Goal: Task Accomplishment & Management: Manage account settings

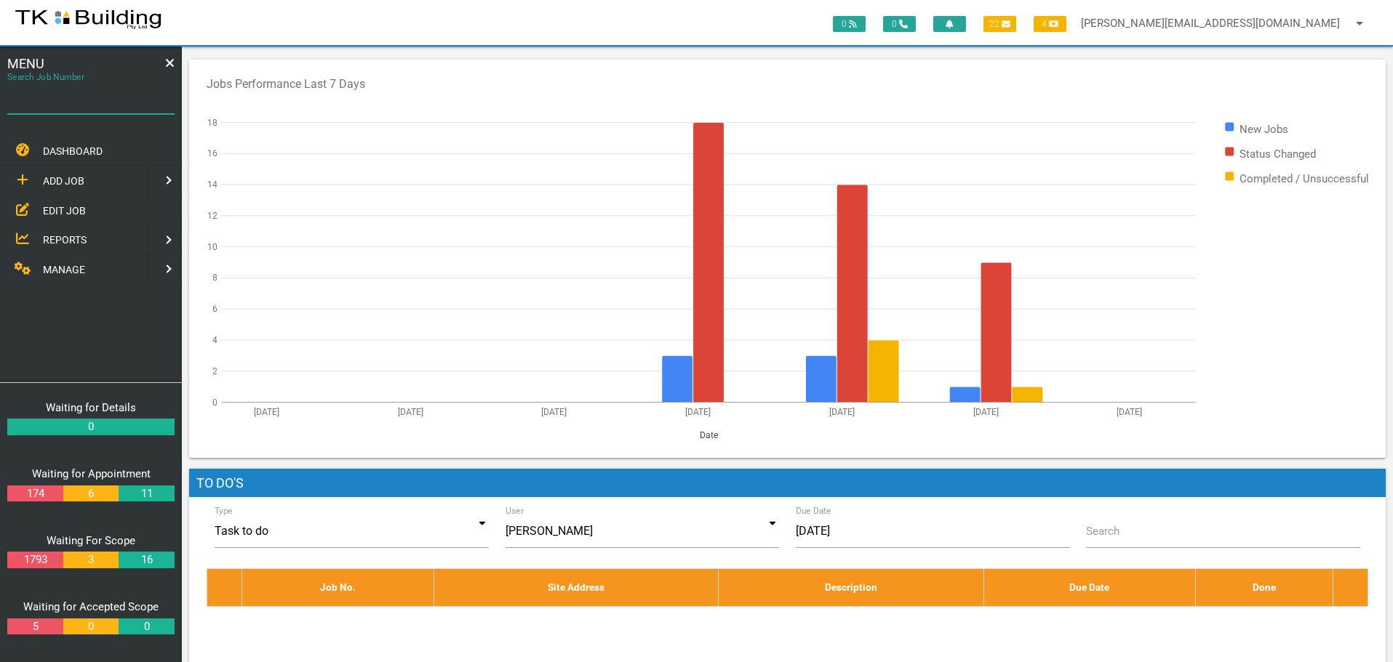
click at [86, 111] on input "Search Job Number" at bounding box center [90, 97] width 167 height 33
type input "28117"
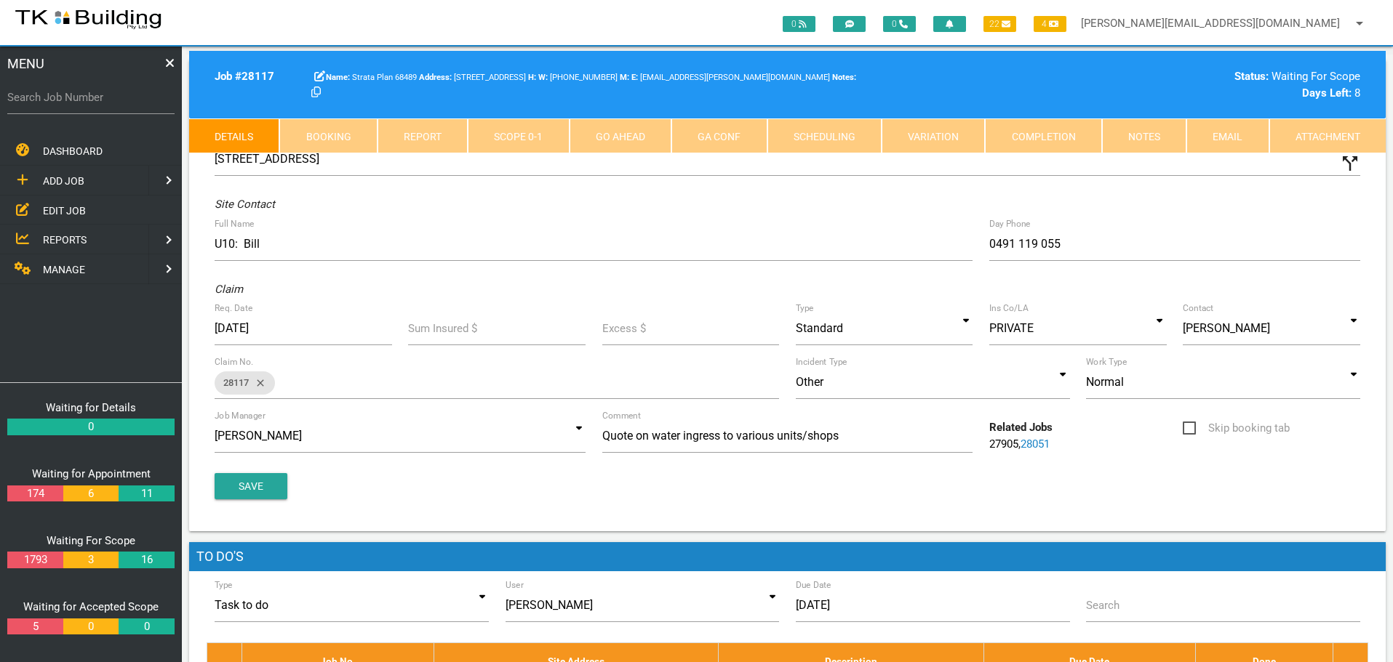
click at [1132, 141] on link "Notes" at bounding box center [1144, 136] width 84 height 35
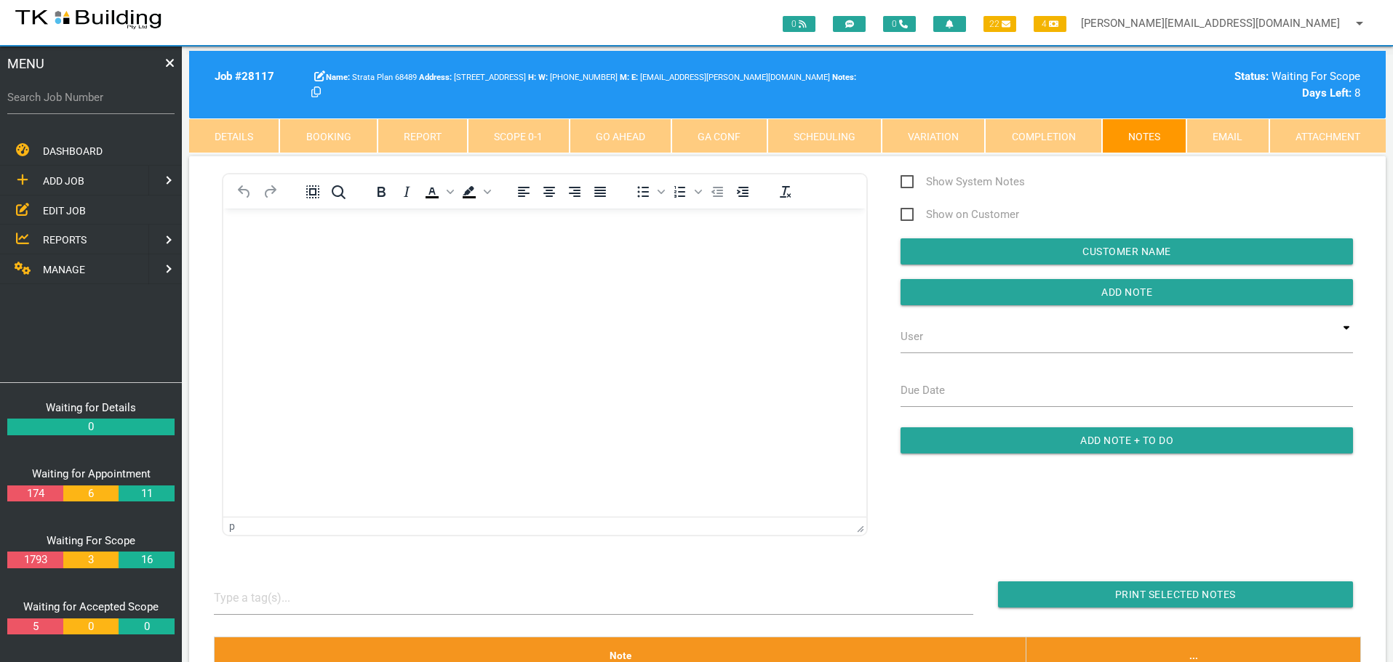
click at [268, 243] on body "Rich Text Area. Press ALT-0 for help." at bounding box center [544, 250] width 643 height 48
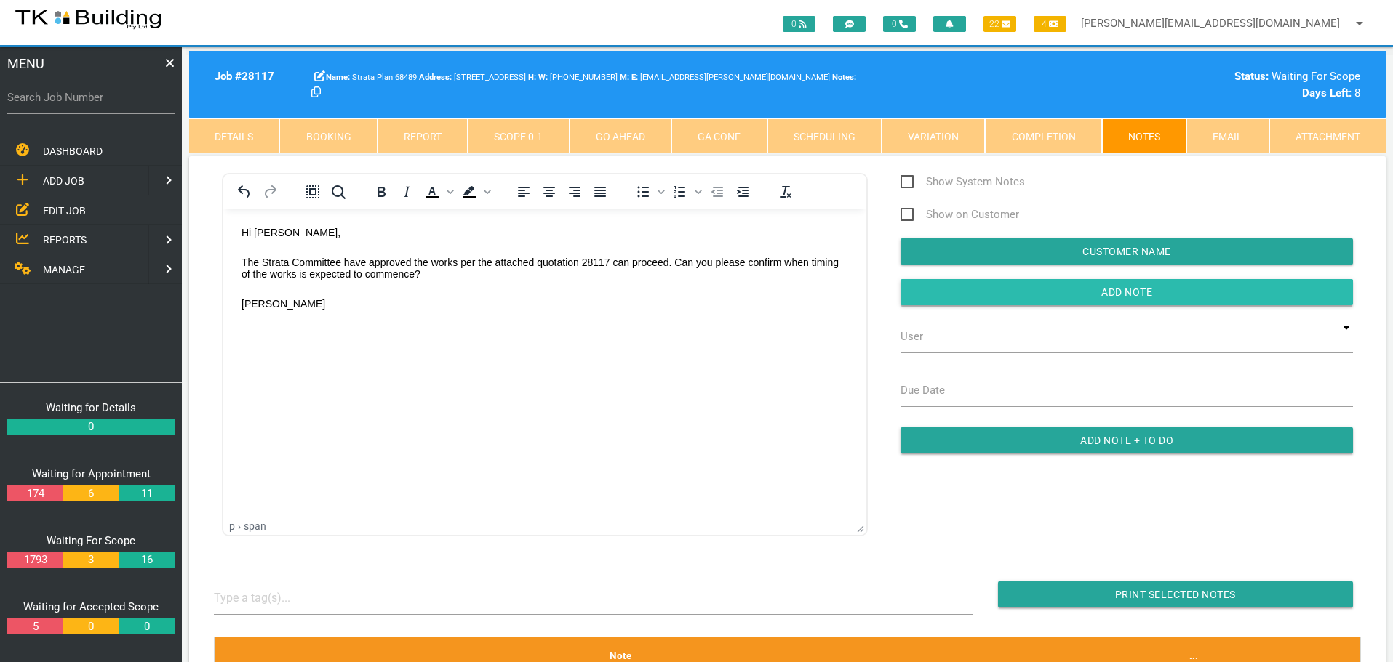
click at [937, 297] on input "button" at bounding box center [1126, 292] width 452 height 26
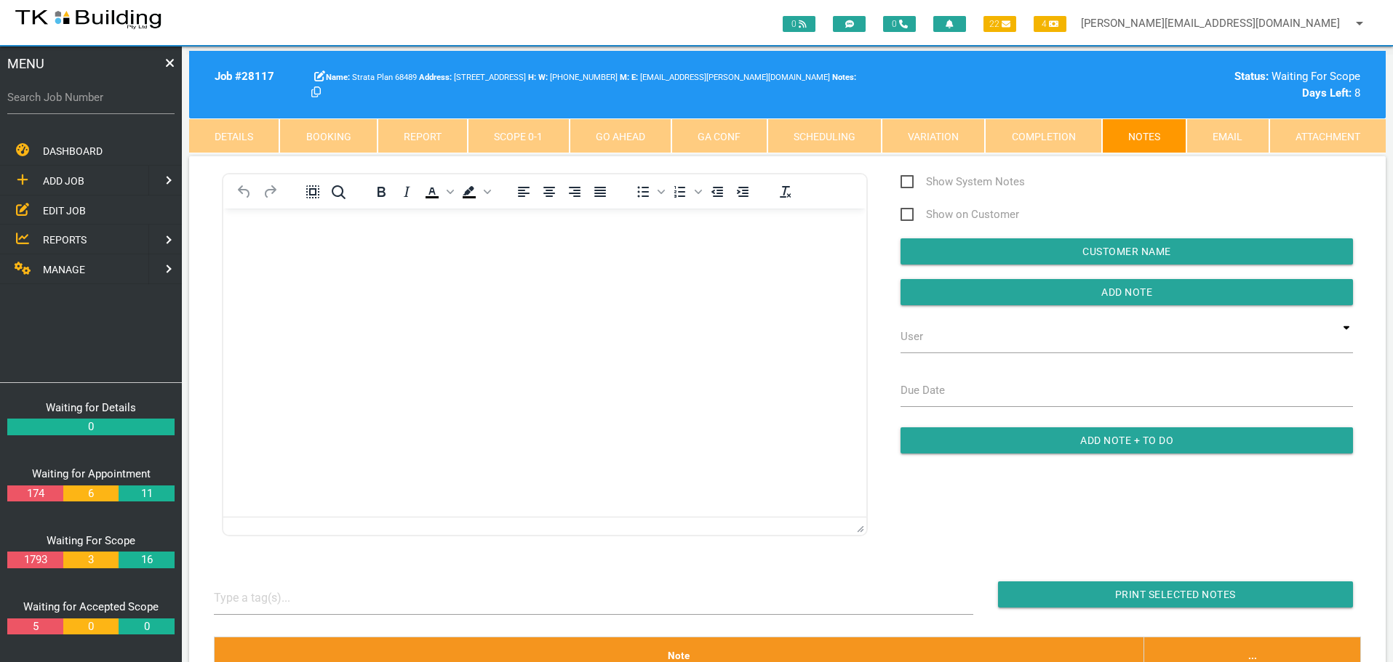
click at [60, 209] on span "EDIT JOB" at bounding box center [64, 210] width 43 height 12
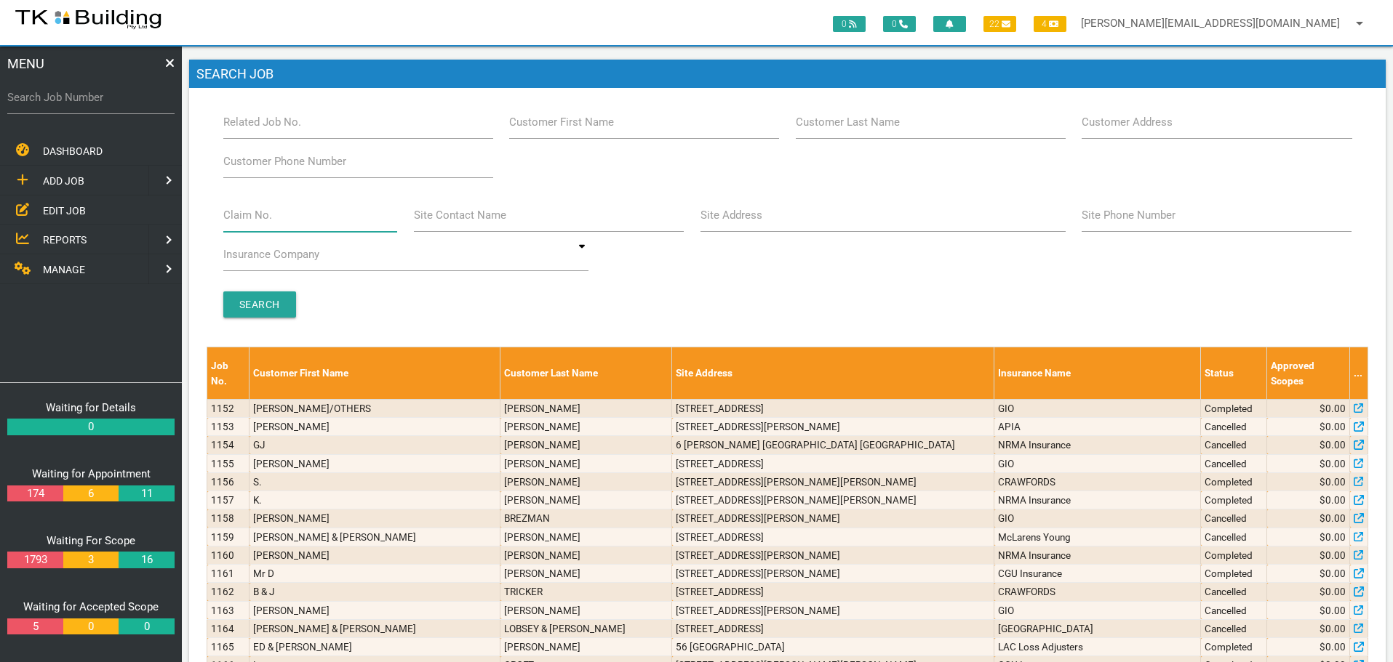
click at [256, 226] on input "Claim No." at bounding box center [310, 215] width 175 height 33
type input "35323"
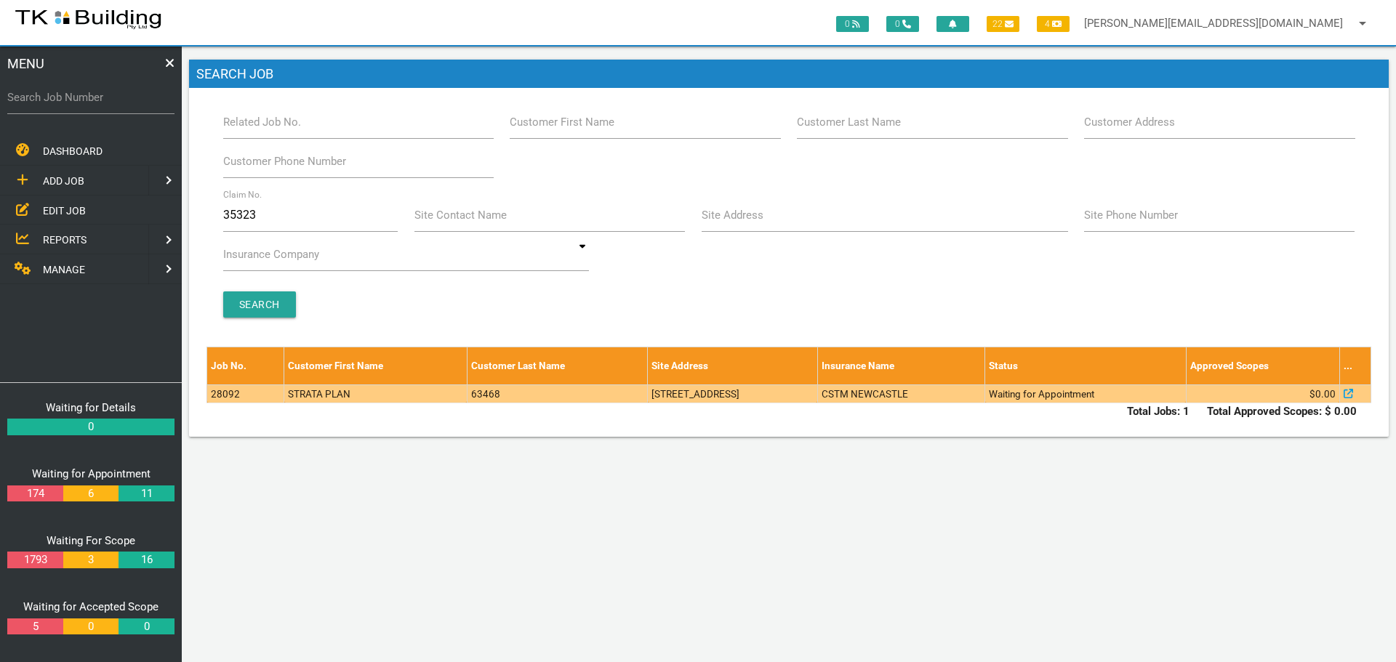
click at [542, 395] on td "63468" at bounding box center [557, 394] width 180 height 18
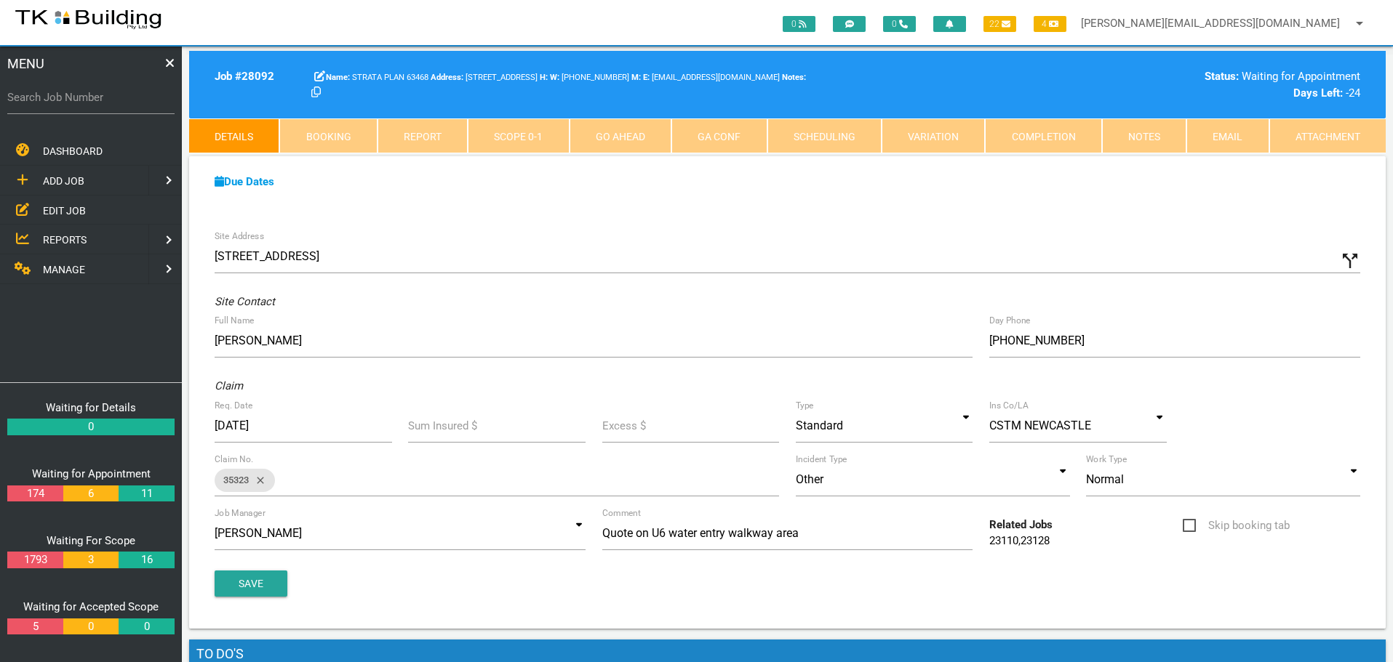
drag, startPoint x: 55, startPoint y: 210, endPoint x: 88, endPoint y: 215, distance: 33.7
click at [55, 210] on span "EDIT JOB" at bounding box center [64, 210] width 43 height 12
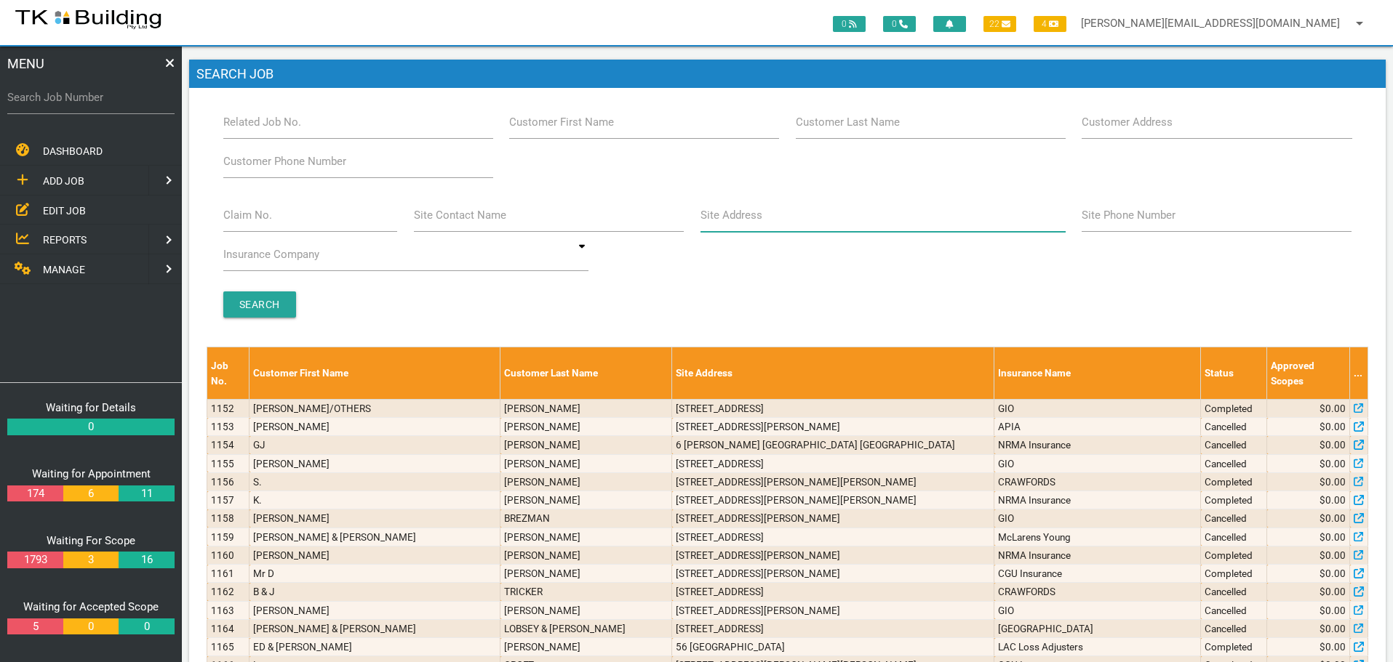
click at [770, 224] on input "Site Address" at bounding box center [882, 215] width 365 height 33
type input "22 Kilgour"
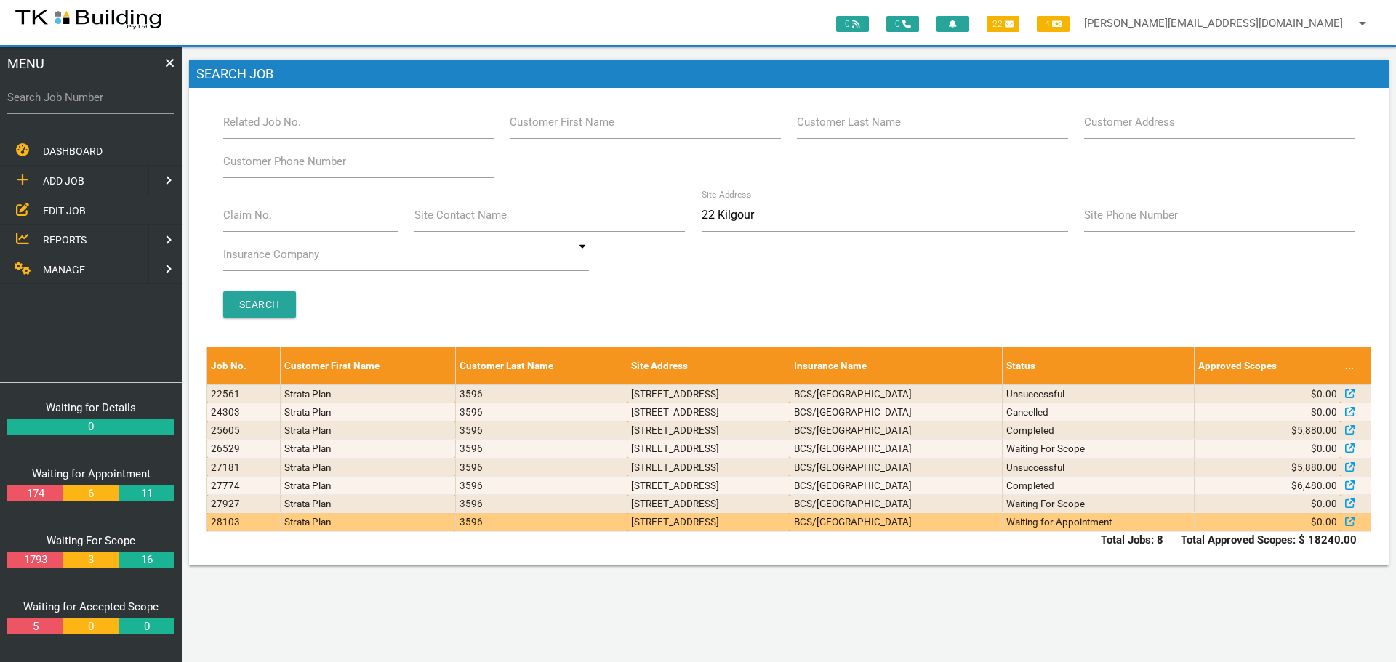
click at [768, 524] on td "22 Kilgour Ave, Merewether NSW 2291, Australia" at bounding box center [709, 522] width 162 height 18
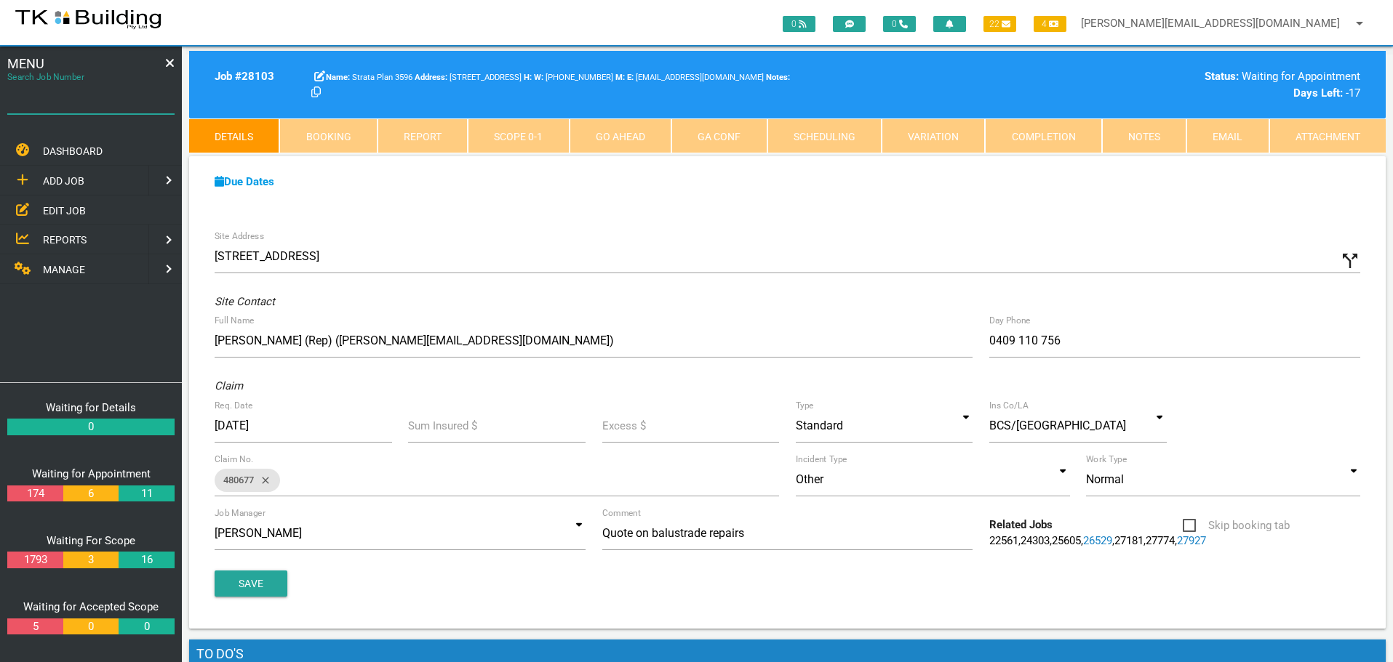
click at [104, 108] on input "Search Job Number" at bounding box center [90, 97] width 167 height 33
type input "26333"
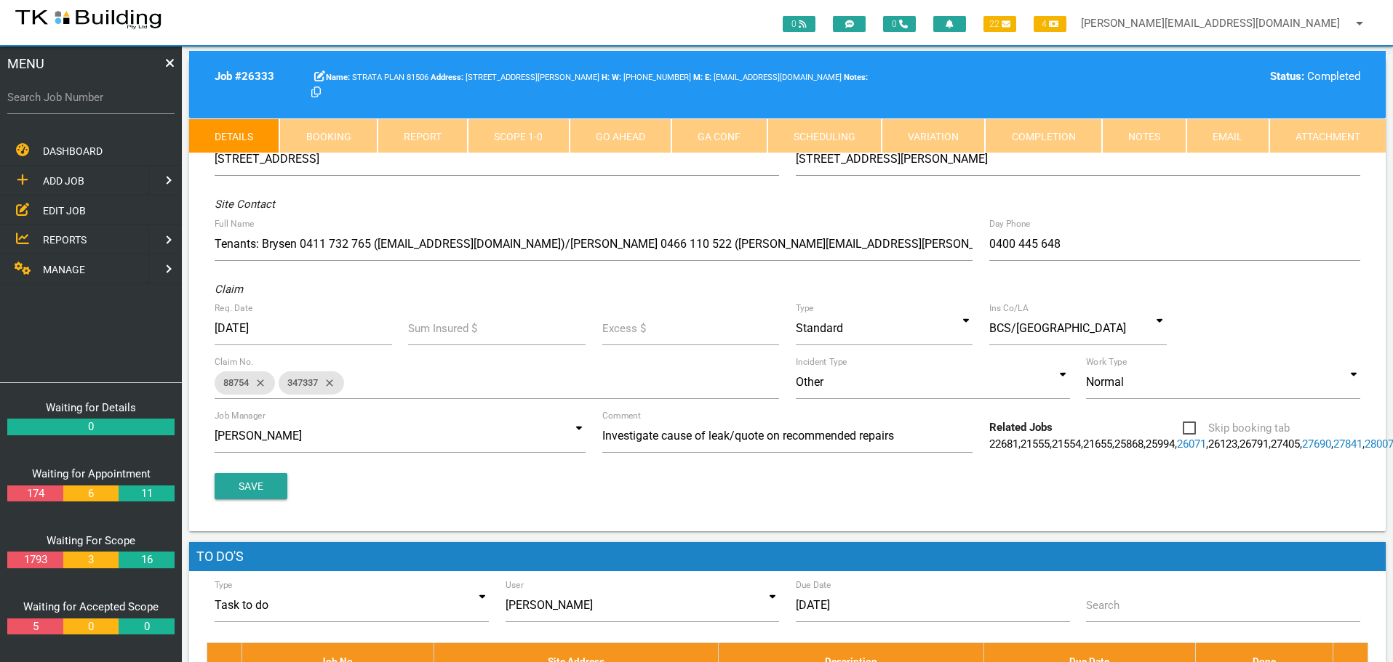
click at [1150, 134] on link "Notes" at bounding box center [1144, 136] width 84 height 35
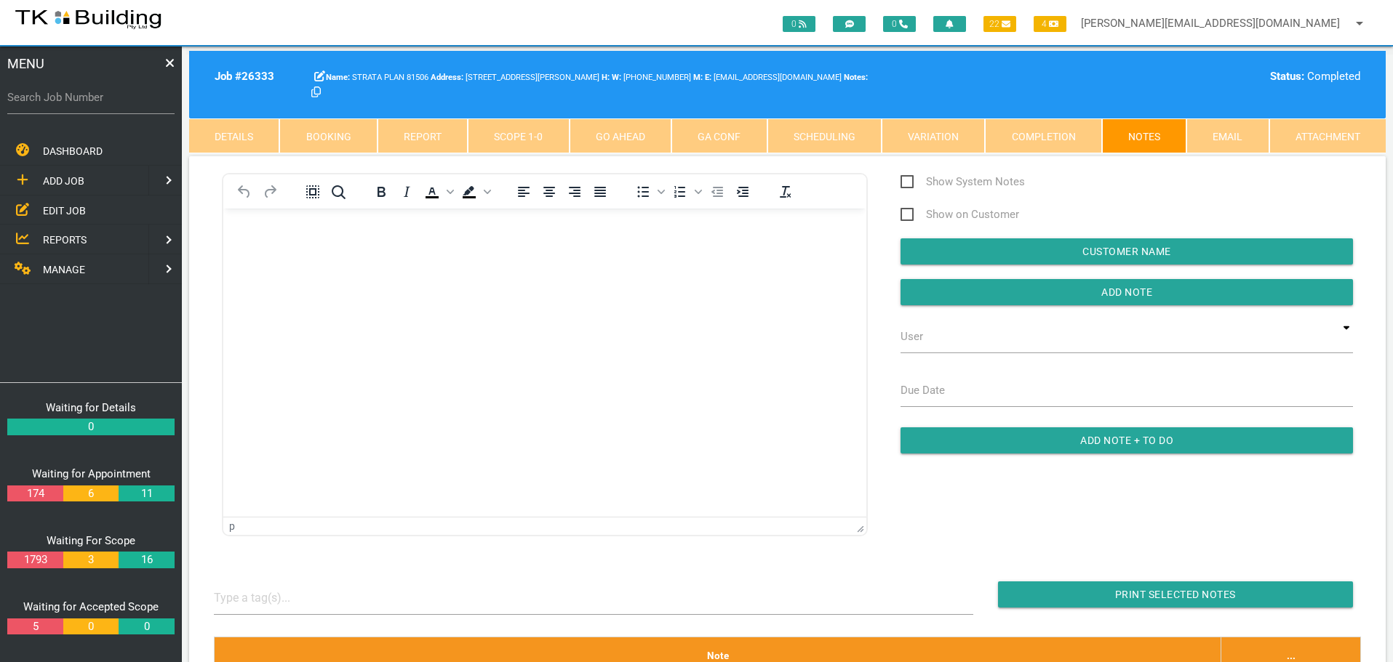
click at [249, 240] on body "Rich Text Area. Press ALT-0 for help." at bounding box center [544, 250] width 643 height 48
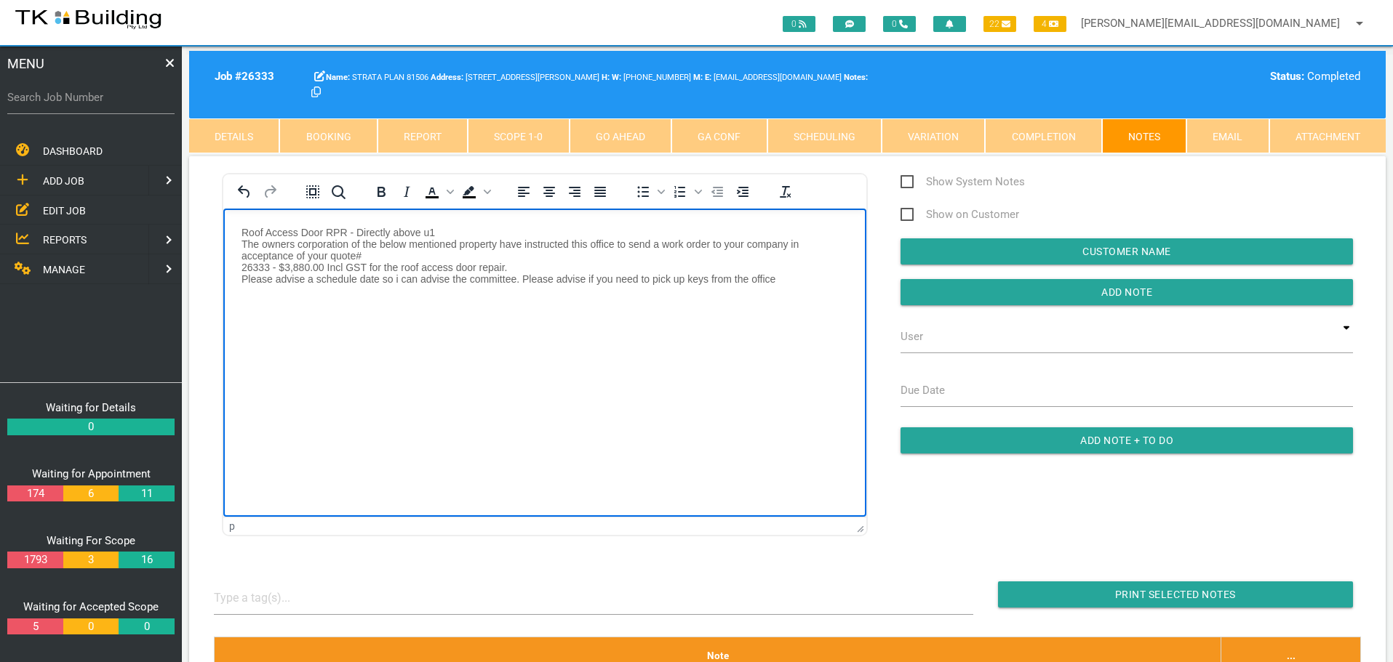
click at [244, 229] on p "Roof Access Door RPR - Directly above u1 The owners corporation of the below me…" at bounding box center [544, 255] width 606 height 58
paste body "Rich Text Area. Press ALT-0 for help."
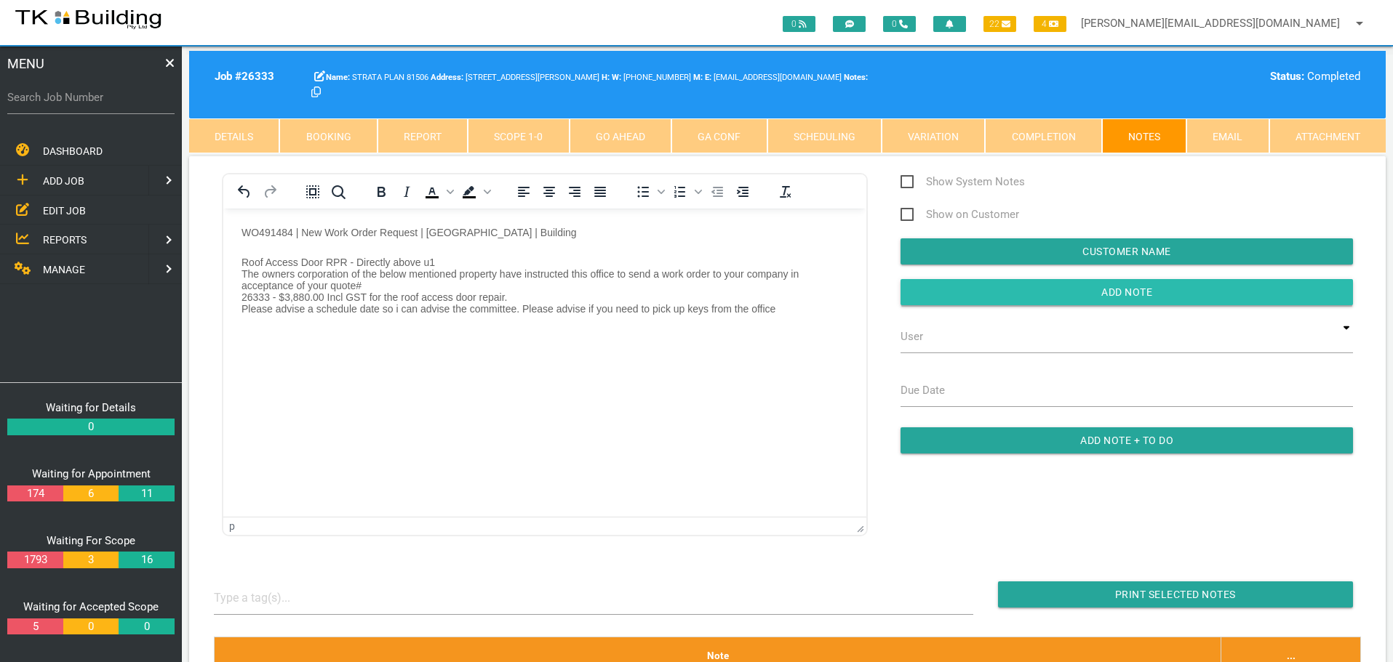
drag, startPoint x: 942, startPoint y: 292, endPoint x: 548, endPoint y: 97, distance: 439.7
click at [942, 292] on input "button" at bounding box center [1126, 292] width 452 height 26
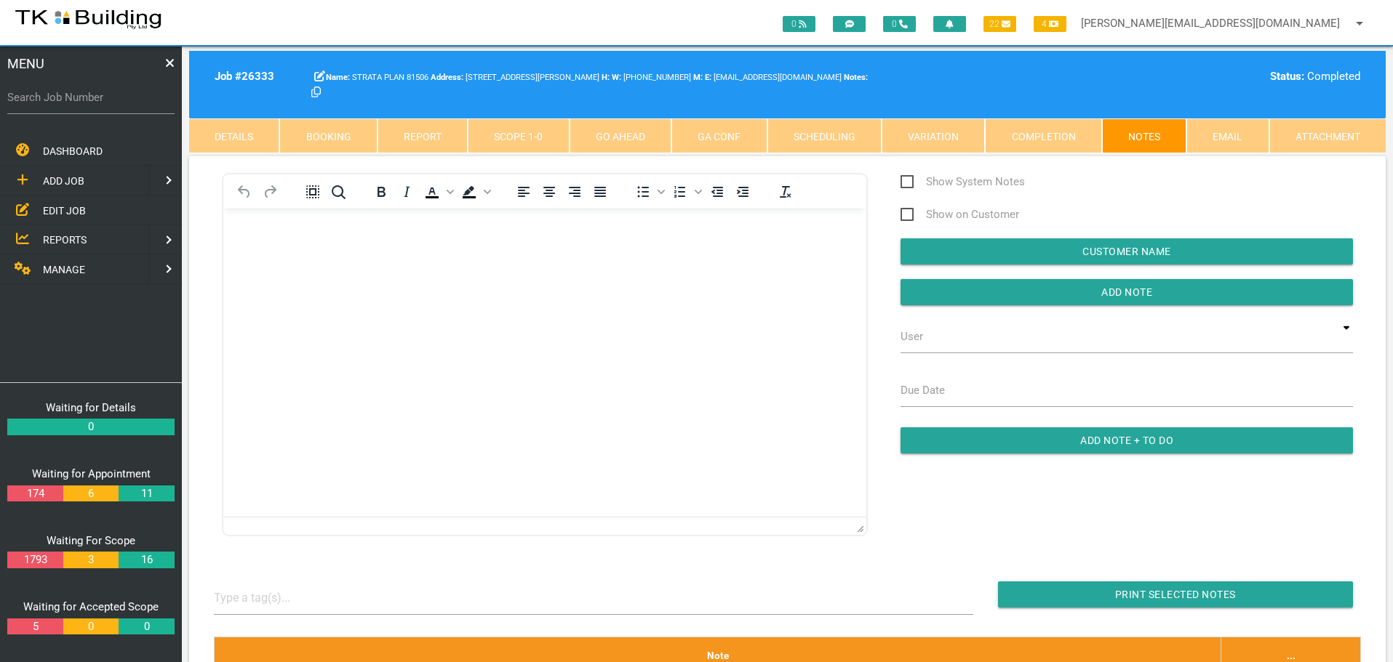
drag, startPoint x: 57, startPoint y: 215, endPoint x: 70, endPoint y: 213, distance: 12.6
click at [57, 215] on span "EDIT JOB" at bounding box center [64, 210] width 43 height 12
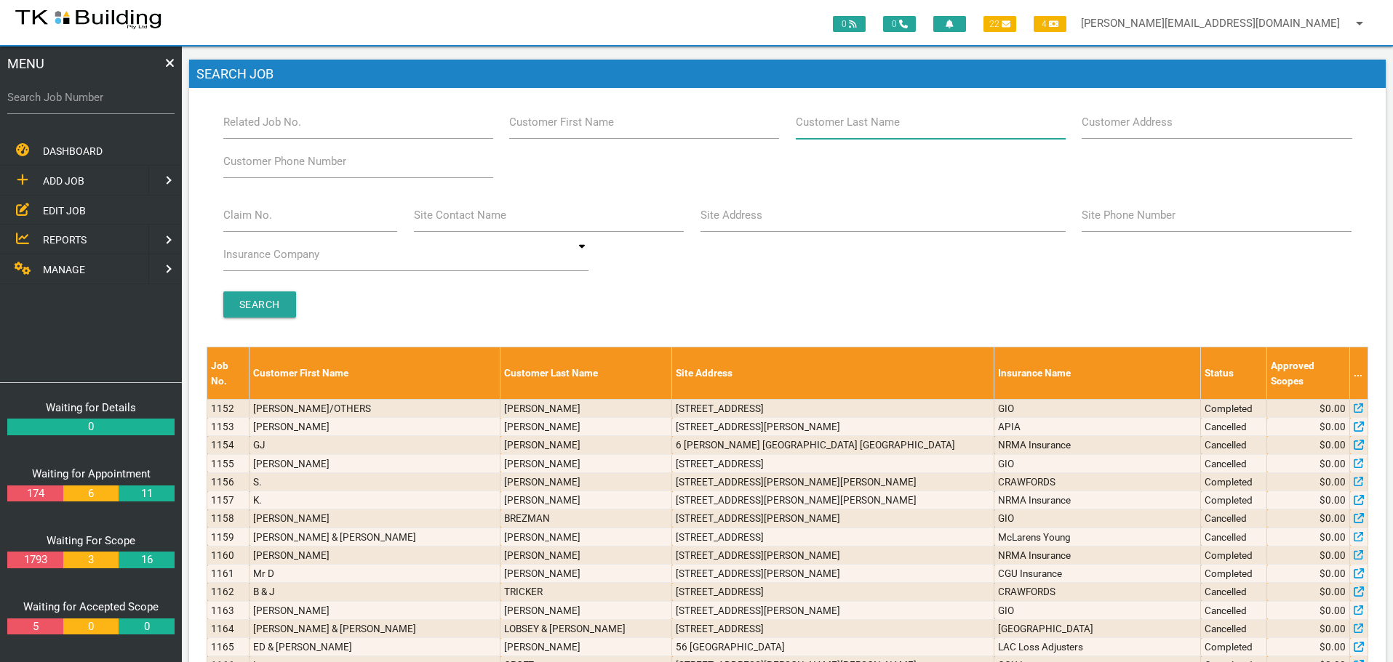
click at [912, 132] on input "Customer Last Name" at bounding box center [931, 121] width 270 height 33
type input "65259"
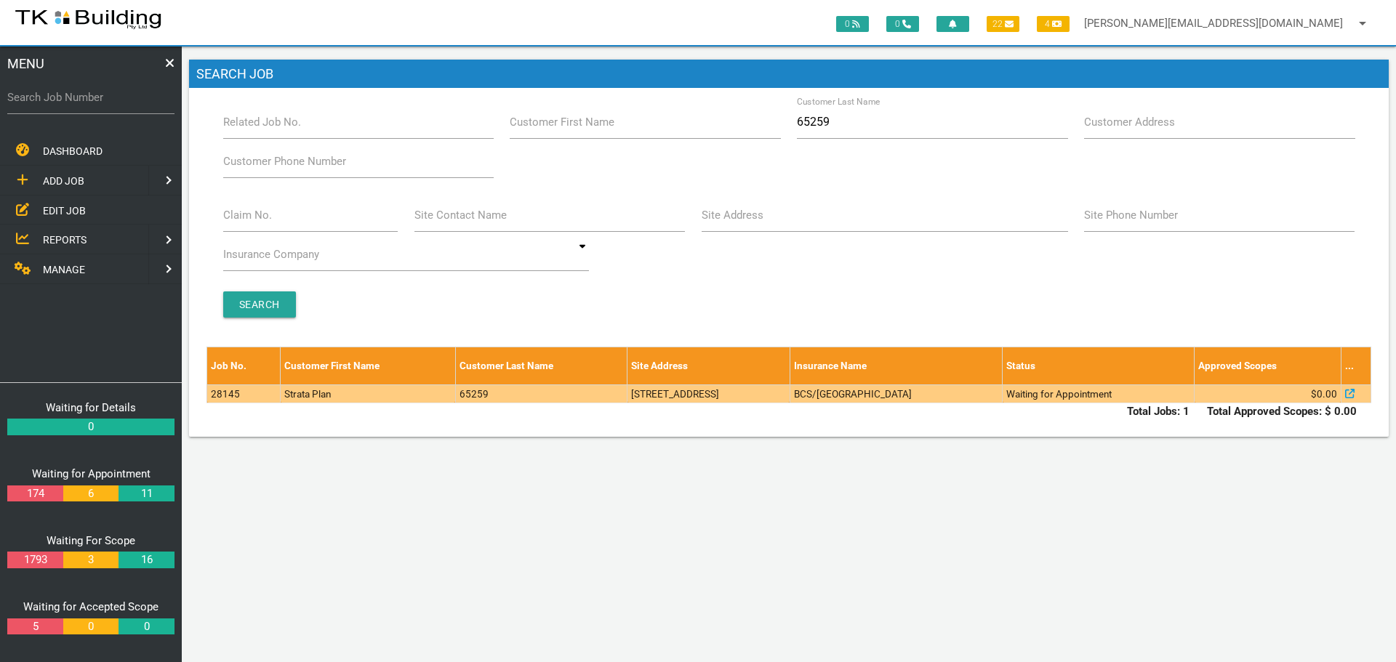
click at [260, 397] on td "28145" at bounding box center [243, 394] width 73 height 18
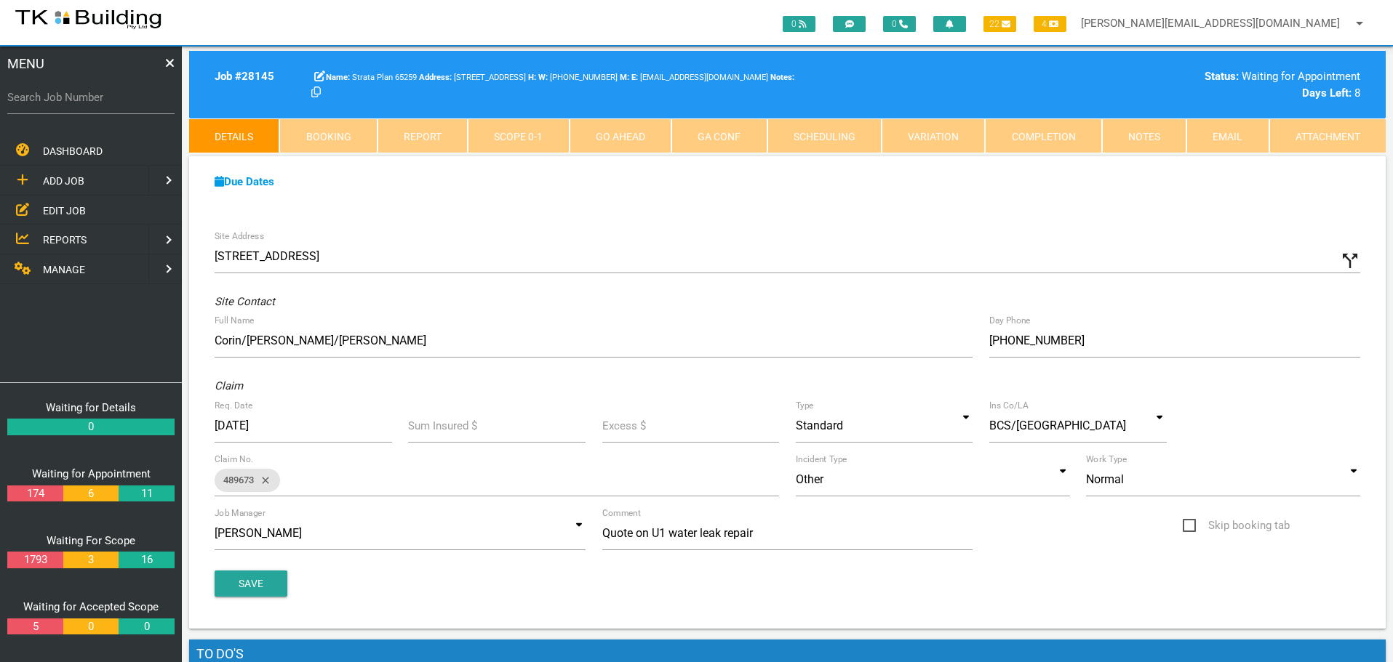
click at [1148, 136] on link "Notes" at bounding box center [1144, 136] width 84 height 35
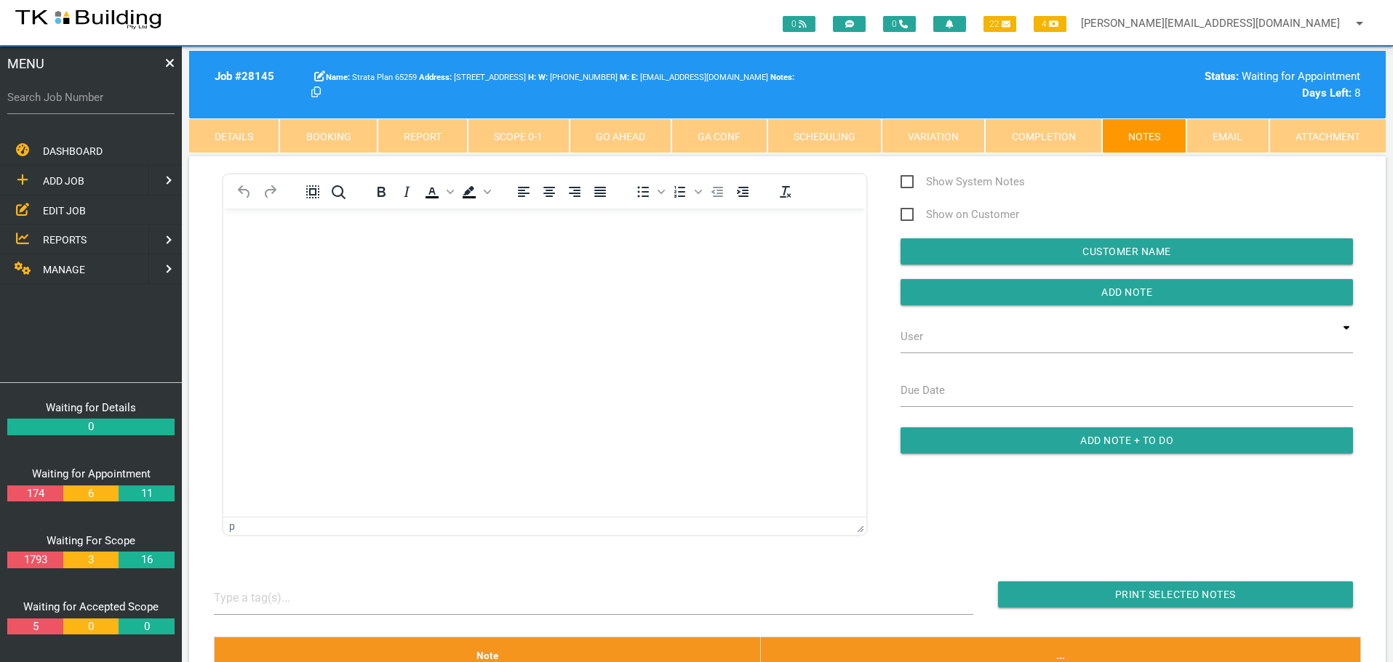
click at [249, 250] on body "Rich Text Area. Press ALT-0 for help." at bounding box center [544, 250] width 643 height 48
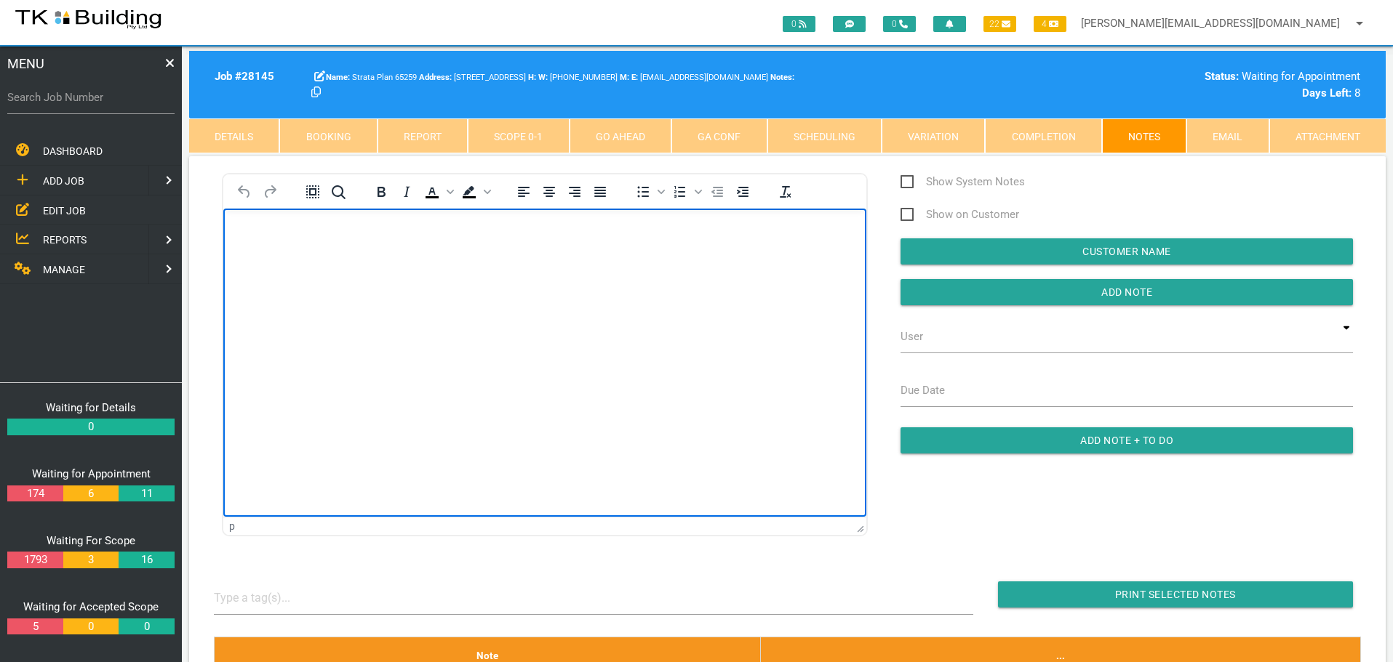
click at [260, 229] on p "Rich Text Area. Press ALT-0 for help." at bounding box center [544, 232] width 606 height 12
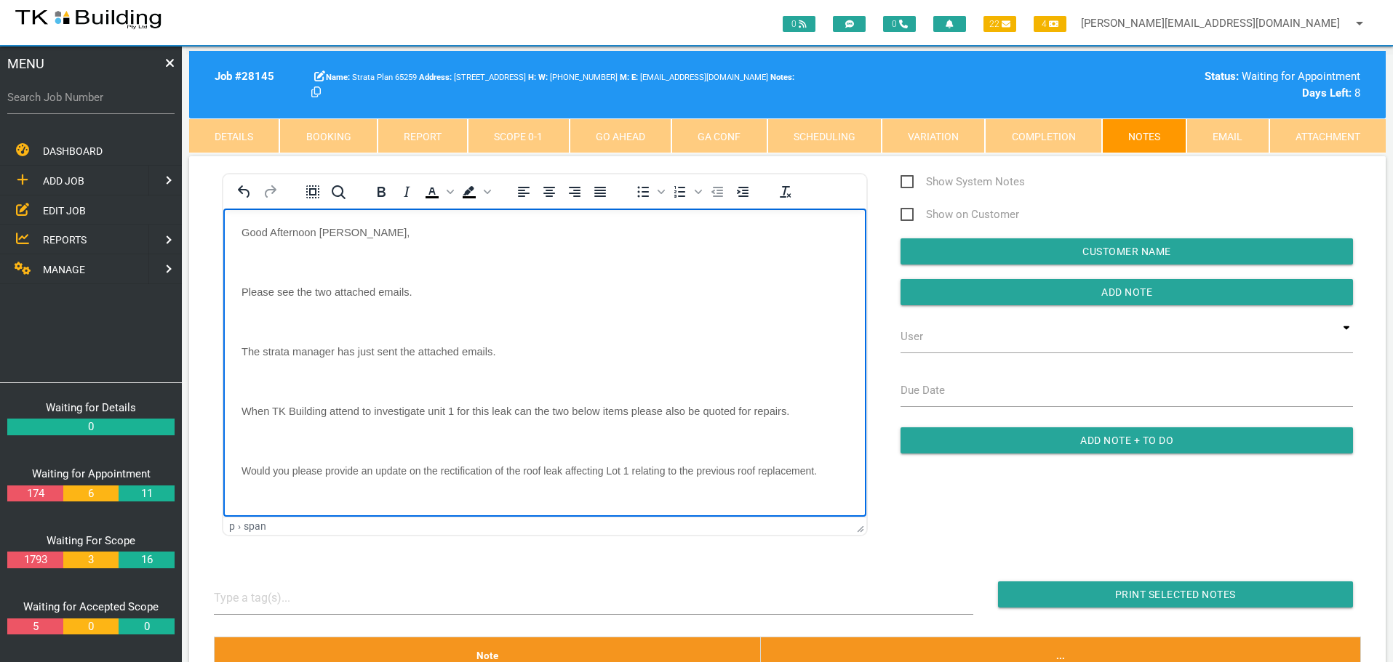
click at [253, 251] on body "Good Afternoon Sharon, Please see the two attached emails. The strata manager h…" at bounding box center [544, 488] width 643 height 525
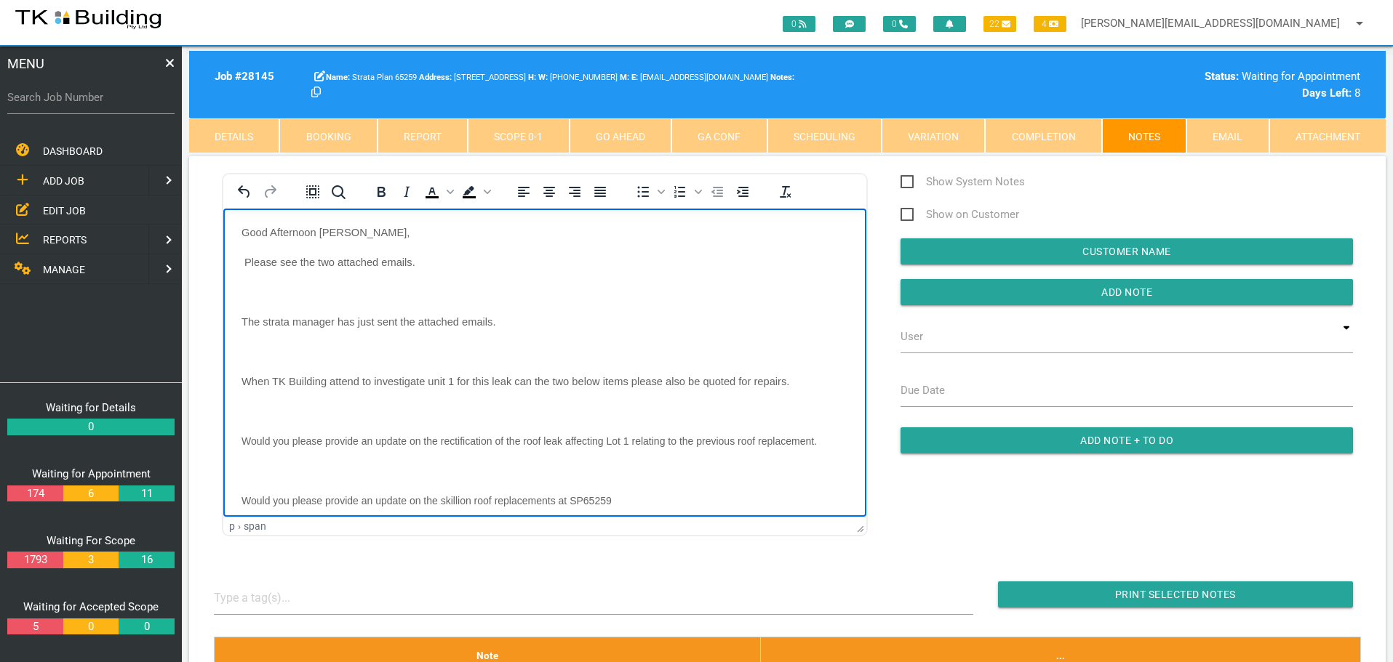
click at [242, 282] on body "Good Afternoon Sharon, Please see the two attached emails. The strata manager h…" at bounding box center [544, 473] width 643 height 495
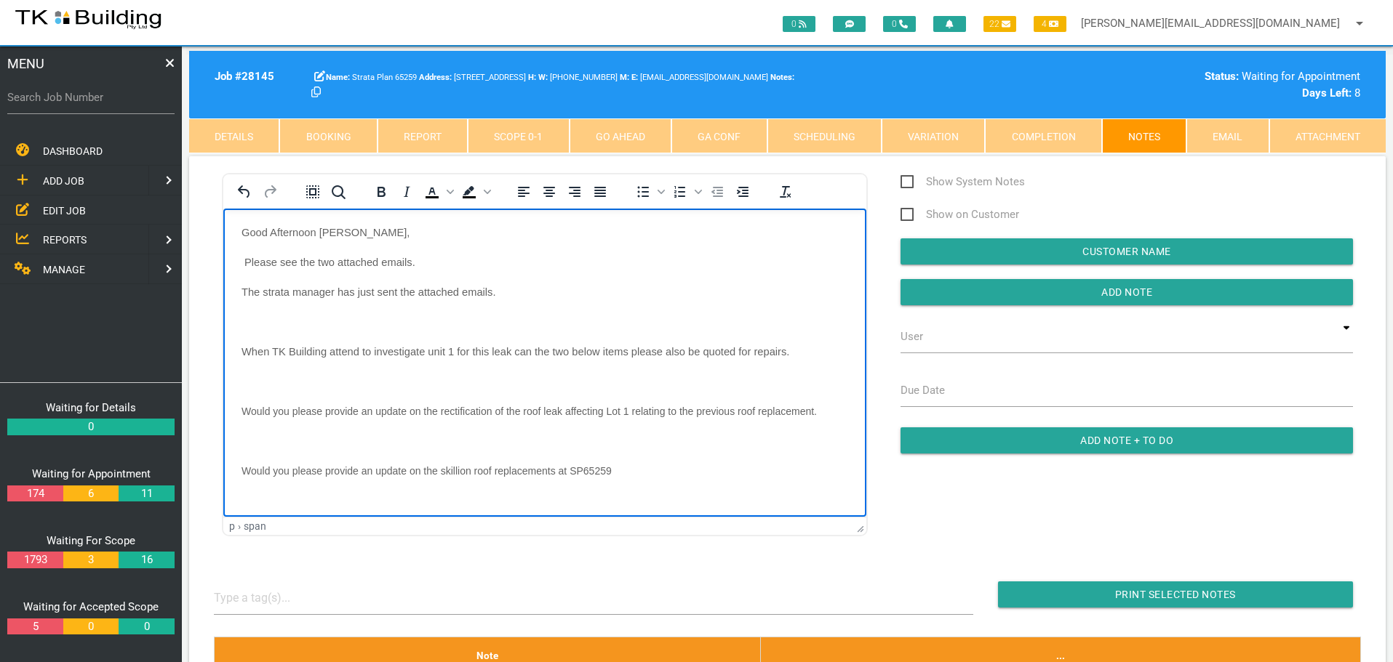
click at [255, 321] on p "Rich Text Area. Press ALT-0 for help." at bounding box center [544, 322] width 606 height 12
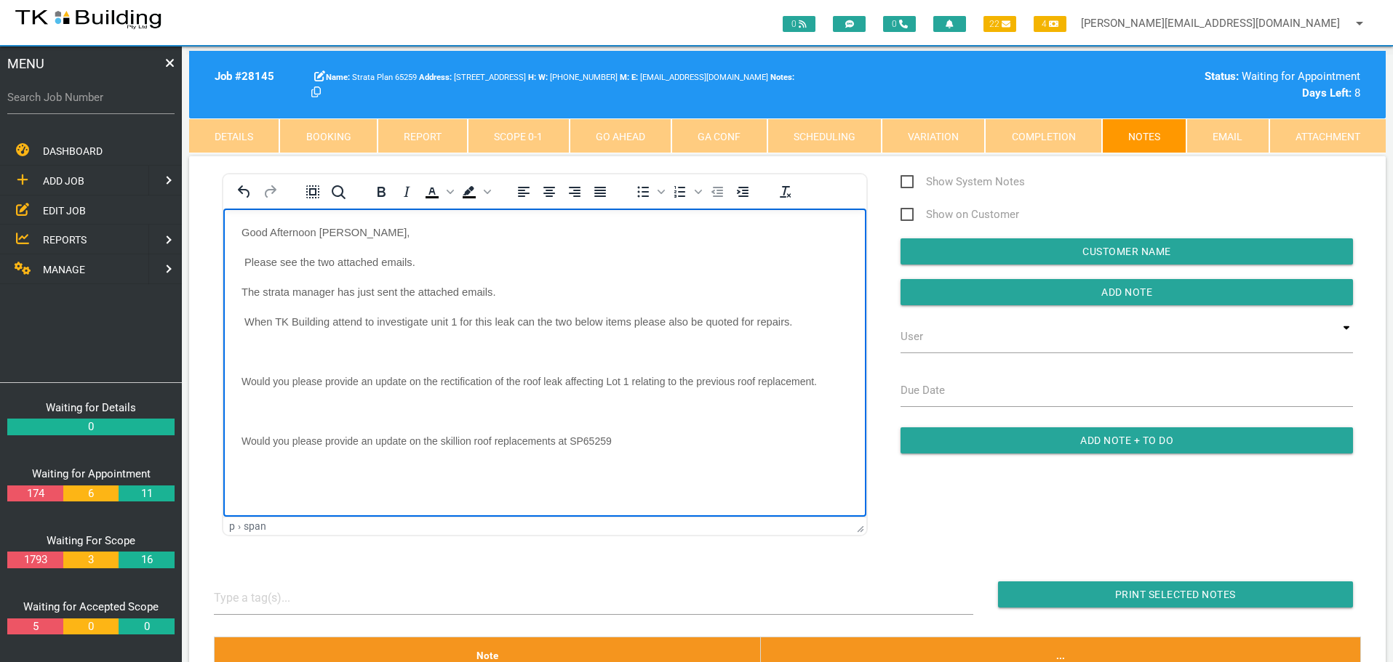
click at [255, 338] on body "Good Afternoon Sharon, Please see the two attached emails. The strata manager h…" at bounding box center [544, 444] width 643 height 436
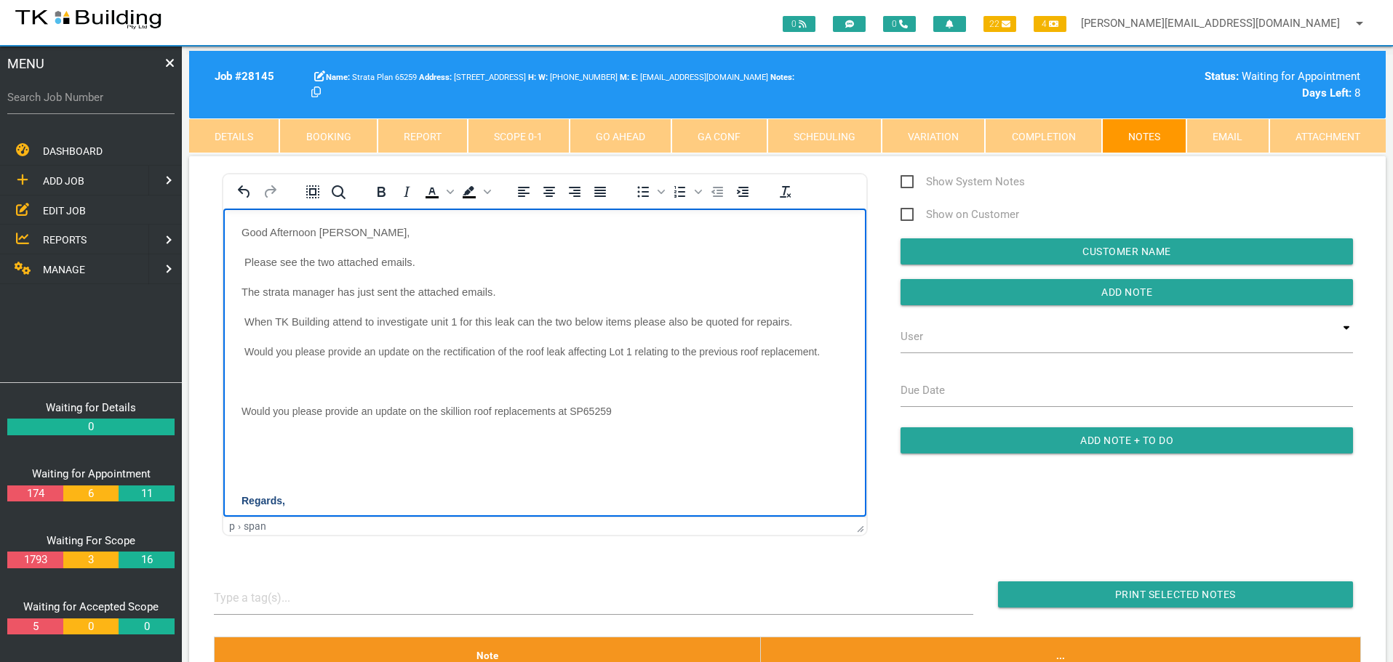
click at [262, 375] on p "Rich Text Area. Press ALT-0 for help." at bounding box center [544, 381] width 606 height 12
click at [261, 402] on body "Good Afternoon Sharon, Please see the two attached emails. The strata manager h…" at bounding box center [544, 414] width 643 height 376
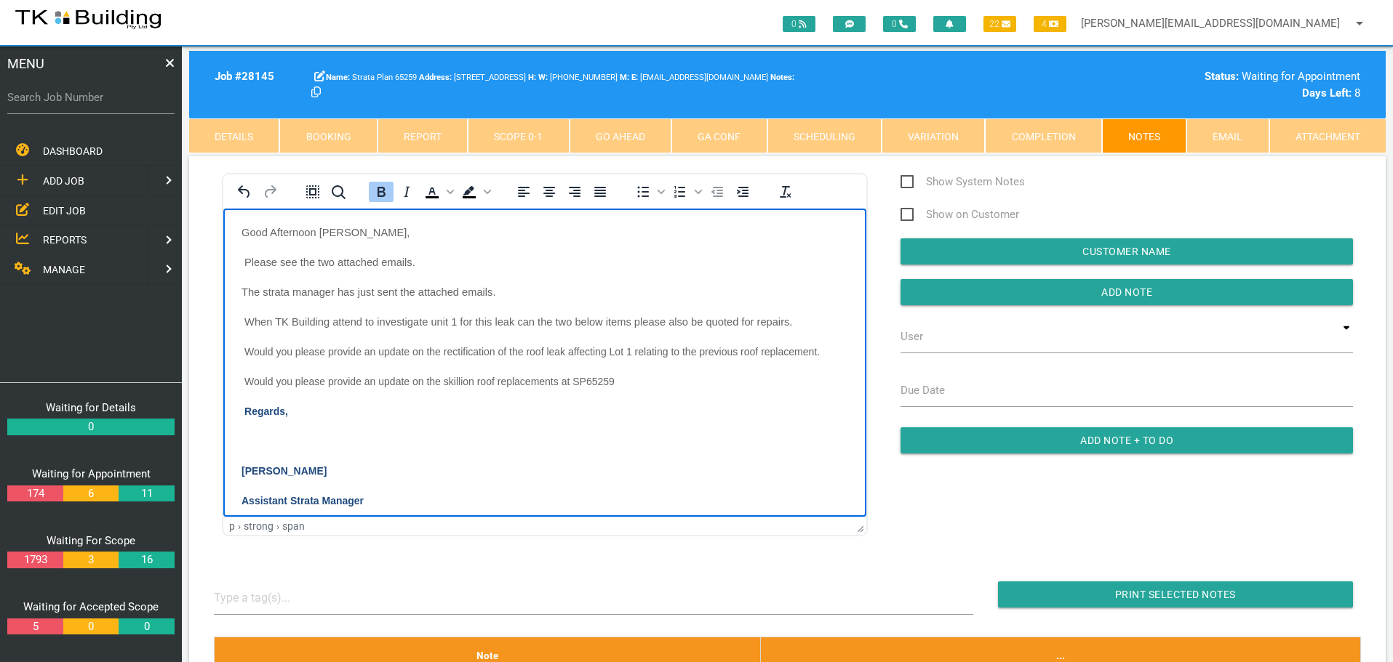
click at [262, 441] on p "Rich Text Area. Press ALT-0 for help." at bounding box center [544, 441] width 606 height 12
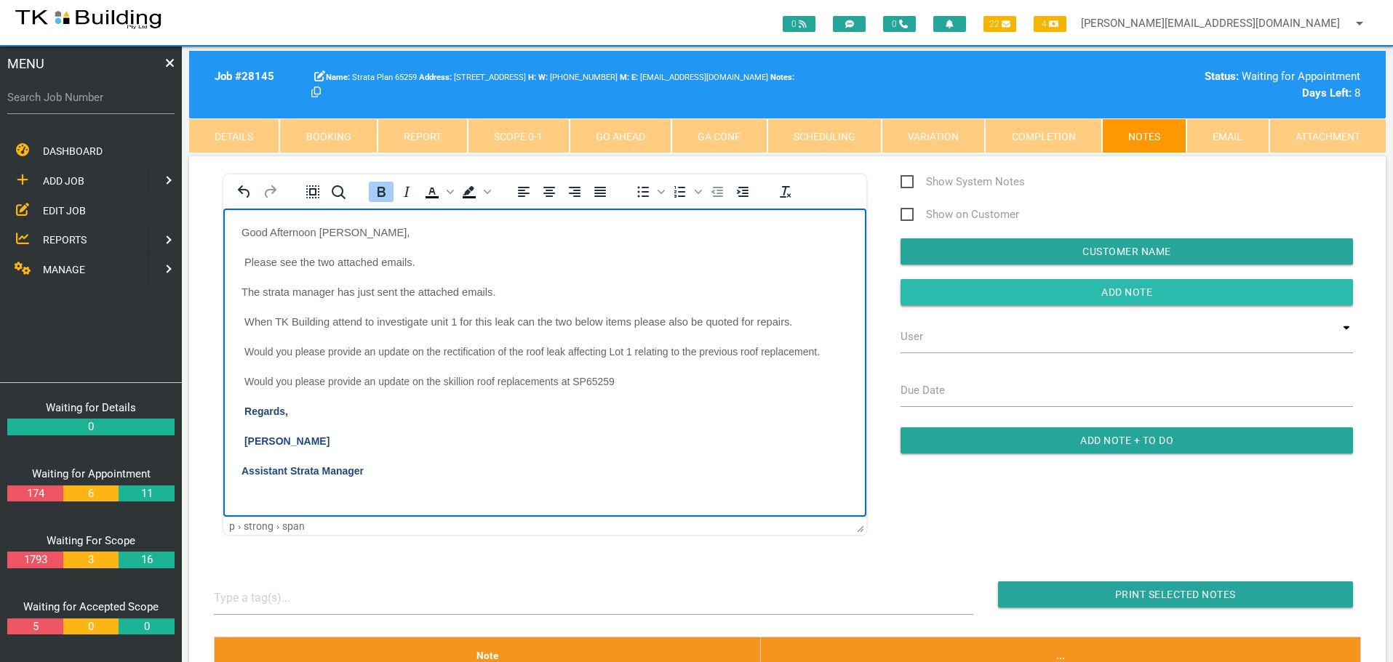
click at [1060, 295] on input "Add Note" at bounding box center [1126, 292] width 452 height 26
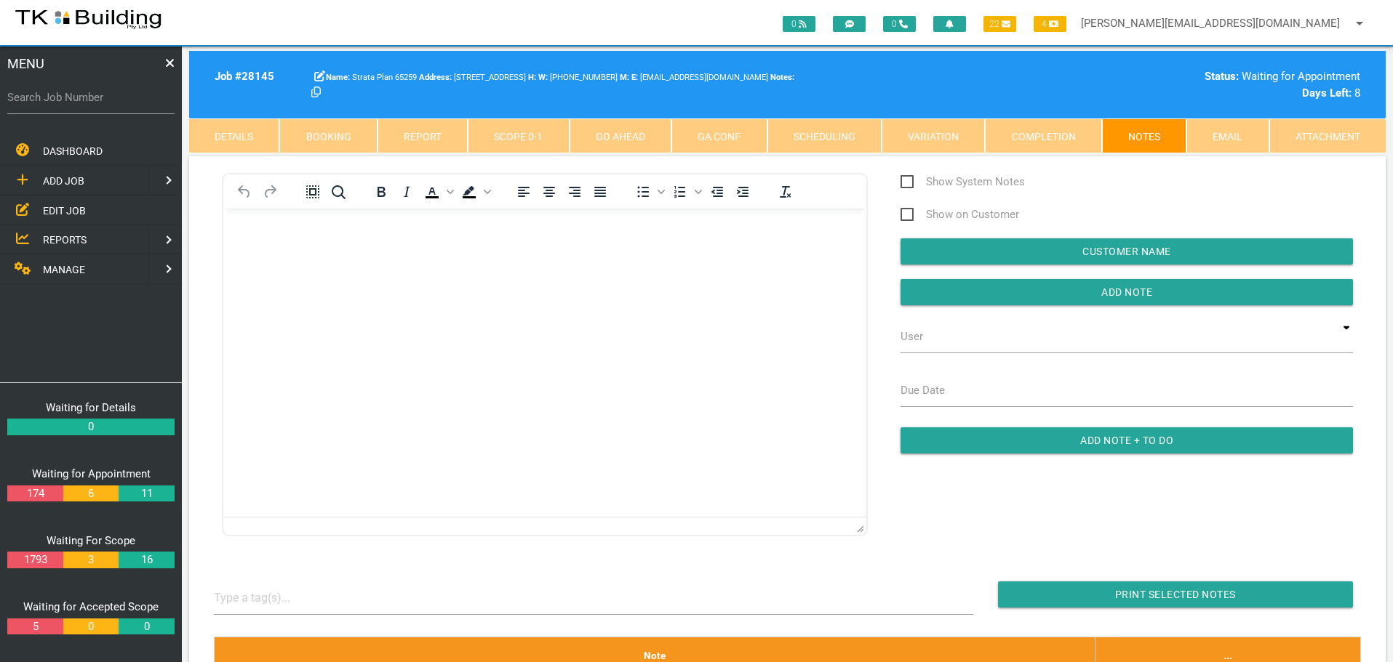
click at [68, 209] on span "EDIT JOB" at bounding box center [64, 210] width 43 height 12
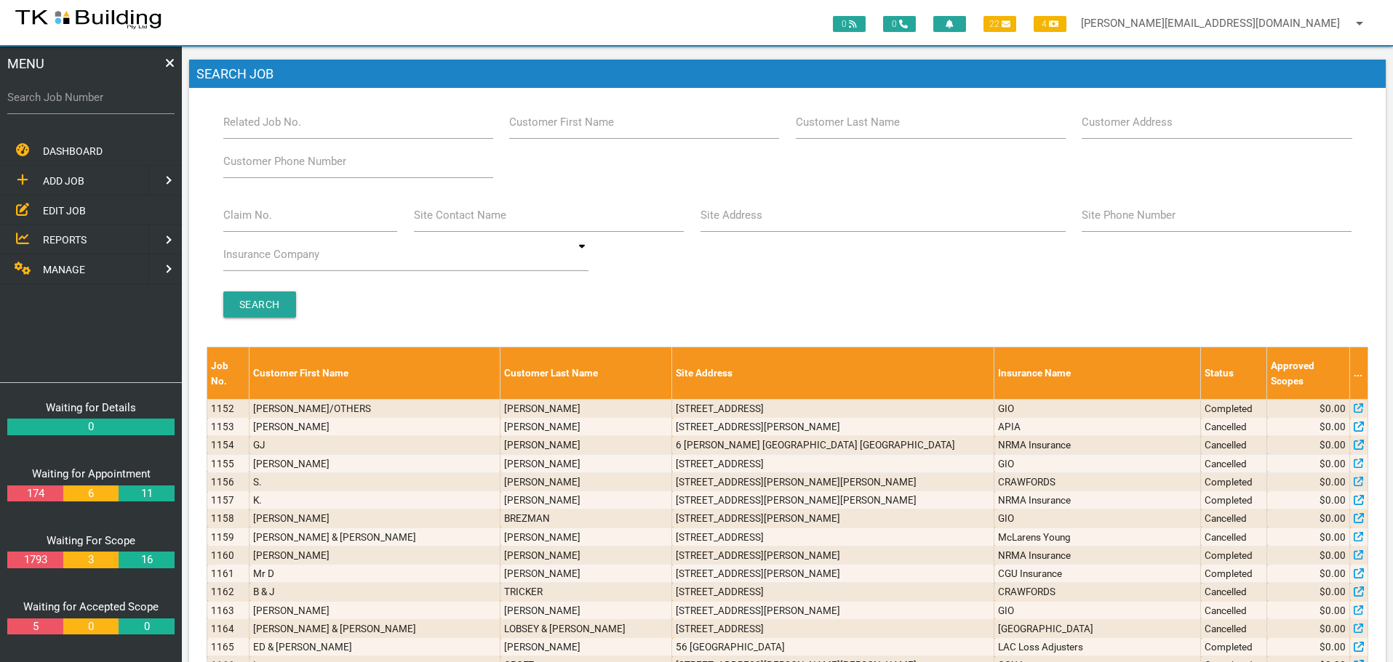
click at [76, 239] on span "REPORTS" at bounding box center [65, 240] width 44 height 12
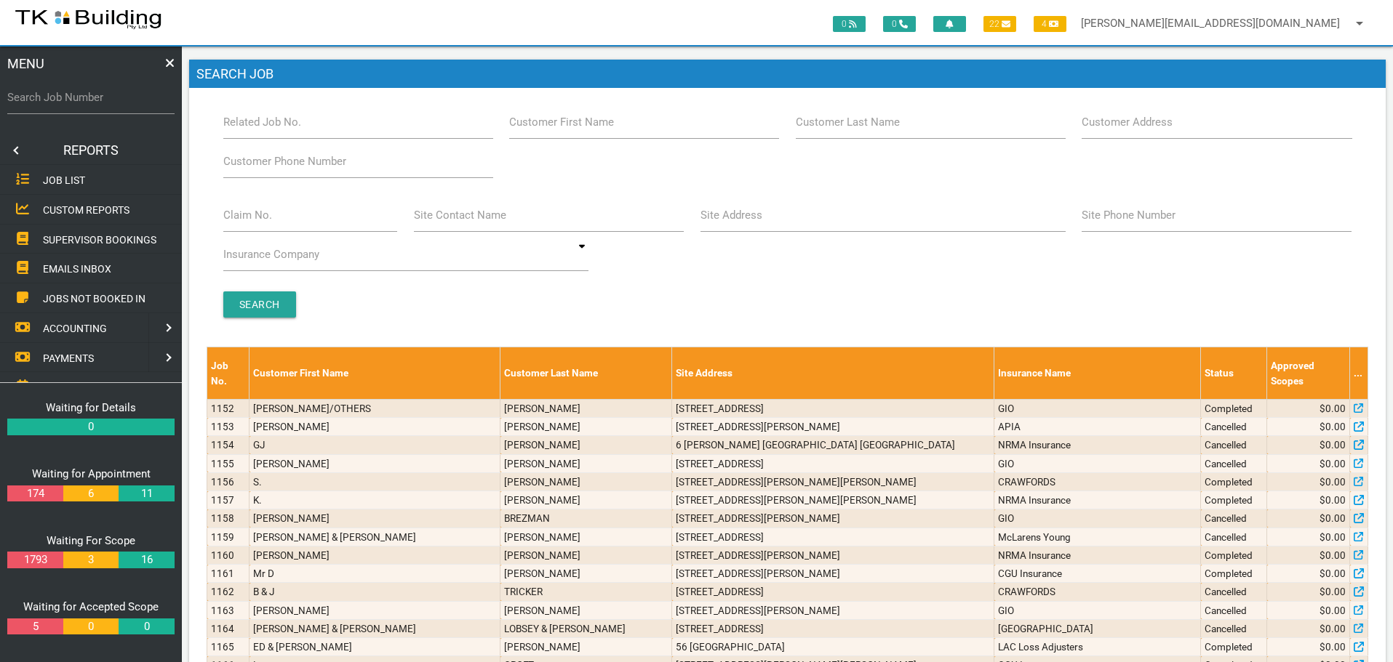
click at [77, 239] on span "SUPERVISOR BOOKINGS" at bounding box center [99, 239] width 113 height 12
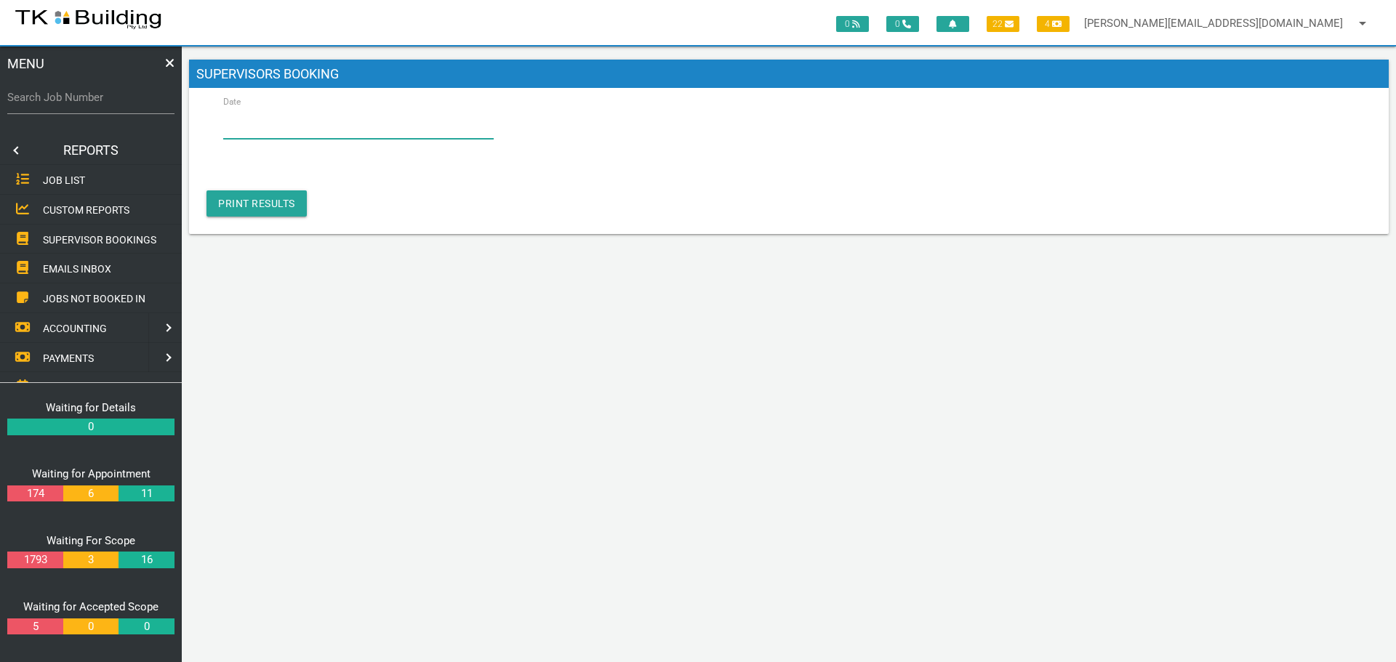
click at [292, 122] on input "Date" at bounding box center [358, 121] width 271 height 33
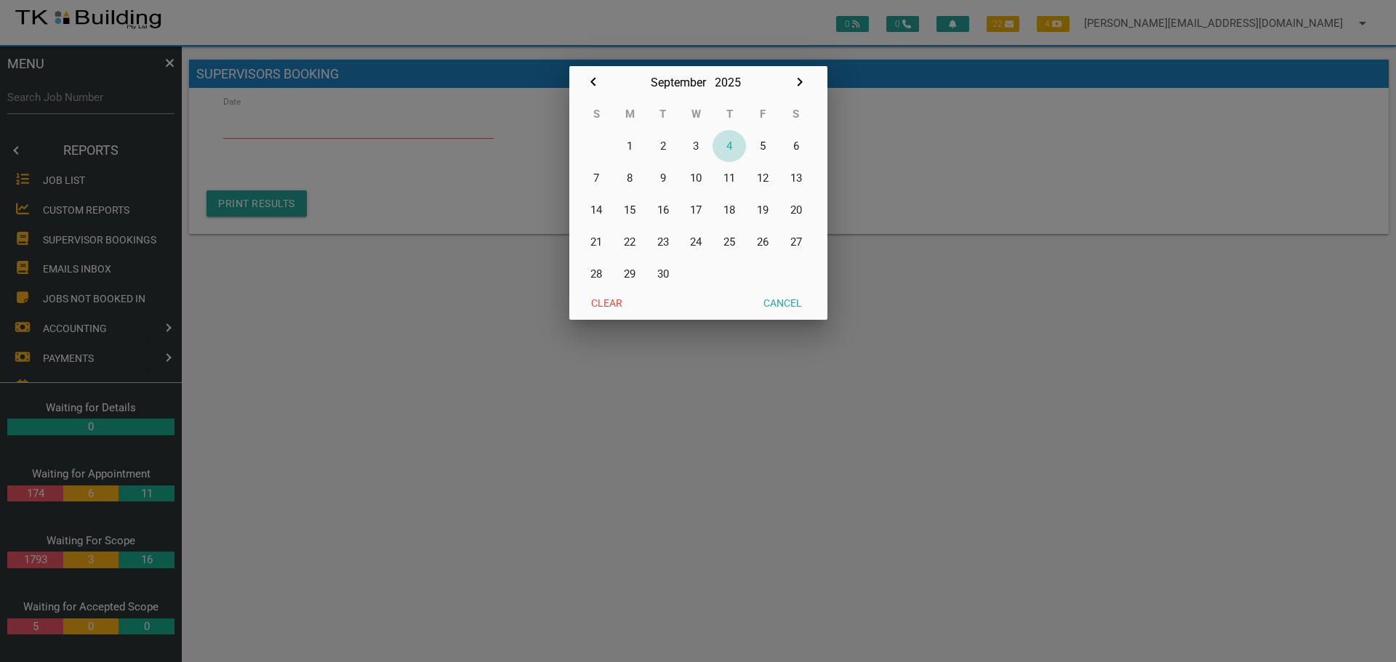
click at [729, 147] on button "4" at bounding box center [729, 146] width 33 height 32
type input "[DATE]"
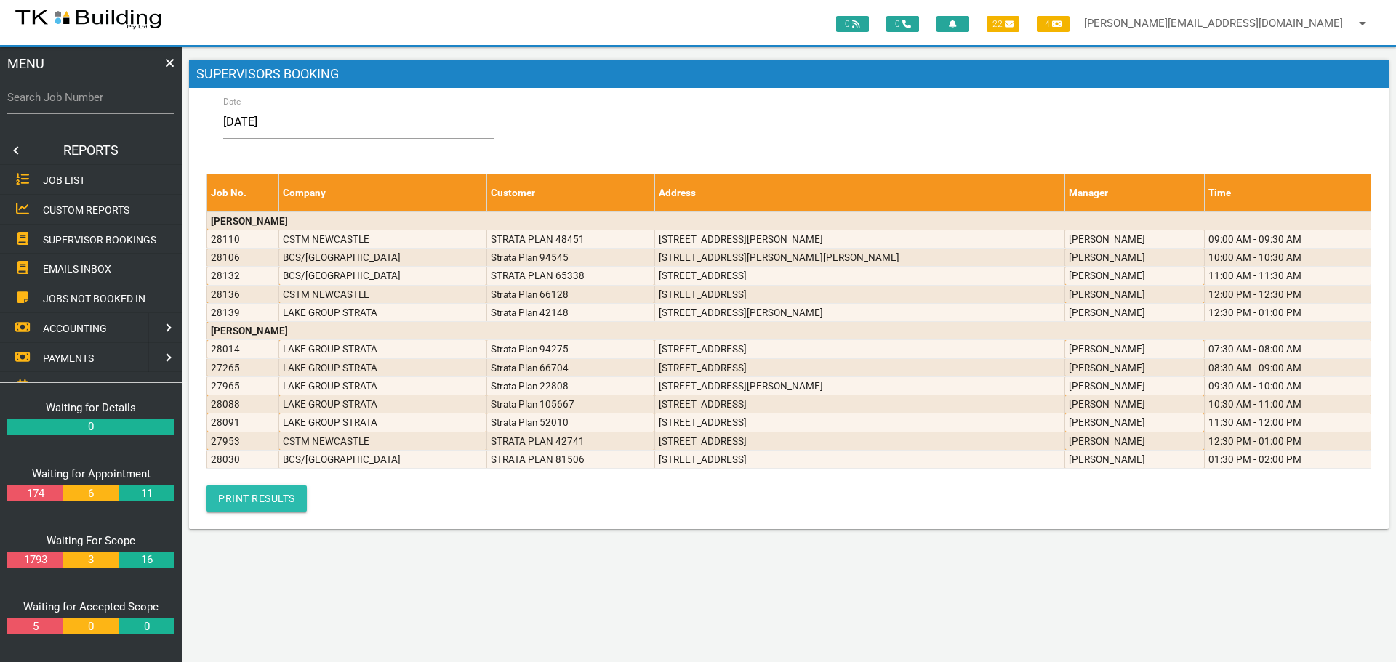
click at [268, 503] on link "Print Results" at bounding box center [257, 499] width 100 height 26
click at [102, 100] on label "Search Job Number" at bounding box center [90, 97] width 167 height 17
click at [102, 100] on input "Search Job Number" at bounding box center [90, 97] width 167 height 33
type input "28091"
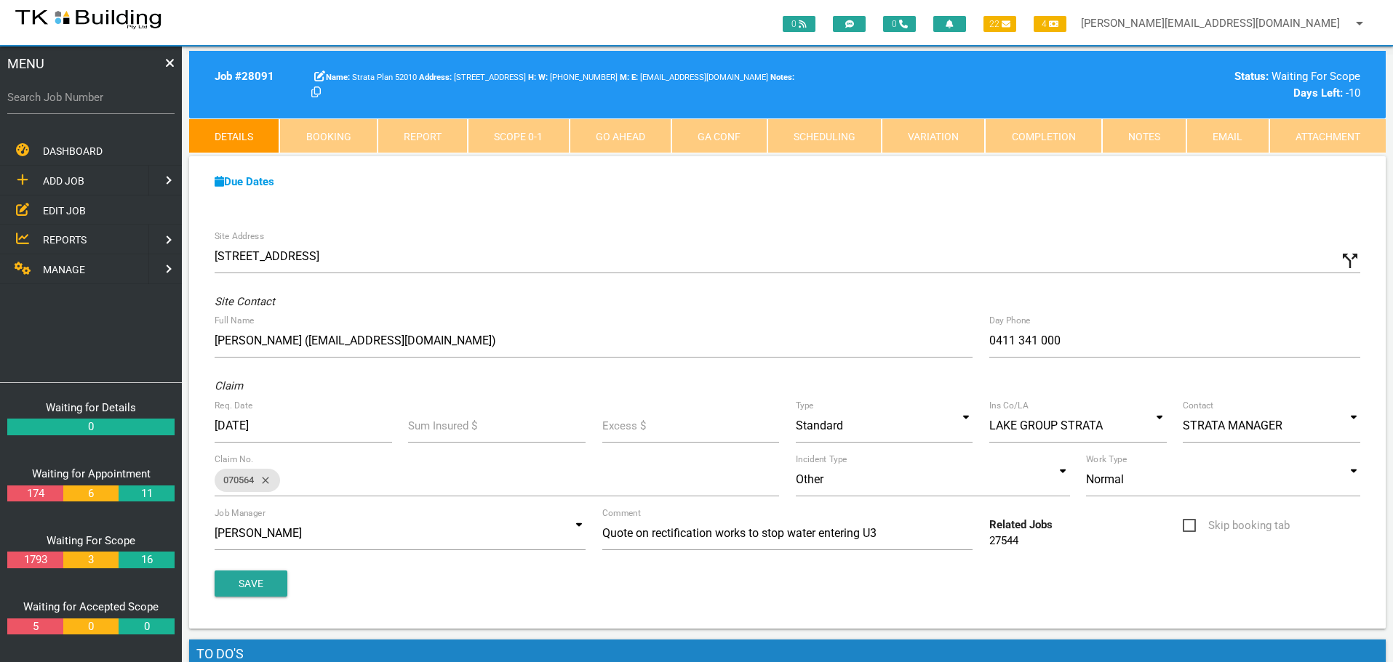
click at [1134, 134] on link "Notes" at bounding box center [1144, 136] width 84 height 35
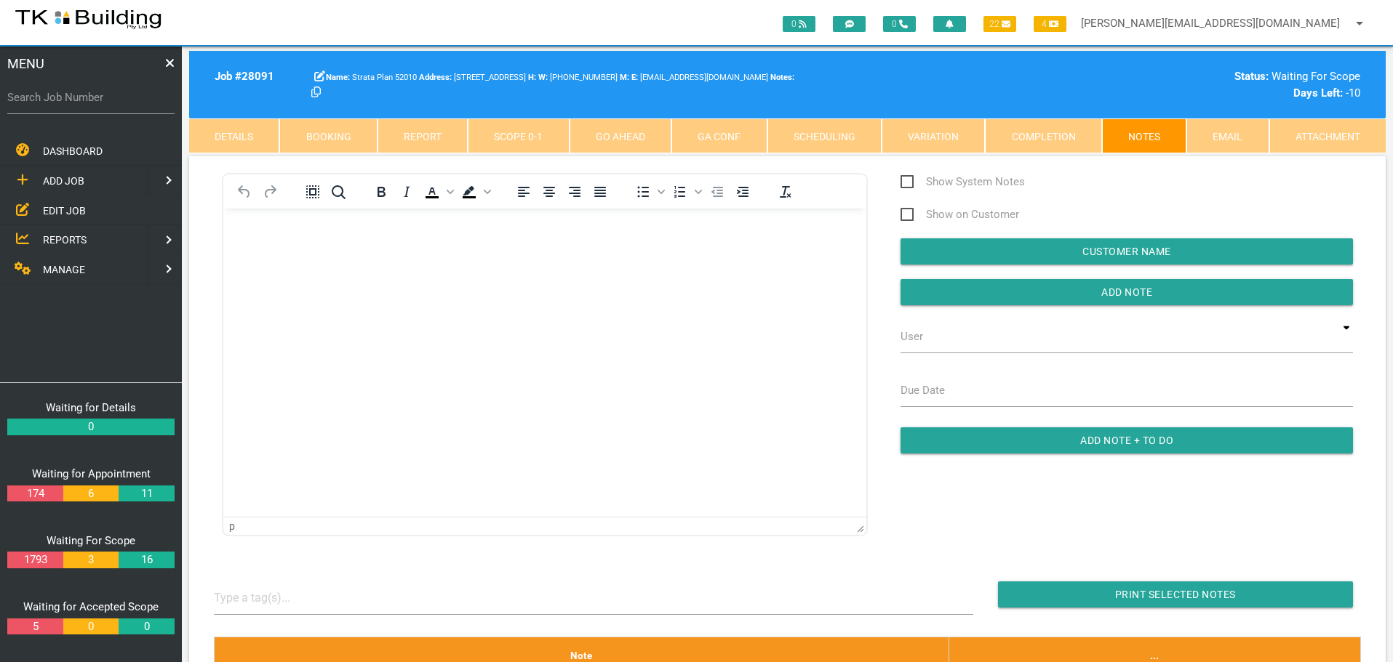
click at [248, 140] on link "Details" at bounding box center [234, 136] width 90 height 35
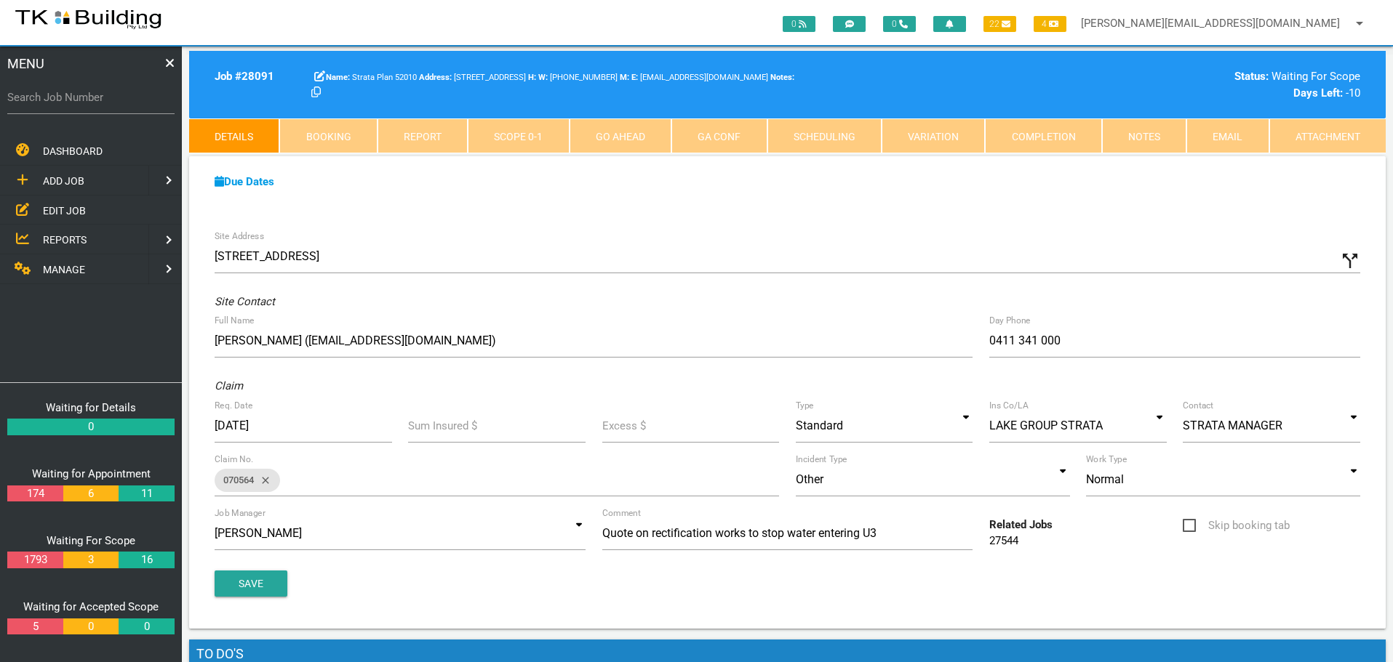
click at [350, 135] on link "Booking" at bounding box center [327, 136] width 97 height 35
select select "8"
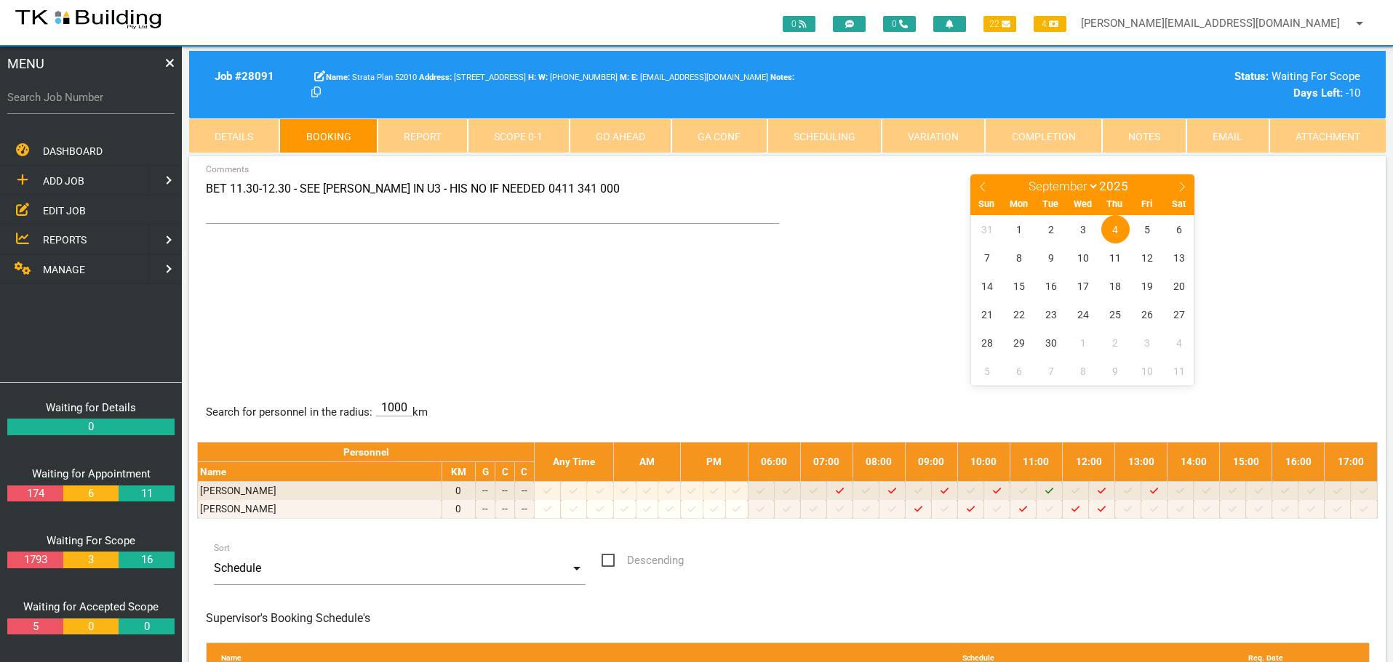
click at [244, 132] on link "Details" at bounding box center [234, 136] width 90 height 35
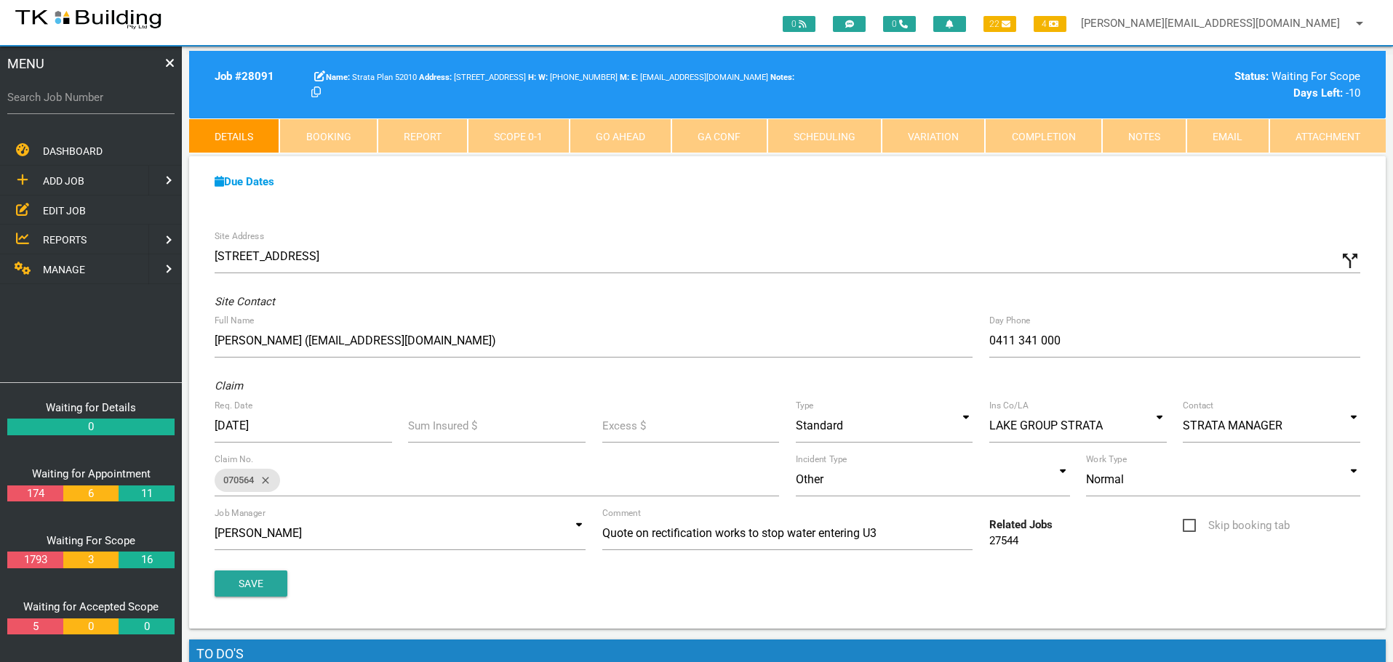
click at [1134, 135] on link "Notes" at bounding box center [1144, 136] width 84 height 35
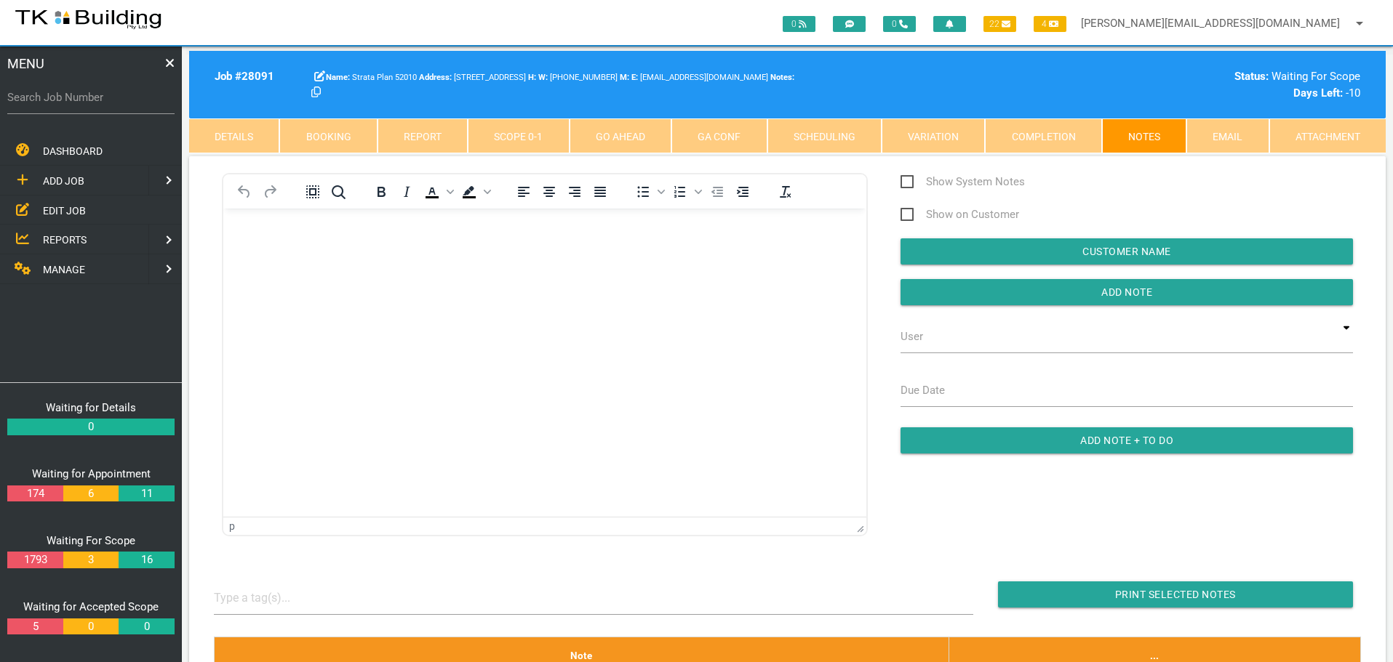
click at [356, 136] on link "Booking" at bounding box center [327, 136] width 97 height 35
select select "8"
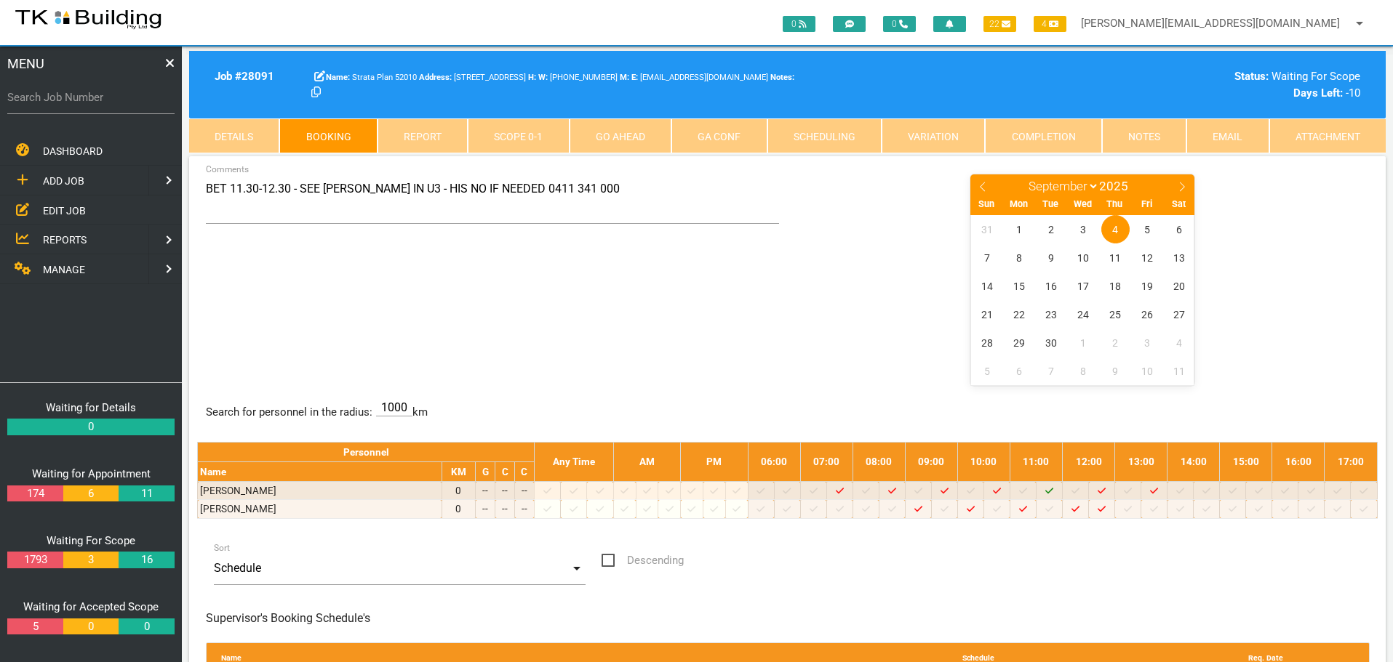
click at [244, 137] on link "Details" at bounding box center [234, 136] width 90 height 35
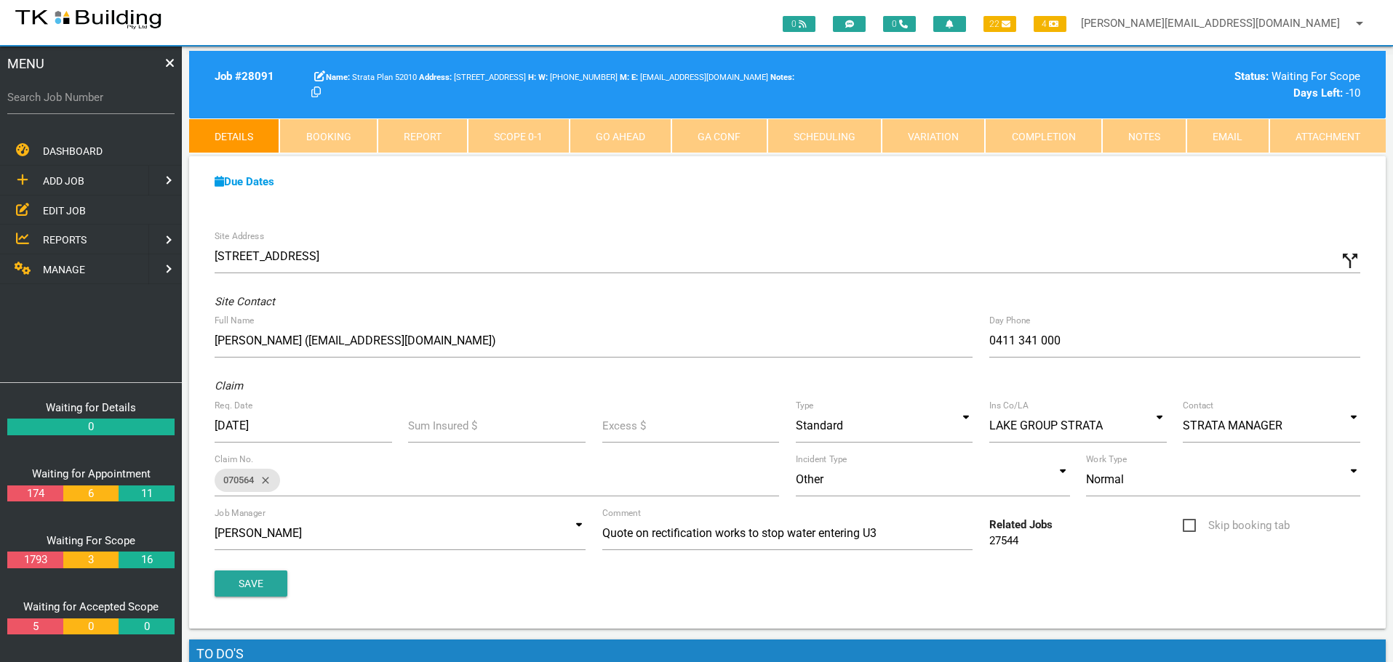
click at [1133, 139] on link "Notes" at bounding box center [1144, 136] width 84 height 35
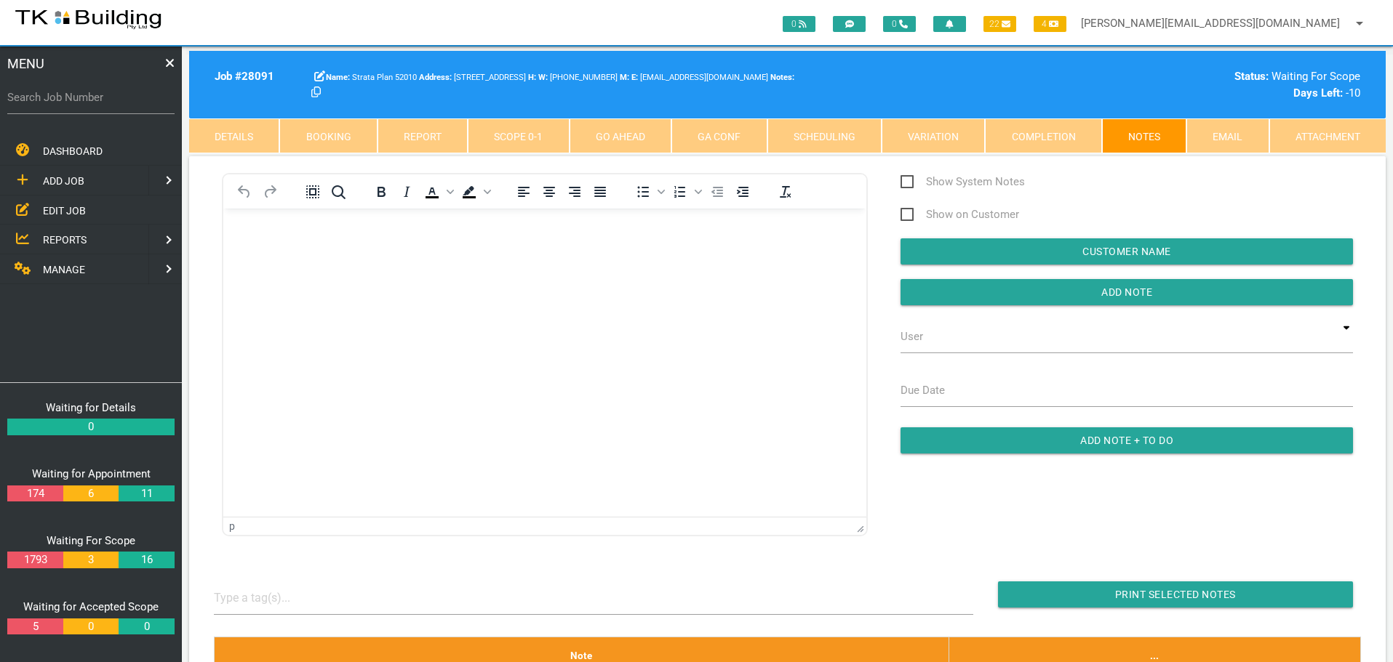
click at [345, 136] on link "Booking" at bounding box center [327, 136] width 97 height 35
select select "8"
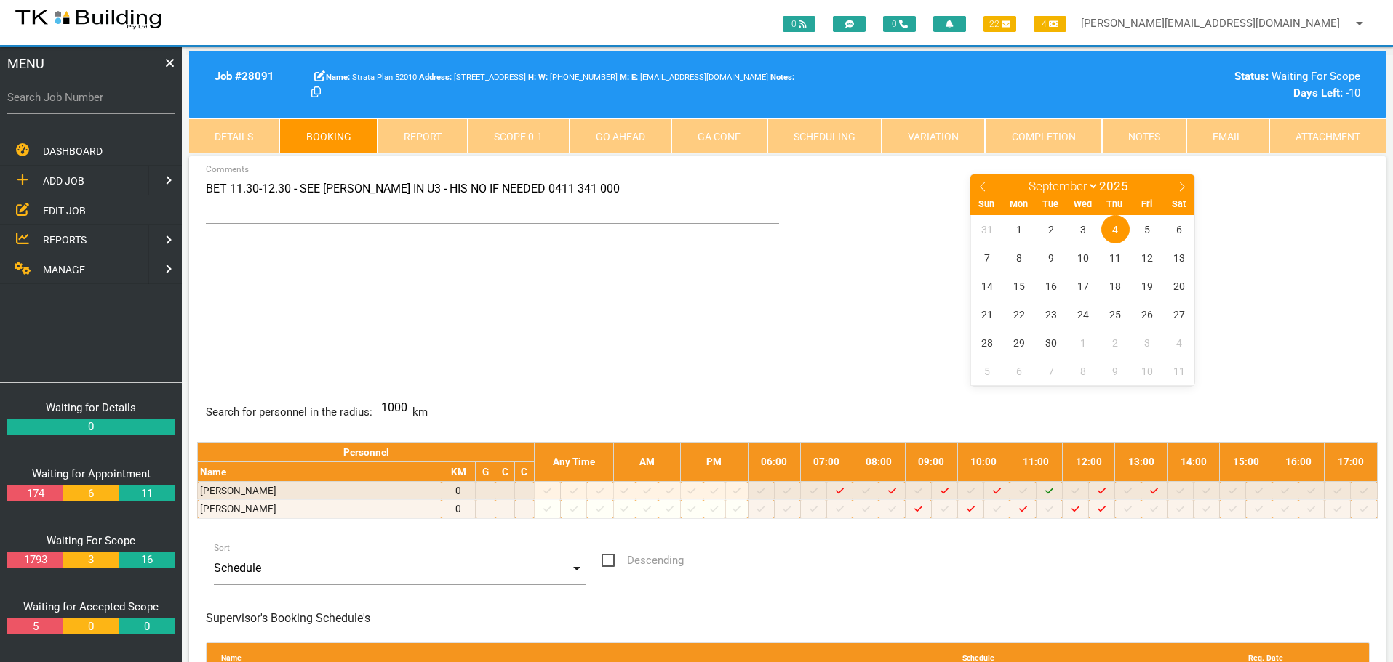
click at [257, 131] on link "Details" at bounding box center [234, 136] width 90 height 35
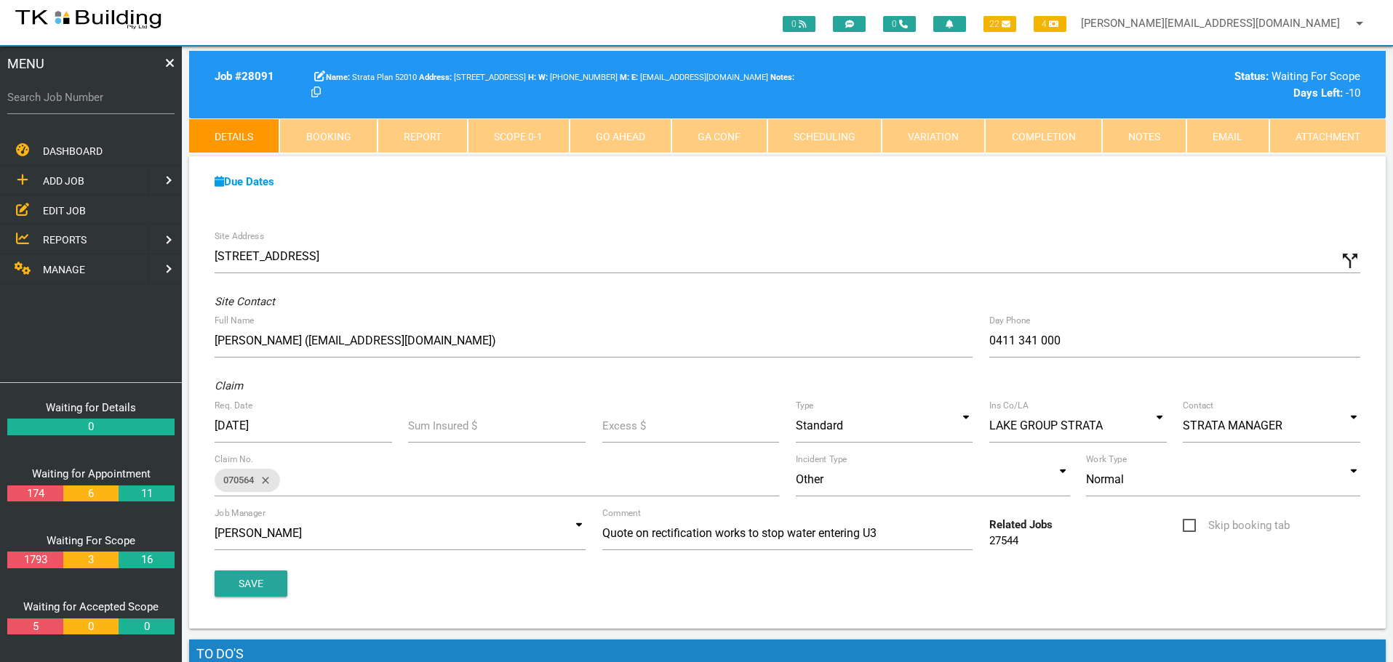
click at [345, 140] on link "Booking" at bounding box center [327, 136] width 97 height 35
select select "8"
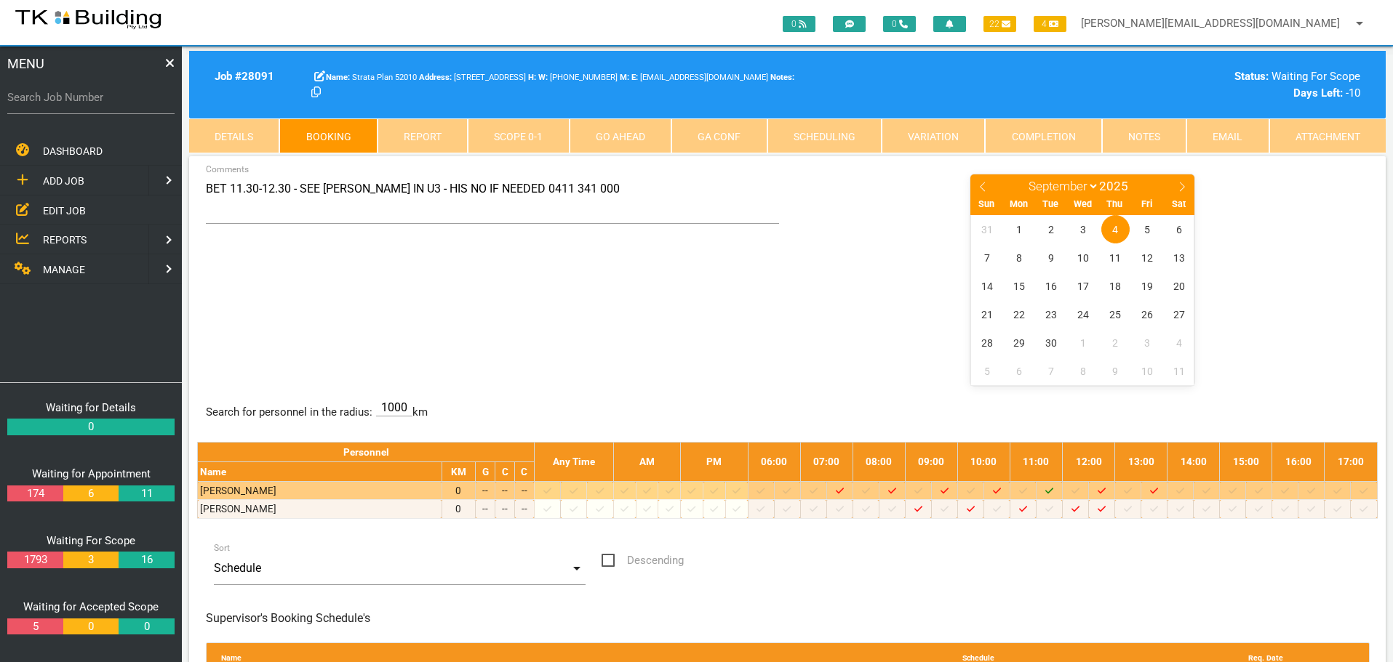
click at [1053, 492] on icon "Job: 28091 Scope: First Scope Suburb: Cardiff Customer: Strata Plan 52010" at bounding box center [1049, 491] width 8 height 9
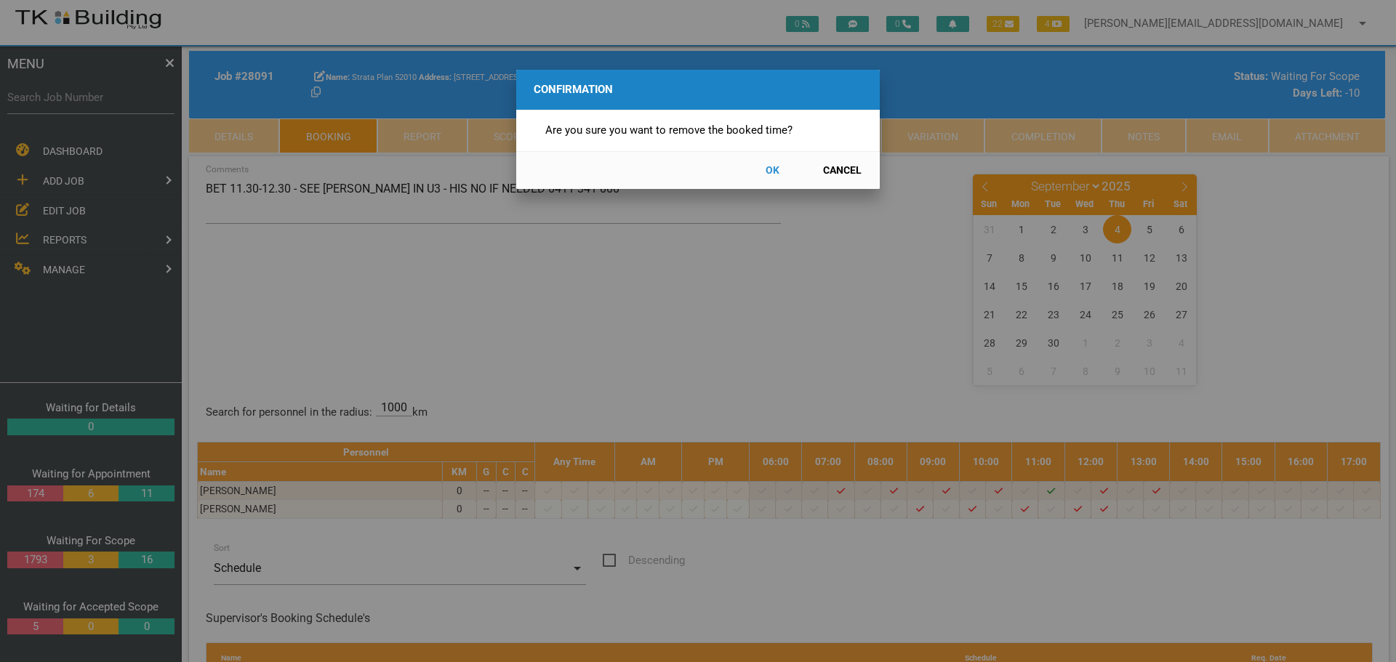
click at [769, 170] on button "OK" at bounding box center [772, 170] width 64 height 25
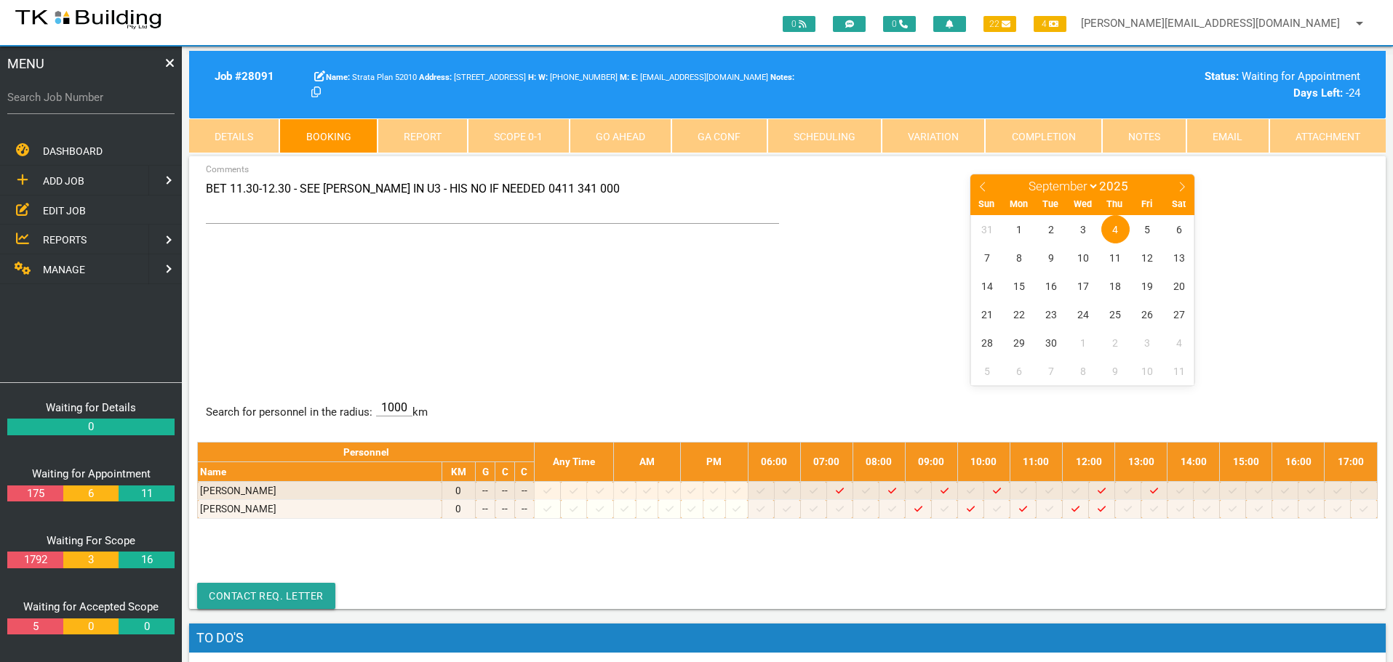
click at [1069, 135] on link "Completion" at bounding box center [1043, 136] width 116 height 35
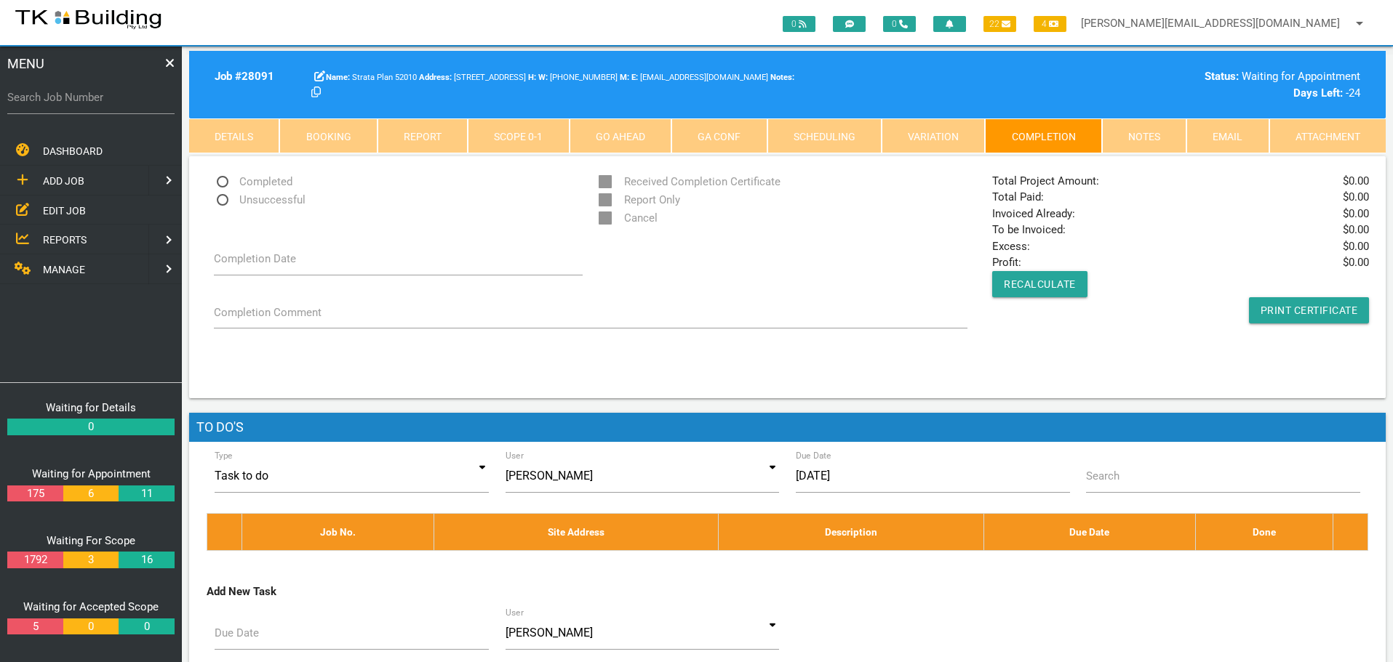
click at [225, 201] on span "Unsuccessful" at bounding box center [260, 200] width 92 height 18
click at [223, 201] on input "Unsuccessful" at bounding box center [218, 195] width 9 height 9
radio input "true"
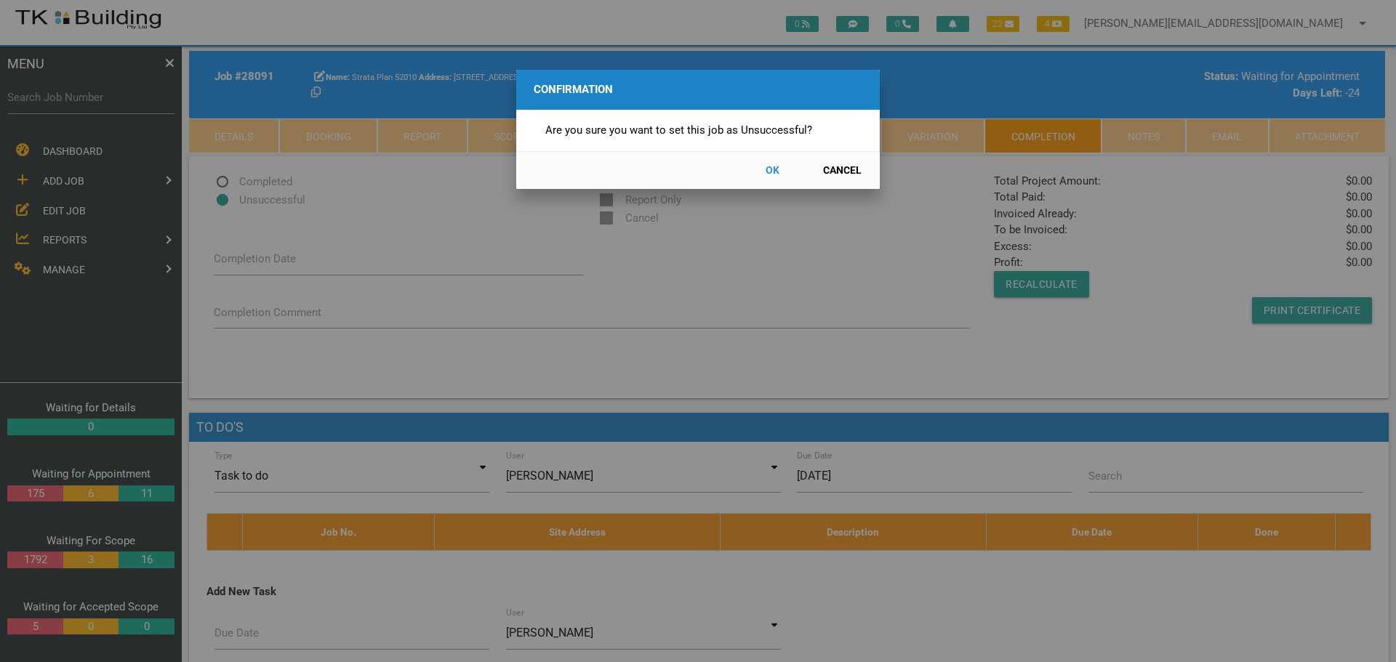
click at [773, 168] on button "OK" at bounding box center [772, 170] width 64 height 25
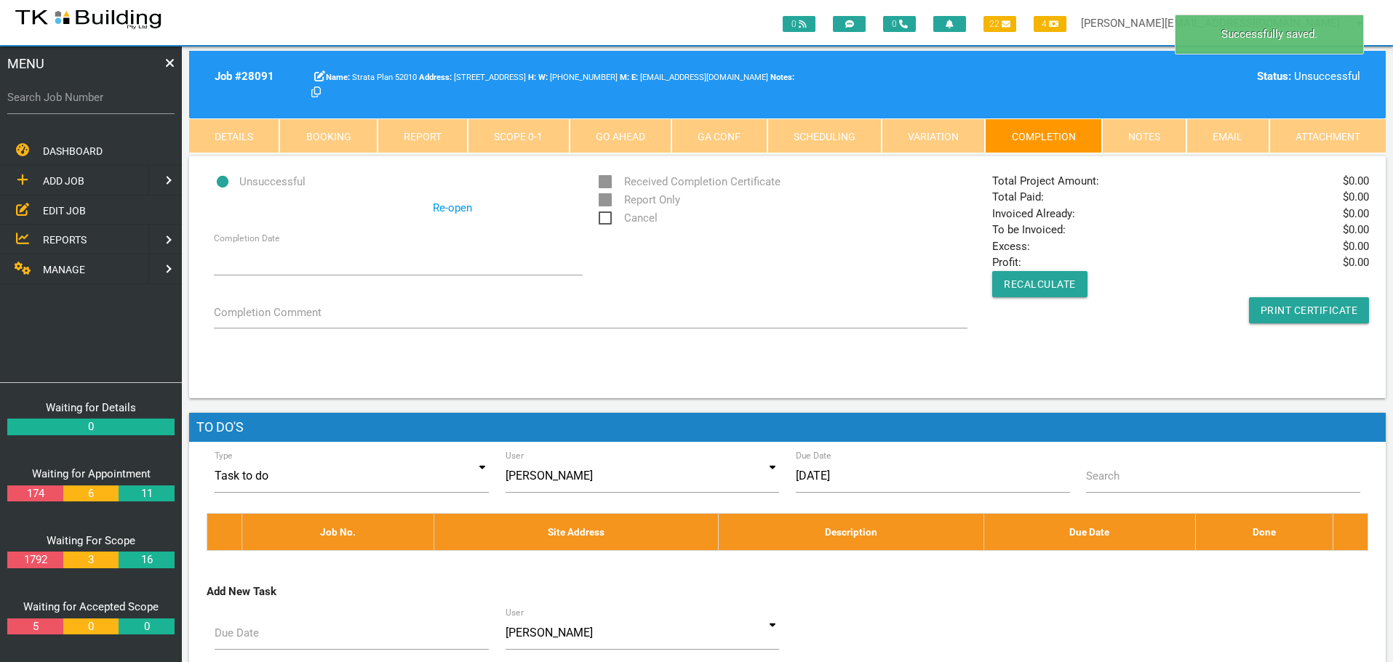
click at [607, 220] on span "Cancel" at bounding box center [627, 218] width 59 height 18
click at [607, 219] on input "Cancel" at bounding box center [602, 213] width 9 height 9
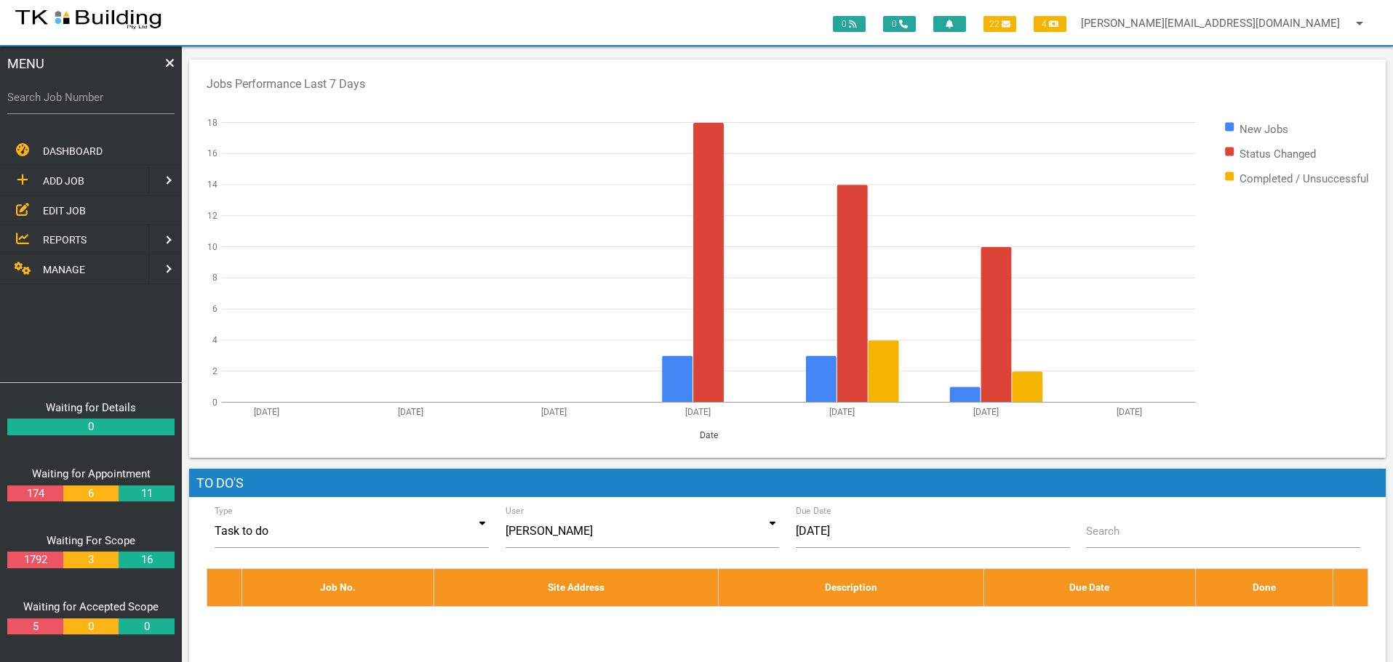
click at [63, 210] on span "EDIT JOB" at bounding box center [64, 210] width 43 height 12
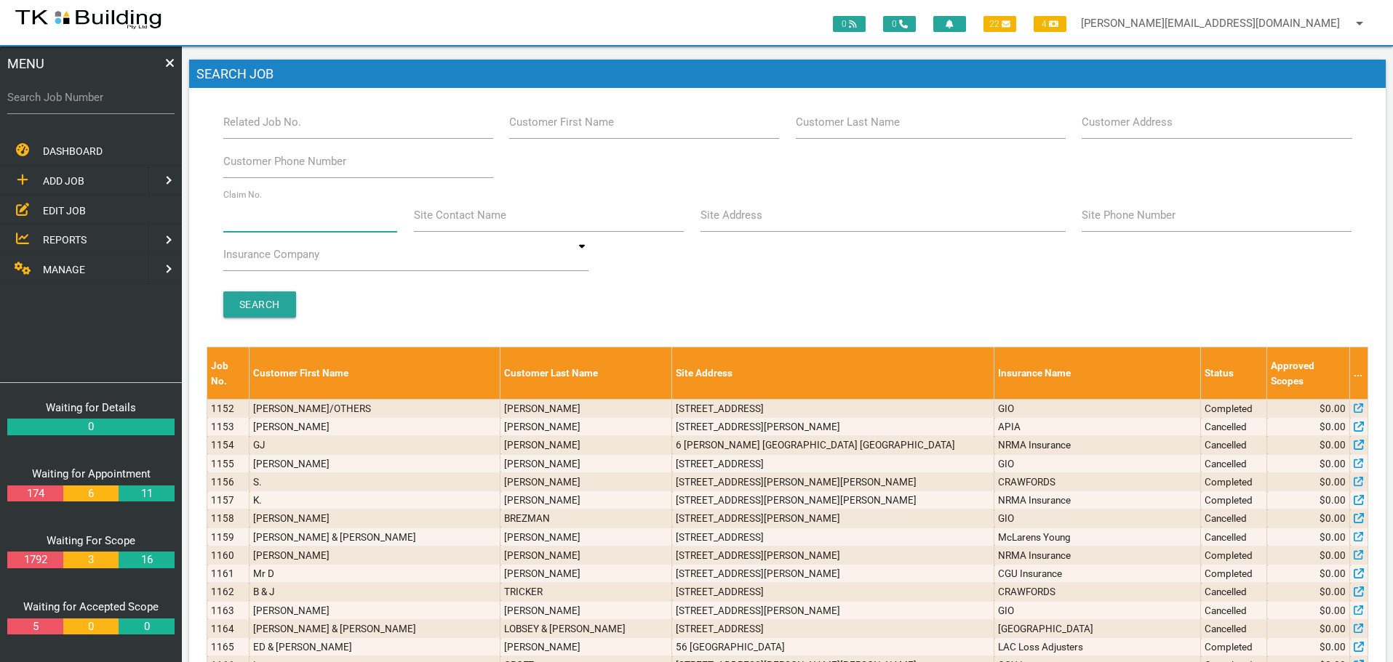
click at [276, 223] on input "Claim No." at bounding box center [310, 215] width 175 height 33
type input "35188"
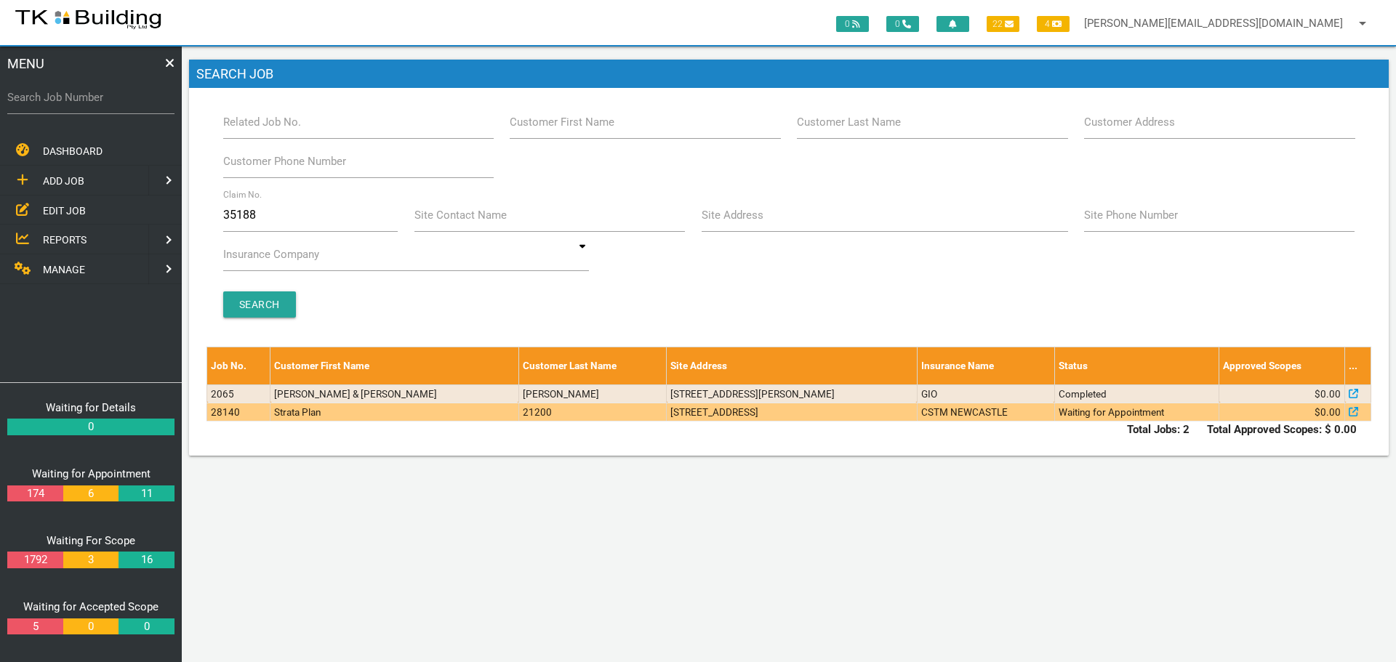
click at [771, 419] on td "6/53 Nesca Parade, The Hill NSW 2300, Australia" at bounding box center [792, 412] width 250 height 18
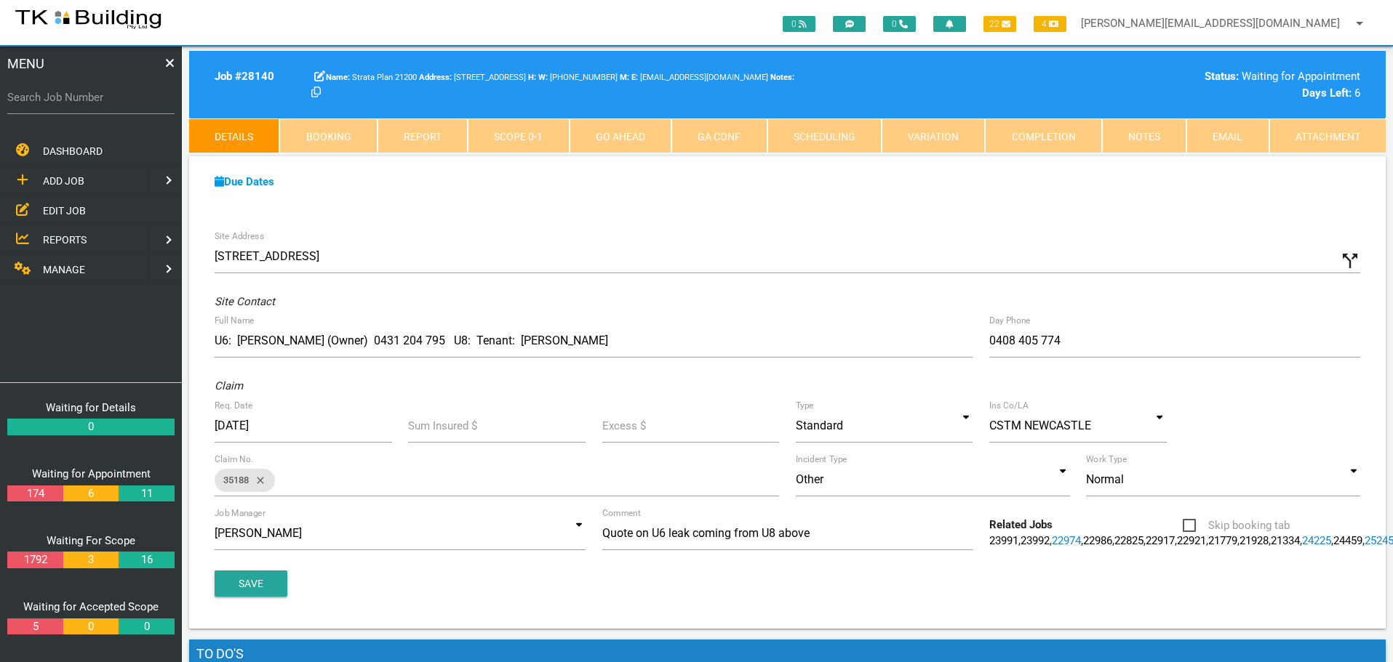
click at [68, 214] on span "EDIT JOB" at bounding box center [64, 210] width 43 height 12
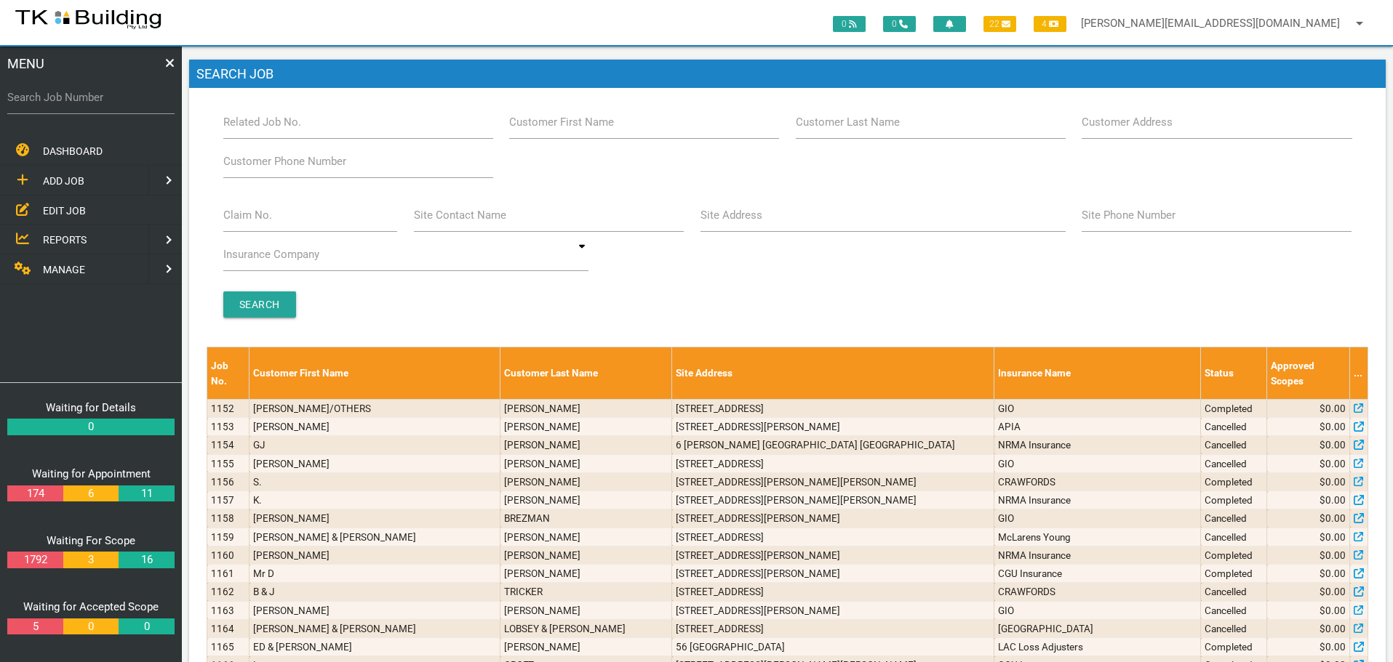
click at [730, 221] on label "Site Address" at bounding box center [731, 215] width 62 height 17
click at [730, 221] on input "Site Address" at bounding box center [882, 215] width 365 height 33
type input "138 Northcote"
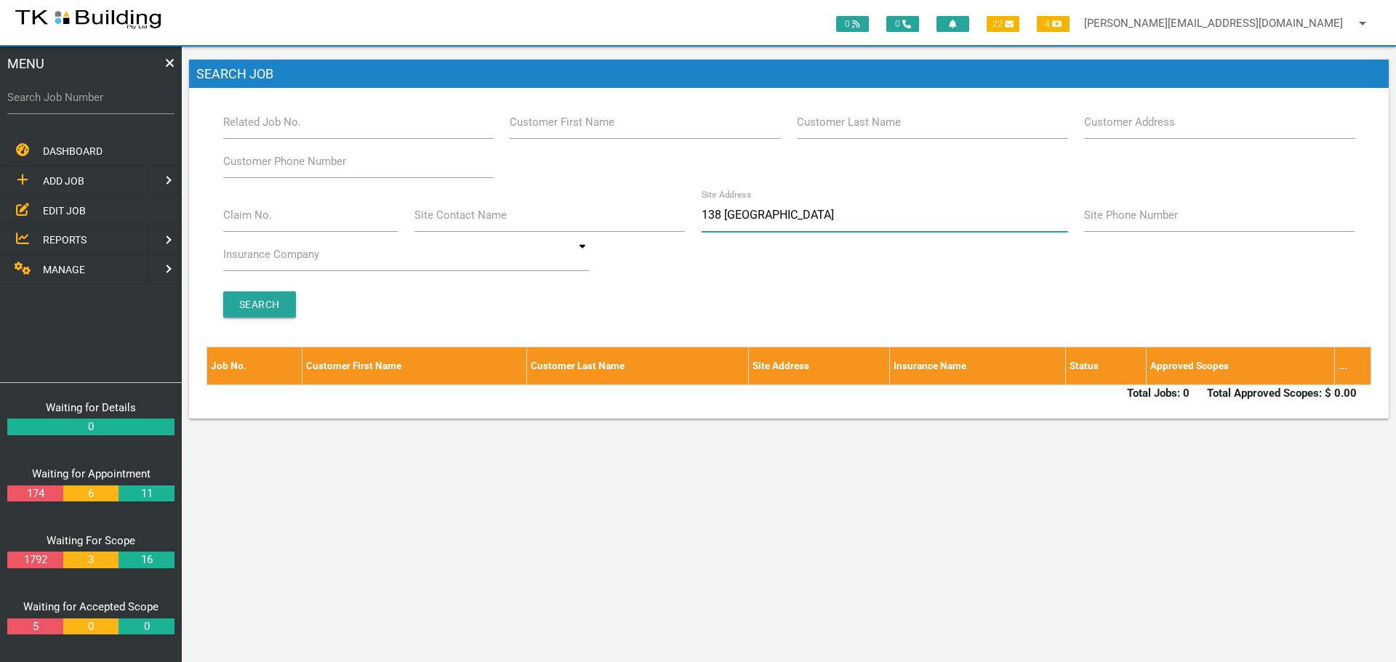
click at [810, 215] on input "138 Northcote" at bounding box center [885, 215] width 367 height 33
type input "1"
click at [108, 108] on input "Search Job Number" at bounding box center [90, 97] width 167 height 33
type input "27751"
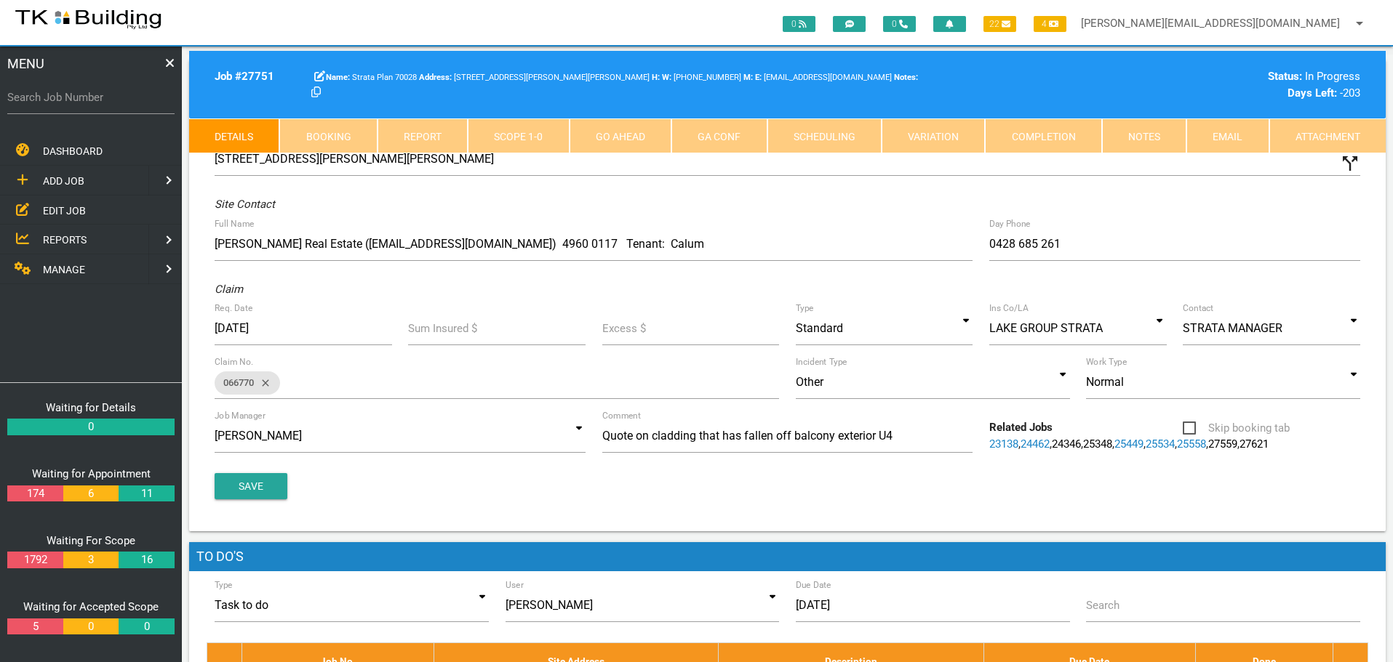
click at [1133, 140] on link "Notes" at bounding box center [1144, 136] width 84 height 35
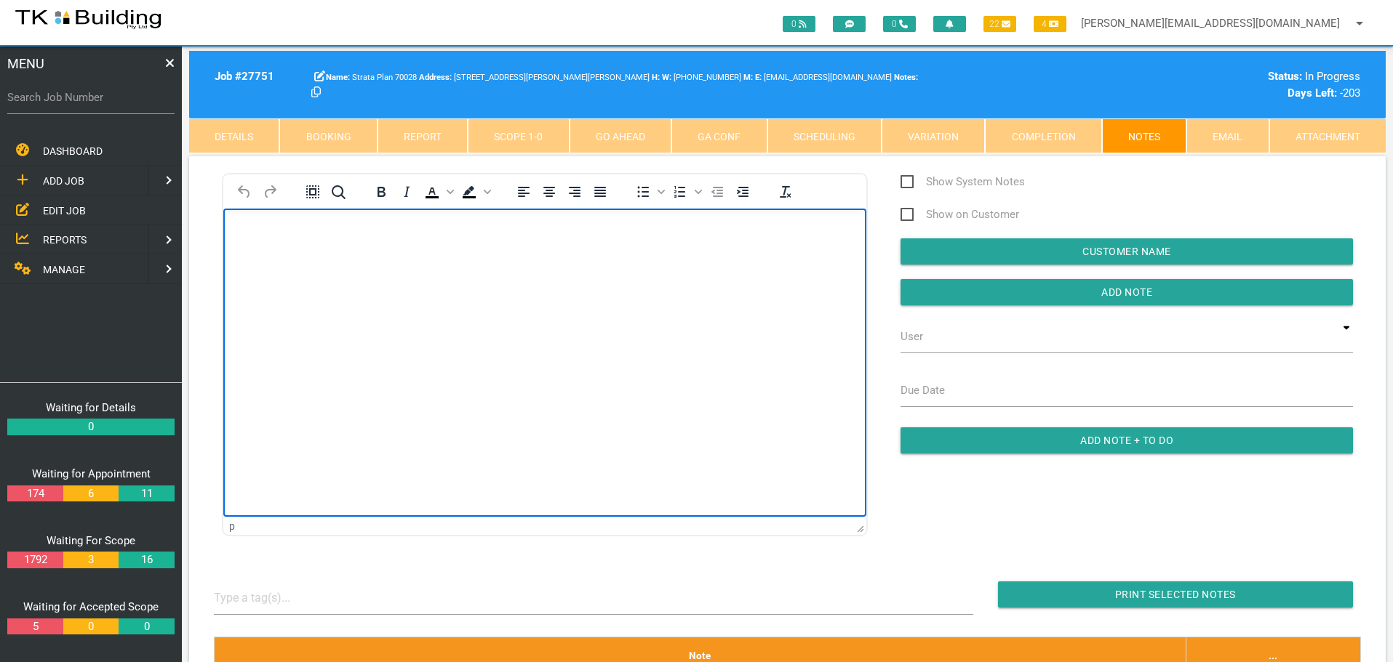
click at [279, 266] on body "Rich Text Area. Press ALT-0 for help." at bounding box center [544, 250] width 643 height 48
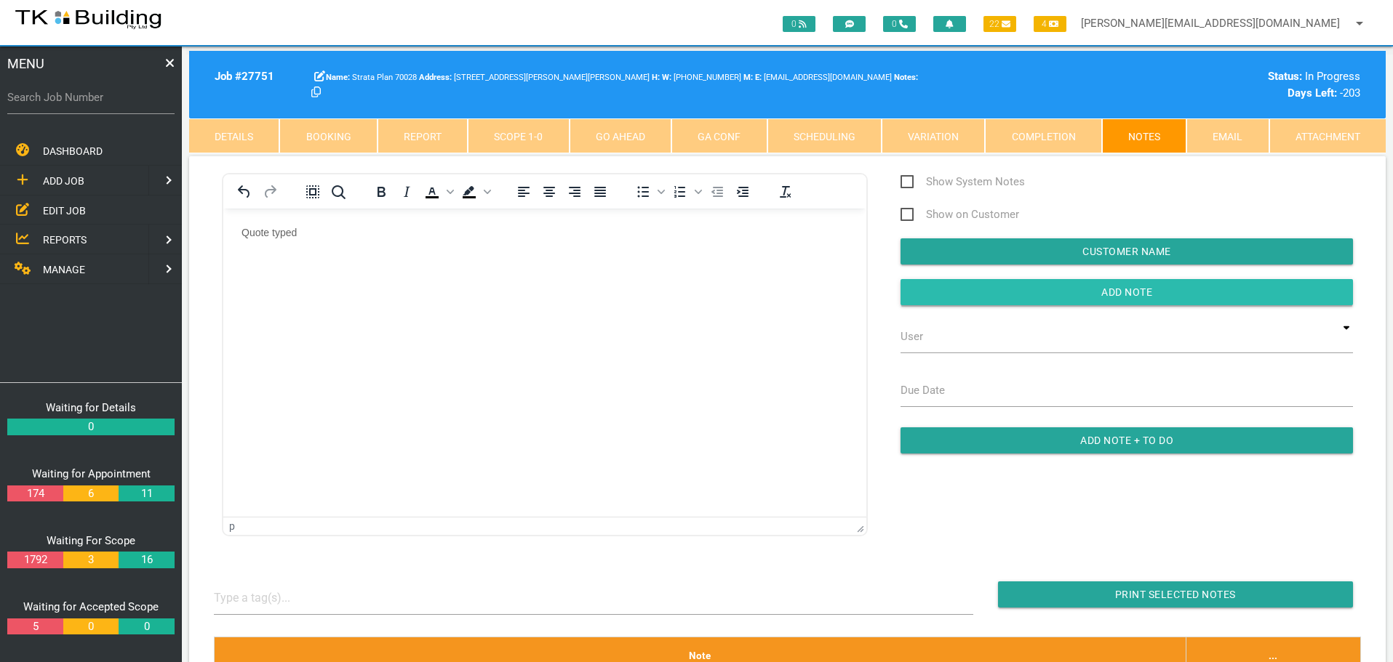
click at [918, 292] on input "button" at bounding box center [1126, 292] width 452 height 26
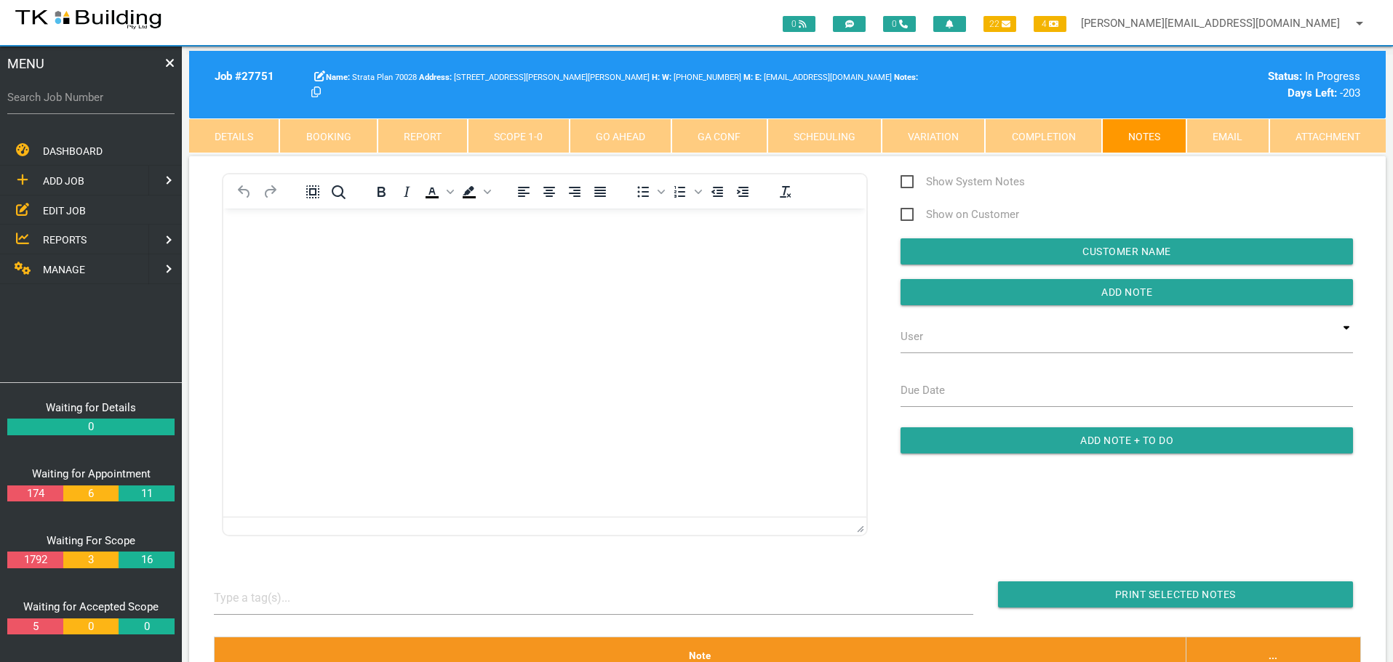
click at [108, 100] on label "Search Job Number" at bounding box center [90, 97] width 167 height 17
click at [108, 100] on input "Search Job Number" at bounding box center [90, 97] width 167 height 33
type input "27734"
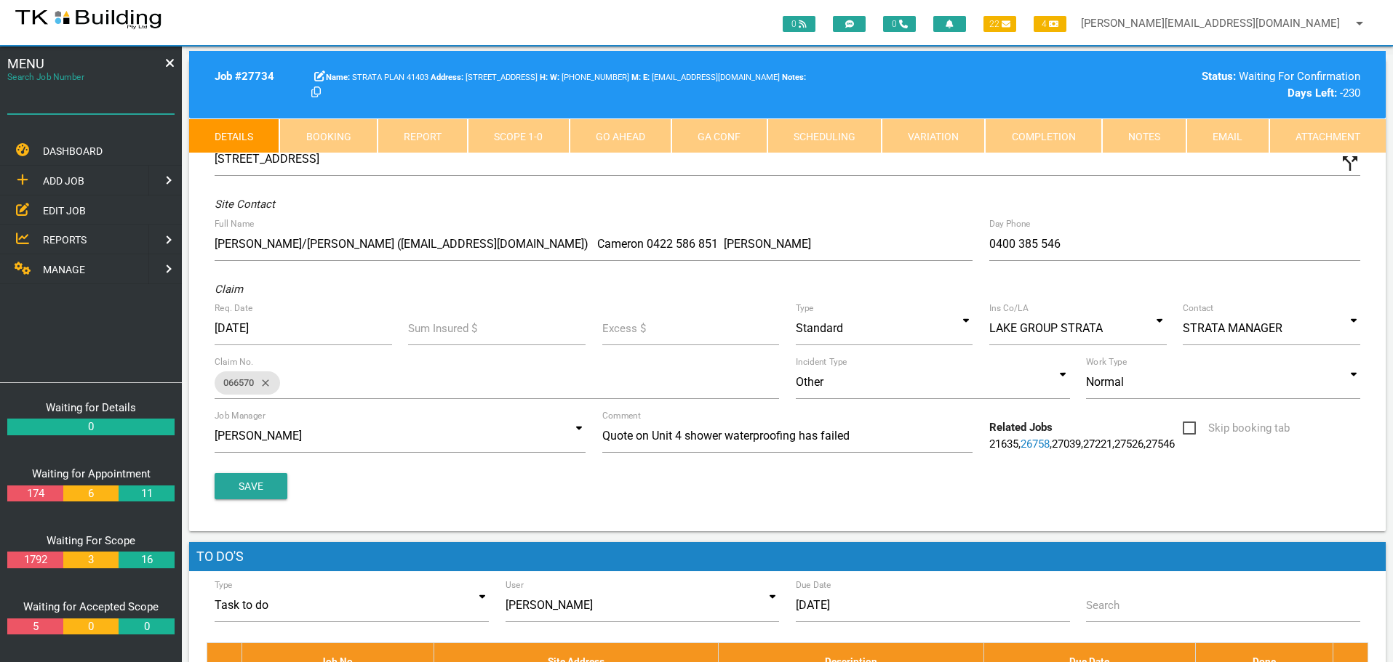
click at [116, 108] on input "Search Job Number" at bounding box center [90, 97] width 167 height 33
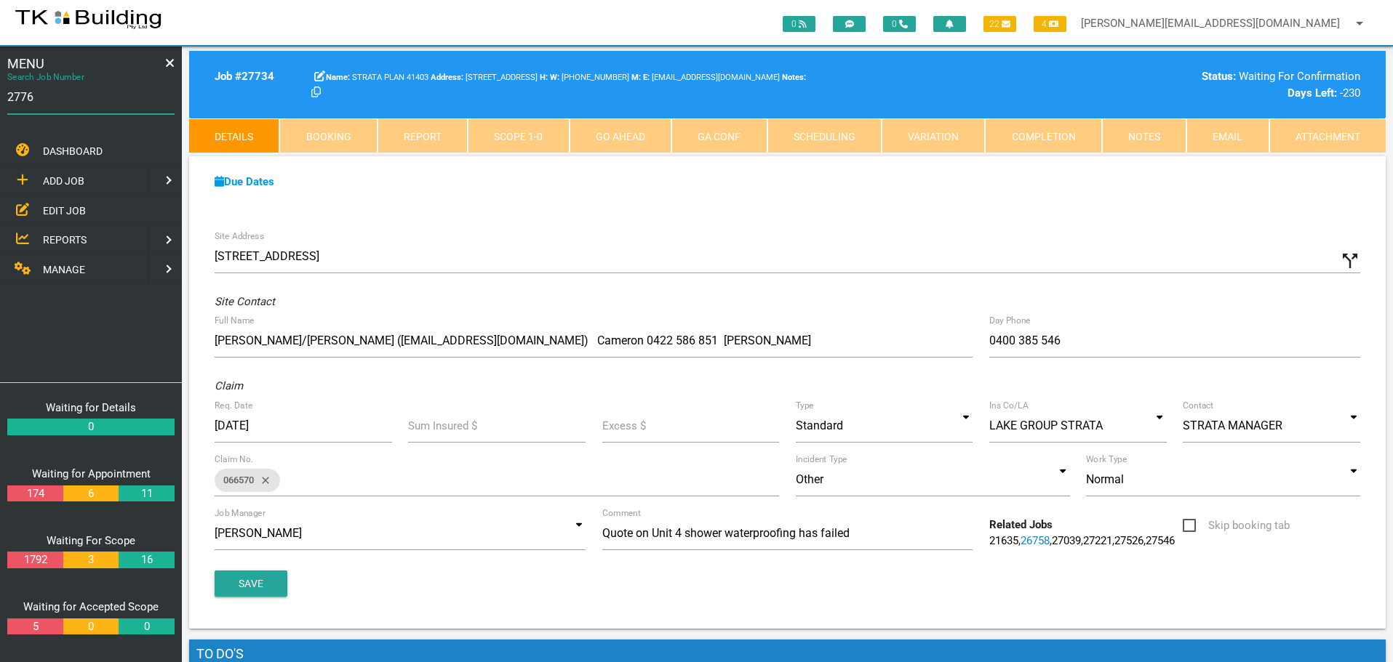
type input "27764"
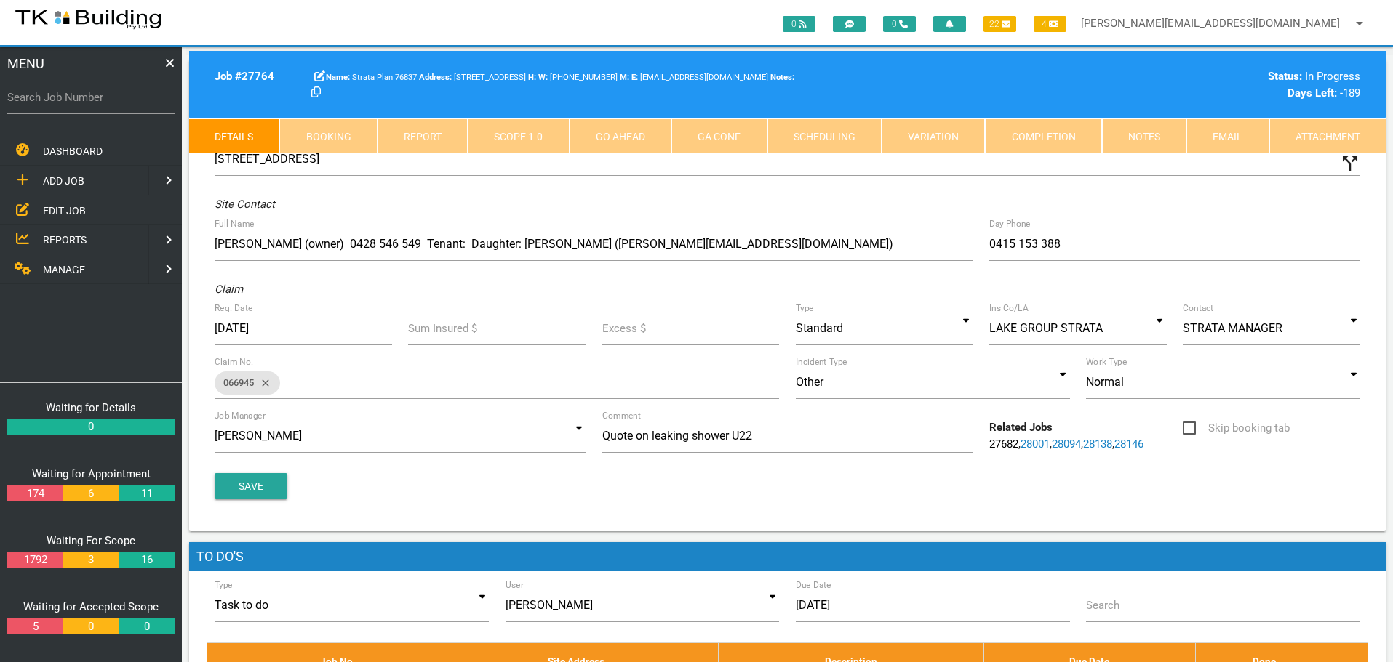
click at [111, 105] on label "Search Job Number" at bounding box center [90, 97] width 167 height 17
click at [111, 105] on input "Search Job Number" at bounding box center [90, 97] width 167 height 33
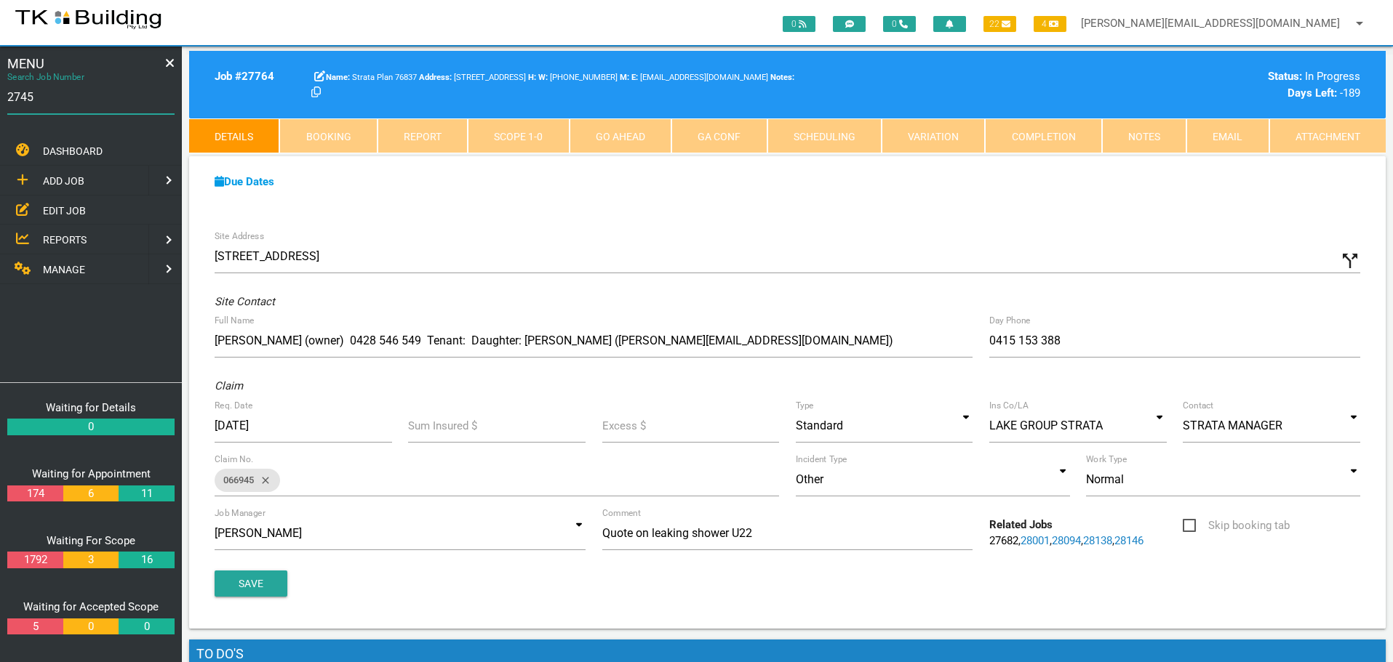
type input "27458"
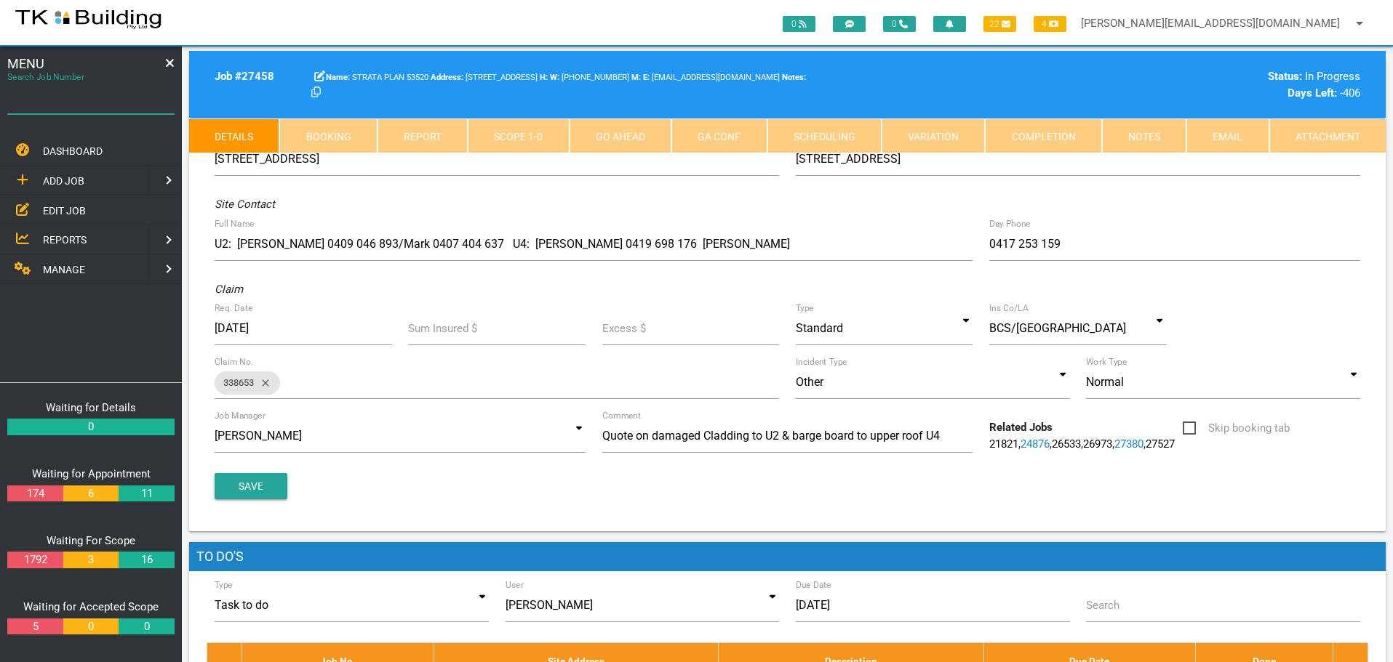
click at [95, 106] on input "Search Job Number" at bounding box center [90, 97] width 167 height 33
type input "27750"
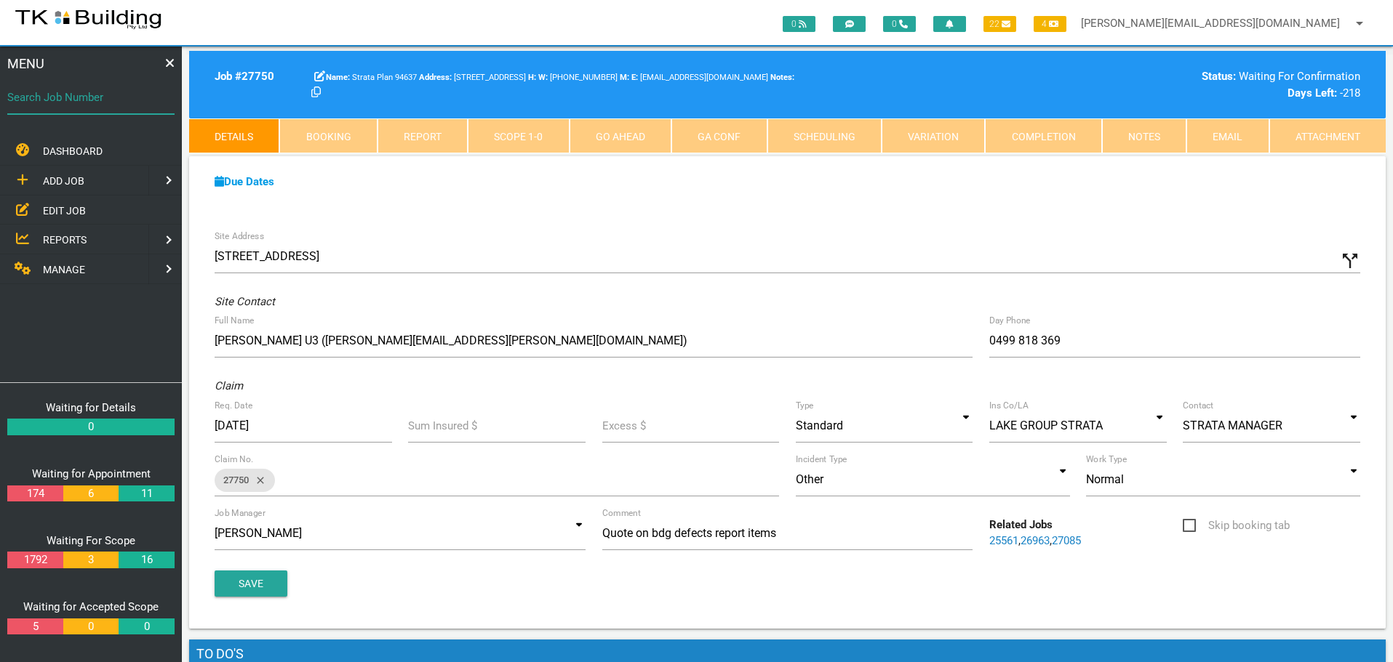
click at [87, 111] on input "Search Job Number" at bounding box center [90, 97] width 167 height 33
type input "27906"
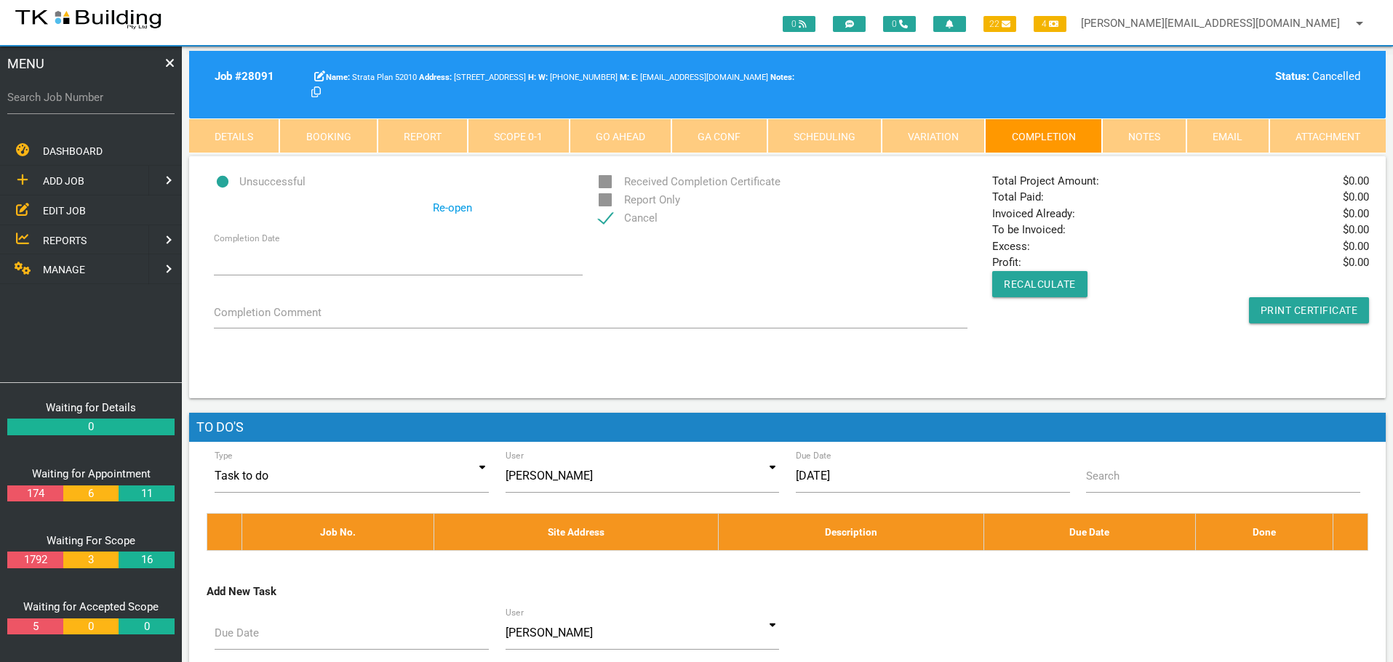
click at [80, 105] on label "Search Job Number" at bounding box center [90, 97] width 167 height 17
click at [80, 105] on input "Search Job Number" at bounding box center [90, 97] width 167 height 33
type input "27751"
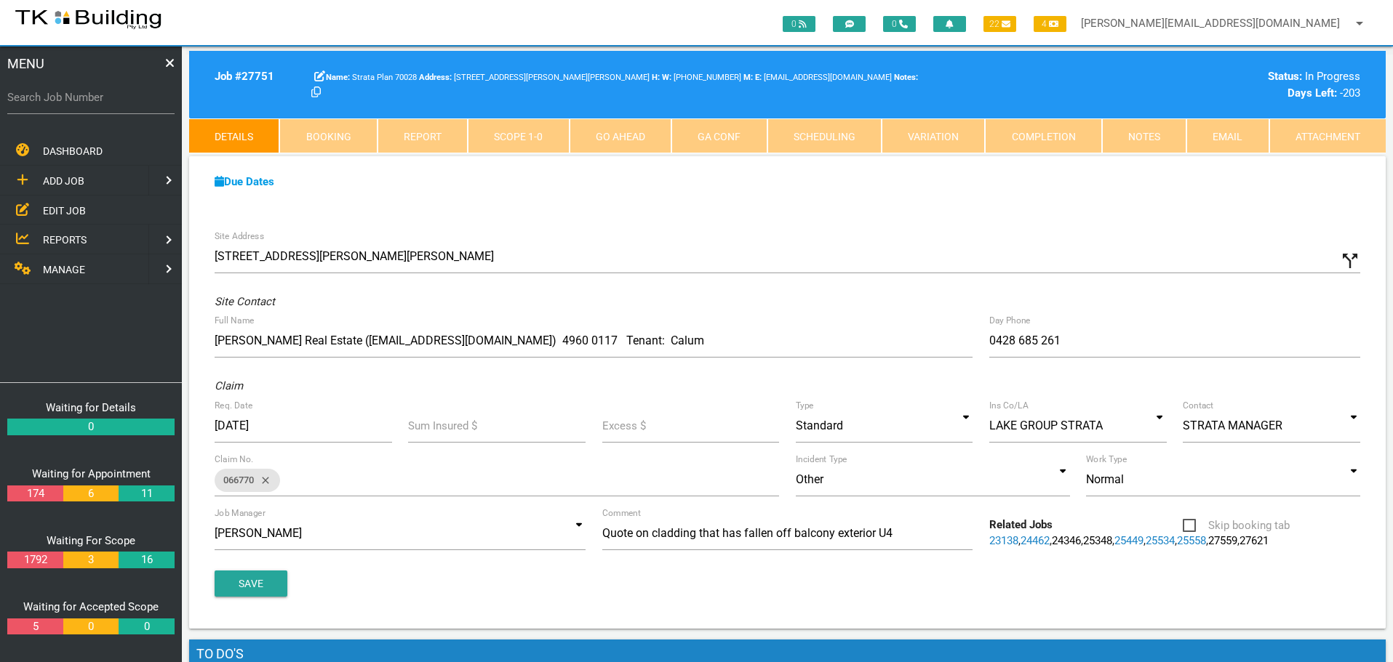
click at [89, 105] on label "Search Job Number" at bounding box center [90, 97] width 167 height 17
click at [89, 105] on input "Search Job Number" at bounding box center [90, 97] width 167 height 33
type input "27705"
click at [62, 209] on span "EDIT JOB" at bounding box center [64, 210] width 43 height 12
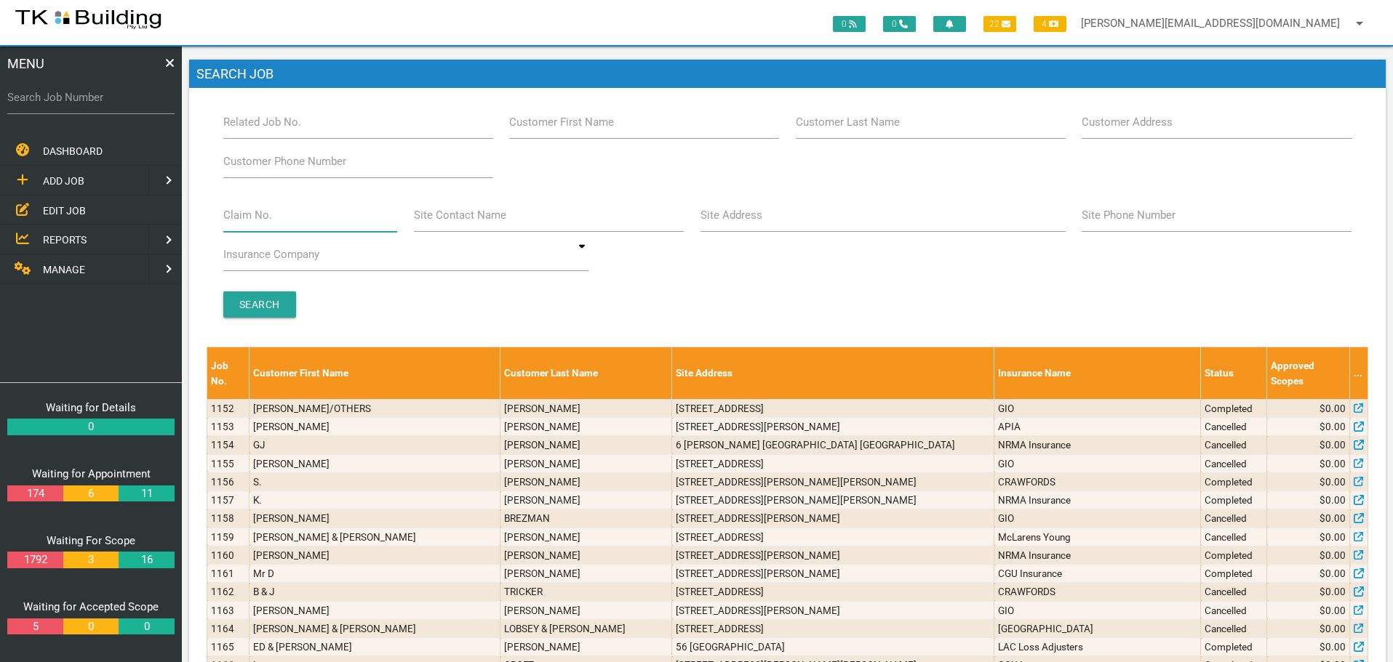
click at [287, 223] on input "Claim No." at bounding box center [310, 215] width 175 height 33
type input "489673"
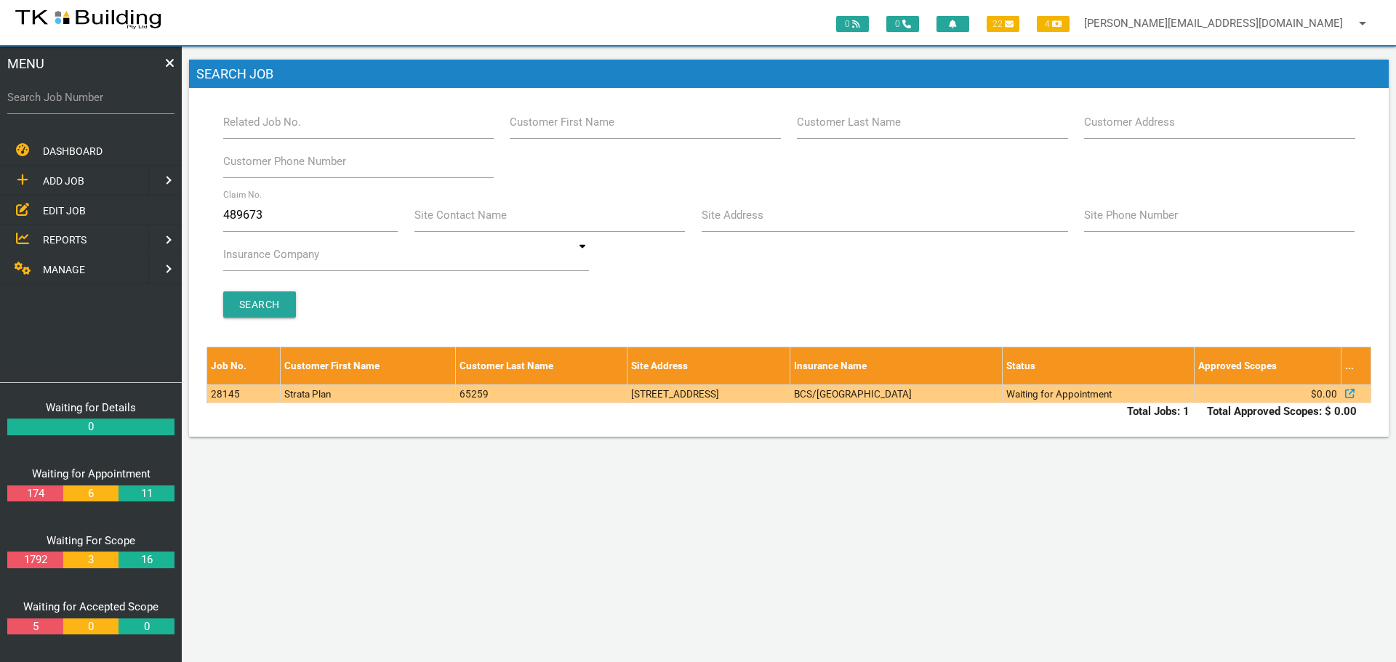
click at [652, 395] on td "20 Portside Cres, Maryville NSW 2293, Australia" at bounding box center [709, 394] width 162 height 18
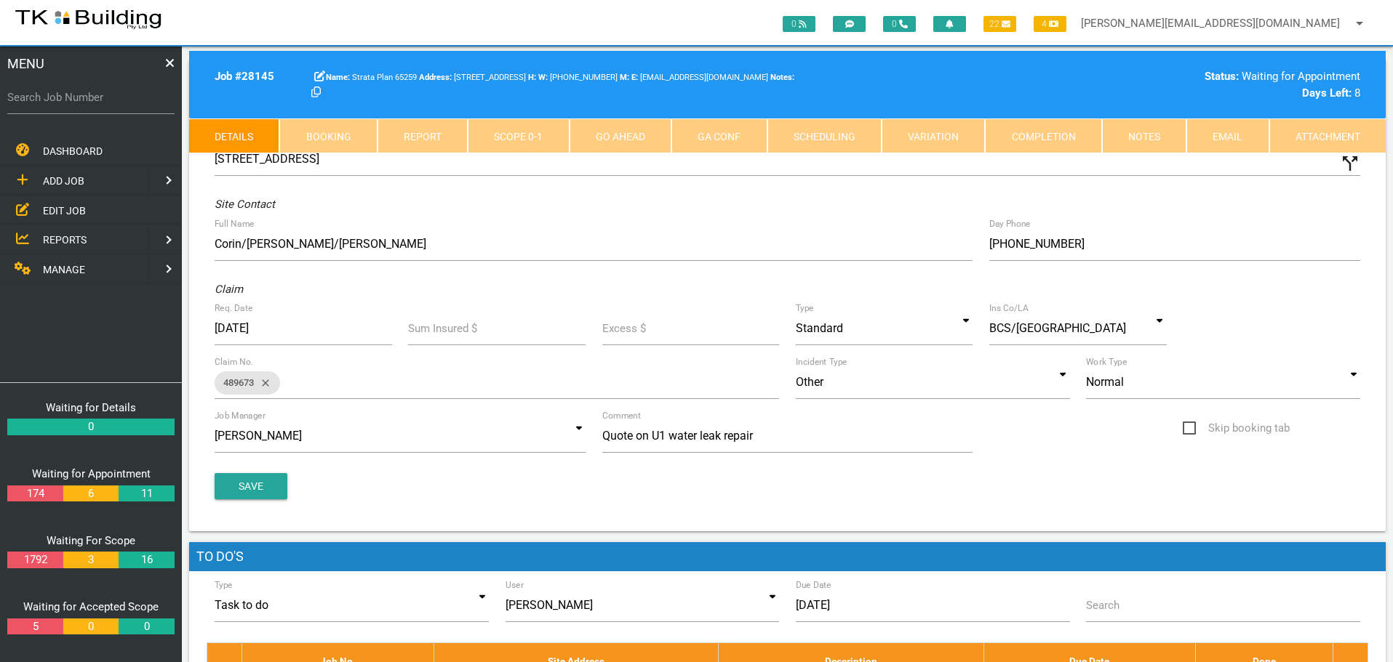
click at [1153, 136] on link "Notes" at bounding box center [1144, 136] width 84 height 35
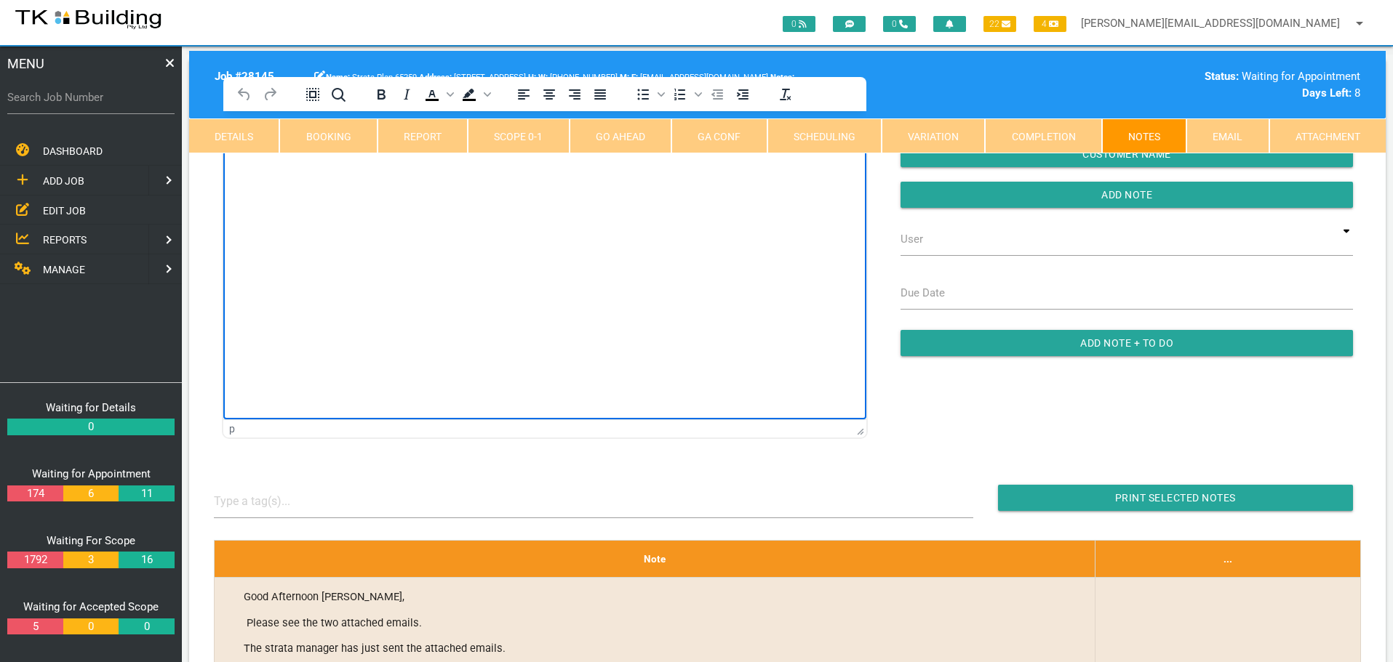
click at [287, 177] on html at bounding box center [544, 144] width 643 height 66
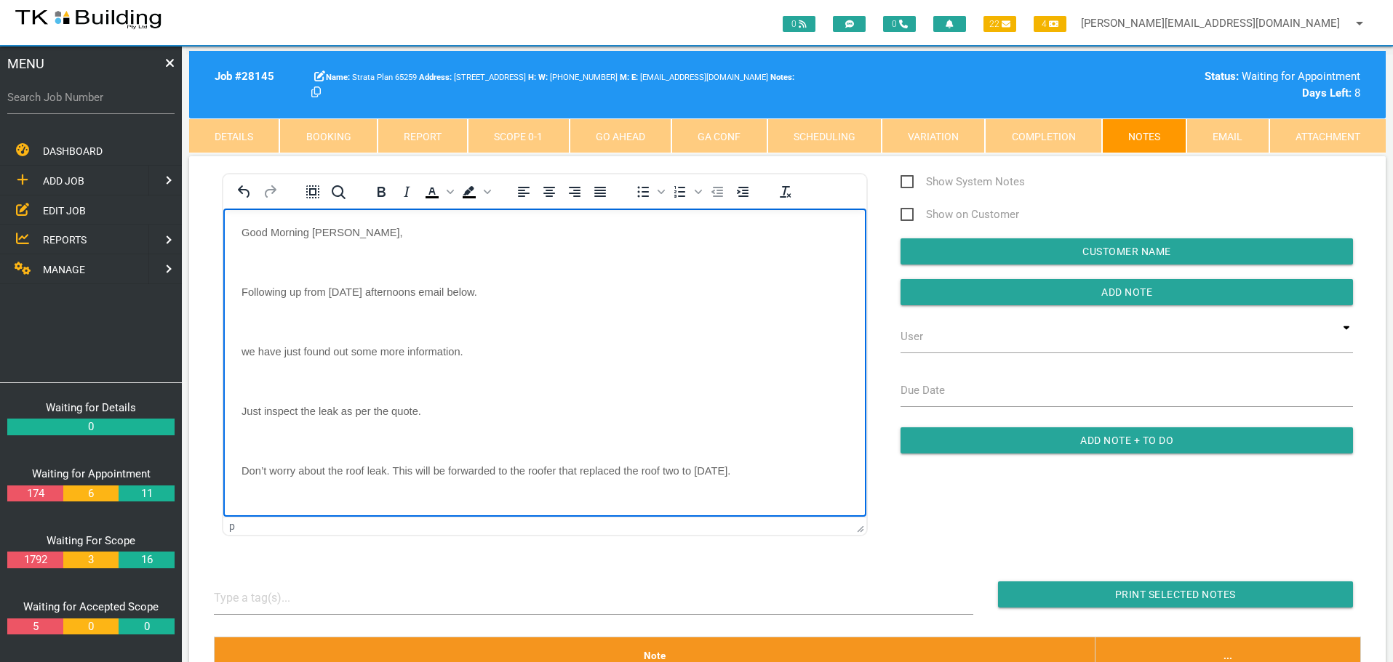
click at [273, 252] on body "Good Morning Sharon, Following up from yesterday afternoons email below. we hav…" at bounding box center [544, 509] width 643 height 566
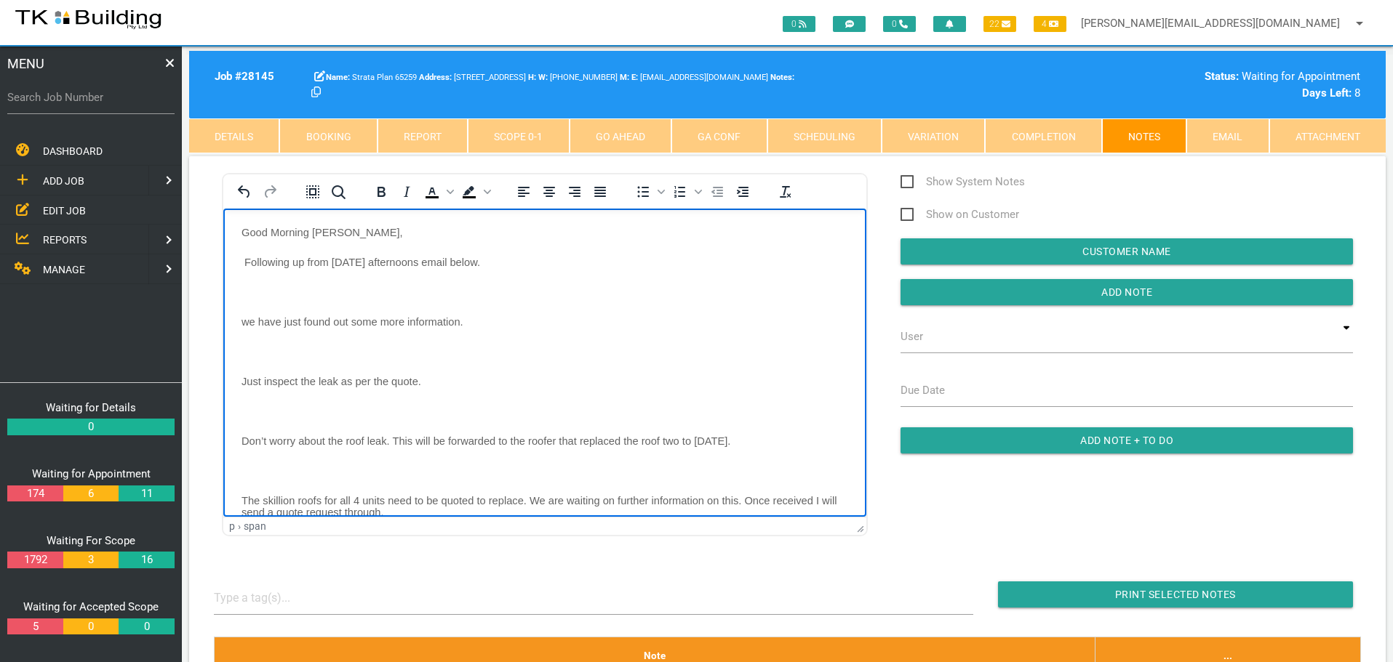
click at [265, 283] on body "Good Morning Sharon, Following up from yesterday afternoons email below. we hav…" at bounding box center [544, 494] width 643 height 537
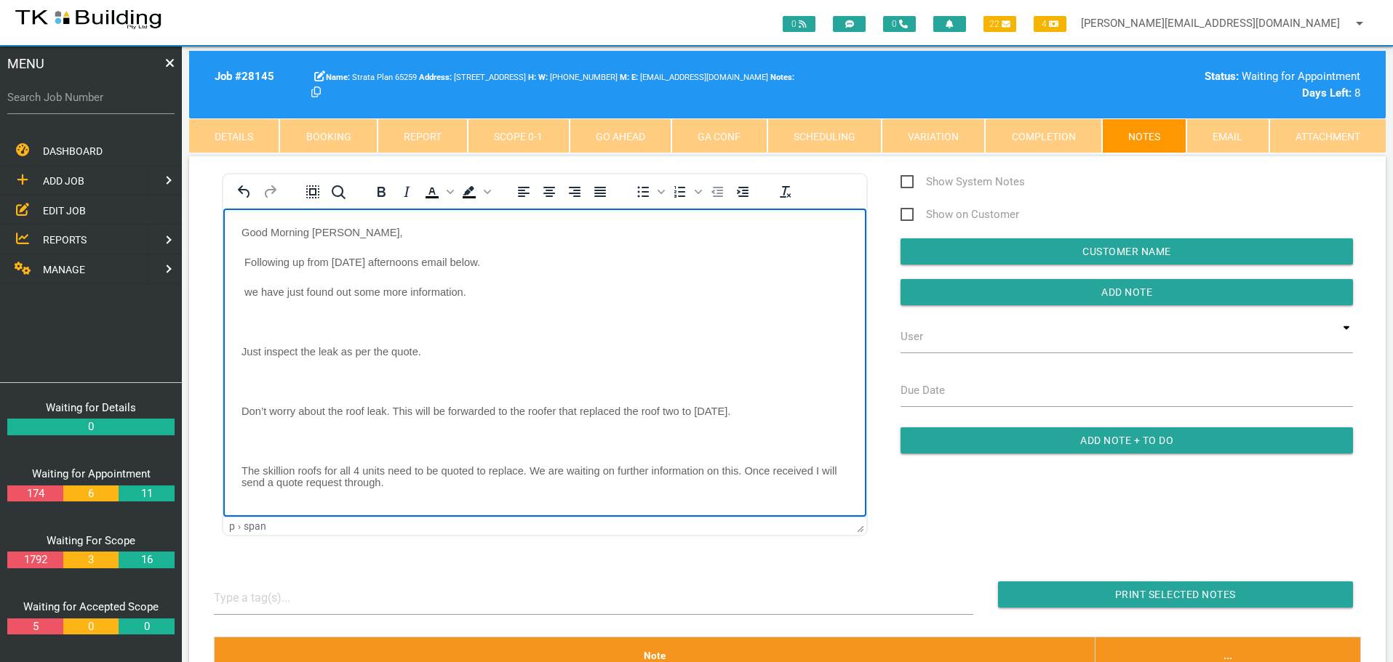
click at [263, 313] on body "Good Morning Sharon, Following up from yesterday afternoons email below. we hav…" at bounding box center [544, 479] width 643 height 507
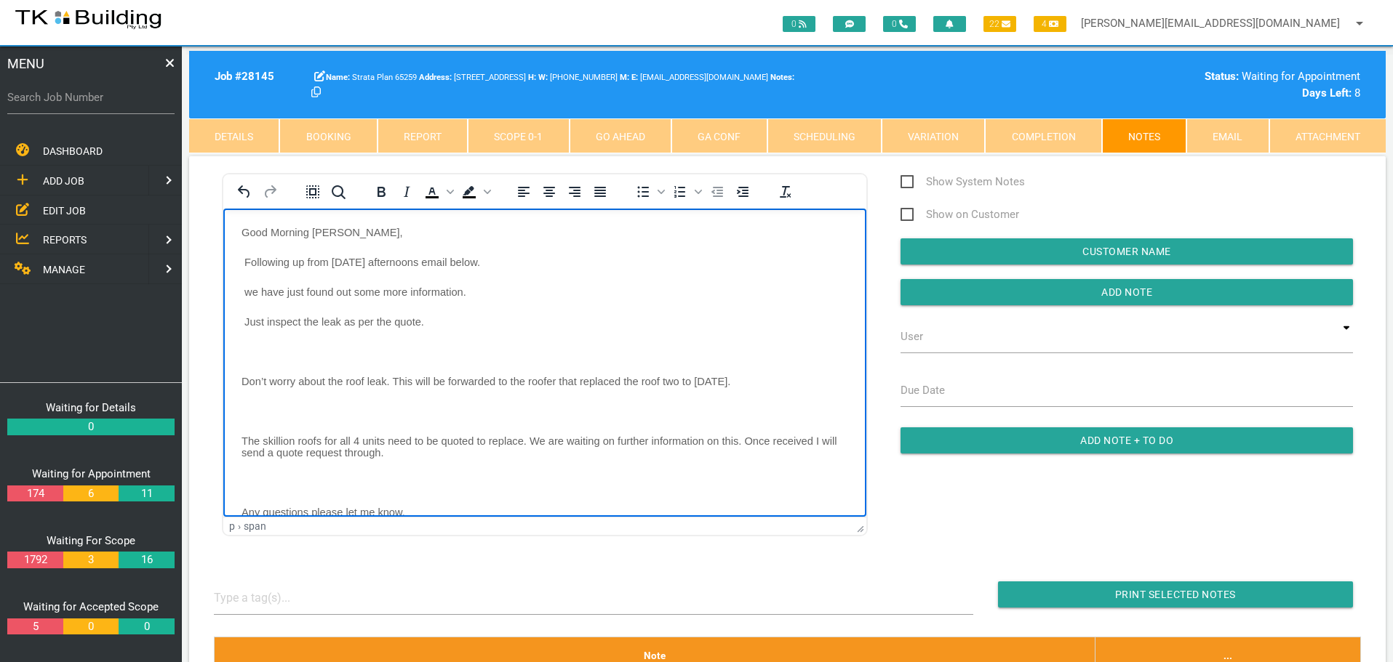
click at [255, 344] on body "Good Morning Sharon, Following up from yesterday afternoons email below. we hav…" at bounding box center [544, 464] width 643 height 477
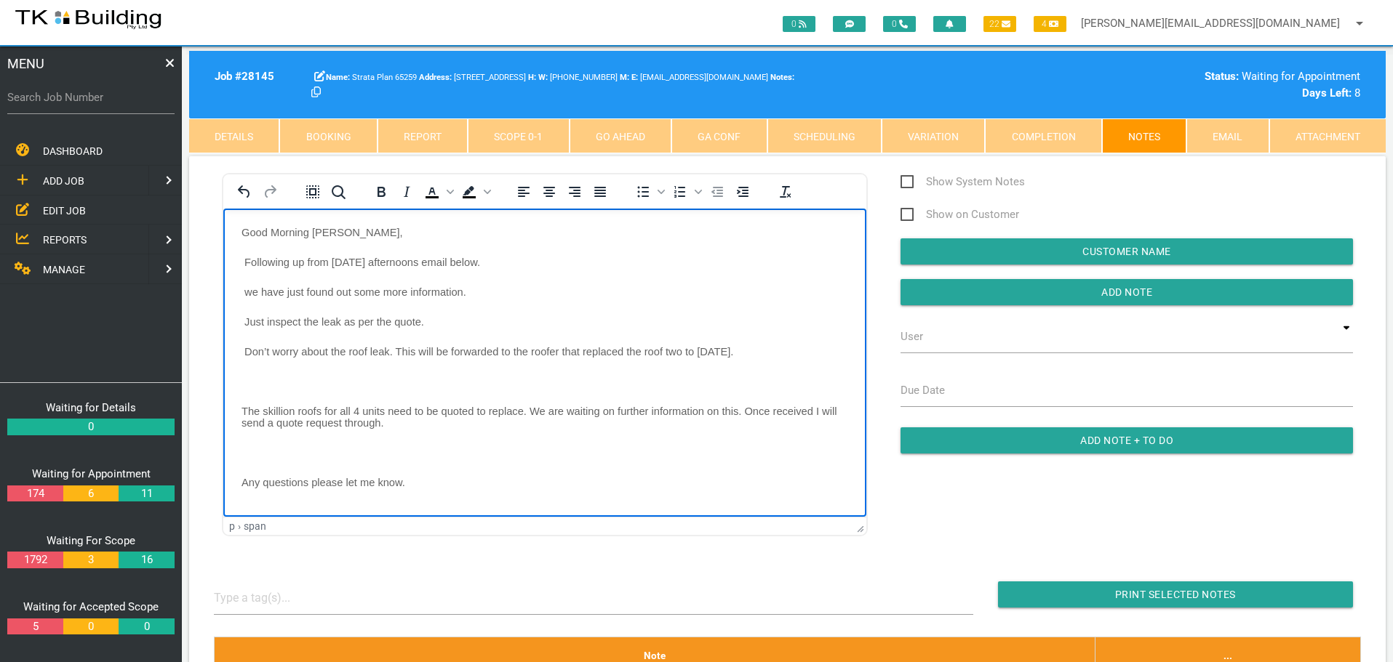
click at [254, 375] on p "Rich Text Area. Press ALT-0 for help." at bounding box center [544, 381] width 606 height 12
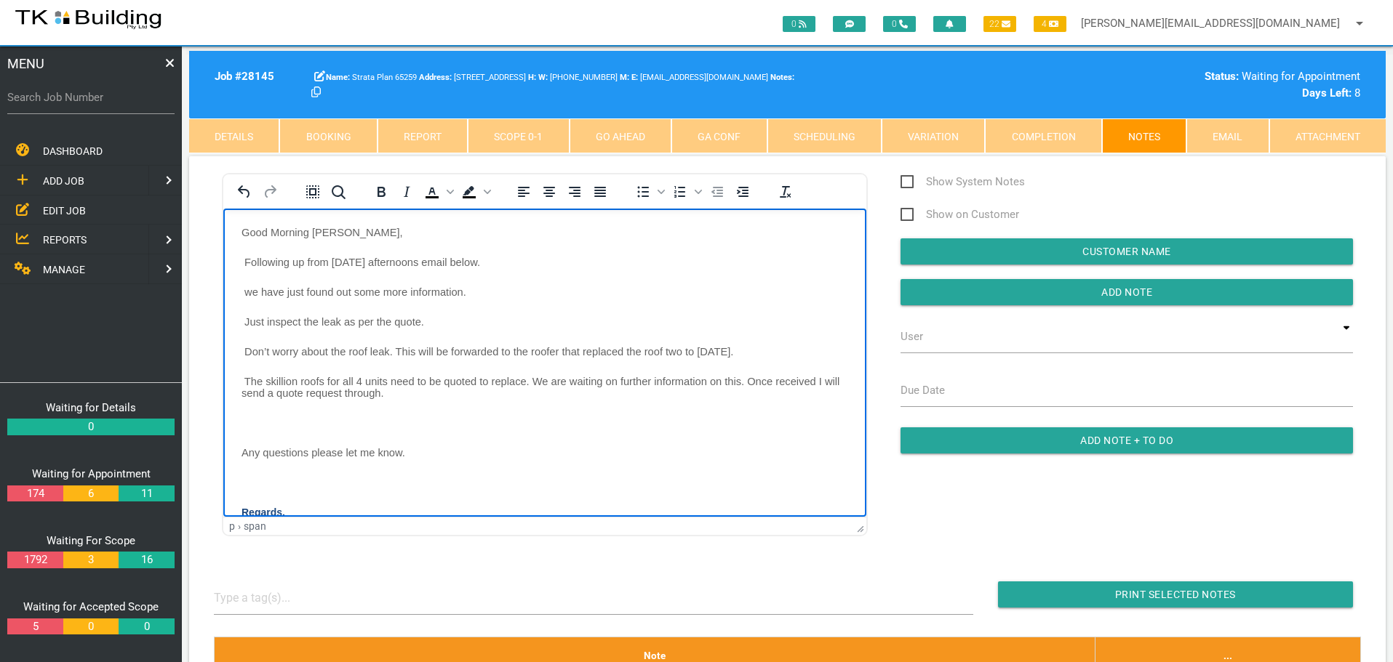
click at [252, 421] on p "Rich Text Area. Press ALT-0 for help." at bounding box center [544, 423] width 606 height 12
click at [255, 447] on p "Rich Text Area. Press ALT-0 for help." at bounding box center [544, 453] width 606 height 12
click at [268, 475] on body "Good Morning Sharon, Following up from yesterday afternoons email below. we hav…" at bounding box center [544, 405] width 643 height 358
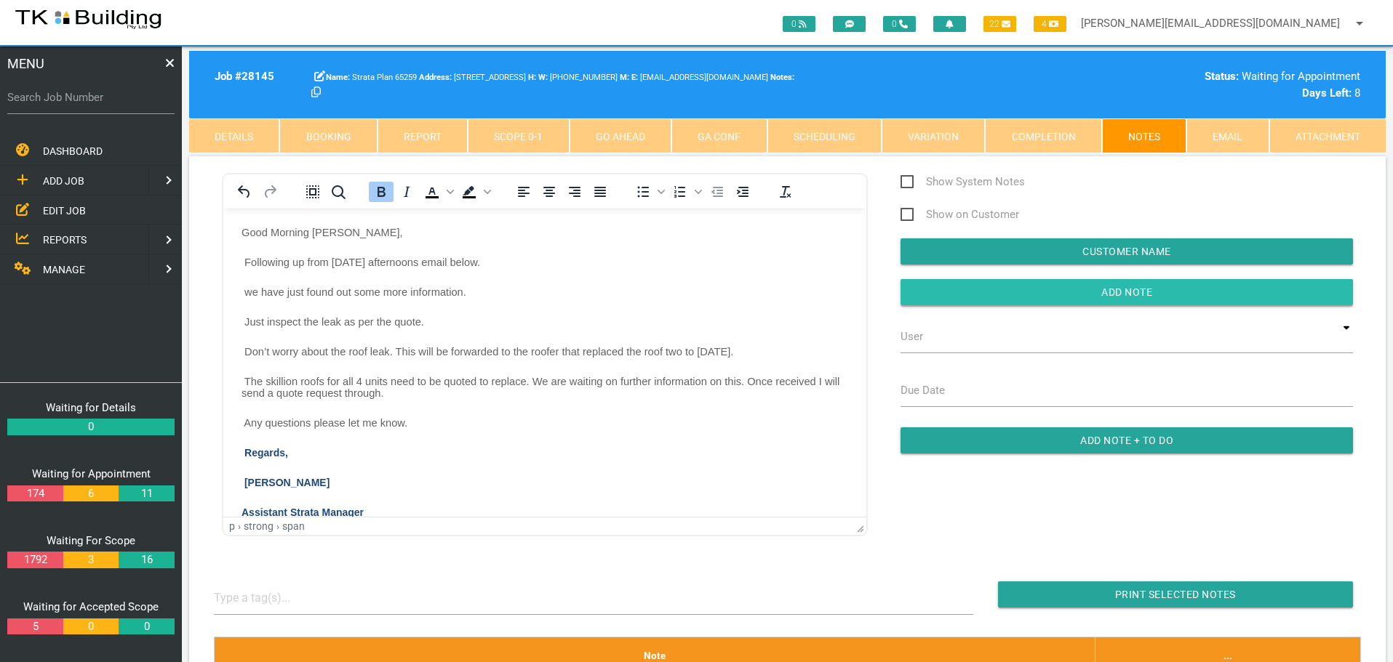
click at [956, 295] on input "button" at bounding box center [1126, 292] width 452 height 26
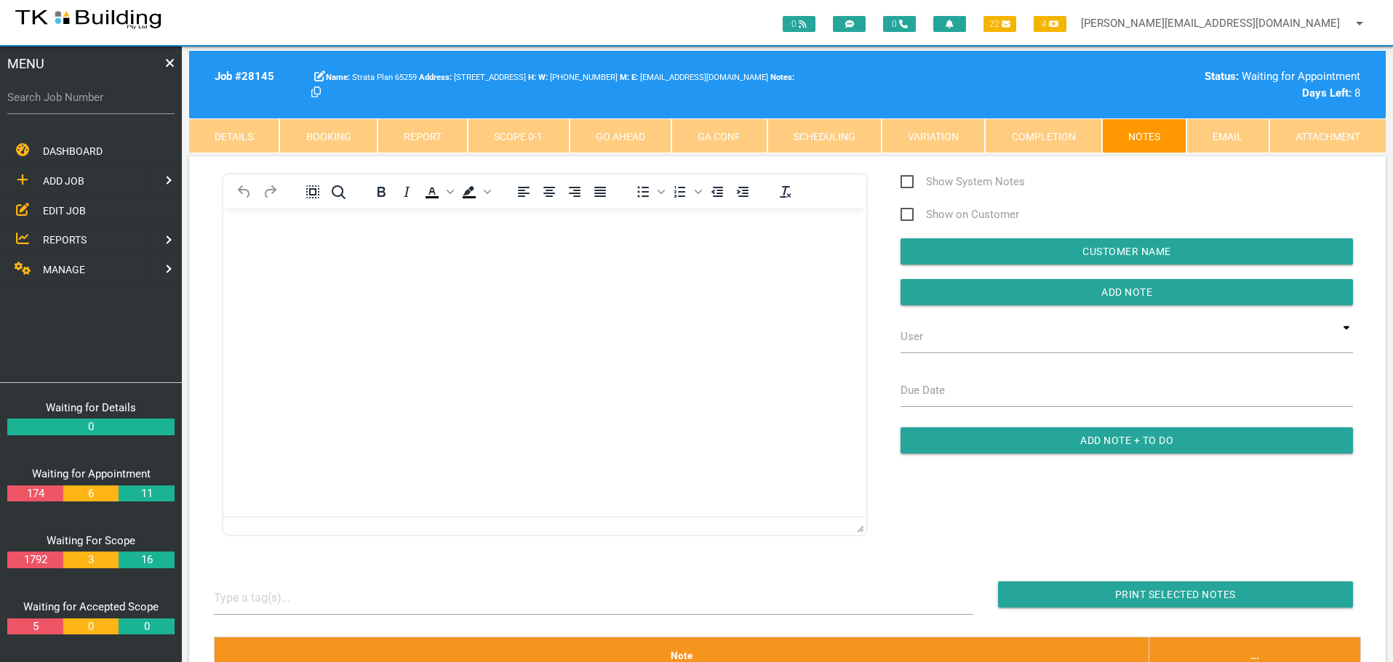
click at [67, 208] on span "EDIT JOB" at bounding box center [64, 210] width 43 height 12
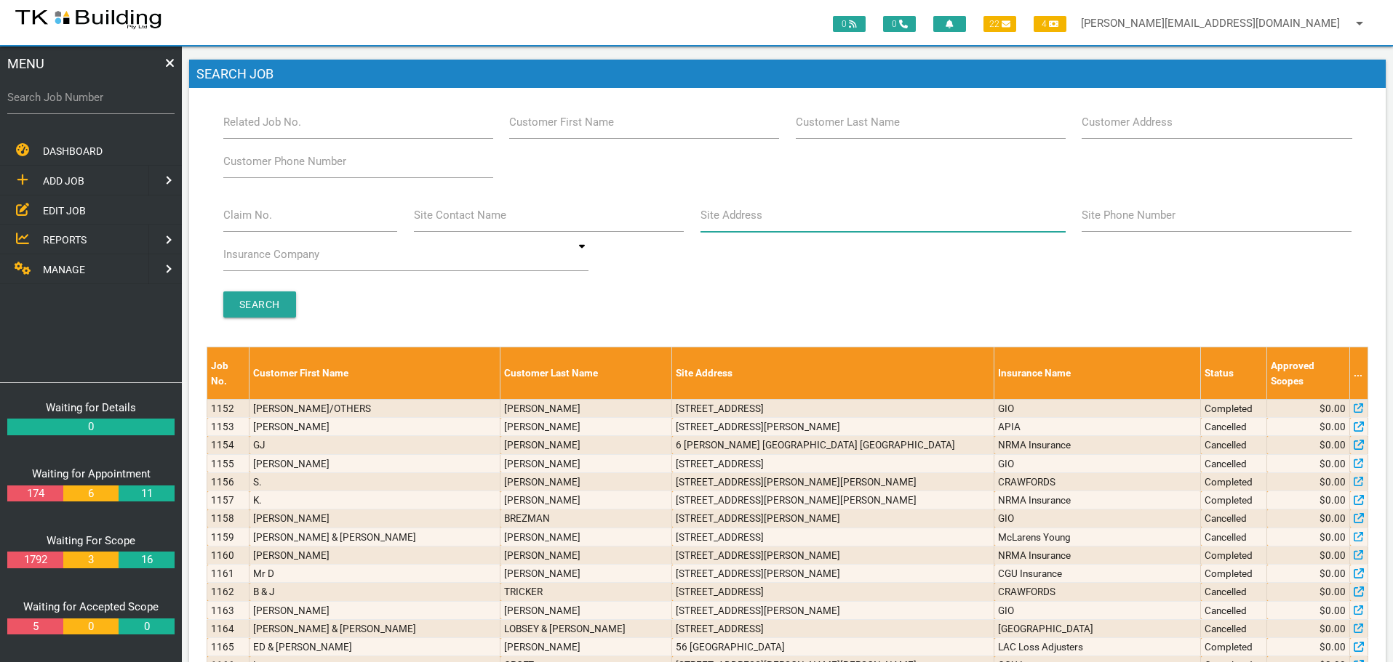
click at [769, 220] on input "Site Address" at bounding box center [882, 215] width 365 height 33
type input "37 Kitchener"
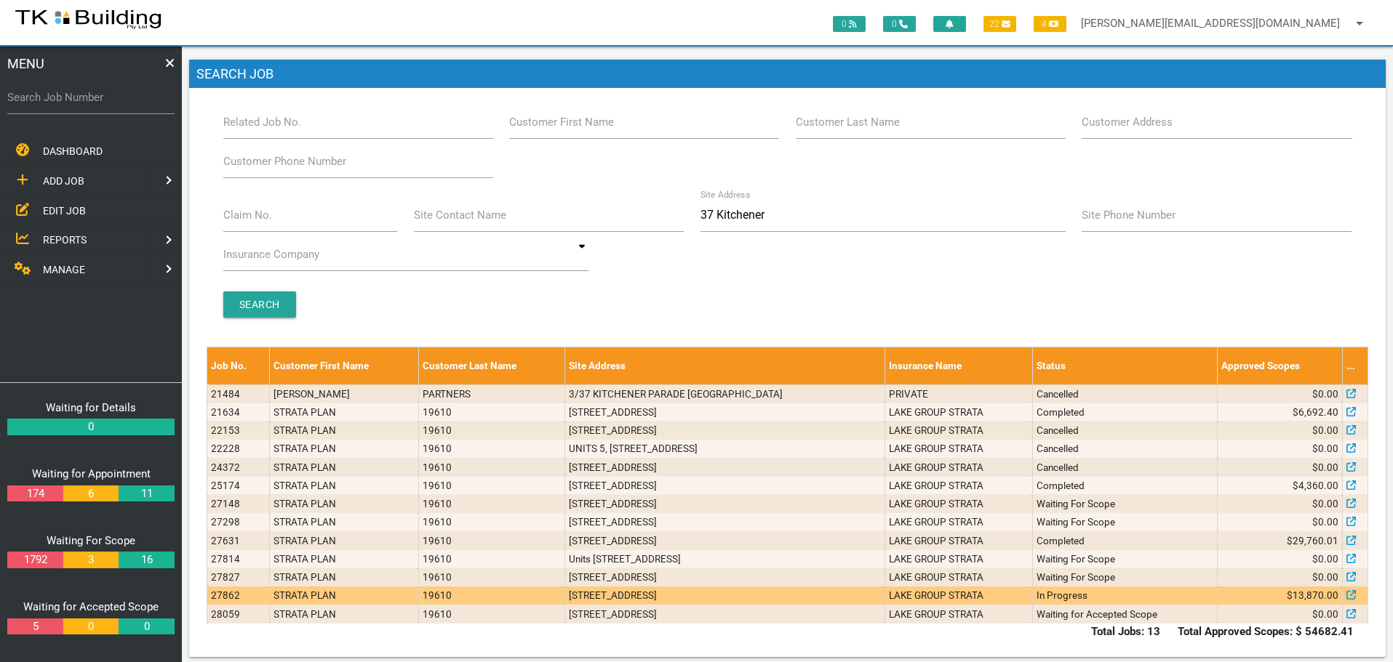
click at [673, 598] on td "1/37 Kitchener Parade, The Hill NSW 2300, Australia" at bounding box center [724, 596] width 319 height 18
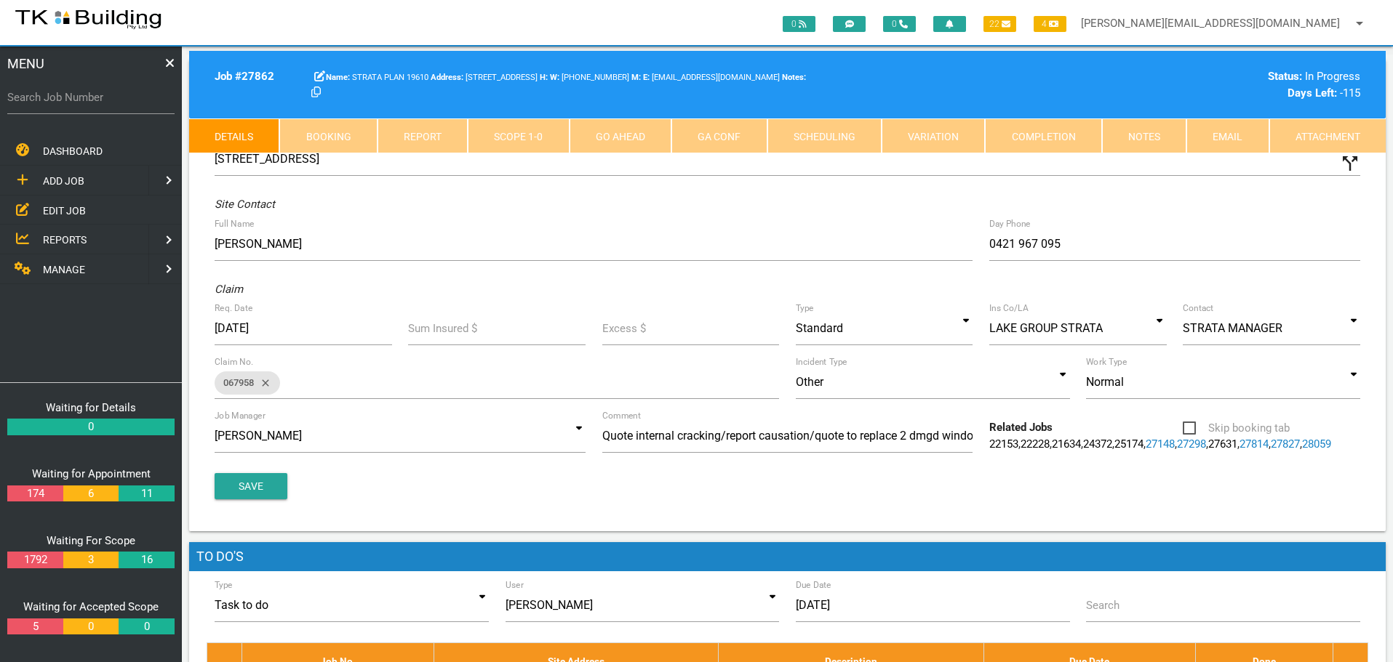
click at [1148, 138] on link "Notes" at bounding box center [1144, 136] width 84 height 35
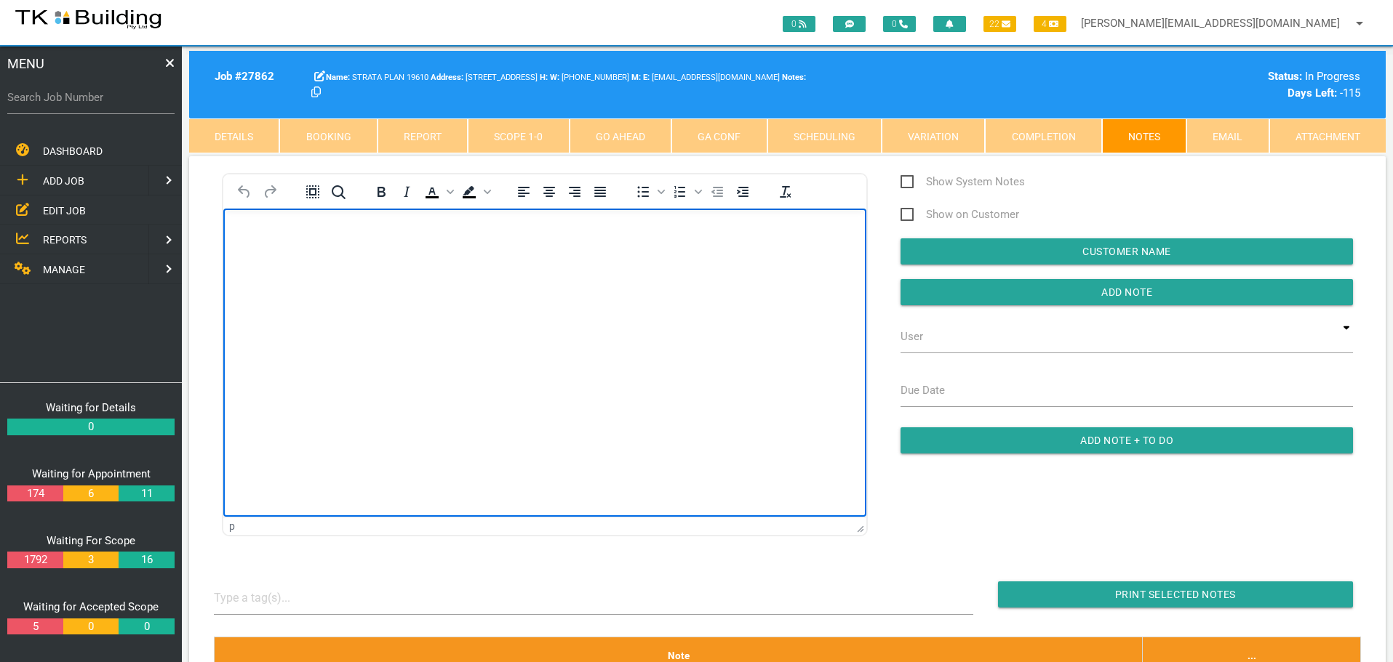
click at [293, 244] on body "Rich Text Area. Press ALT-0 for help." at bounding box center [544, 250] width 643 height 48
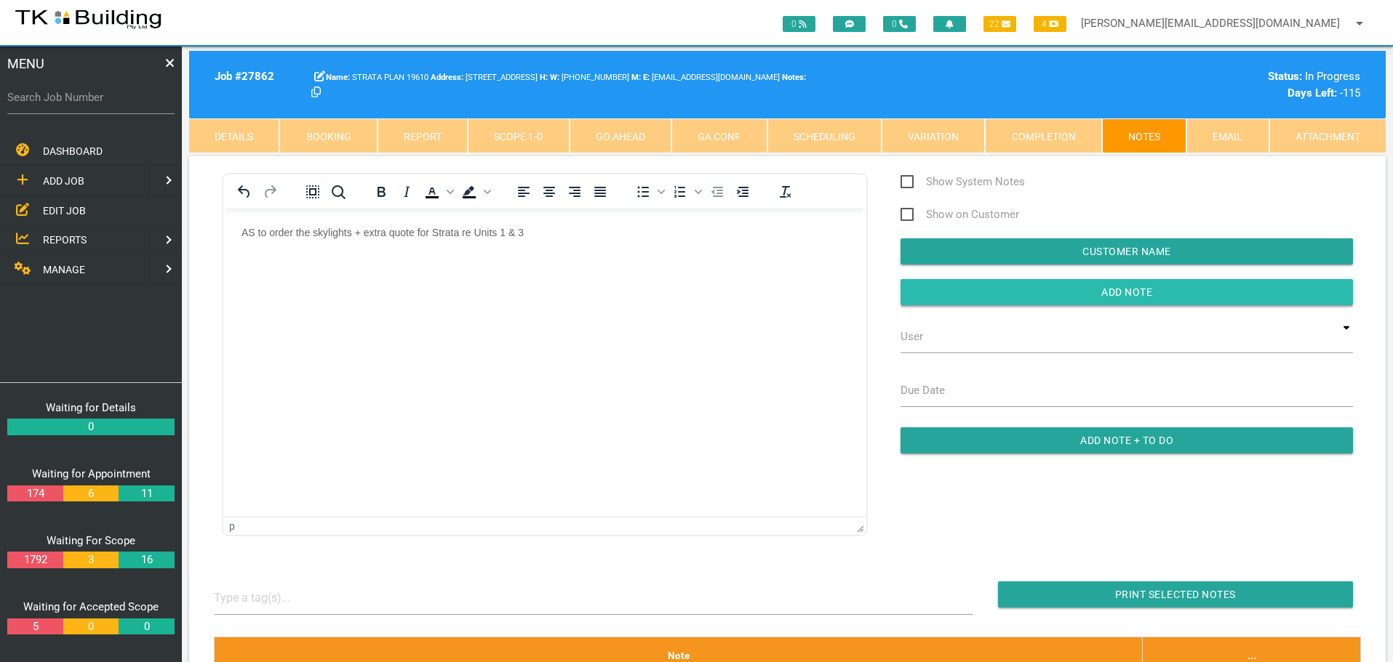
click at [1020, 302] on input "button" at bounding box center [1126, 292] width 452 height 26
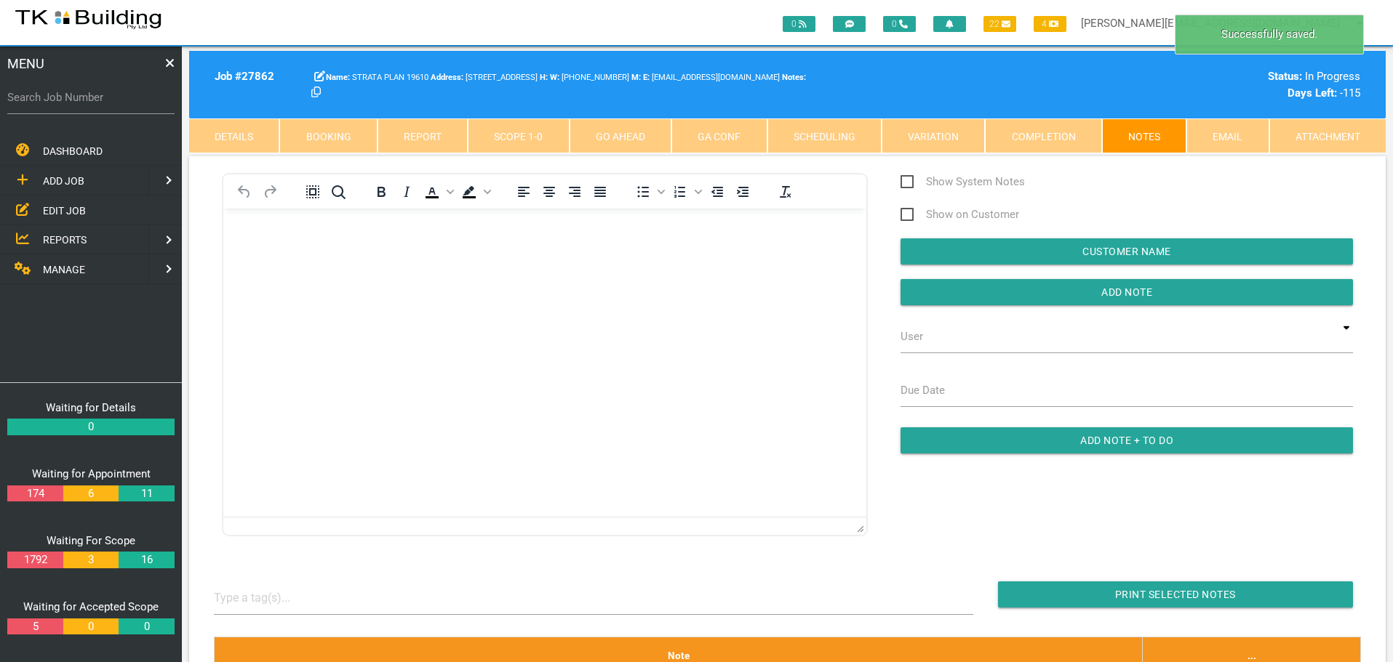
scroll to position [291, 0]
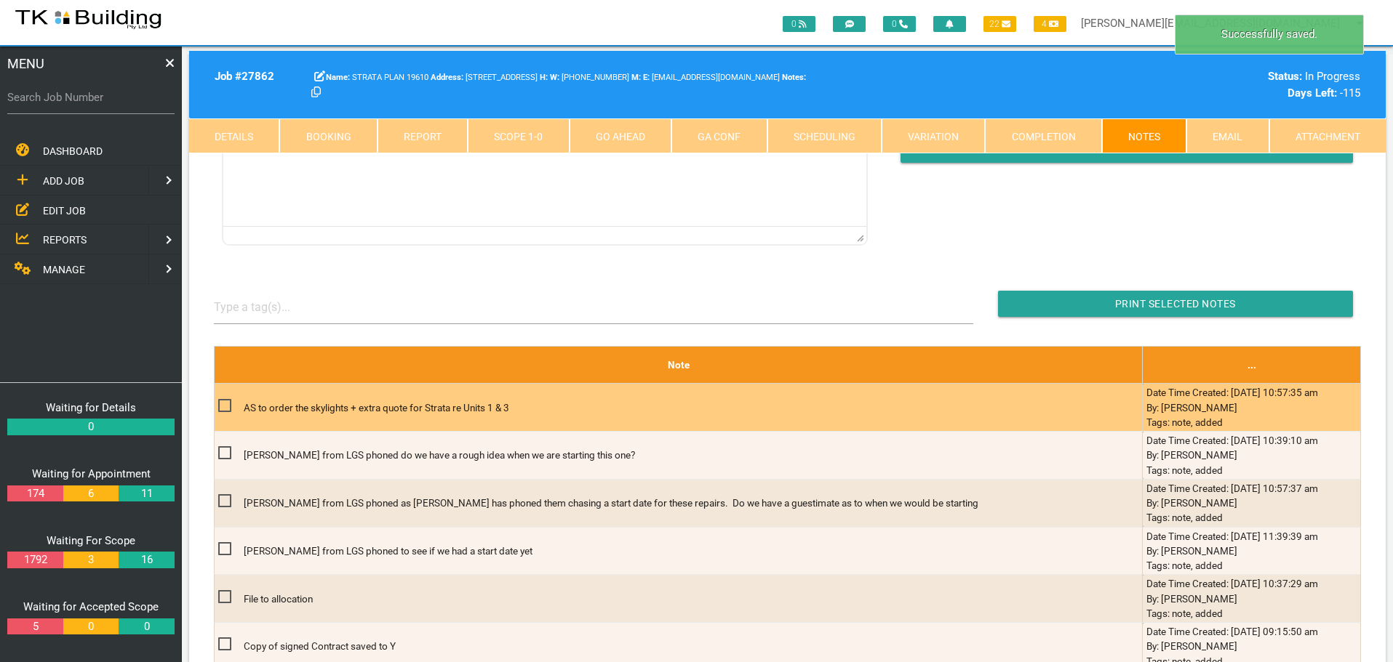
click at [219, 404] on span at bounding box center [230, 406] width 25 height 18
click at [219, 404] on input "checkbox" at bounding box center [222, 401] width 9 height 9
checkbox input "true"
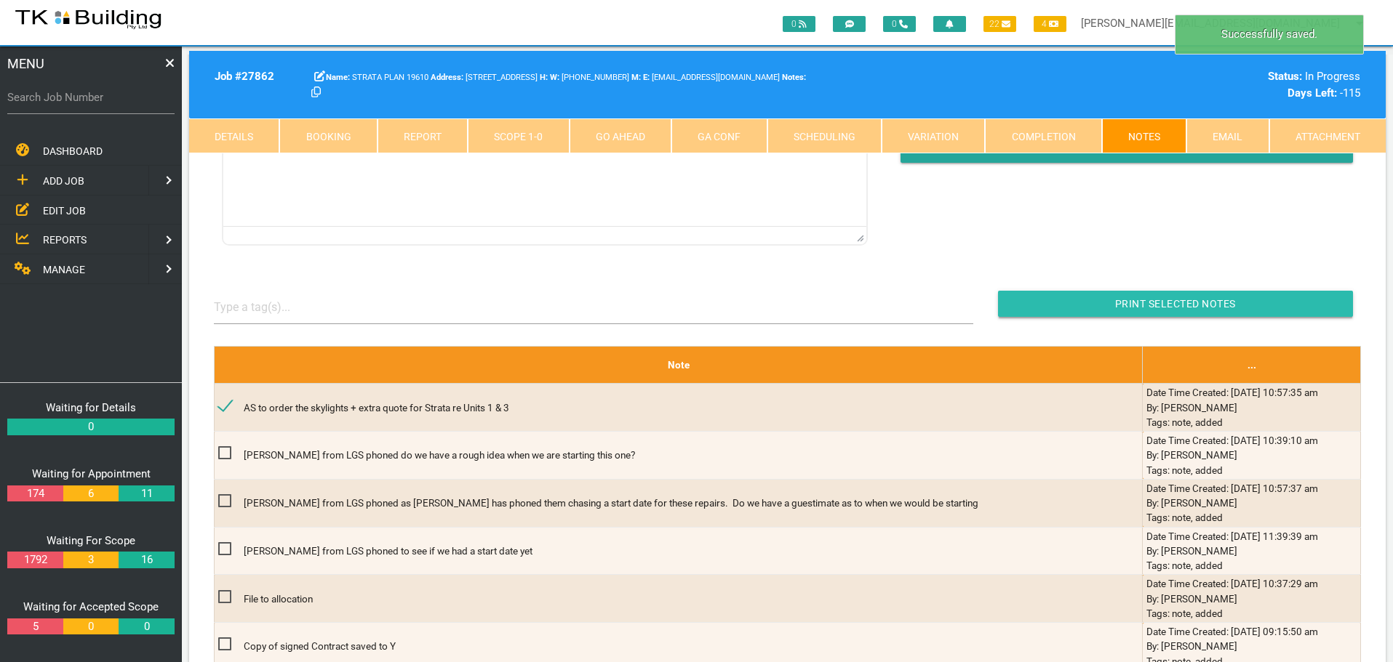
click at [1073, 308] on input "button" at bounding box center [1175, 304] width 355 height 26
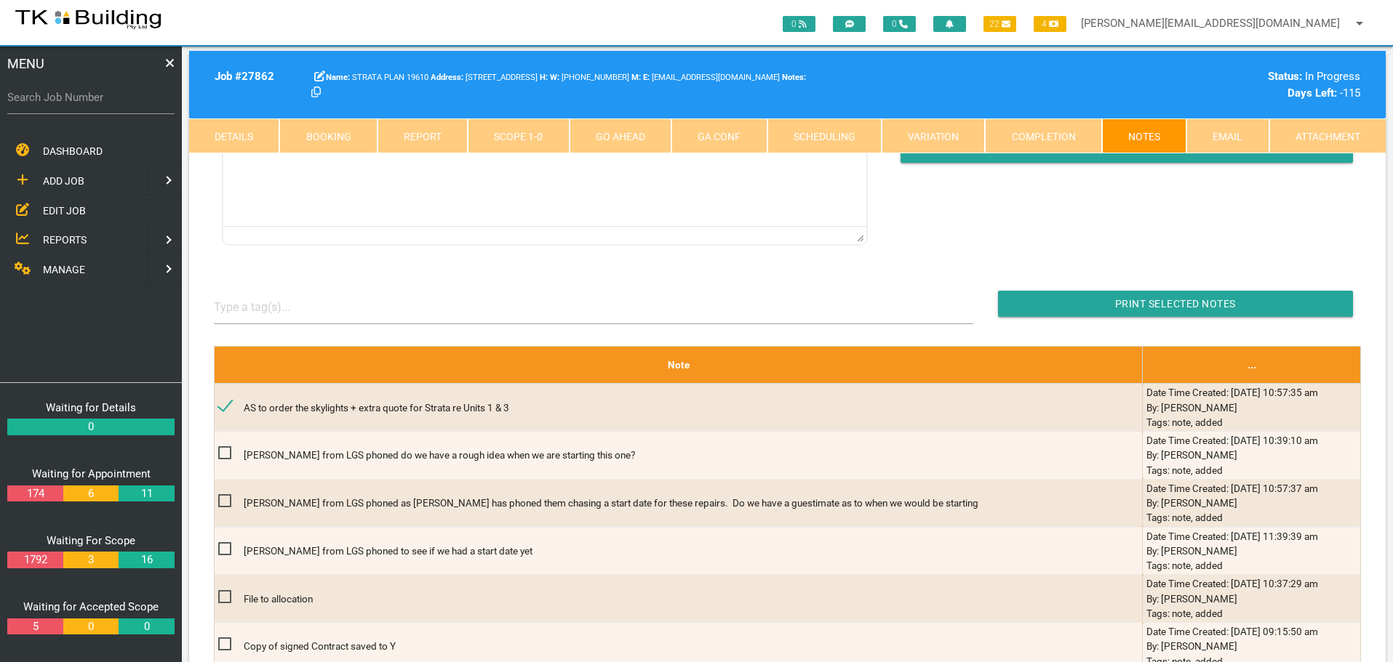
click at [59, 209] on span "EDIT JOB" at bounding box center [64, 210] width 43 height 12
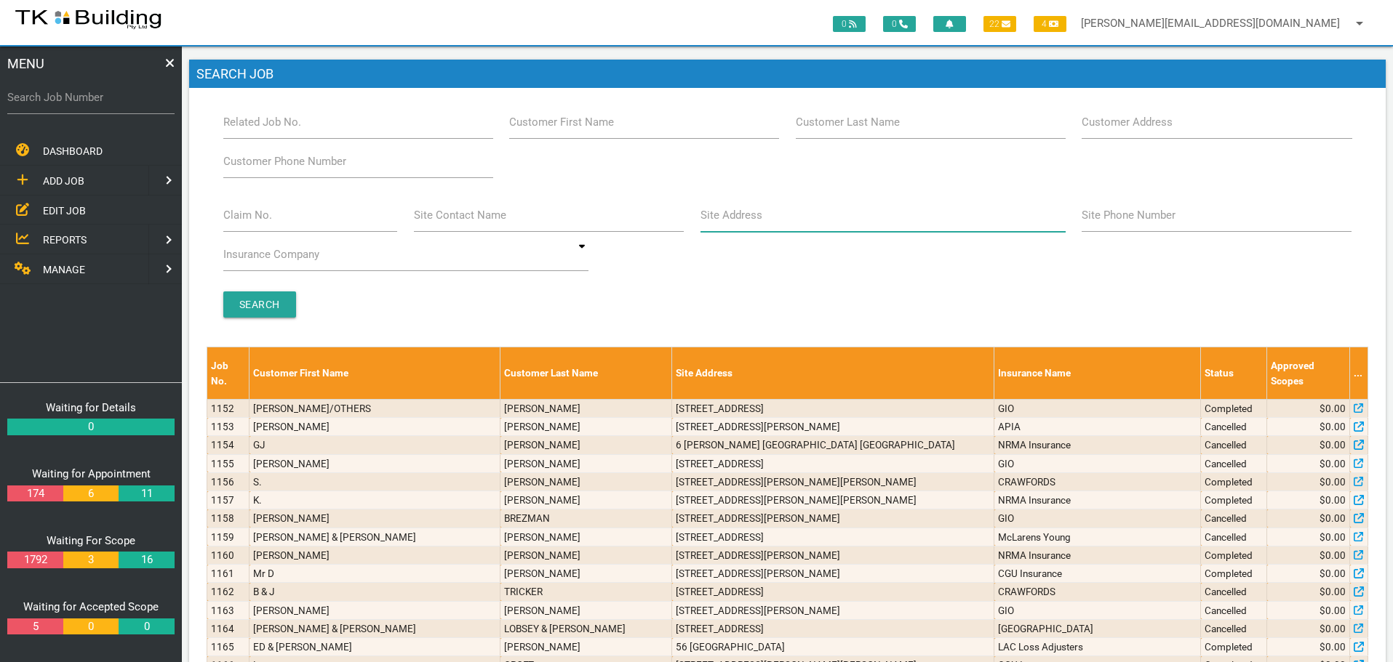
click at [733, 224] on input "Site Address" at bounding box center [882, 215] width 365 height 33
type input "346 Pacific"
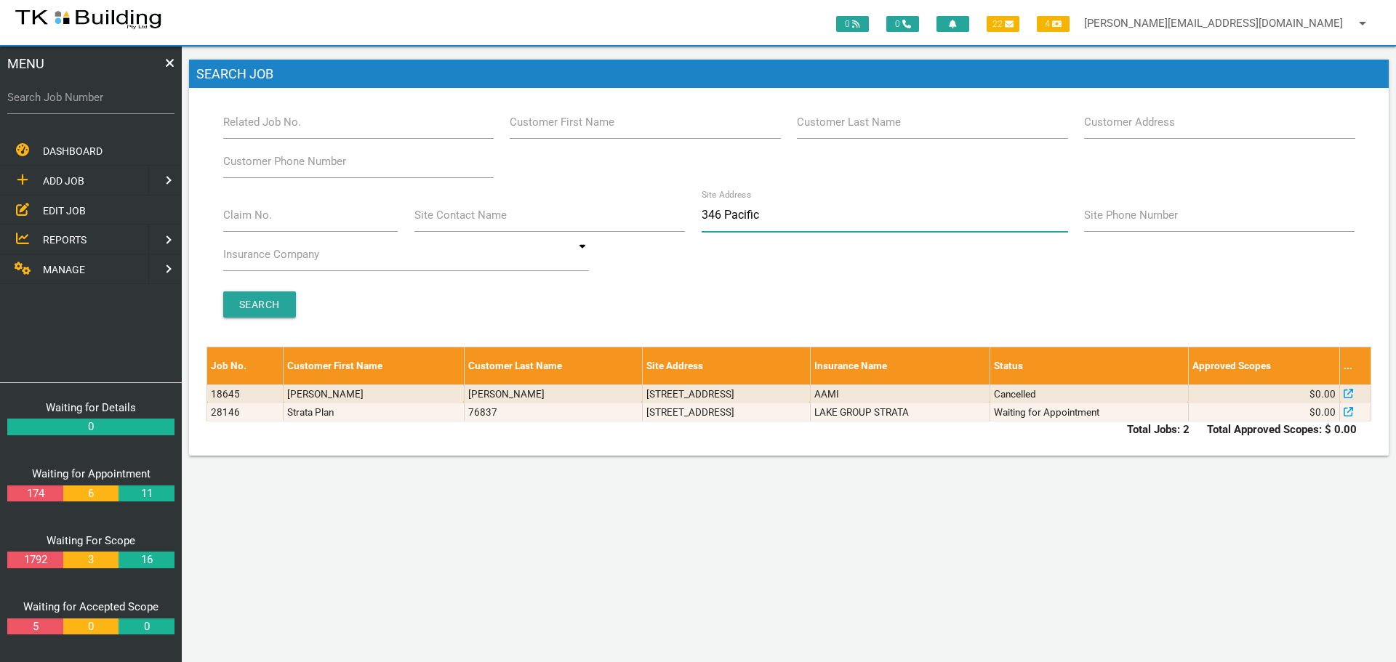
click at [778, 214] on input "346 Pacific" at bounding box center [885, 215] width 367 height 33
type input "3"
click at [857, 128] on label "Customer Last Name" at bounding box center [849, 122] width 104 height 17
click at [857, 128] on input "Customer Last Name" at bounding box center [932, 121] width 271 height 33
type input "76837"
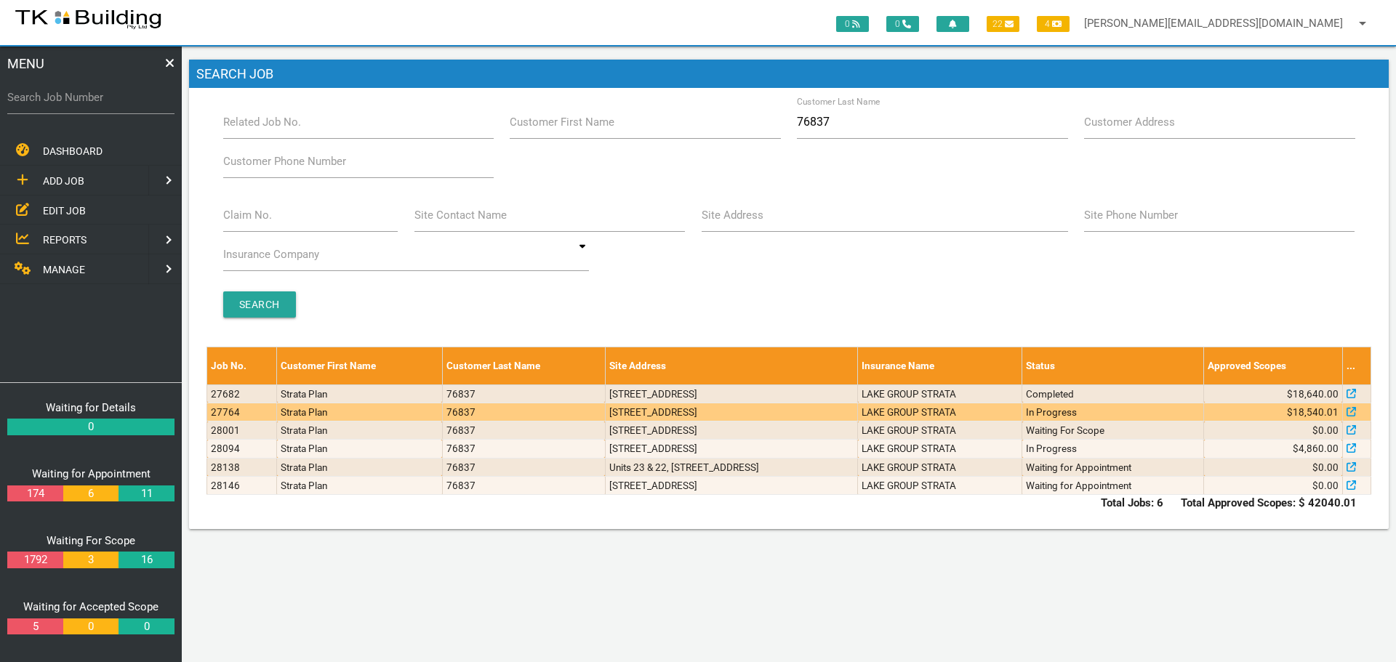
click at [858, 412] on td "22/346-348 Pacific Hwy, Belmont North NSW 2280, Australia" at bounding box center [731, 412] width 253 height 18
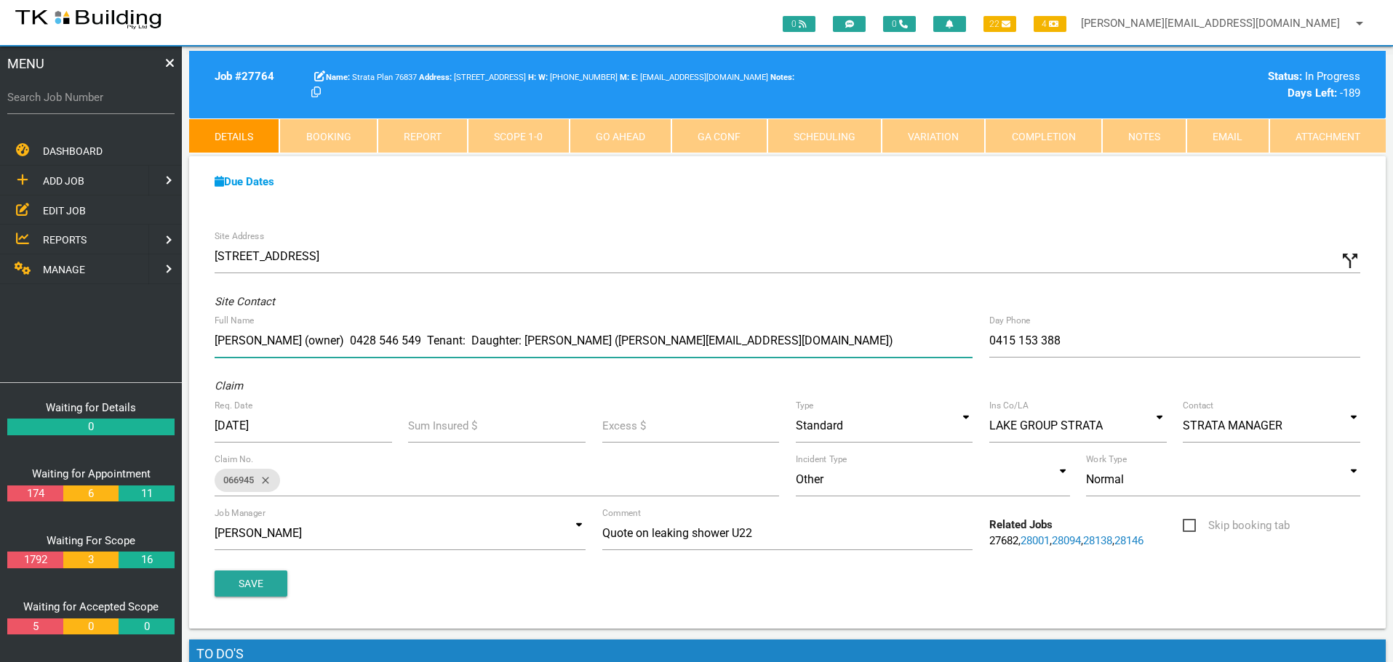
drag, startPoint x: 351, startPoint y: 243, endPoint x: 420, endPoint y: 244, distance: 69.1
click at [420, 244] on div "Site Address 22/346-348 Pacific Hwy, Belmont North NSW 2280, Australia call_spl…" at bounding box center [787, 426] width 1196 height 407
click at [1149, 129] on link "Notes" at bounding box center [1144, 136] width 84 height 35
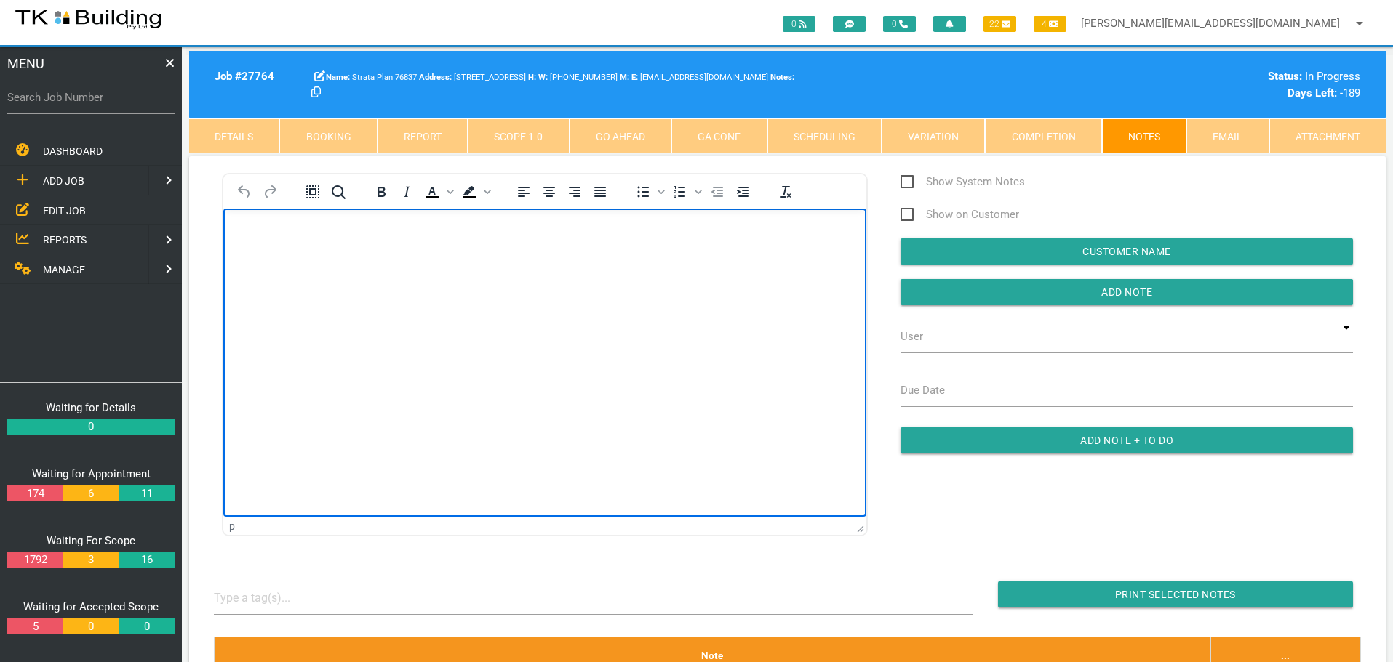
click at [272, 257] on body "Rich Text Area. Press ALT-0 for help." at bounding box center [544, 250] width 643 height 48
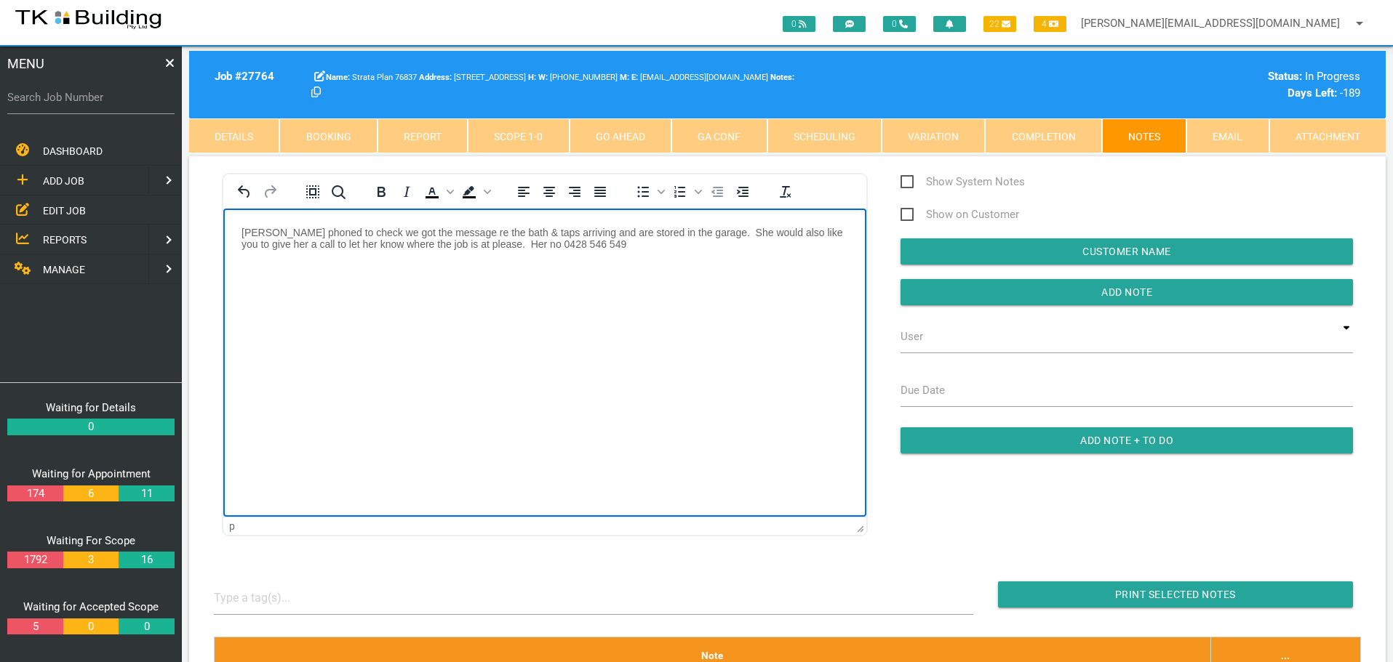
click at [240, 229] on body "Christine Buckley phoned to check we got the message re the bath & taps arrivin…" at bounding box center [544, 256] width 643 height 60
click at [756, 230] on p "AS Christine Buckley phoned to check we got the message re the bath & taps arri…" at bounding box center [544, 237] width 606 height 23
click at [420, 244] on p "AS Christine Buckley phoned to check we got the message re the bath & taps arri…" at bounding box center [544, 243] width 606 height 35
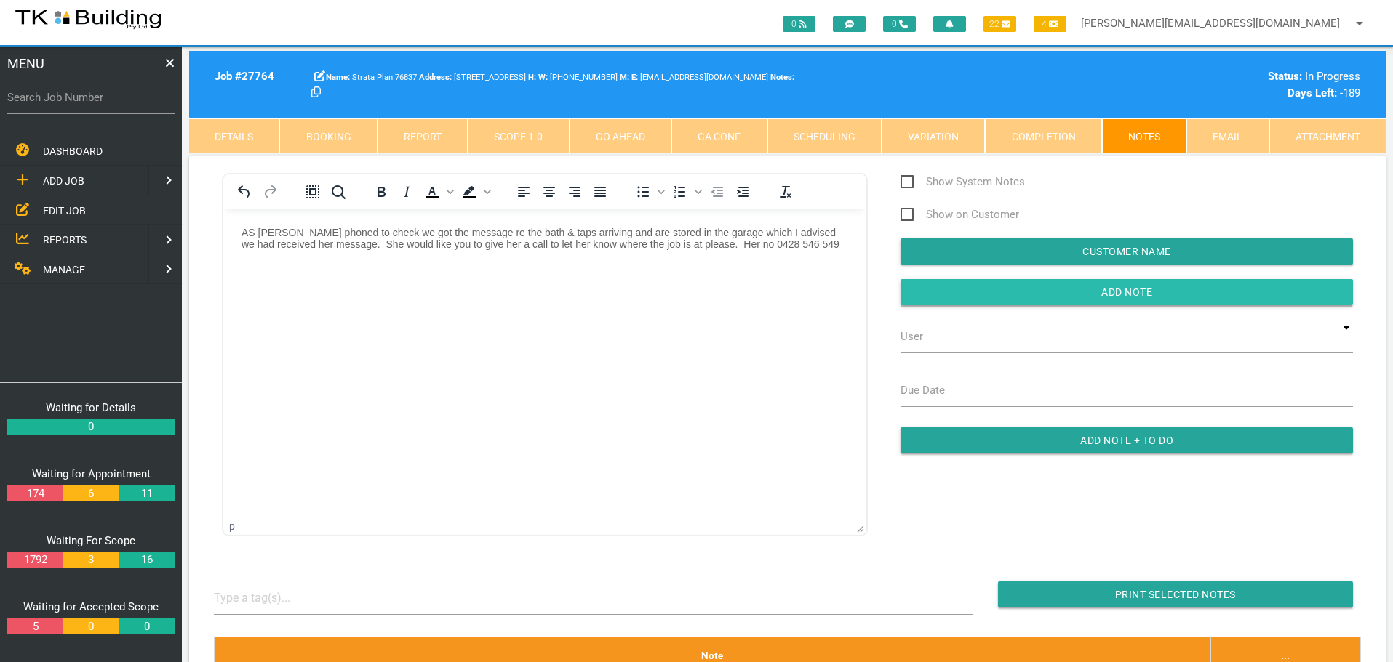
click at [920, 292] on input "button" at bounding box center [1126, 292] width 452 height 26
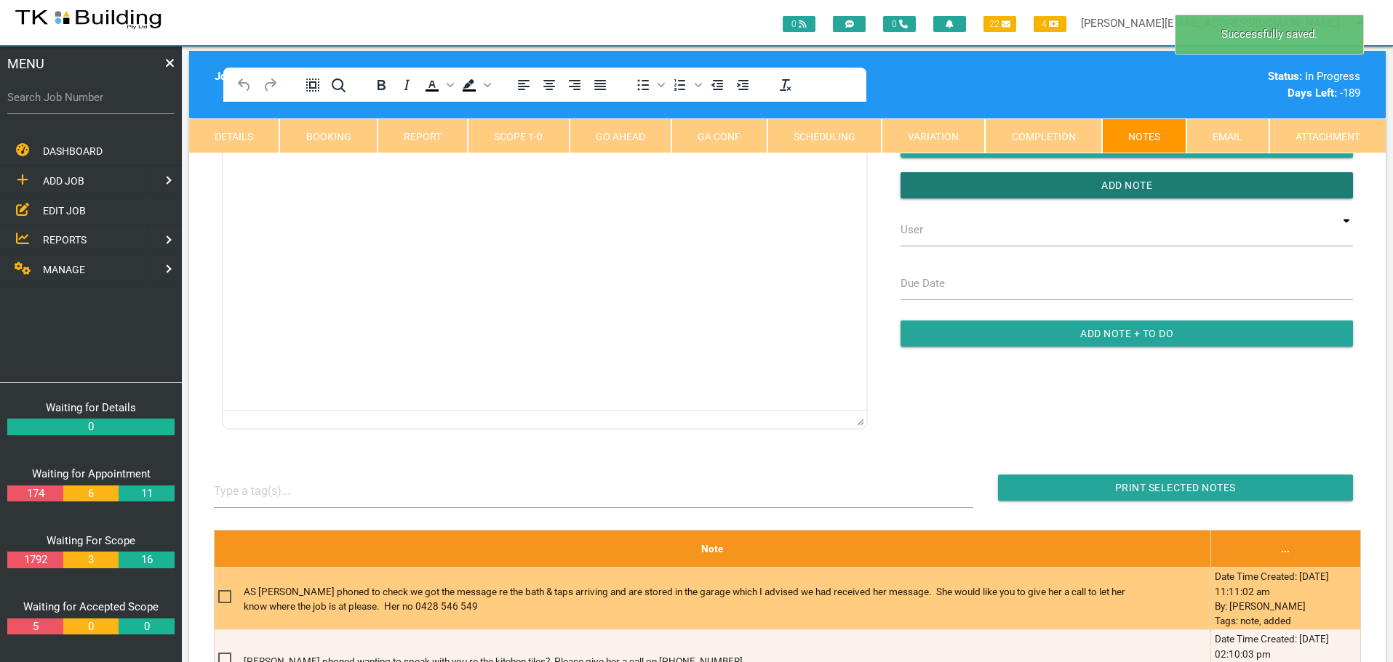
scroll to position [218, 0]
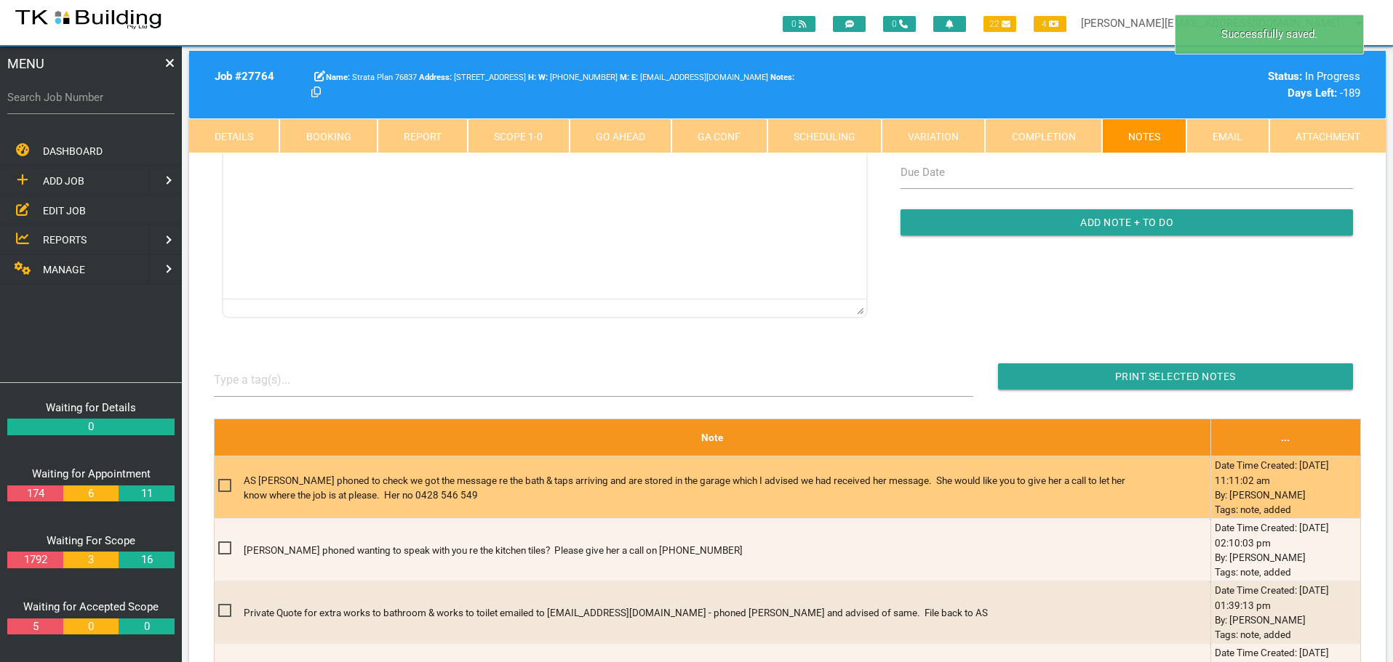
click at [223, 484] on span at bounding box center [230, 486] width 25 height 18
click at [223, 484] on input "checkbox" at bounding box center [222, 481] width 9 height 9
checkbox input "true"
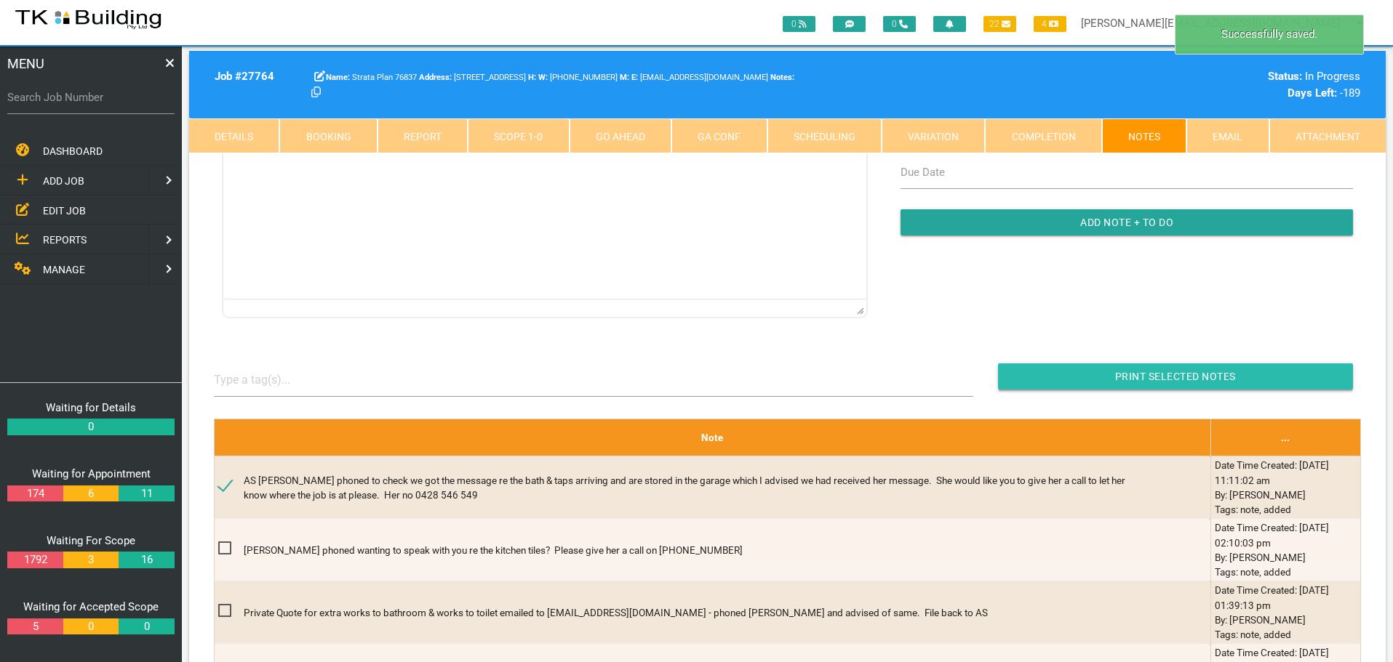
click at [1071, 378] on input "button" at bounding box center [1175, 377] width 355 height 26
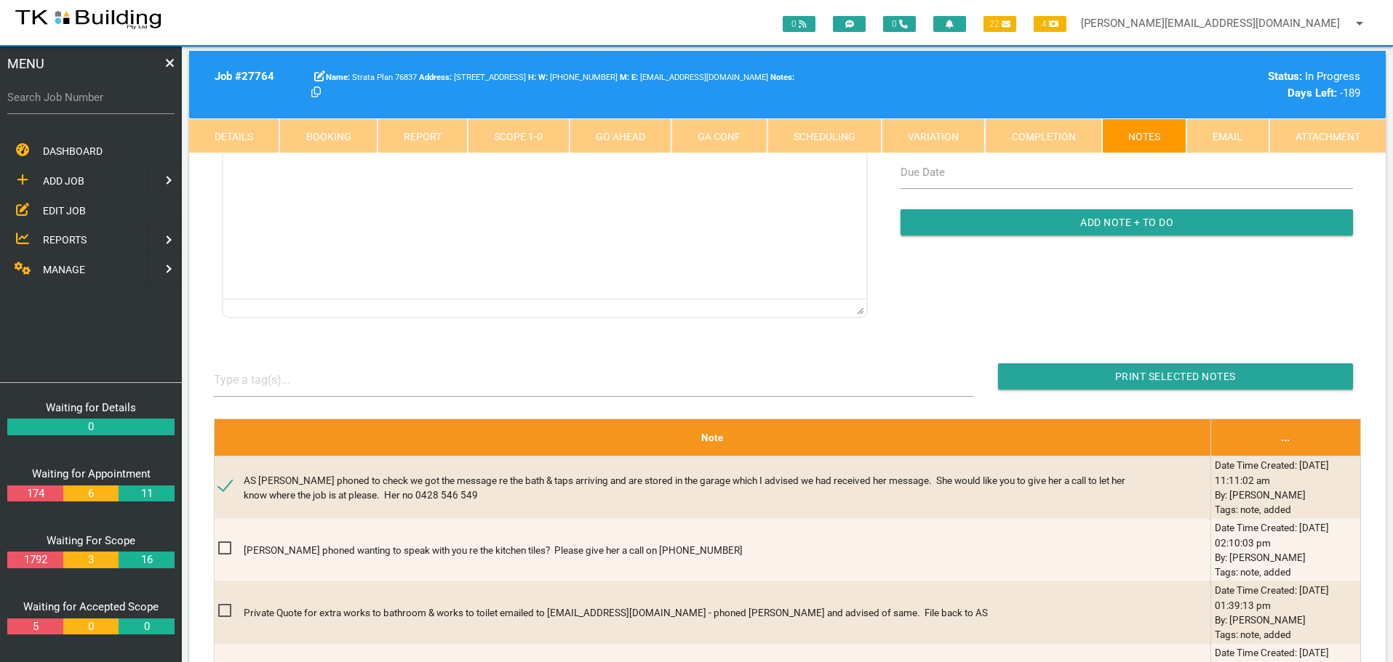
click at [55, 210] on span "EDIT JOB" at bounding box center [64, 210] width 43 height 12
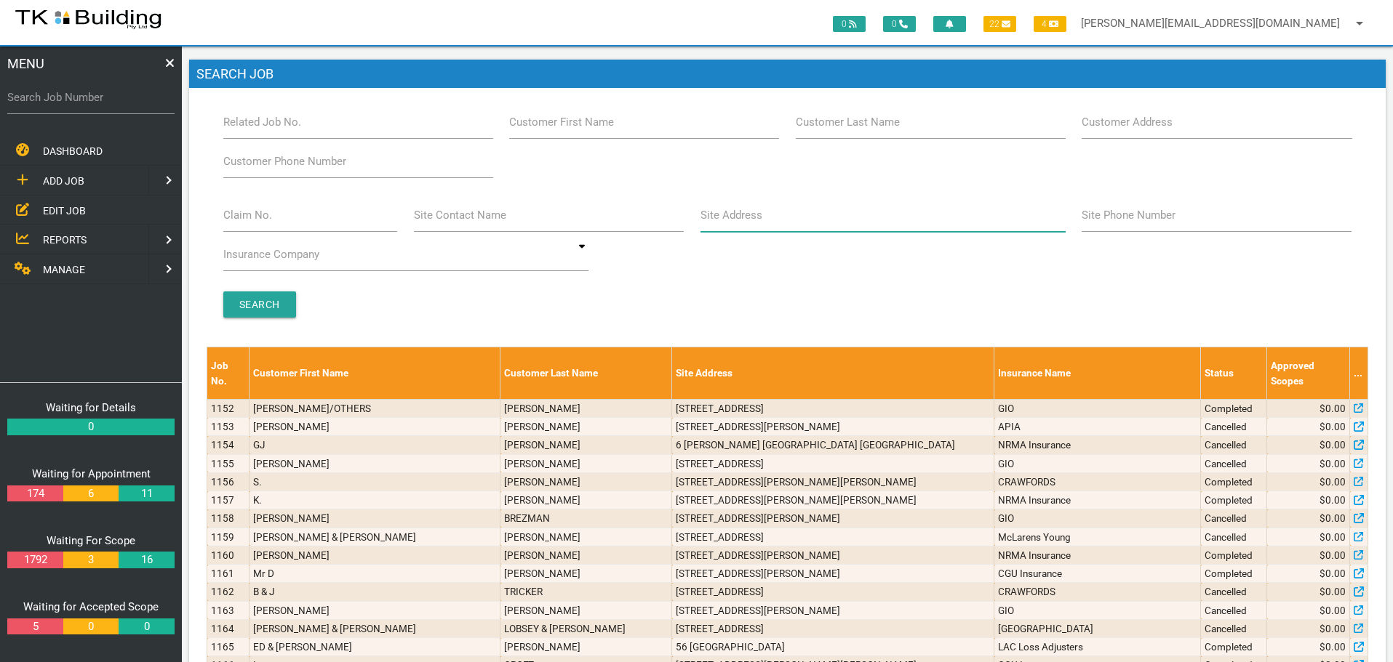
click at [736, 226] on input "Site Address" at bounding box center [882, 215] width 365 height 33
type input "115 main"
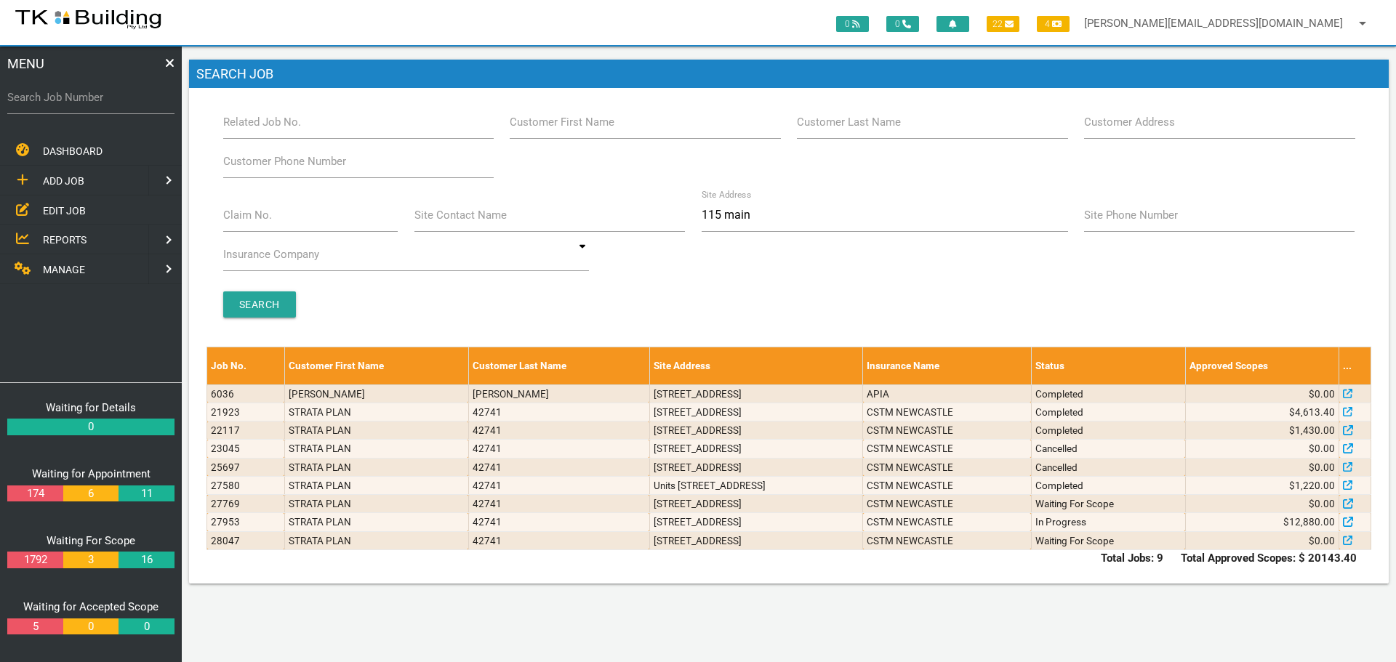
click at [113, 105] on label "Search Job Number" at bounding box center [90, 97] width 167 height 17
click at [113, 105] on input "Search Job Number" at bounding box center [90, 97] width 167 height 33
type input "28091"
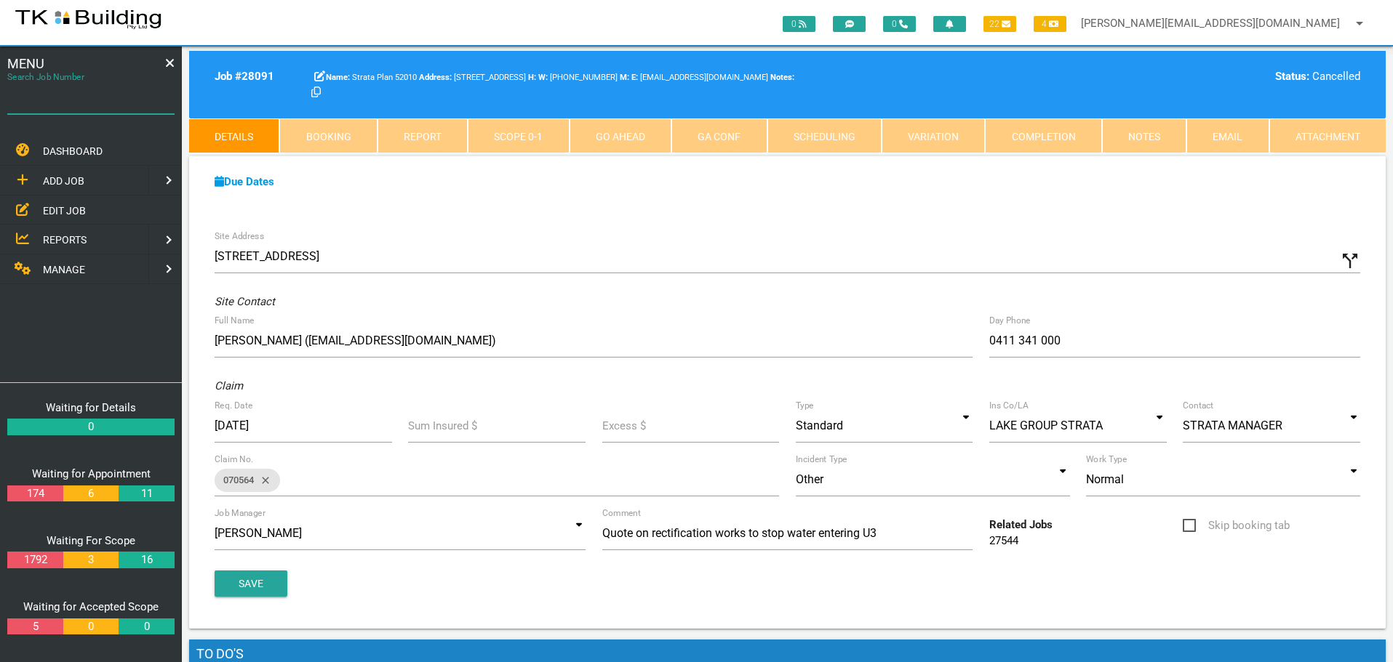
click at [74, 109] on input "Search Job Number" at bounding box center [90, 97] width 167 height 33
type input "27953"
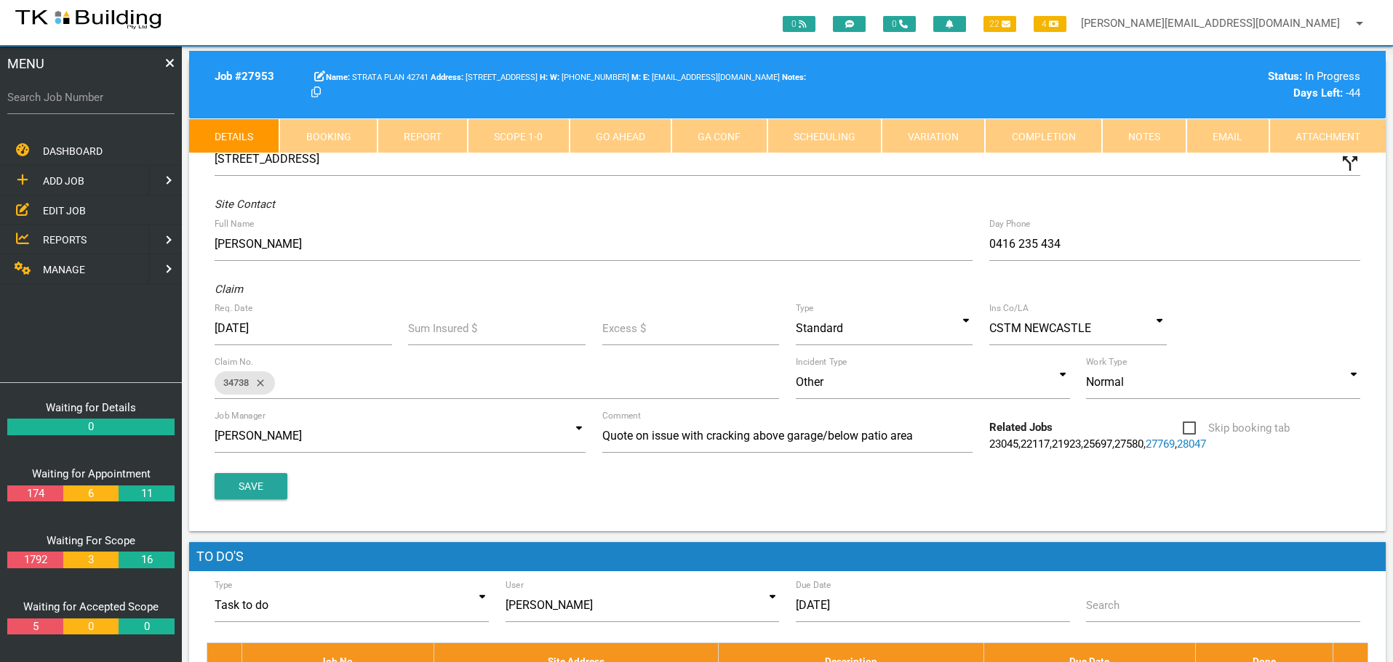
click at [537, 137] on link "Scope 1 - 0" at bounding box center [518, 136] width 101 height 35
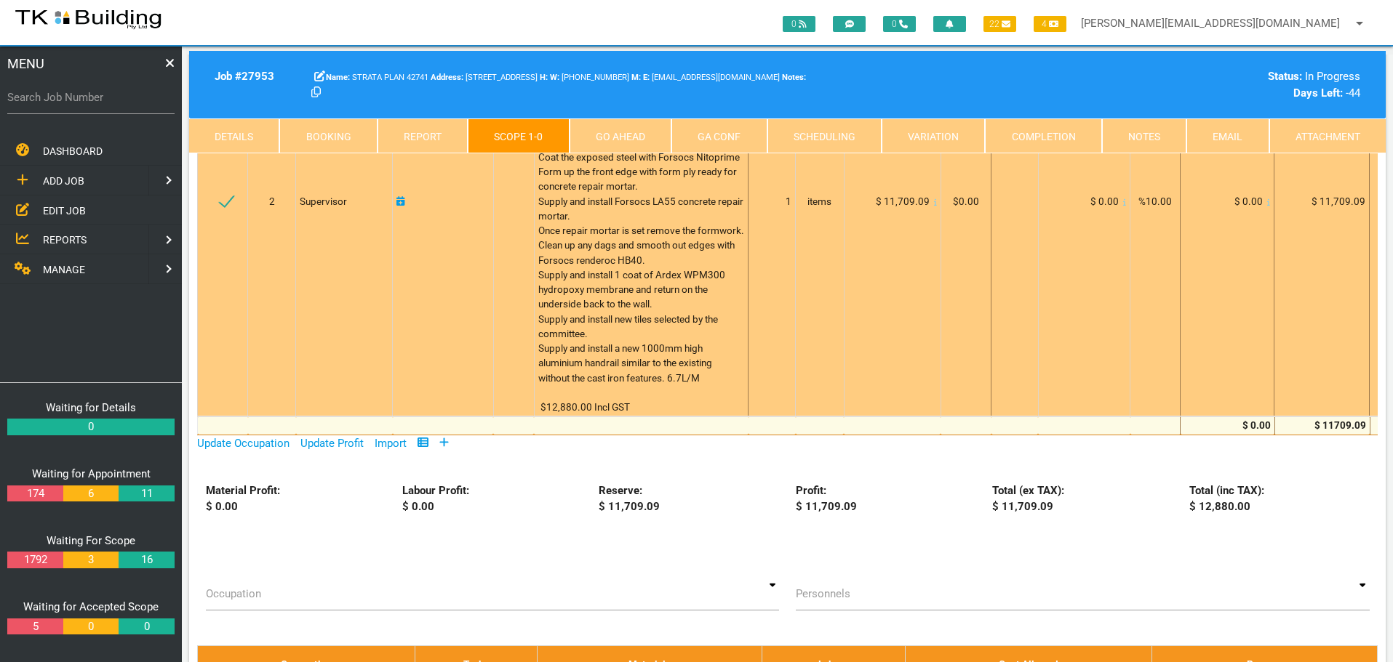
scroll to position [364, 0]
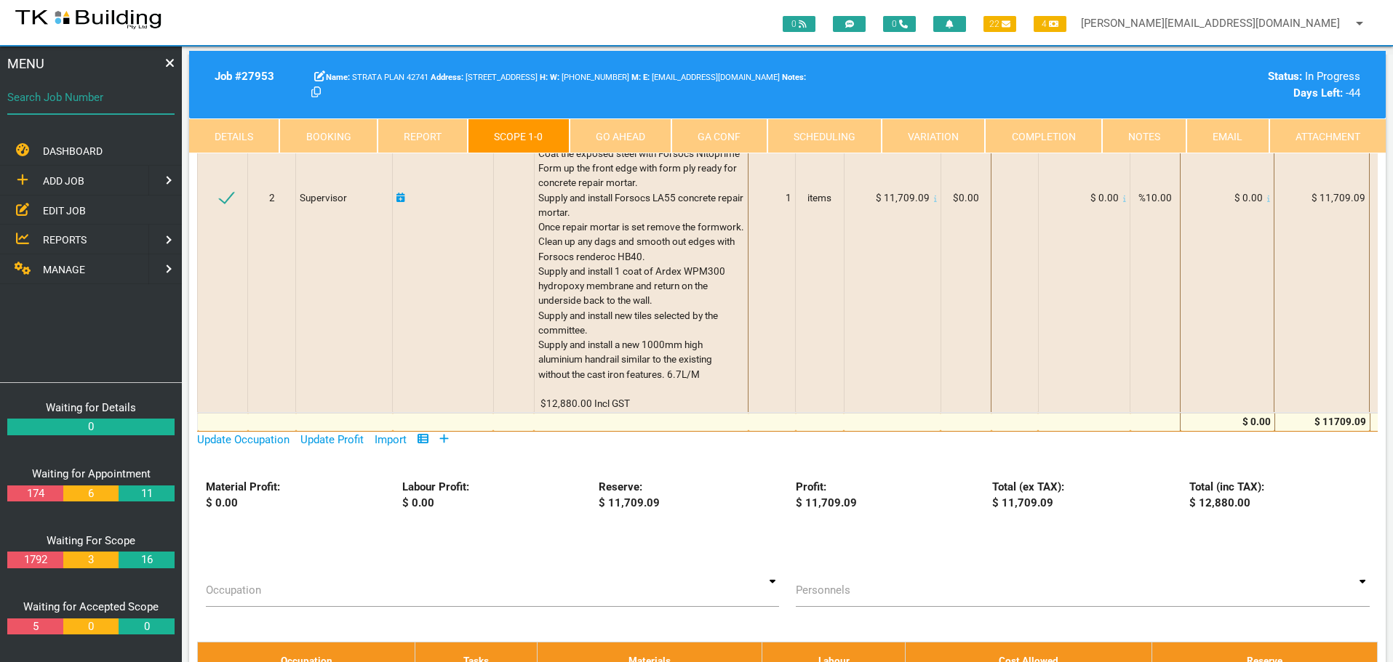
click at [64, 107] on input "Search Job Number" at bounding box center [90, 97] width 167 height 33
type input "28127"
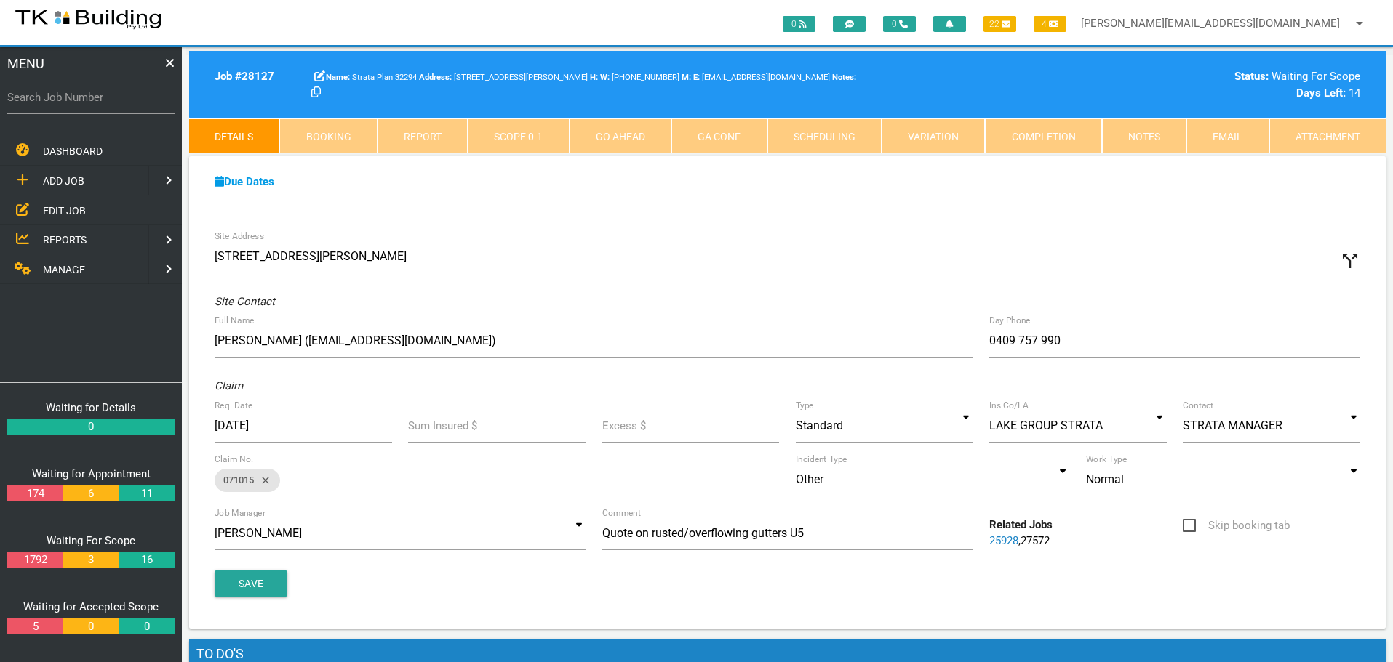
click at [57, 204] on span "EDIT JOB" at bounding box center [64, 210] width 43 height 12
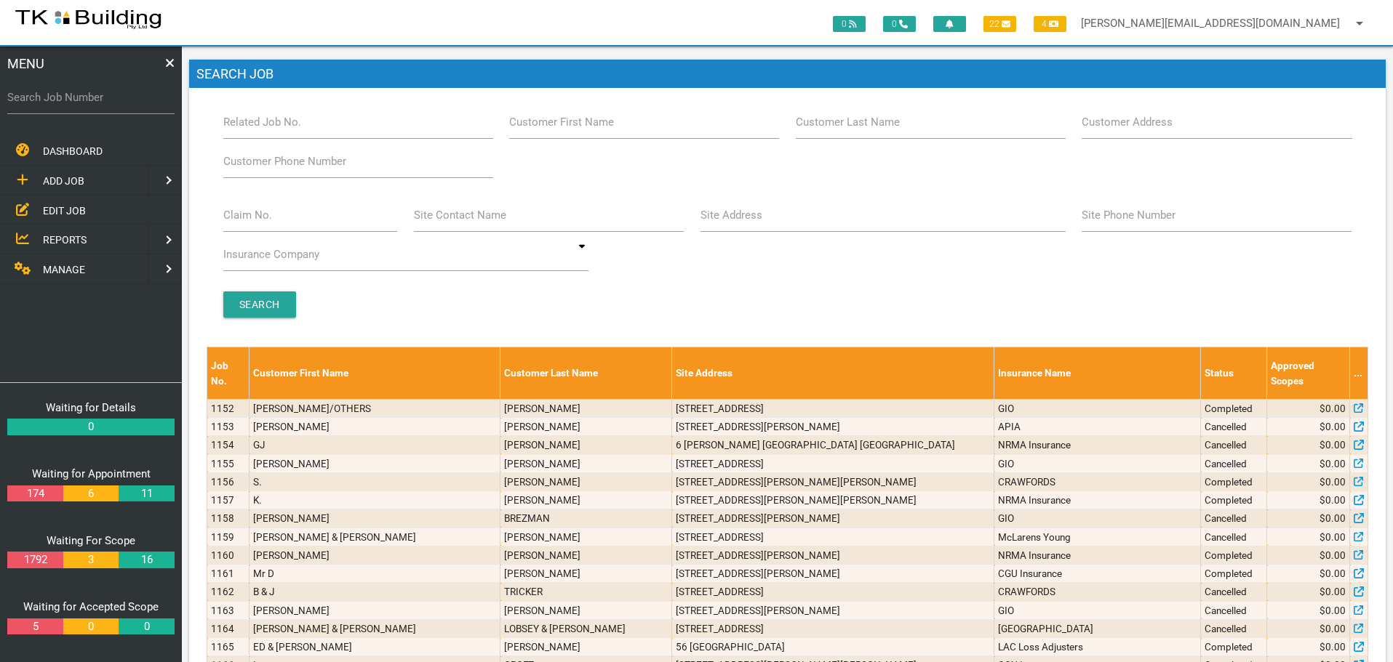
click at [752, 221] on label "Site Address" at bounding box center [731, 215] width 62 height 17
click at [752, 221] on input "Site Address" at bounding box center [882, 215] width 365 height 33
type input "37 Kitchener"
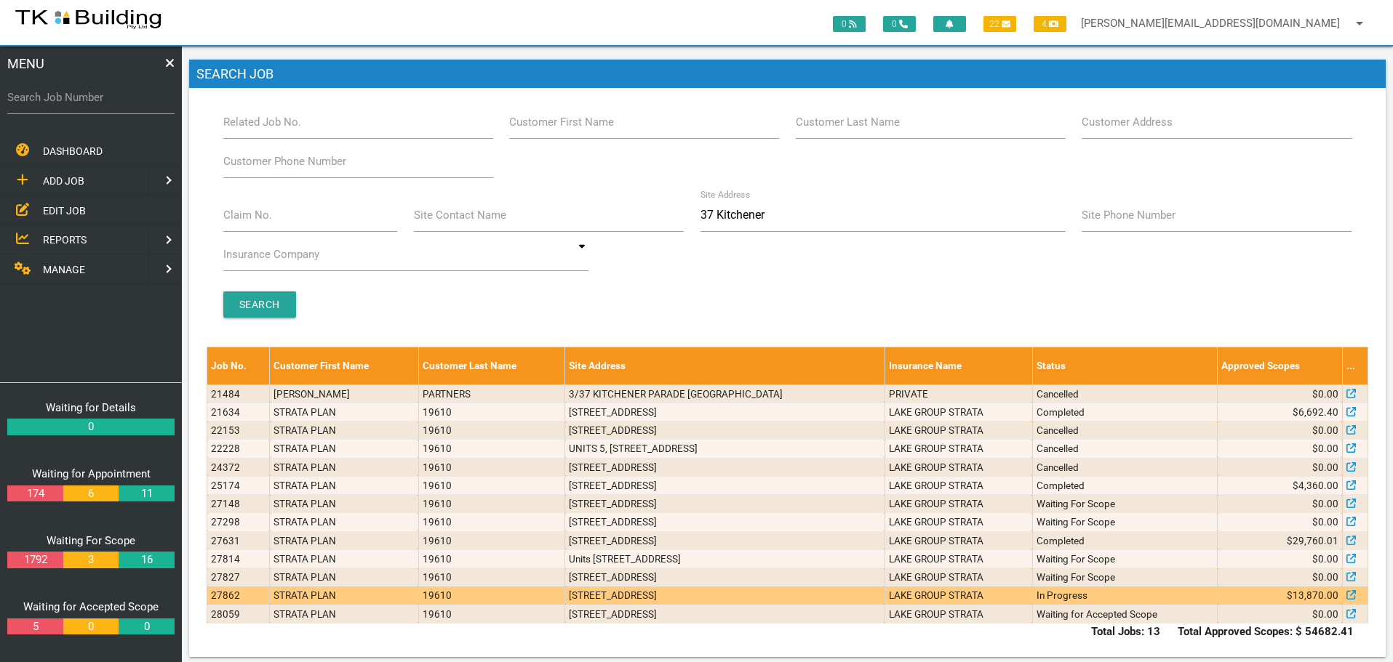
click at [1012, 598] on td "LAKE GROUP STRATA" at bounding box center [958, 596] width 148 height 18
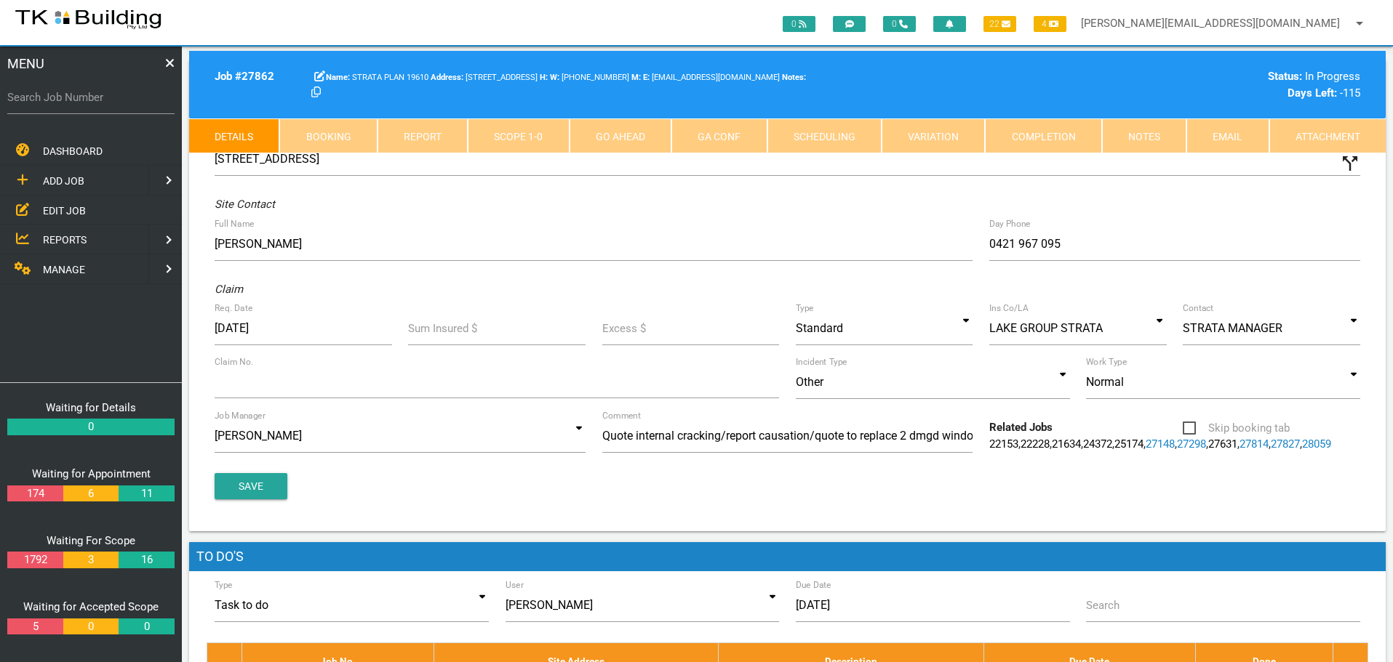
click at [1138, 144] on link "Notes" at bounding box center [1144, 136] width 84 height 35
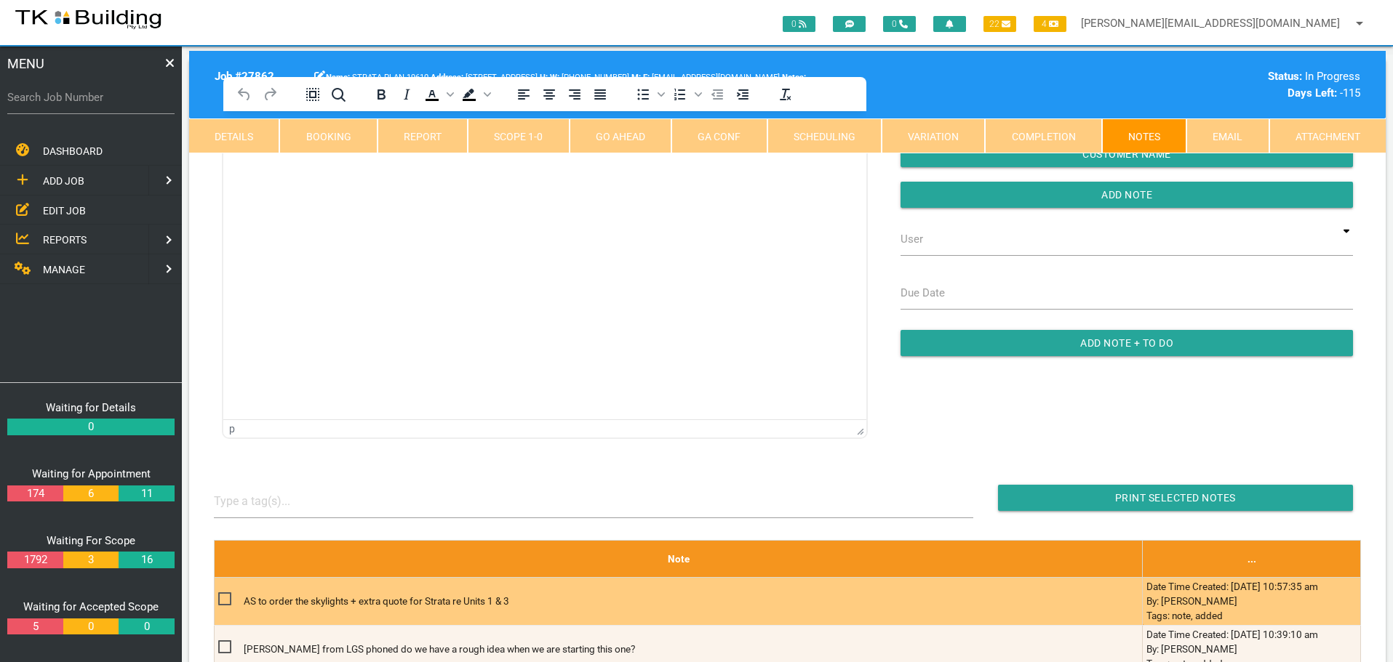
click at [227, 597] on span at bounding box center [230, 599] width 25 height 18
click at [227, 597] on input "checkbox" at bounding box center [222, 594] width 9 height 9
checkbox input "true"
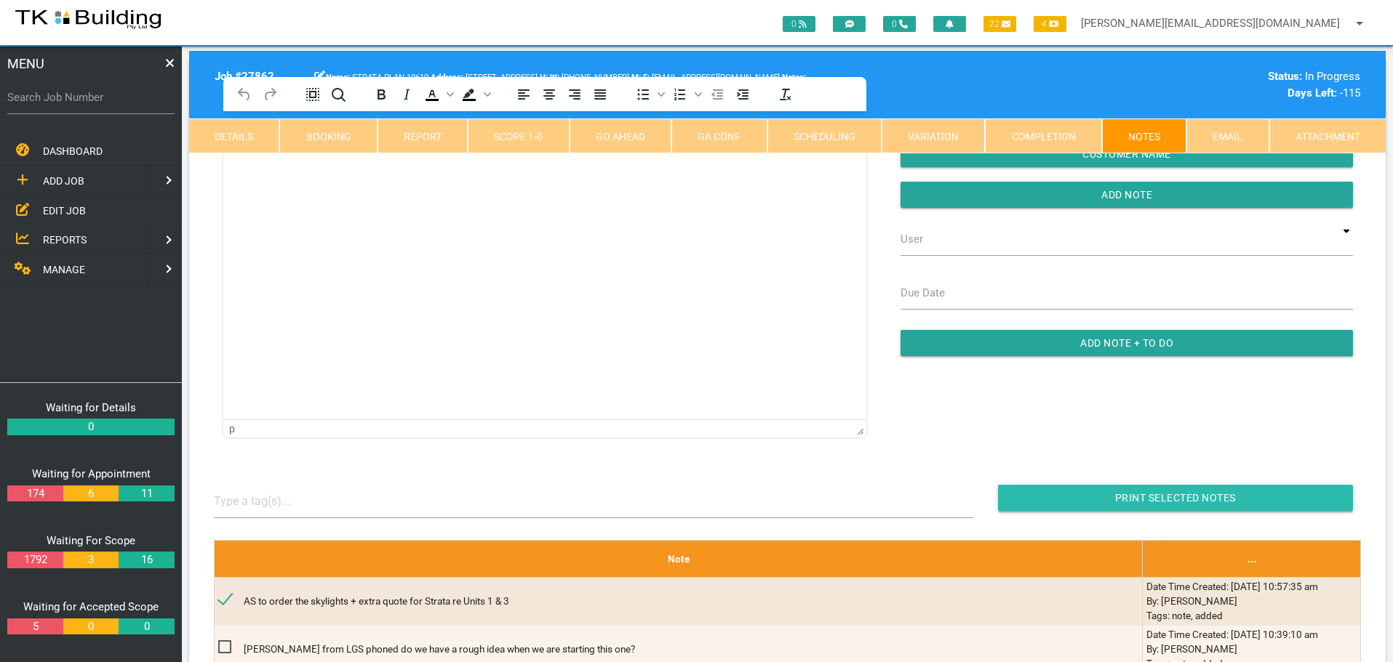
click at [1097, 503] on input "Print Selected Notes" at bounding box center [1175, 498] width 355 height 26
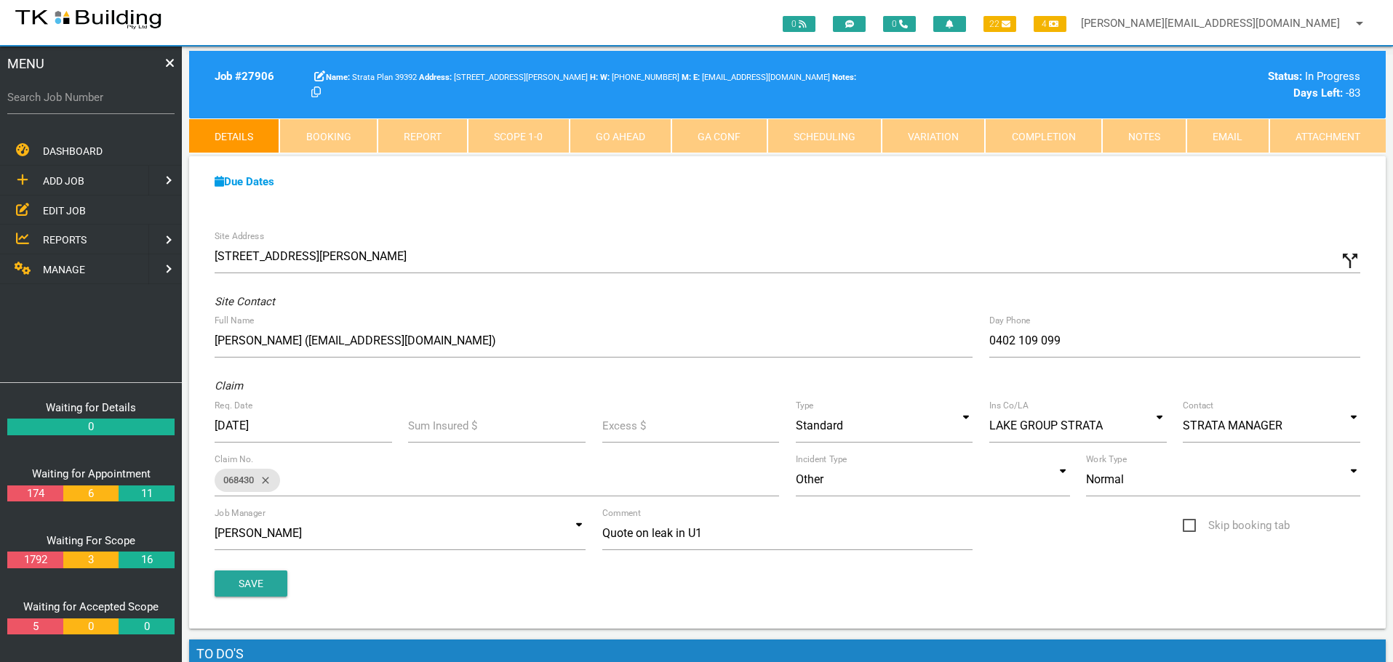
drag, startPoint x: 60, startPoint y: 212, endPoint x: 5, endPoint y: 191, distance: 58.7
click at [60, 212] on span "EDIT JOB" at bounding box center [64, 210] width 43 height 12
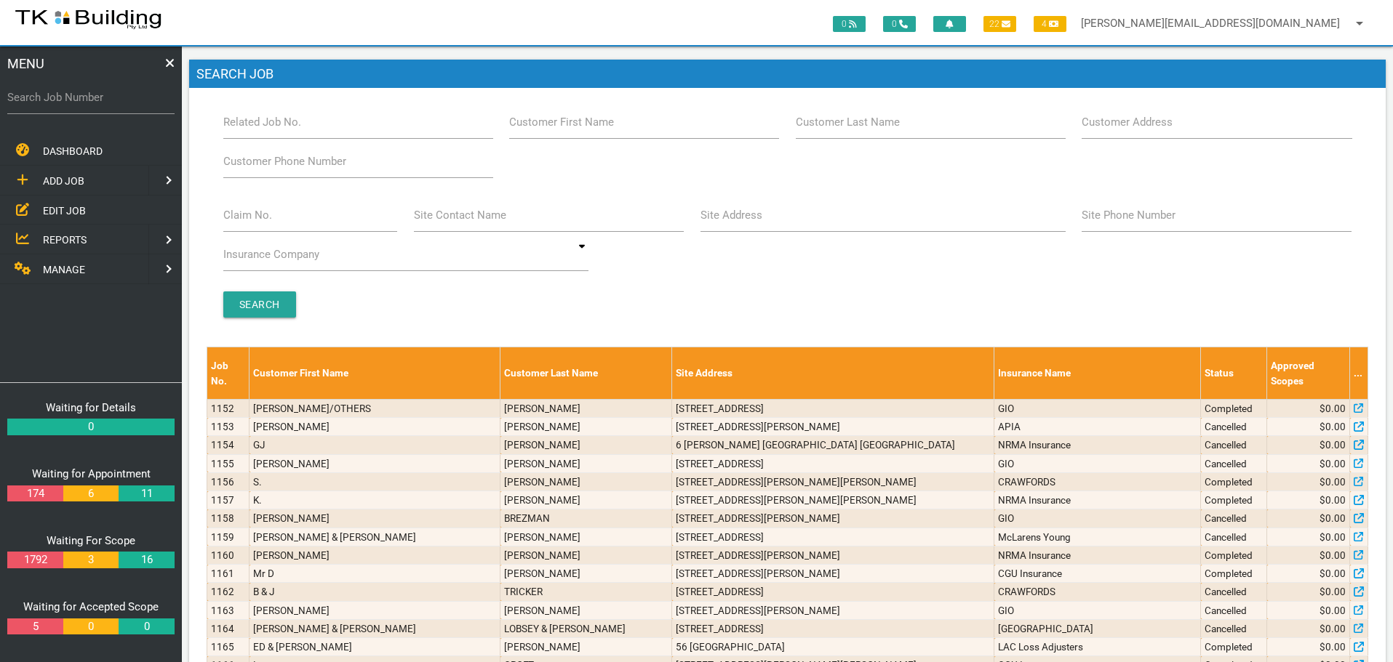
click at [748, 219] on label "Site Address" at bounding box center [731, 215] width 62 height 17
click at [748, 219] on input "Site Address" at bounding box center [882, 215] width 365 height 33
type input "18 Selwyn"
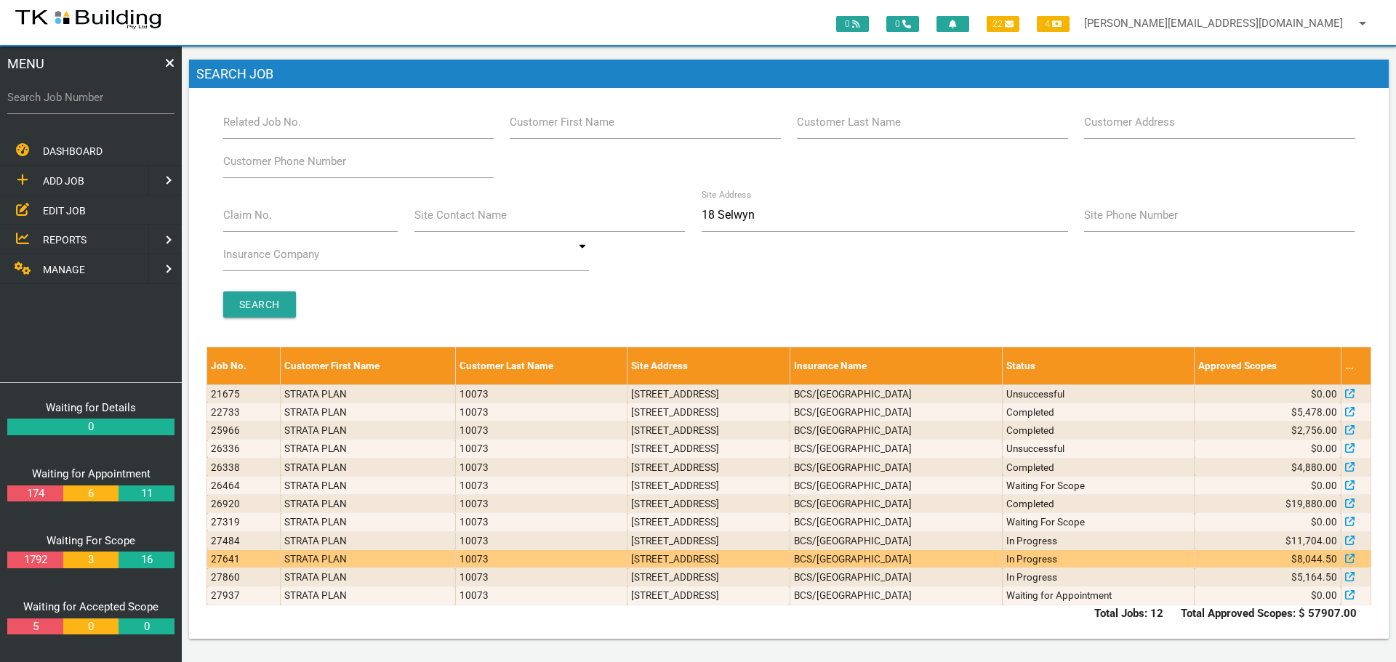
click at [763, 558] on td "[STREET_ADDRESS]" at bounding box center [709, 559] width 162 height 18
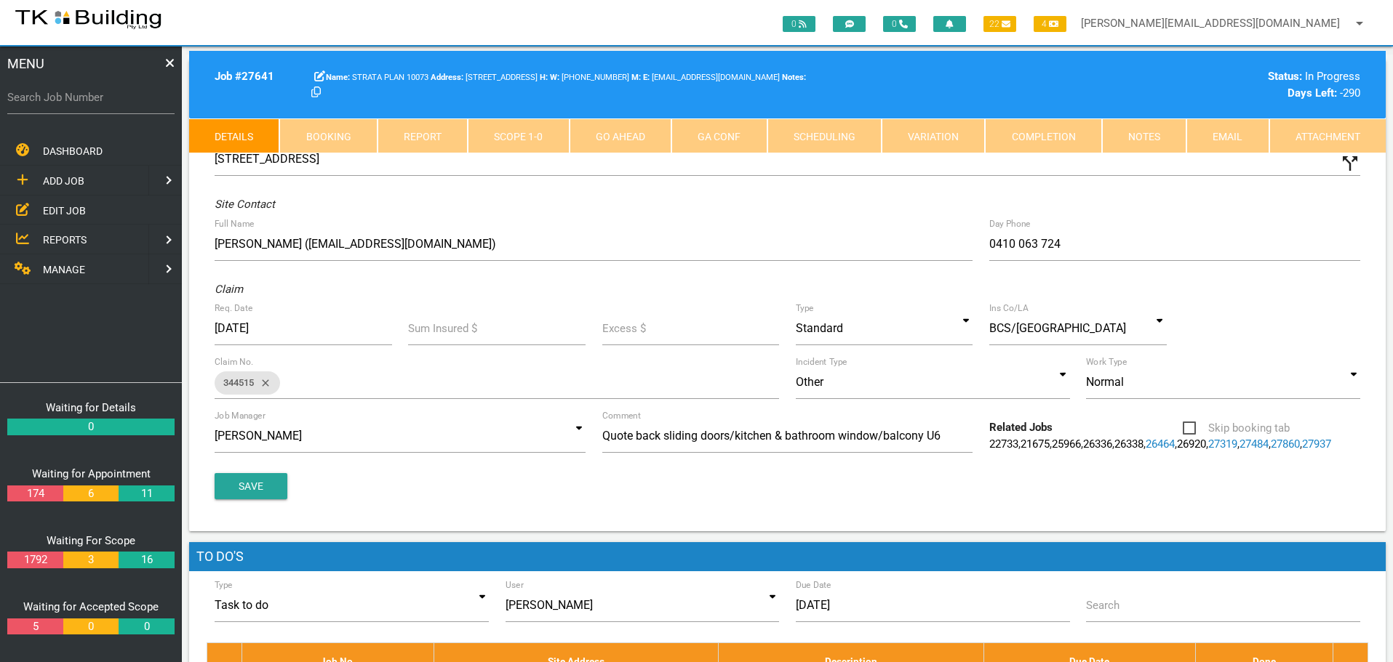
click at [1151, 131] on link "Notes" at bounding box center [1144, 136] width 84 height 35
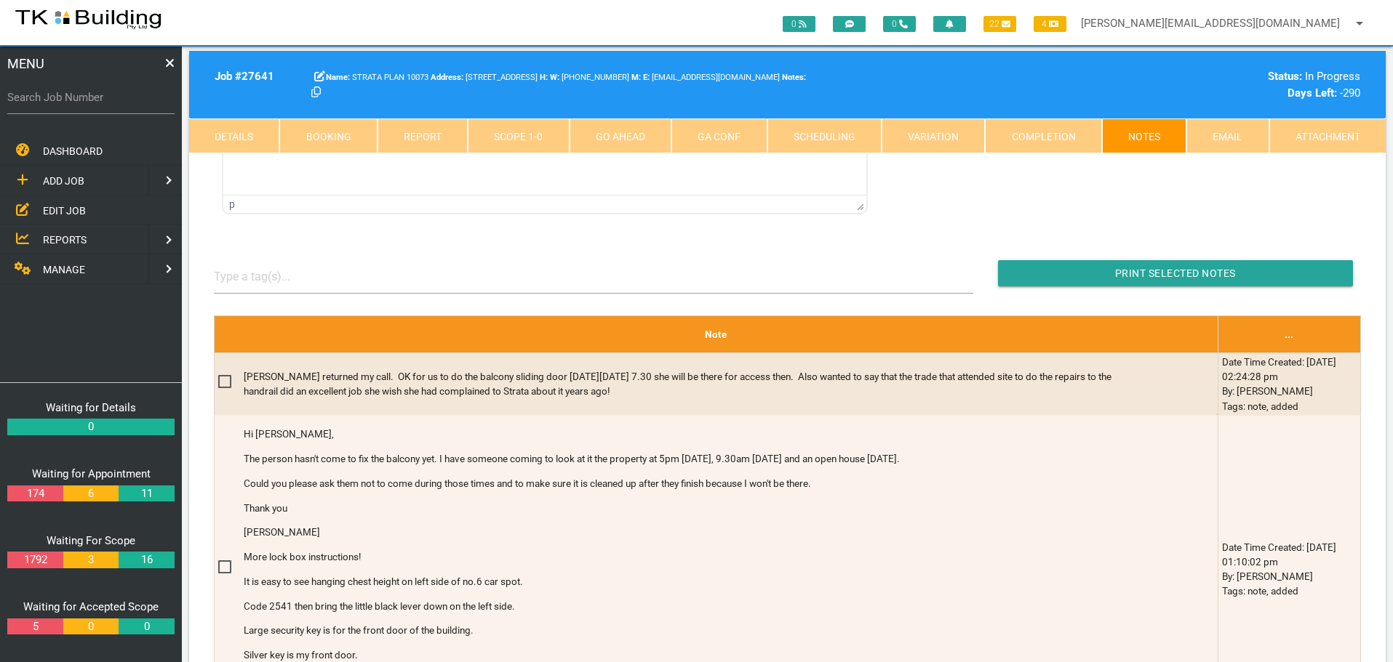
scroll to position [291, 0]
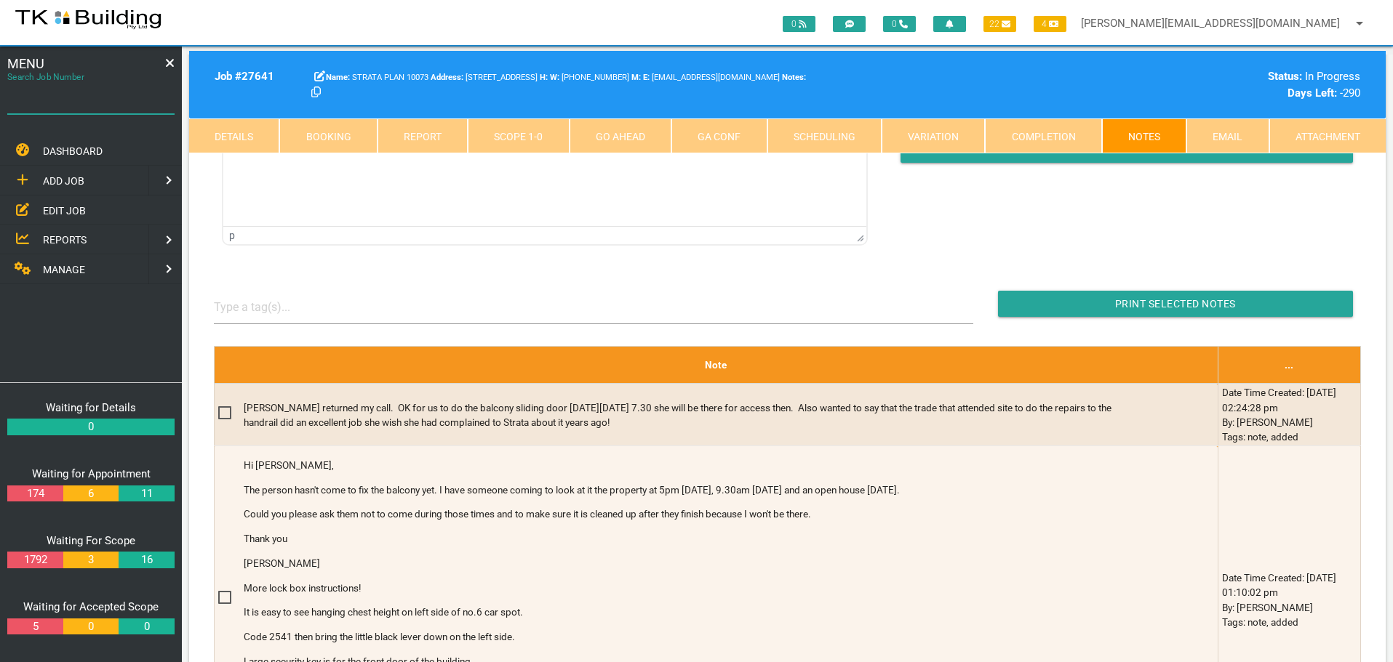
click at [107, 107] on input "Search Job Number" at bounding box center [90, 97] width 167 height 33
type input "27663"
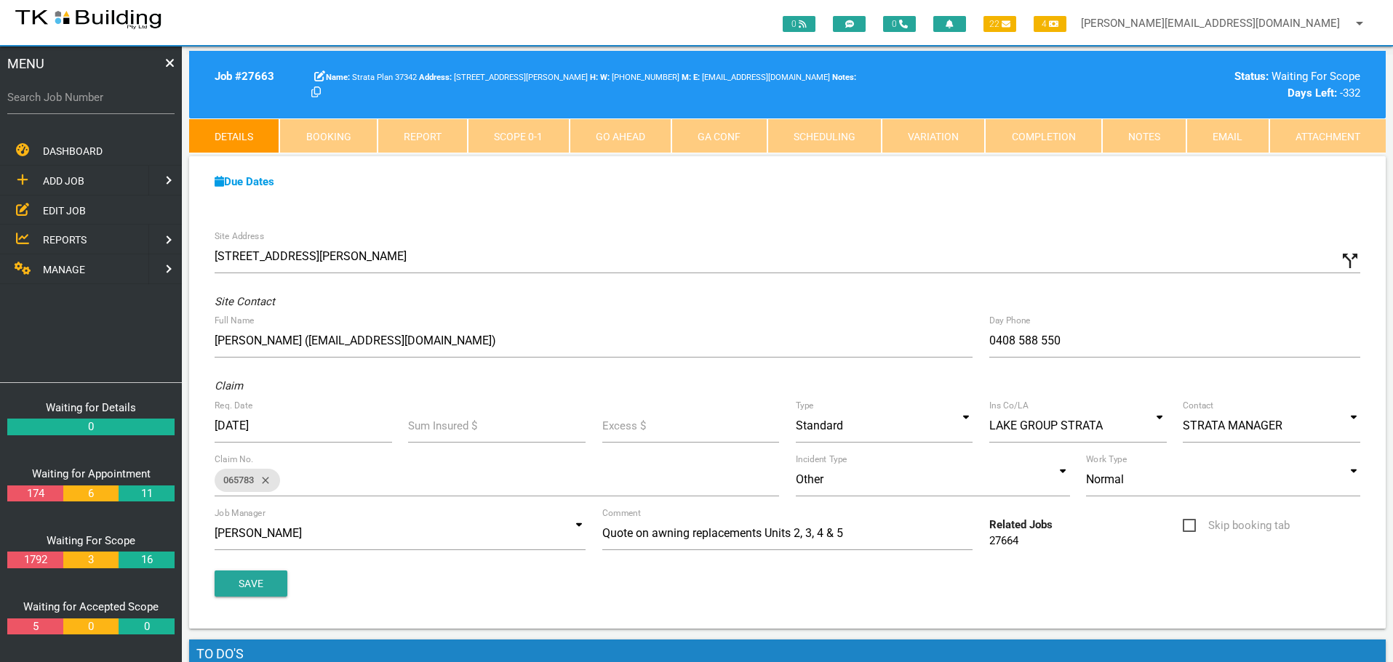
click at [1147, 141] on link "Notes" at bounding box center [1144, 136] width 84 height 35
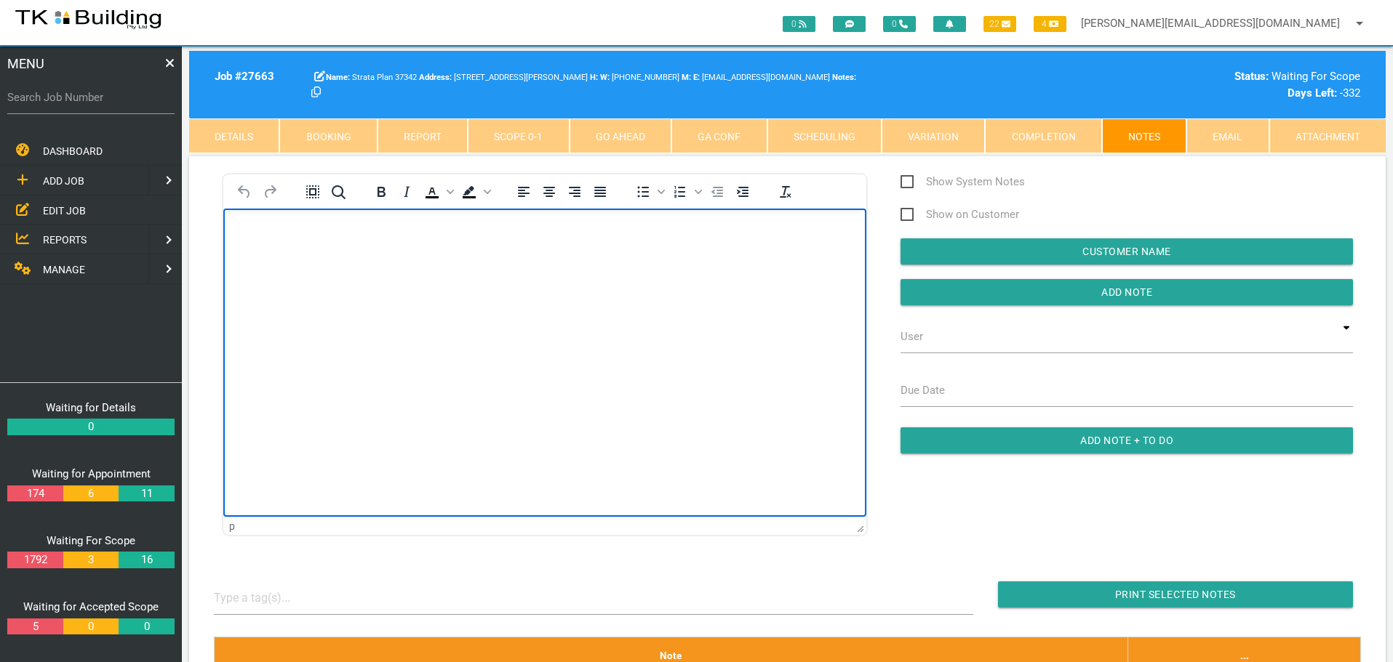
click at [274, 250] on body "Rich Text Area. Press ALT-0 for help." at bounding box center [544, 250] width 643 height 48
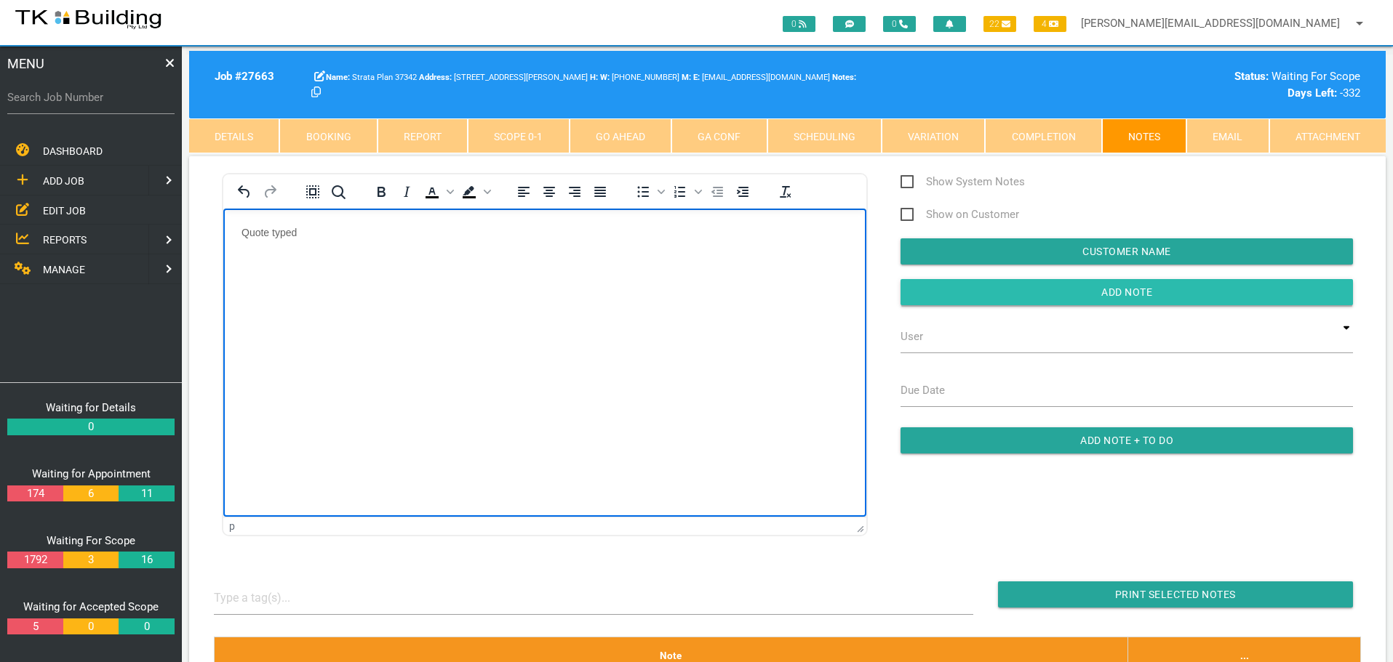
click at [926, 289] on input "Add Note" at bounding box center [1126, 292] width 452 height 26
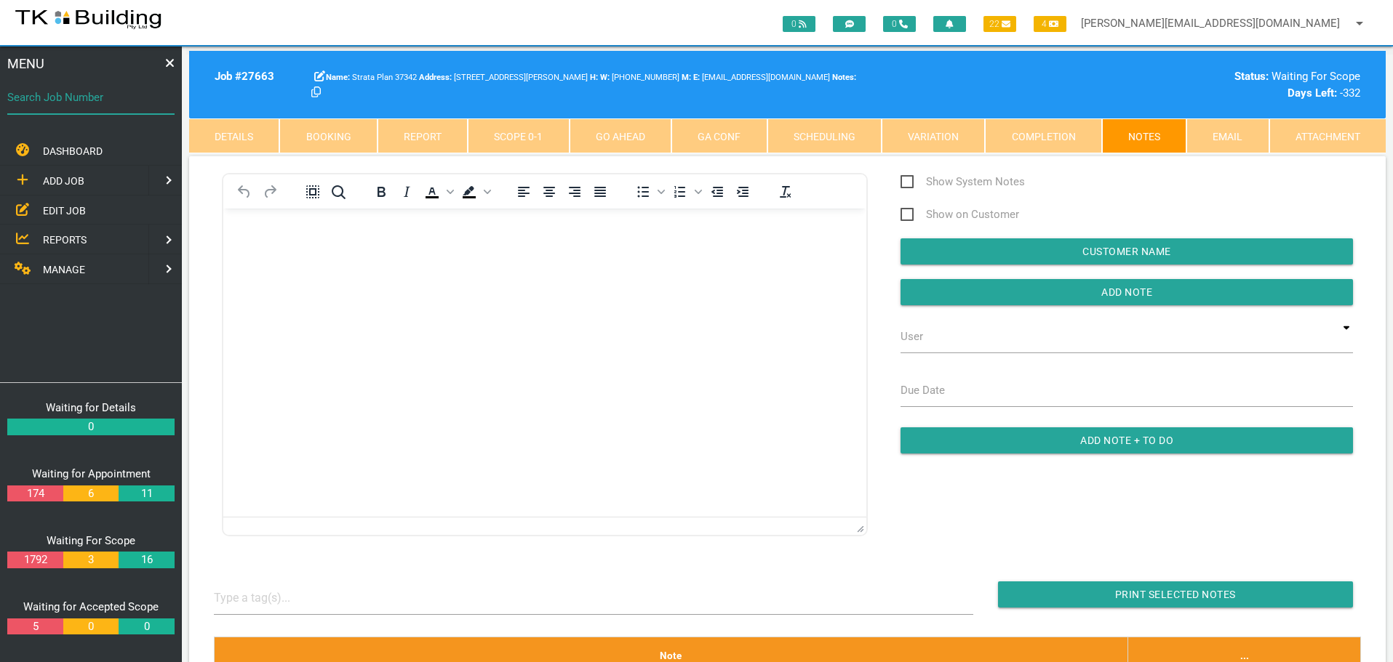
drag, startPoint x: 98, startPoint y: 112, endPoint x: 28, endPoint y: 146, distance: 77.7
click at [96, 116] on div "Search Job Number" at bounding box center [90, 100] width 167 height 39
type input "28006"
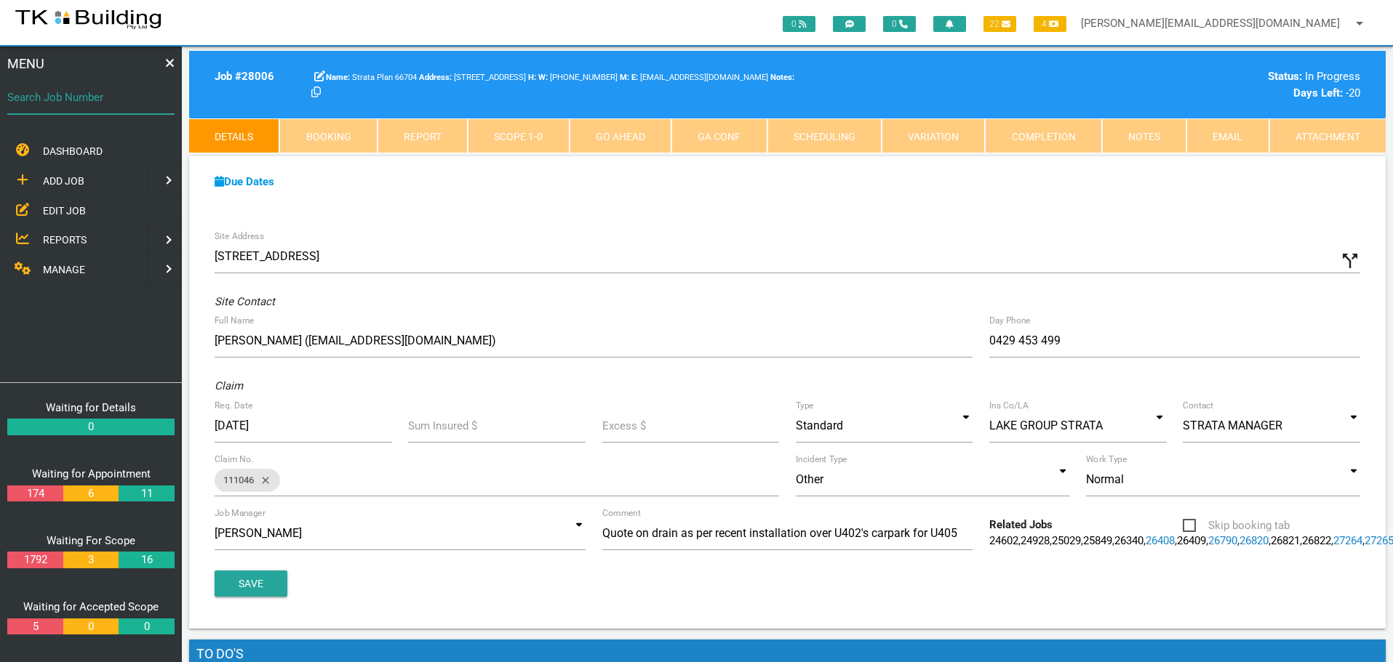
click at [103, 107] on input "Search Job Number" at bounding box center [90, 97] width 167 height 33
type input "28053"
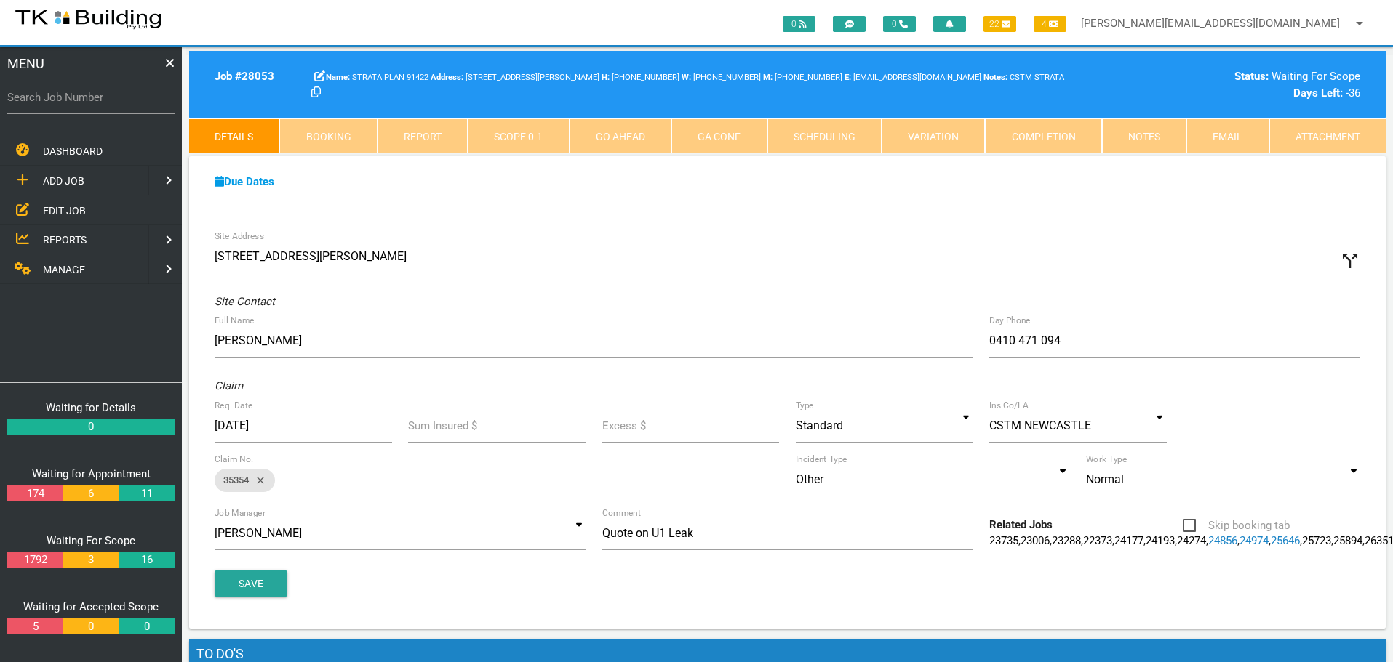
click at [1134, 132] on link "Notes" at bounding box center [1144, 136] width 84 height 35
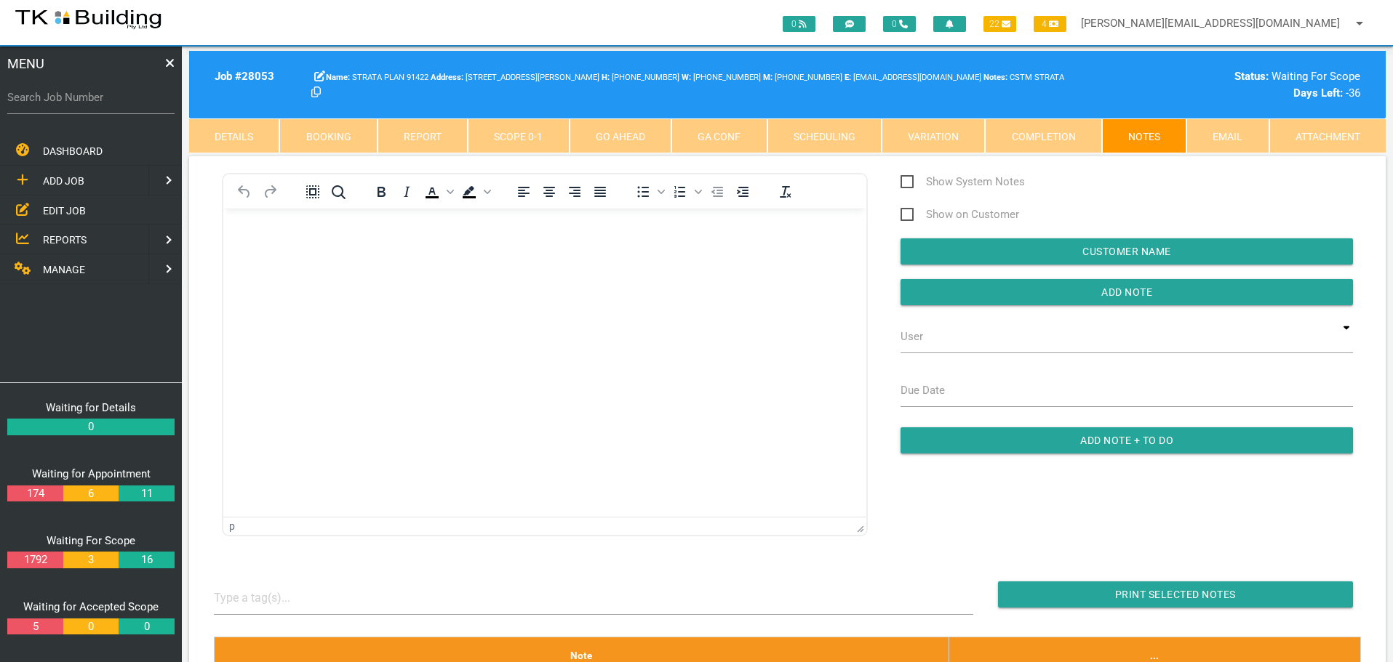
click at [300, 257] on body "Rich Text Area. Press ALT-0 for help." at bounding box center [544, 250] width 643 height 48
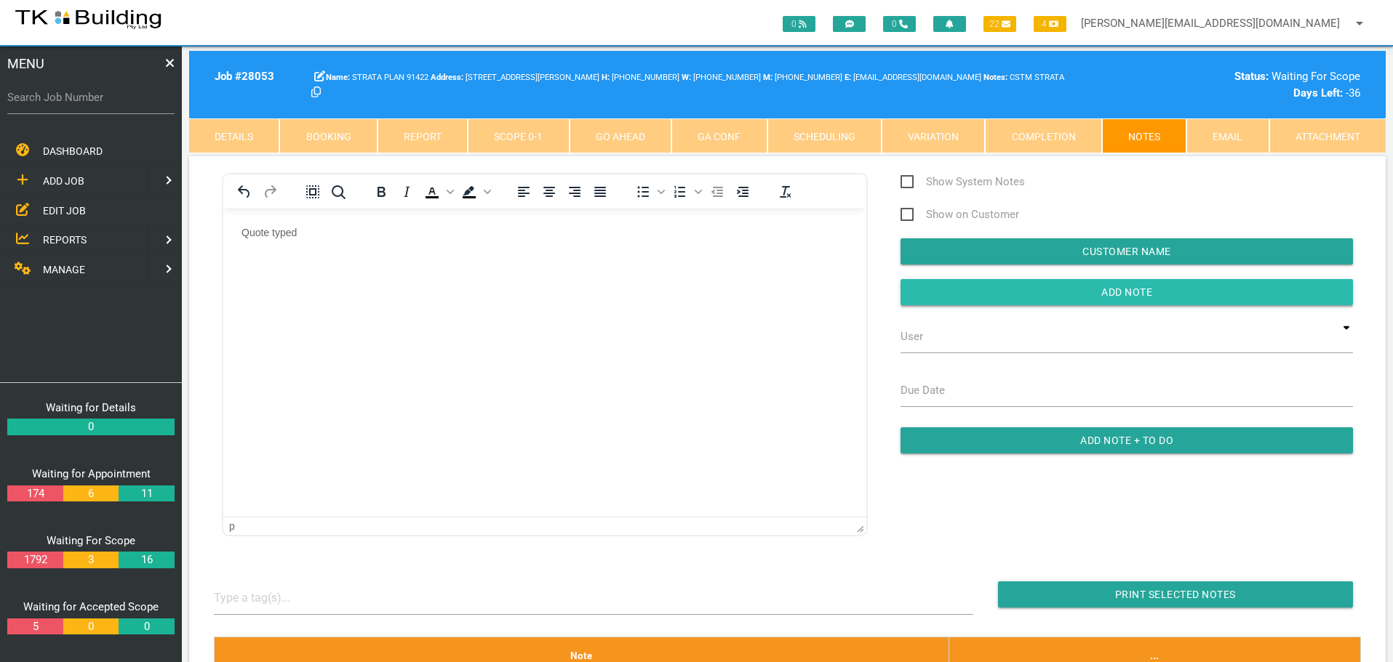
drag, startPoint x: 964, startPoint y: 281, endPoint x: 945, endPoint y: 286, distance: 19.4
click at [964, 281] on input "button" at bounding box center [1126, 292] width 452 height 26
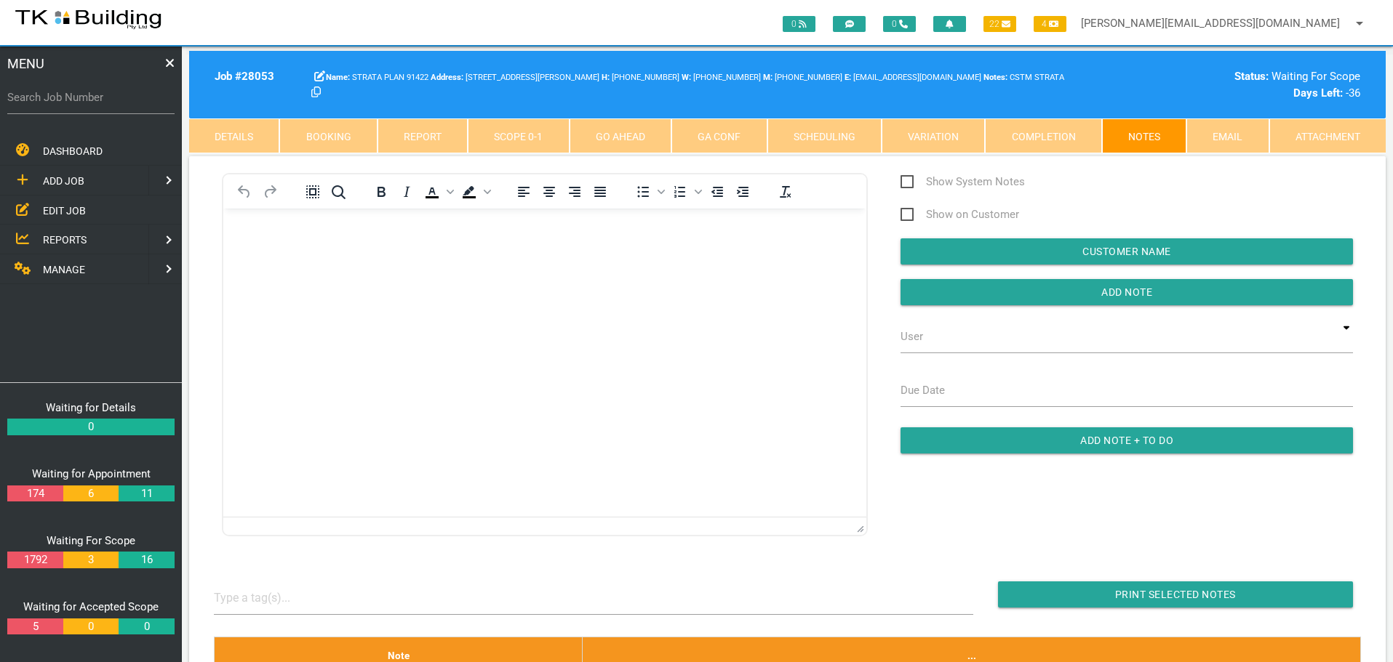
click at [81, 102] on label "Search Job Number" at bounding box center [90, 97] width 167 height 17
click at [81, 102] on input "Search Job Number" at bounding box center [90, 97] width 167 height 33
type input "28129"
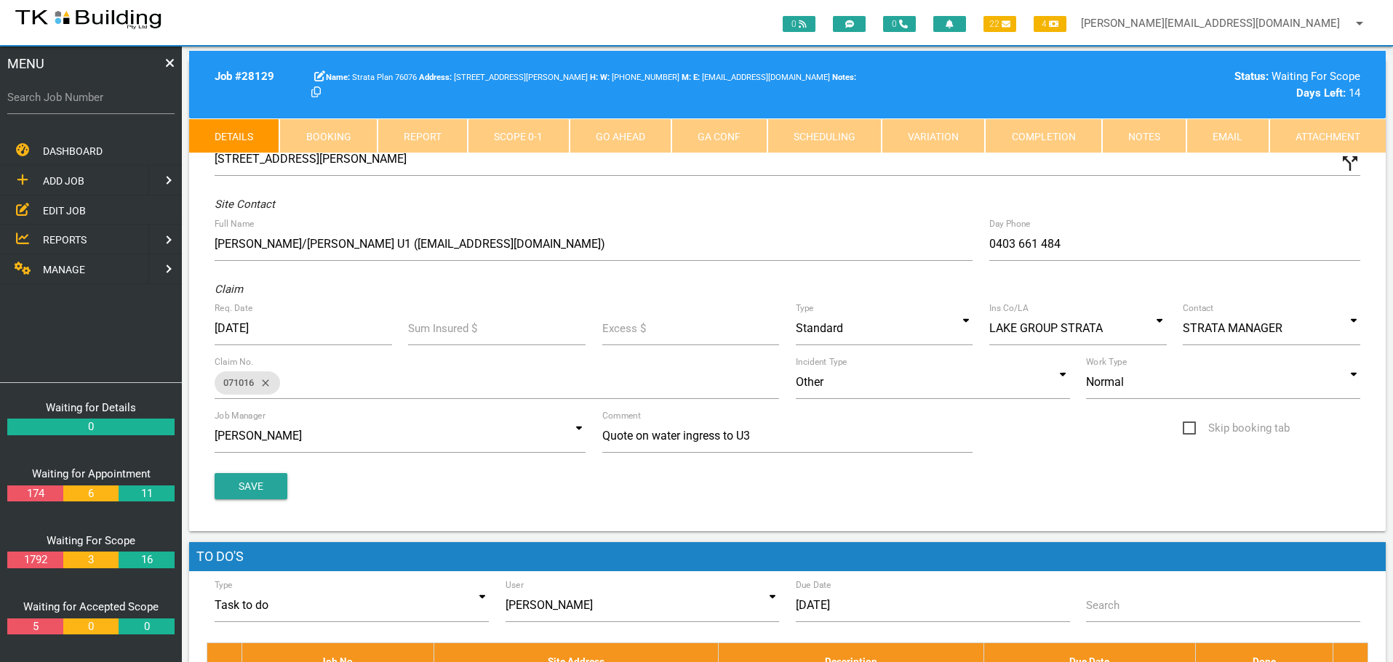
click at [1145, 138] on link "Notes" at bounding box center [1144, 136] width 84 height 35
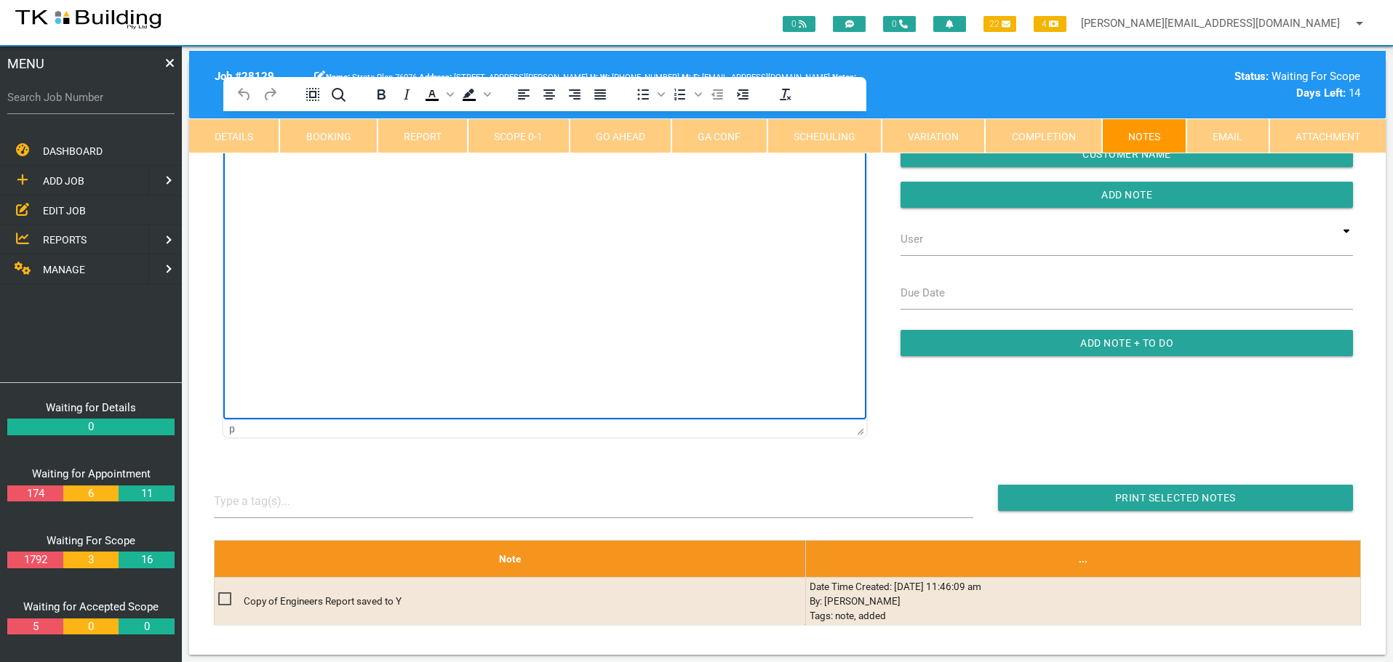
click at [290, 177] on html at bounding box center [544, 144] width 643 height 66
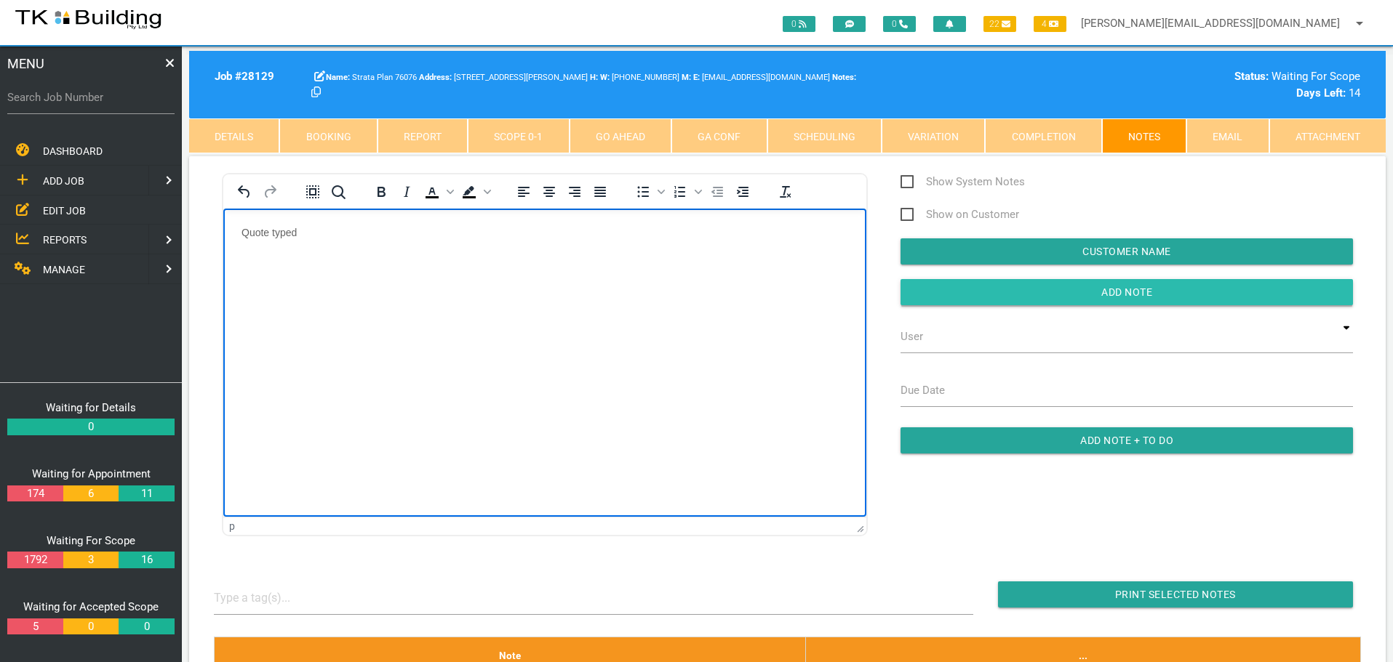
drag, startPoint x: 975, startPoint y: 289, endPoint x: 958, endPoint y: 294, distance: 18.0
click at [973, 289] on input "Add Note" at bounding box center [1126, 292] width 452 height 26
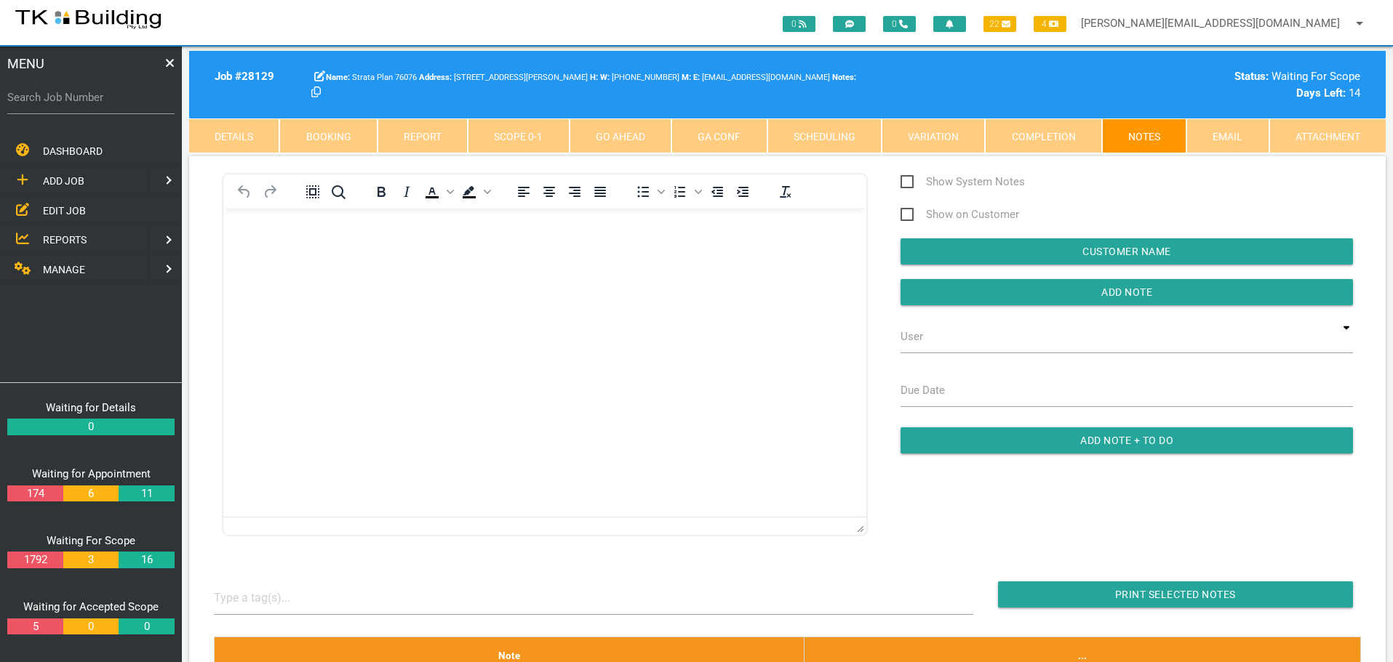
click at [287, 117] on div "Job # 28129 Strata Plan 76076 21 Milson St, Charlestown NSW 2290, Australia W: …" at bounding box center [787, 85] width 1196 height 68
click at [89, 106] on input "Search Job Number" at bounding box center [90, 97] width 167 height 33
type input "28115"
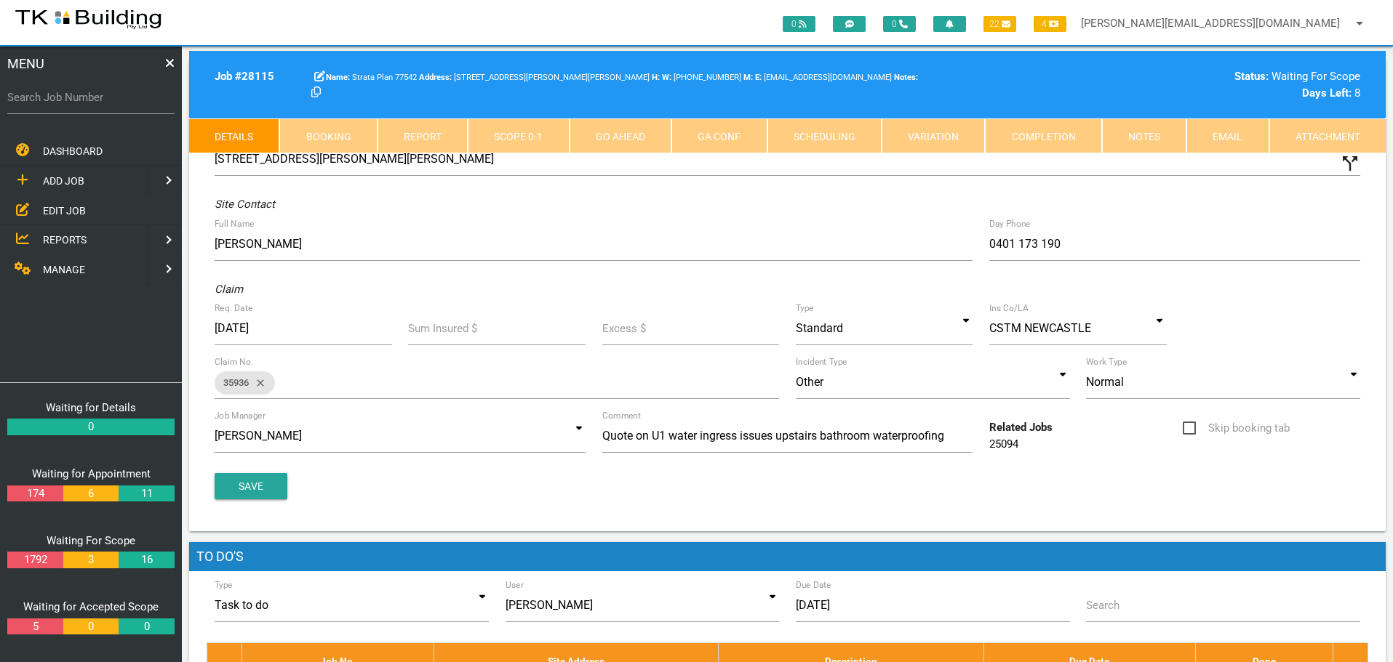
click at [1132, 131] on link "Notes" at bounding box center [1144, 136] width 84 height 35
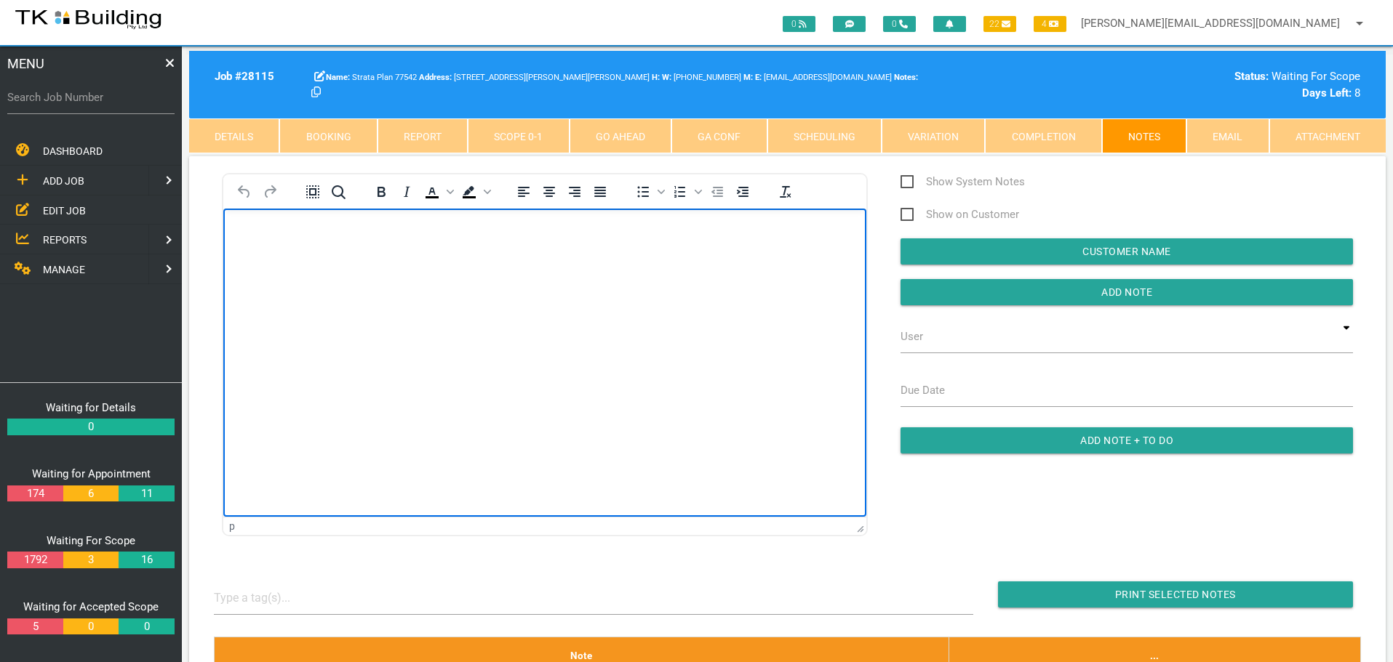
click at [276, 253] on body "Rich Text Area. Press ALT-0 for help." at bounding box center [544, 250] width 643 height 48
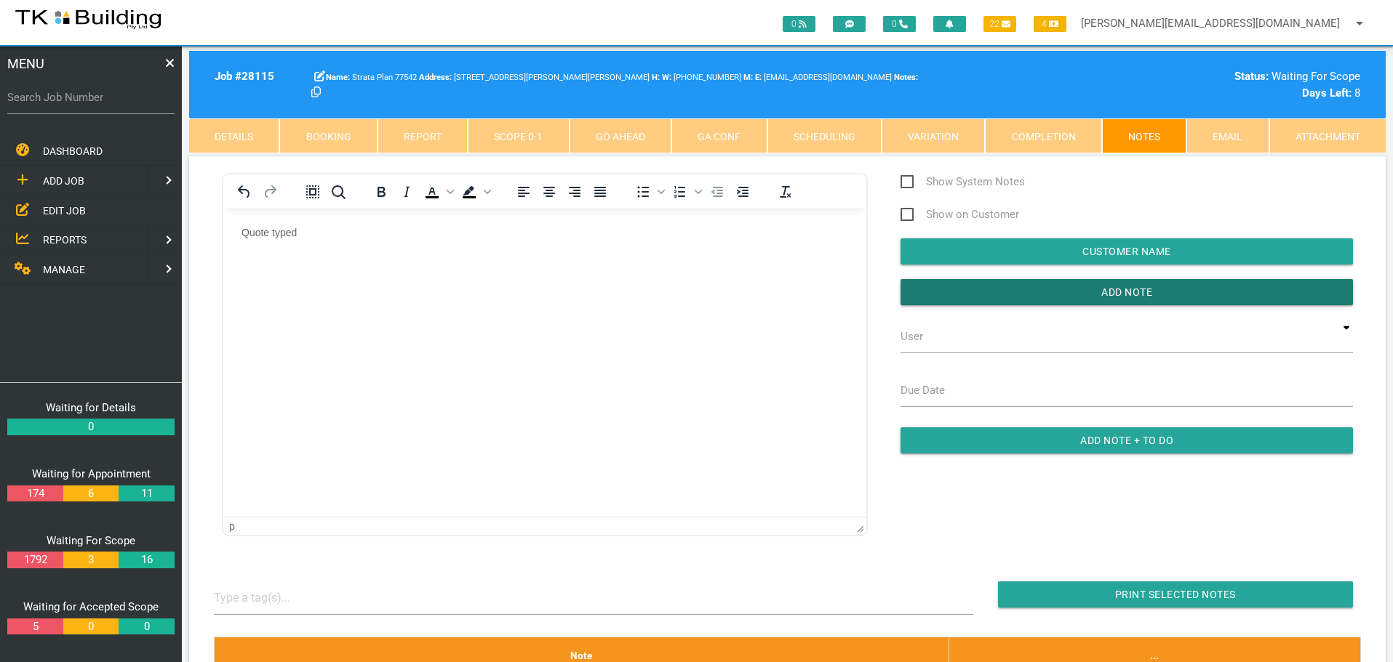
drag, startPoint x: 1028, startPoint y: 290, endPoint x: 871, endPoint y: 260, distance: 159.9
click at [1026, 293] on input "button" at bounding box center [1126, 292] width 452 height 26
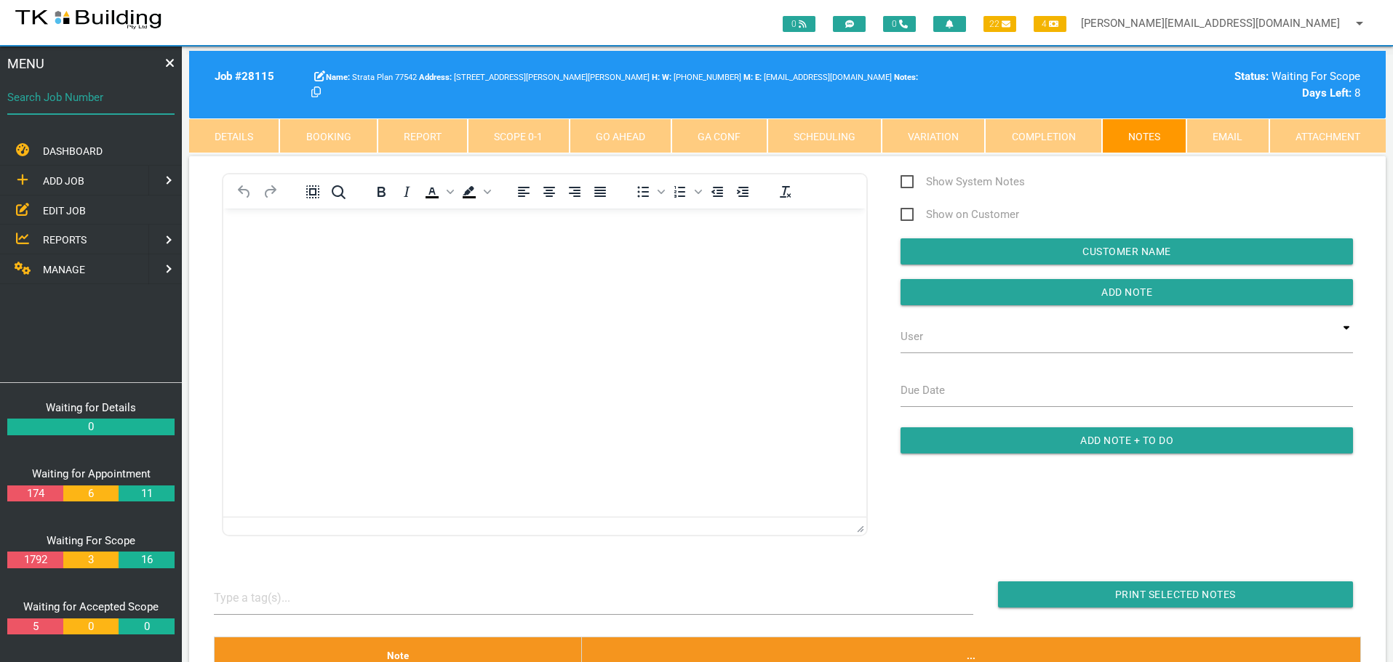
click at [105, 109] on input "Search Job Number" at bounding box center [90, 97] width 167 height 33
type input "28117"
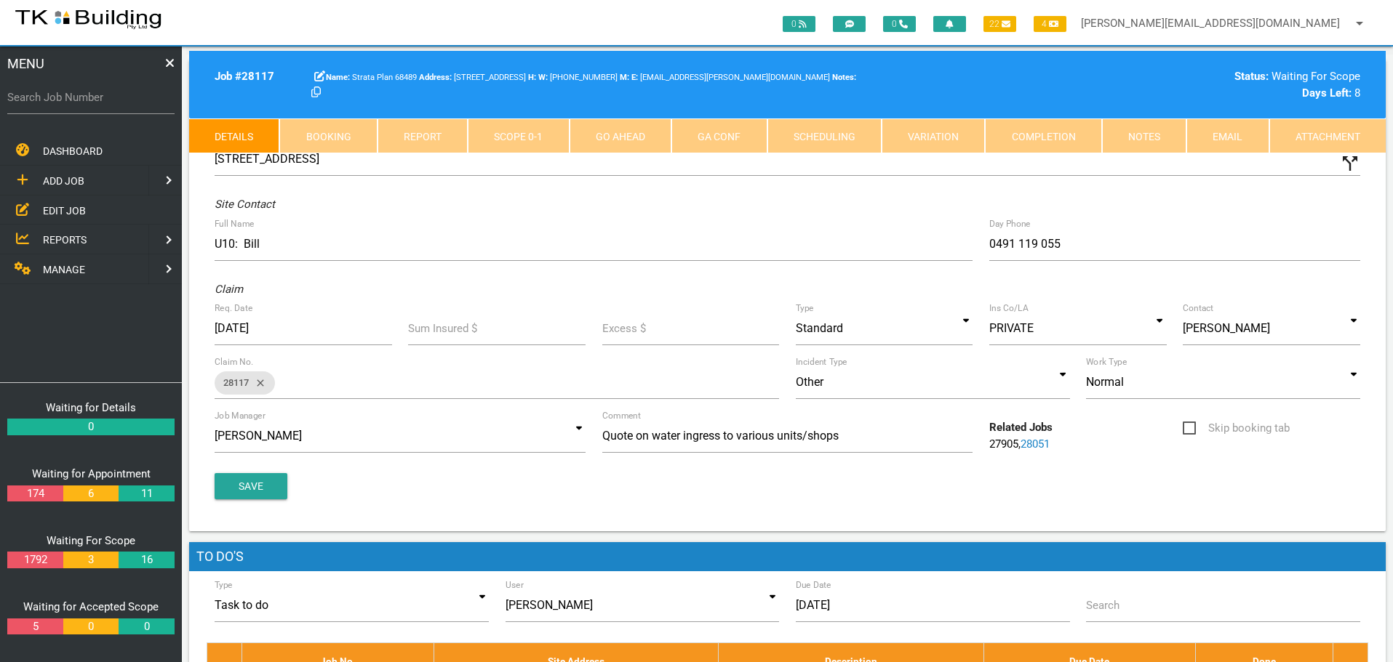
click at [521, 128] on link "Scope 0 - 1" at bounding box center [518, 136] width 101 height 35
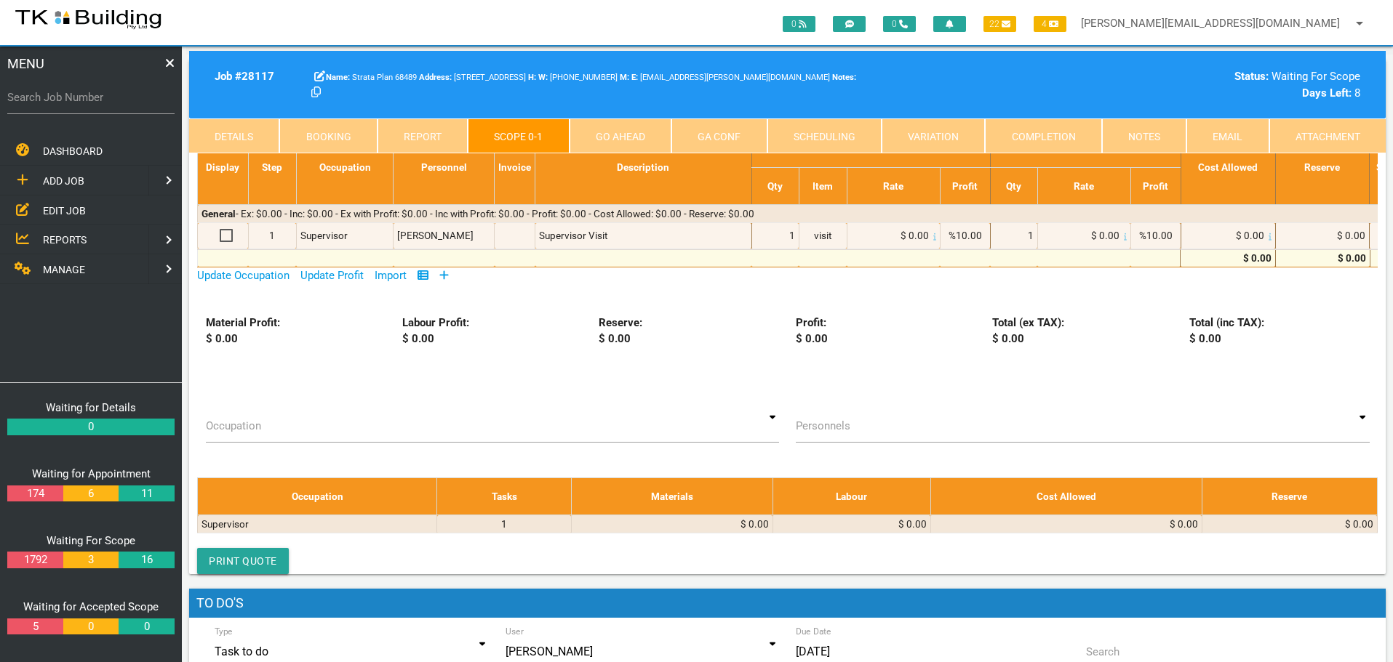
click at [449, 275] on icon at bounding box center [444, 275] width 9 height 9
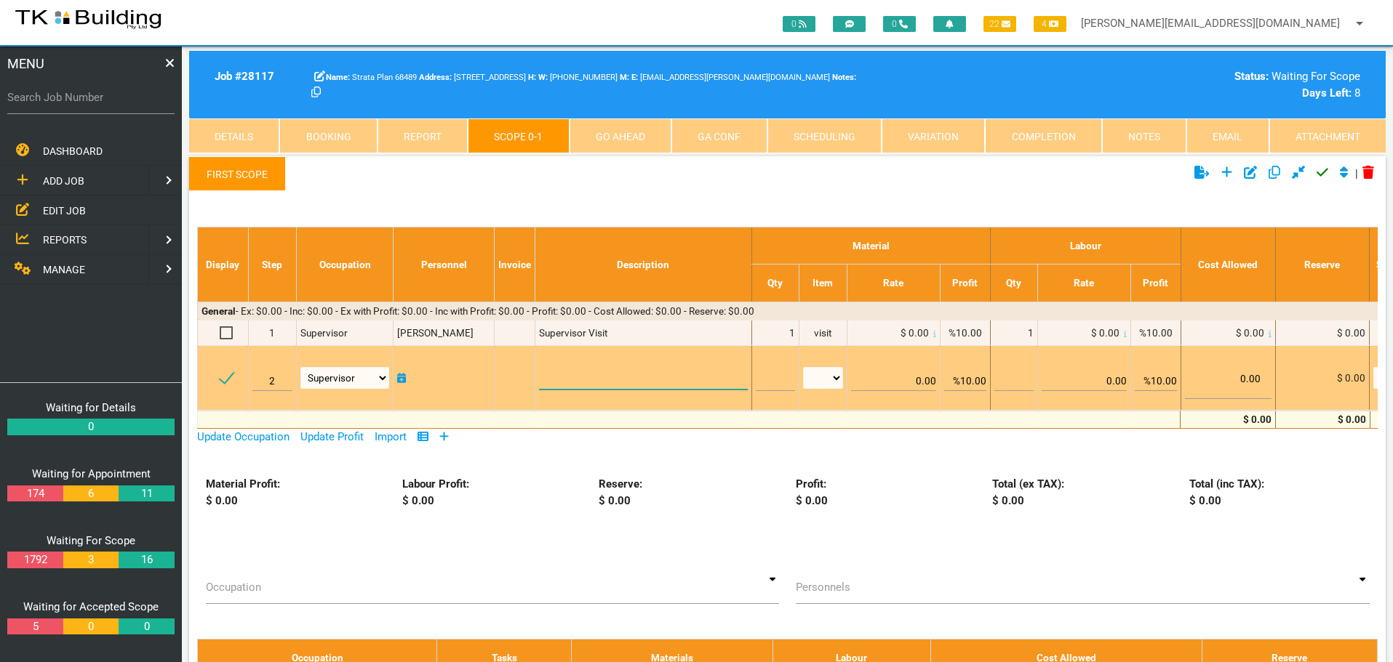
click at [557, 381] on textarea at bounding box center [643, 373] width 208 height 33
paste textarea "Scope Dive Shop Remove floor stock from the immediate area. Tape plastic to the…"
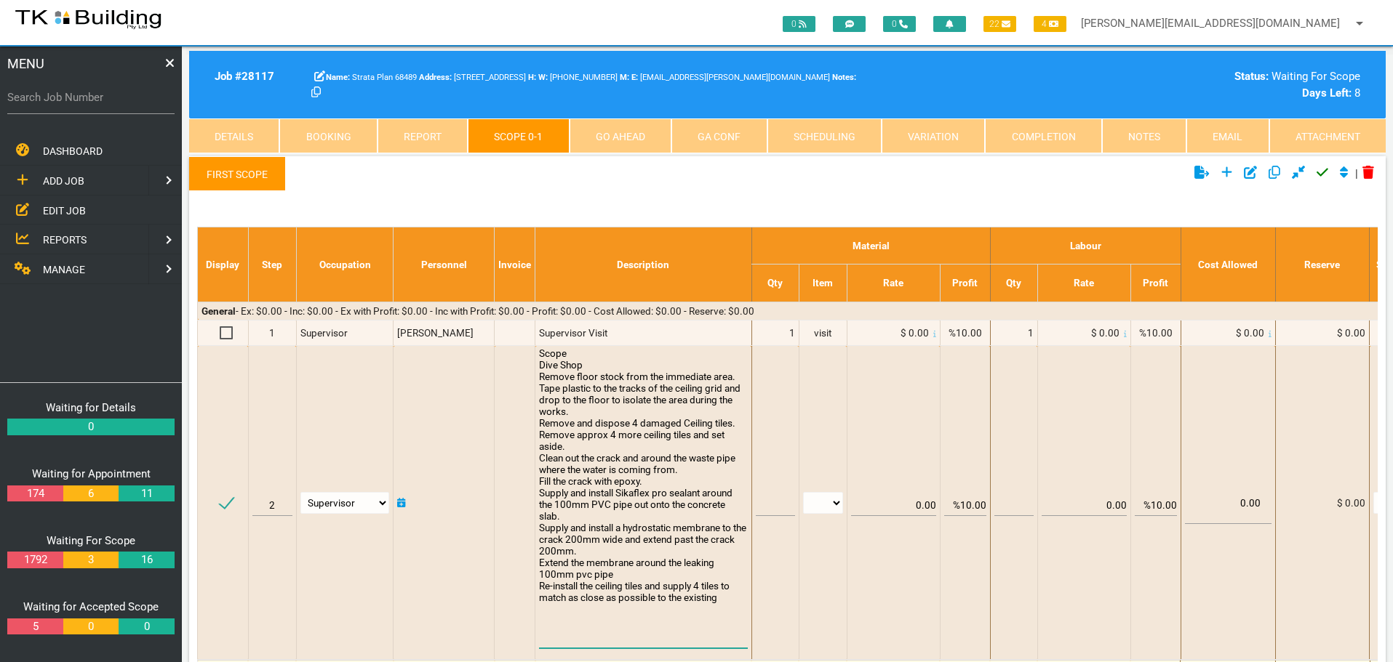
type textarea "Scope Dive Shop Remove floor stock from the immediate area. Tape plastic to the…"
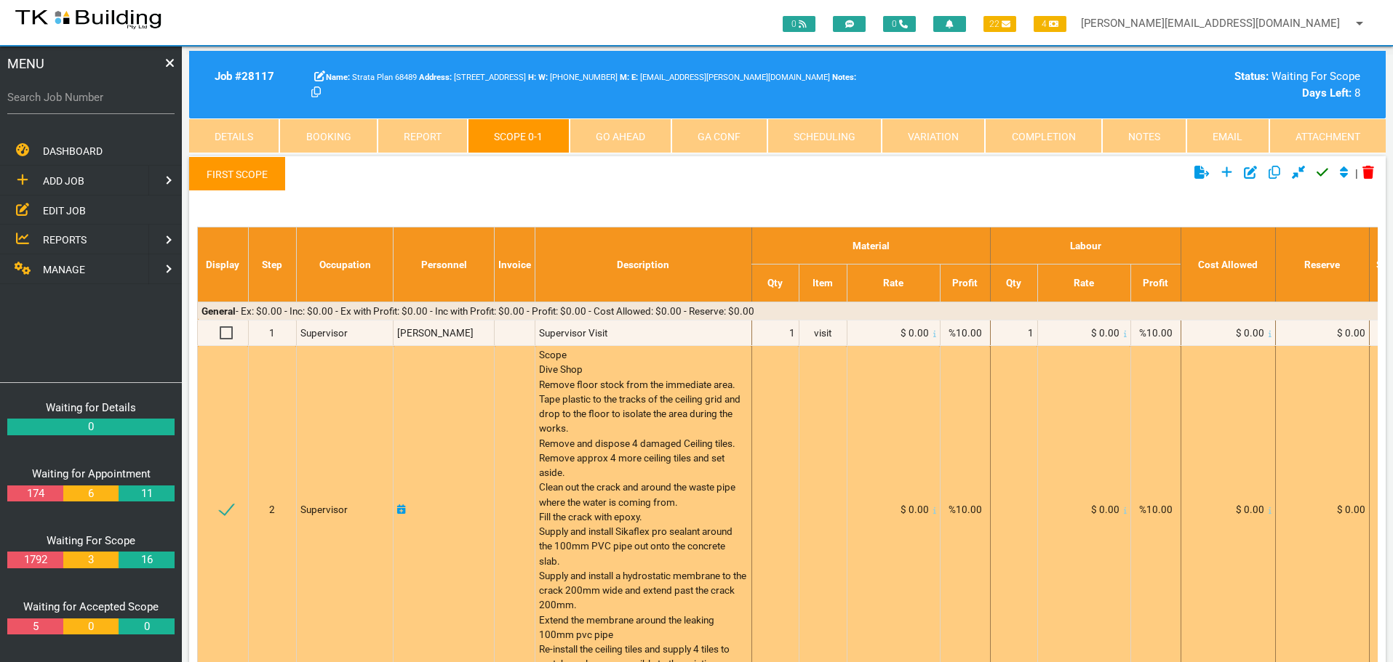
click at [565, 459] on span "Scope Dive Shop Remove floor stock from the immediate area. Tape plastic to the…" at bounding box center [643, 509] width 209 height 321
click at [566, 459] on span "Scope Dive Shop Remove floor stock from the immediate area. Tape plastic to the…" at bounding box center [643, 509] width 209 height 321
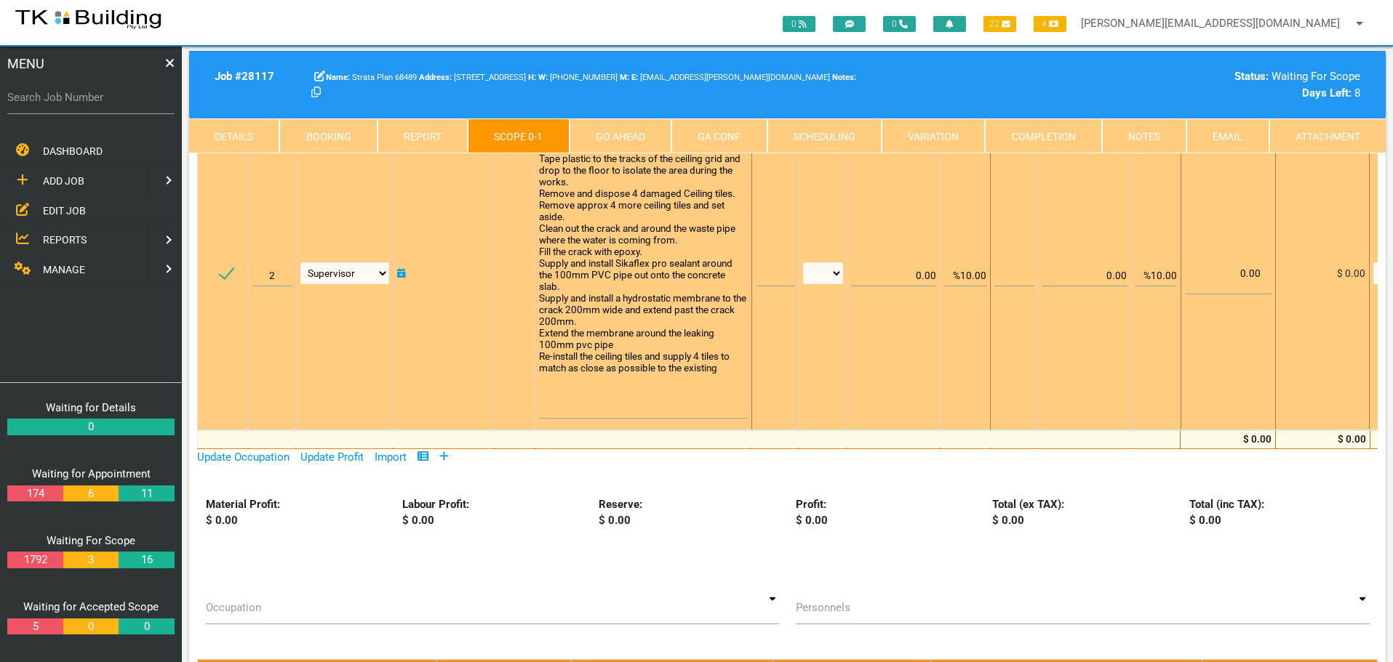
scroll to position [291, 0]
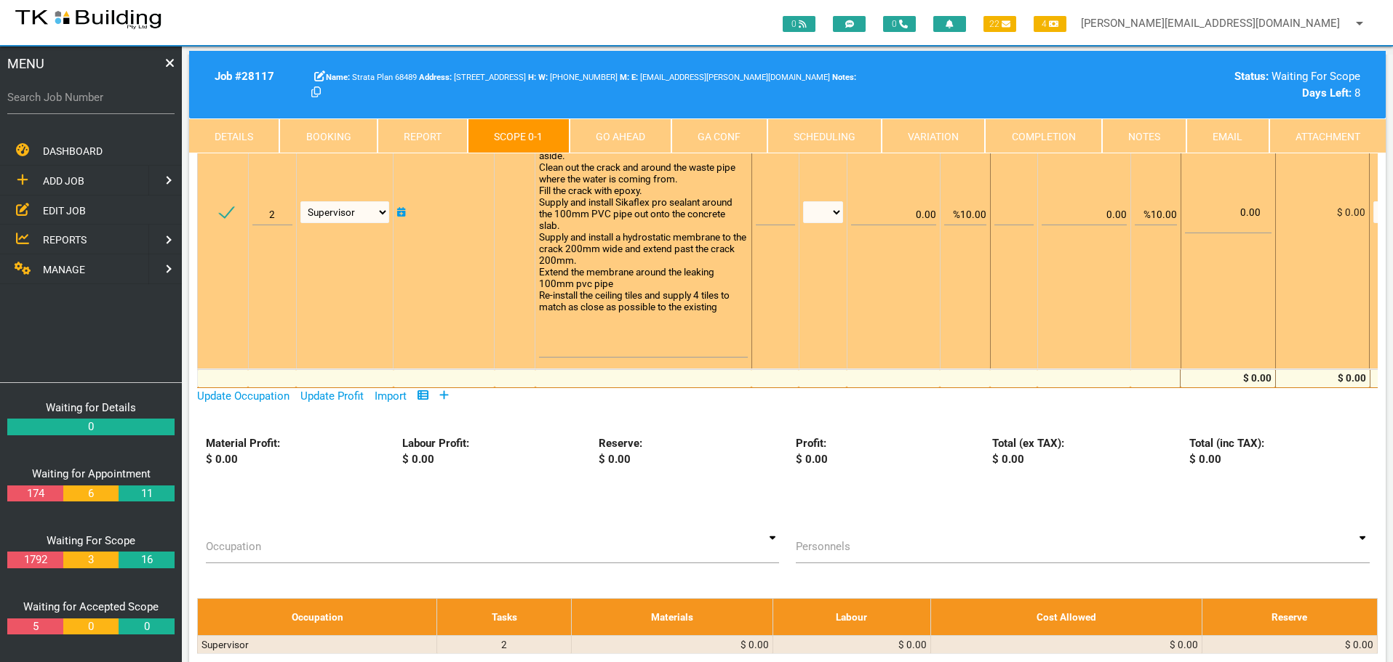
click at [560, 347] on textarea "Scope Dive Shop Remove floor stock from the immediate area. Tape plastic to the…" at bounding box center [643, 207] width 208 height 301
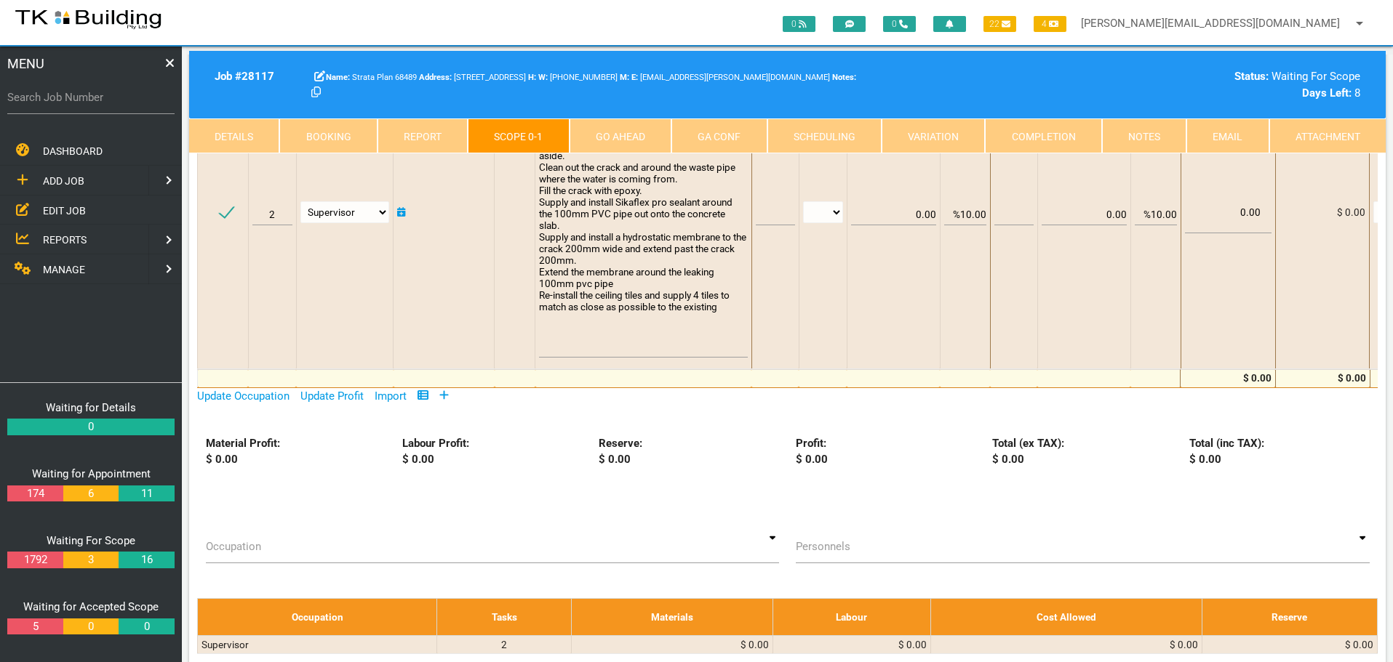
scroll to position [1, 0]
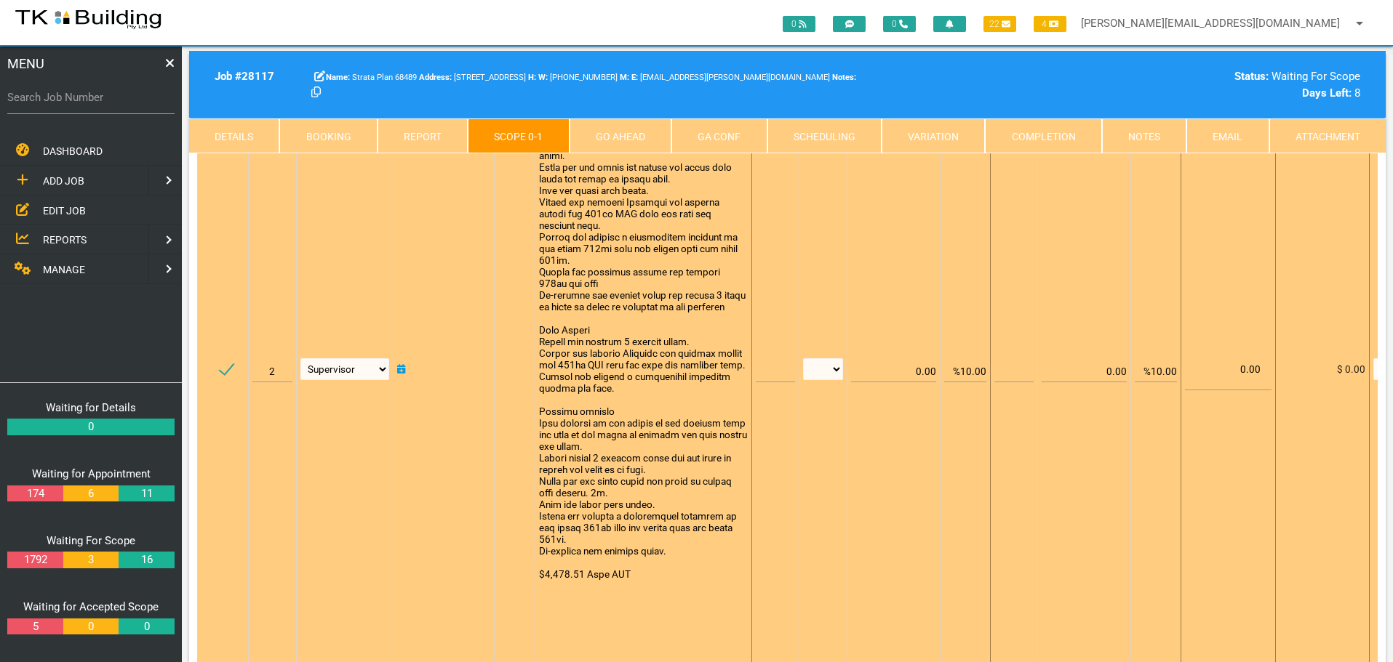
type textarea "Scope Dive Shop Remove floor stock from the immediate area. Tape plastic to the…"
click at [765, 369] on input "text" at bounding box center [775, 365] width 39 height 34
type input "1"
click at [835, 367] on select "patch LM hrs m3 items m2 m" at bounding box center [823, 370] width 40 height 22
select select "items"
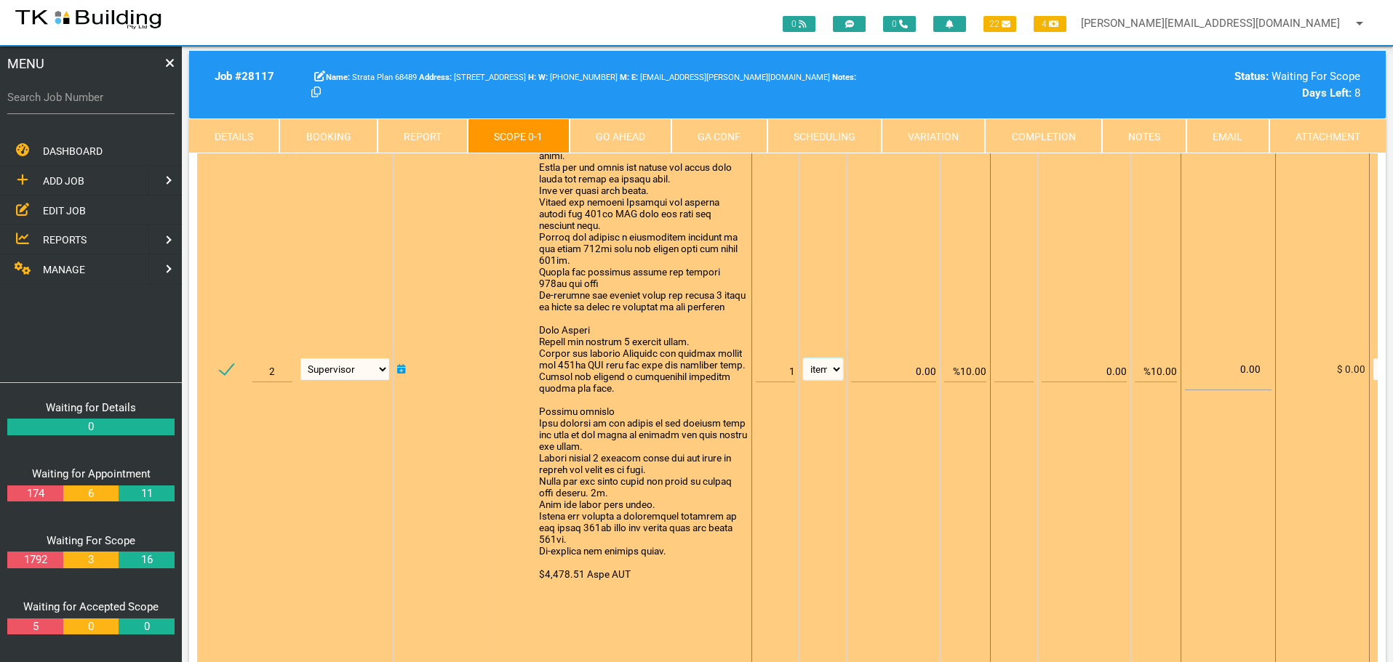
click at [803, 359] on select "patch LM hrs m3 items m2 m" at bounding box center [823, 370] width 40 height 22
click at [969, 372] on input "%10.00" at bounding box center [965, 365] width 42 height 34
type input "%.00"
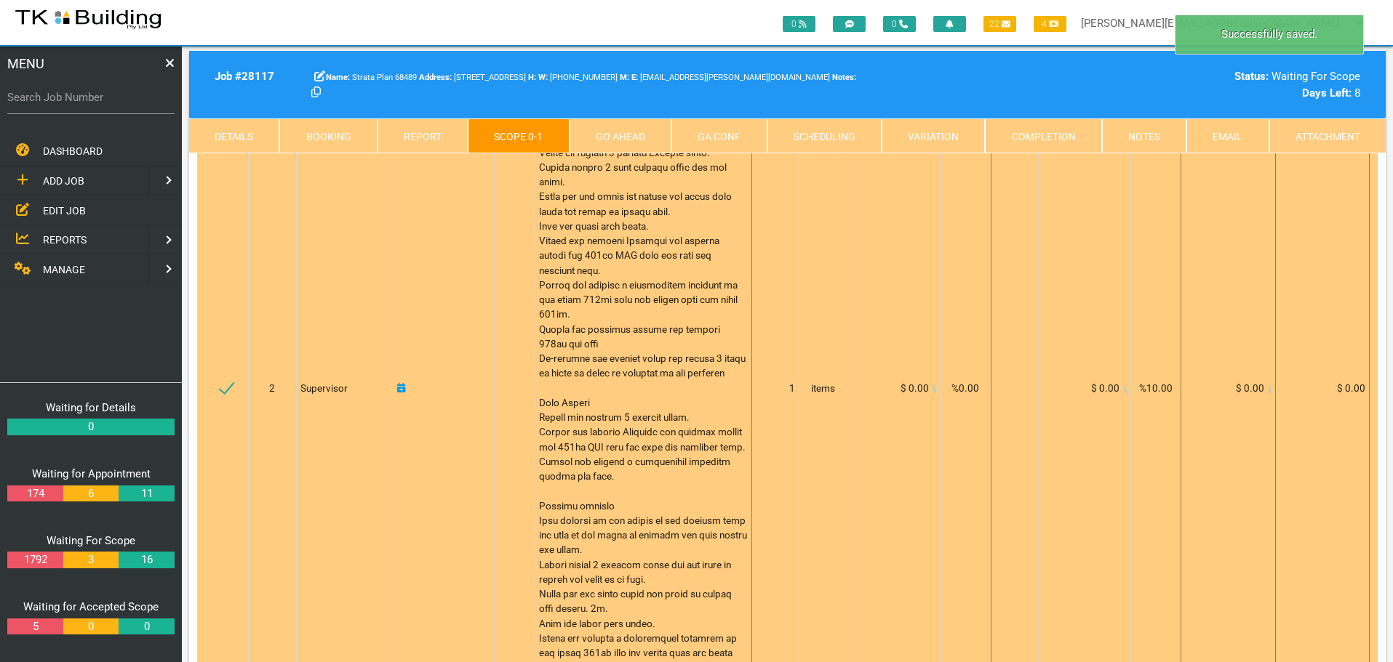
click at [933, 393] on icon at bounding box center [934, 388] width 3 height 7
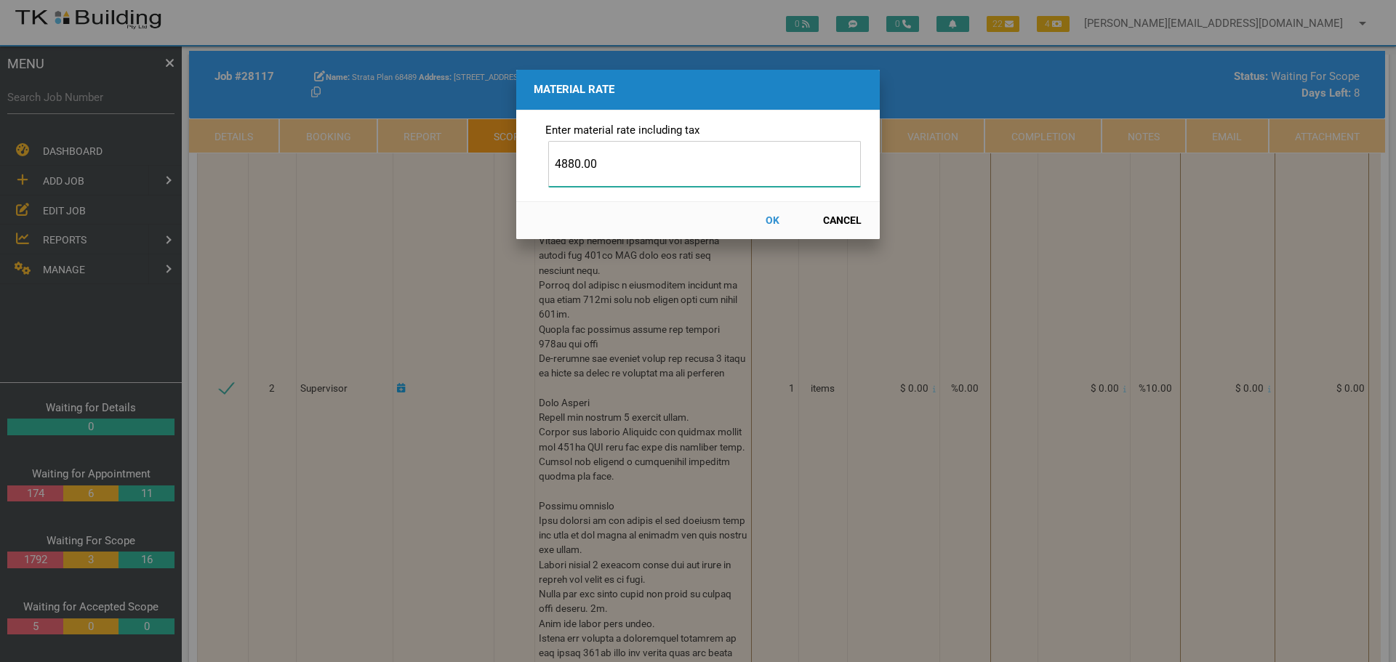
type input "4880.00"
click at [770, 218] on button "OK" at bounding box center [772, 220] width 64 height 25
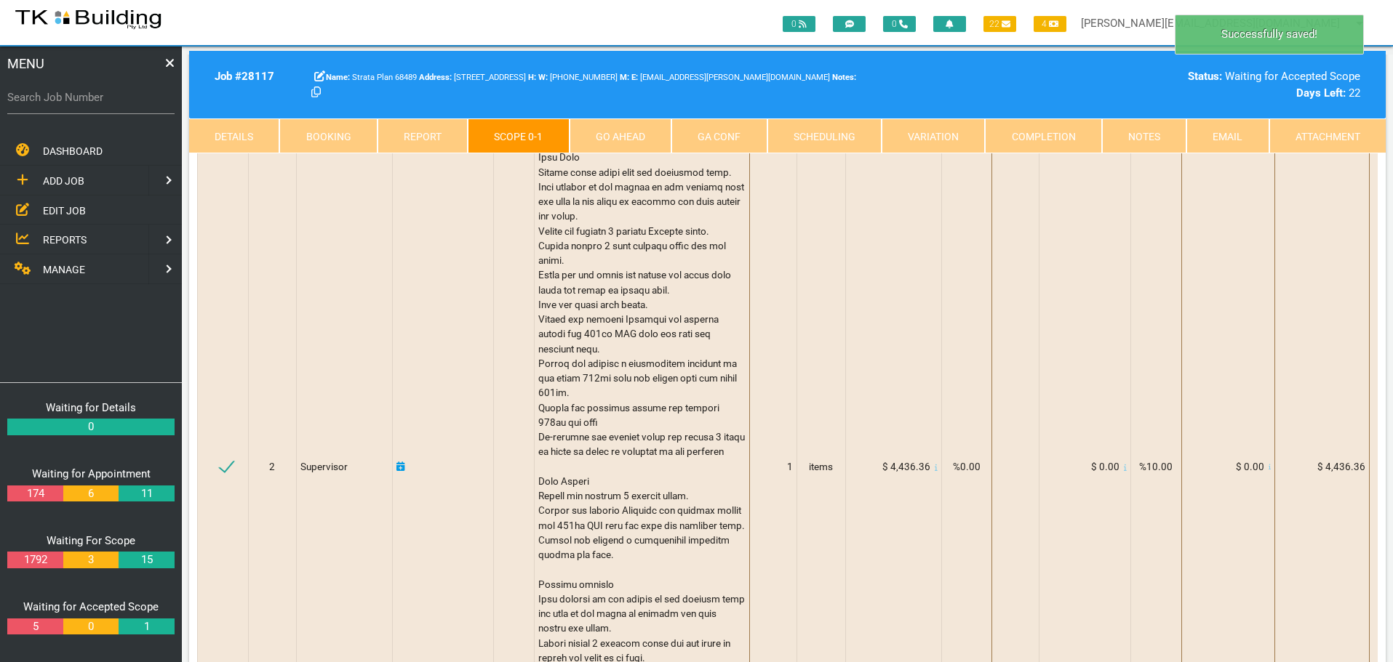
scroll to position [0, 0]
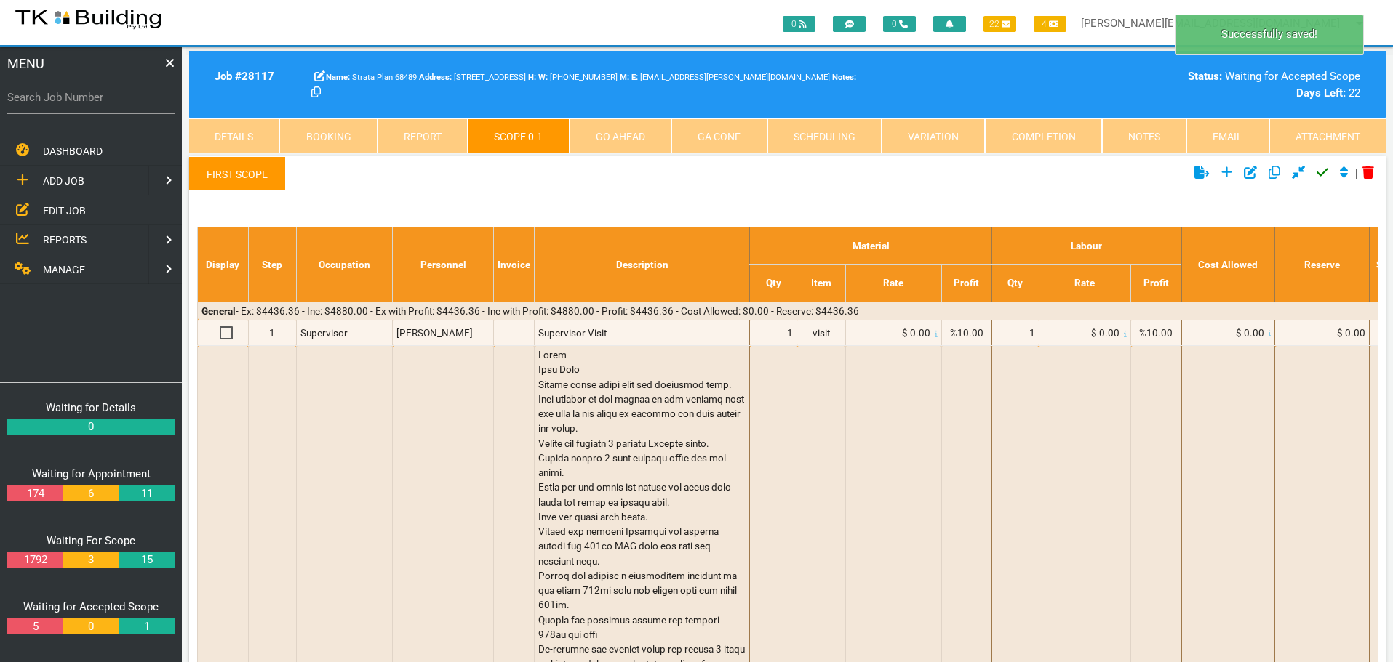
click at [1316, 175] on icon at bounding box center [1322, 173] width 12 height 8
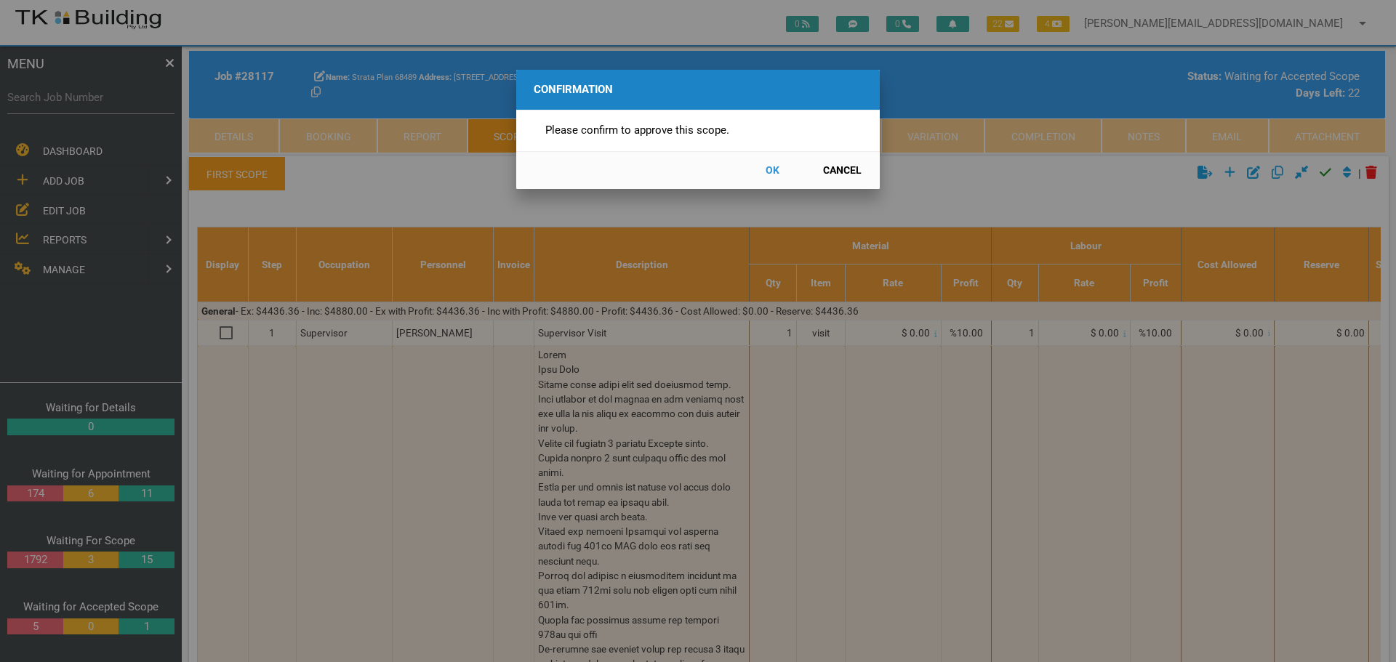
click at [774, 169] on button "OK" at bounding box center [772, 170] width 64 height 25
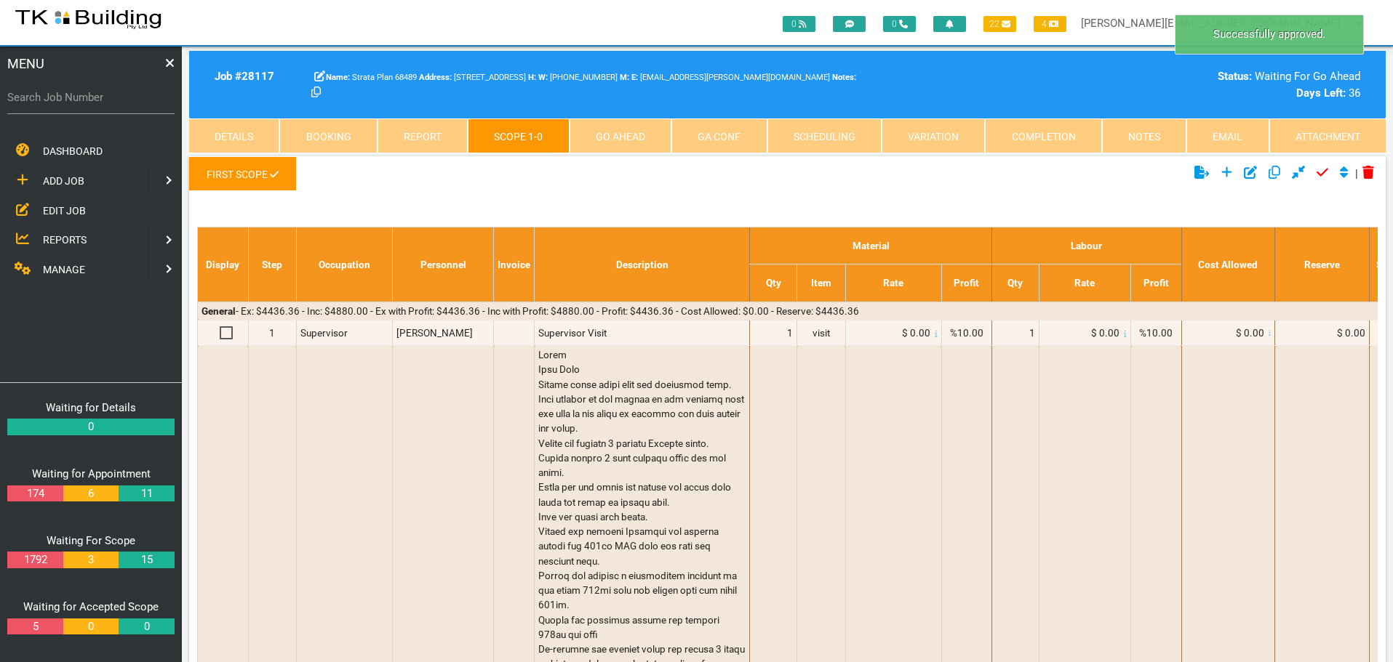
scroll to position [47, 0]
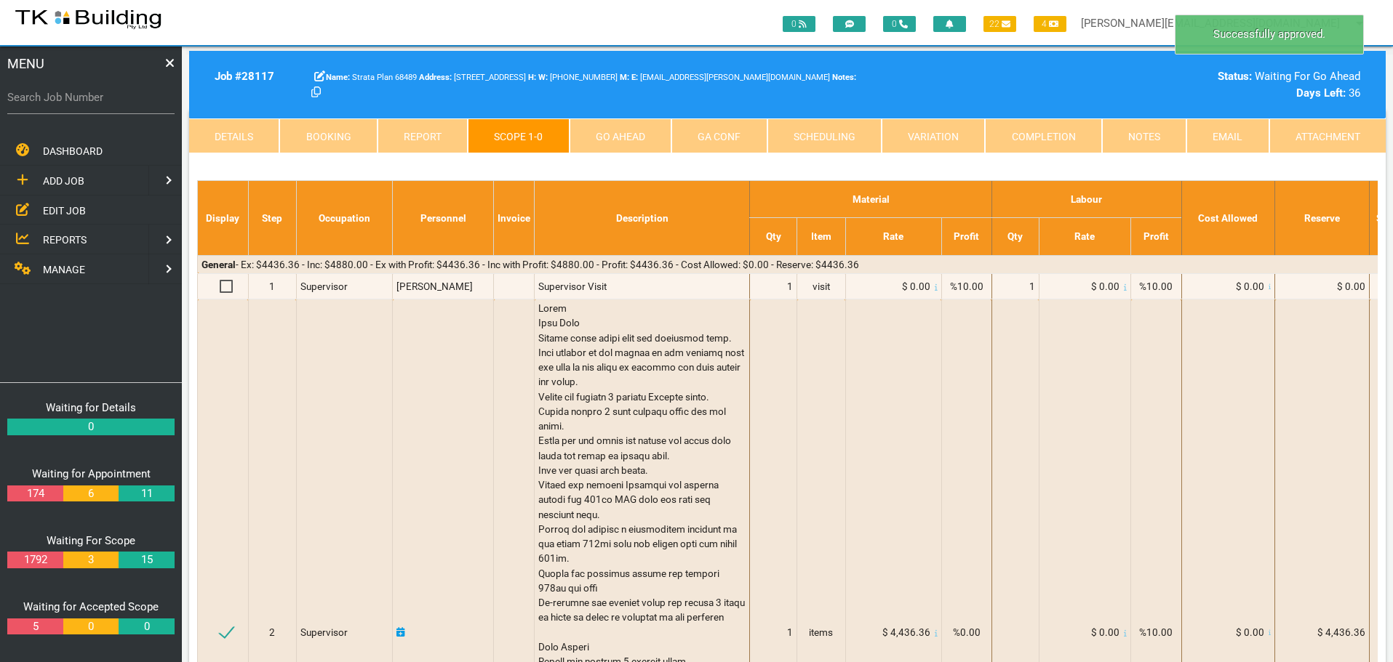
click at [649, 131] on link "Go Ahead" at bounding box center [620, 136] width 102 height 35
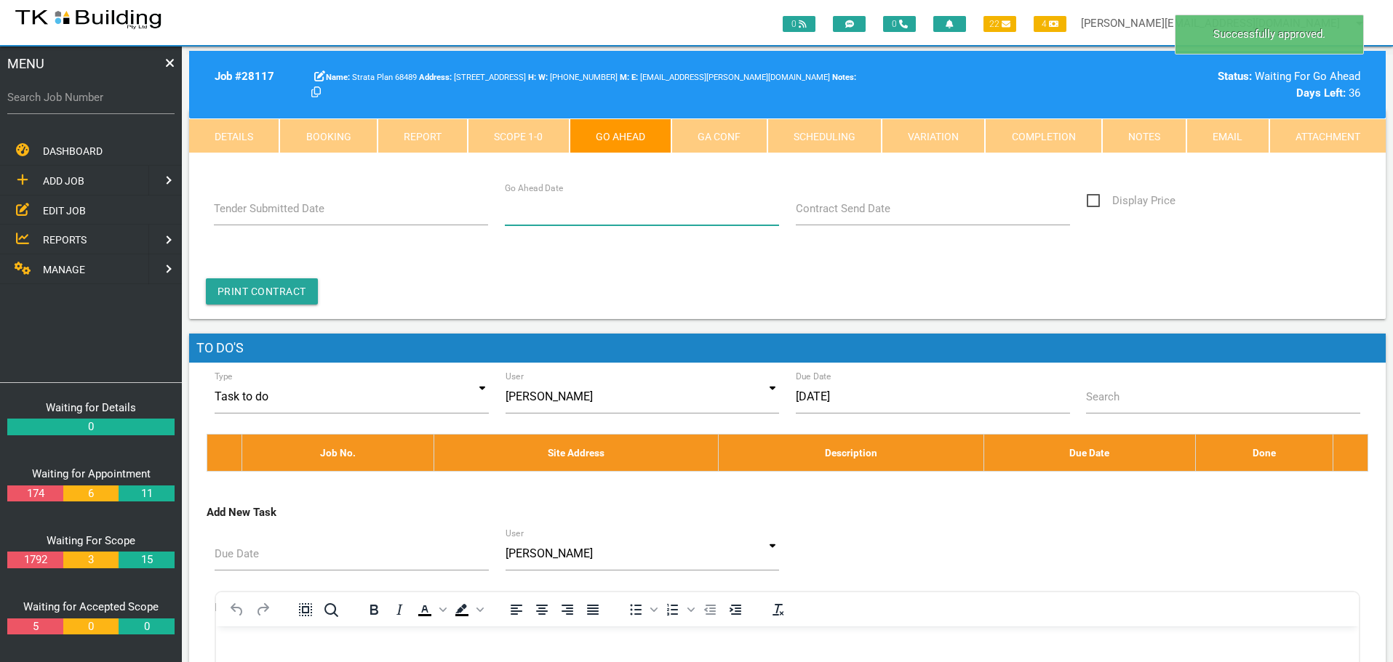
click at [543, 219] on input "Go Ahead Date" at bounding box center [642, 208] width 275 height 33
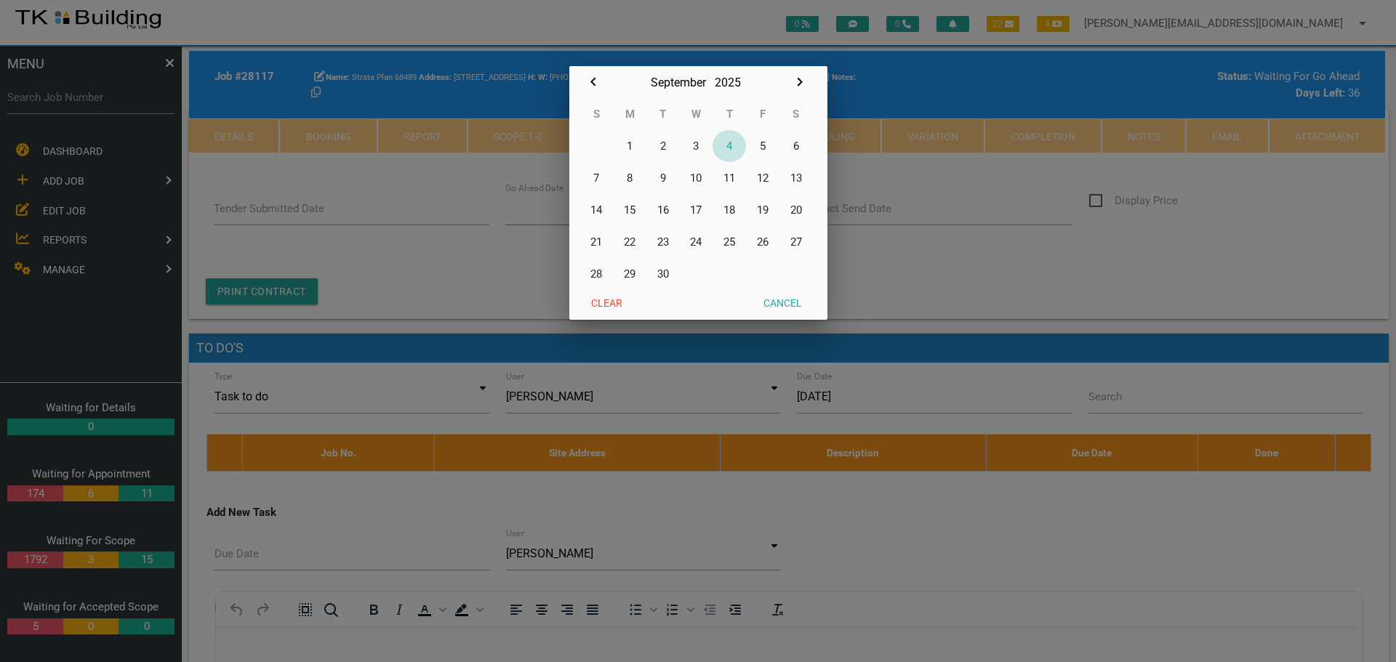
click at [731, 146] on button "4" at bounding box center [729, 146] width 33 height 32
type input "[DATE]"
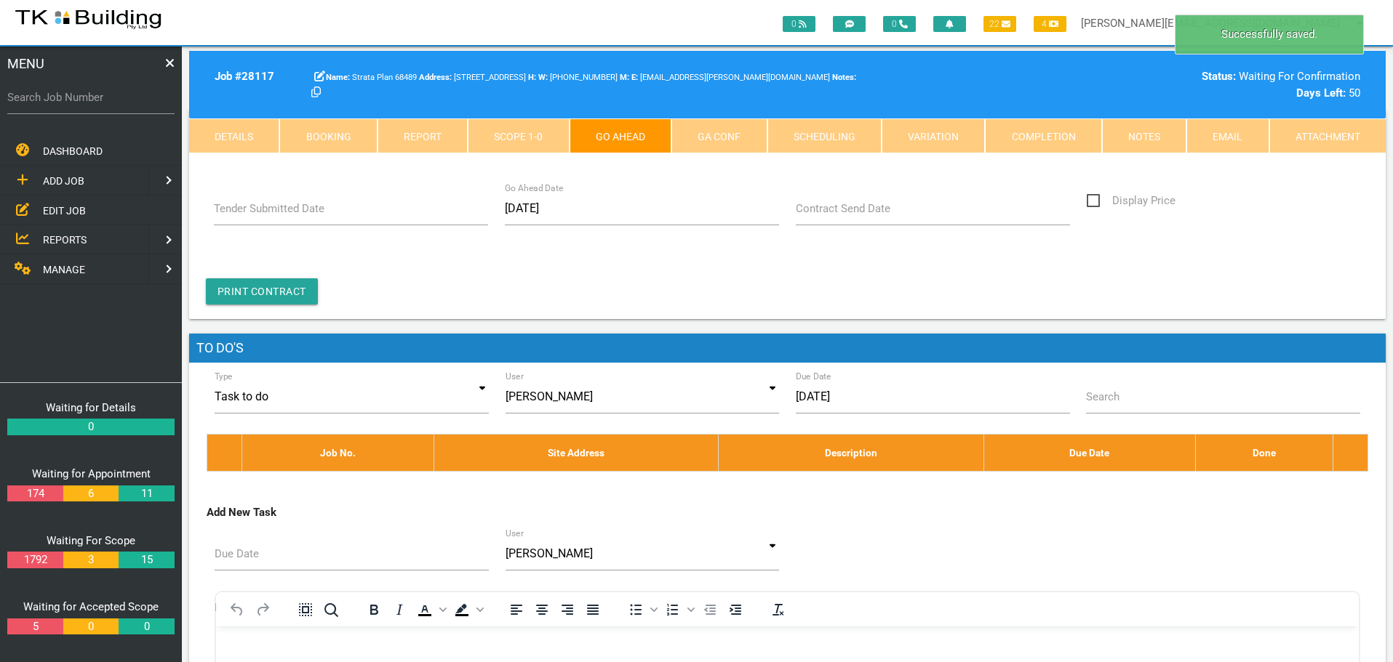
click at [865, 213] on label "Contract Send Date" at bounding box center [843, 209] width 95 height 17
click at [865, 213] on input "Contract Send Date" at bounding box center [933, 208] width 275 height 33
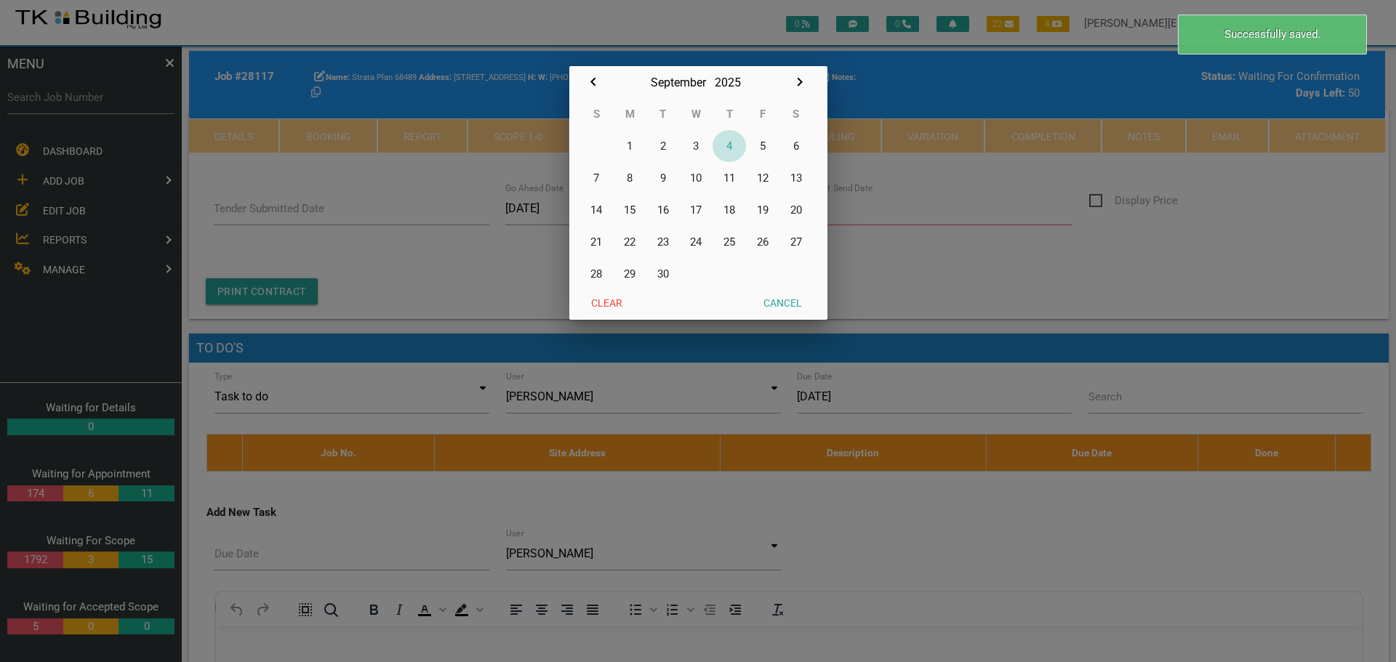
click at [734, 146] on button "4" at bounding box center [729, 146] width 33 height 32
type input "[DATE]"
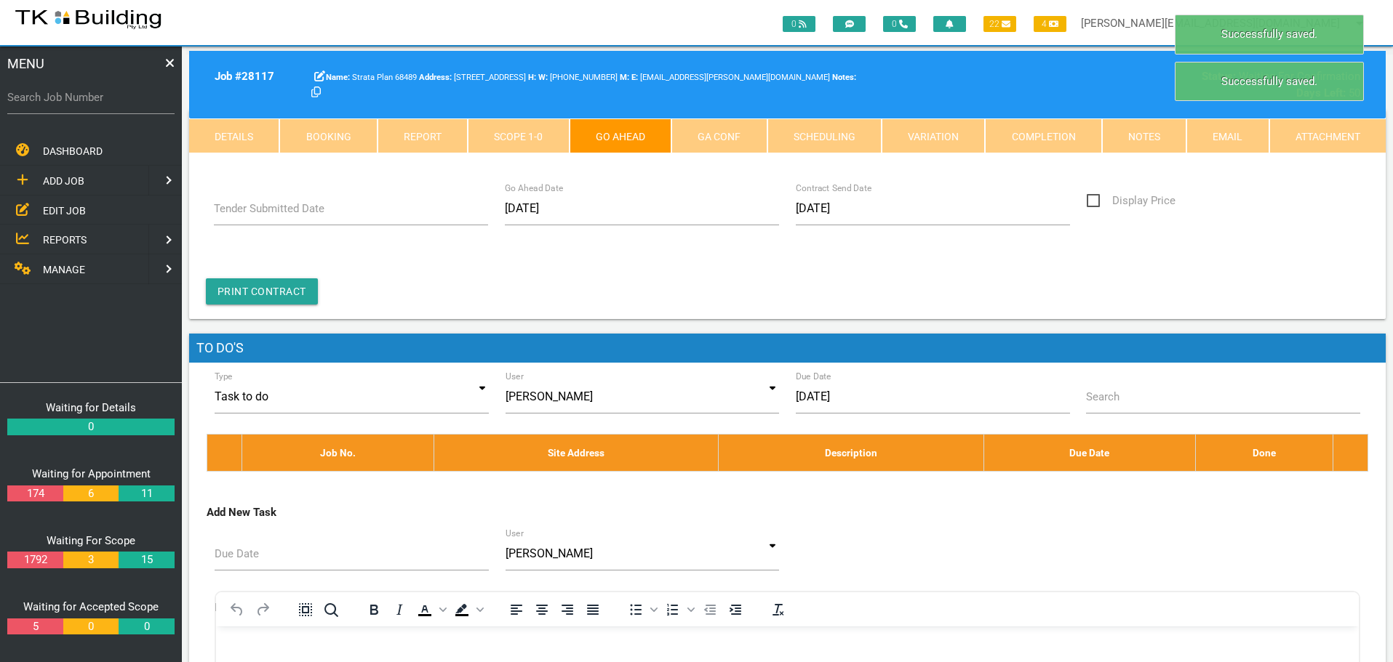
click at [716, 137] on link "GA Conf" at bounding box center [718, 136] width 95 height 35
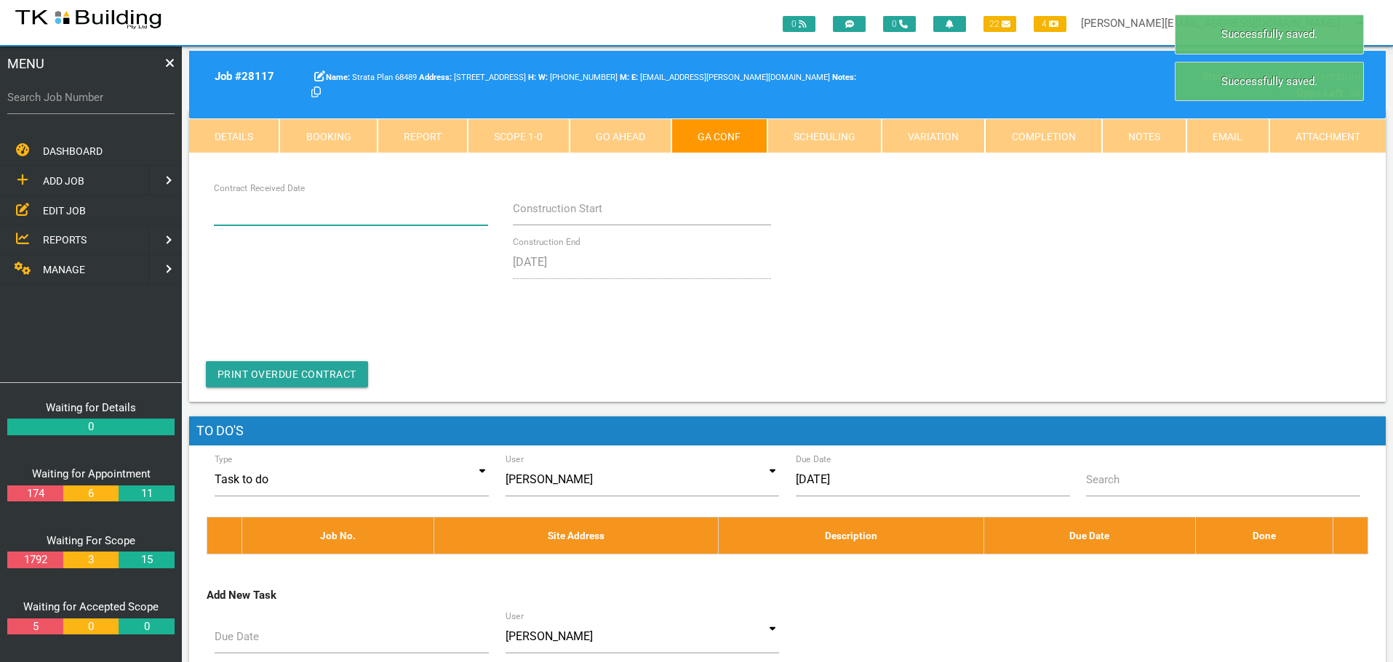
click at [358, 216] on input "Contract Received Date" at bounding box center [351, 208] width 275 height 33
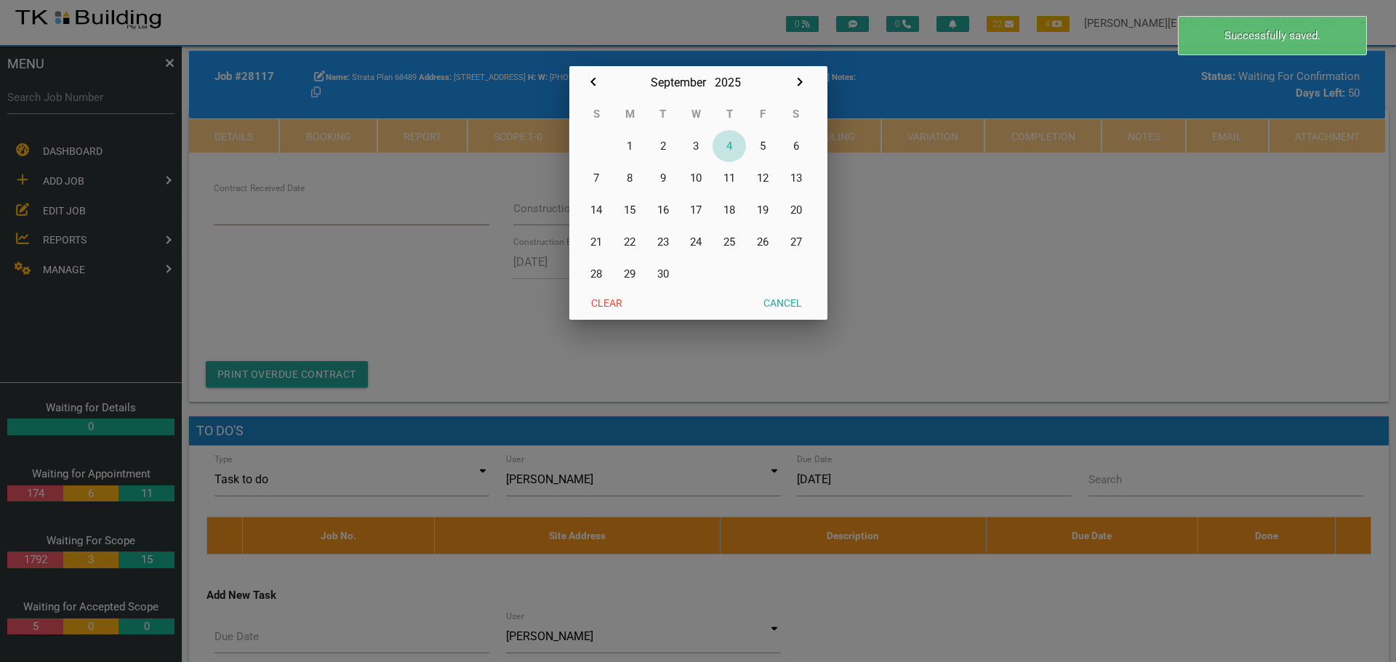
click at [733, 146] on button "4" at bounding box center [729, 146] width 33 height 32
type input "[DATE]"
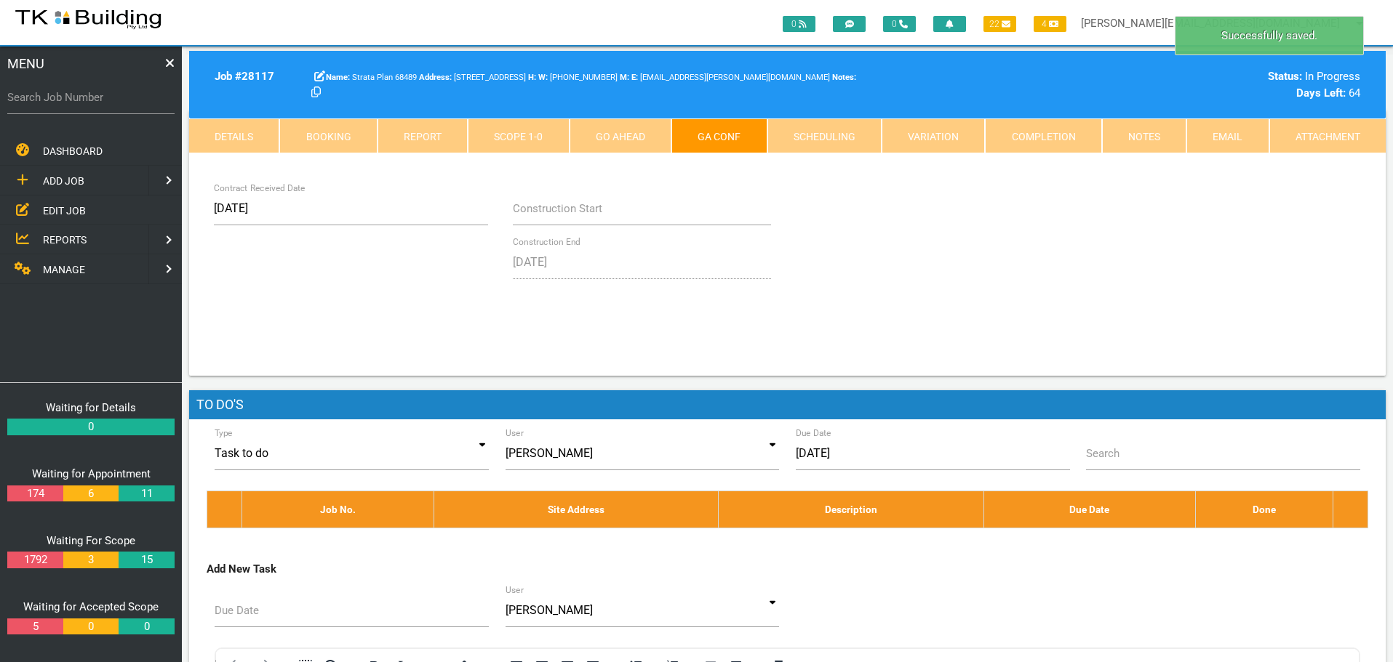
click at [1152, 139] on link "Notes" at bounding box center [1144, 136] width 84 height 35
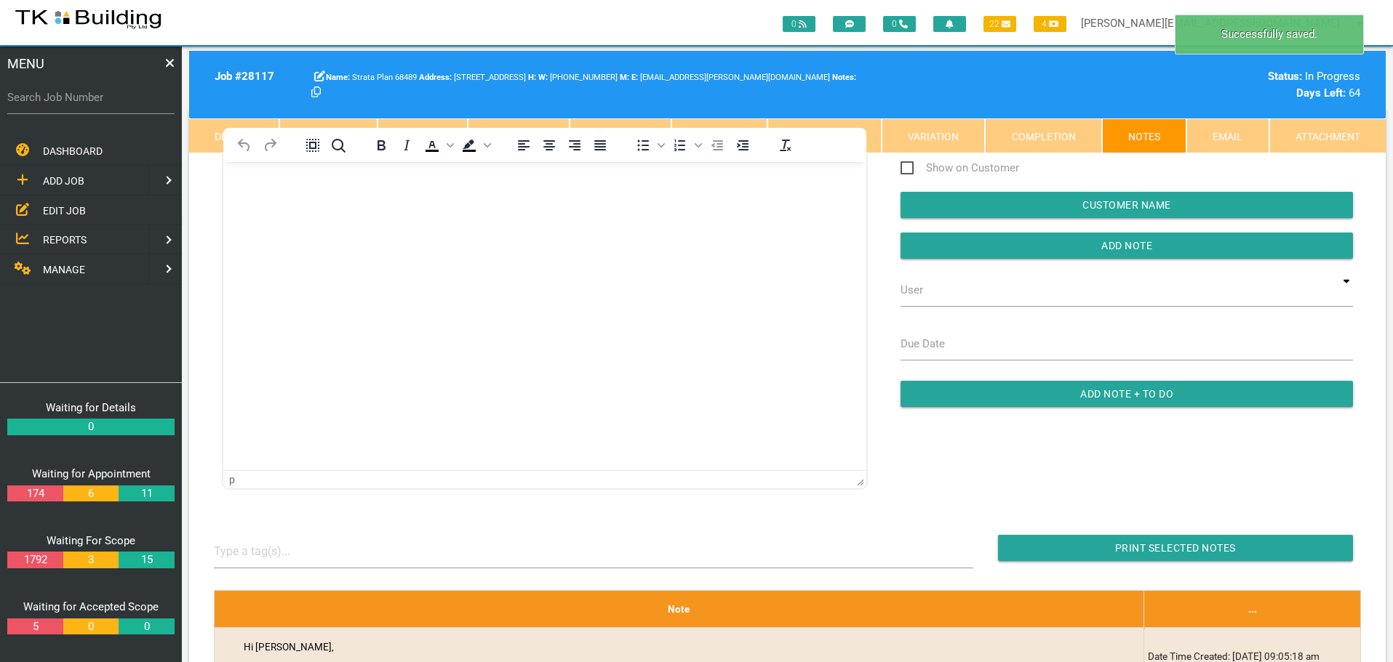
scroll to position [0, 0]
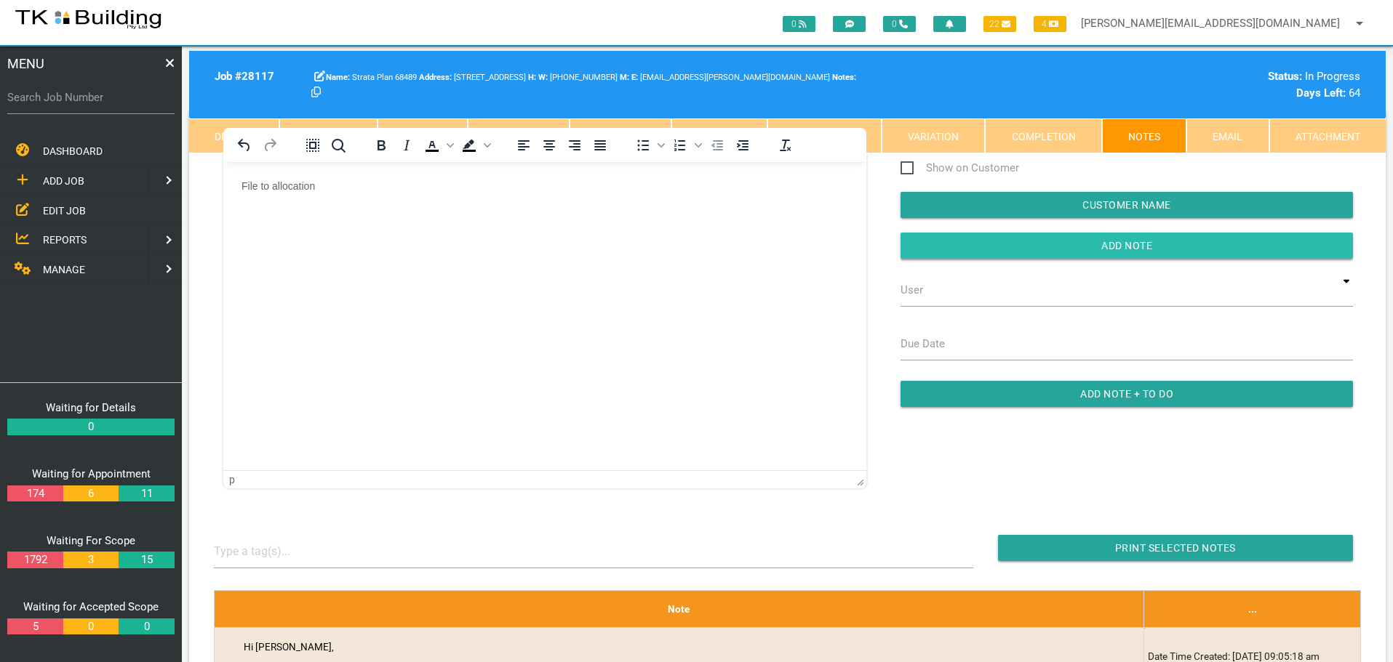
click at [942, 240] on input "button" at bounding box center [1126, 246] width 452 height 26
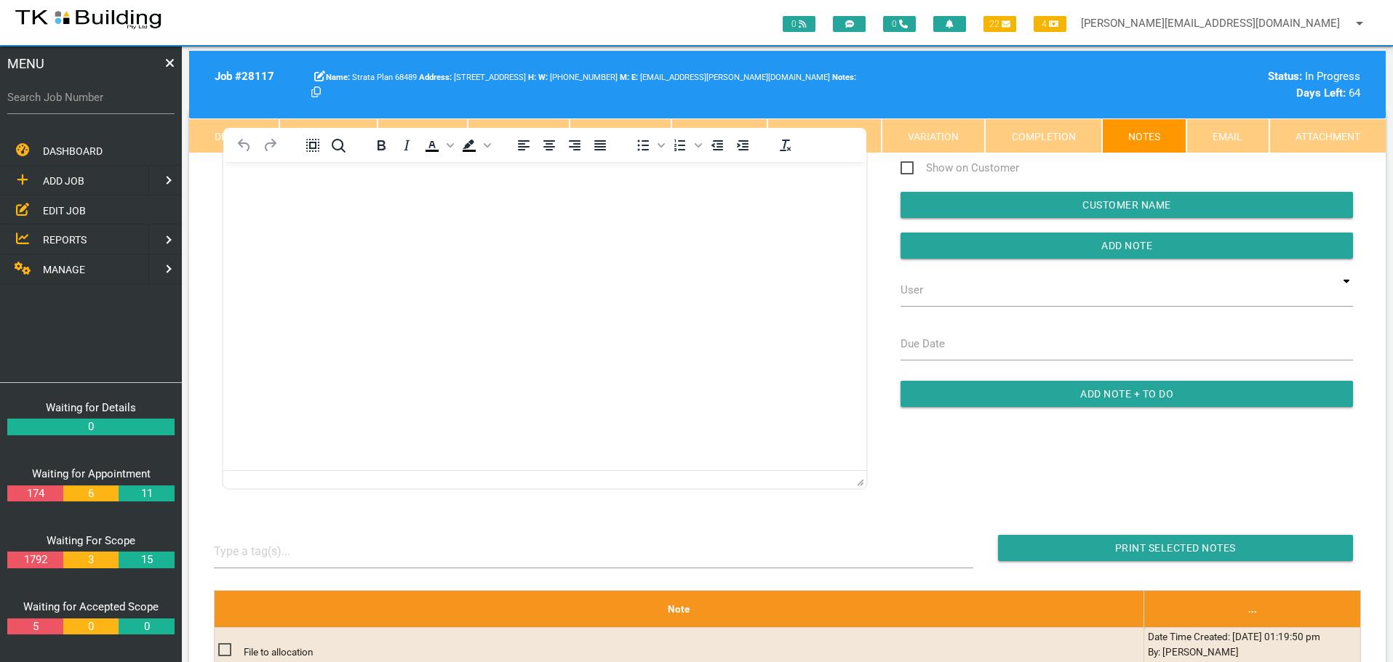
click at [212, 135] on link "Details" at bounding box center [234, 136] width 90 height 35
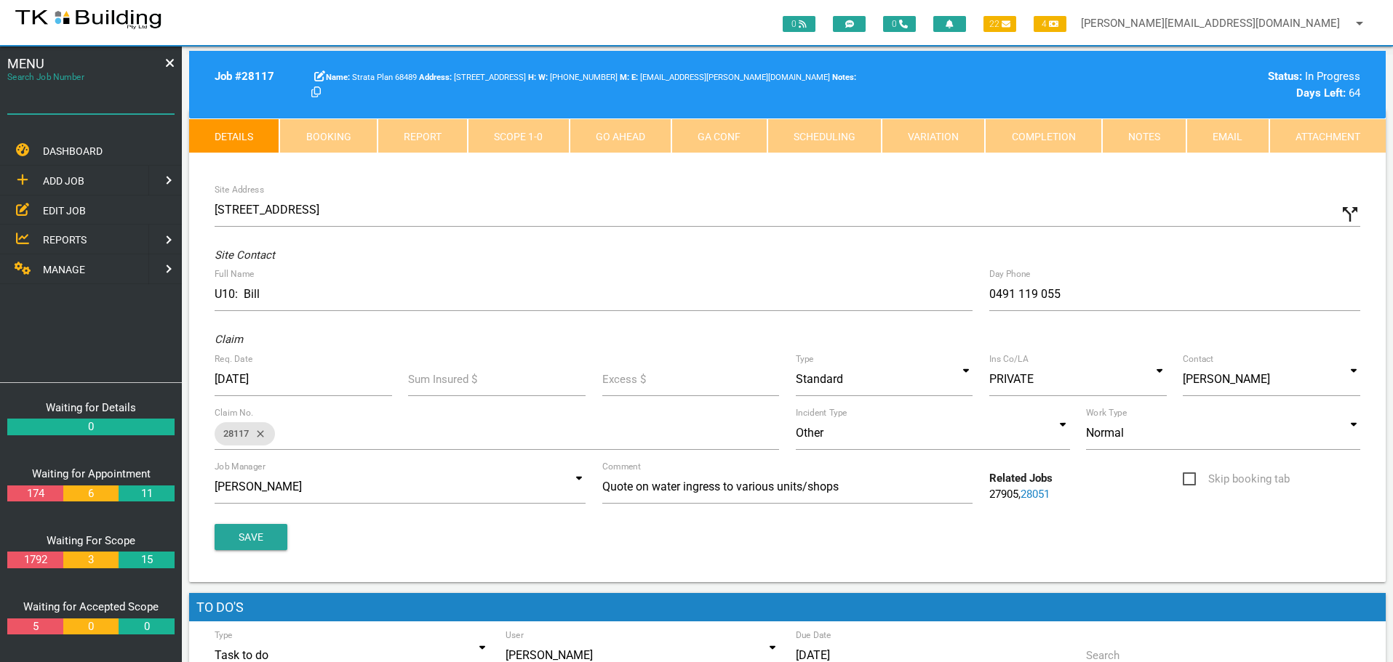
click at [72, 108] on input "Search Job Number" at bounding box center [90, 97] width 167 height 33
type input "28118"
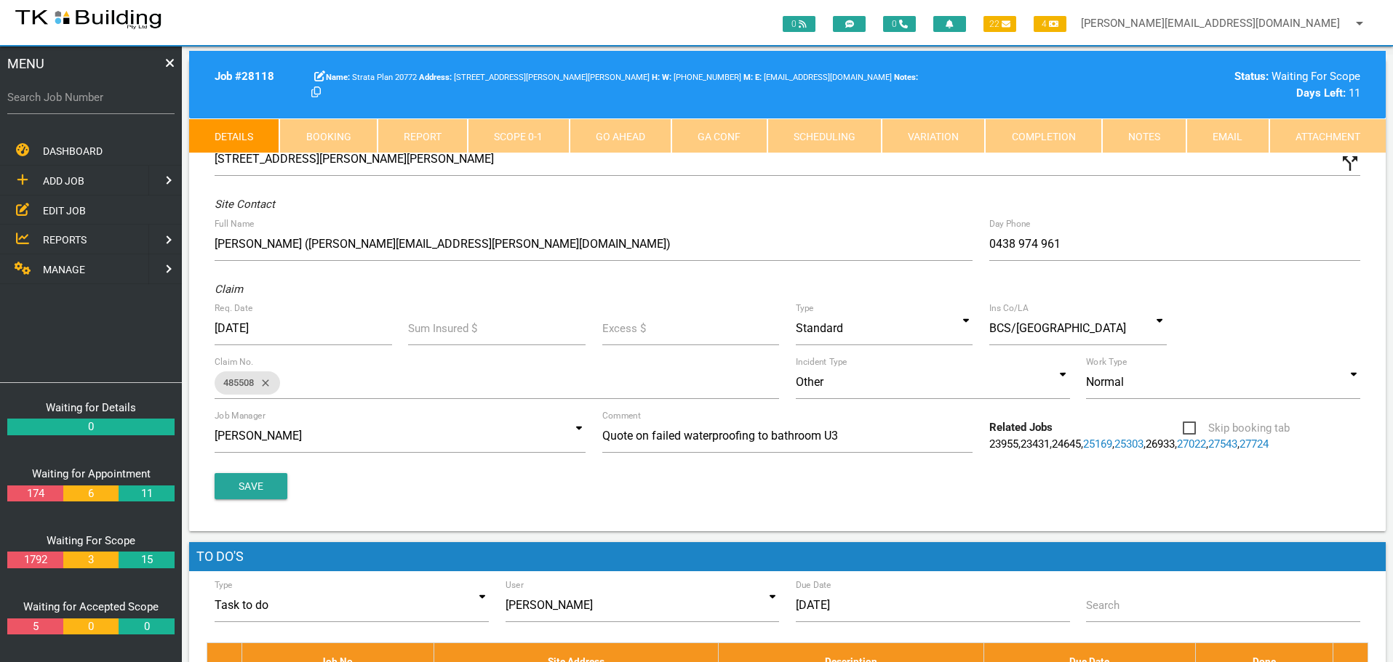
click at [1140, 140] on link "Notes" at bounding box center [1144, 136] width 84 height 35
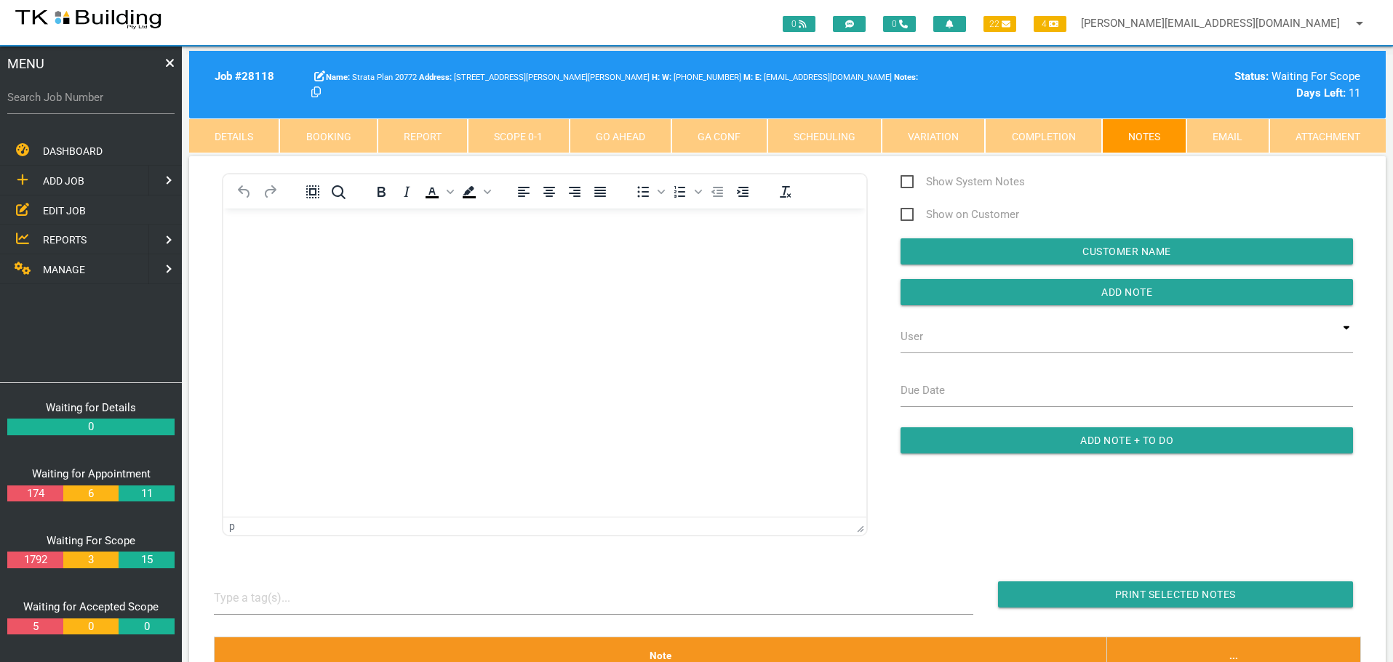
click at [542, 134] on link "Scope 0 - 1" at bounding box center [518, 136] width 101 height 35
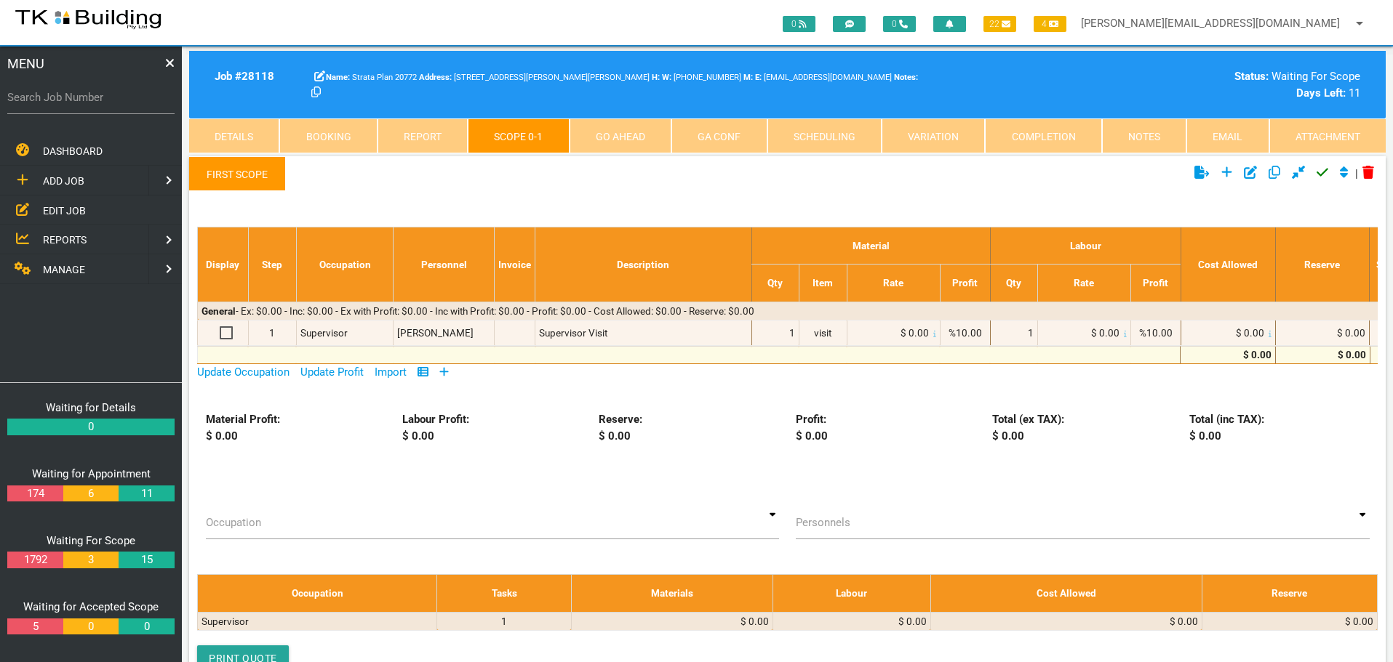
click at [447, 371] on icon at bounding box center [444, 372] width 9 height 9
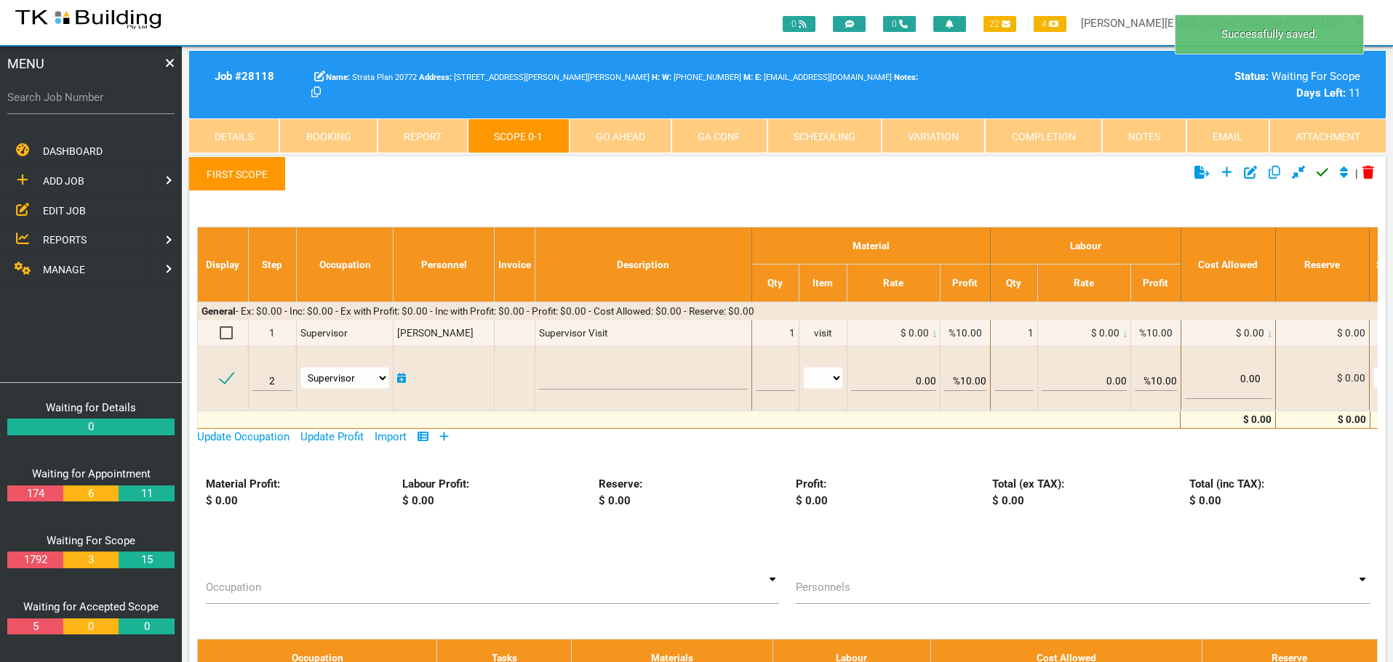
click at [231, 172] on link "First Scope" at bounding box center [237, 173] width 97 height 35
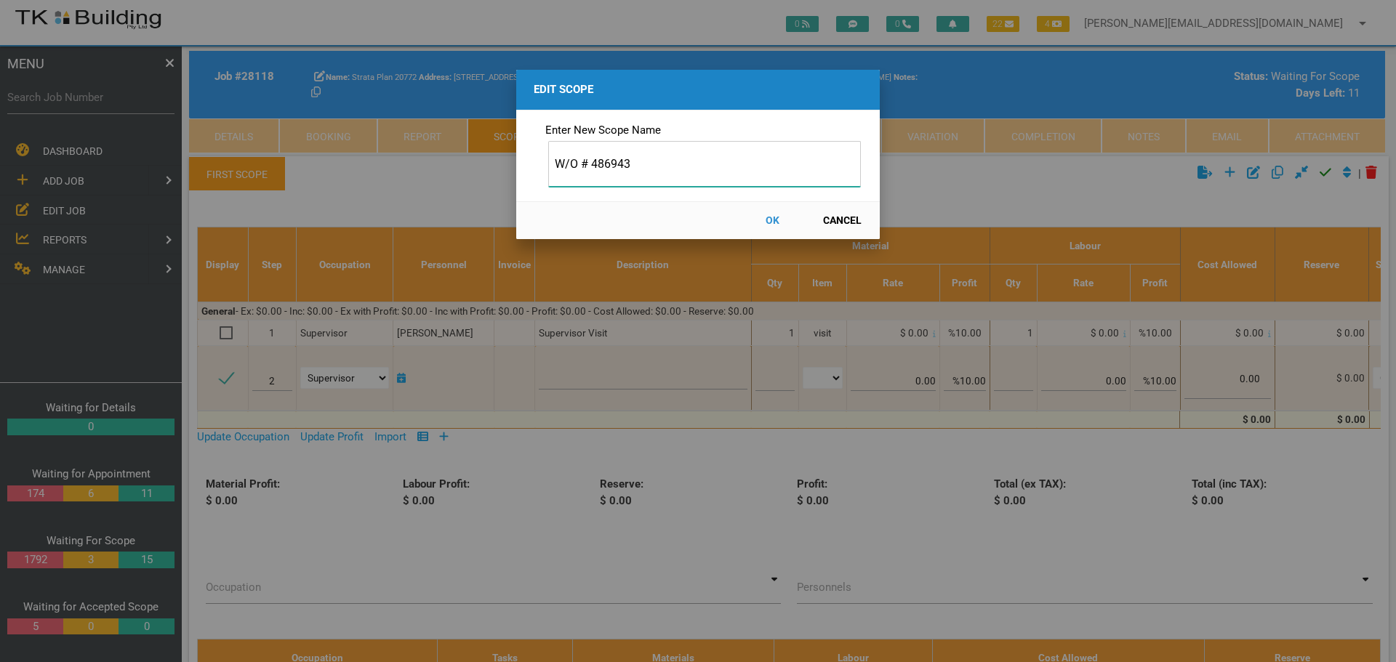
type input "W/O # 486943"
click at [769, 219] on button "OK" at bounding box center [772, 220] width 64 height 25
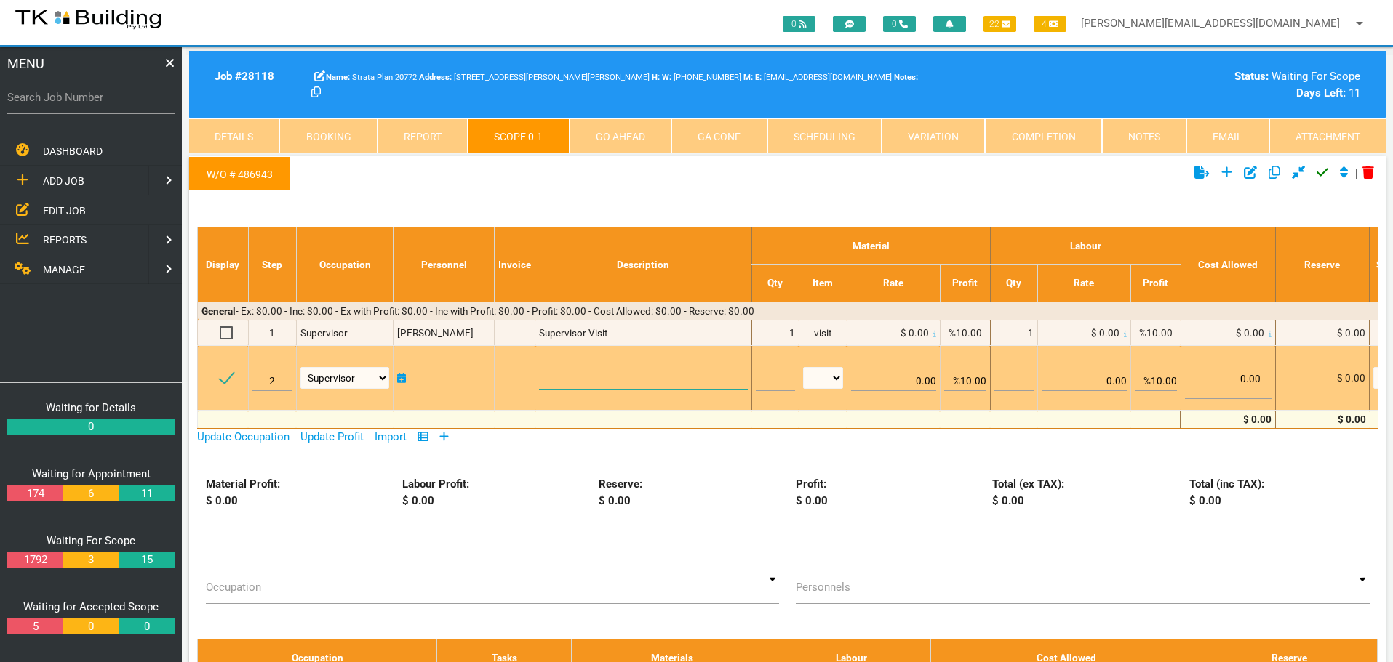
click at [584, 375] on textarea at bounding box center [643, 373] width 208 height 33
paste textarea "Bathroom Shower Recess Remove the shower screen/curtain and store on site for r…"
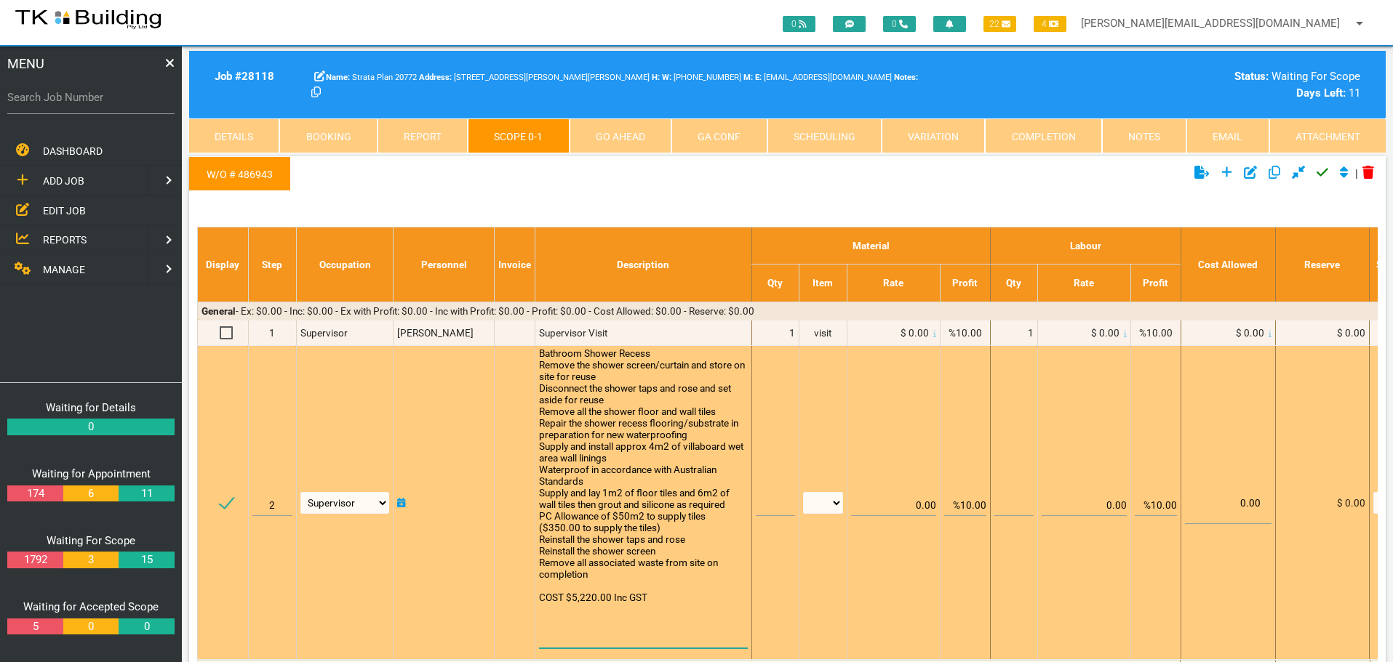
type textarea "Bathroom Shower Recess Remove the shower screen/curtain and store on site for r…"
click at [761, 503] on input "text" at bounding box center [775, 499] width 39 height 34
type input "1"
click at [834, 504] on select "patch LM hrs m3 items m2 m" at bounding box center [823, 503] width 40 height 22
select select "items"
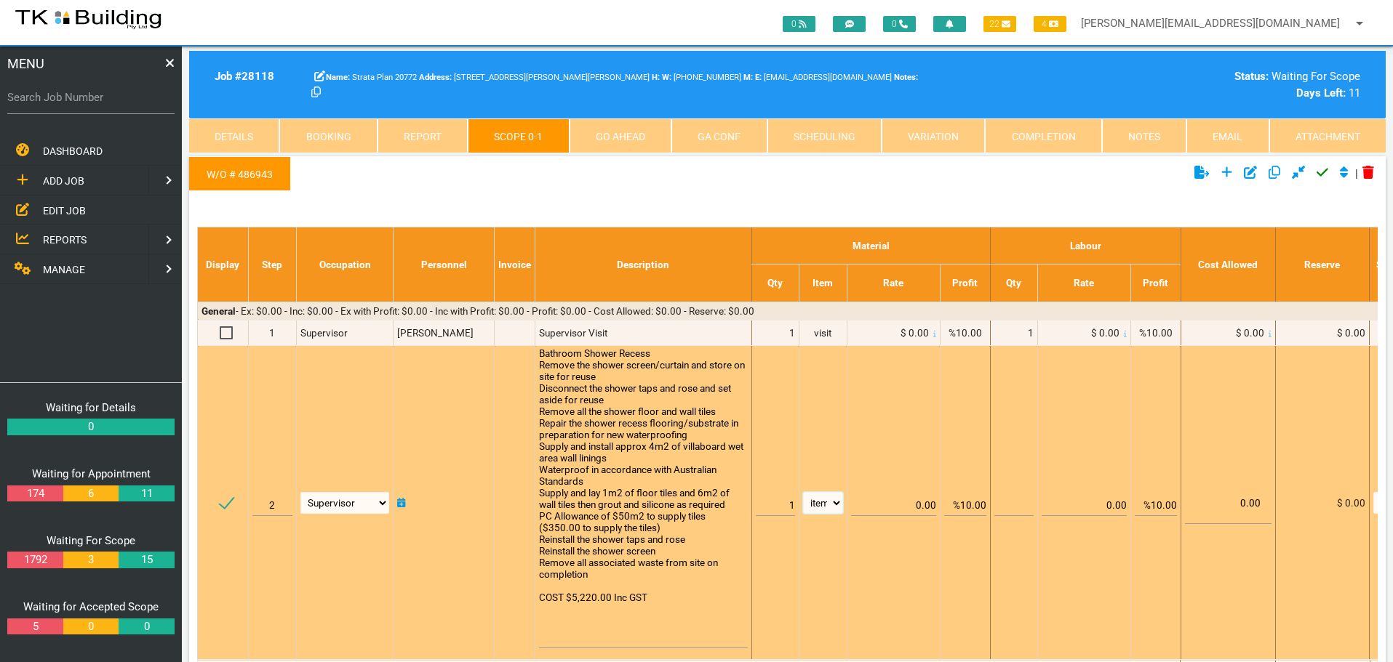
click at [803, 492] on select "patch LM hrs m3 items m2 m" at bounding box center [823, 503] width 40 height 22
click at [966, 502] on input "%10.00" at bounding box center [965, 499] width 42 height 34
type input "0.00"
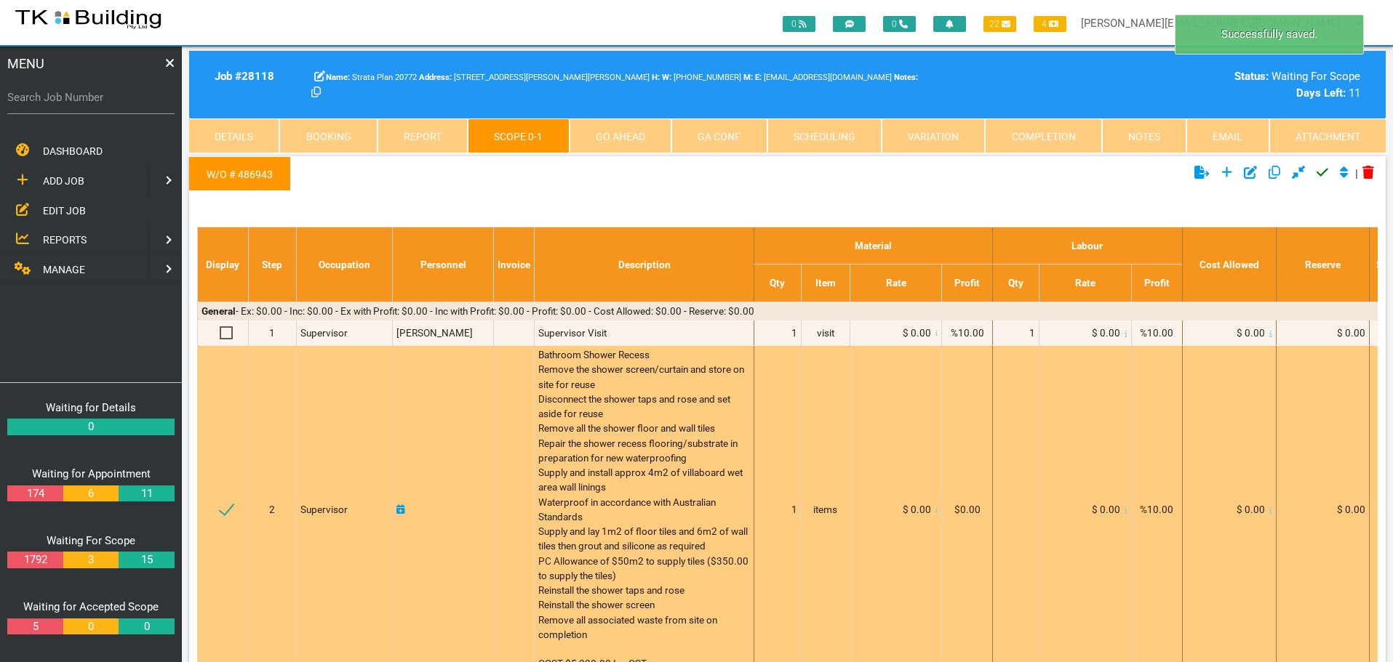
click at [935, 510] on icon at bounding box center [936, 510] width 3 height 7
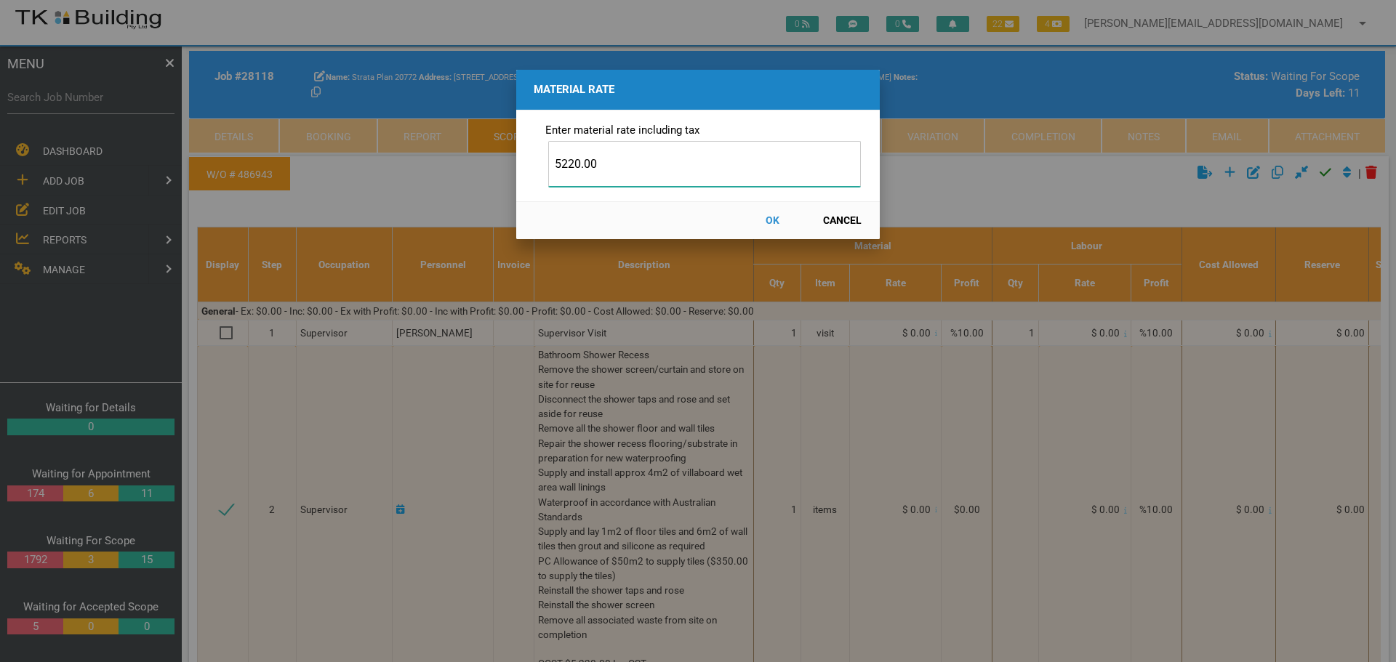
type input "5220.00"
click at [769, 218] on button "OK" at bounding box center [772, 220] width 64 height 25
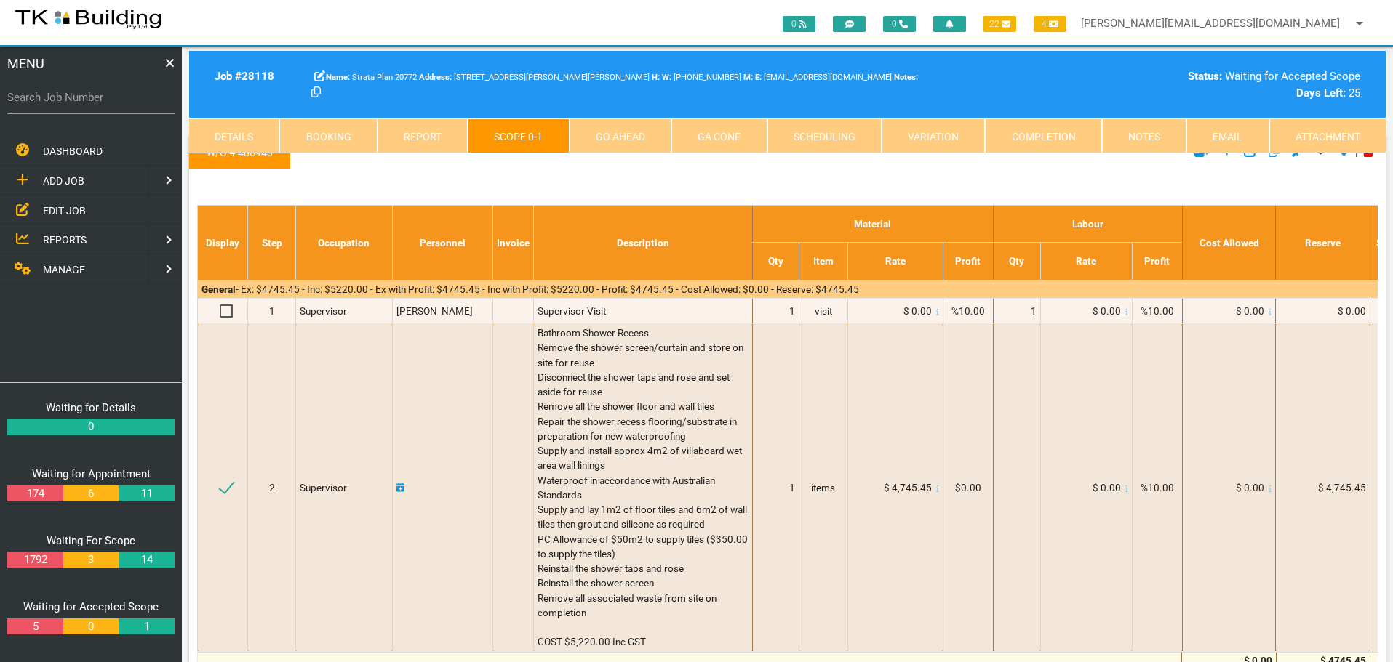
scroll to position [0, 0]
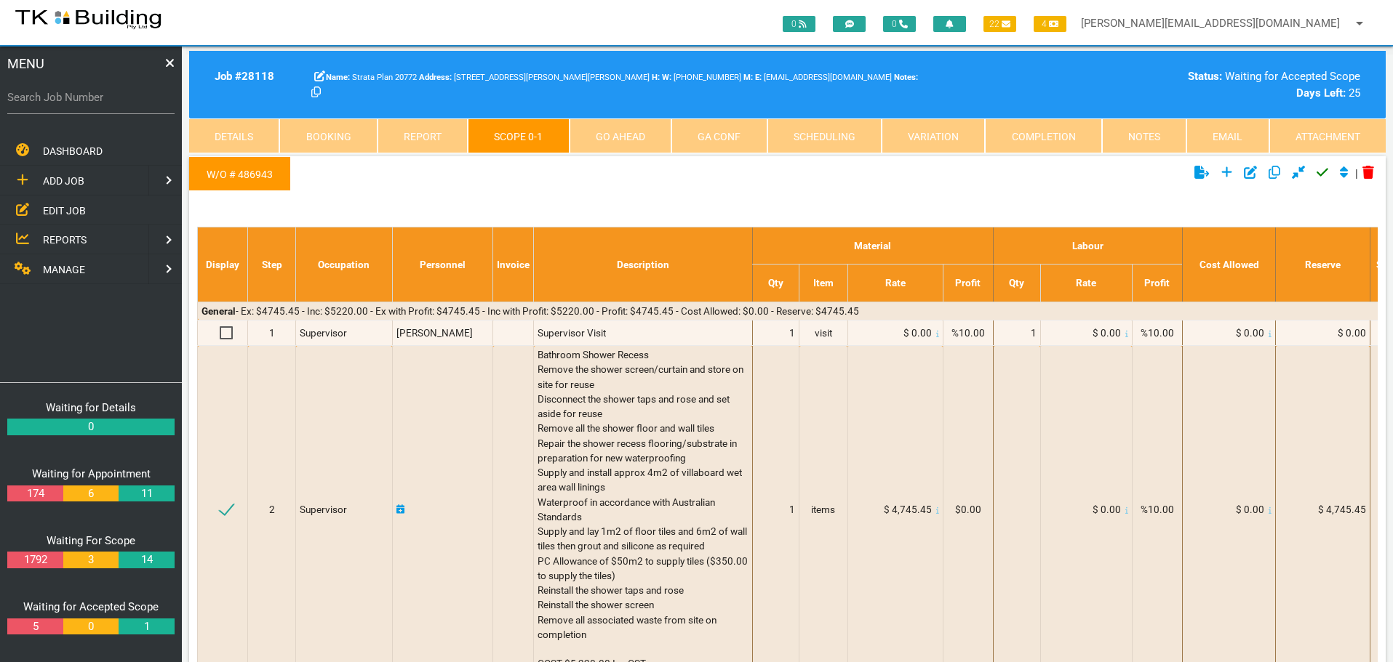
click at [1321, 172] on icon "Click to approve current scope" at bounding box center [1322, 172] width 12 height 13
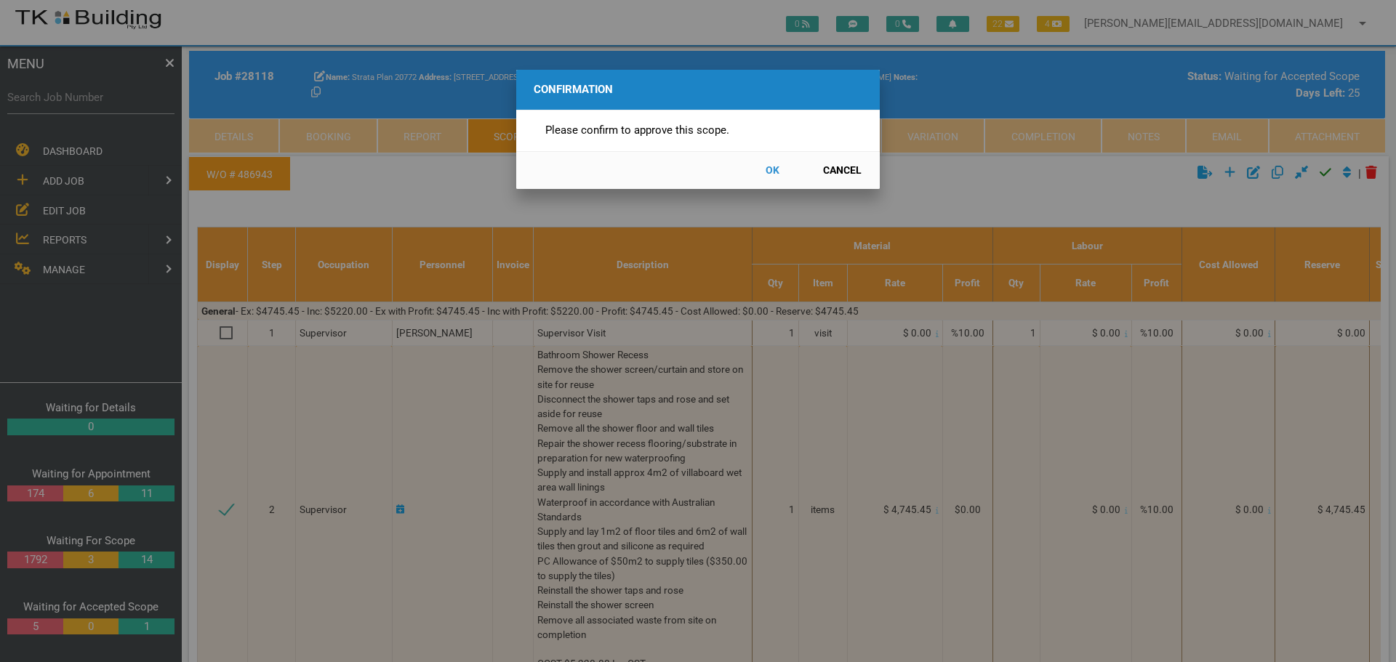
click at [774, 170] on button "OK" at bounding box center [772, 170] width 64 height 25
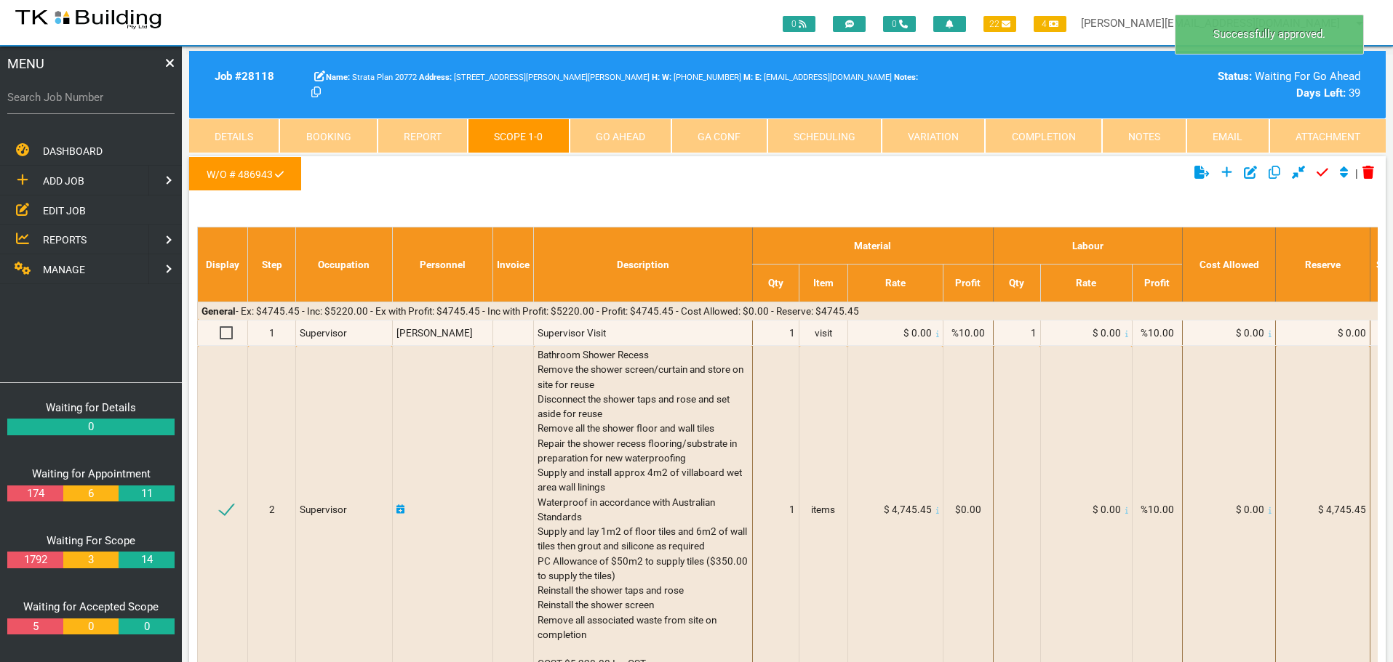
scroll to position [47, 0]
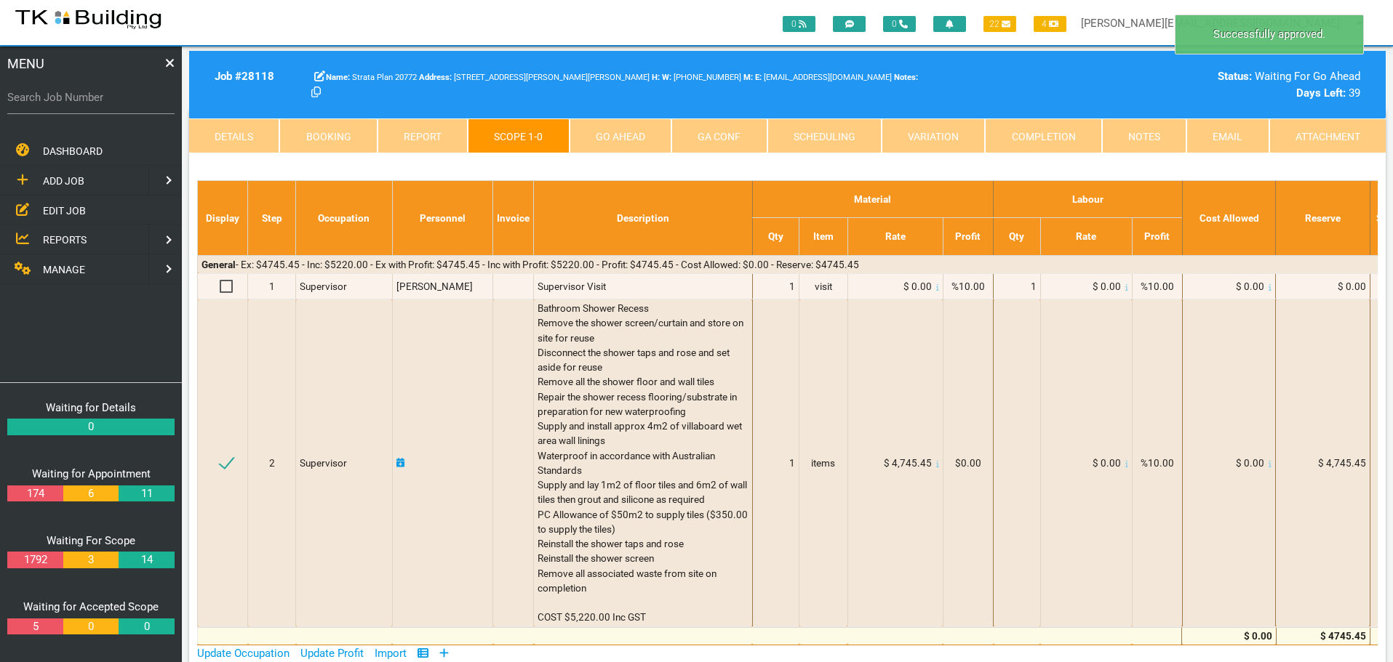
click at [645, 137] on link "Go Ahead" at bounding box center [620, 136] width 102 height 35
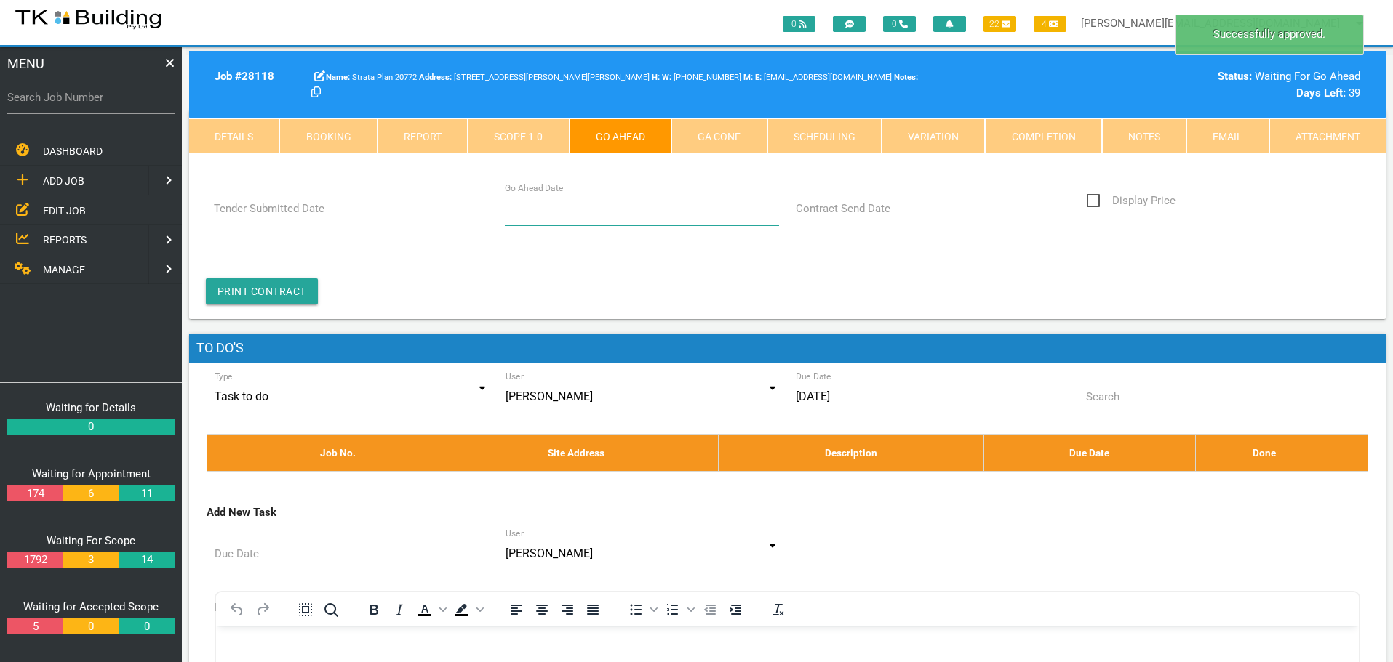
click at [585, 215] on input "Go Ahead Date" at bounding box center [642, 208] width 275 height 33
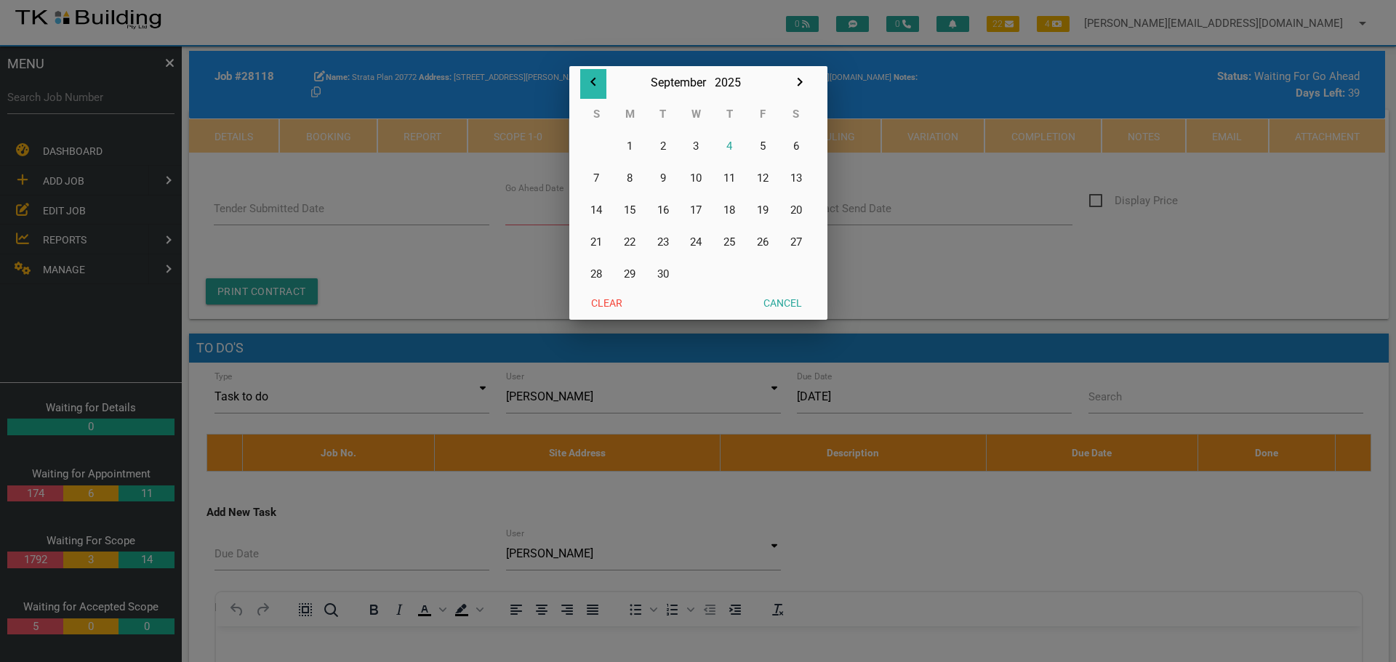
click at [596, 81] on icon "button" at bounding box center [593, 81] width 17 height 17
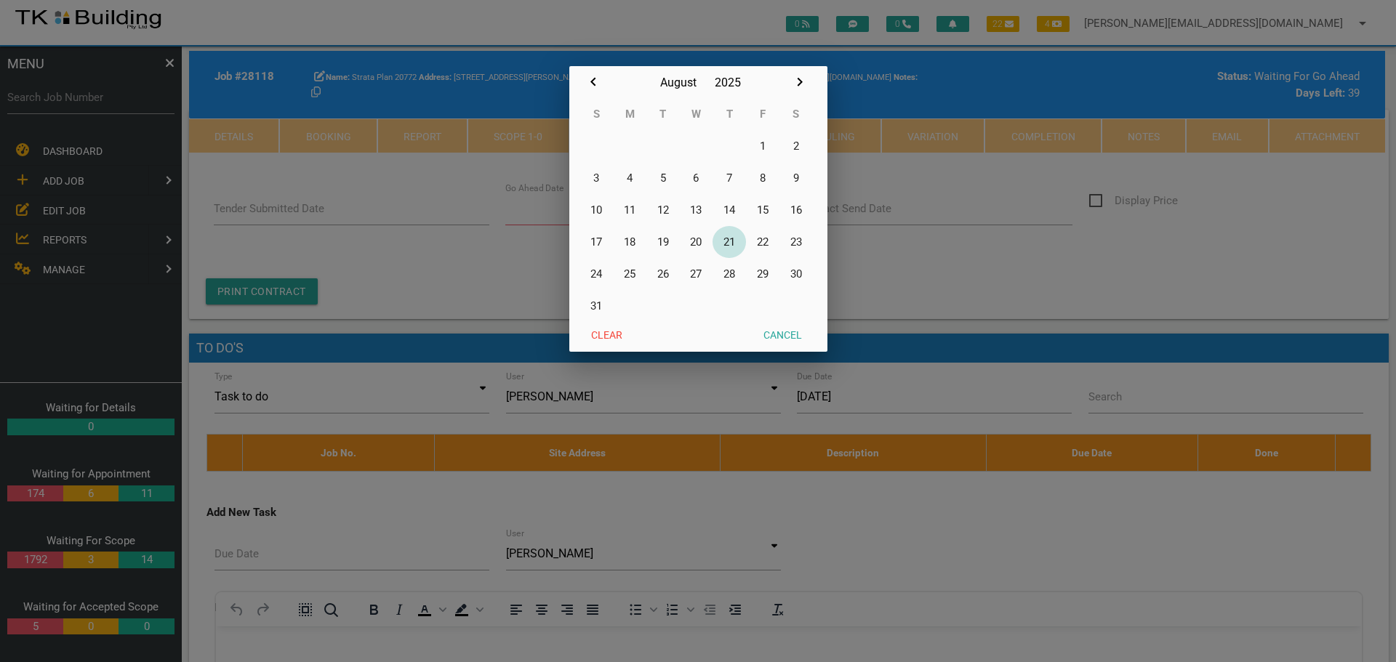
click at [726, 240] on button "21" at bounding box center [729, 242] width 33 height 32
type input "21/08/2025"
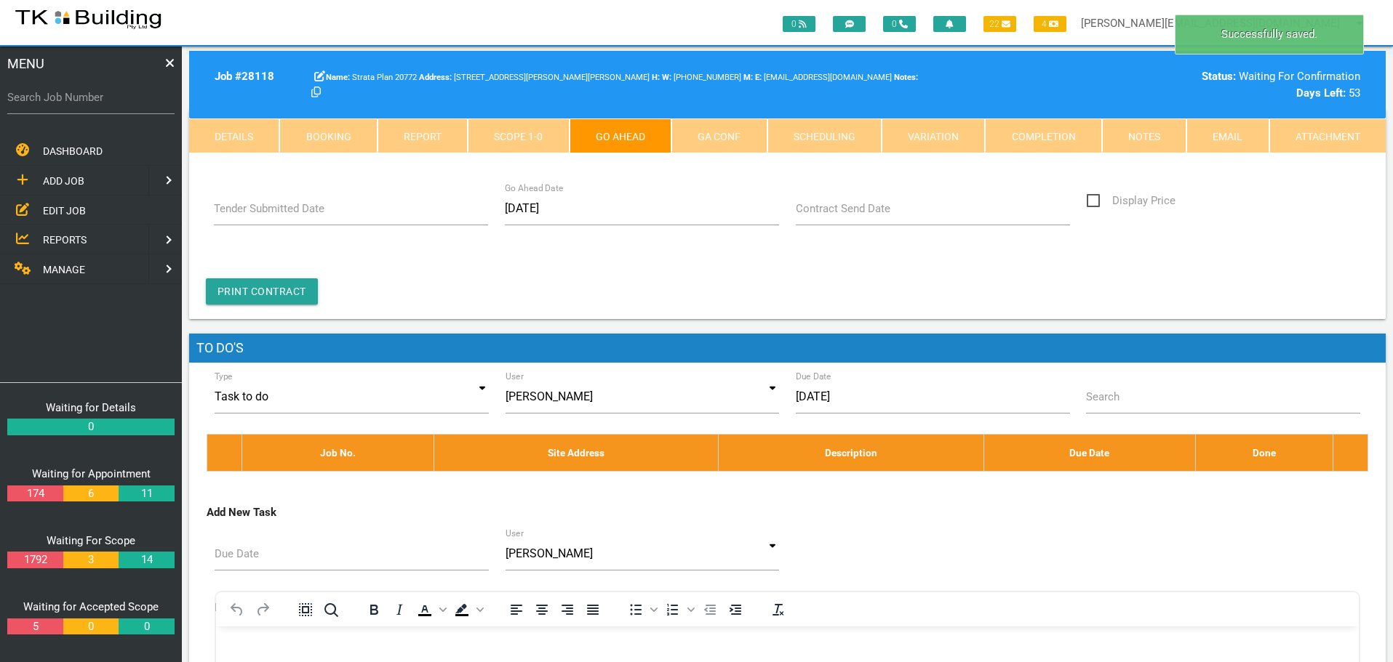
click at [1154, 135] on link "Notes" at bounding box center [1144, 136] width 84 height 35
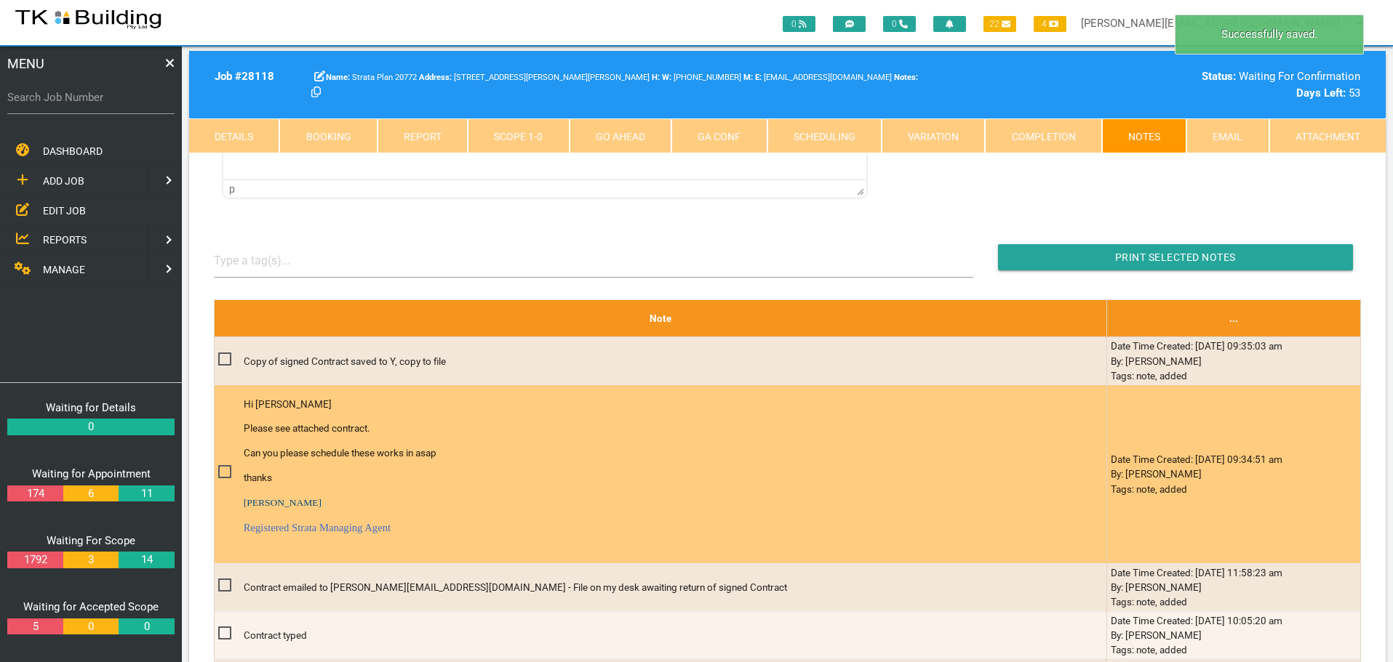
scroll to position [0, 0]
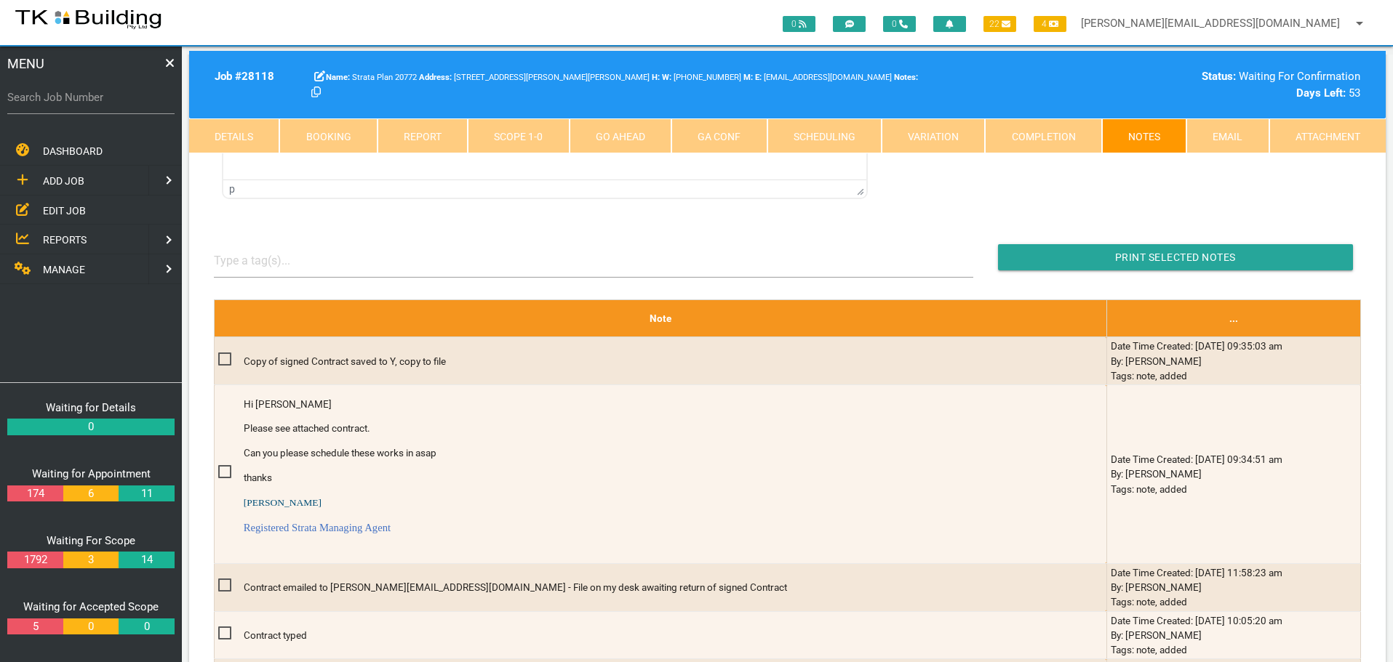
click at [616, 137] on link "Go Ahead" at bounding box center [620, 136] width 102 height 35
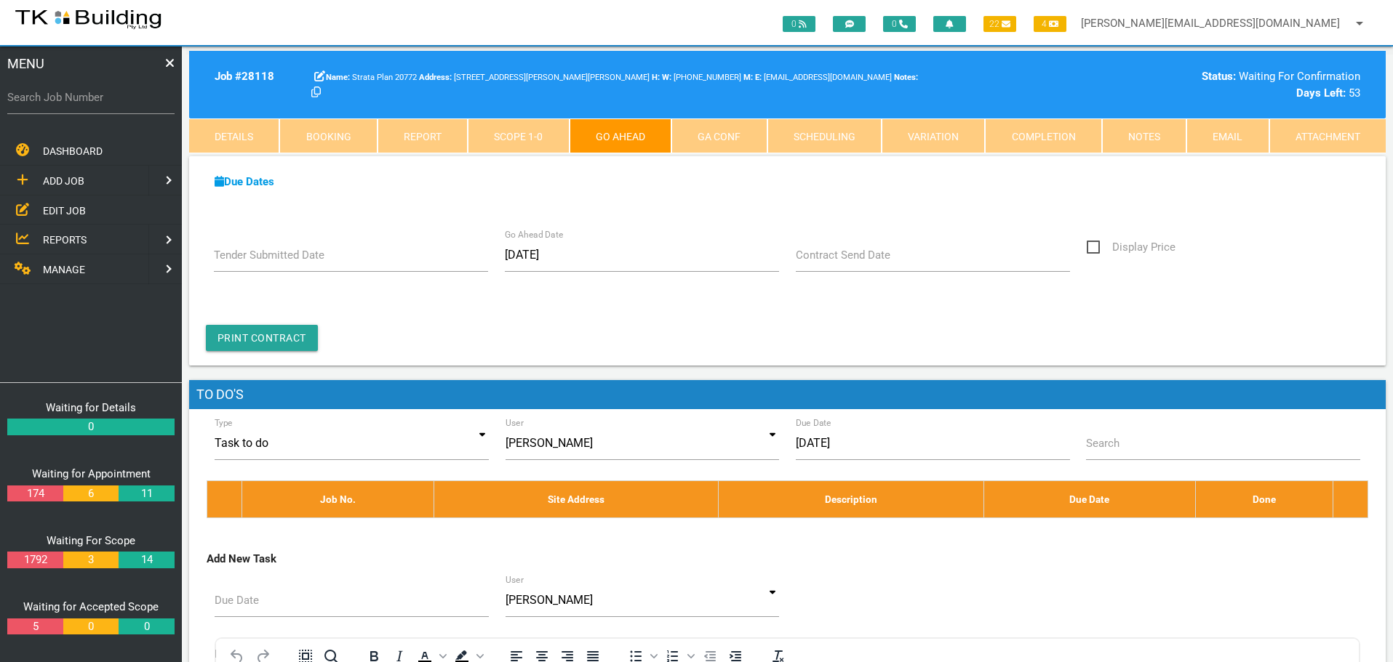
click at [831, 258] on label "Contract Send Date" at bounding box center [843, 255] width 95 height 17
click at [831, 258] on input "Contract Send Date" at bounding box center [933, 255] width 275 height 33
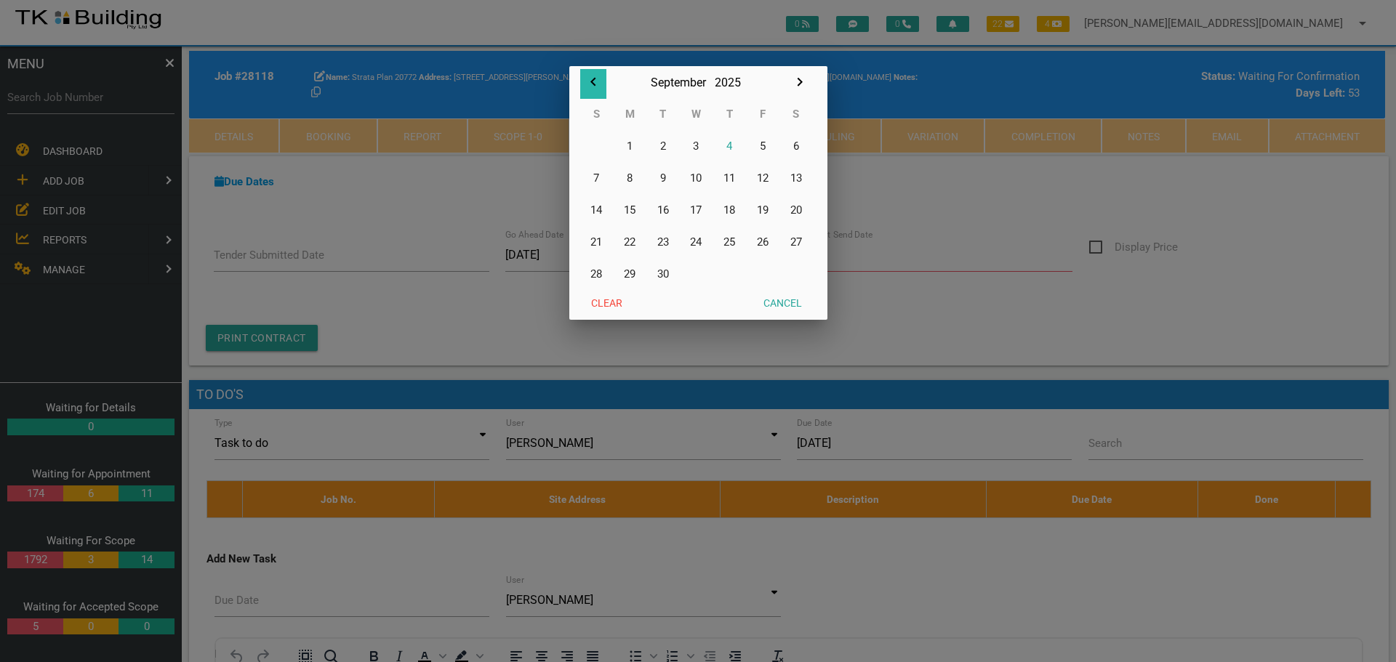
click at [593, 79] on icon "button" at bounding box center [593, 81] width 17 height 17
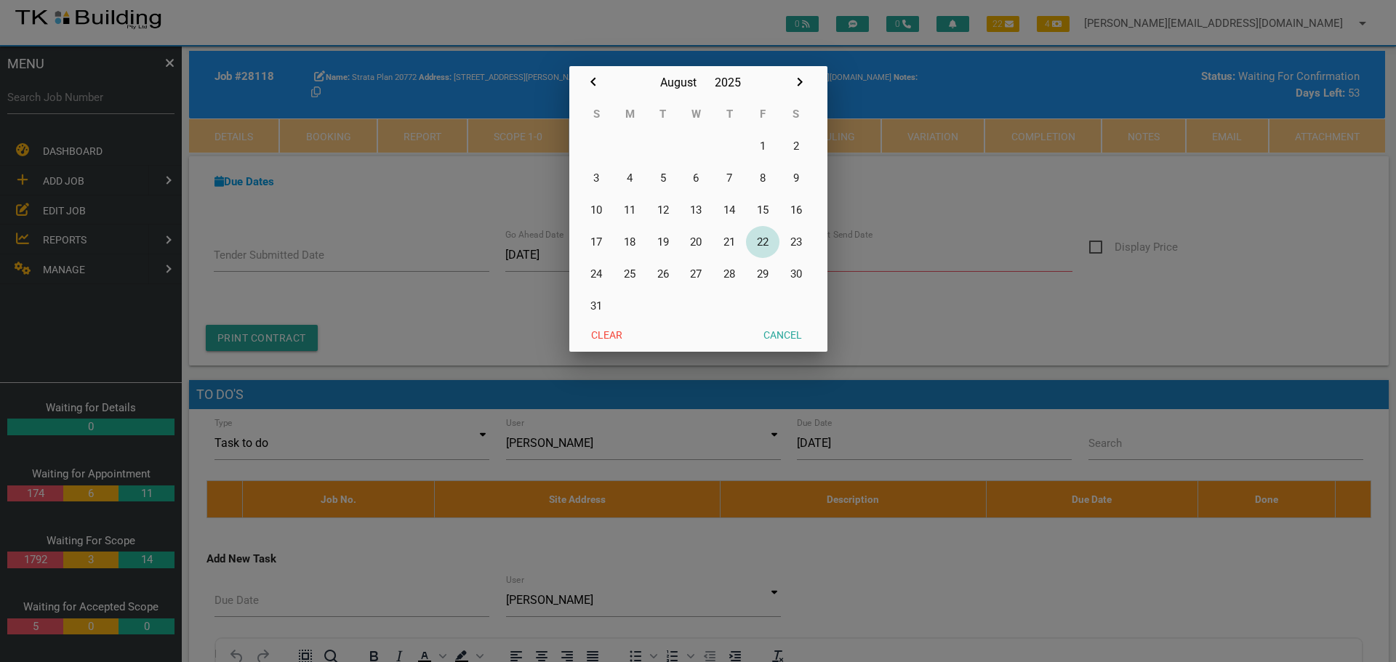
click at [766, 239] on button "22" at bounding box center [762, 242] width 33 height 32
type input "22/08/2025"
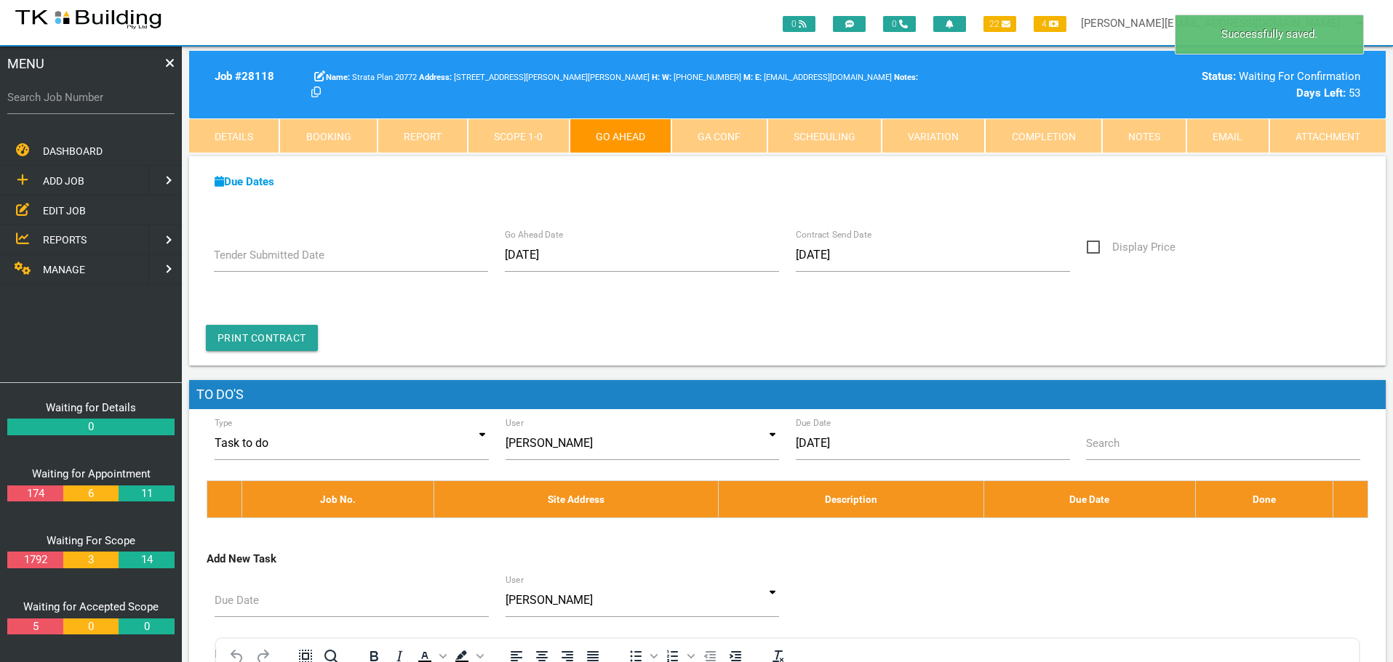
click at [728, 129] on link "GA Conf" at bounding box center [718, 136] width 95 height 35
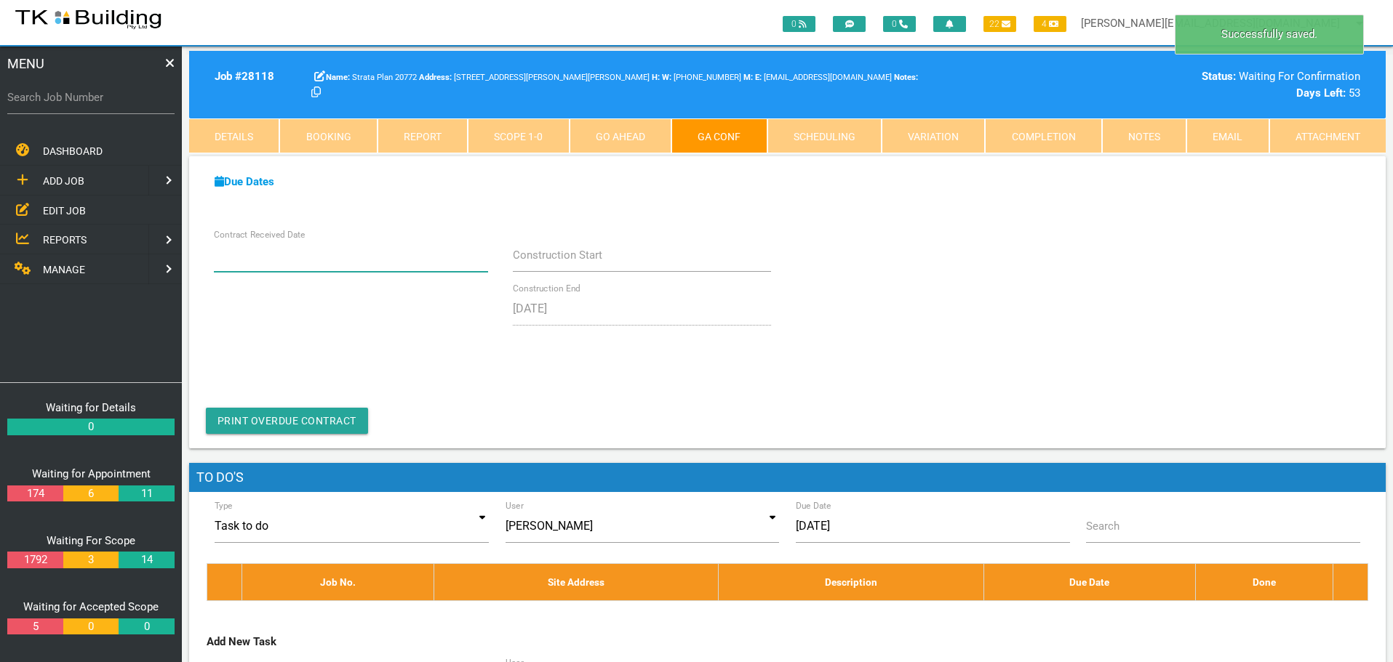
click at [376, 266] on input "Contract Received Date" at bounding box center [351, 255] width 275 height 33
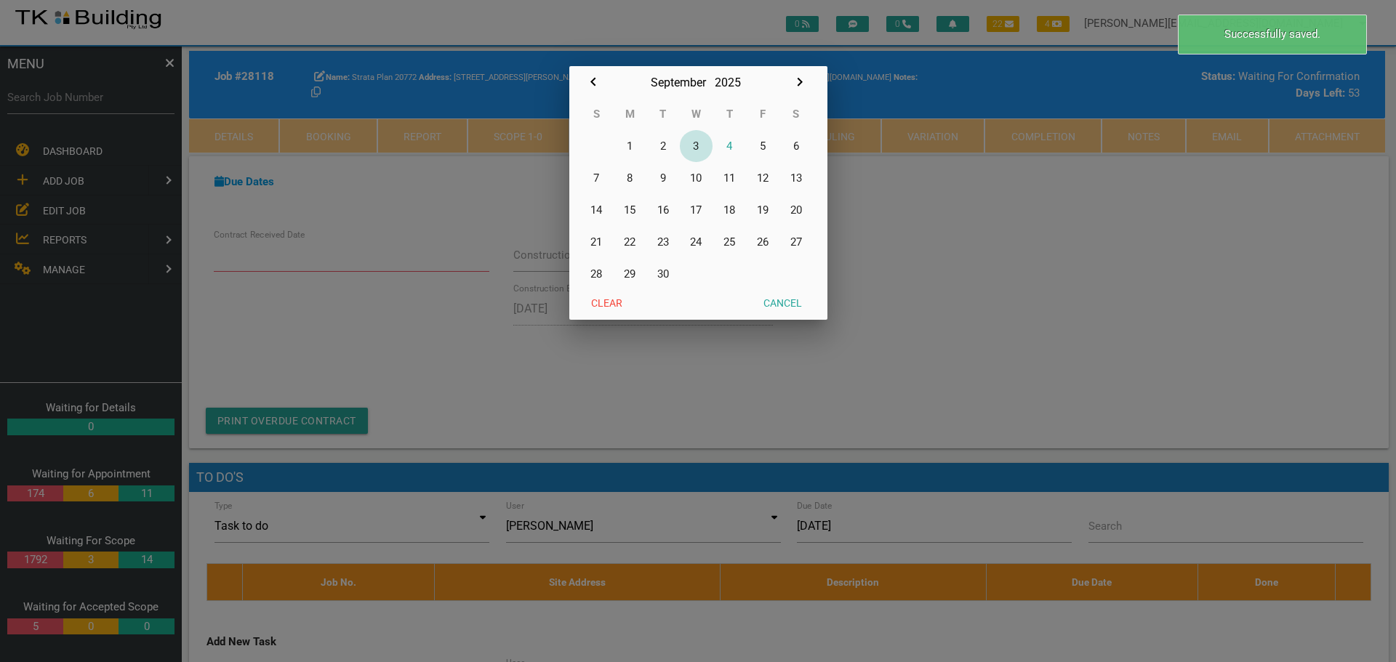
click at [697, 146] on button "3" at bounding box center [696, 146] width 33 height 32
type input "03/09/2025"
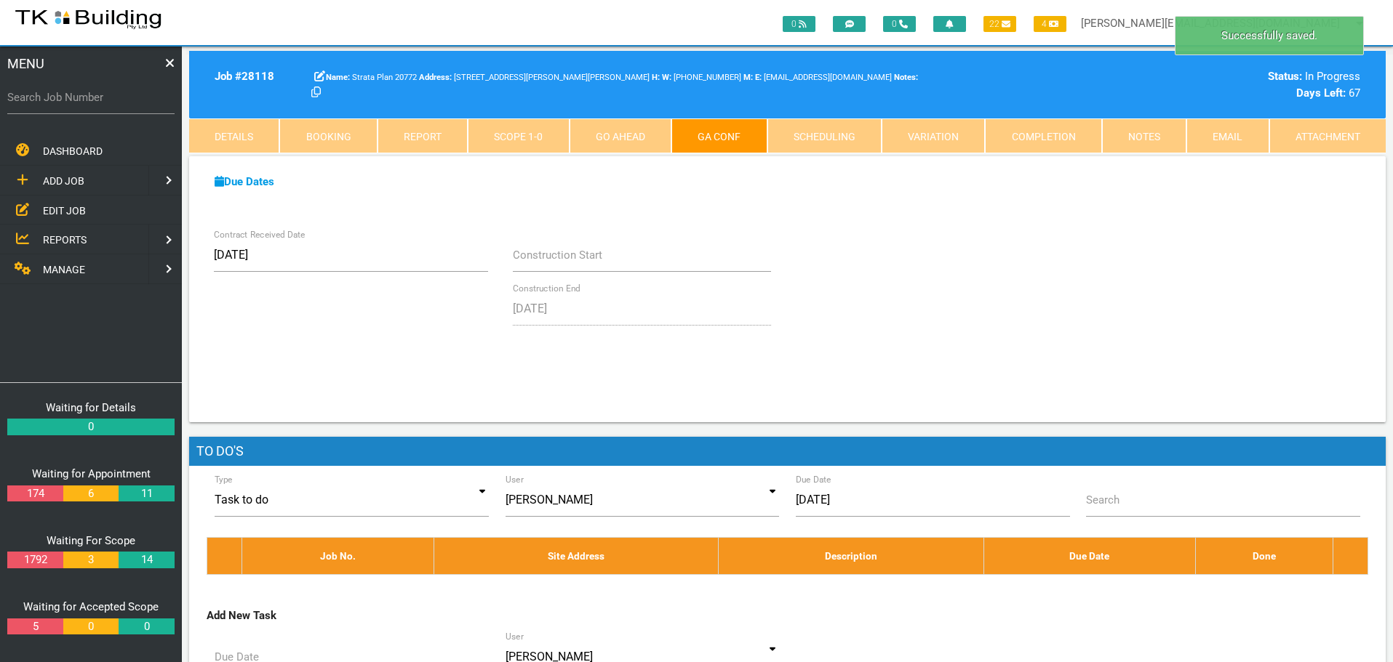
click at [1121, 132] on link "Notes" at bounding box center [1144, 136] width 84 height 35
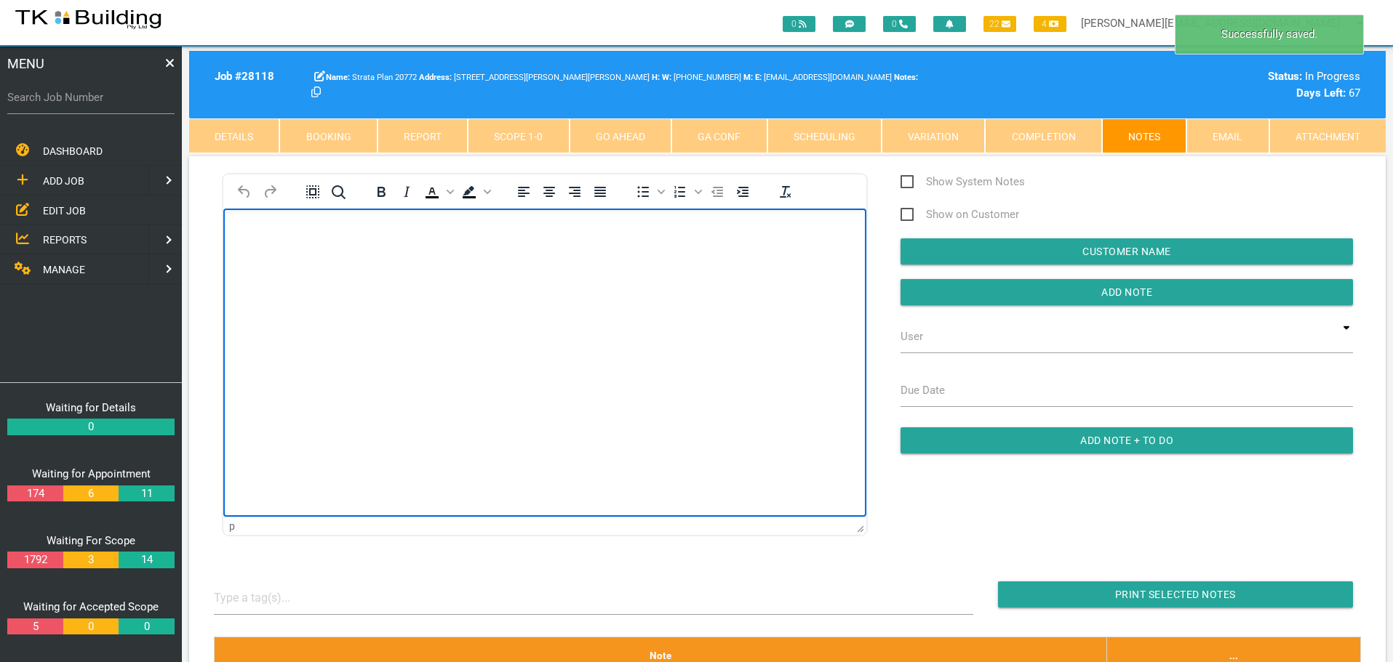
click at [297, 245] on body "Rich Text Area. Press ALT-0 for help." at bounding box center [544, 250] width 643 height 48
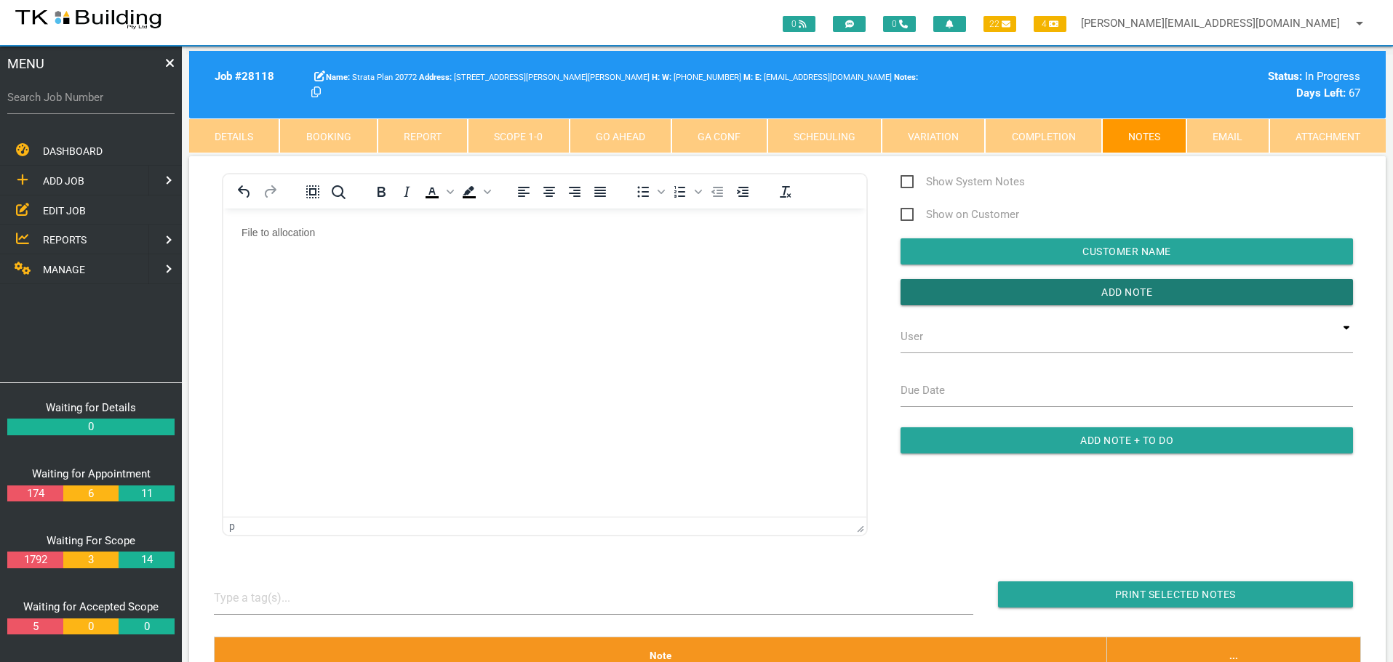
drag, startPoint x: 936, startPoint y: 285, endPoint x: 883, endPoint y: 300, distance: 55.0
click at [933, 288] on input "button" at bounding box center [1126, 292] width 452 height 26
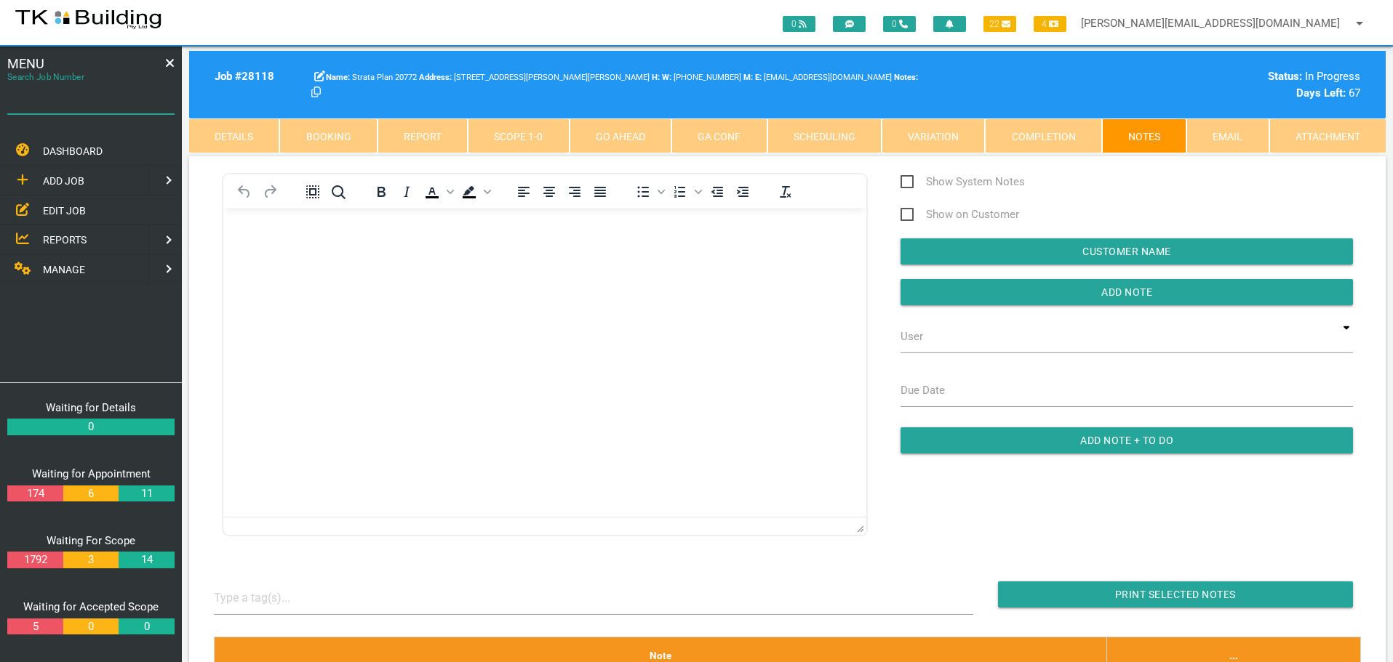
click at [119, 108] on input "Search Job Number" at bounding box center [90, 97] width 167 height 33
type input "27919"
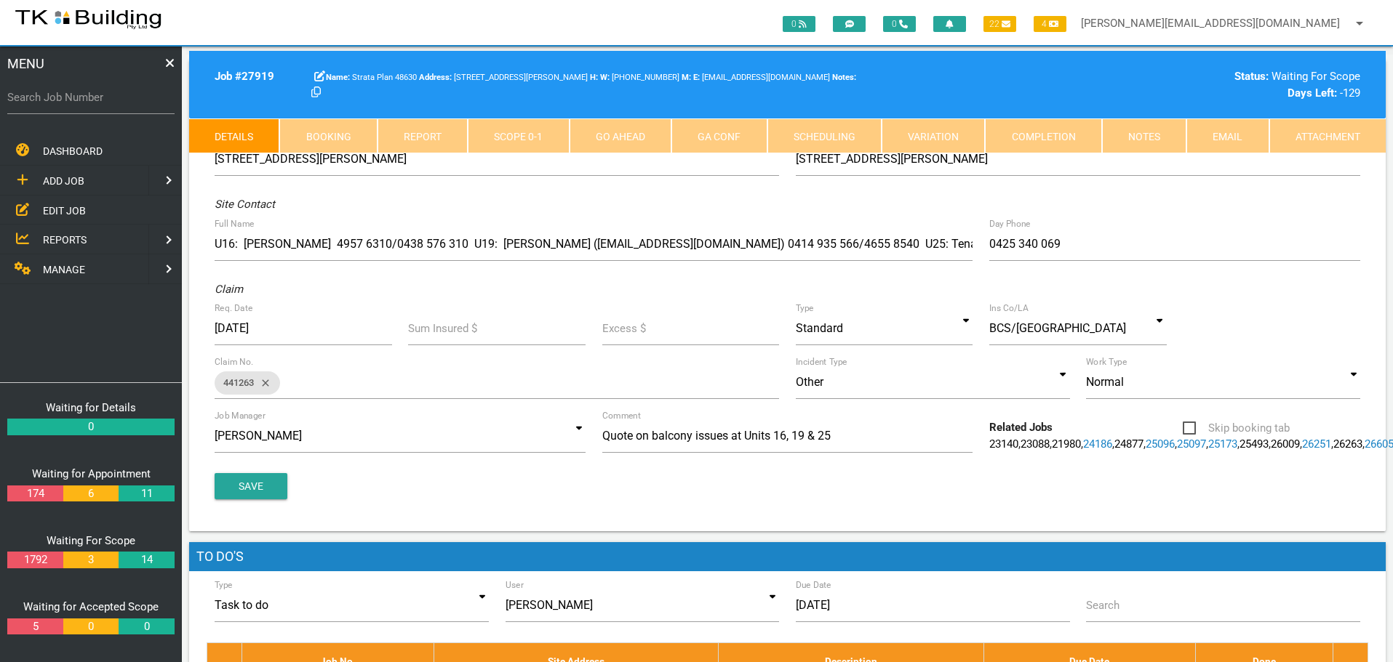
drag, startPoint x: 1143, startPoint y: 141, endPoint x: 1000, endPoint y: 131, distance: 143.6
click at [1141, 141] on link "Notes" at bounding box center [1144, 136] width 84 height 35
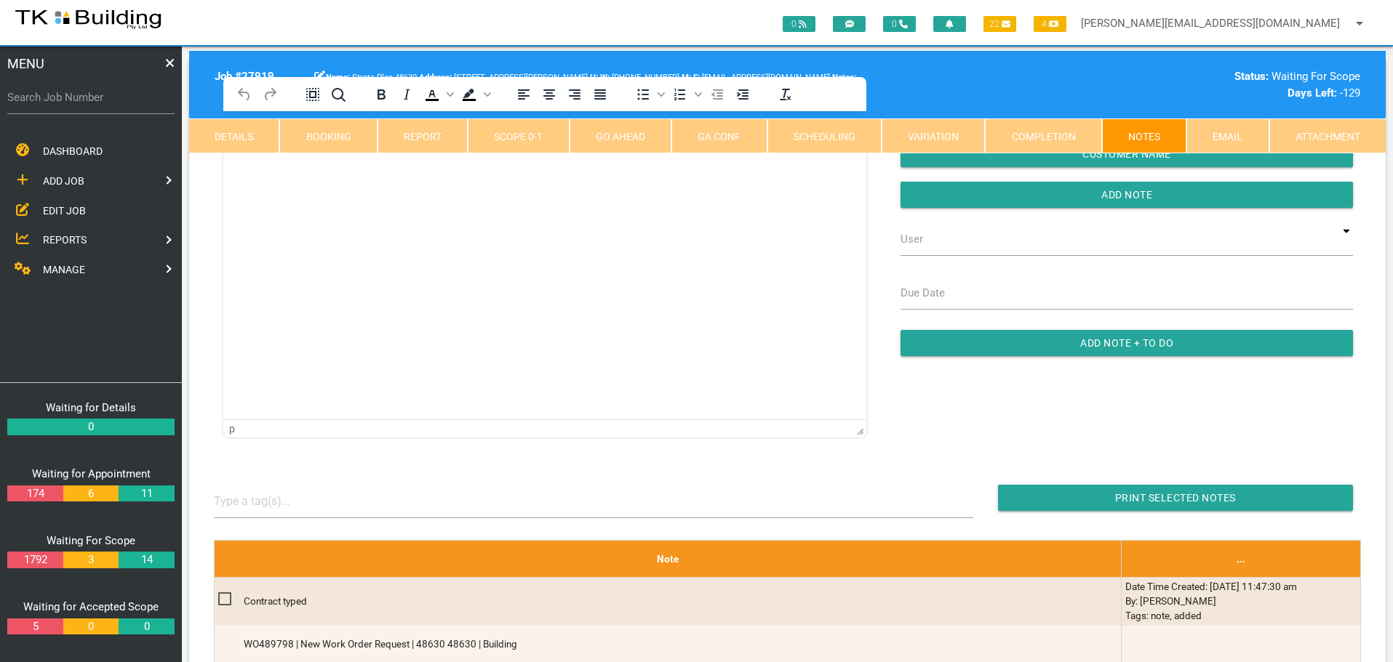
click at [303, 177] on html at bounding box center [544, 144] width 643 height 66
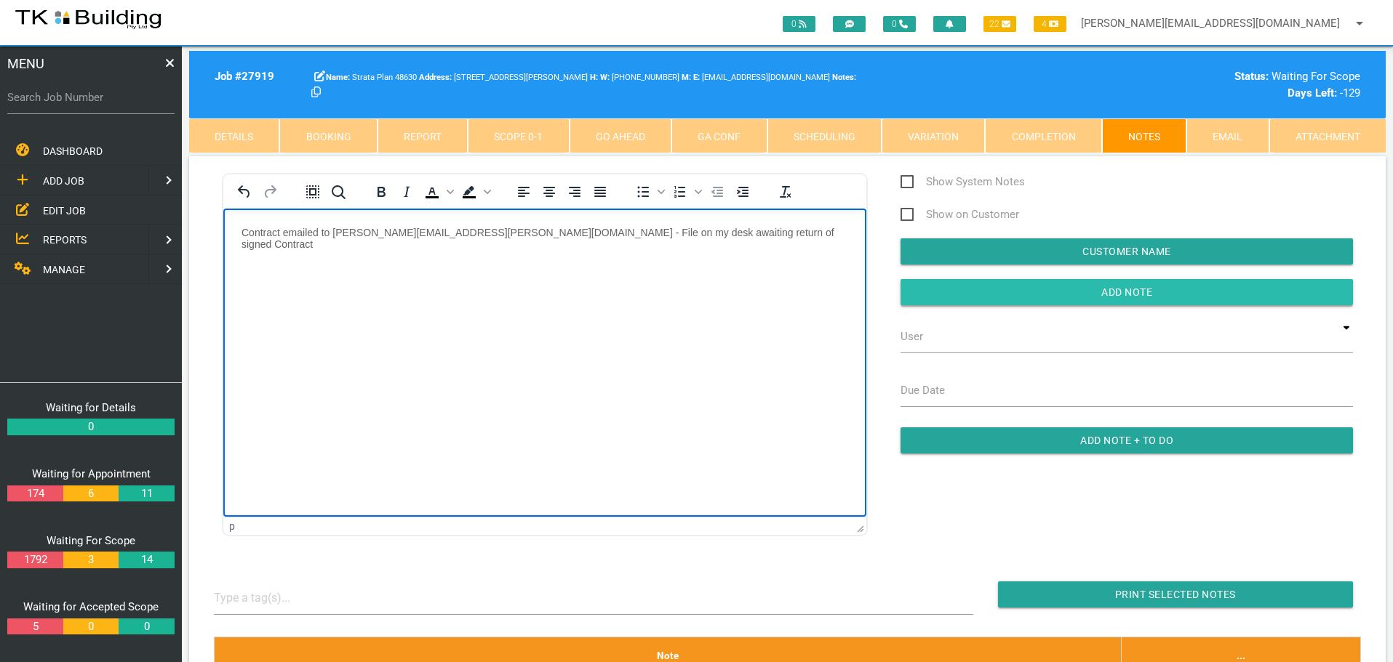
click at [915, 295] on input "Add Note" at bounding box center [1126, 292] width 452 height 26
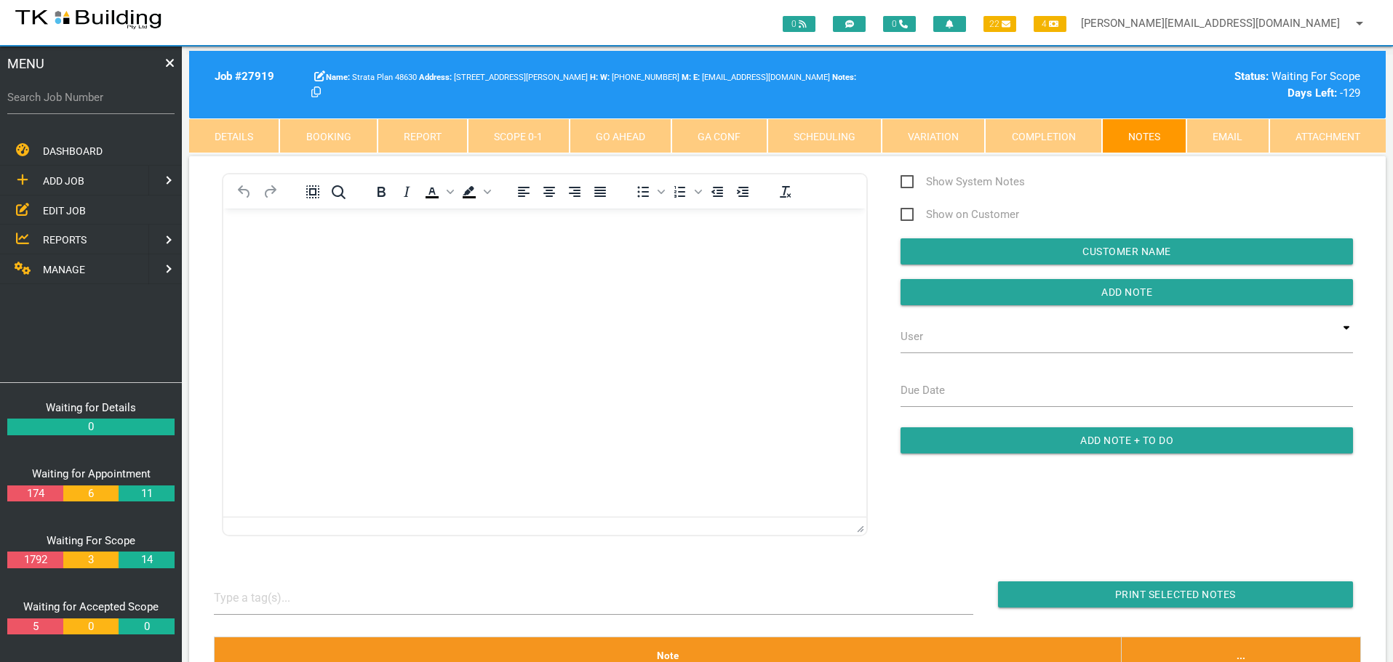
drag, startPoint x: 55, startPoint y: 209, endPoint x: 70, endPoint y: 207, distance: 14.6
click at [55, 209] on span "EDIT JOB" at bounding box center [64, 210] width 43 height 12
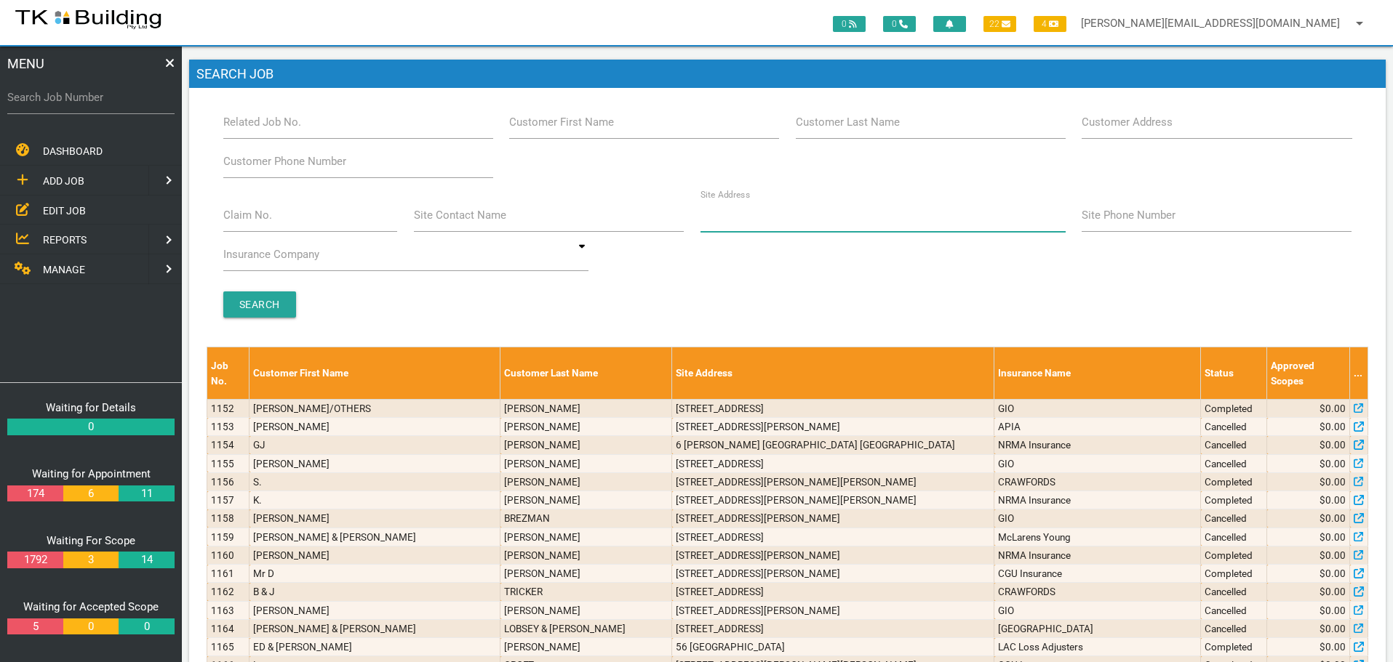
click at [780, 228] on input "Site Address" at bounding box center [882, 215] width 365 height 33
type input "265 park"
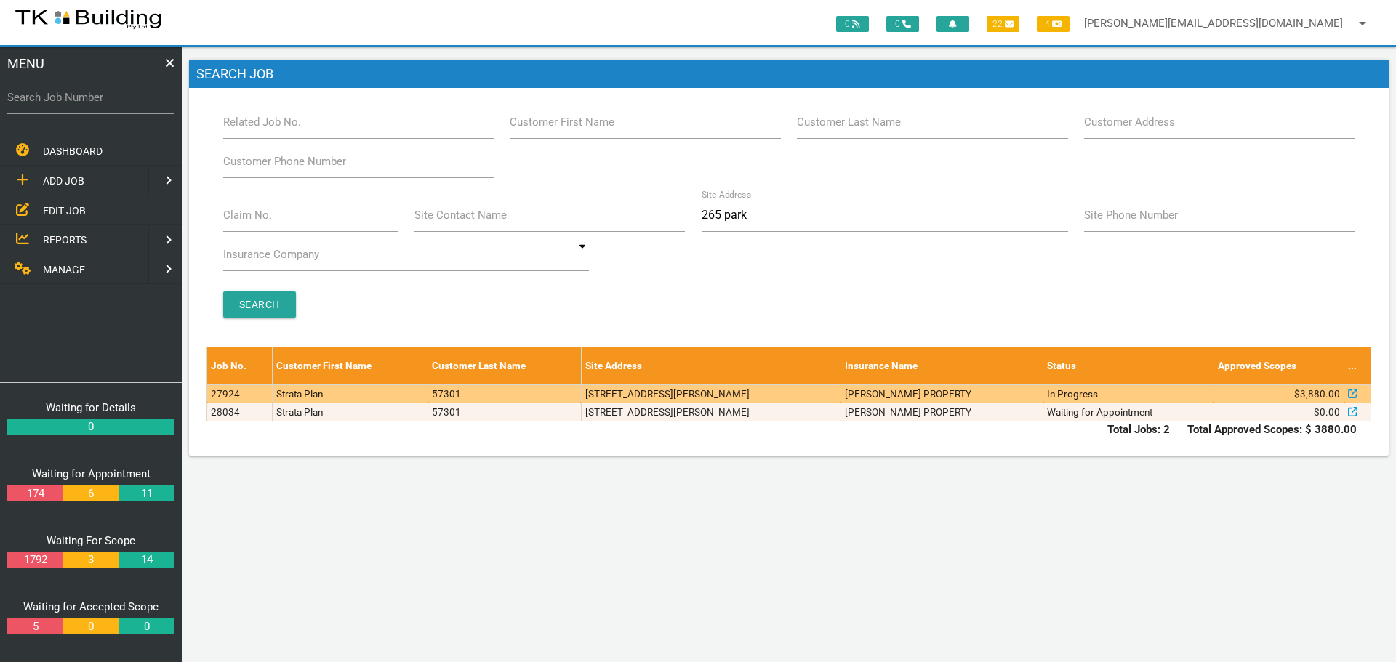
click at [683, 398] on td "6/265 Park Ave, Kotara NSW 2289, Australia" at bounding box center [711, 394] width 260 height 18
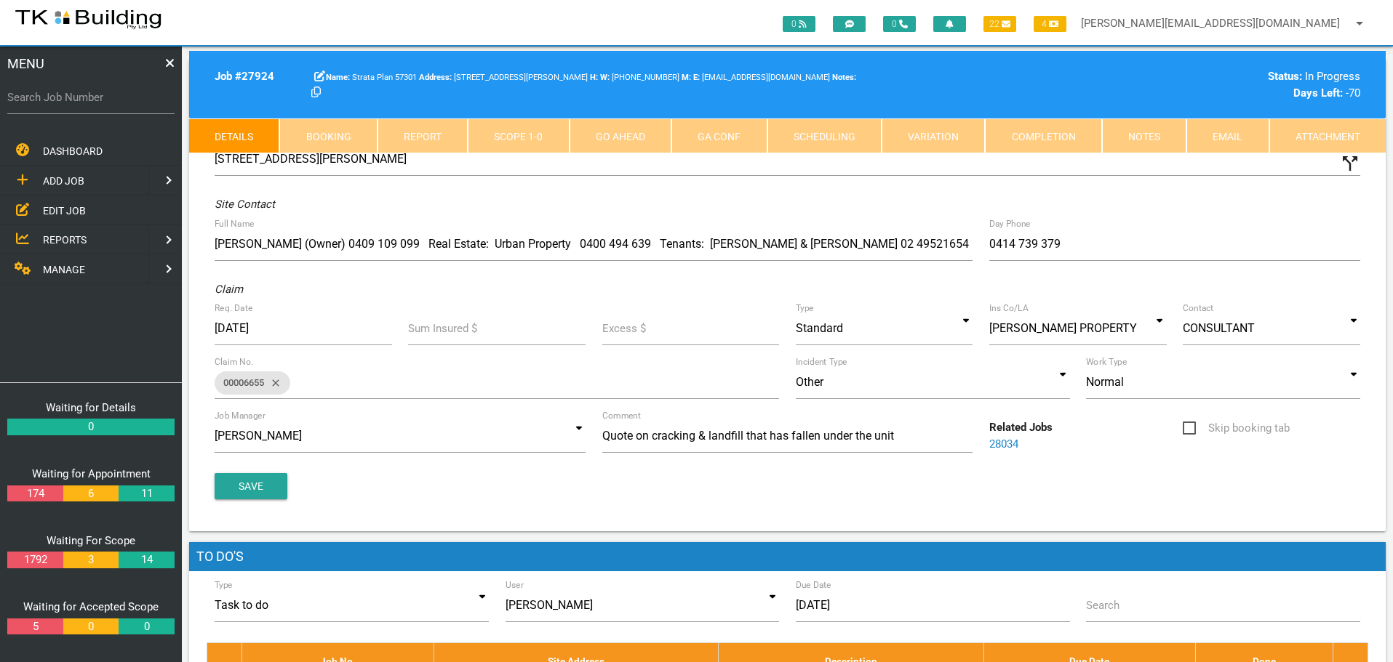
click at [1140, 131] on link "Notes" at bounding box center [1144, 136] width 84 height 35
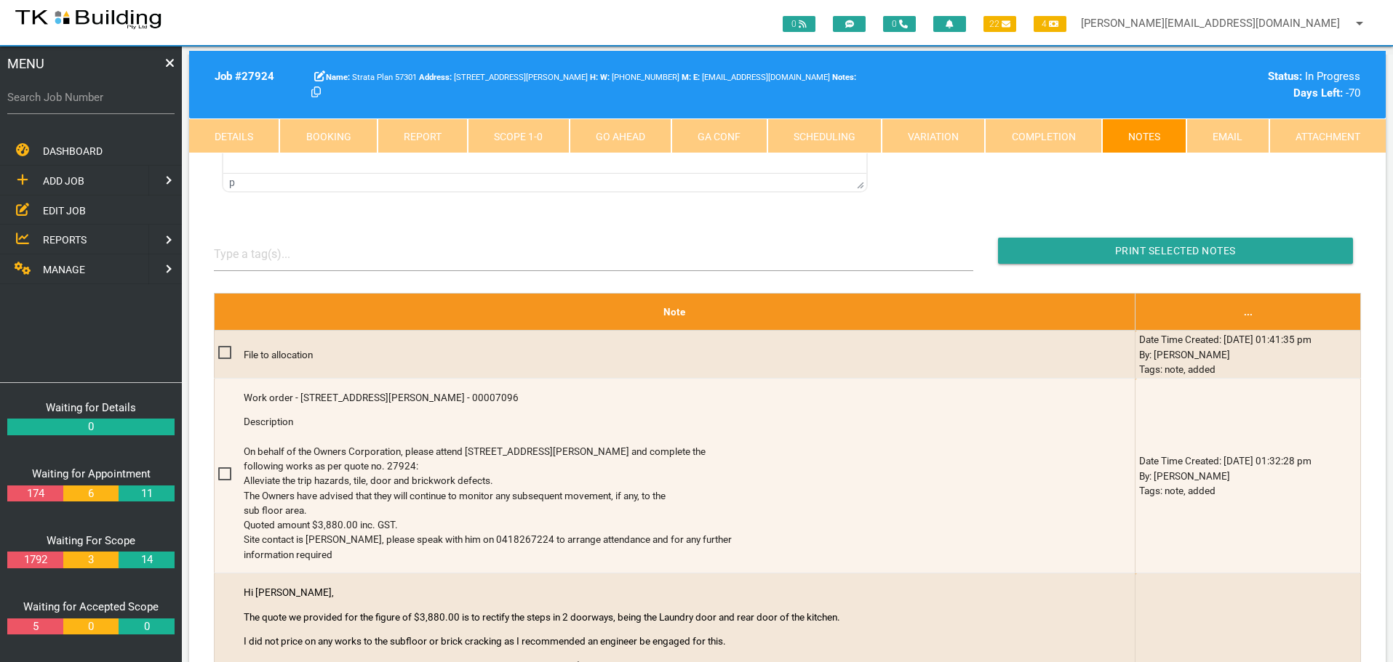
scroll to position [436, 0]
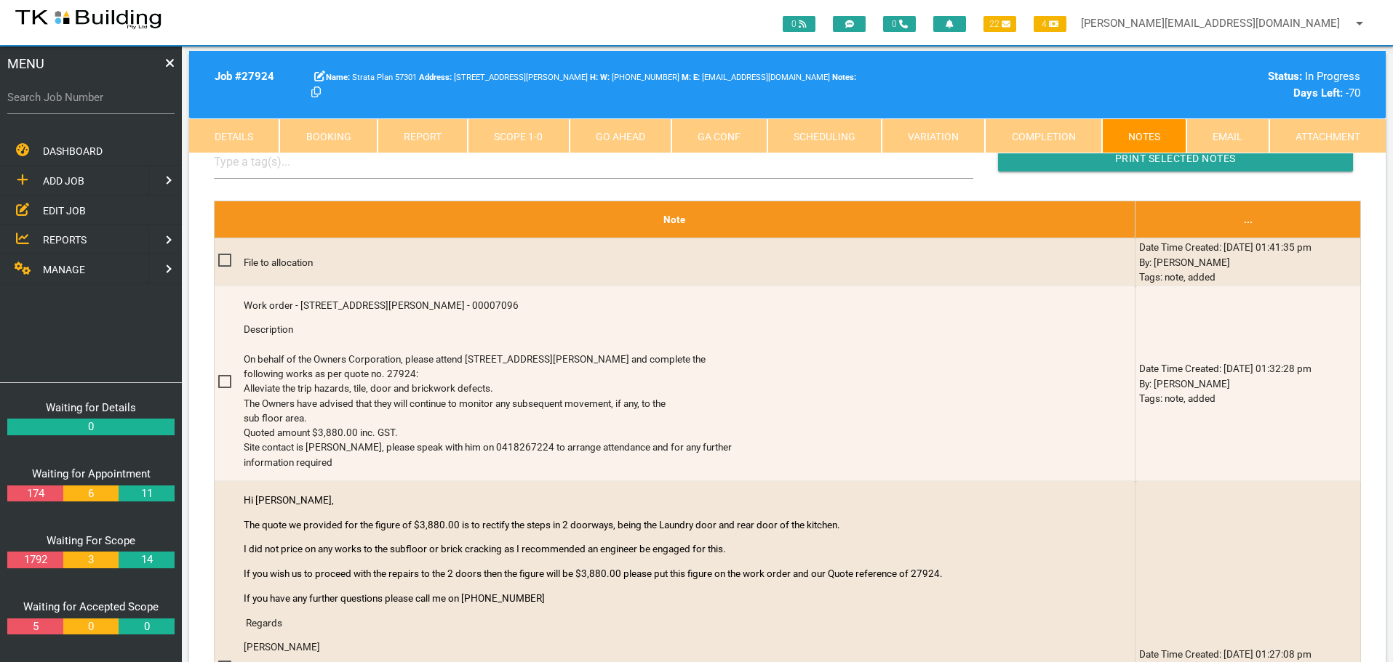
click at [233, 129] on link "Details" at bounding box center [234, 136] width 90 height 35
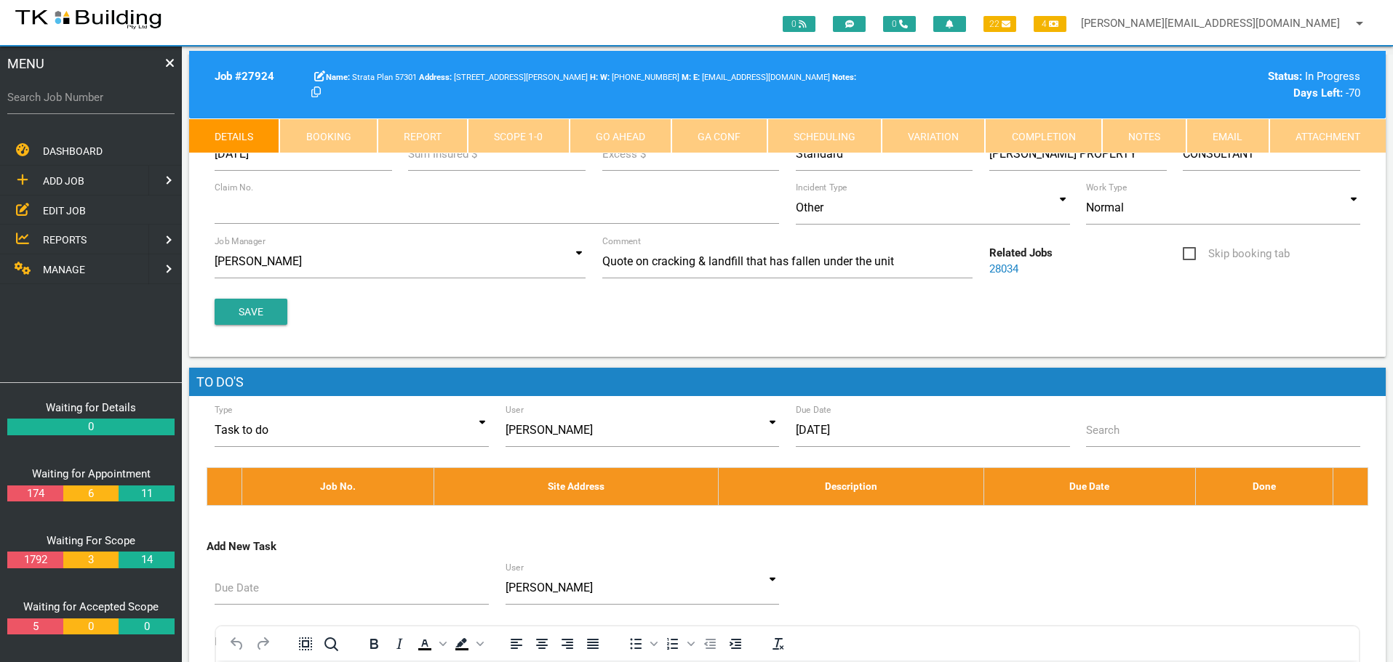
scroll to position [73, 0]
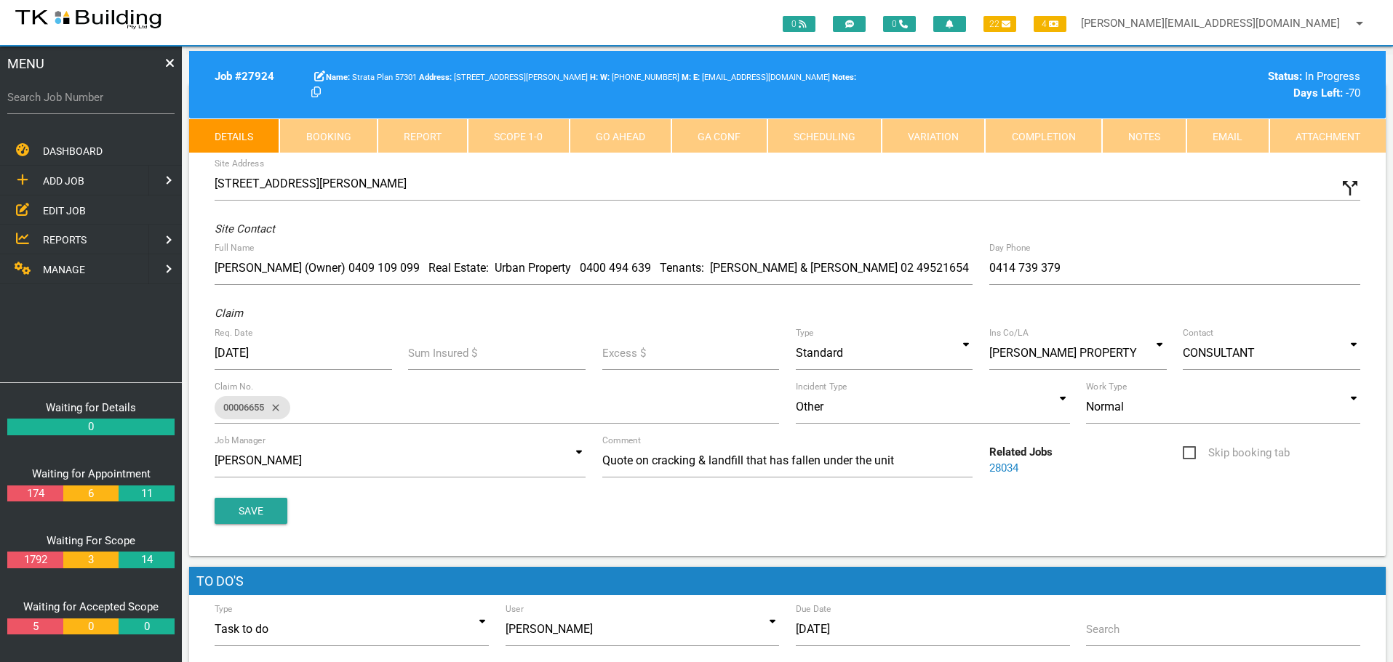
click at [518, 132] on link "Scope 1 - 0" at bounding box center [518, 136] width 101 height 35
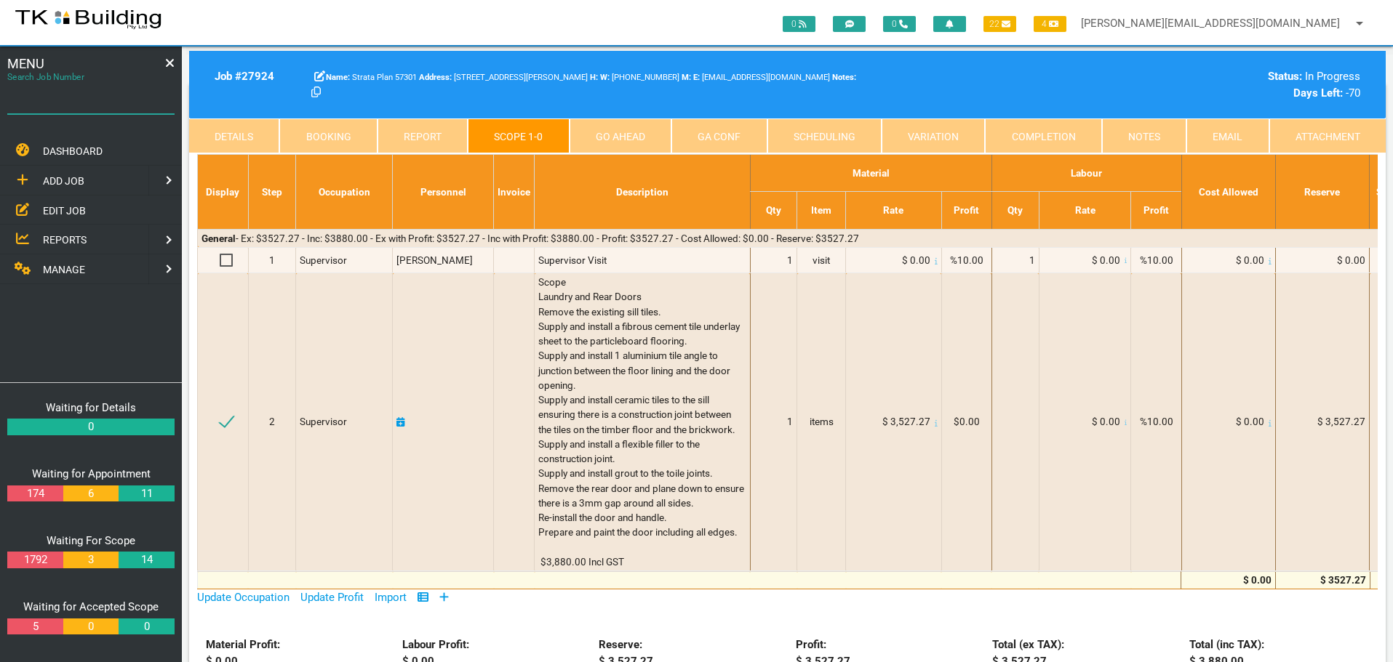
click at [79, 108] on input "Search Job Number" at bounding box center [90, 97] width 167 height 33
type input "27265"
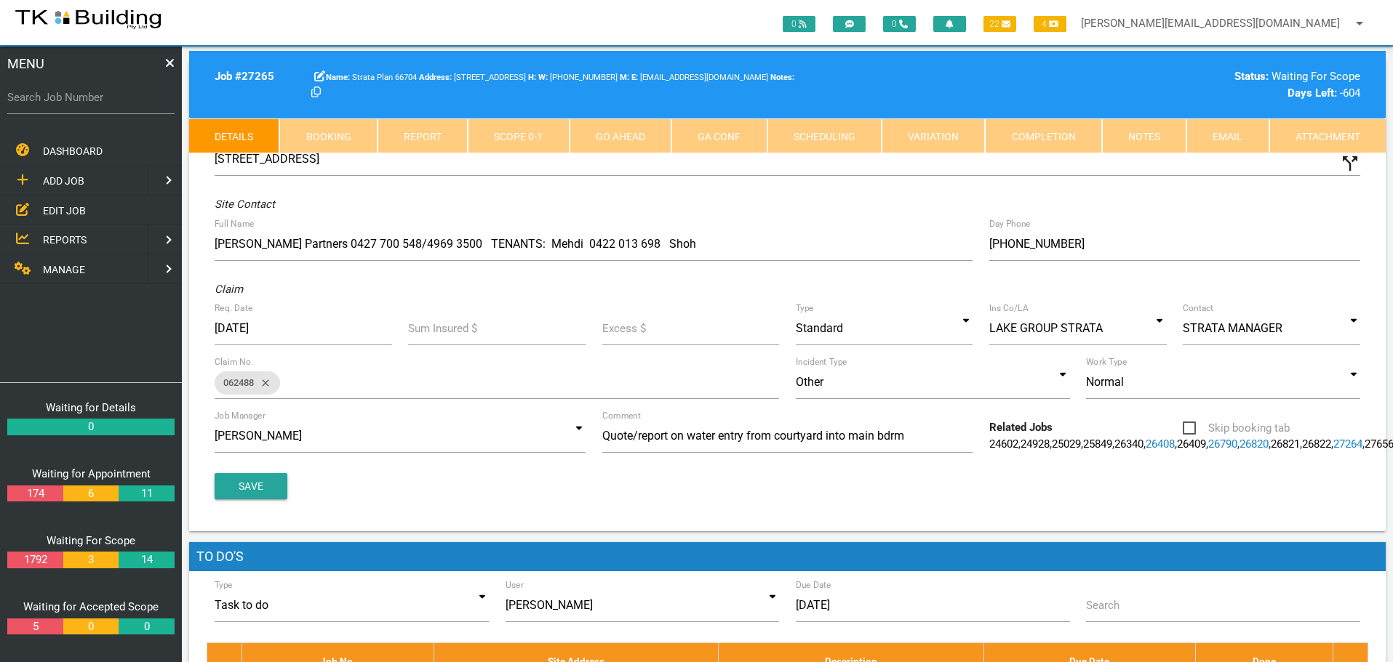
click at [1157, 139] on link "Notes" at bounding box center [1144, 136] width 84 height 35
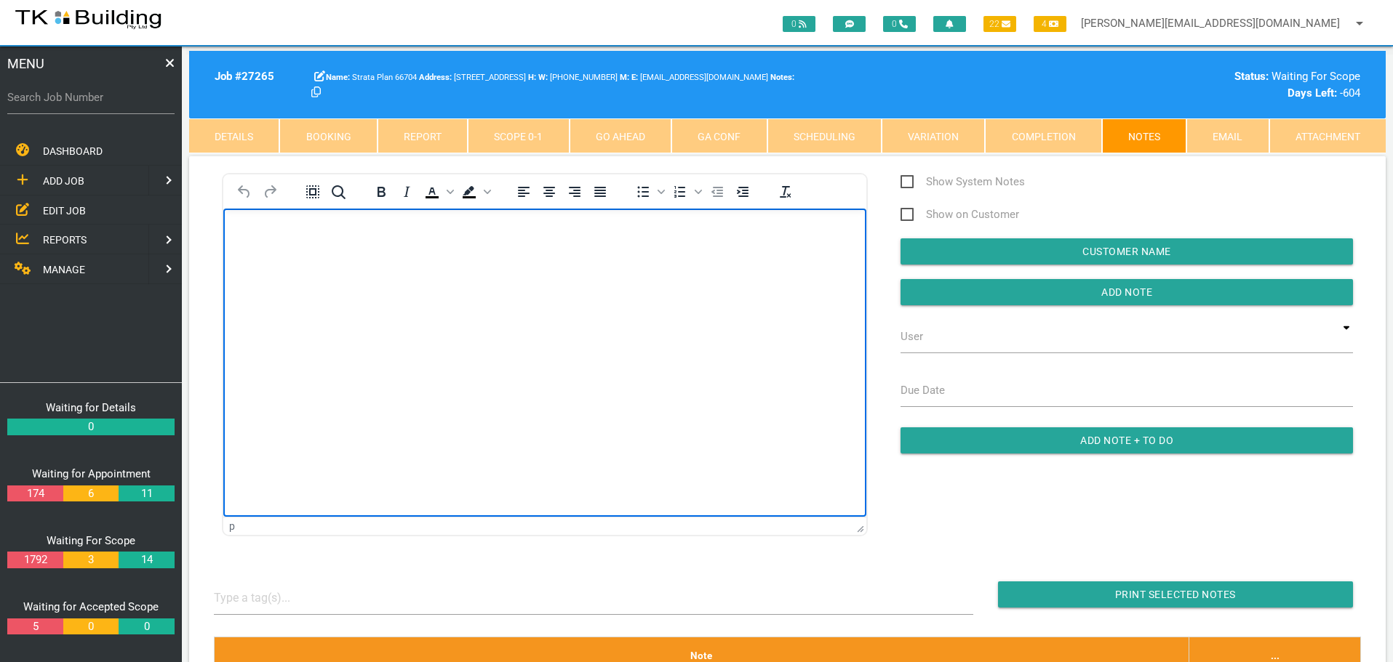
click at [287, 243] on body "Rich Text Area. Press ALT-0 for help." at bounding box center [544, 250] width 643 height 48
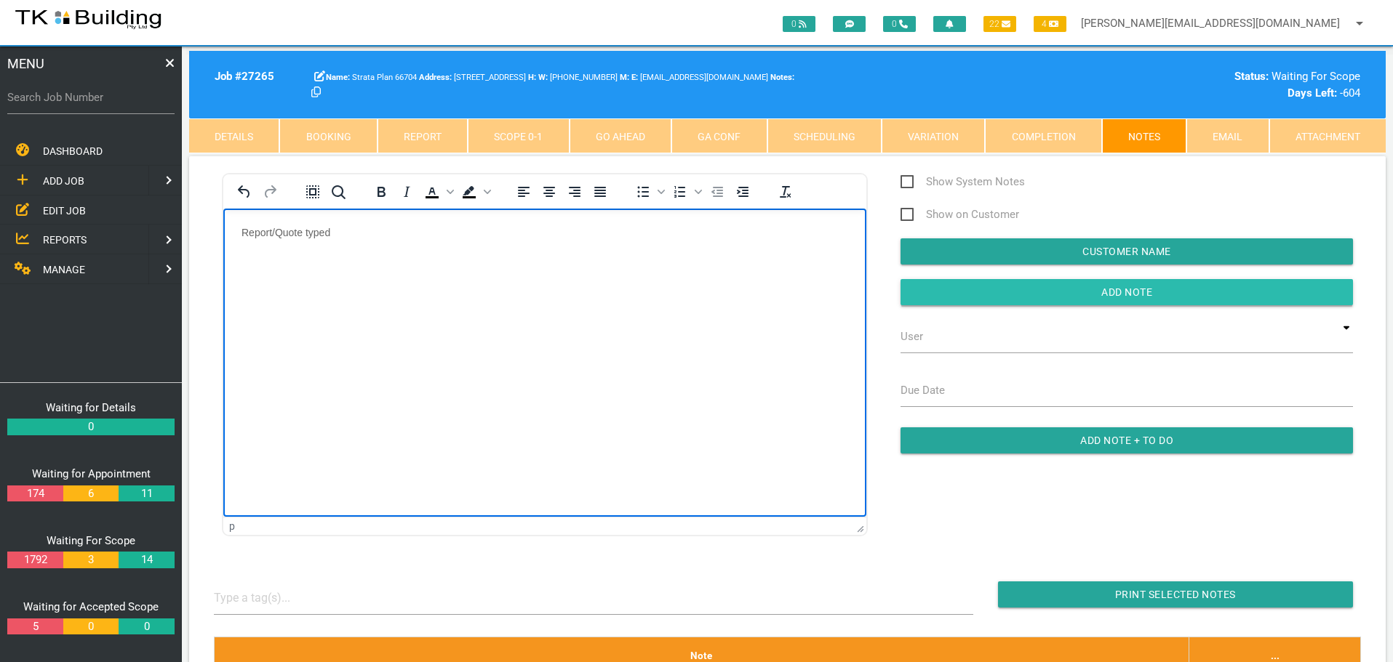
click at [1086, 292] on input "Add Note" at bounding box center [1126, 292] width 452 height 26
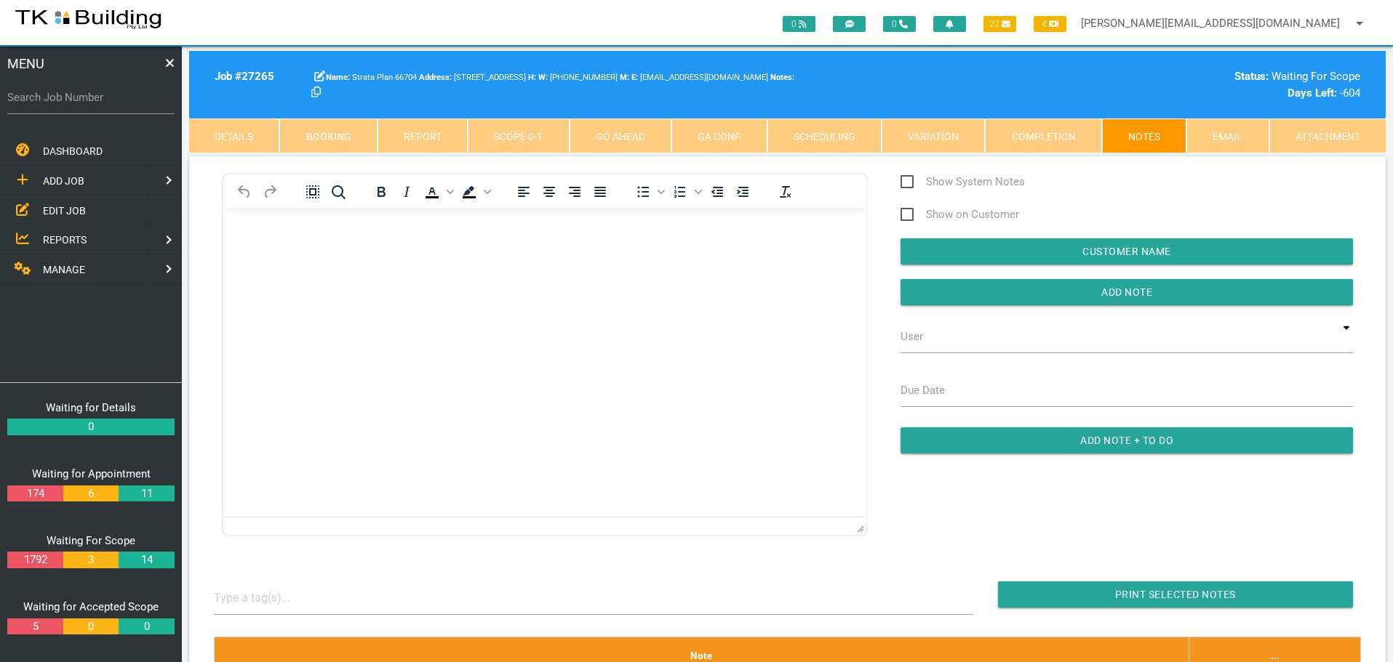
click at [75, 235] on span "REPORTS" at bounding box center [65, 240] width 44 height 12
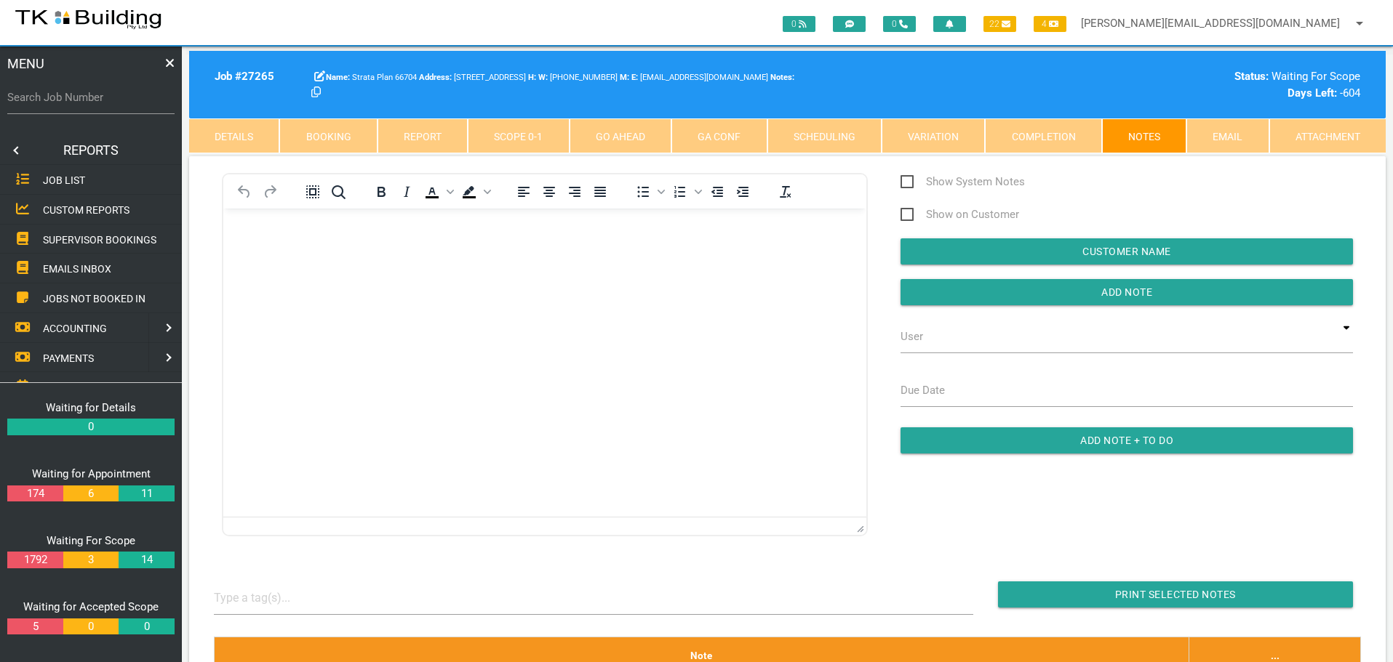
click at [79, 233] on span "SUPERVISOR BOOKINGS" at bounding box center [99, 239] width 113 height 12
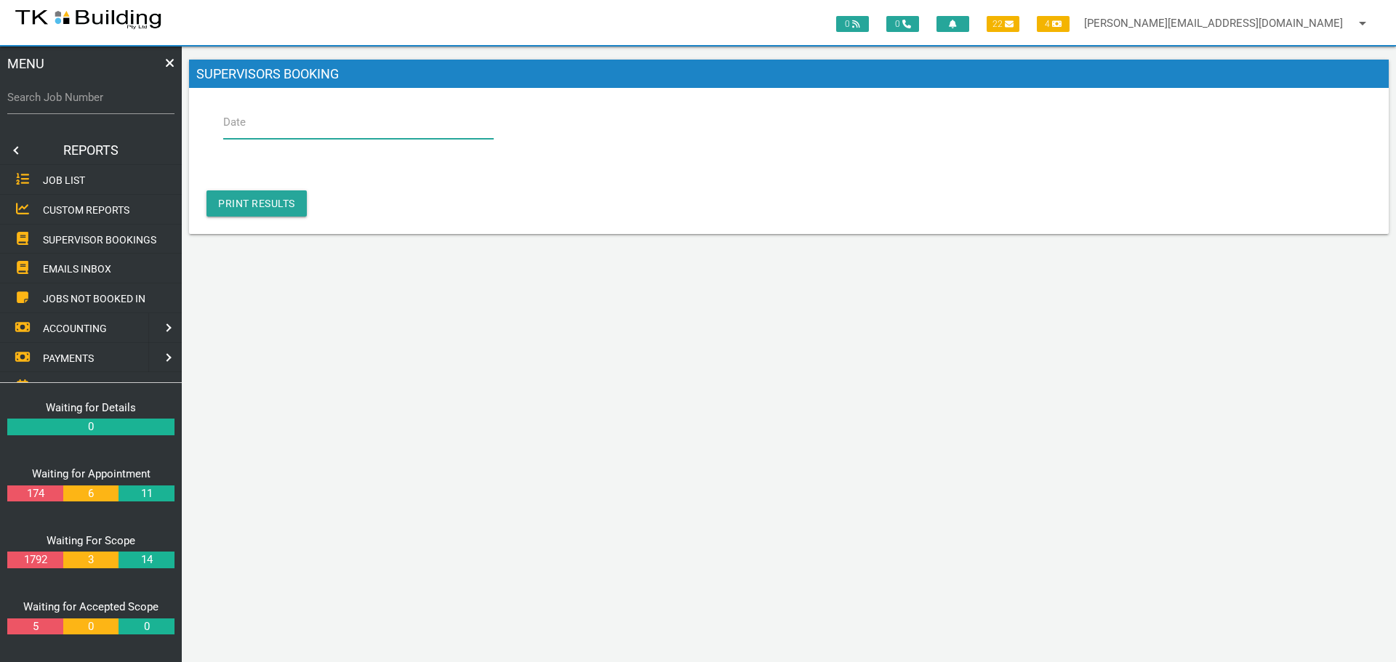
click at [255, 130] on input "Date" at bounding box center [358, 121] width 271 height 33
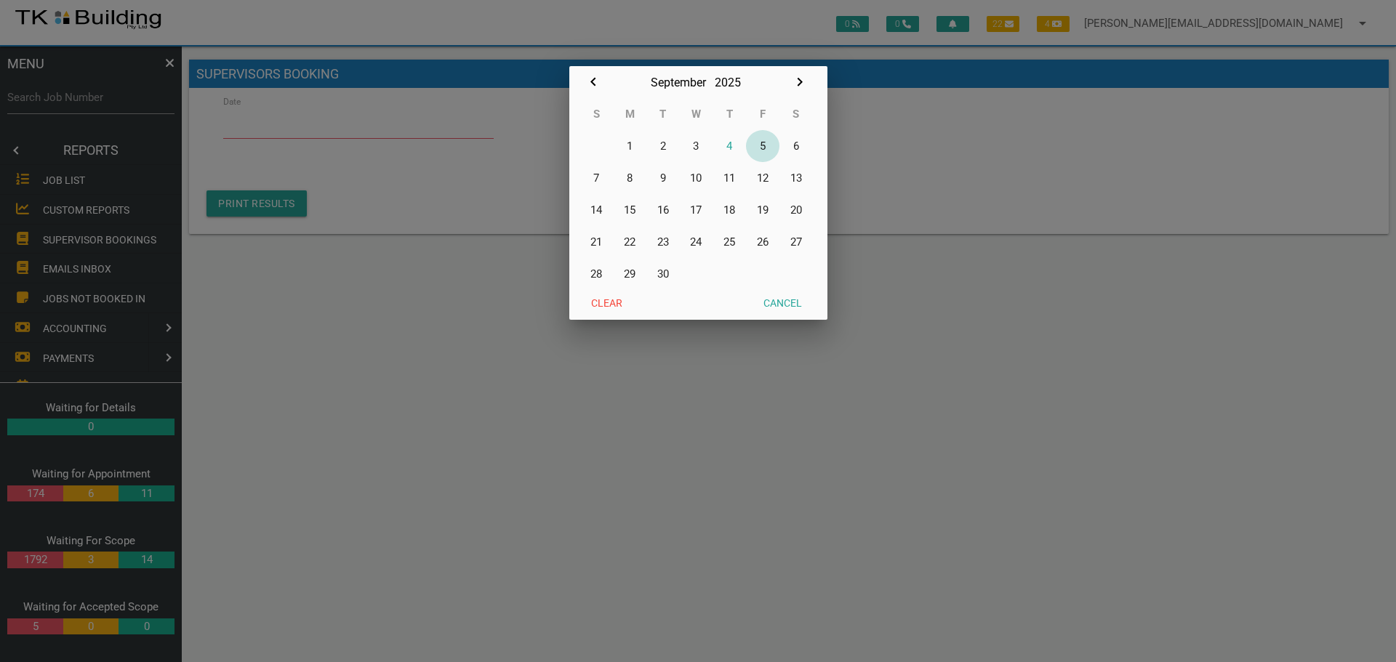
click at [764, 145] on button "5" at bounding box center [762, 146] width 33 height 32
type input "05/09/2025"
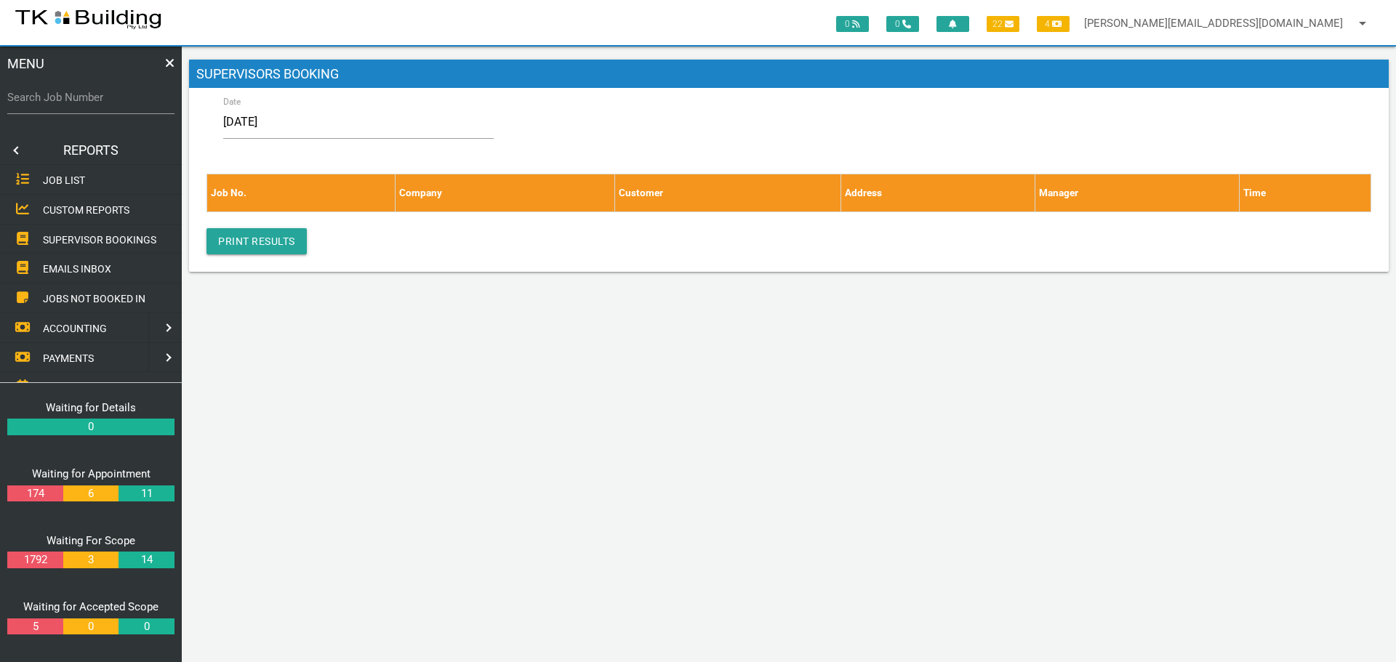
click at [20, 153] on link at bounding box center [14, 150] width 29 height 29
click at [35, 103] on label "Search Job Number" at bounding box center [90, 97] width 167 height 17
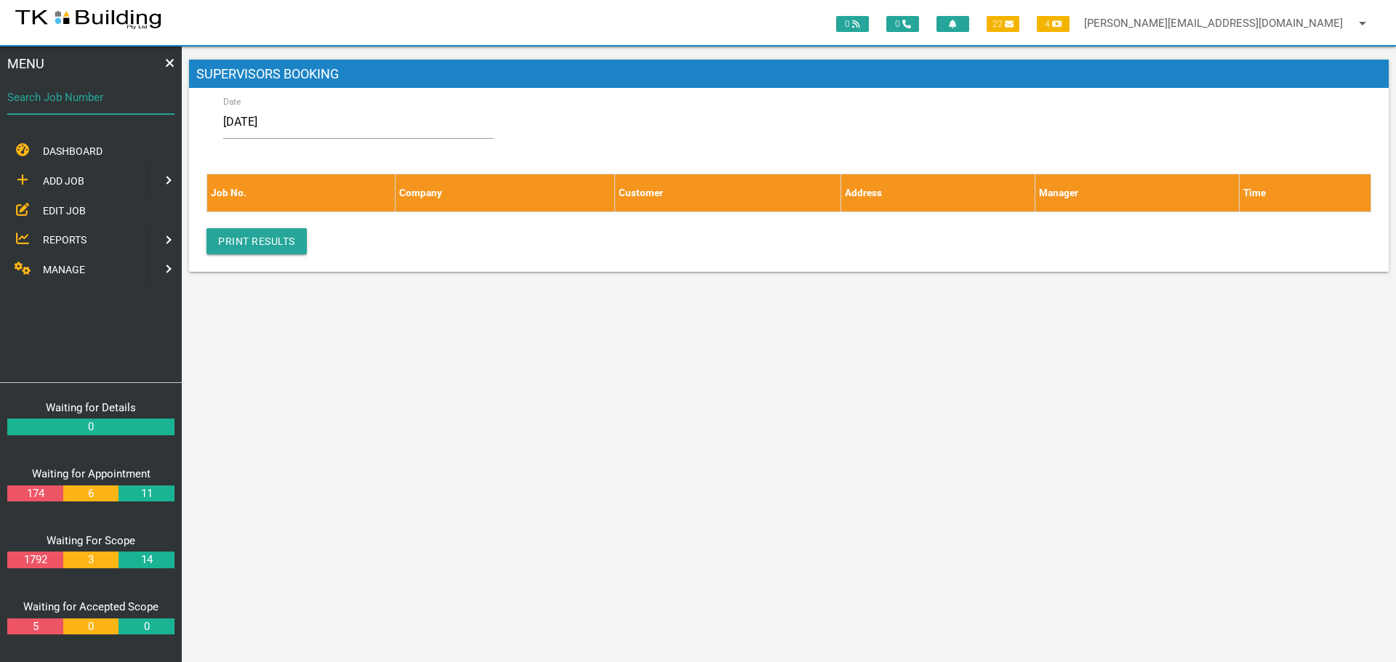
click at [35, 103] on input "Search Job Number" at bounding box center [90, 97] width 167 height 33
type input "27751"
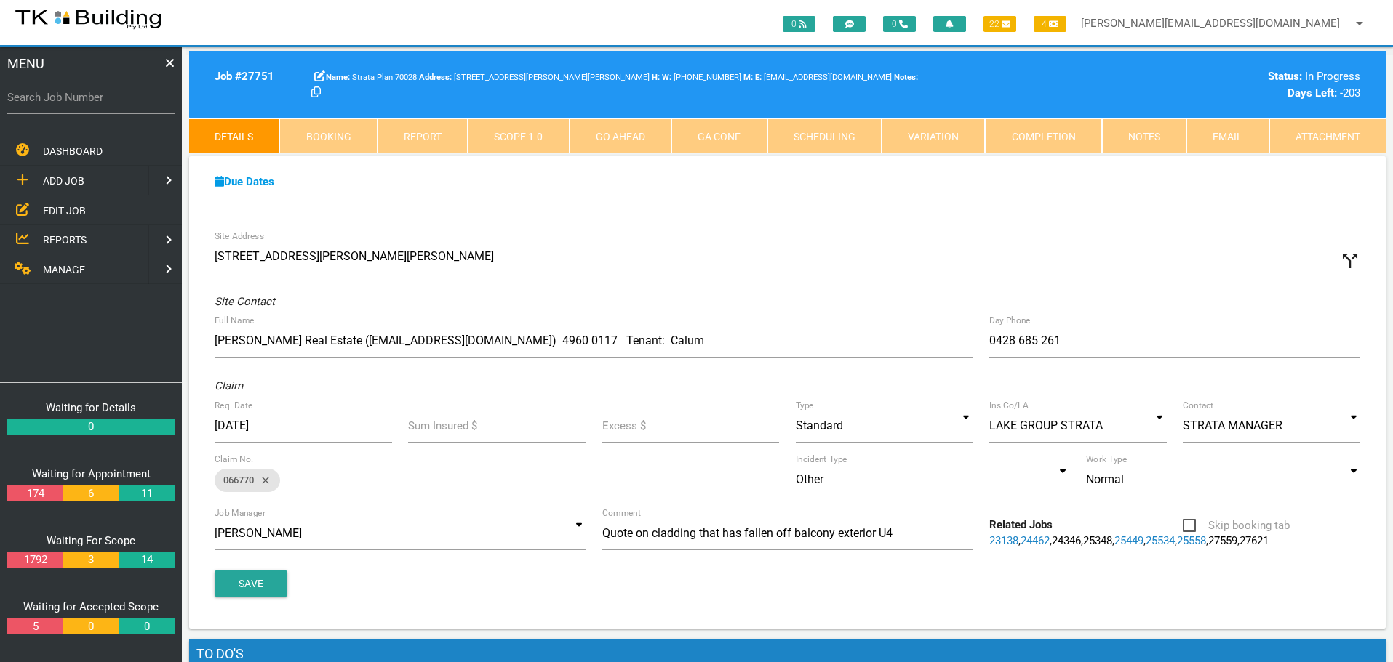
click at [1118, 140] on link "Notes" at bounding box center [1144, 136] width 84 height 35
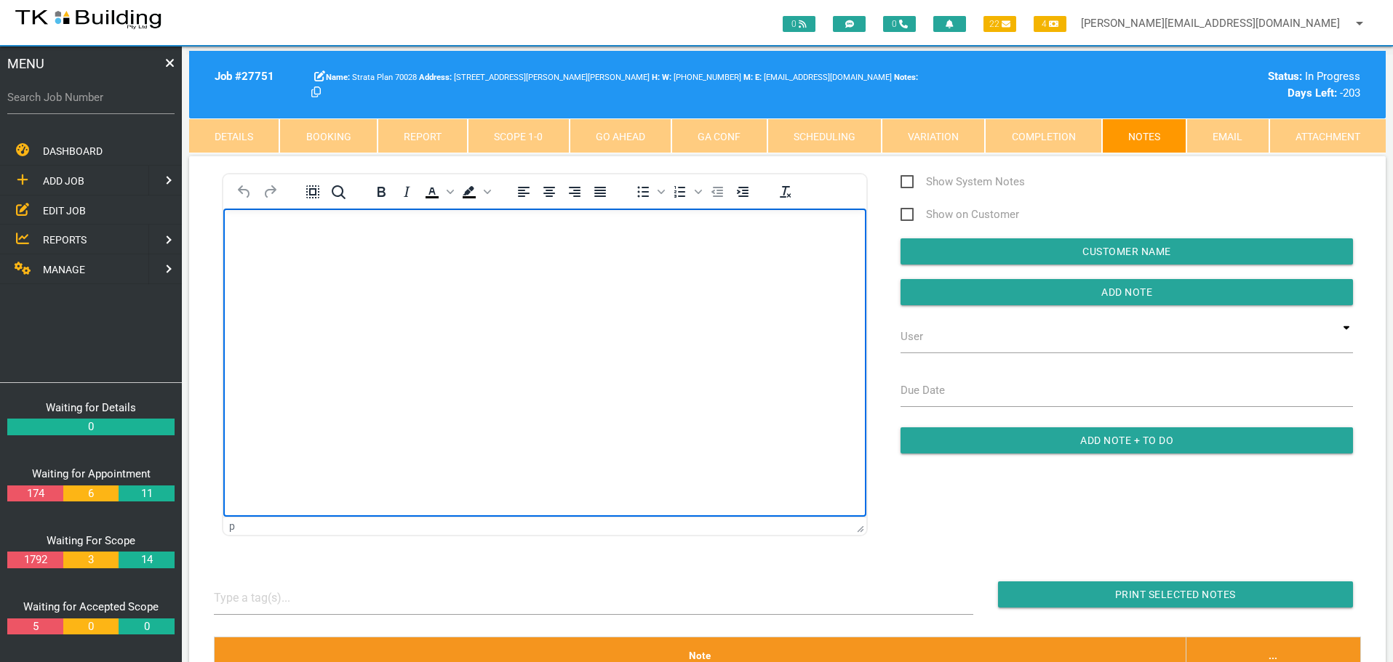
click at [241, 222] on html at bounding box center [544, 241] width 643 height 66
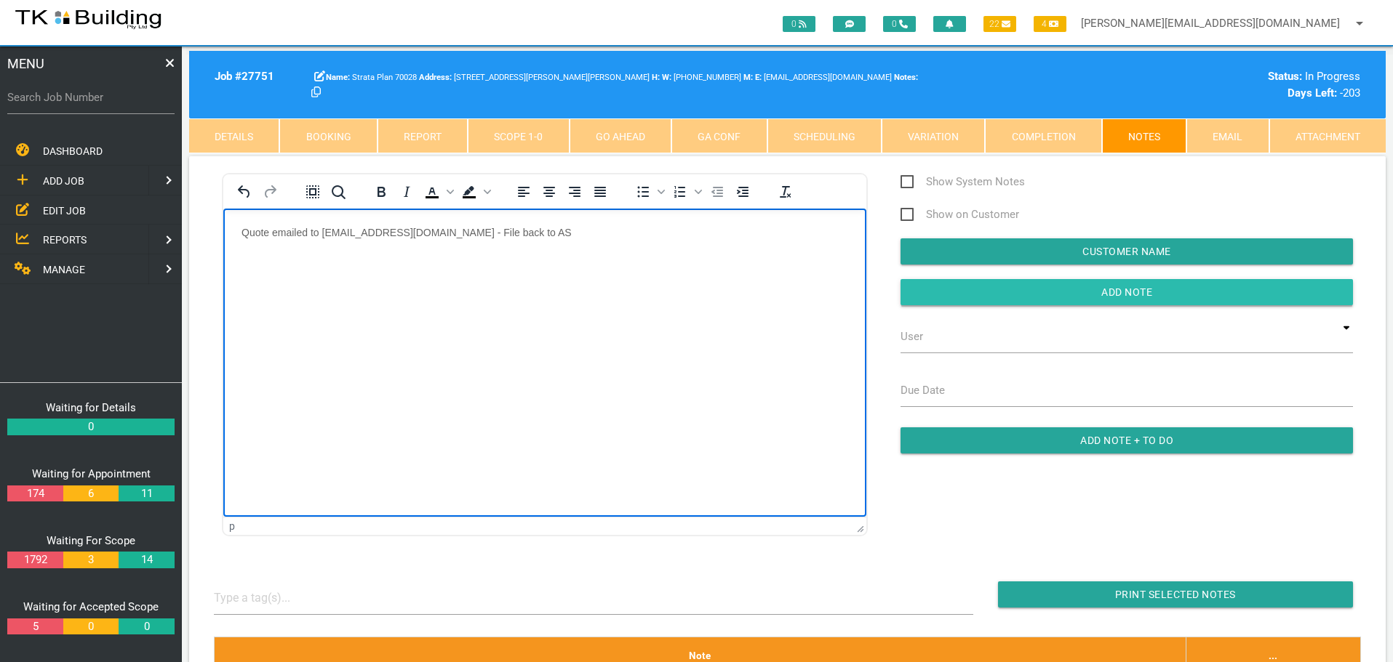
click at [1060, 289] on input "Add Note" at bounding box center [1126, 292] width 452 height 26
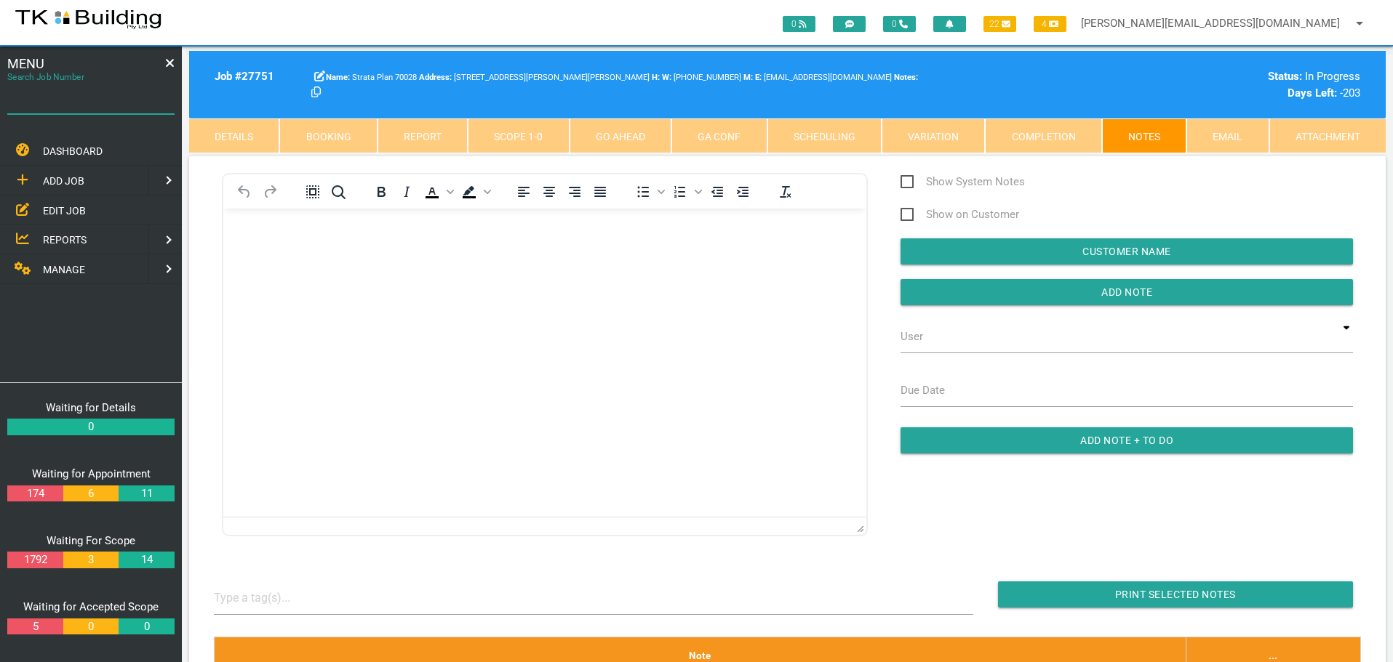
click at [68, 108] on input "Search Job Number" at bounding box center [90, 97] width 167 height 33
type input "28127"
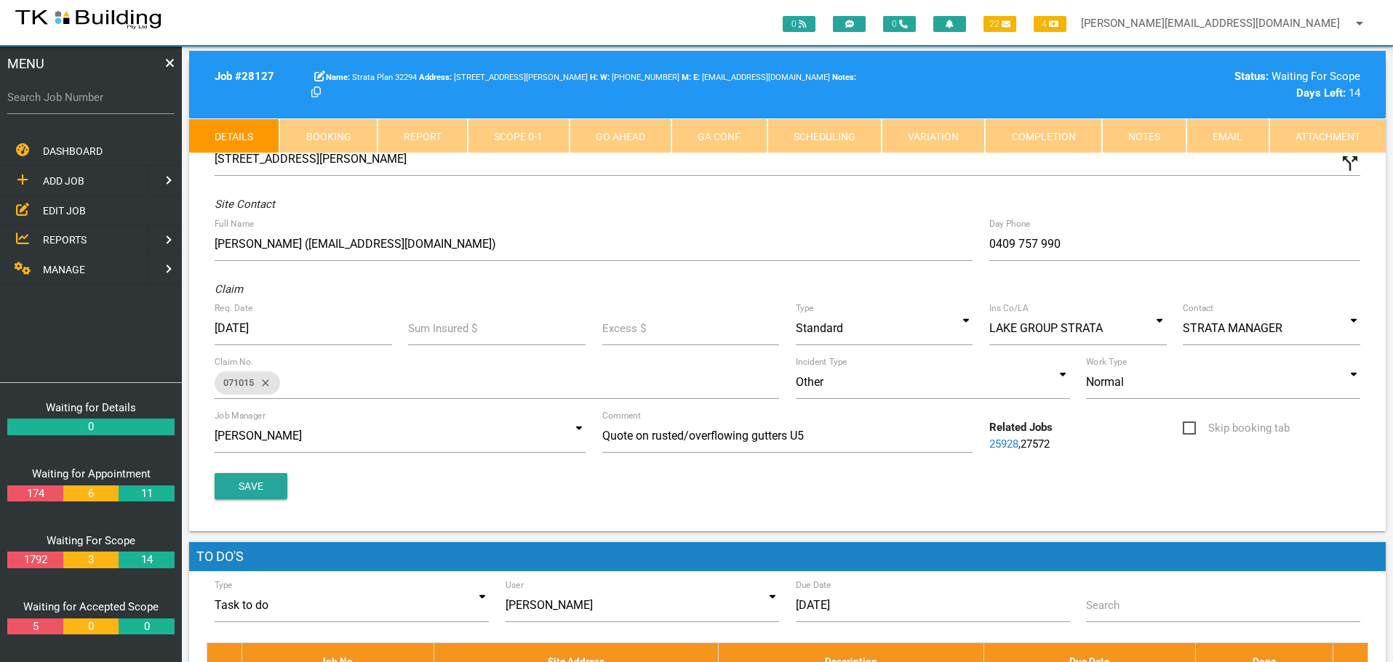
click at [1161, 135] on link "Notes" at bounding box center [1144, 136] width 84 height 35
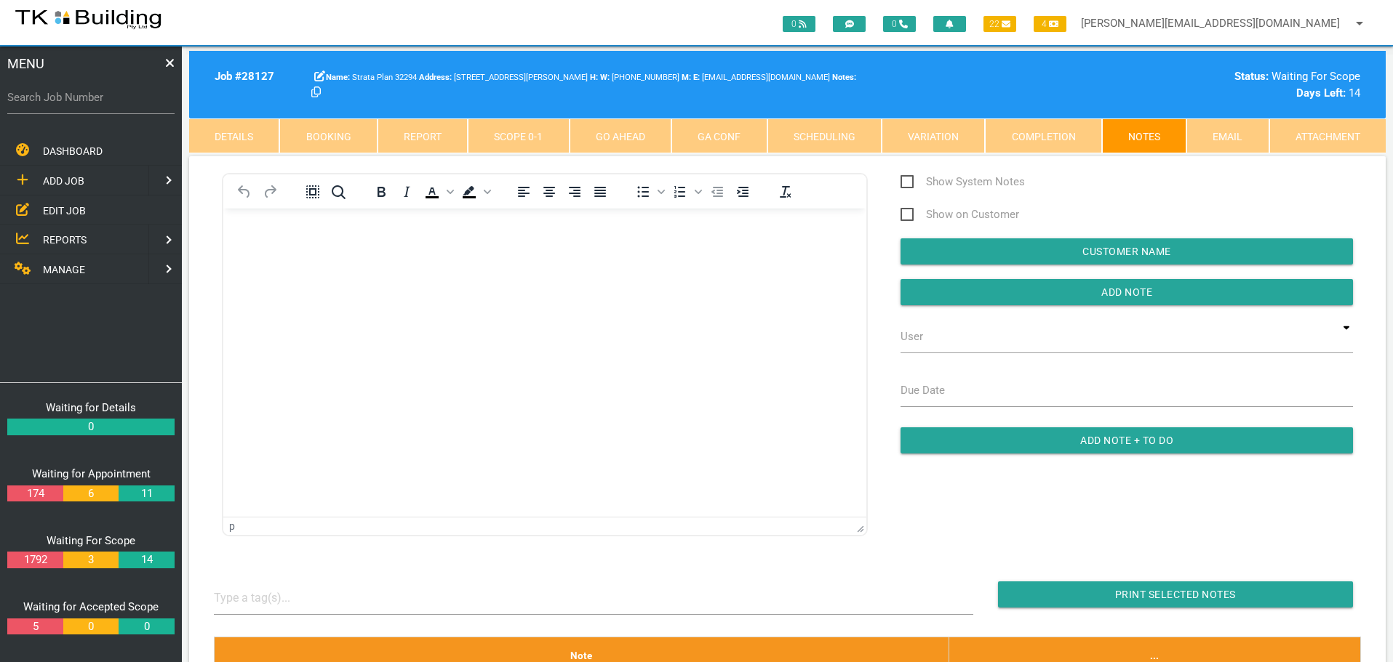
click at [248, 134] on link "Details" at bounding box center [234, 136] width 90 height 35
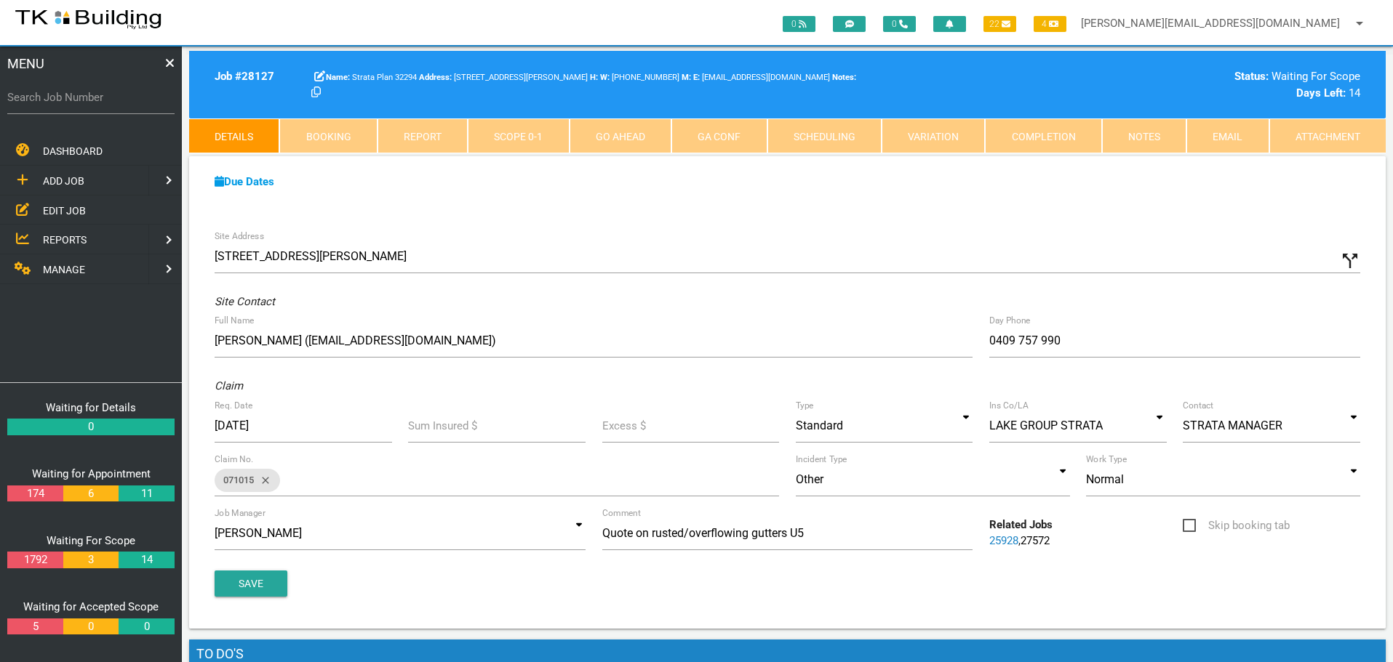
click at [1153, 146] on link "Notes" at bounding box center [1144, 136] width 84 height 35
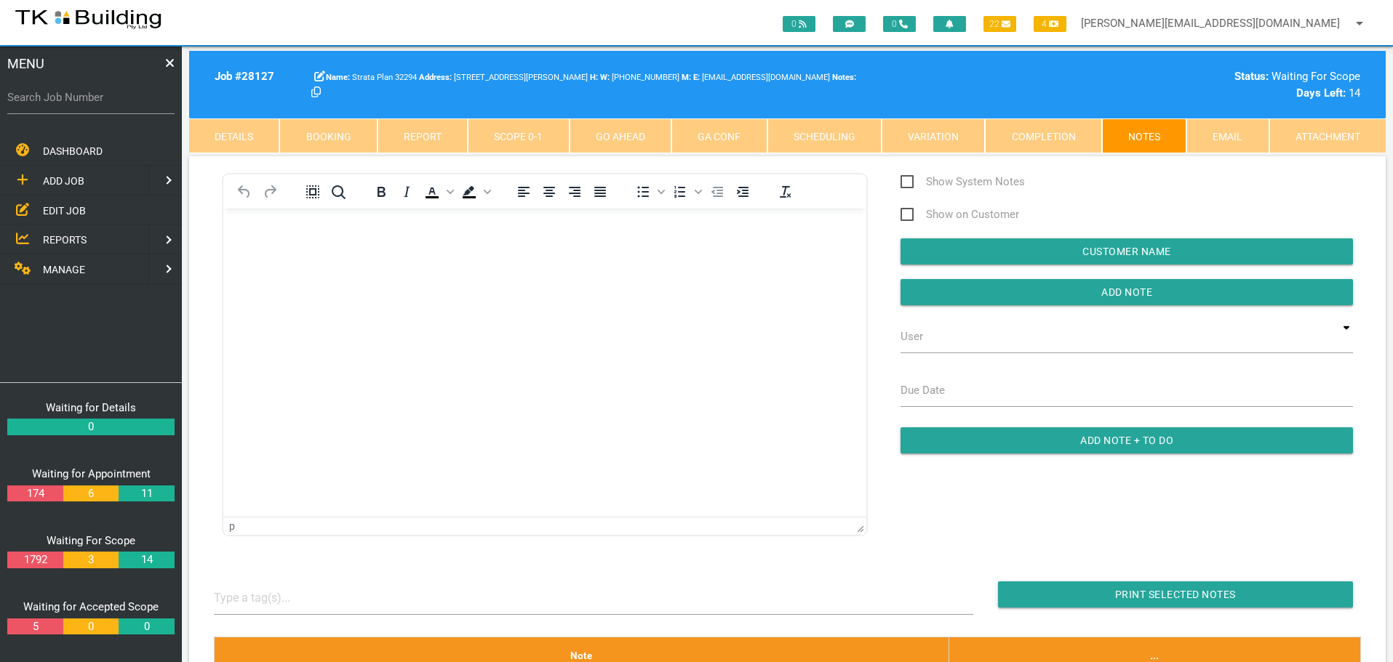
click at [277, 233] on p "Rich Text Area. Press ALT-0 for help." at bounding box center [544, 232] width 606 height 12
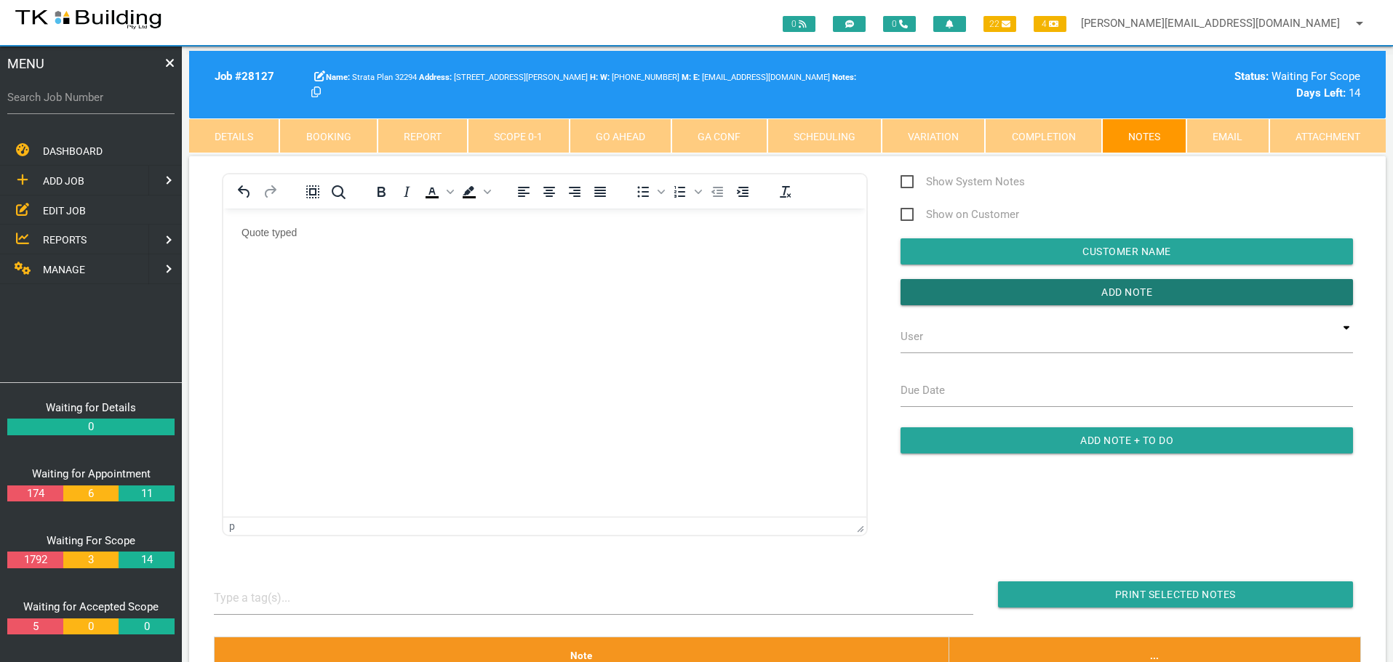
drag, startPoint x: 920, startPoint y: 293, endPoint x: 878, endPoint y: 297, distance: 41.6
click at [892, 297] on div "Show System Notes Show on Customer Customer Name User TKB JobTracking Sharon Pe…" at bounding box center [1126, 320] width 485 height 295
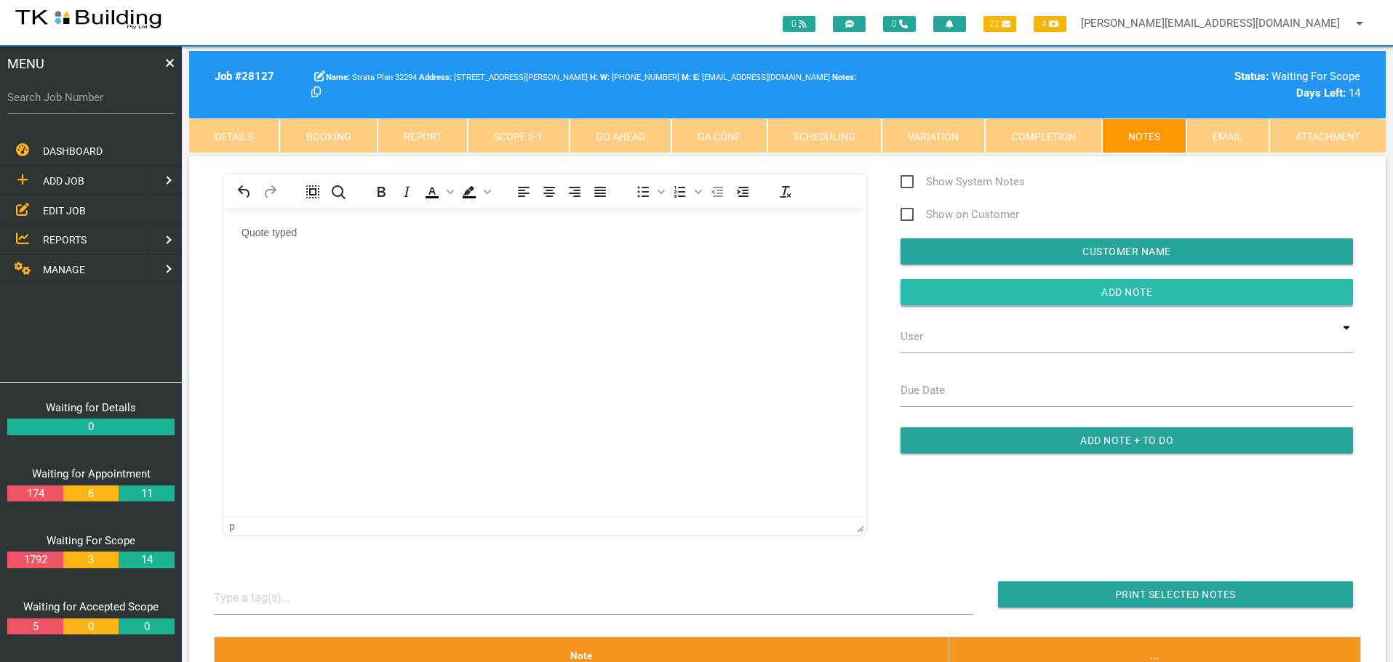
click at [930, 292] on input "Add Note" at bounding box center [1126, 292] width 452 height 26
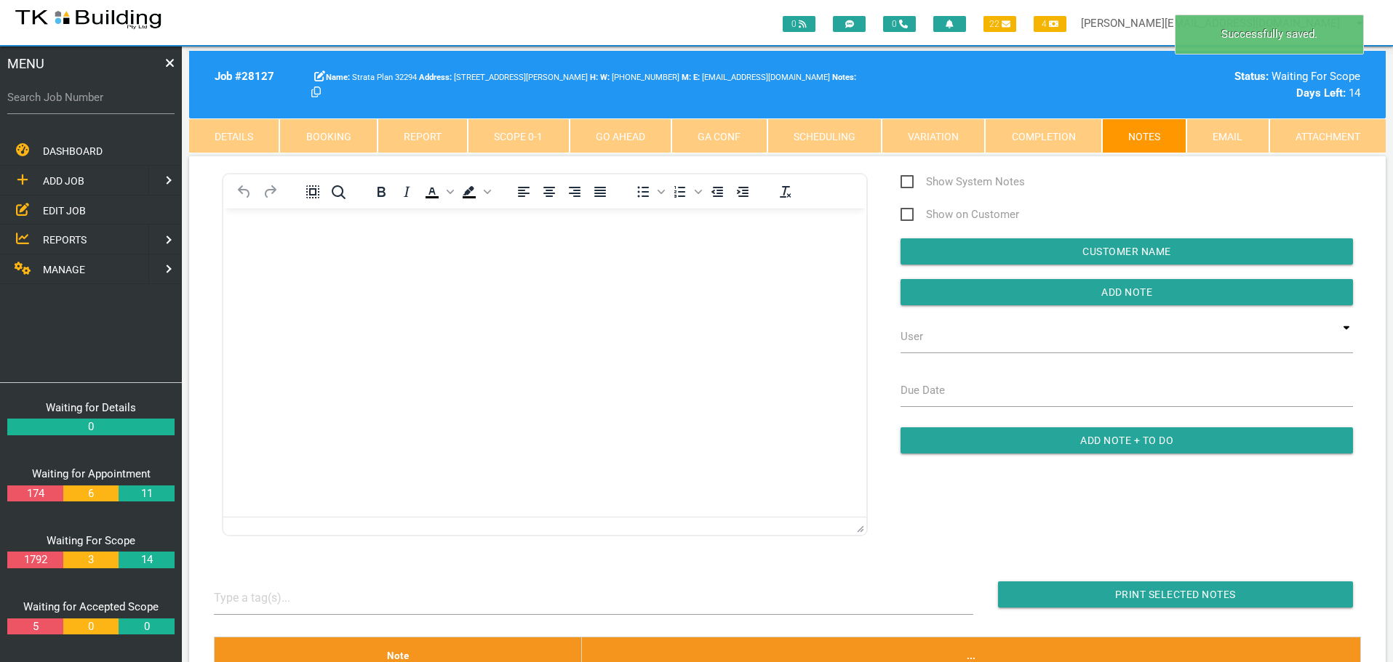
click at [276, 245] on body "Rich Text Area. Press ALT-0 for help." at bounding box center [544, 250] width 643 height 48
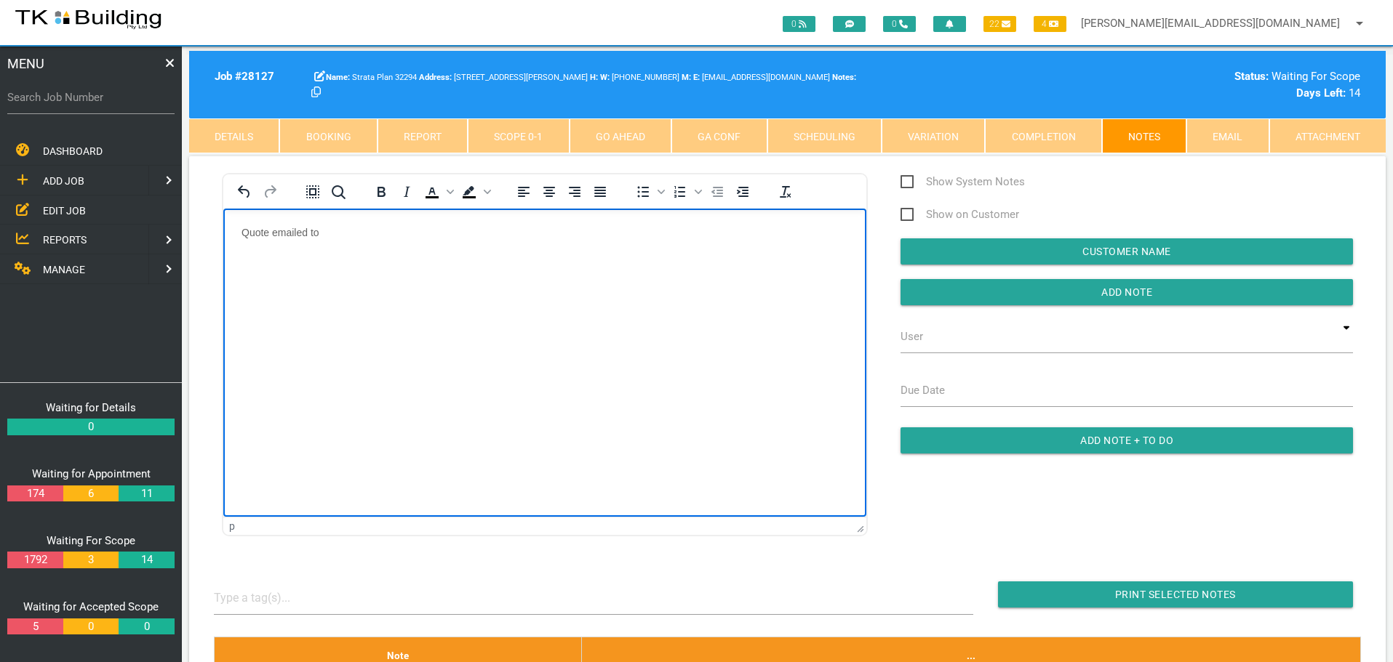
click at [358, 229] on p "Quote emailed to" at bounding box center [544, 232] width 606 height 12
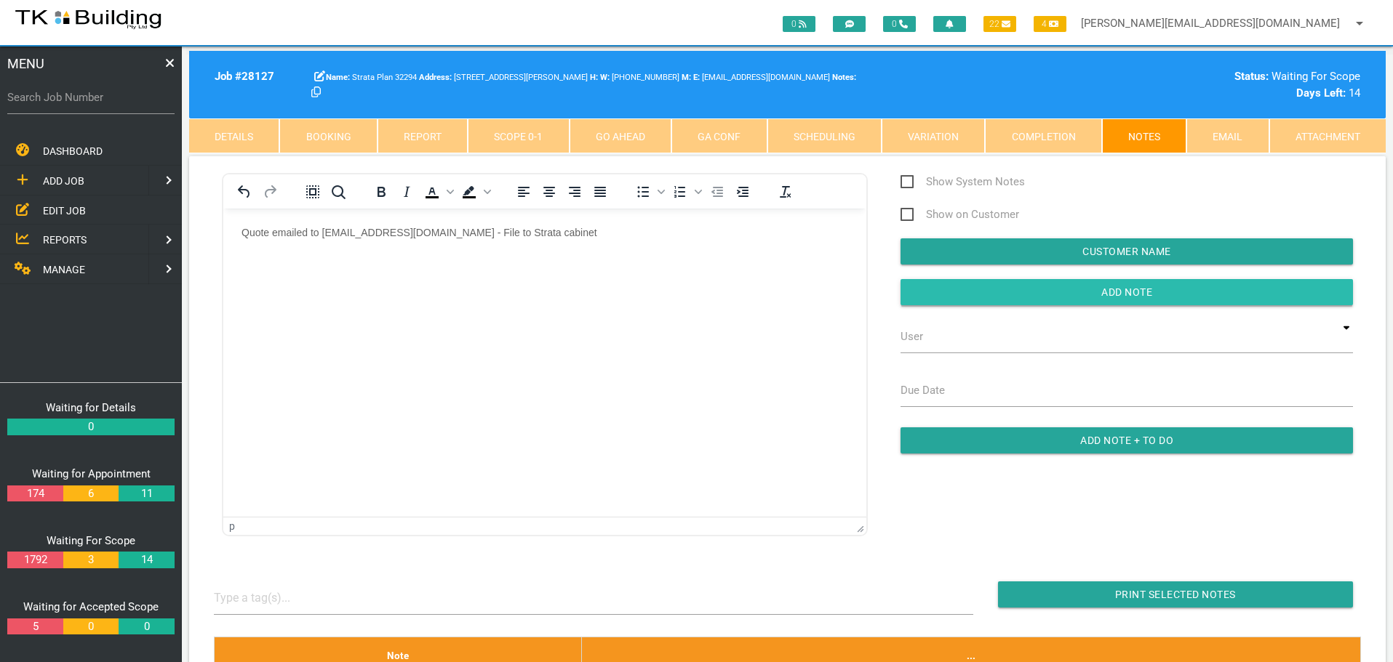
drag, startPoint x: 921, startPoint y: 287, endPoint x: 885, endPoint y: 291, distance: 35.8
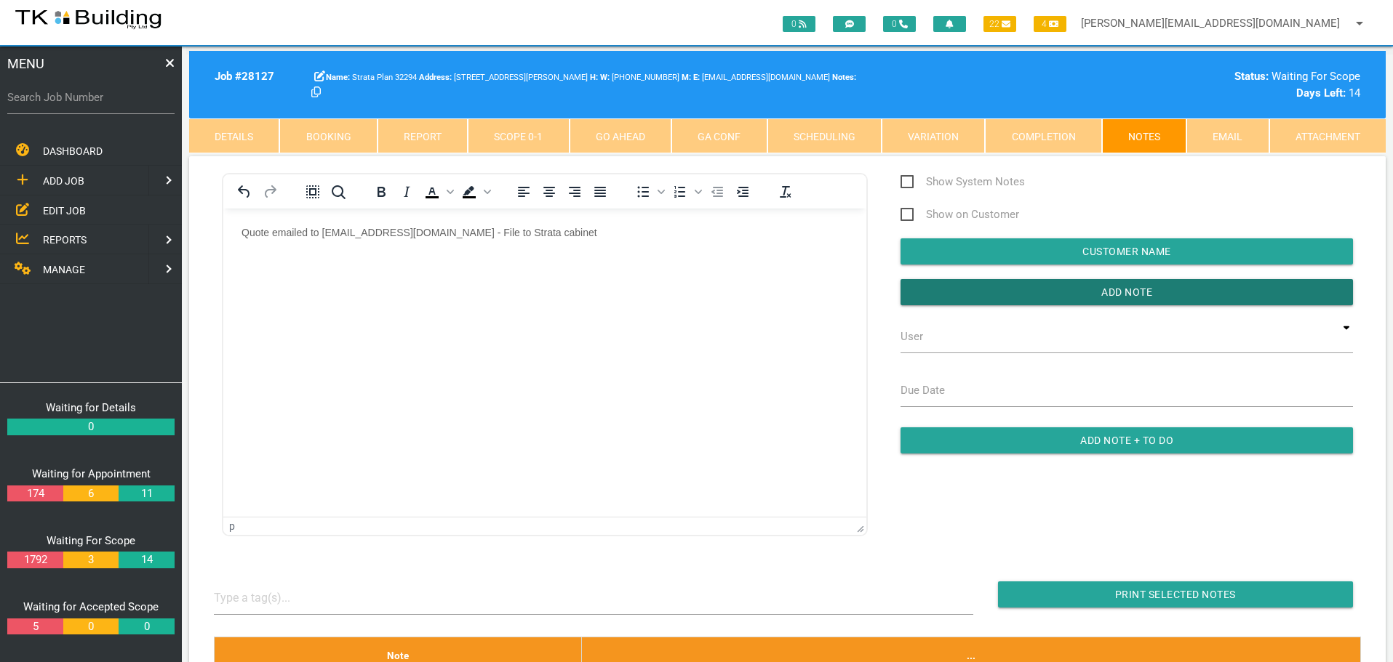
click at [919, 287] on input "button" at bounding box center [1126, 292] width 452 height 26
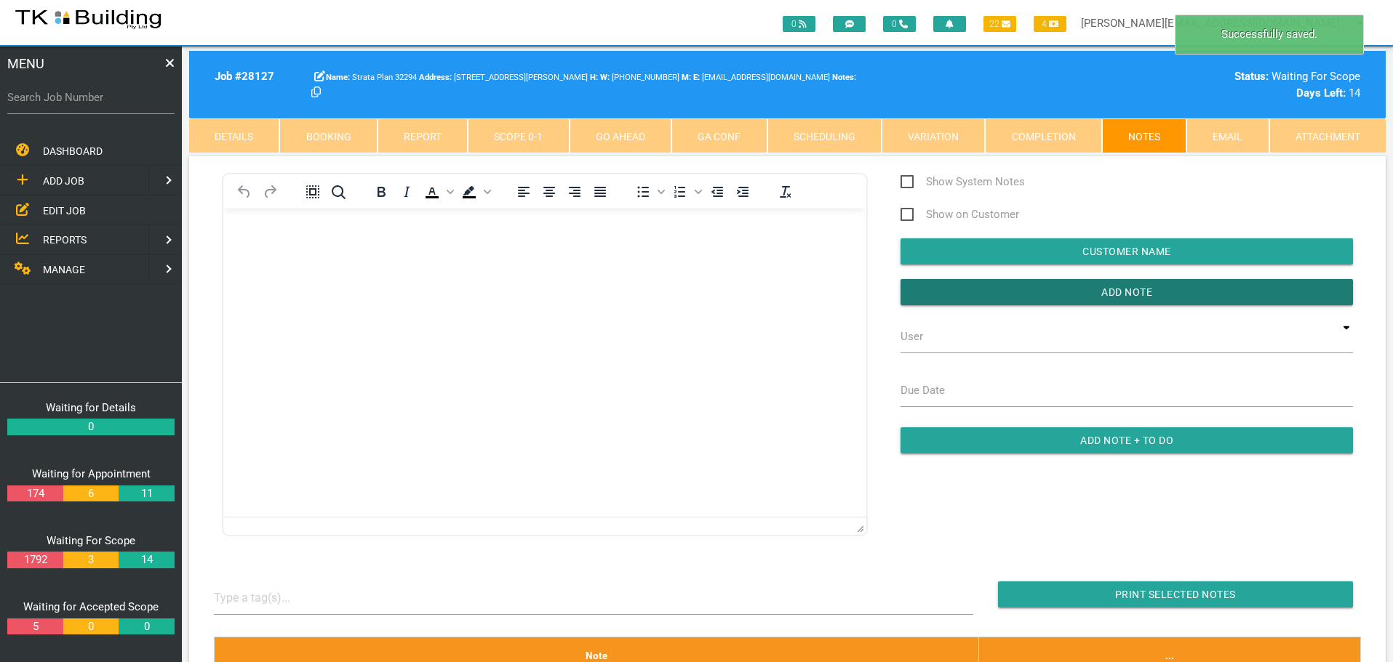
scroll to position [364, 0]
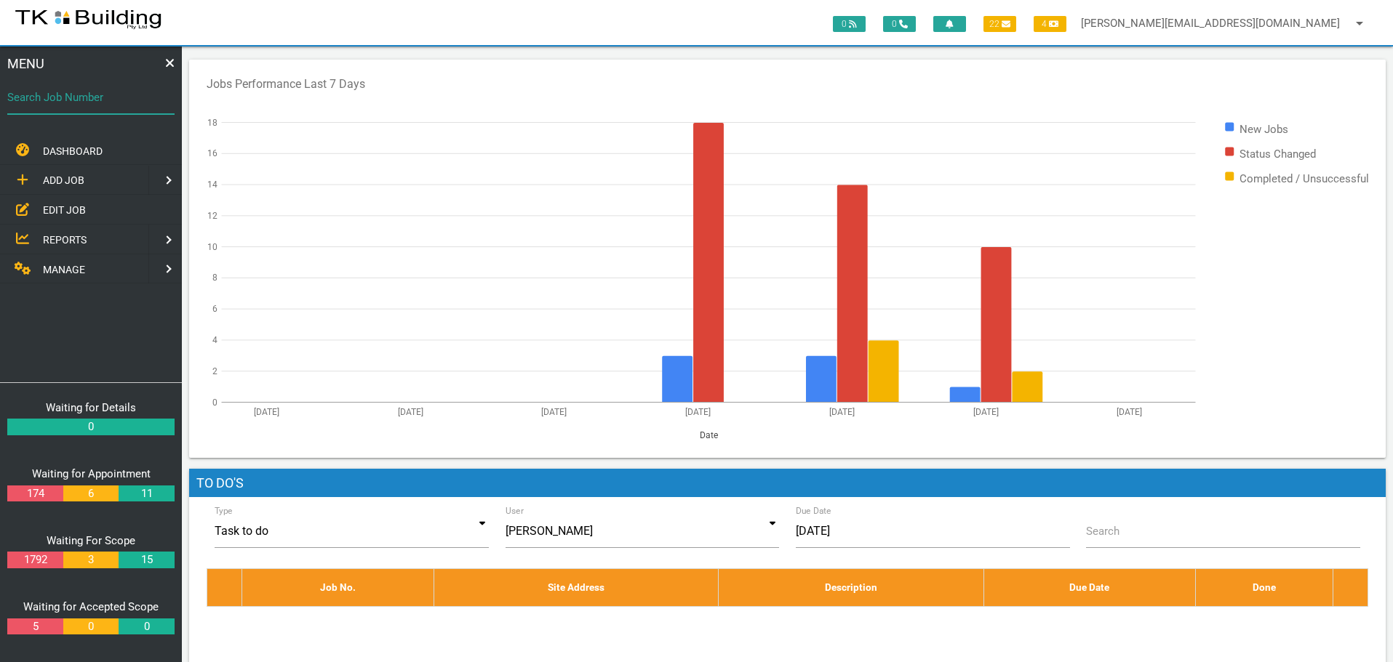
click at [60, 108] on input "Search Job Number" at bounding box center [90, 97] width 167 height 33
type input "27905"
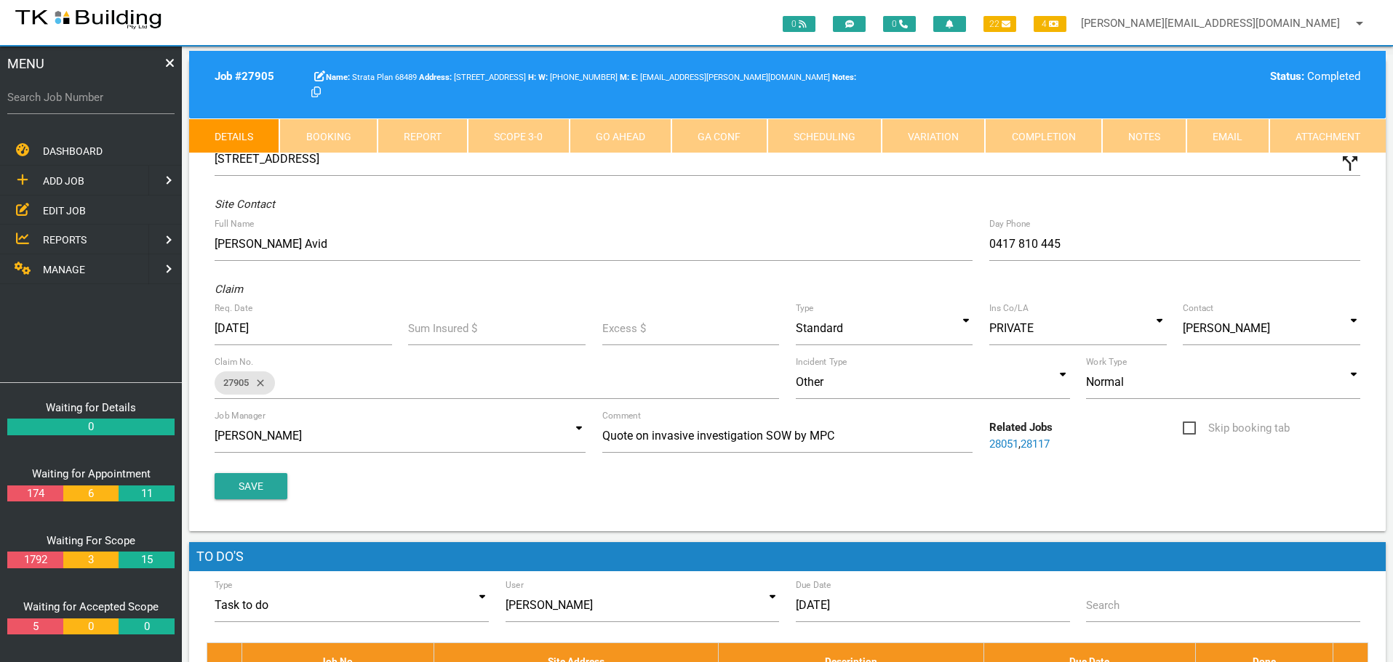
click at [1126, 140] on link "Notes" at bounding box center [1144, 136] width 84 height 35
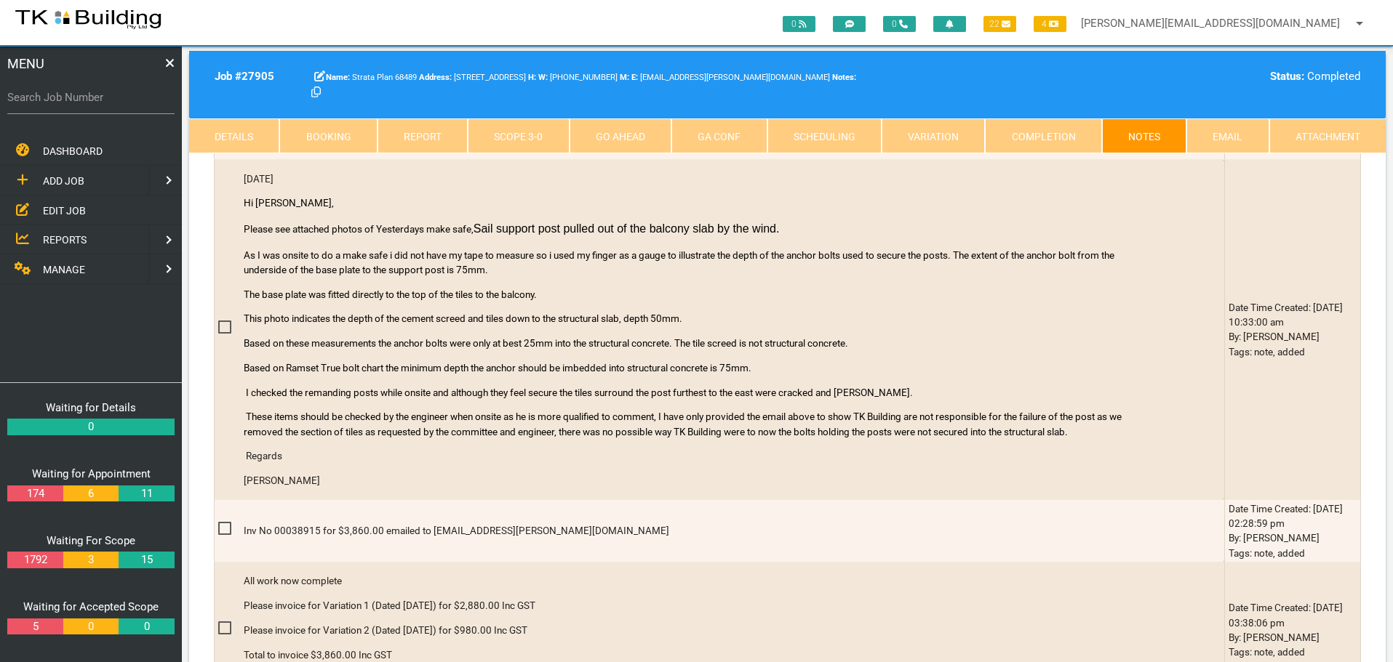
scroll to position [654, 0]
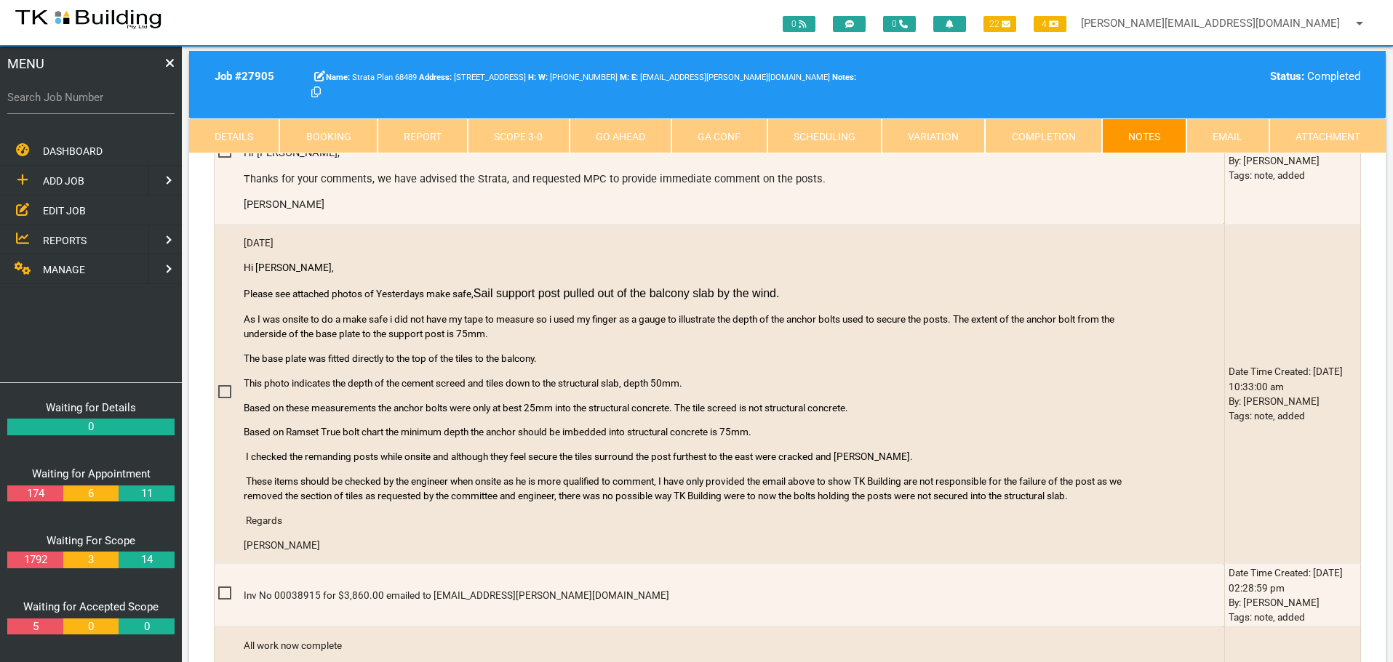
click at [62, 215] on span "EDIT JOB" at bounding box center [64, 210] width 43 height 12
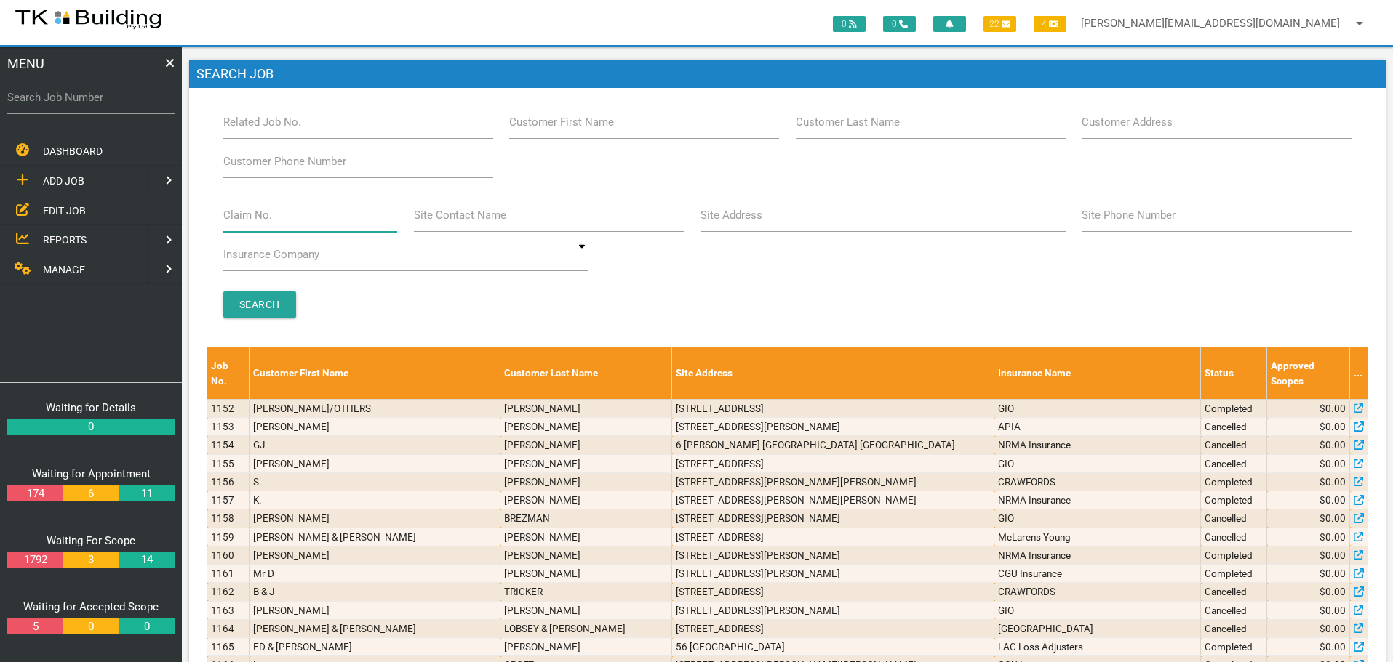
click at [264, 224] on input "Claim No." at bounding box center [310, 215] width 175 height 33
type input "596537"
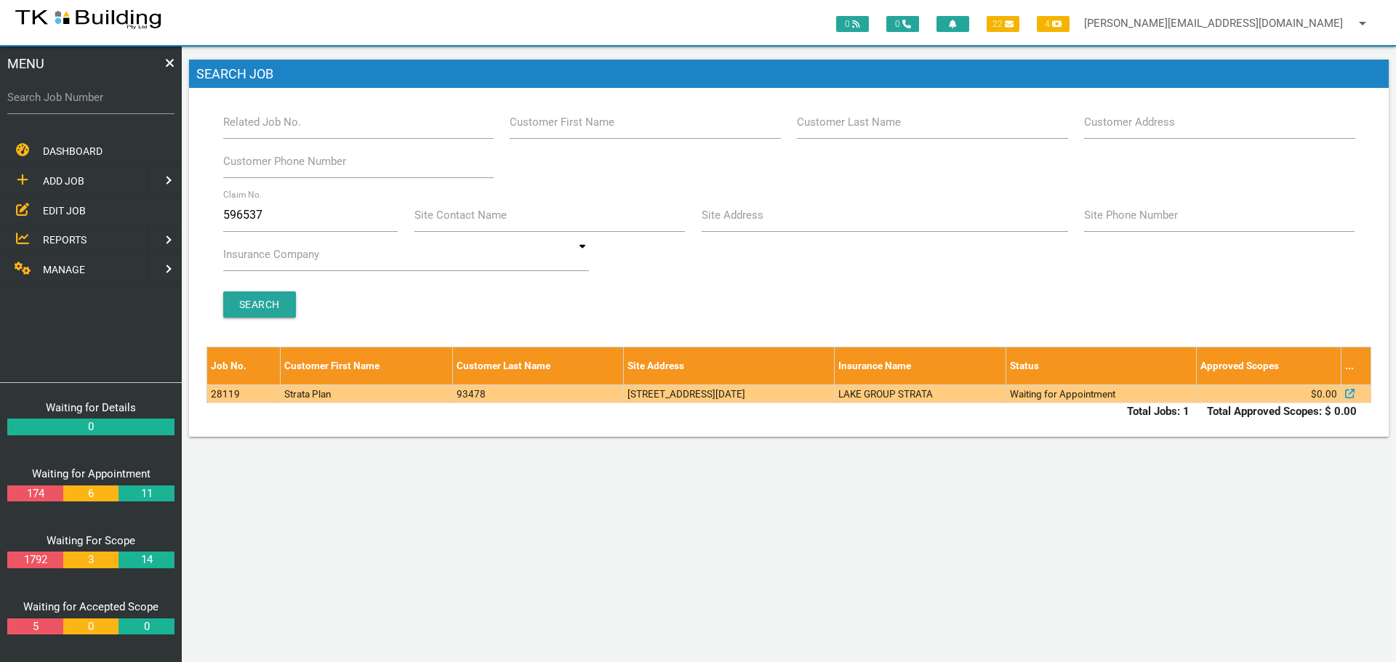
click at [532, 391] on td "93478" at bounding box center [538, 394] width 171 height 18
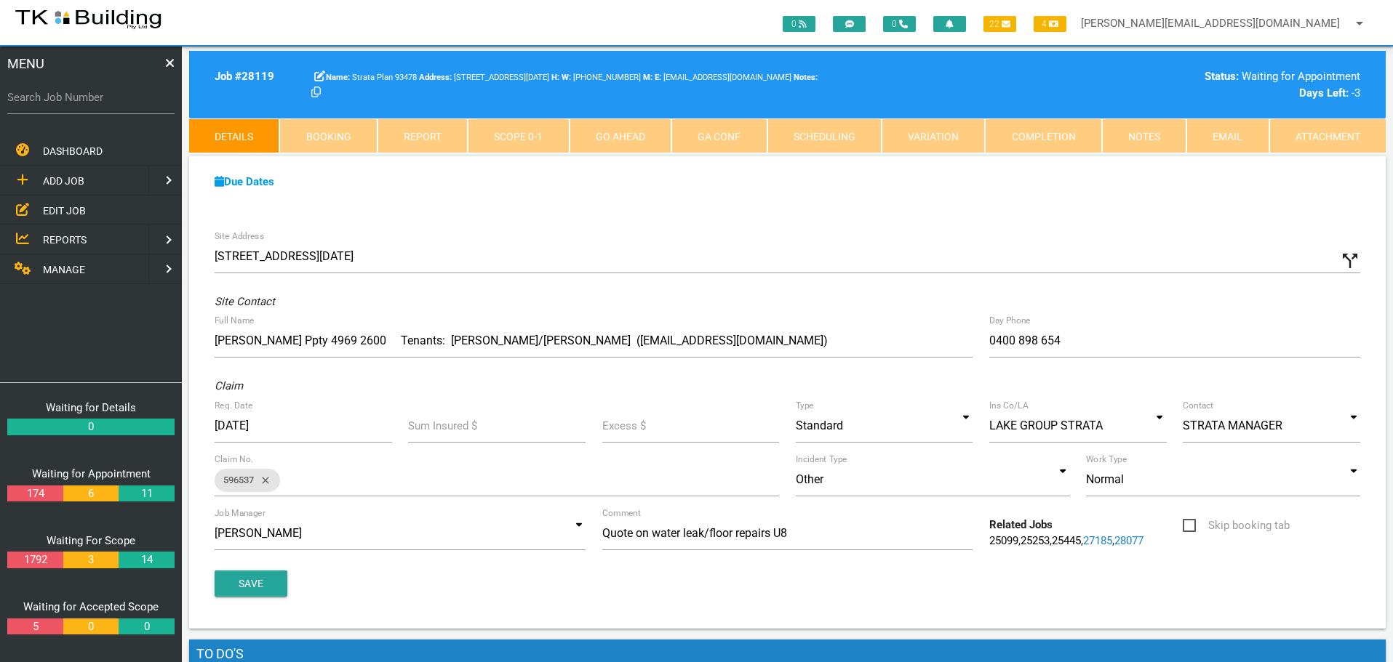
click at [112, 106] on div "Search Job Number" at bounding box center [90, 100] width 167 height 39
click at [65, 212] on span "EDIT JOB" at bounding box center [64, 210] width 43 height 12
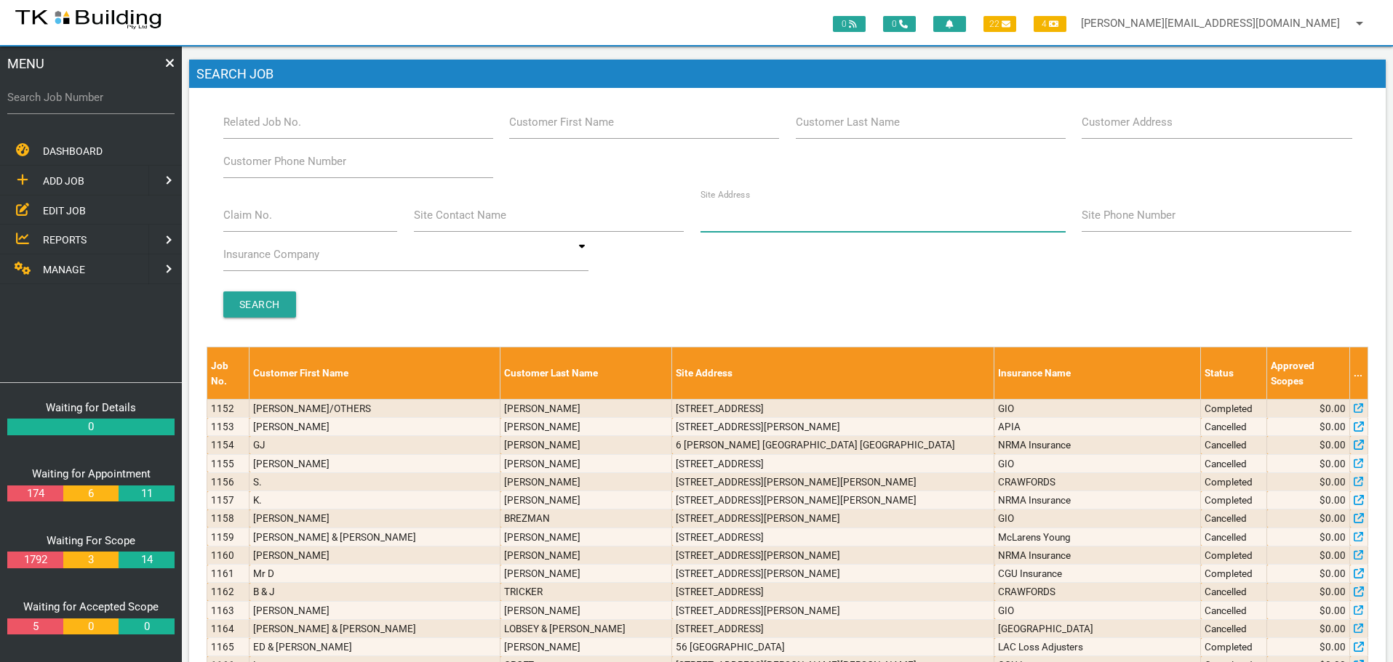
drag, startPoint x: 779, startPoint y: 222, endPoint x: 771, endPoint y: 227, distance: 9.5
click at [772, 225] on input "Site Address" at bounding box center [882, 215] width 365 height 33
type input "18 selwyn"
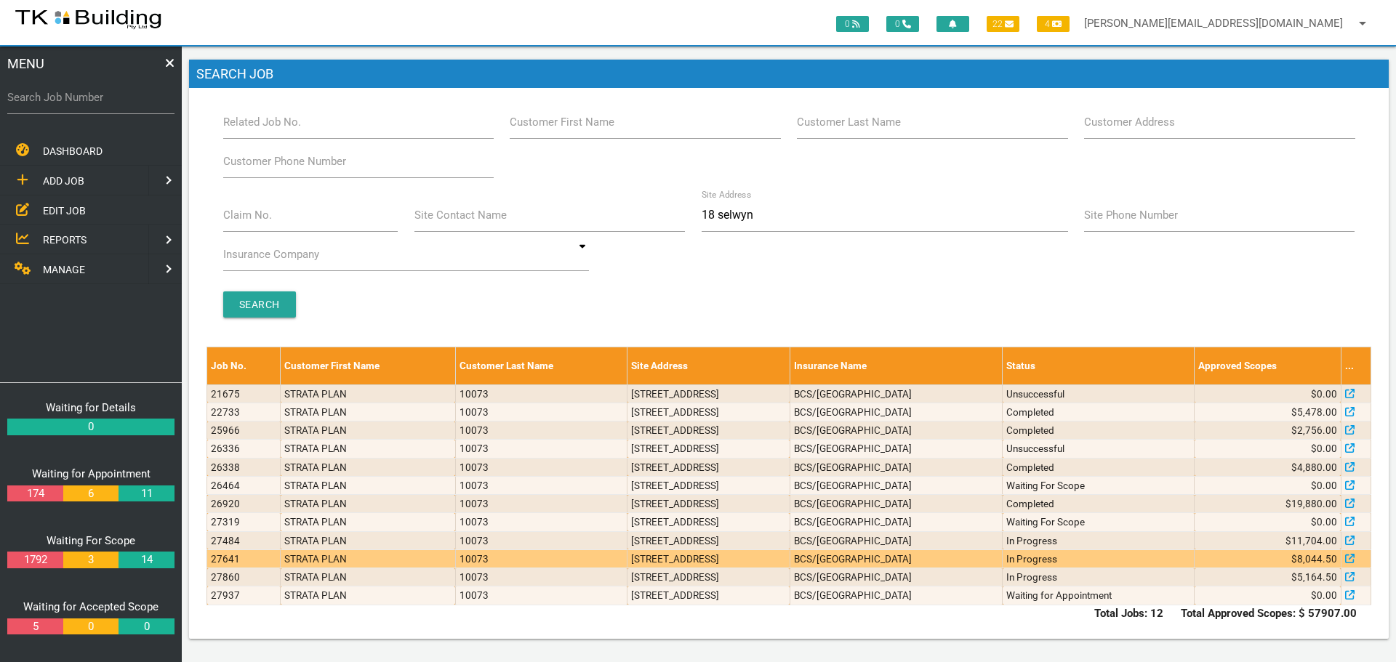
click at [786, 558] on td "[STREET_ADDRESS]" at bounding box center [709, 559] width 162 height 18
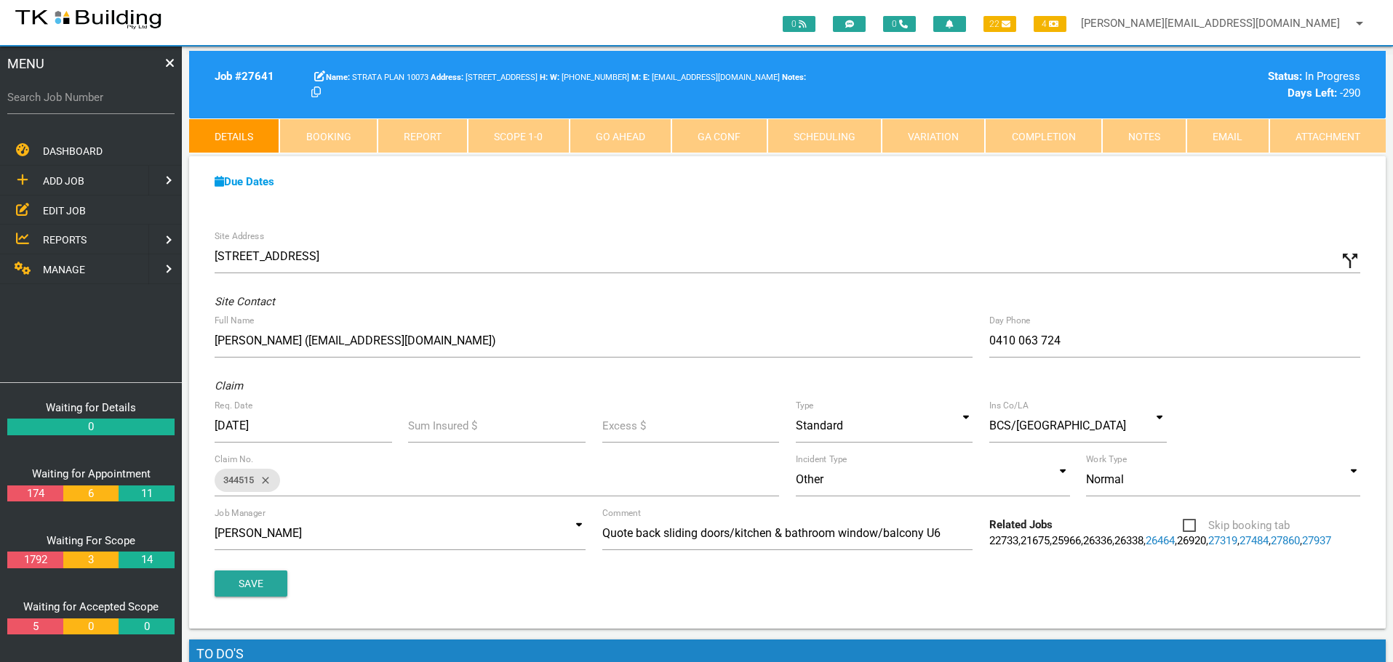
click at [1158, 135] on link "Notes" at bounding box center [1144, 136] width 84 height 35
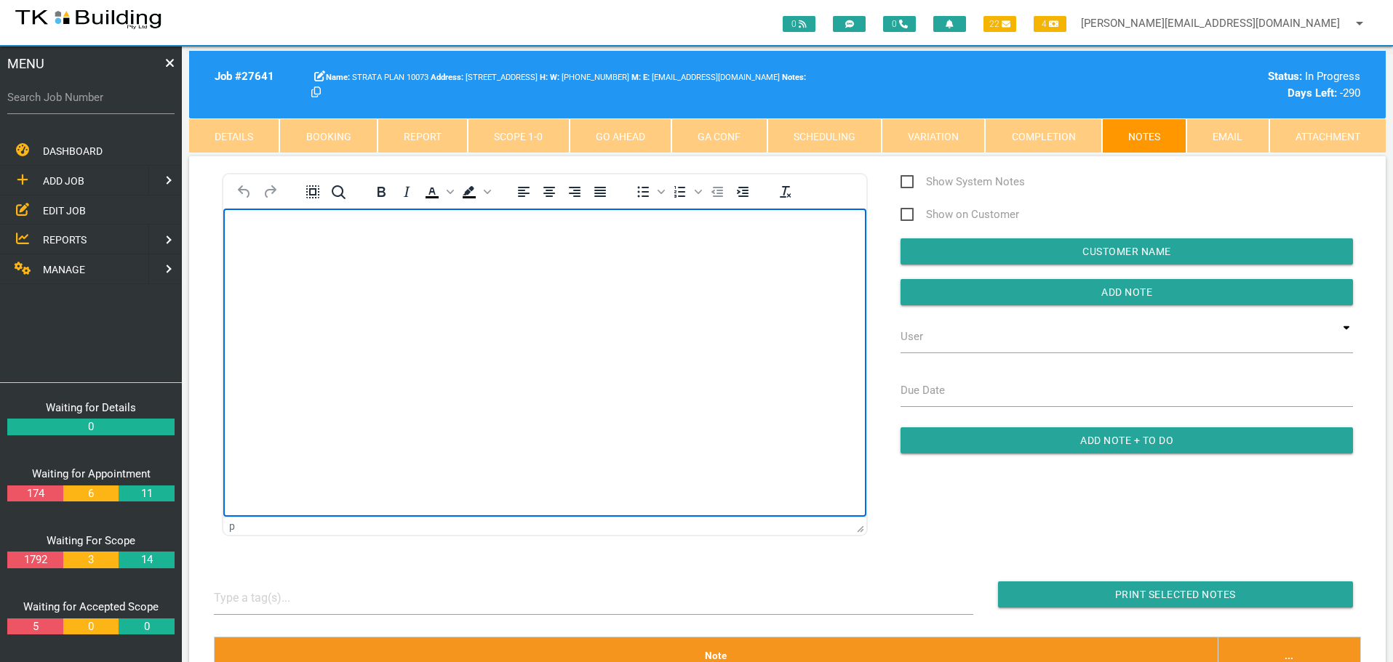
click at [299, 253] on body "Rich Text Area. Press ALT-0 for help." at bounding box center [544, 250] width 643 height 48
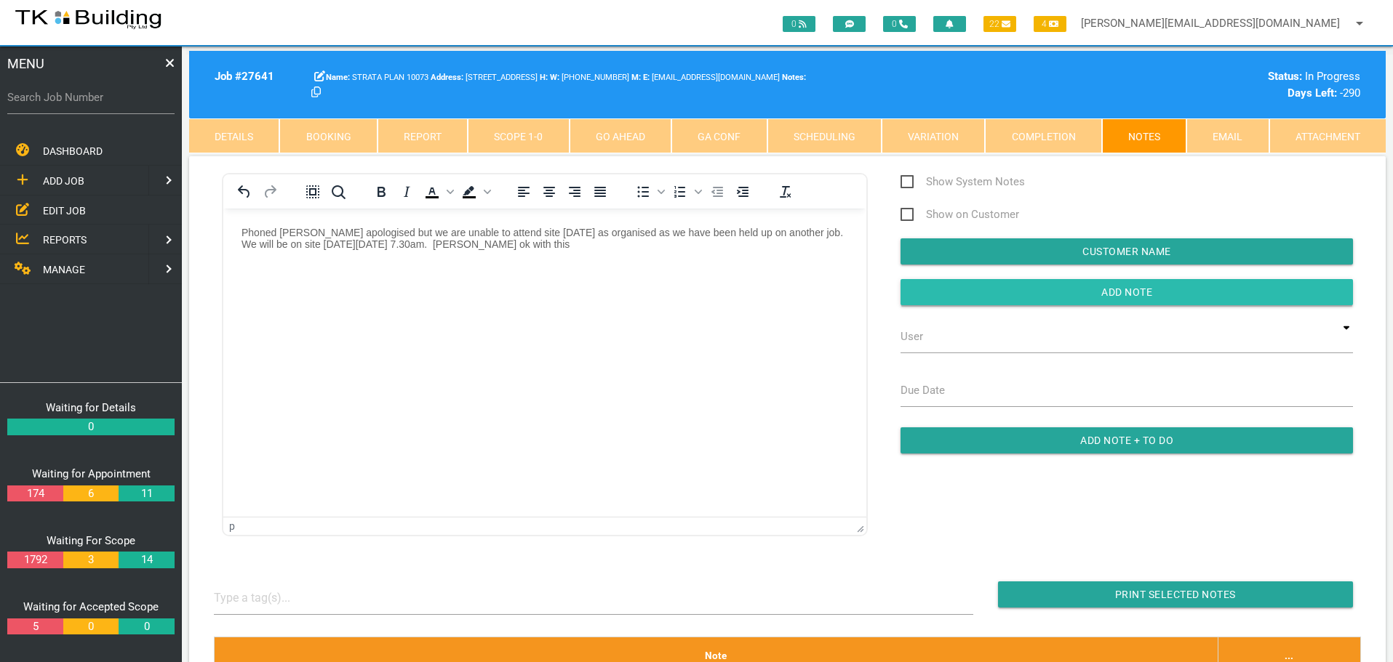
click at [940, 297] on input "button" at bounding box center [1126, 292] width 452 height 26
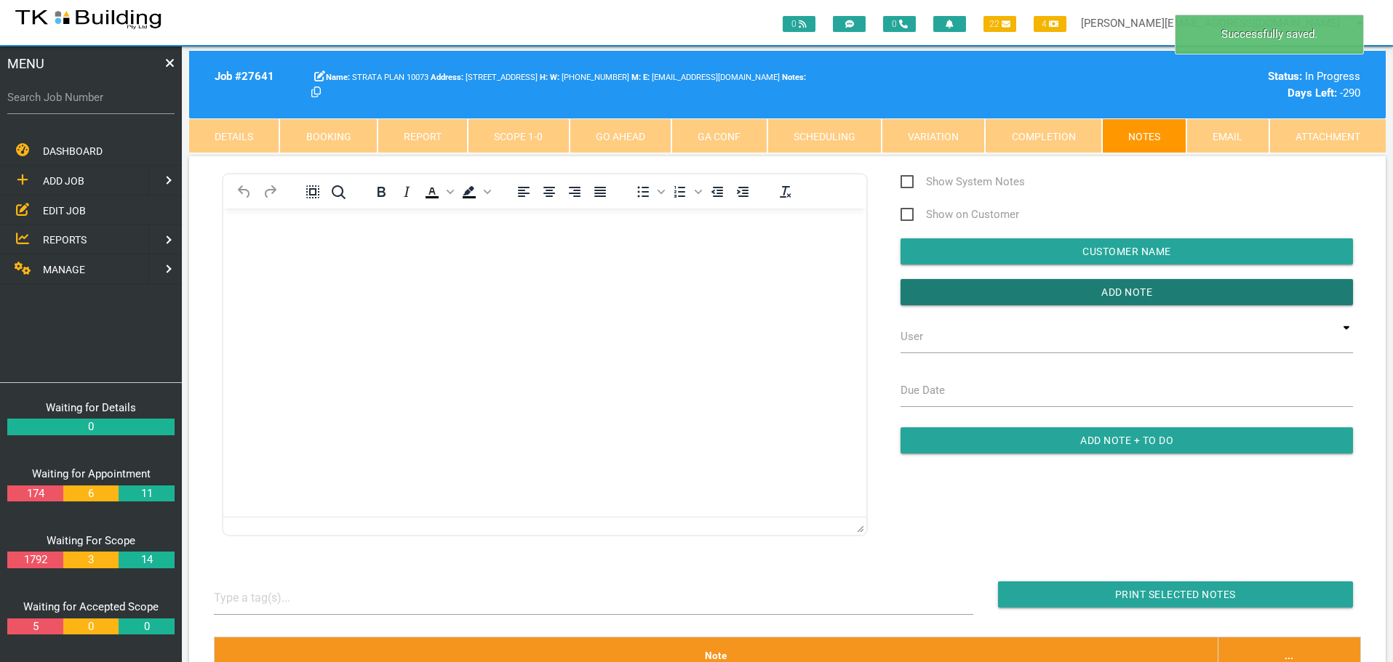
scroll to position [291, 0]
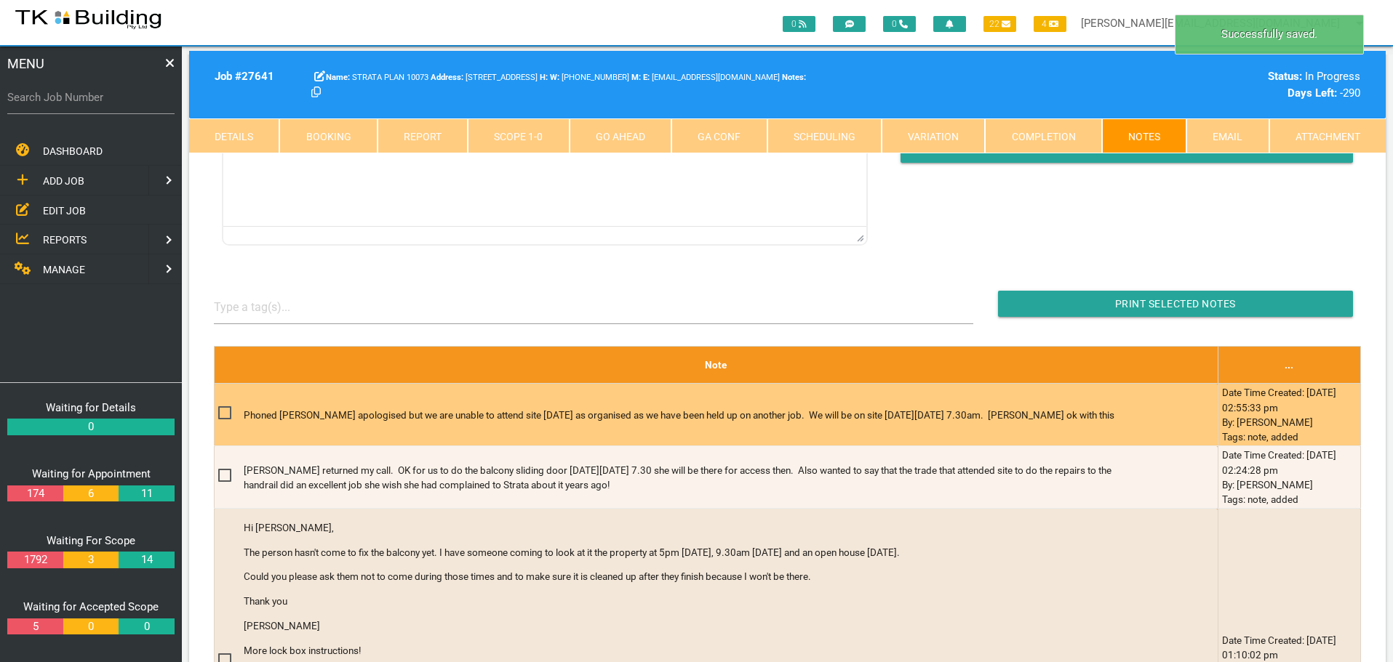
click at [227, 414] on span at bounding box center [230, 413] width 25 height 18
click at [227, 414] on input "checkbox" at bounding box center [222, 408] width 9 height 9
checkbox input "true"
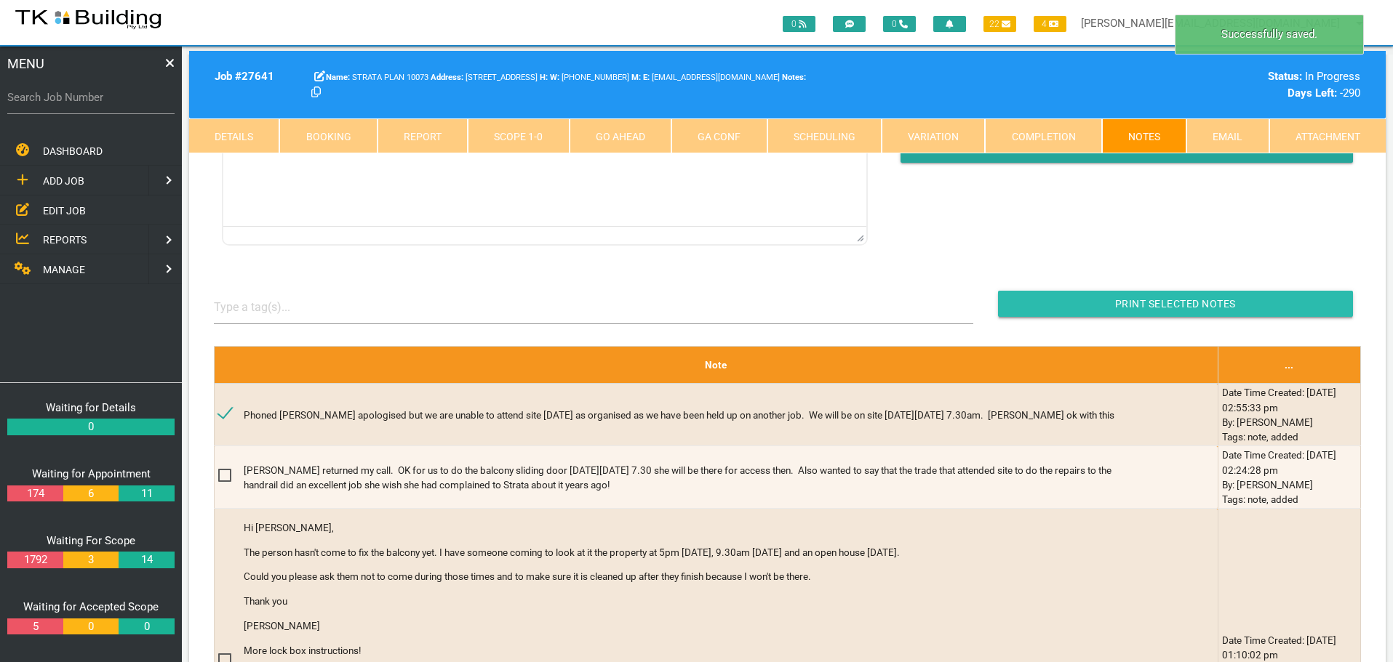
click at [1039, 302] on input "Print Selected Notes" at bounding box center [1175, 304] width 355 height 26
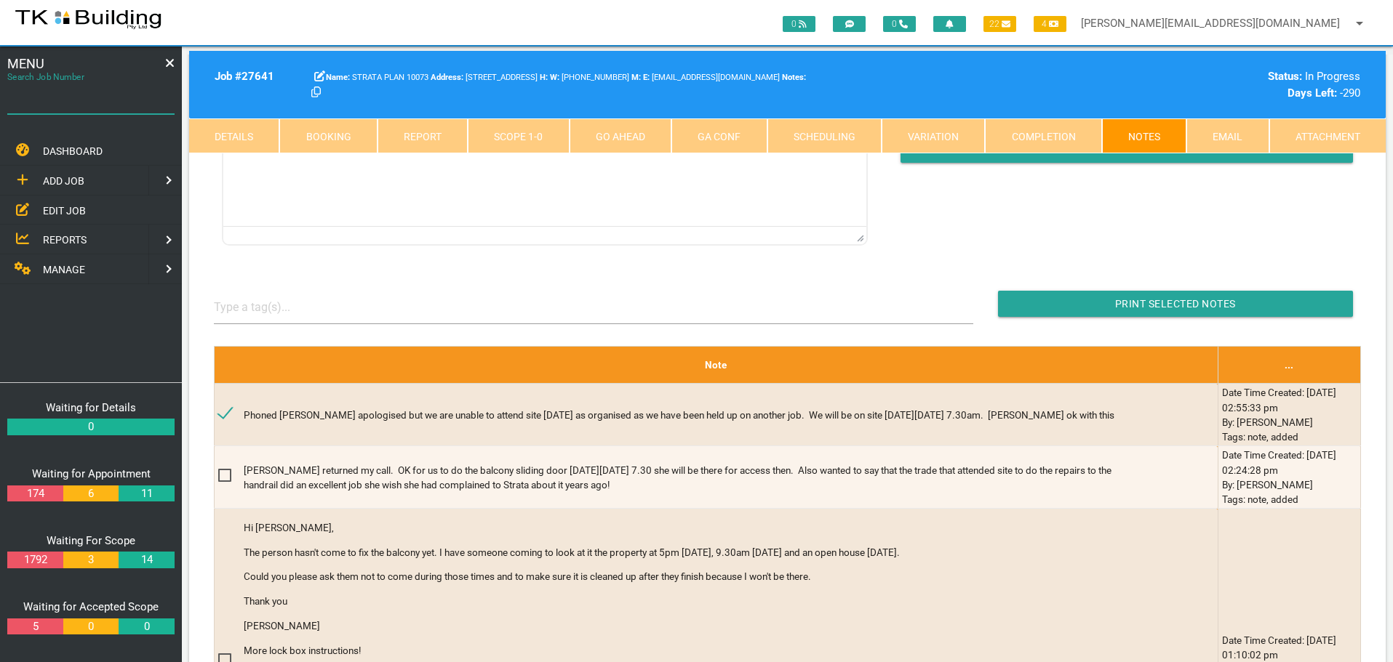
click at [124, 106] on input "Search Job Number" at bounding box center [90, 97] width 167 height 33
type input "28127"
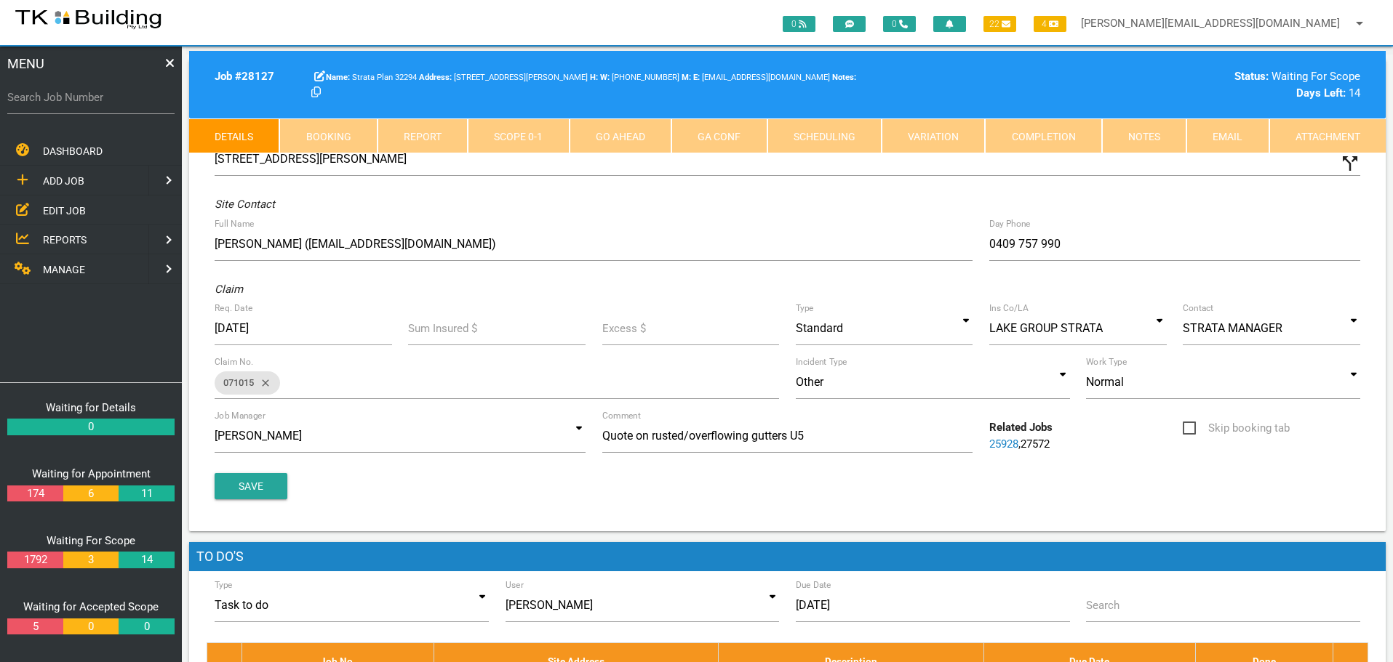
click at [1150, 132] on link "Notes" at bounding box center [1144, 136] width 84 height 35
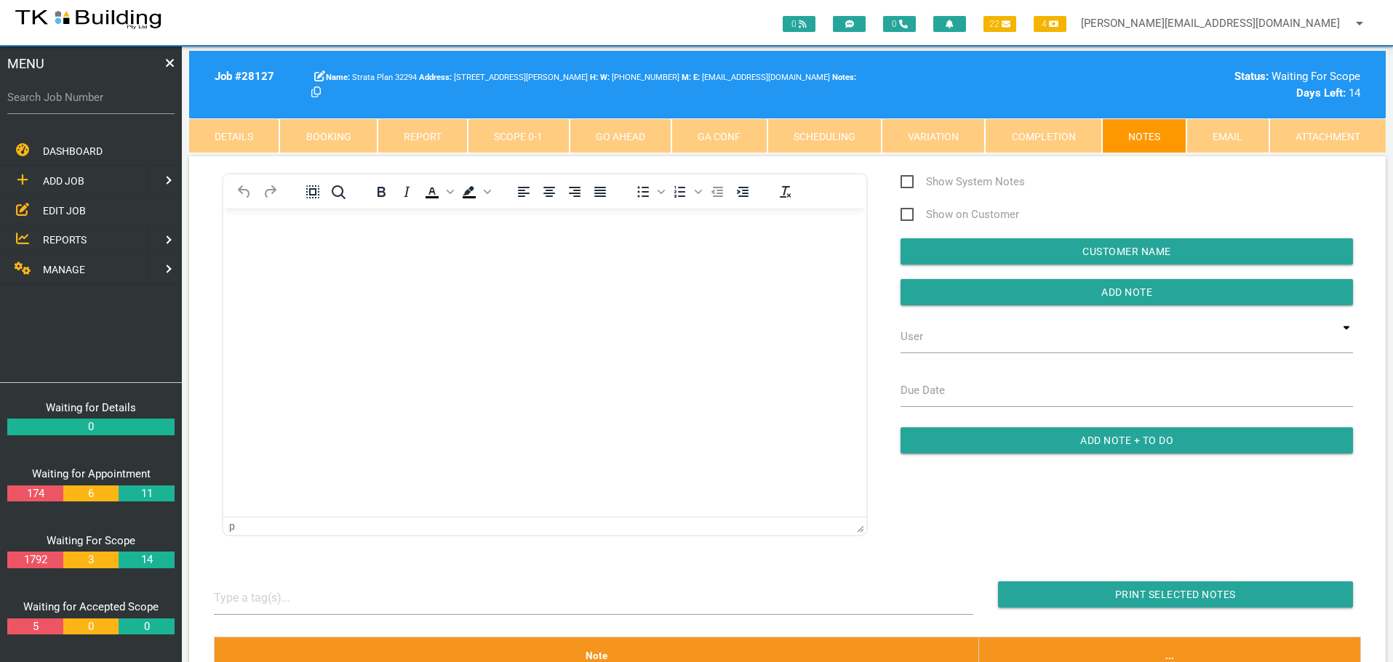
click at [87, 103] on label "Search Job Number" at bounding box center [90, 97] width 167 height 17
click at [87, 103] on input "Search Job Number" at bounding box center [90, 97] width 167 height 33
type input "27663"
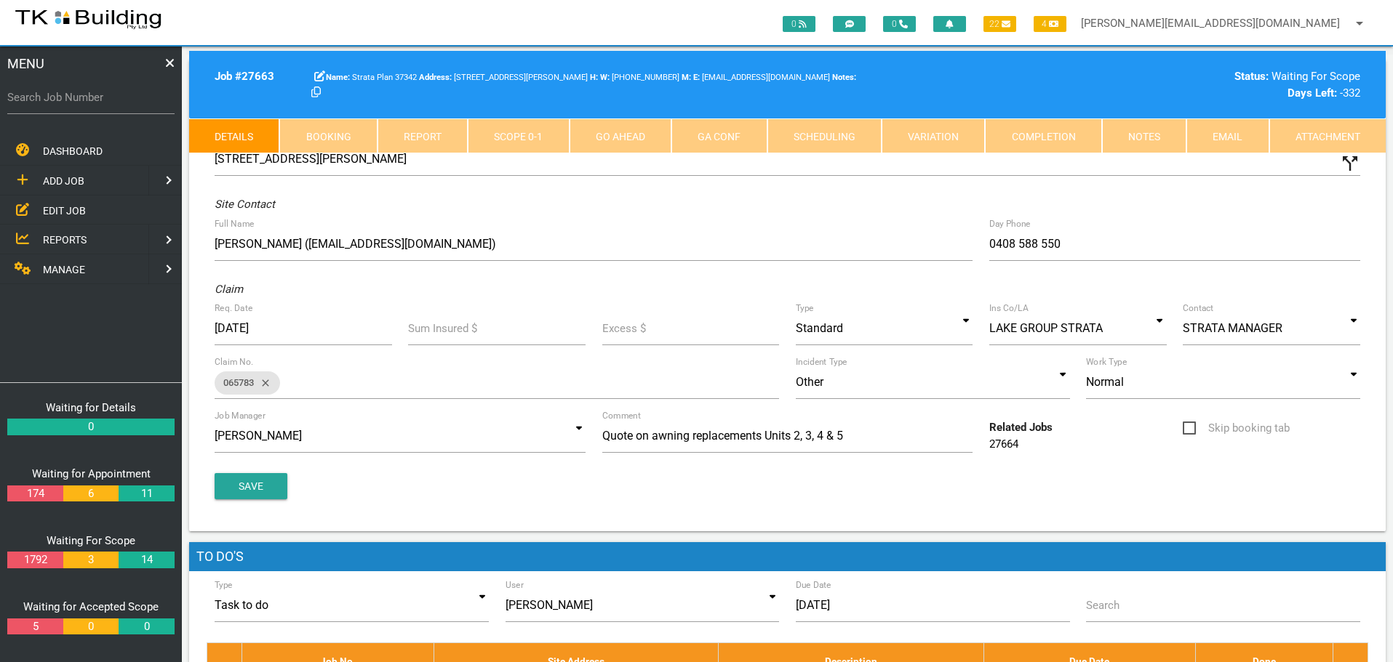
click at [1151, 137] on link "Notes" at bounding box center [1144, 136] width 84 height 35
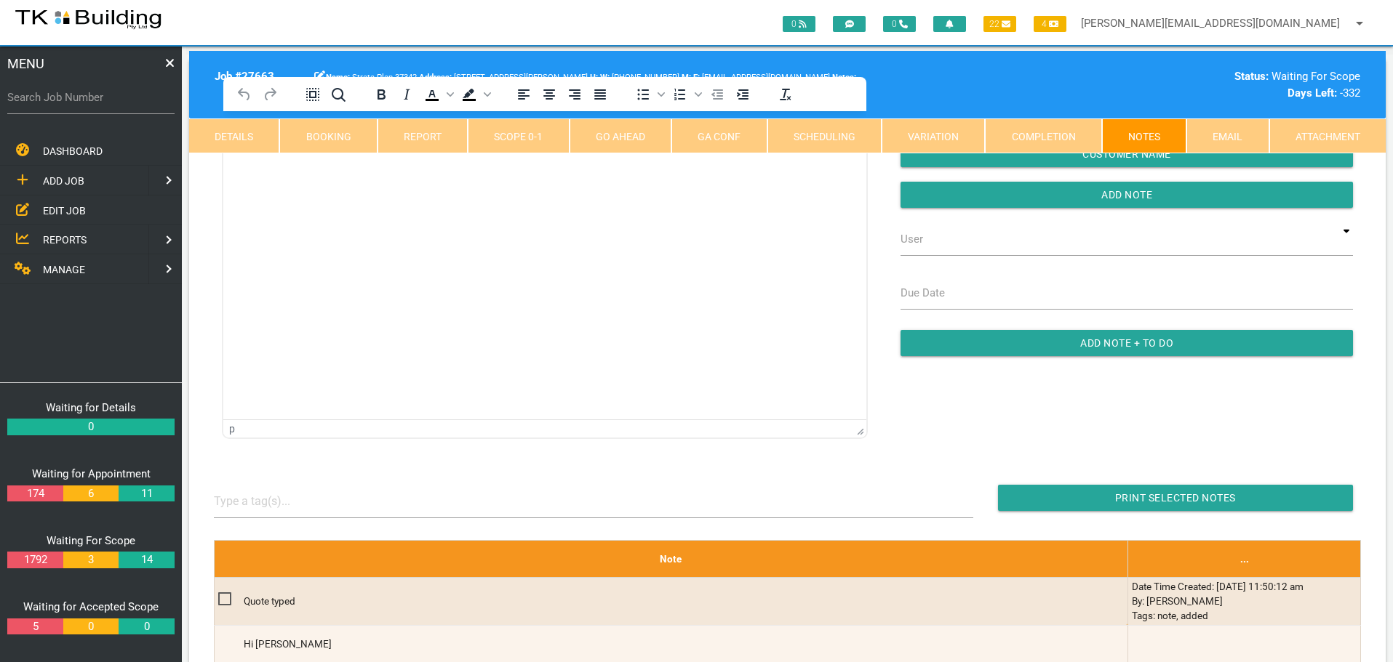
click at [331, 177] on html at bounding box center [544, 144] width 643 height 66
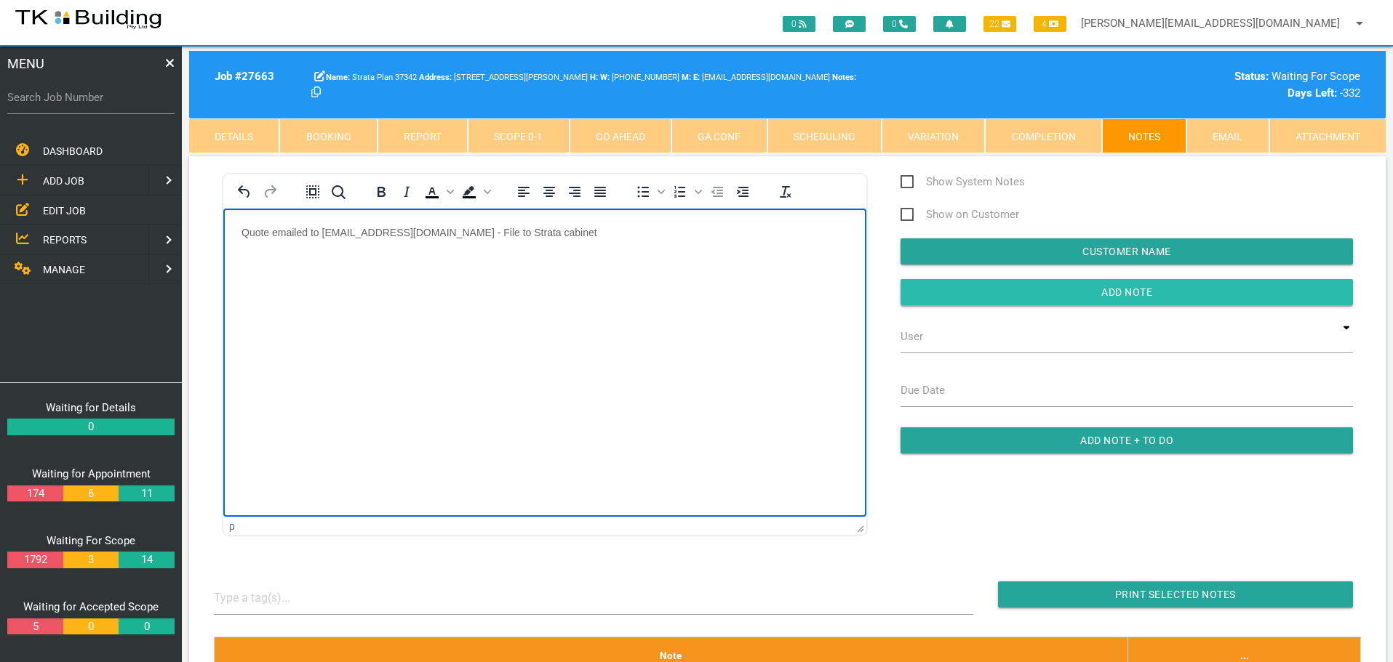
click at [966, 287] on input "Add Note" at bounding box center [1126, 292] width 452 height 26
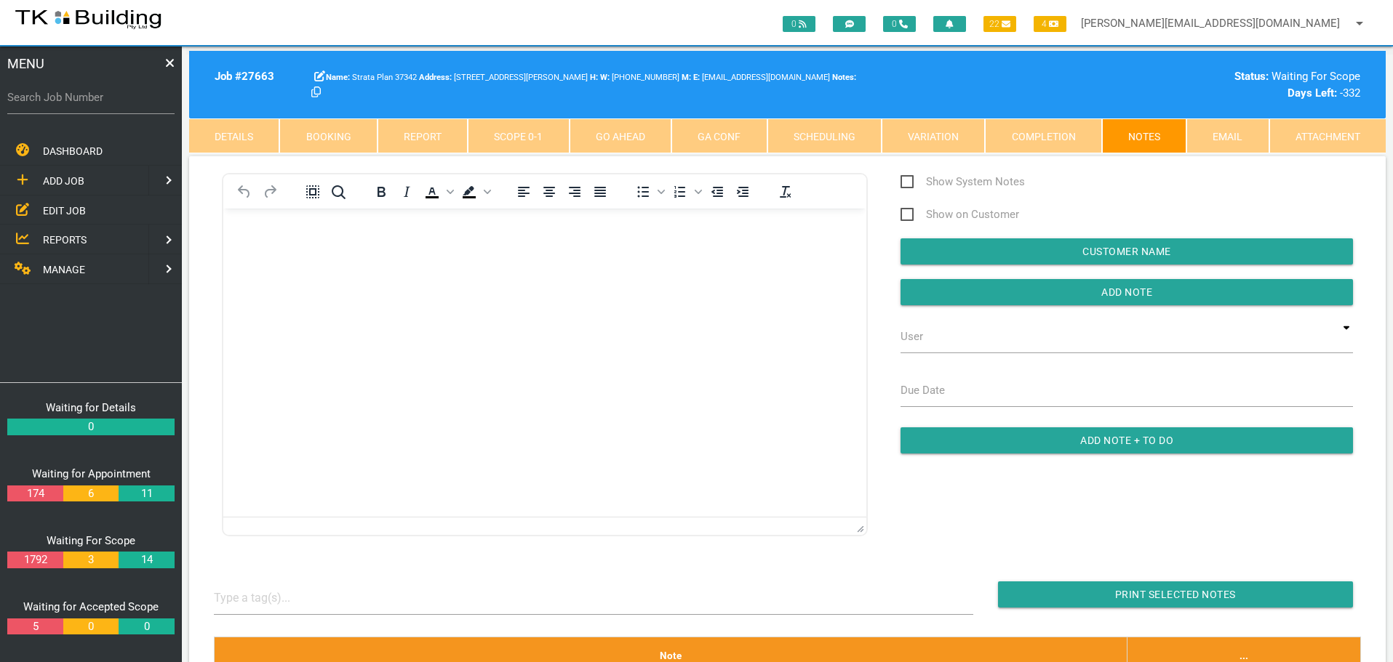
click at [64, 214] on span "EDIT JOB" at bounding box center [64, 210] width 43 height 12
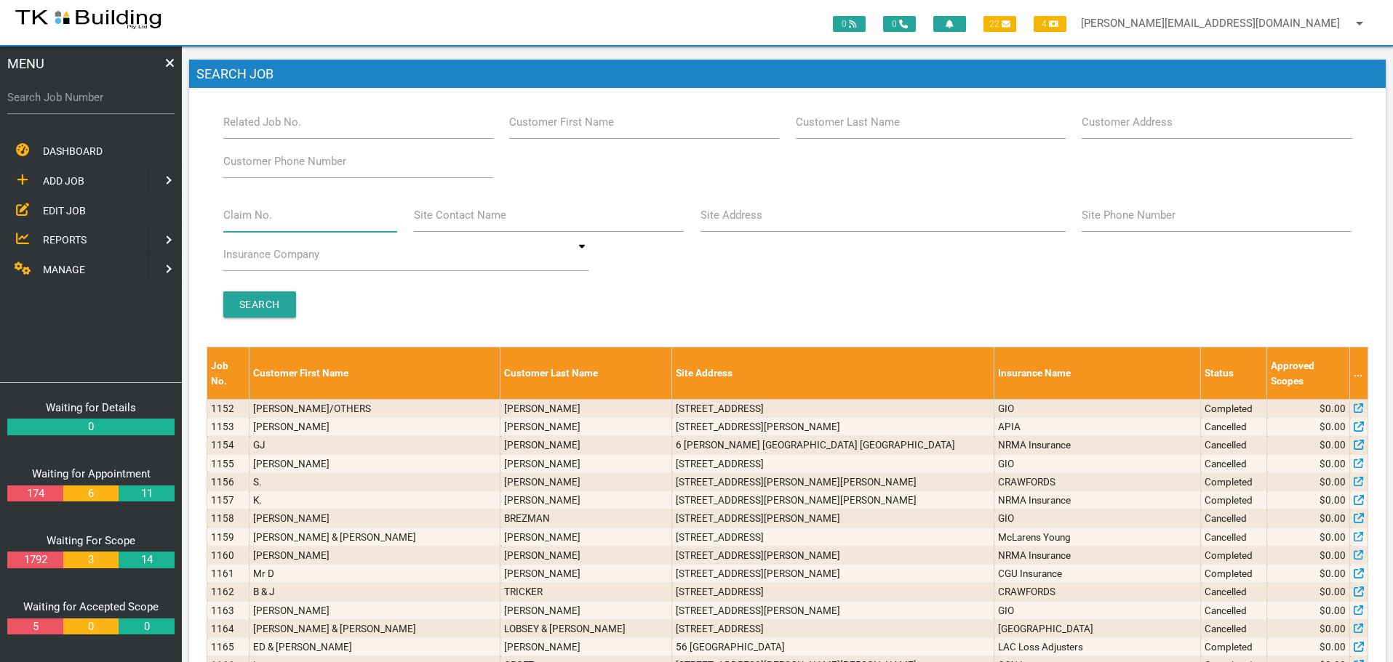
click at [276, 226] on input "Claim No." at bounding box center [310, 215] width 175 height 33
type input "068103"
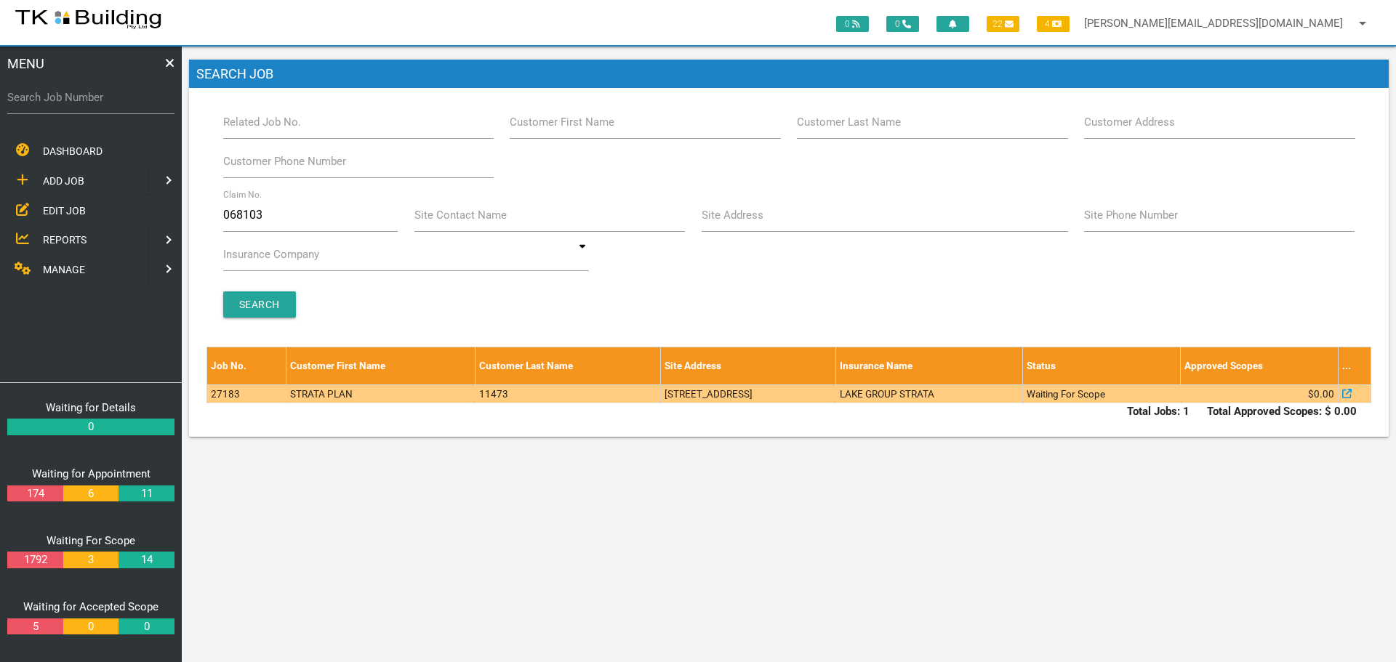
click at [785, 393] on td "[STREET_ADDRESS]" at bounding box center [747, 394] width 175 height 18
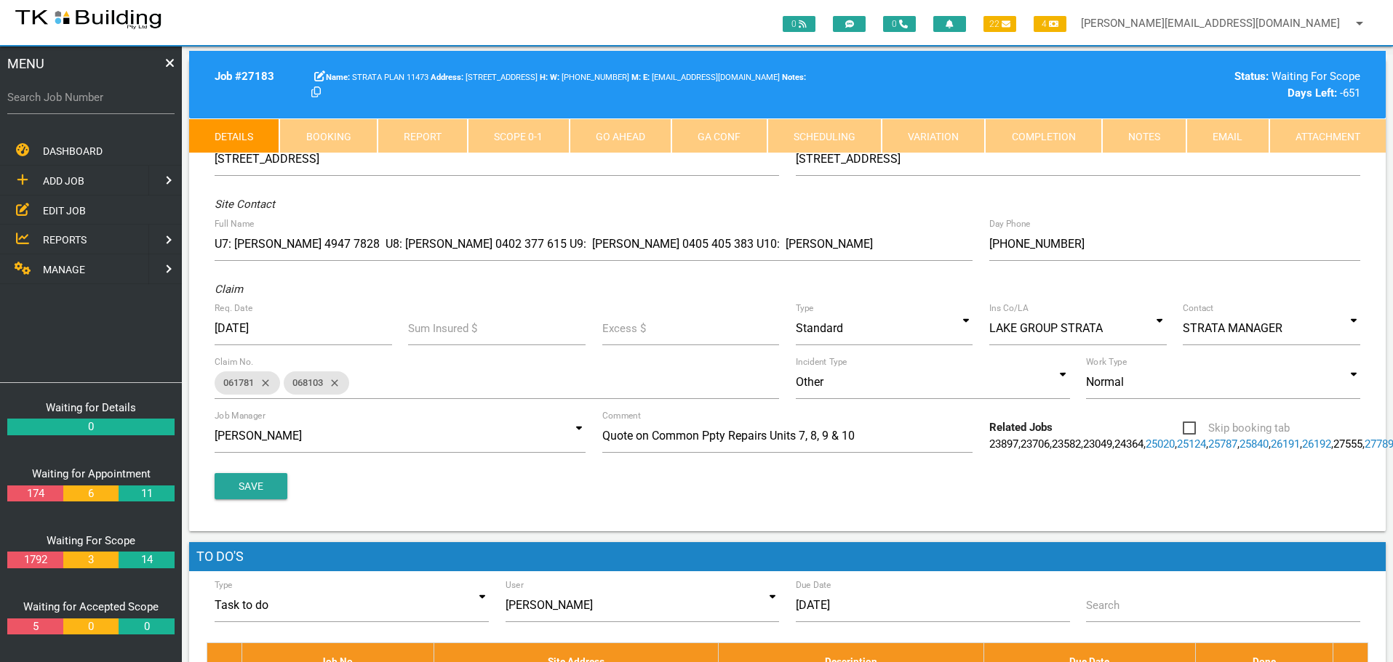
click at [1163, 129] on link "Notes" at bounding box center [1144, 136] width 84 height 35
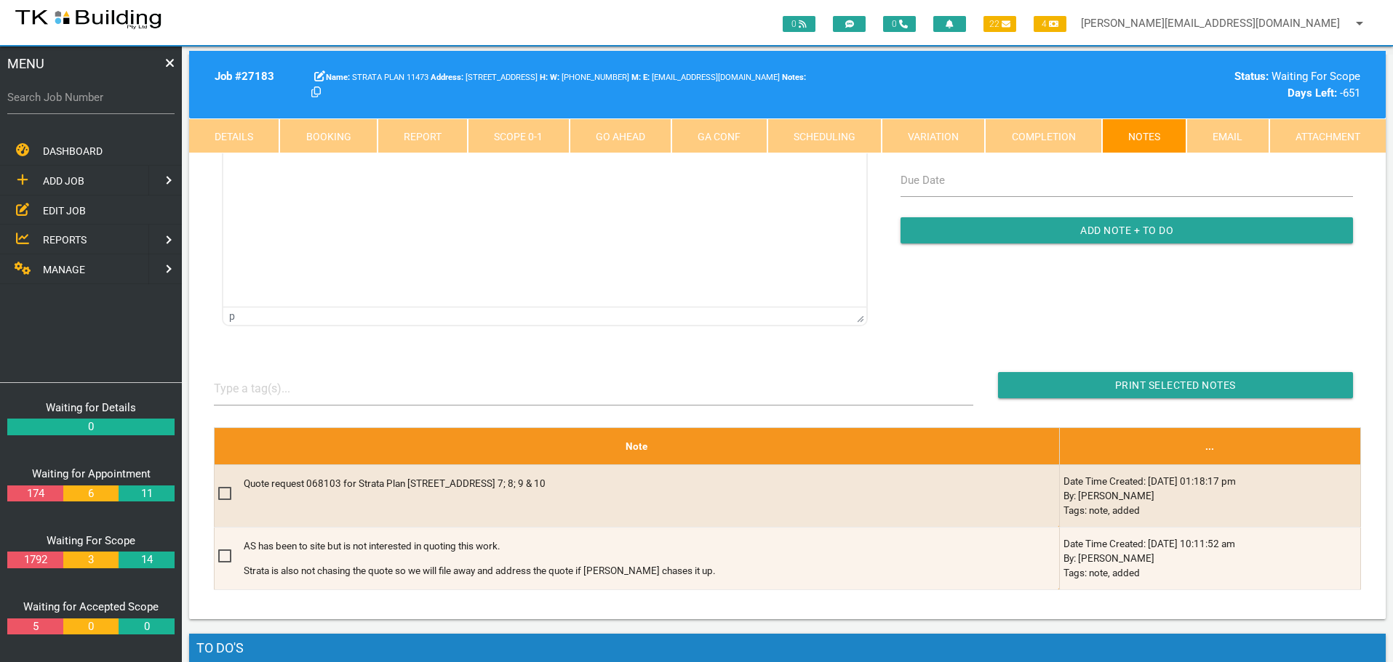
scroll to position [145, 0]
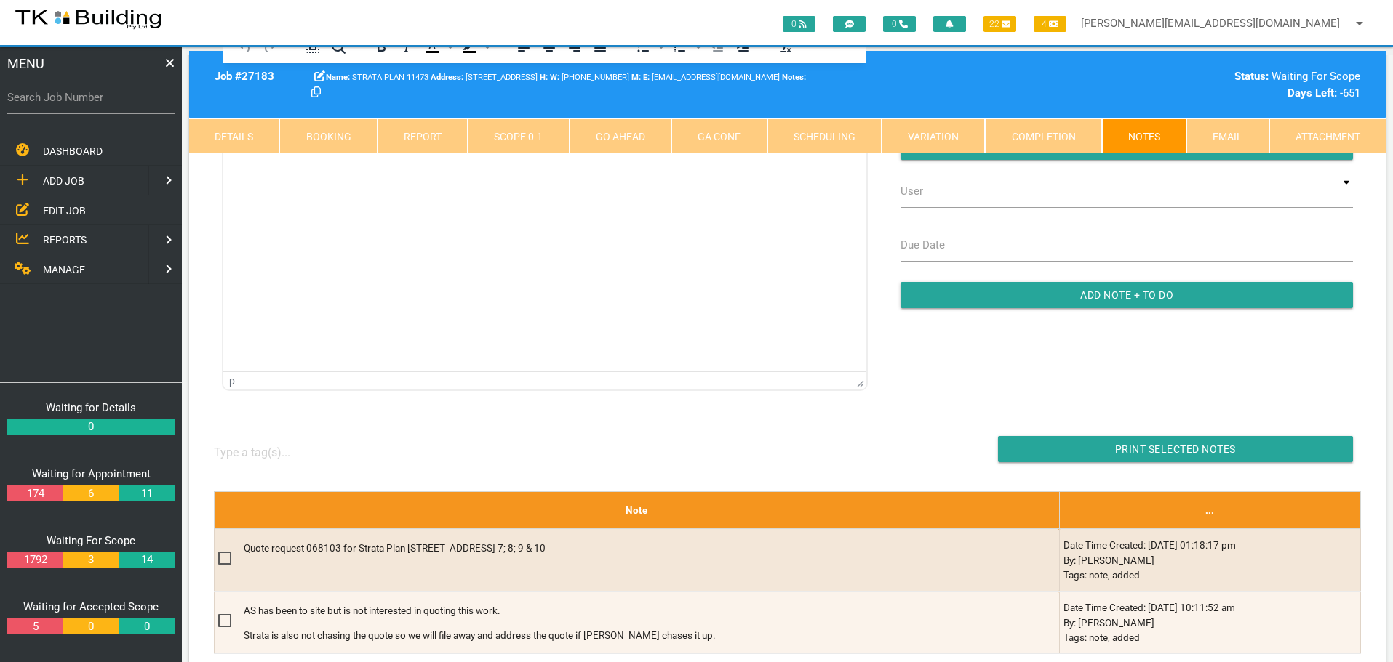
click at [72, 210] on span "EDIT JOB" at bounding box center [64, 210] width 43 height 12
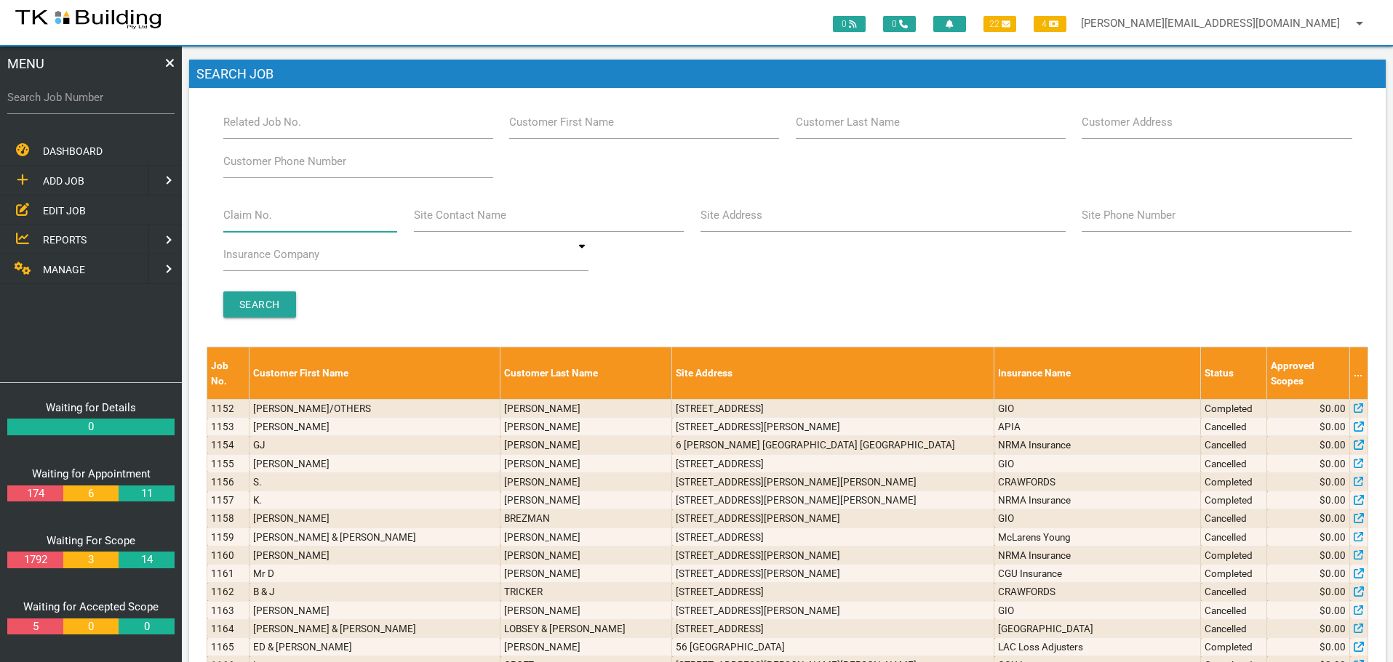
click at [284, 219] on input "Claim No." at bounding box center [310, 215] width 175 height 33
type input "071016"
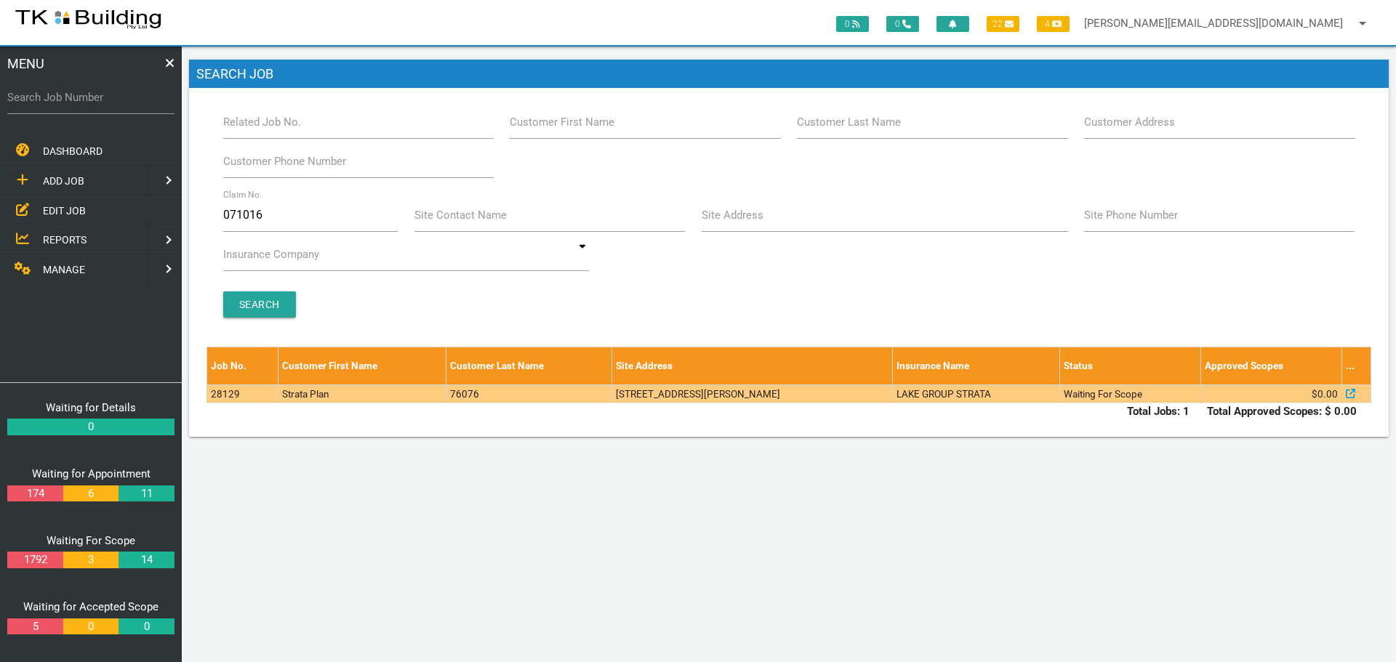
click at [447, 397] on td "76076" at bounding box center [530, 394] width 166 height 18
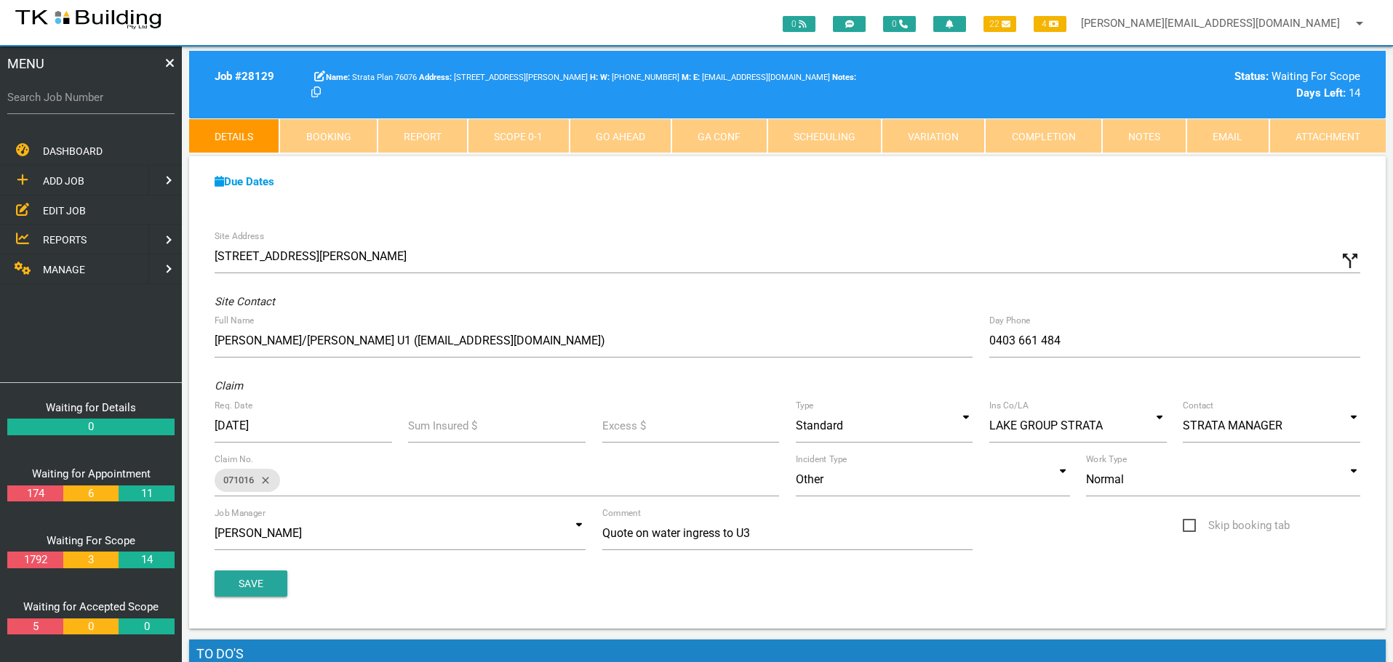
drag, startPoint x: 68, startPoint y: 208, endPoint x: 76, endPoint y: 212, distance: 8.8
click at [68, 210] on span "EDIT JOB" at bounding box center [64, 210] width 43 height 12
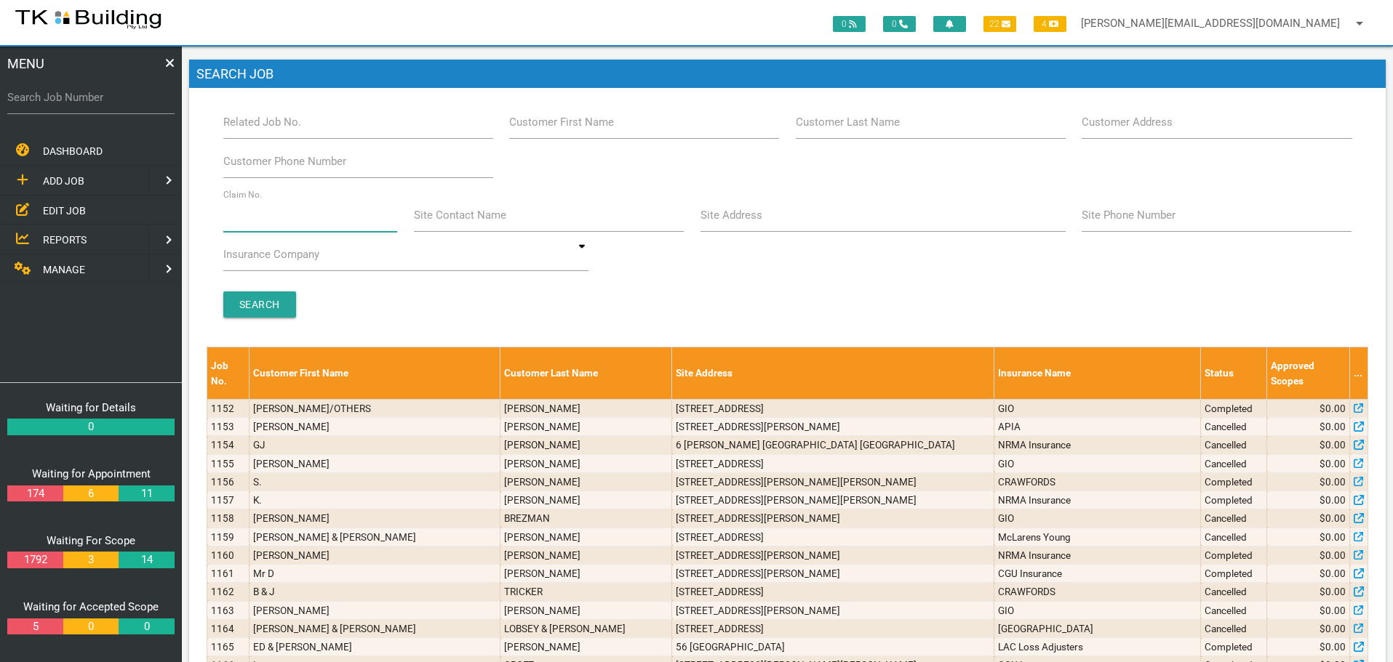
drag, startPoint x: 289, startPoint y: 225, endPoint x: 271, endPoint y: 225, distance: 18.2
click at [289, 226] on input "Claim No." at bounding box center [310, 215] width 175 height 33
type input "070364"
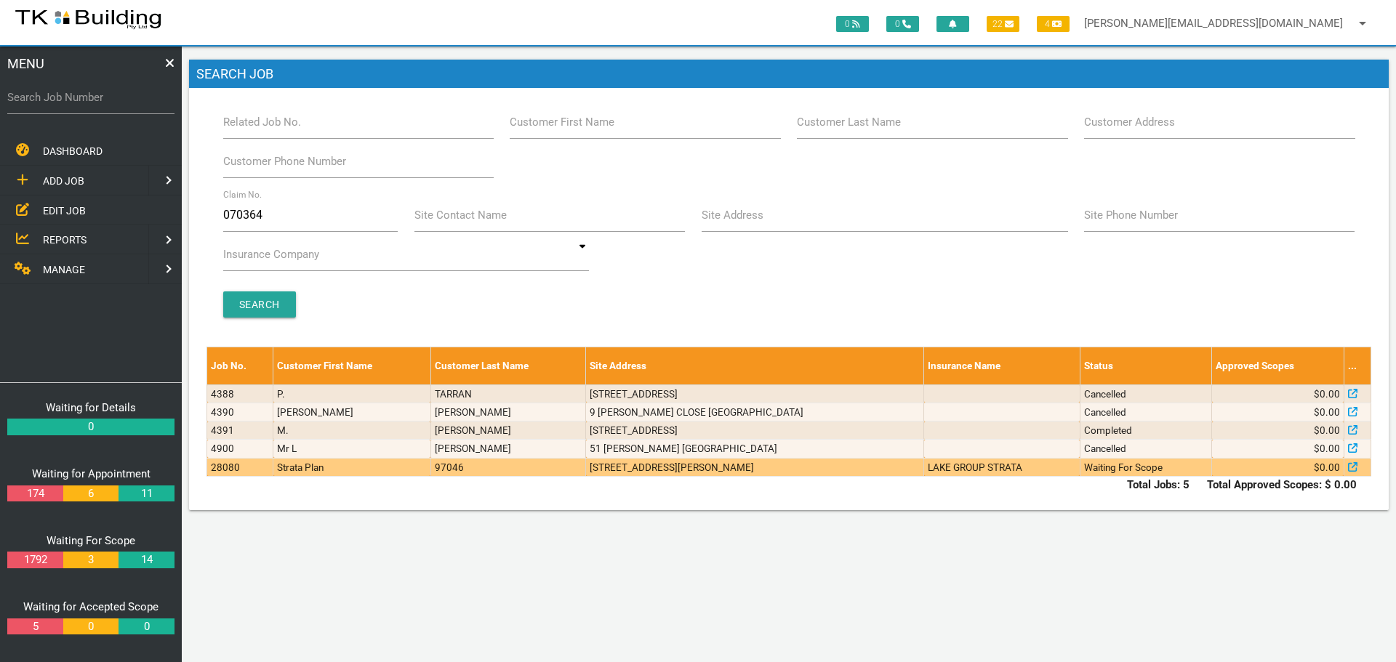
click at [399, 465] on td "Strata Plan" at bounding box center [351, 467] width 157 height 18
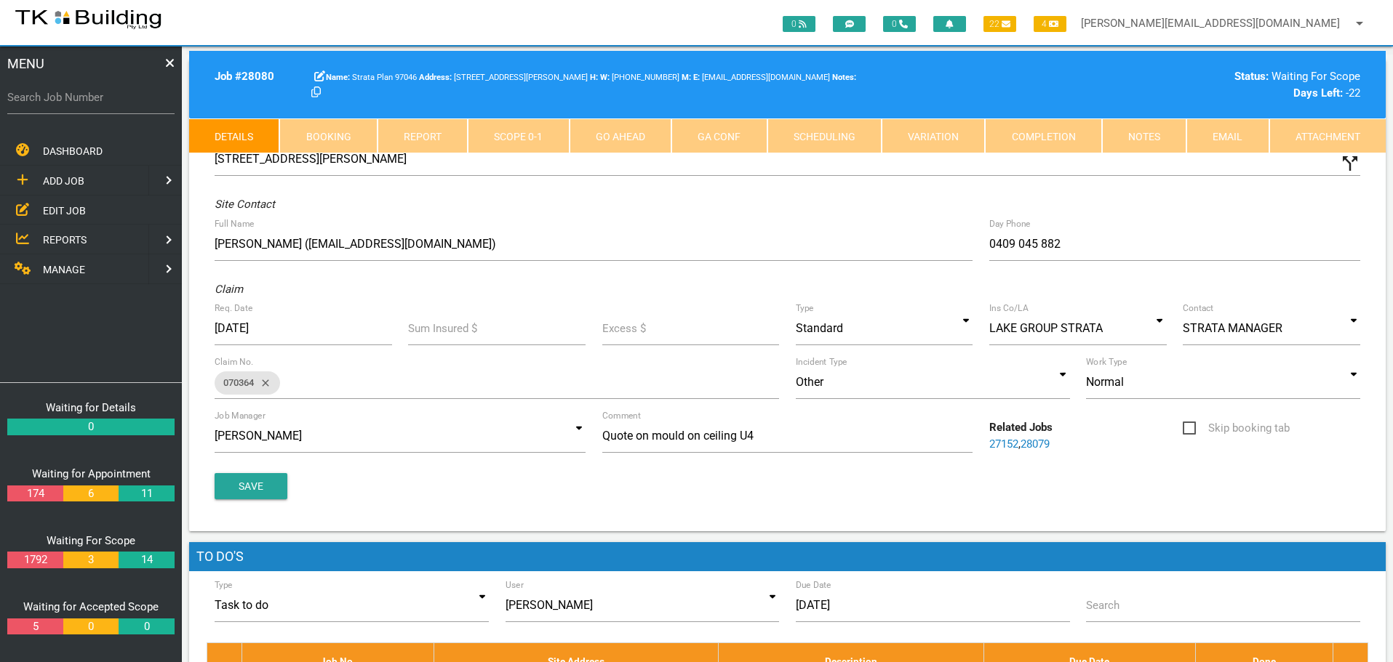
drag, startPoint x: 1144, startPoint y: 129, endPoint x: 1113, endPoint y: 147, distance: 35.8
click at [1144, 131] on link "Notes" at bounding box center [1144, 136] width 84 height 35
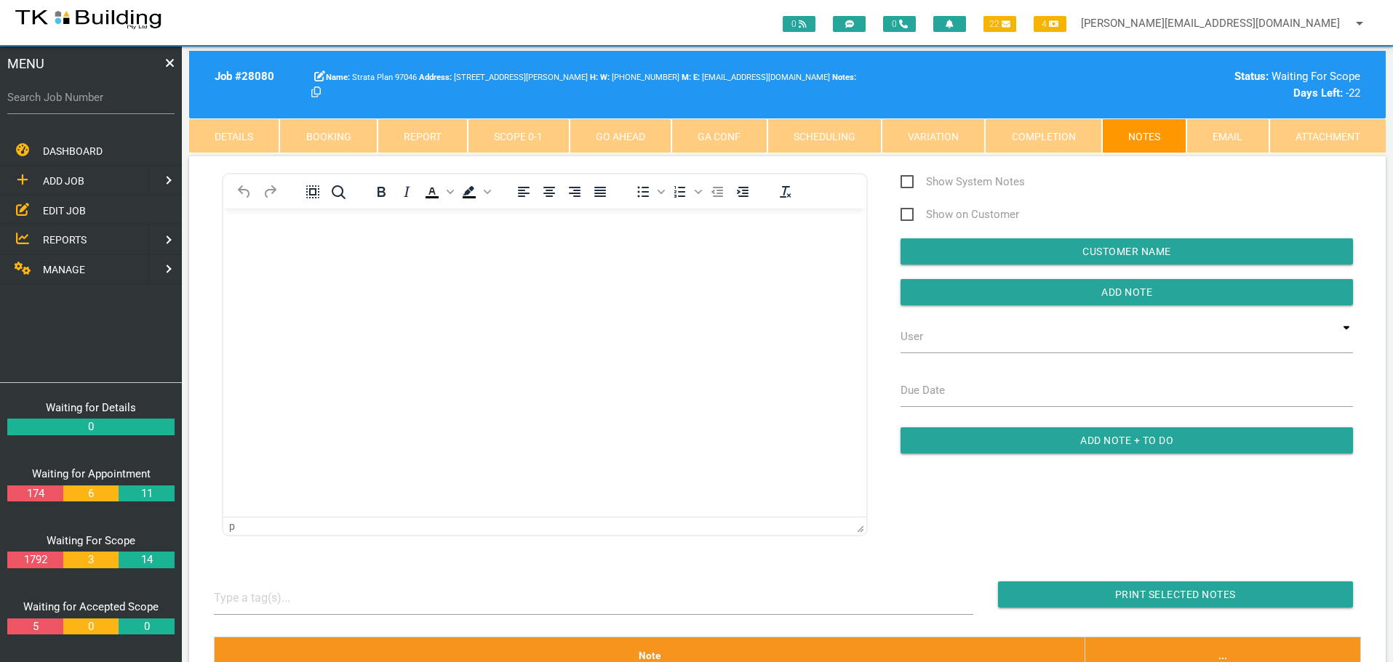
click at [244, 137] on link "Details" at bounding box center [234, 136] width 90 height 35
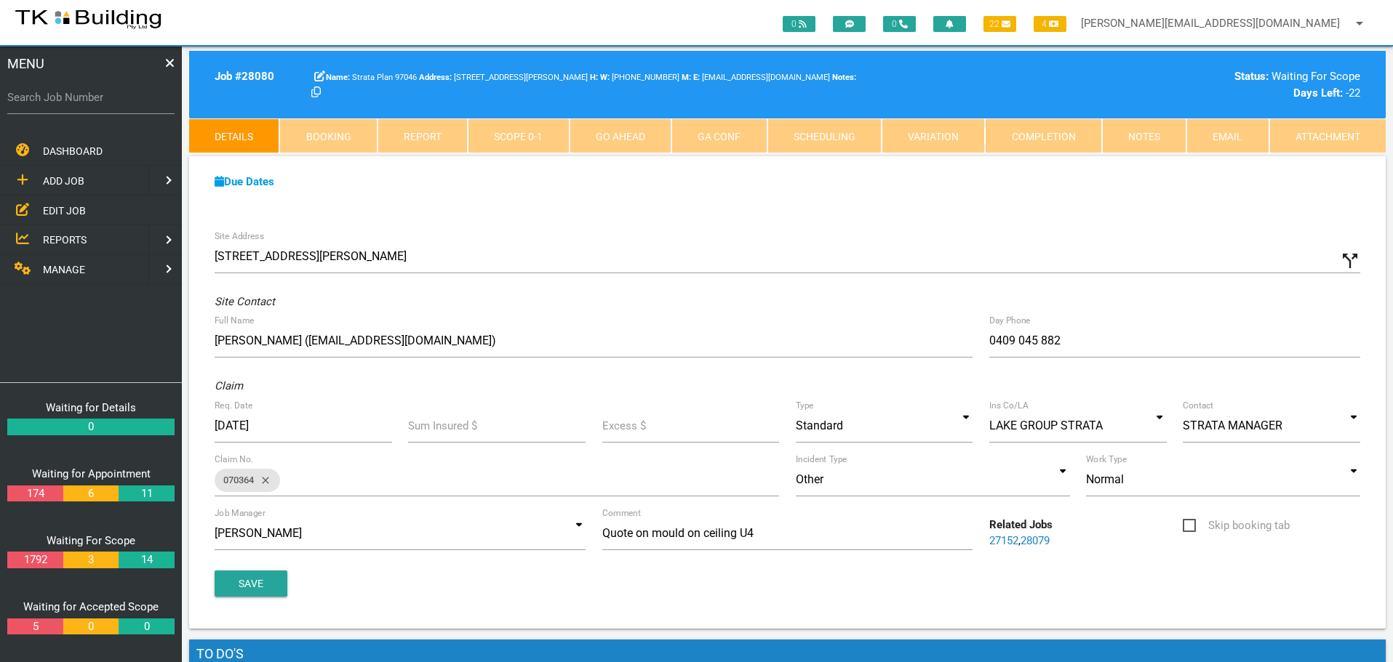
click at [1036, 542] on link "28079" at bounding box center [1034, 540] width 29 height 13
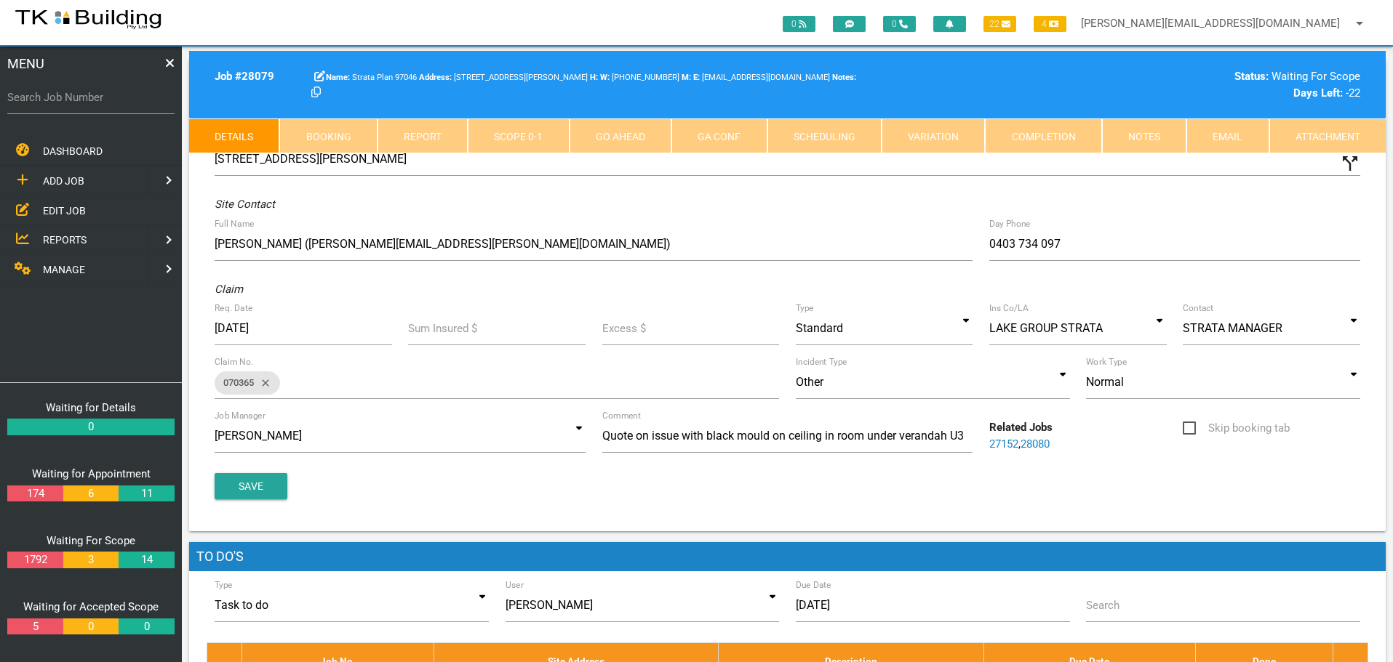
click at [1132, 145] on link "Notes" at bounding box center [1144, 136] width 84 height 35
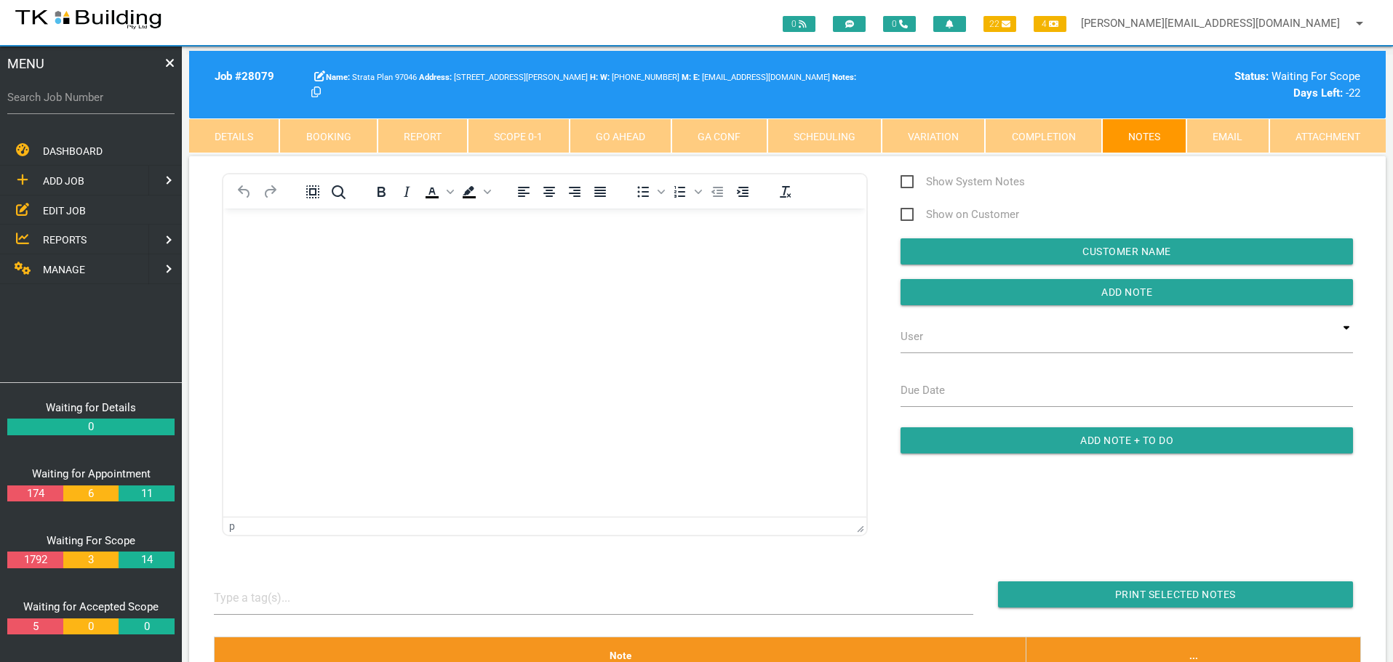
click at [104, 105] on label "Search Job Number" at bounding box center [90, 97] width 167 height 17
click at [104, 105] on input "Search Job Number" at bounding box center [90, 97] width 167 height 33
type input "28052"
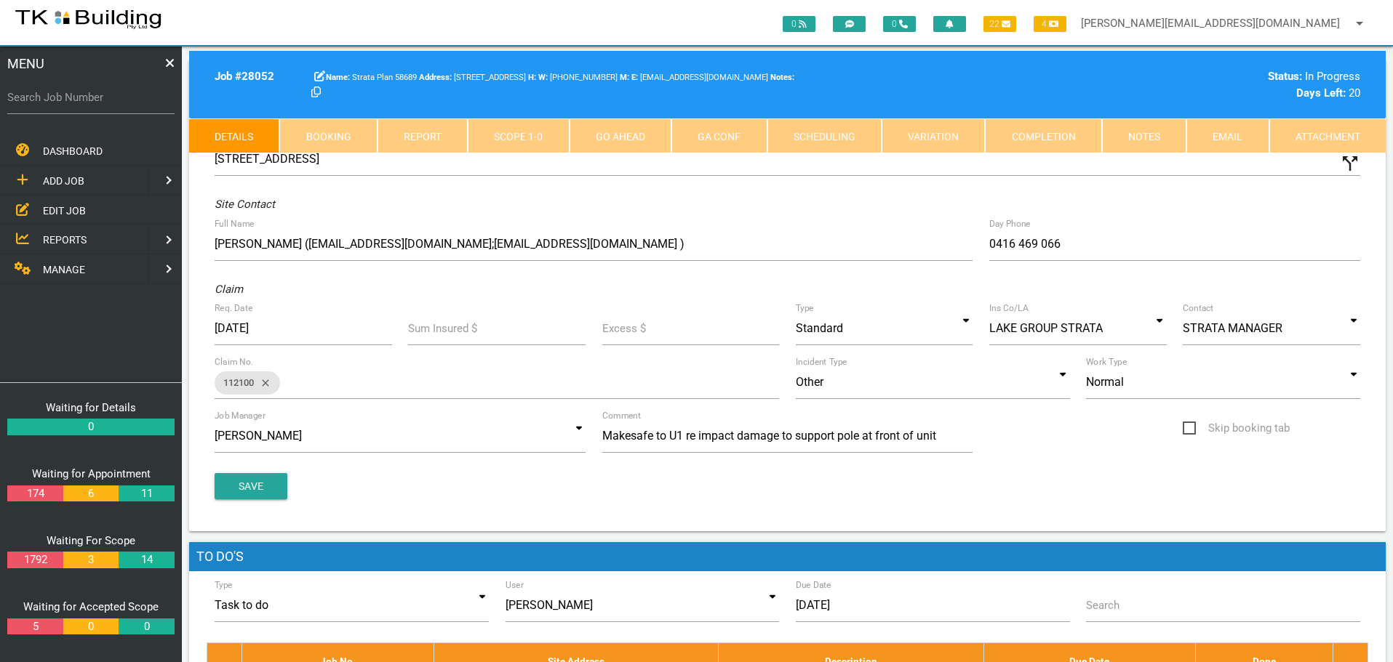
click at [1125, 134] on link "Notes" at bounding box center [1144, 136] width 84 height 35
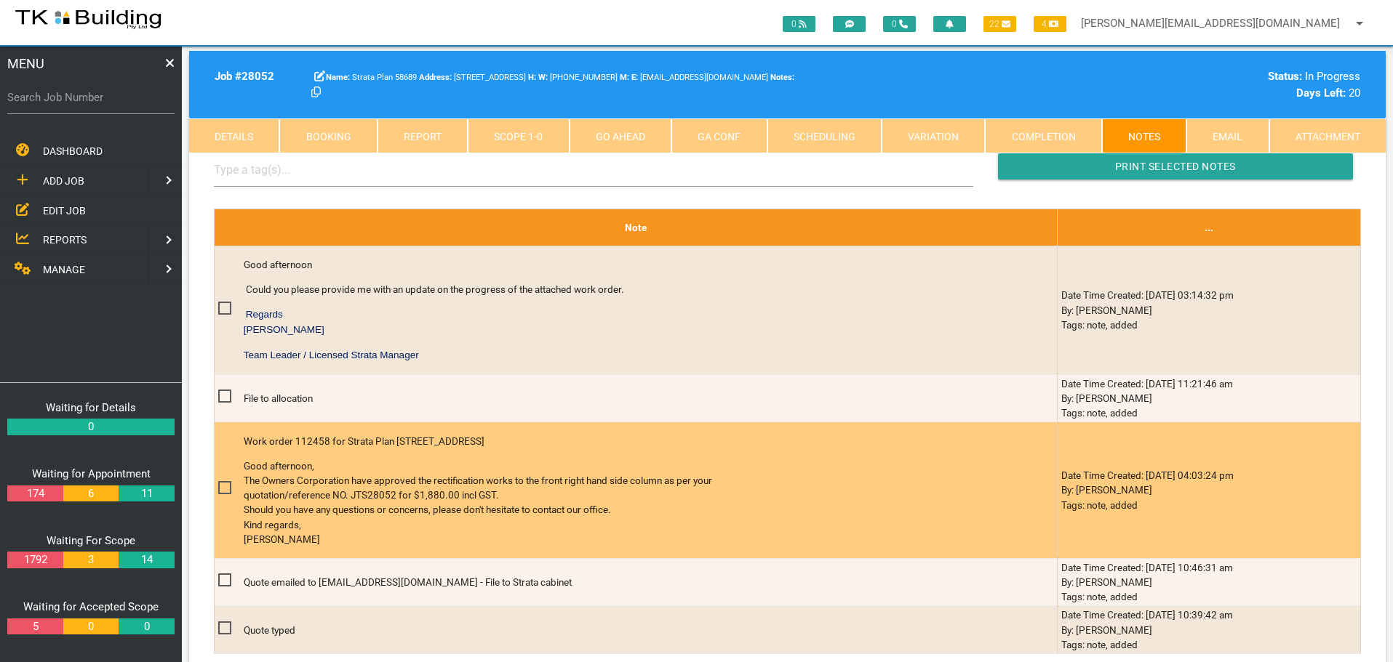
scroll to position [364, 0]
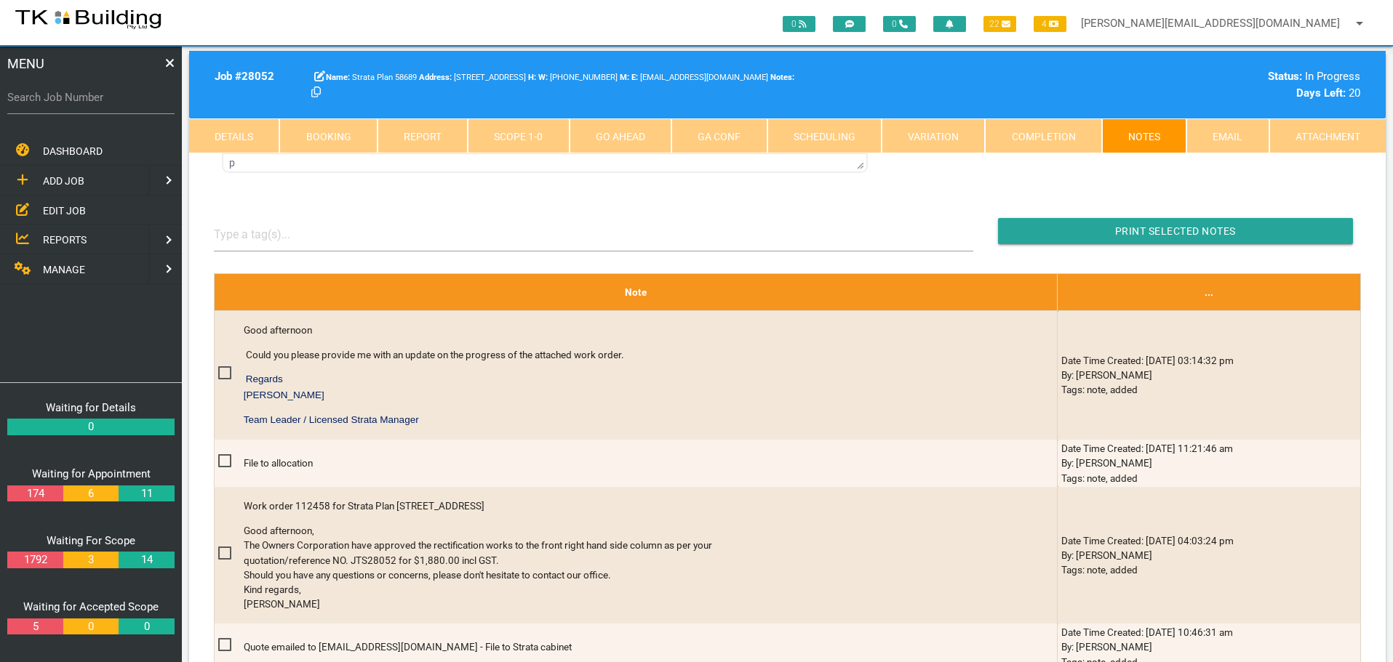
click at [80, 209] on span "EDIT JOB" at bounding box center [64, 210] width 43 height 12
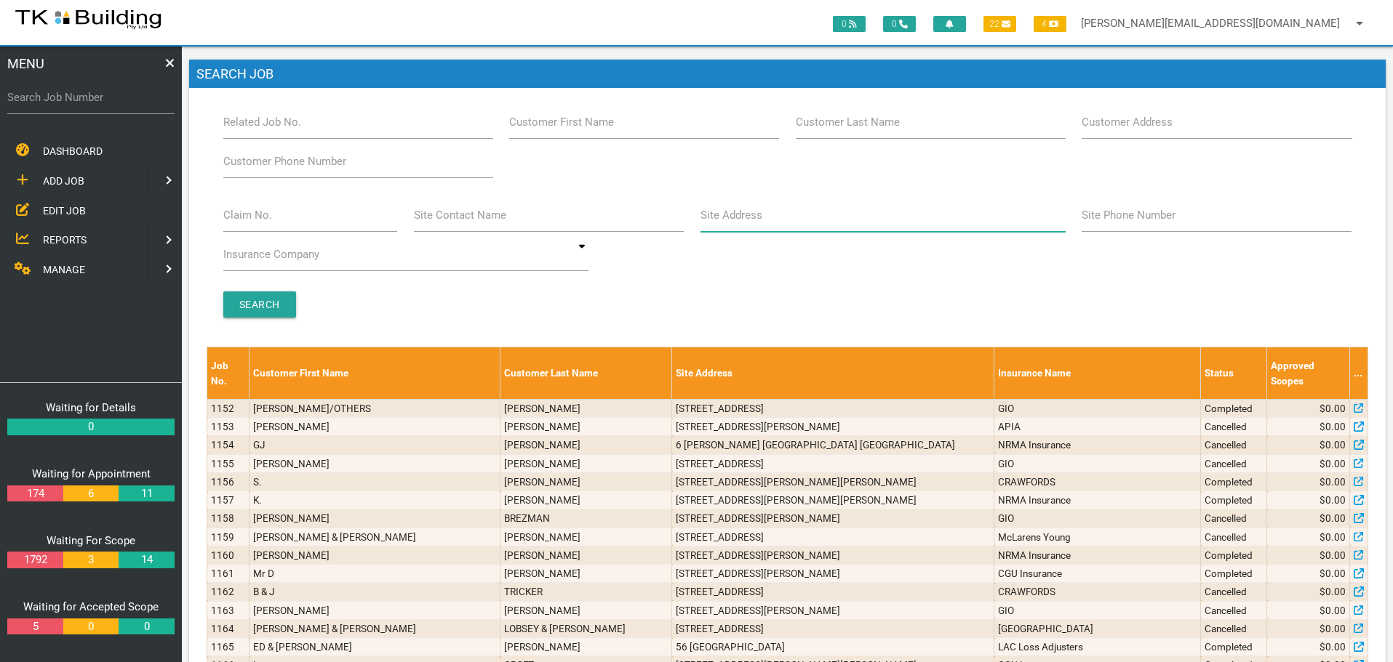
click at [745, 225] on input "Site Address" at bounding box center [882, 215] width 365 height 33
type input "6 Charles"
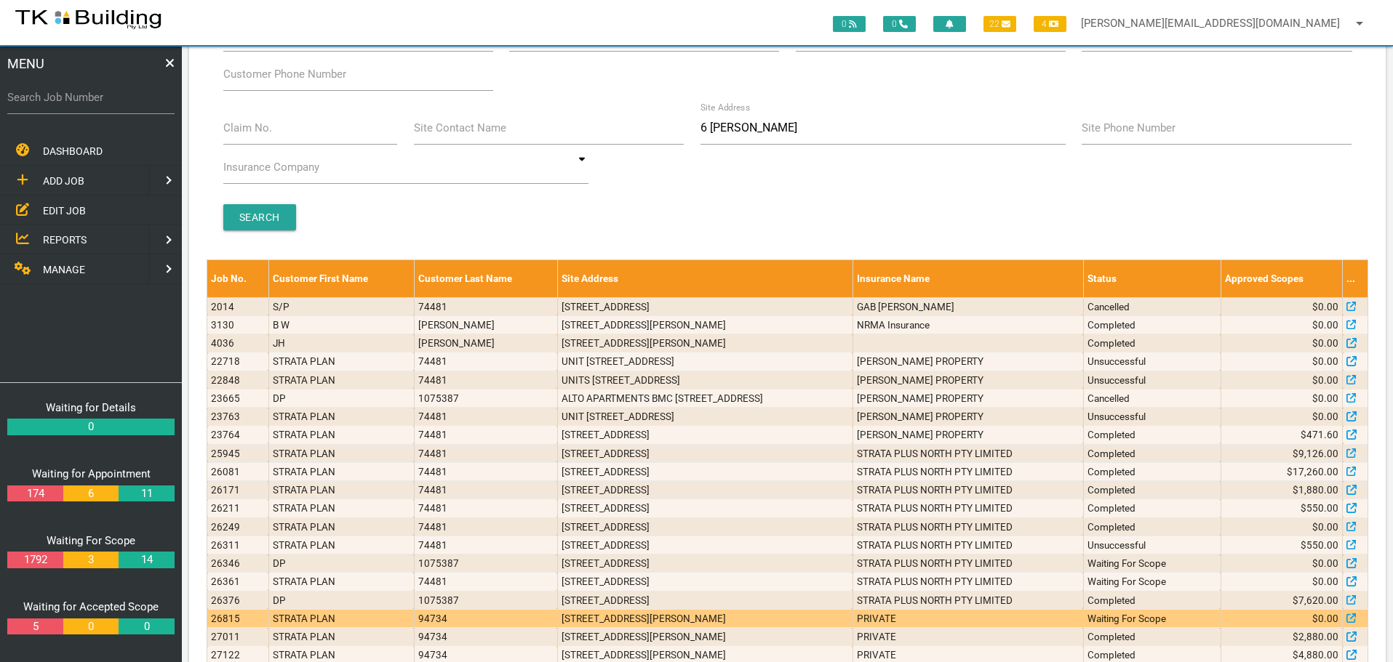
scroll to position [399, 0]
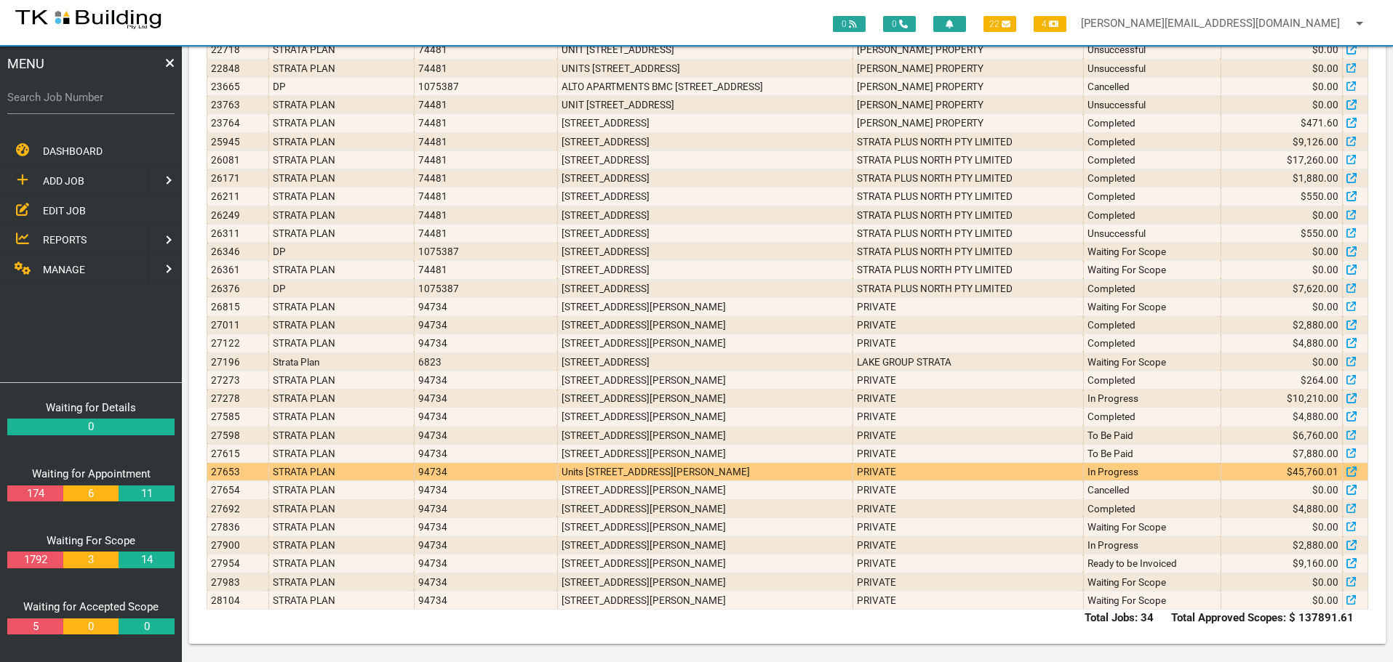
click at [812, 469] on td "Units 502, 602 & 700, 6 Charles St, Charlestown NSW 2290" at bounding box center [704, 472] width 295 height 18
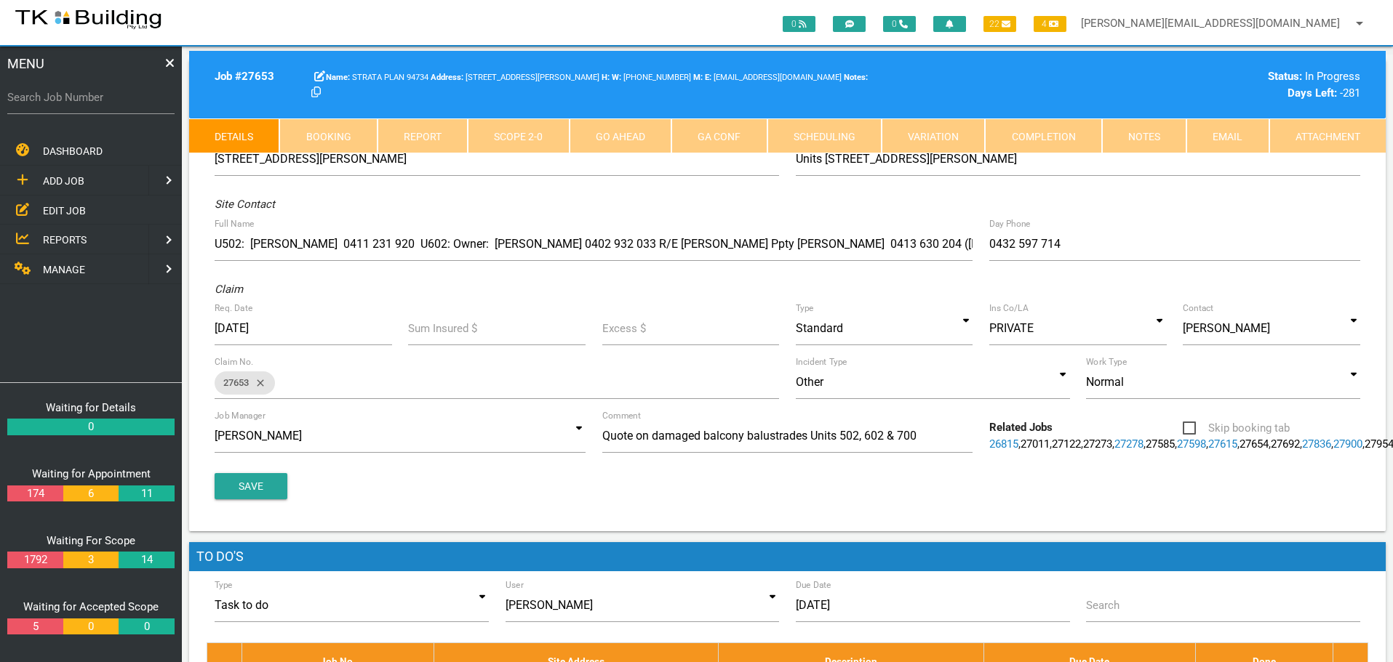
click at [1165, 135] on link "Notes" at bounding box center [1144, 136] width 84 height 35
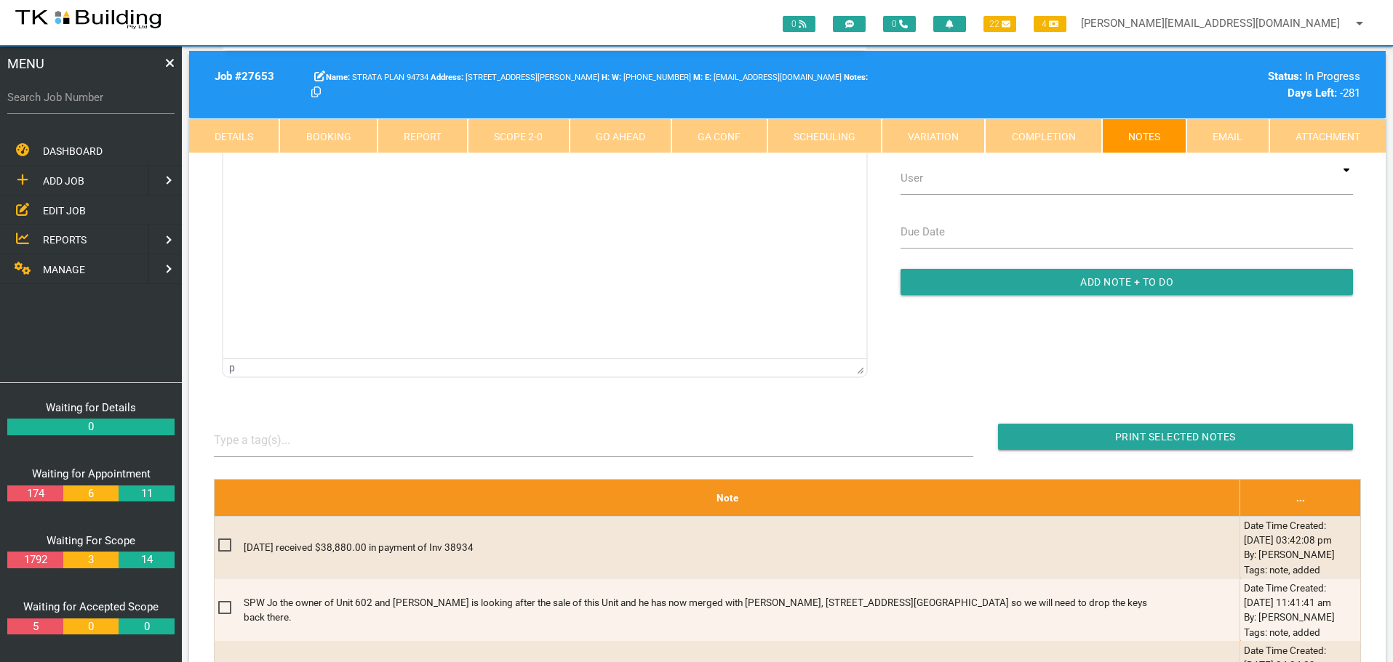
scroll to position [145, 0]
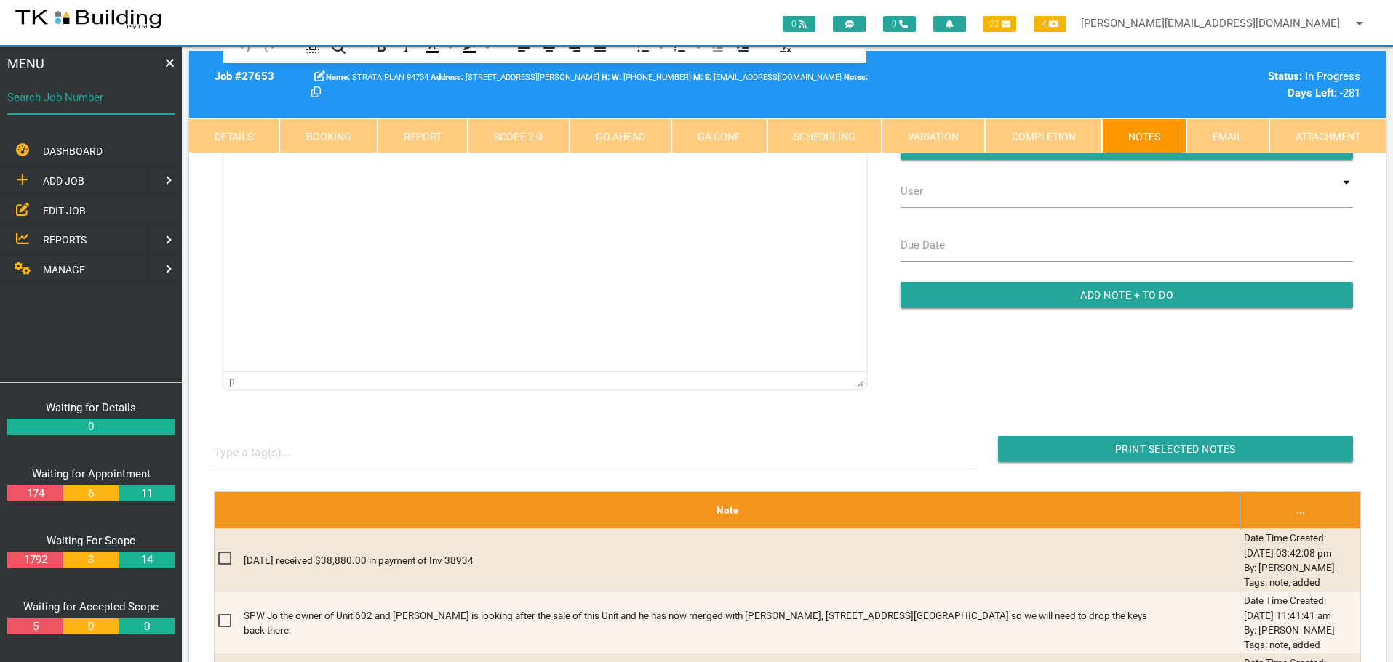
click at [116, 107] on input "Search Job Number" at bounding box center [90, 97] width 167 height 33
type input "28053"
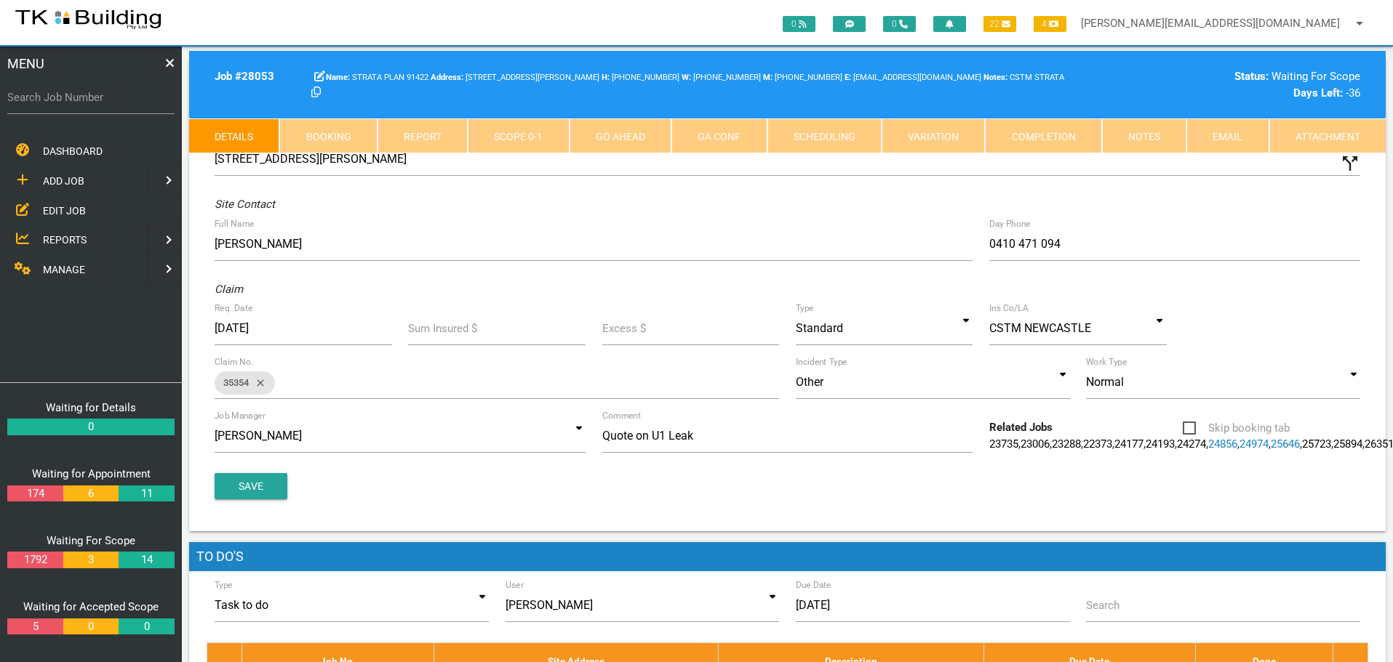
click at [1156, 143] on link "Notes" at bounding box center [1144, 136] width 84 height 35
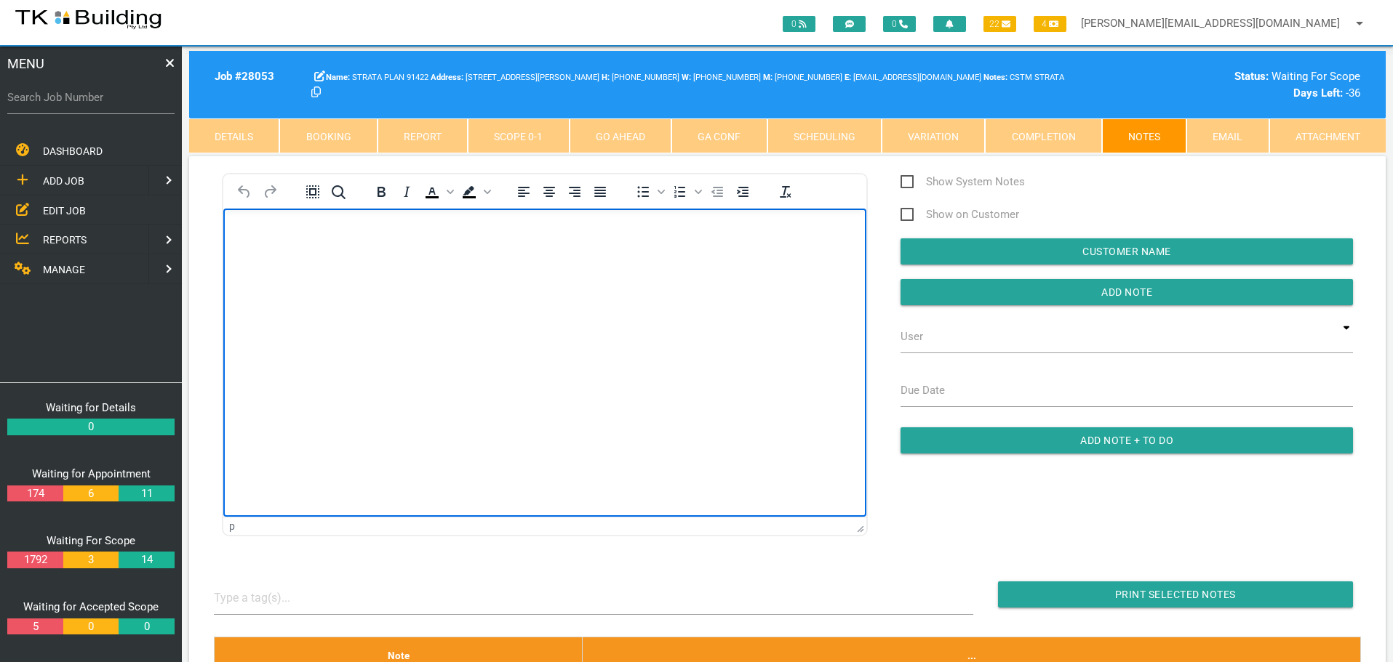
click at [255, 233] on p "Rich Text Area. Press ALT-0 for help." at bounding box center [544, 232] width 606 height 12
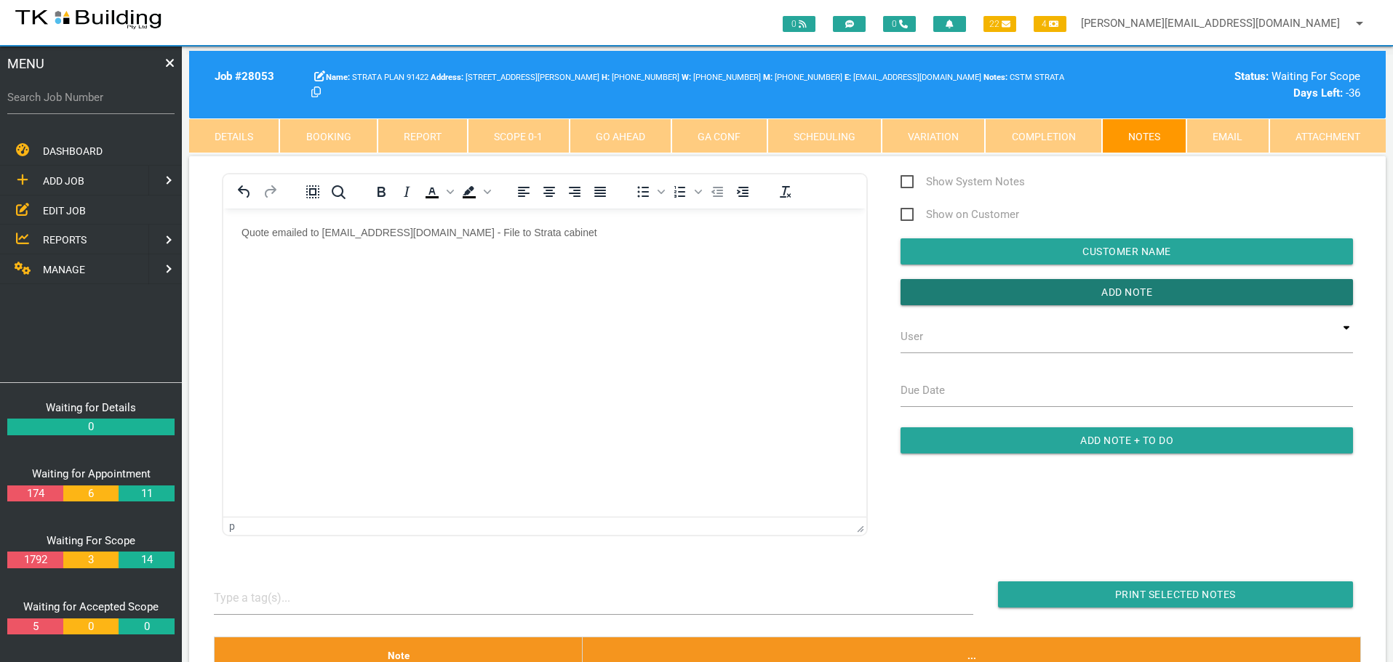
drag, startPoint x: 961, startPoint y: 279, endPoint x: 878, endPoint y: 287, distance: 83.3
click at [959, 283] on input "button" at bounding box center [1126, 292] width 452 height 26
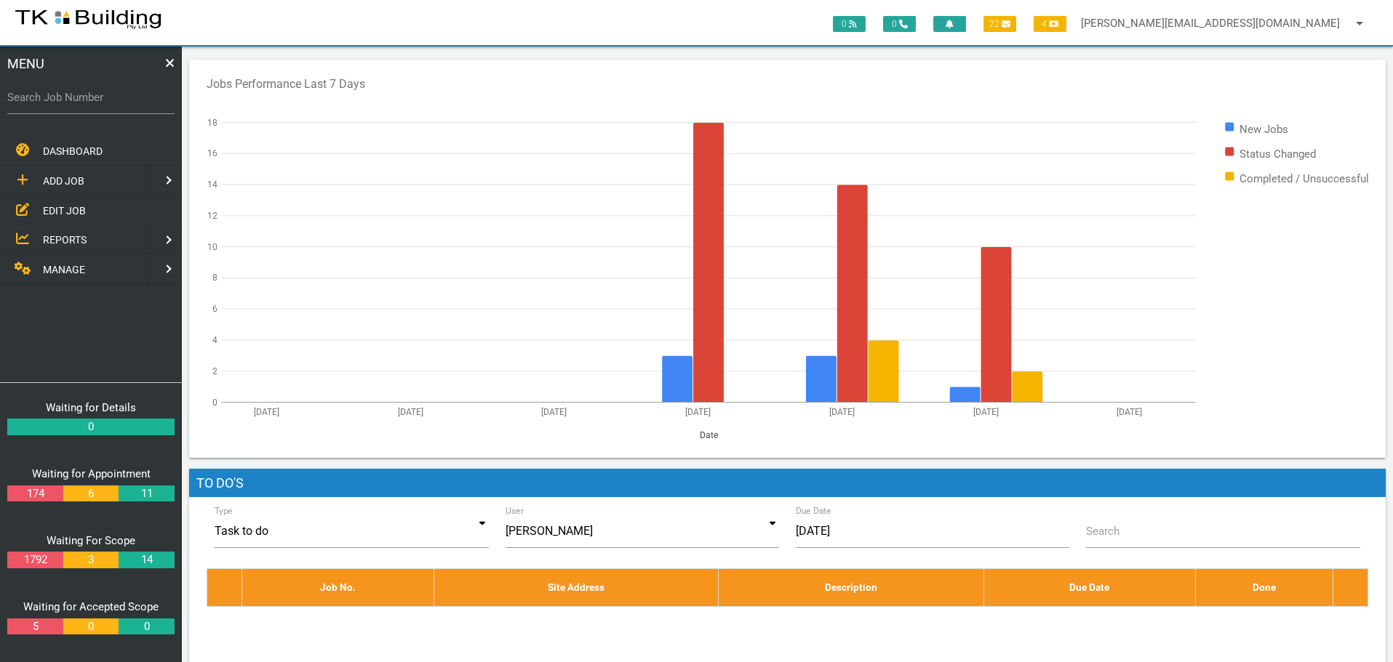
click at [57, 100] on label "Search Job Number" at bounding box center [90, 97] width 167 height 17
click at [57, 100] on input "Search Job Number" at bounding box center [90, 97] width 167 height 33
type input "27663"
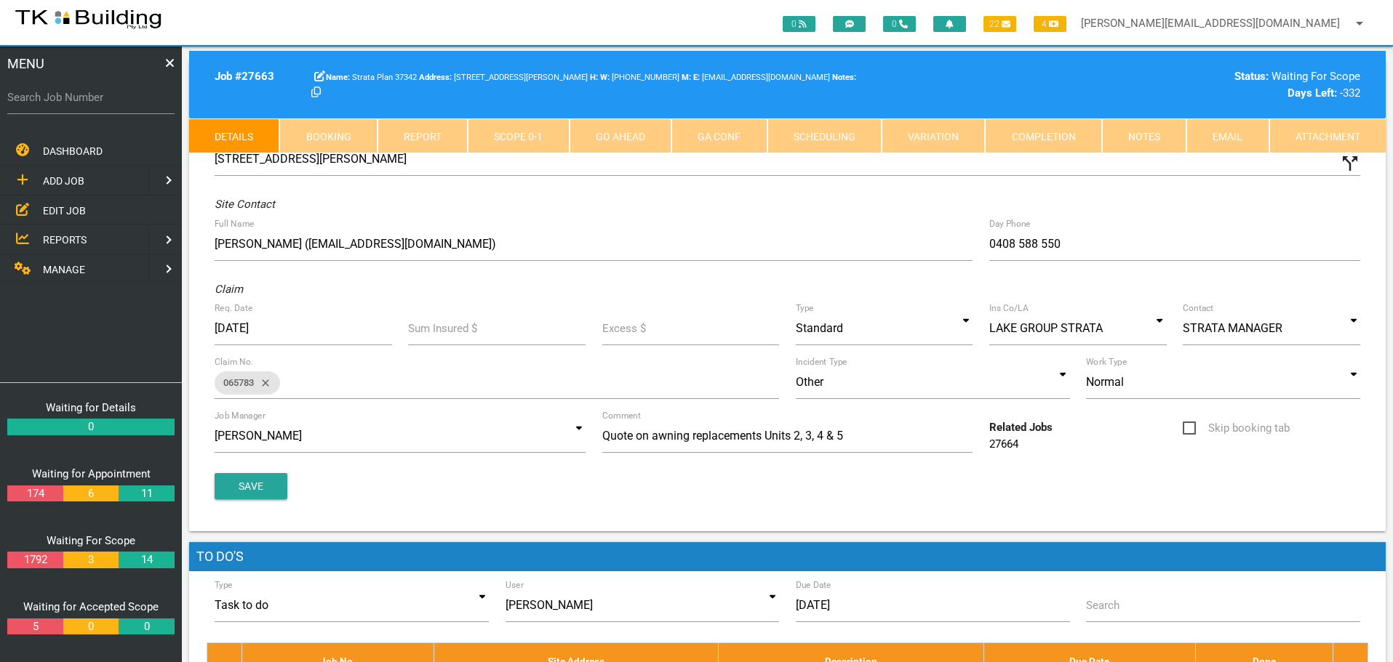
click at [1124, 137] on link "Notes" at bounding box center [1144, 136] width 84 height 35
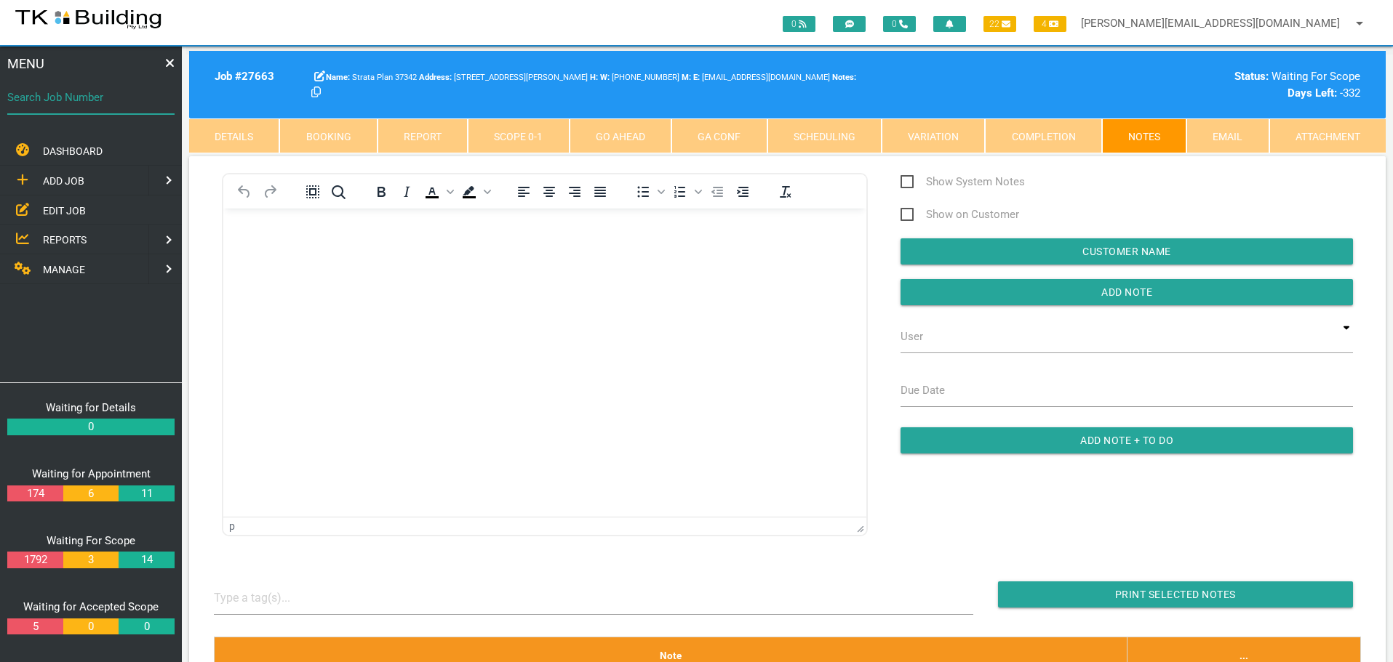
click at [68, 113] on input "Search Job Number" at bounding box center [90, 97] width 167 height 33
type input "28129"
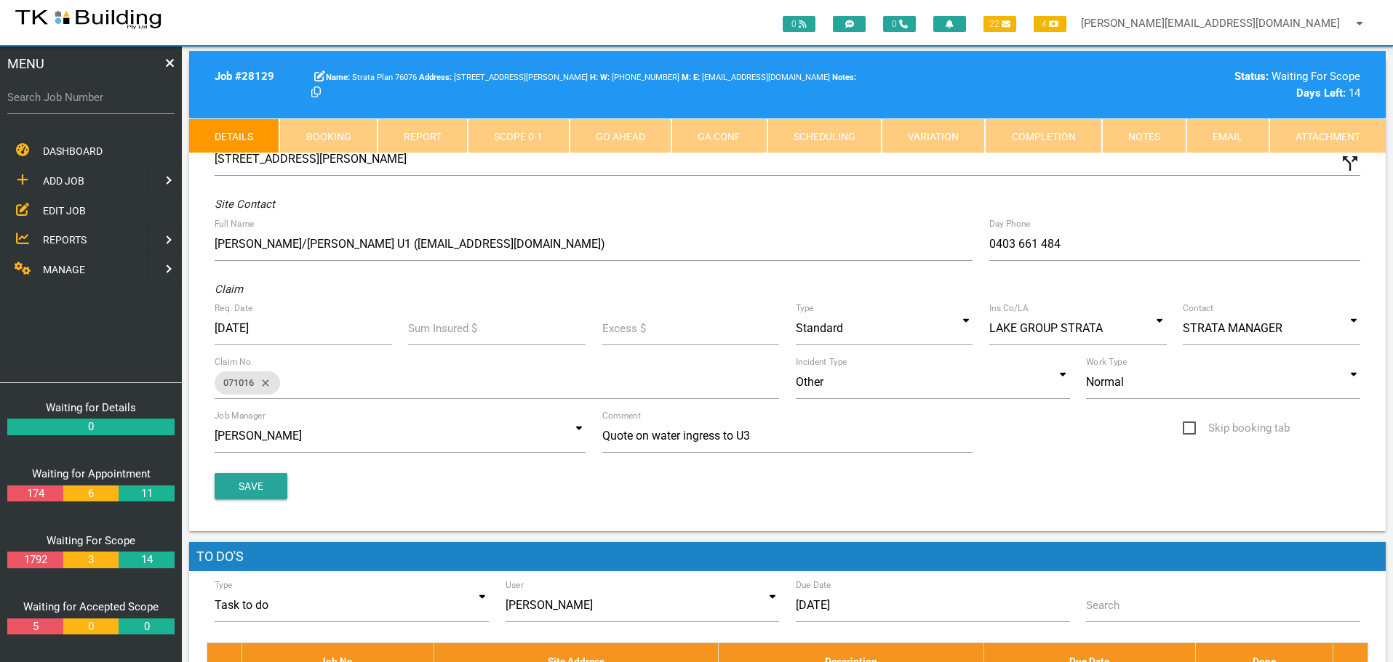
click at [1153, 135] on link "Notes" at bounding box center [1144, 136] width 84 height 35
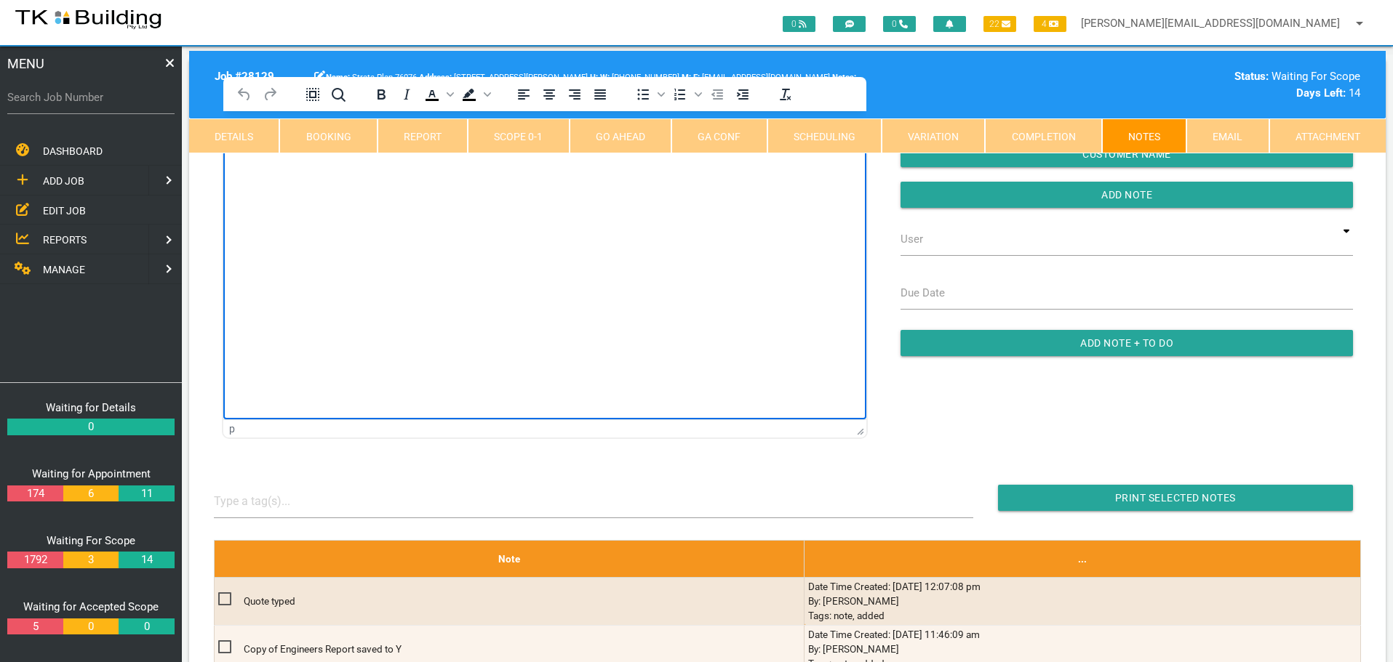
click at [273, 177] on html at bounding box center [544, 144] width 643 height 66
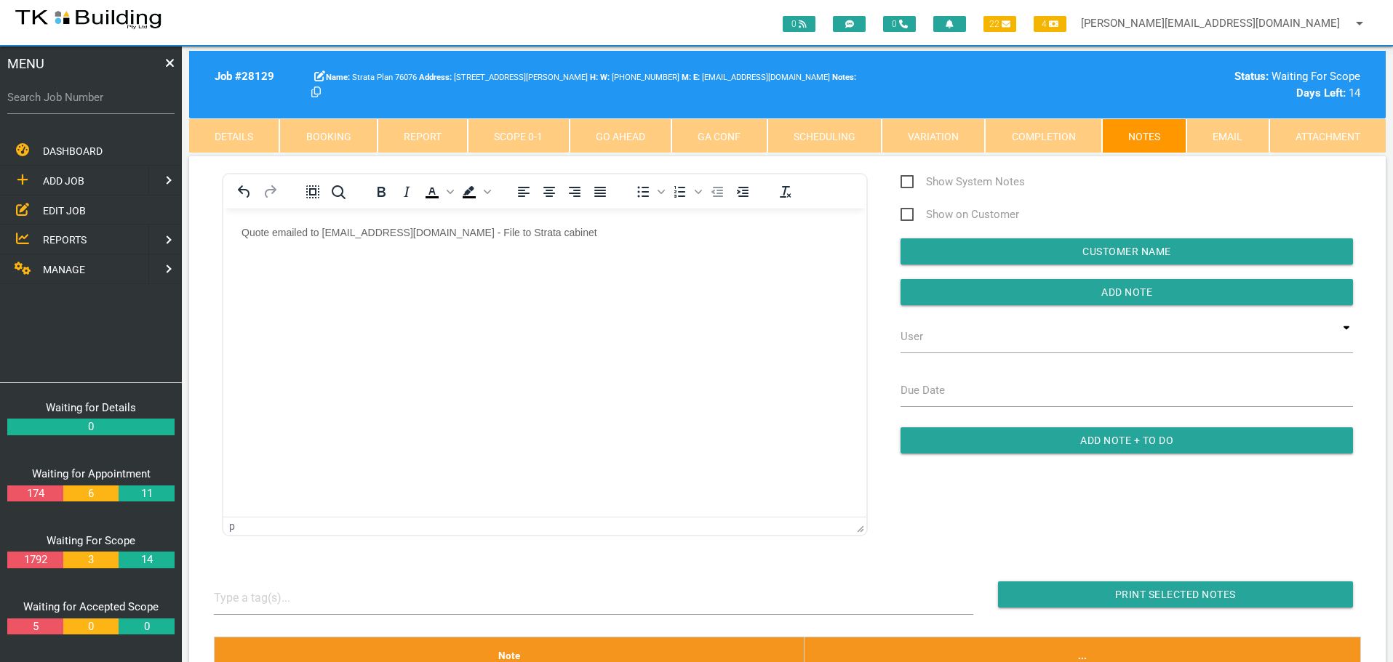
drag, startPoint x: 1030, startPoint y: 295, endPoint x: 881, endPoint y: 297, distance: 149.8
click at [1029, 295] on input "button" at bounding box center [1126, 292] width 452 height 26
click at [59, 103] on label "Search Job Number" at bounding box center [90, 97] width 167 height 17
click at [59, 103] on input "Search Job Number" at bounding box center [90, 97] width 167 height 33
type input "28115"
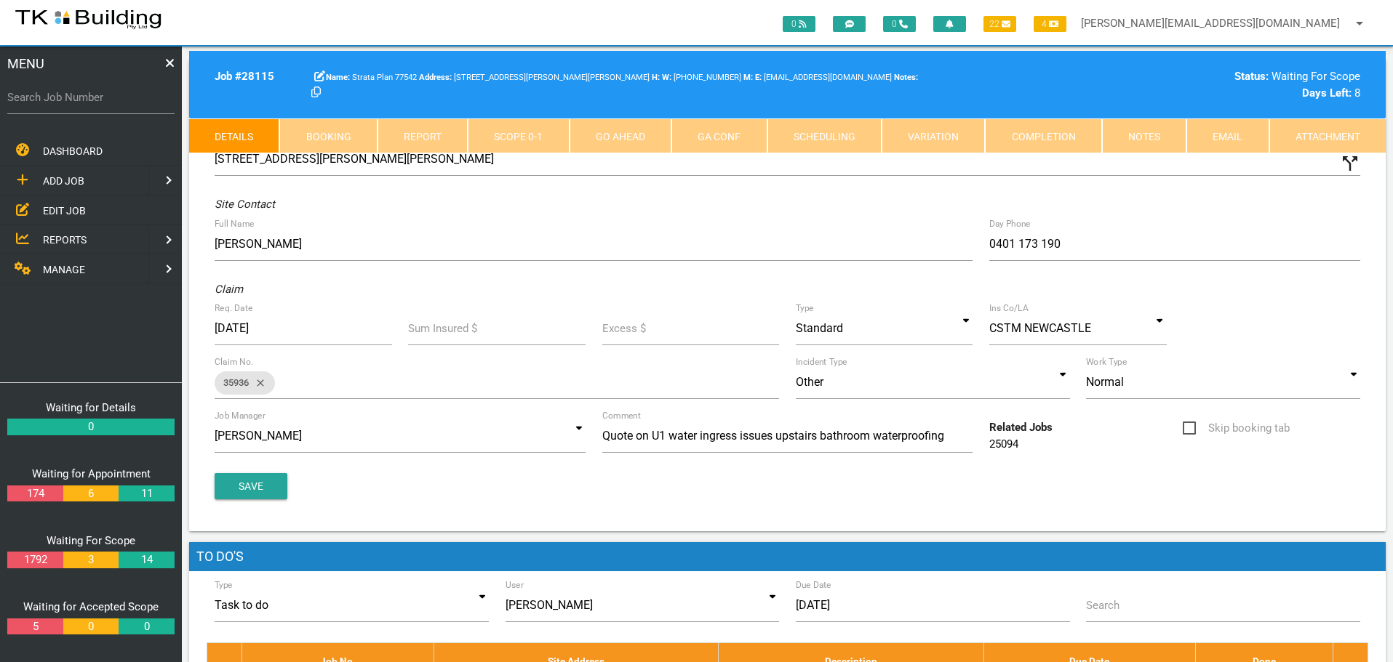
drag, startPoint x: 1152, startPoint y: 139, endPoint x: 1009, endPoint y: 121, distance: 143.7
click at [1151, 139] on link "Notes" at bounding box center [1144, 136] width 84 height 35
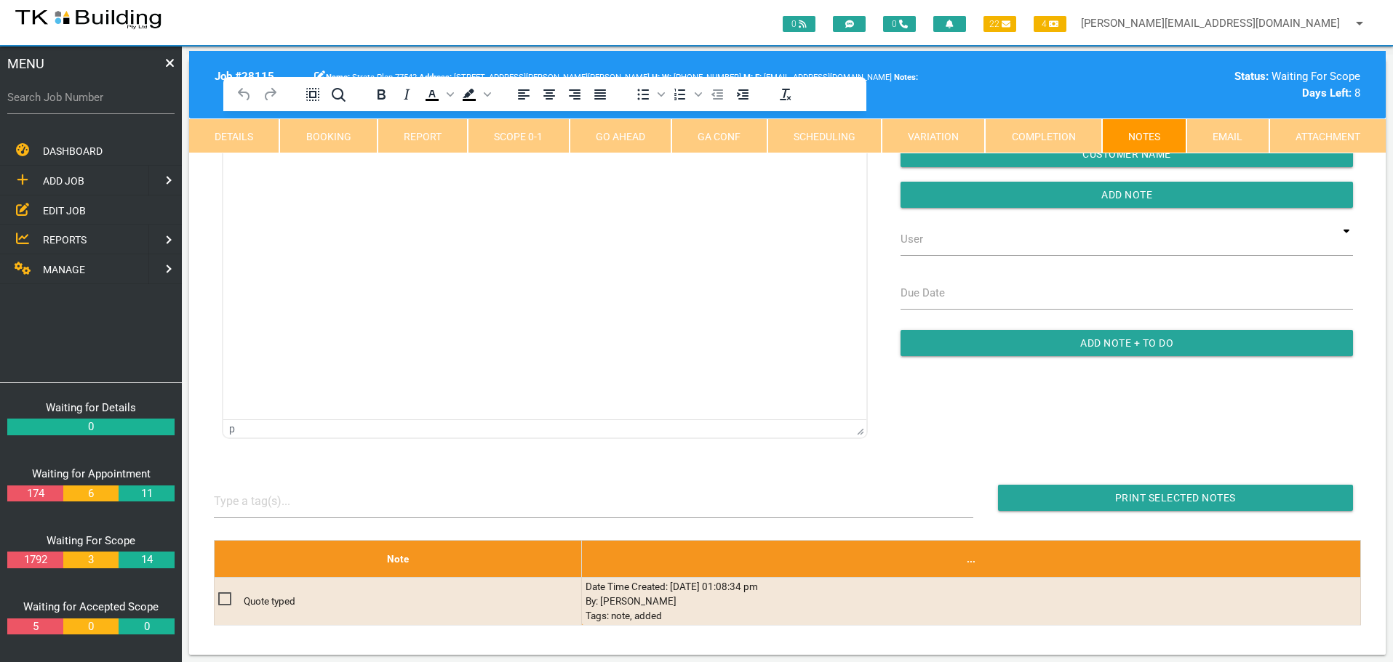
click at [292, 177] on html at bounding box center [544, 144] width 643 height 66
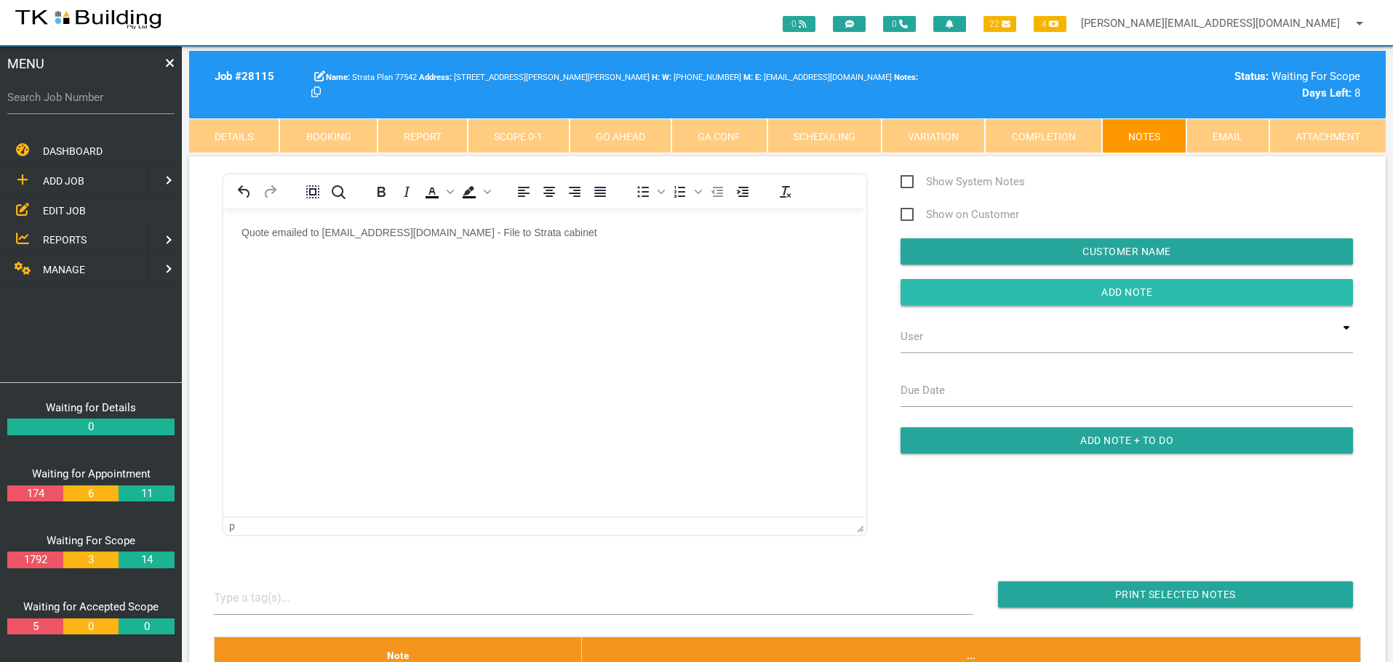
click at [950, 293] on input "button" at bounding box center [1126, 292] width 452 height 26
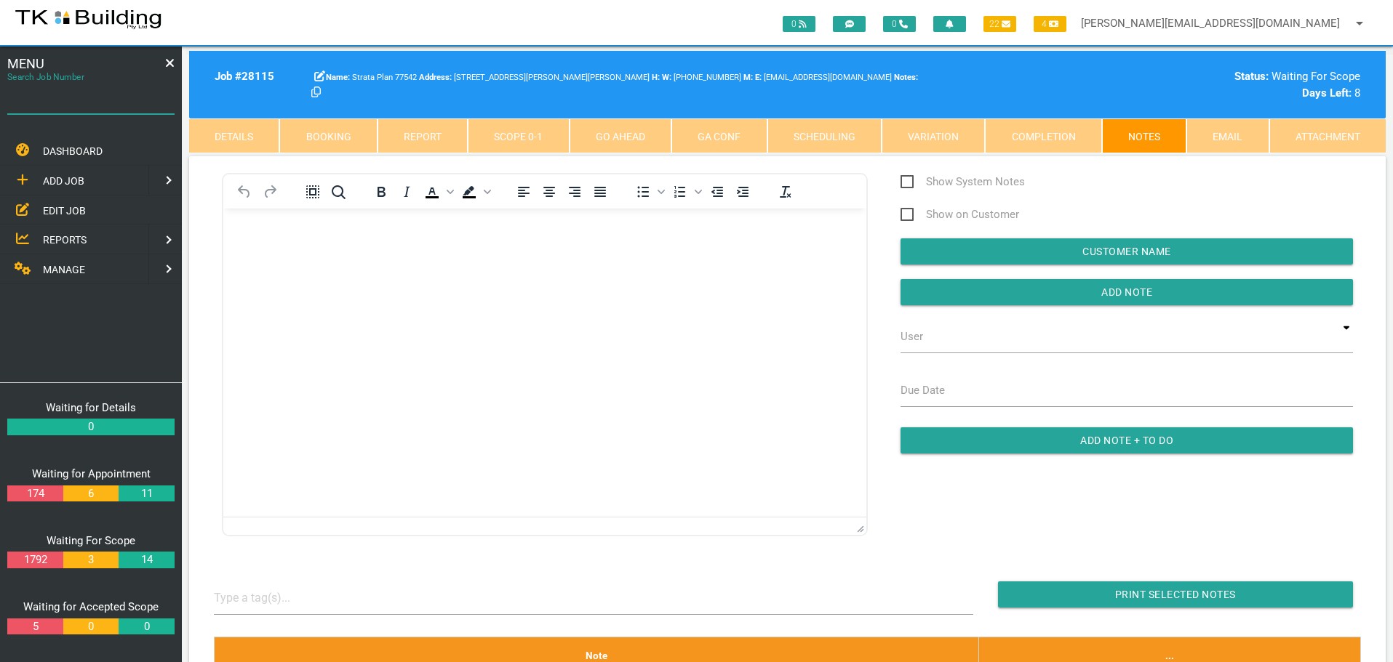
click at [84, 108] on input "Search Job Number" at bounding box center [90, 97] width 167 height 33
type input "25438"
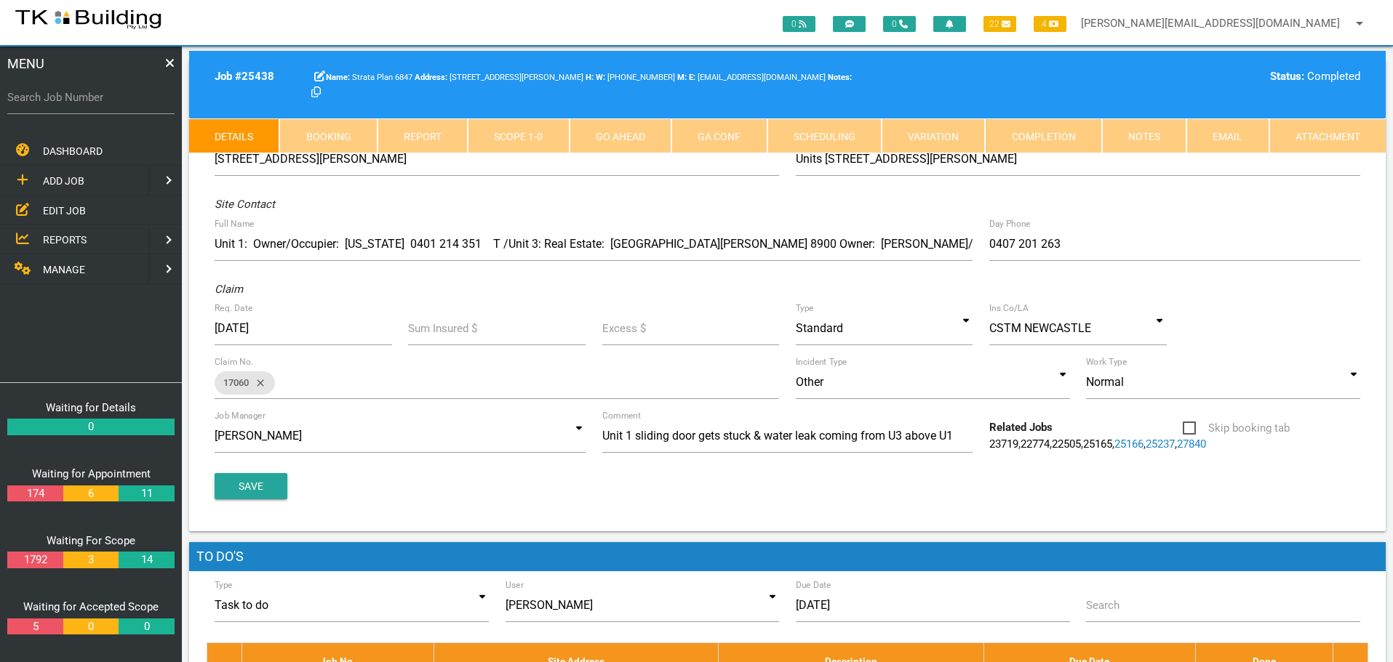
click at [1164, 137] on link "Notes" at bounding box center [1144, 136] width 84 height 35
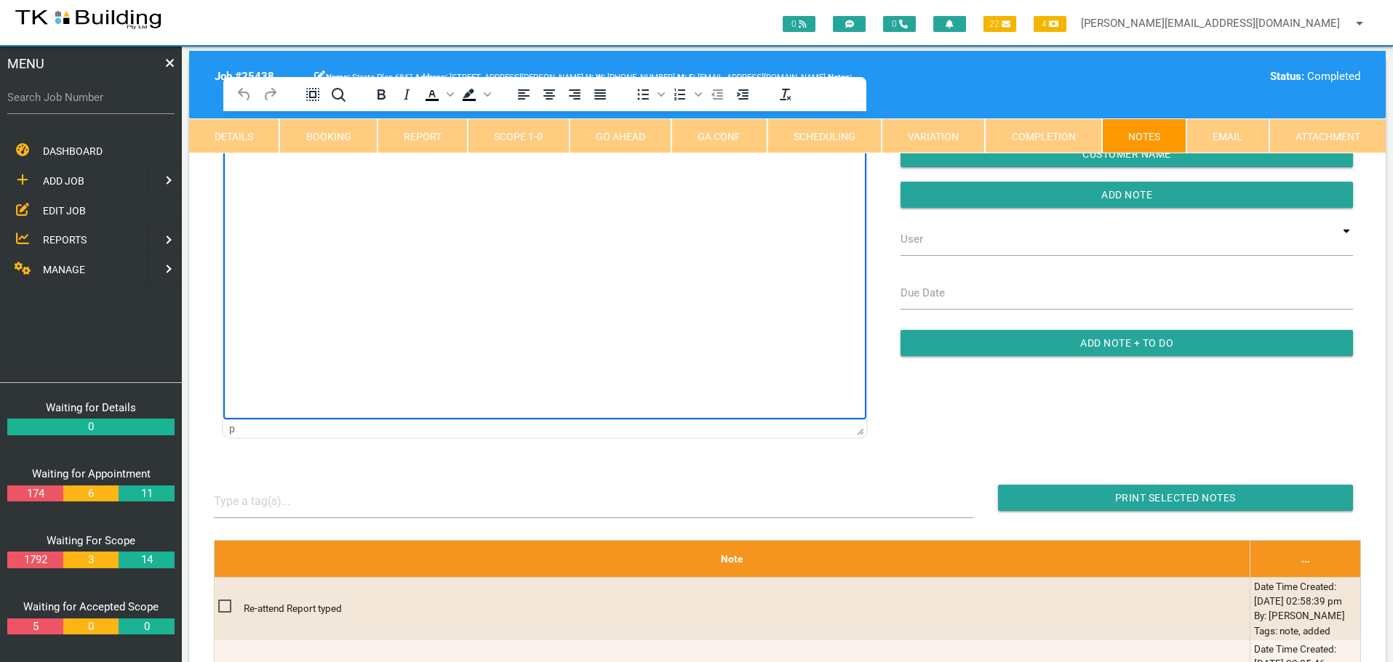
click at [243, 177] on html at bounding box center [544, 144] width 643 height 66
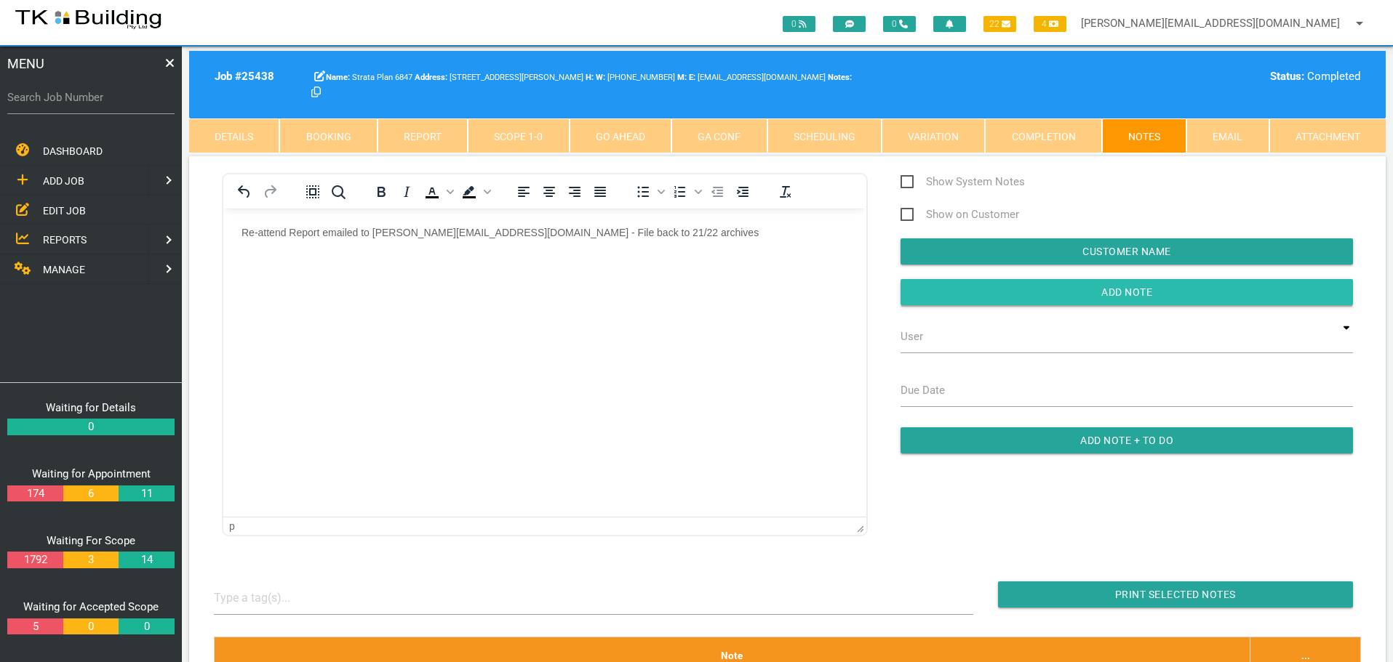
click at [942, 289] on input "button" at bounding box center [1126, 292] width 452 height 26
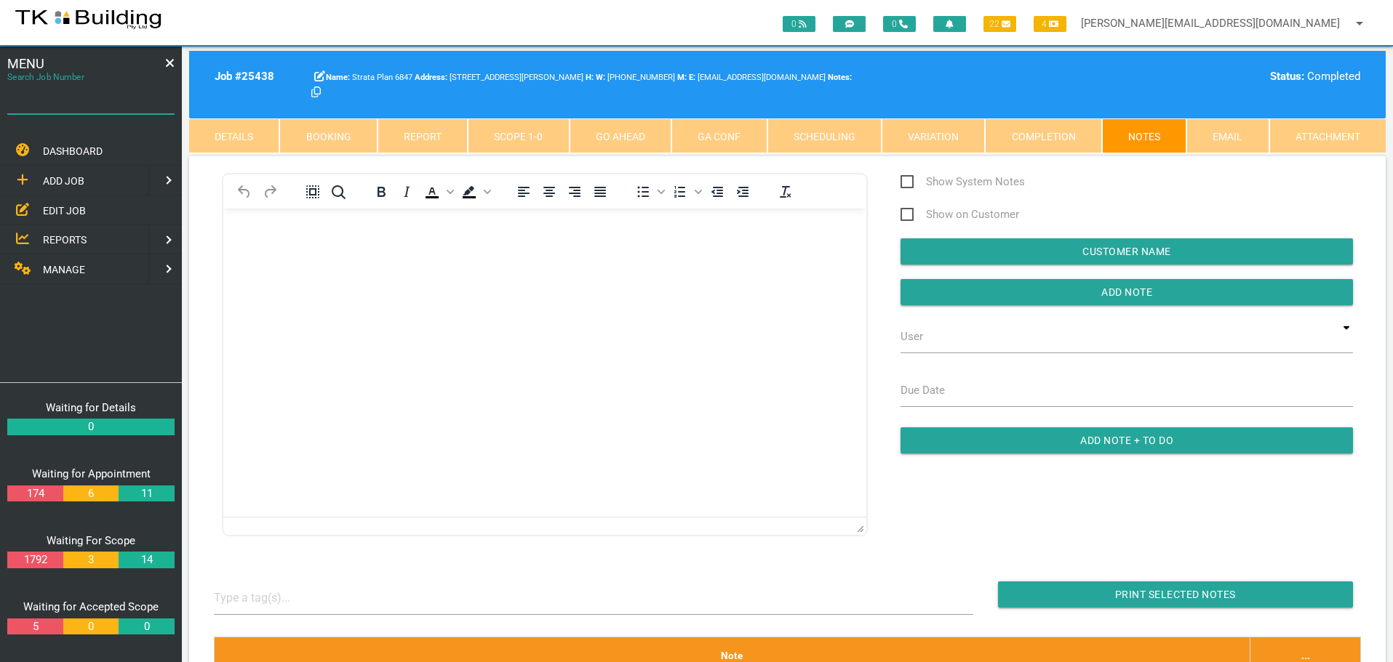
click at [113, 113] on input "Search Job Number" at bounding box center [90, 97] width 167 height 33
type input "28058"
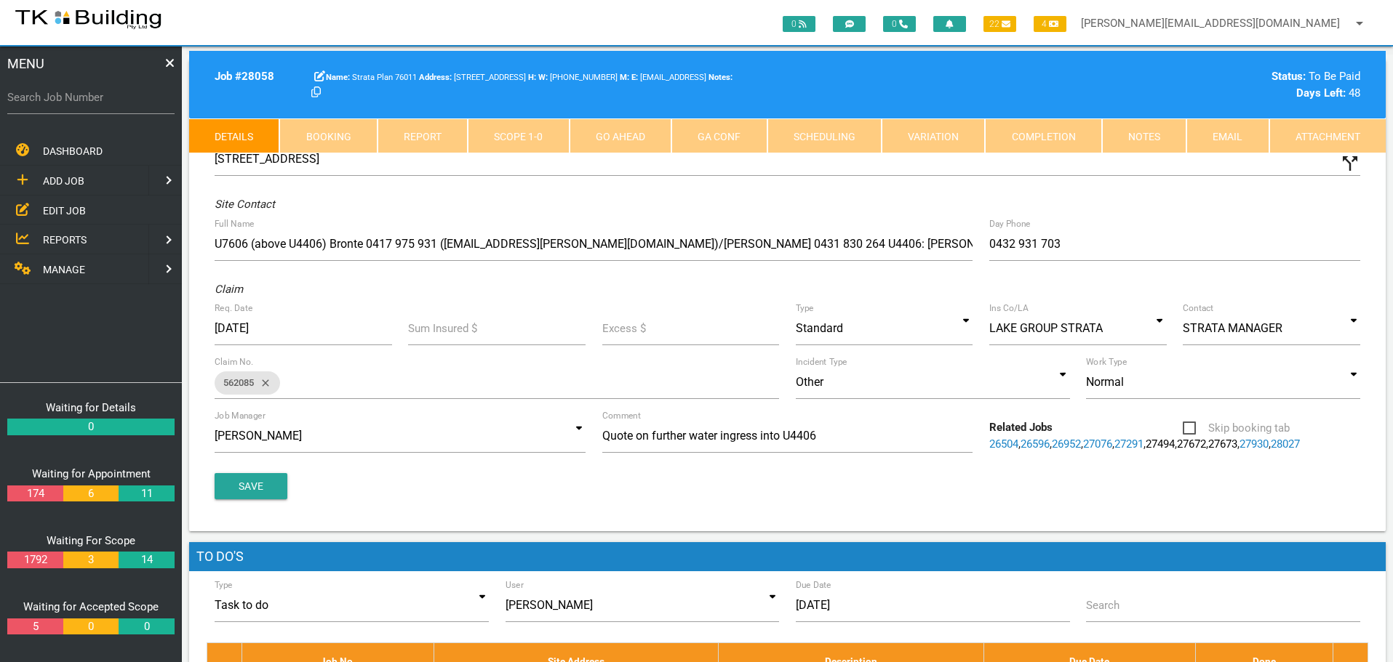
click at [1150, 130] on link "Notes" at bounding box center [1144, 136] width 84 height 35
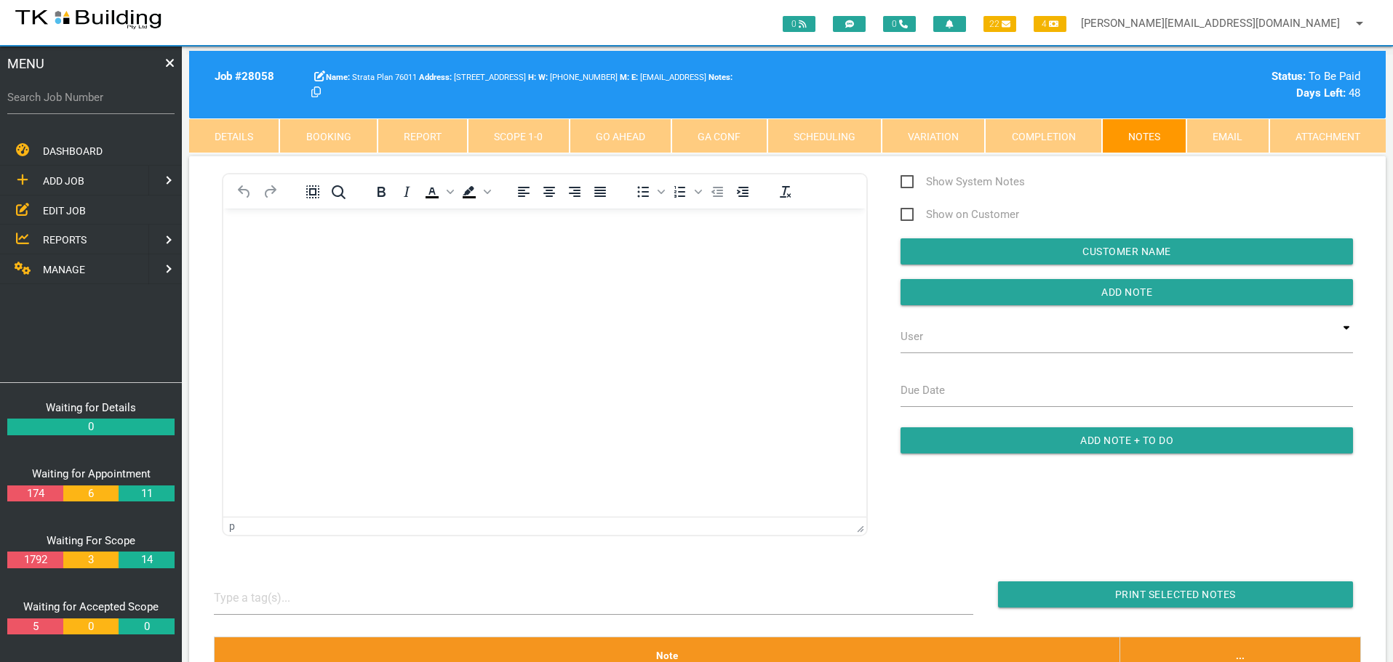
click at [1021, 137] on link "Completion" at bounding box center [1043, 136] width 116 height 35
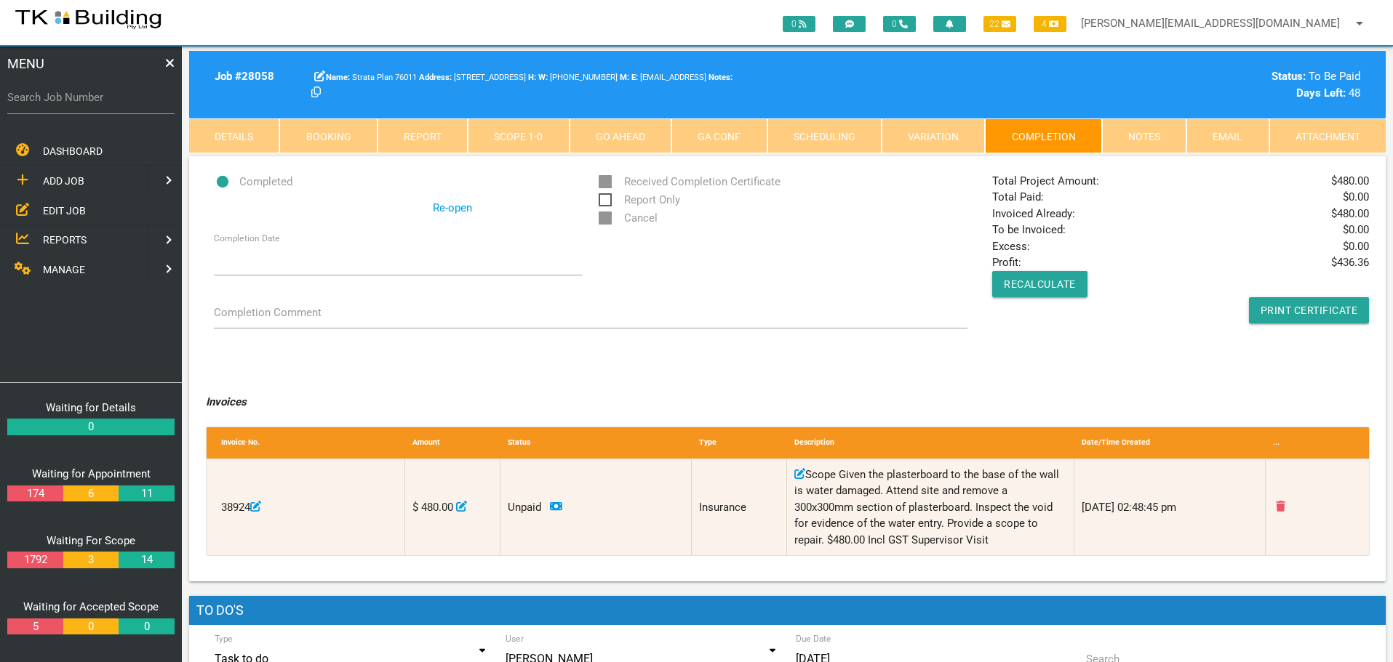
click at [1150, 135] on link "Notes" at bounding box center [1144, 136] width 84 height 35
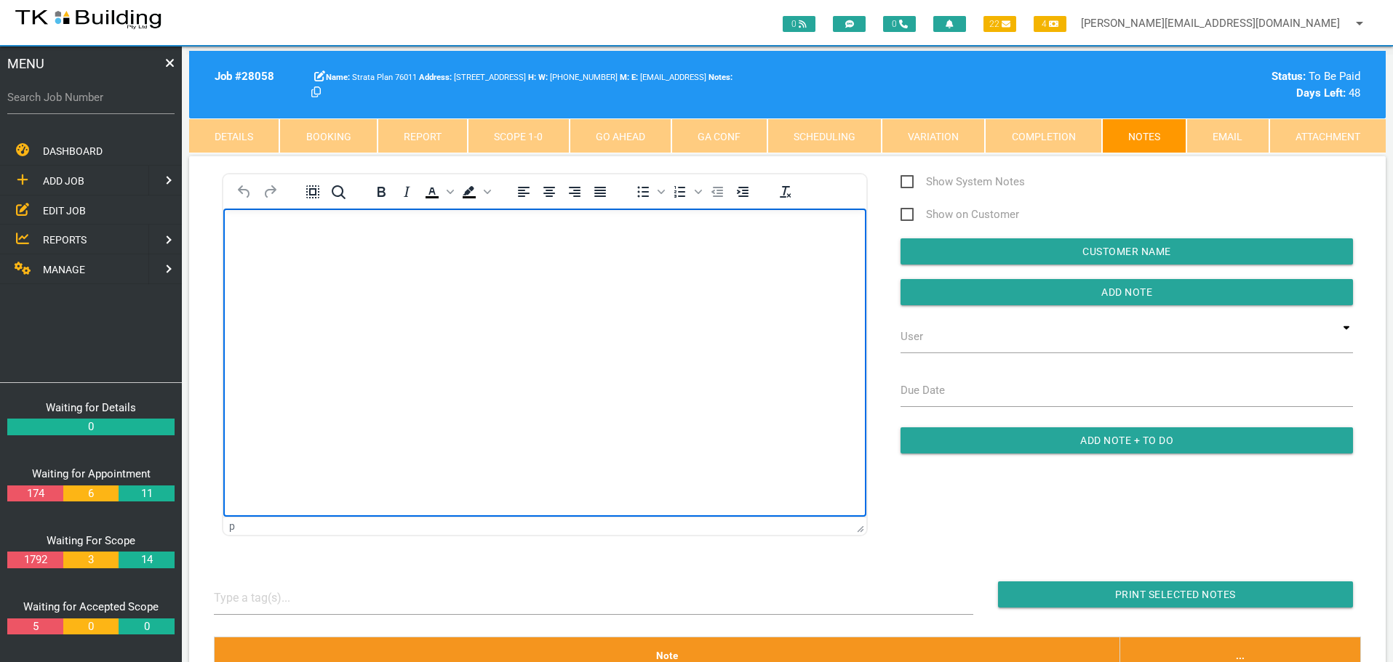
click at [268, 243] on body "Rich Text Area. Press ALT-0 for help." at bounding box center [544, 250] width 643 height 48
click at [399, 239] on body "Report emailed to rob" at bounding box center [544, 250] width 643 height 48
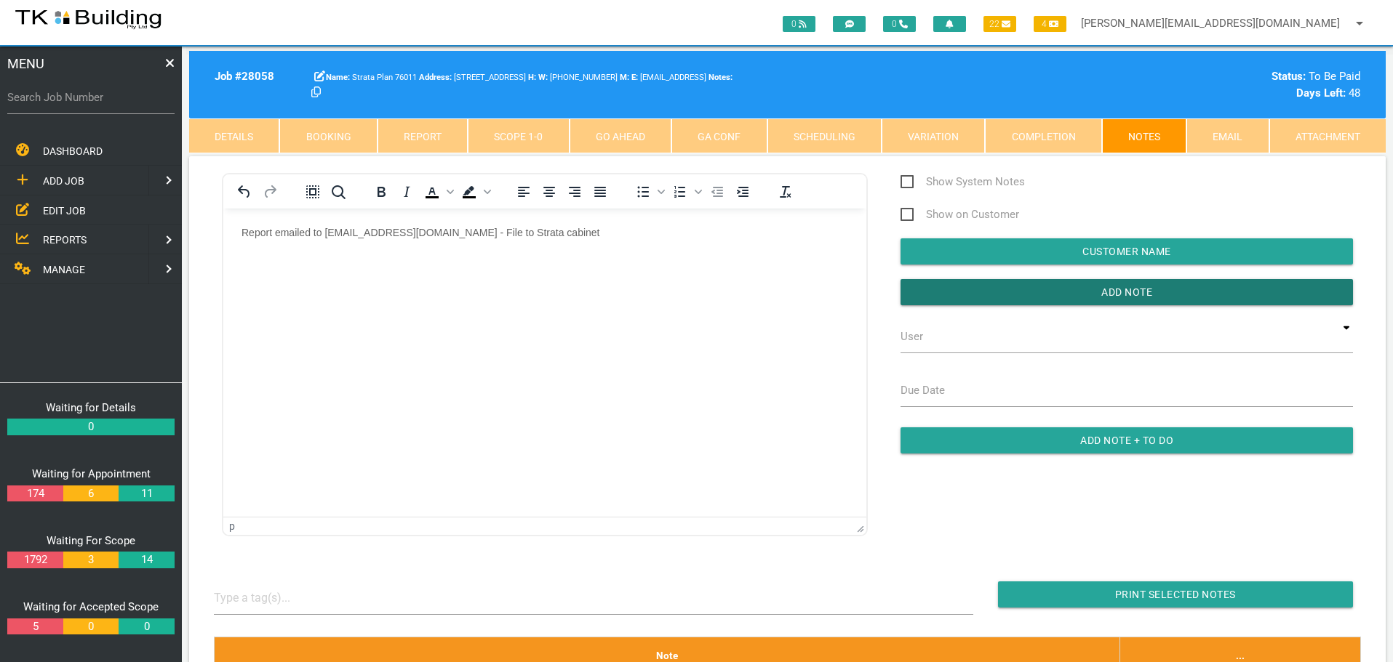
drag, startPoint x: 950, startPoint y: 291, endPoint x: 878, endPoint y: 297, distance: 71.6
click at [933, 292] on input "button" at bounding box center [1126, 292] width 452 height 26
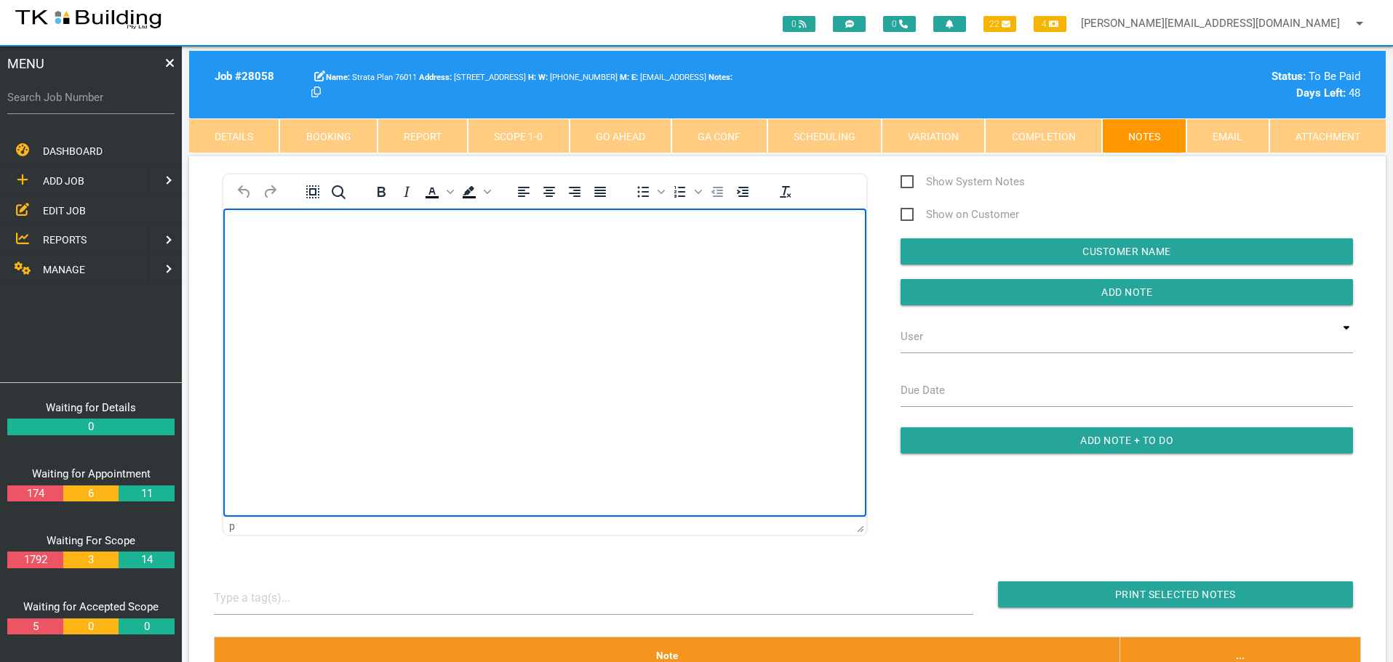
click at [292, 241] on body "Rich Text Area. Press ALT-0 for help." at bounding box center [544, 250] width 643 height 48
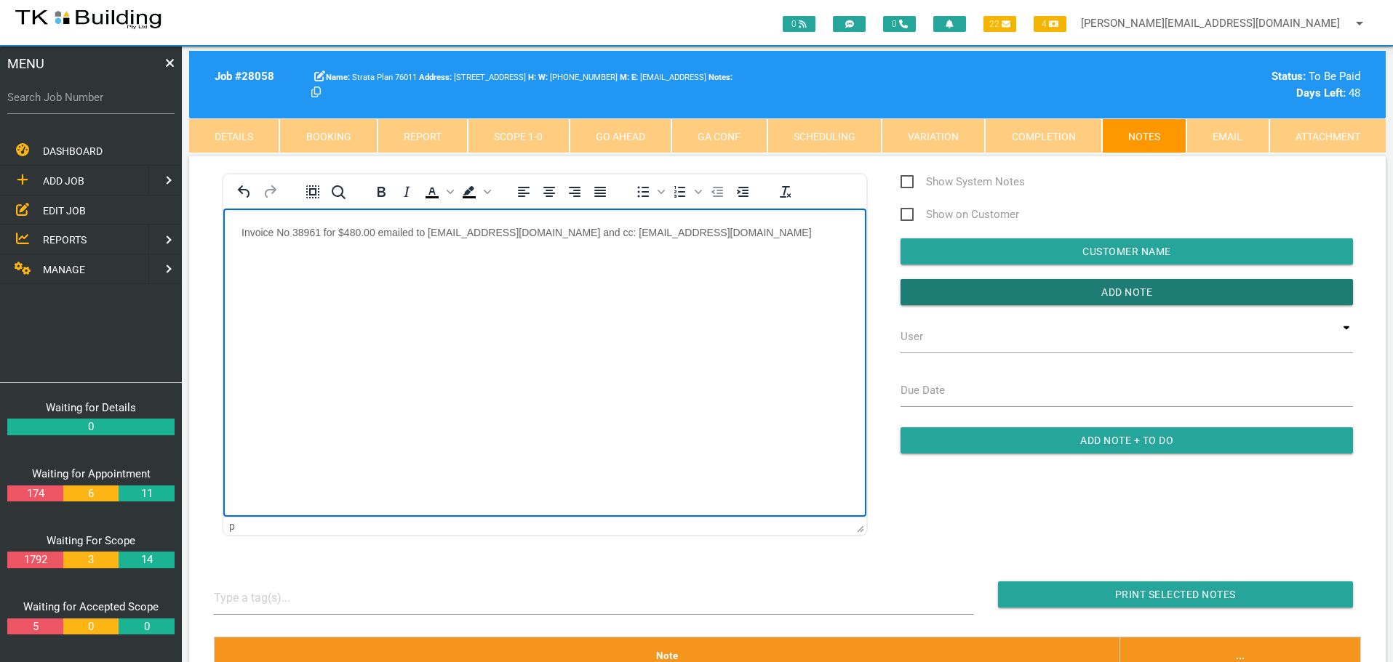
drag, startPoint x: 956, startPoint y: 288, endPoint x: 892, endPoint y: 295, distance: 65.1
click at [953, 288] on input "Add Note" at bounding box center [1126, 292] width 452 height 26
